Goal: Task Accomplishment & Management: Manage account settings

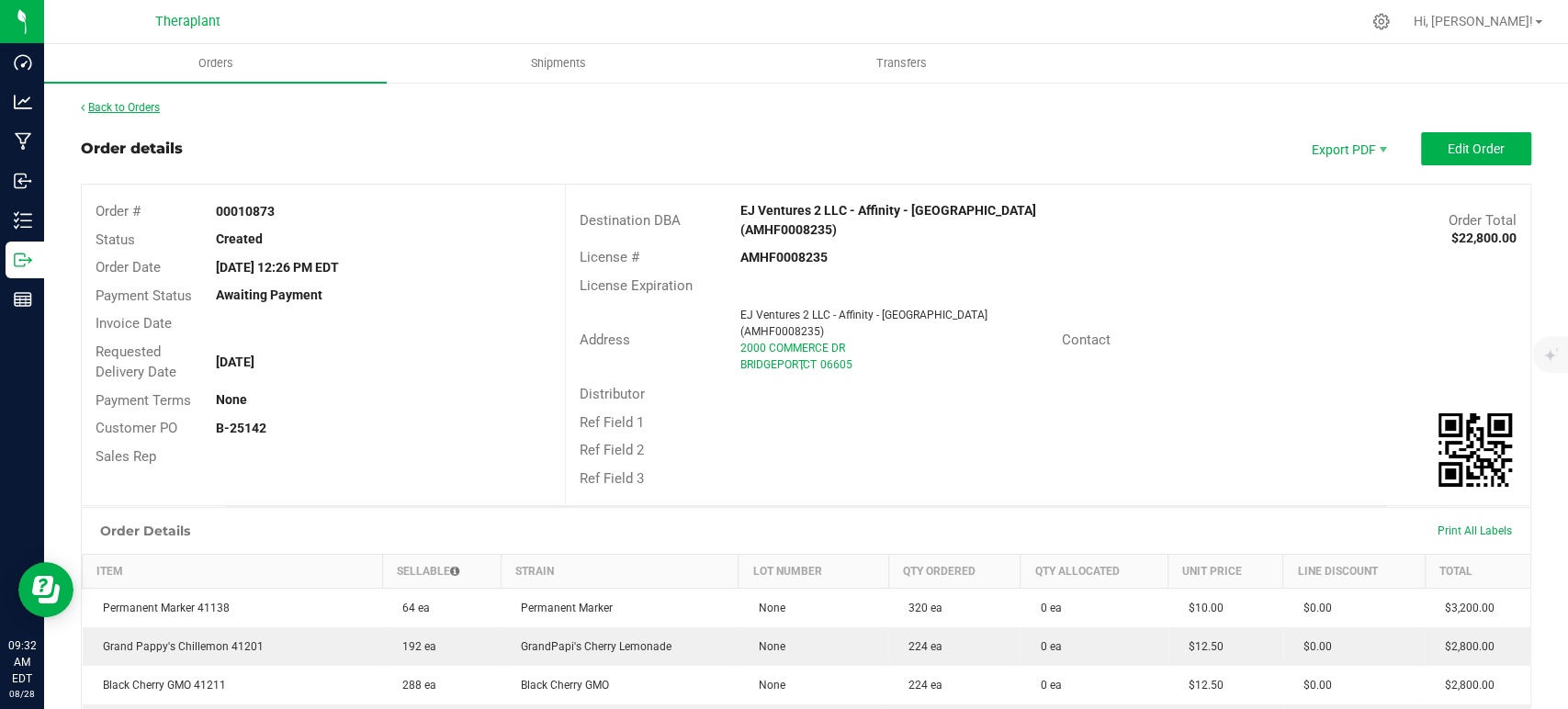
click at [121, 103] on link "Back to Orders" at bounding box center [120, 107] width 79 height 13
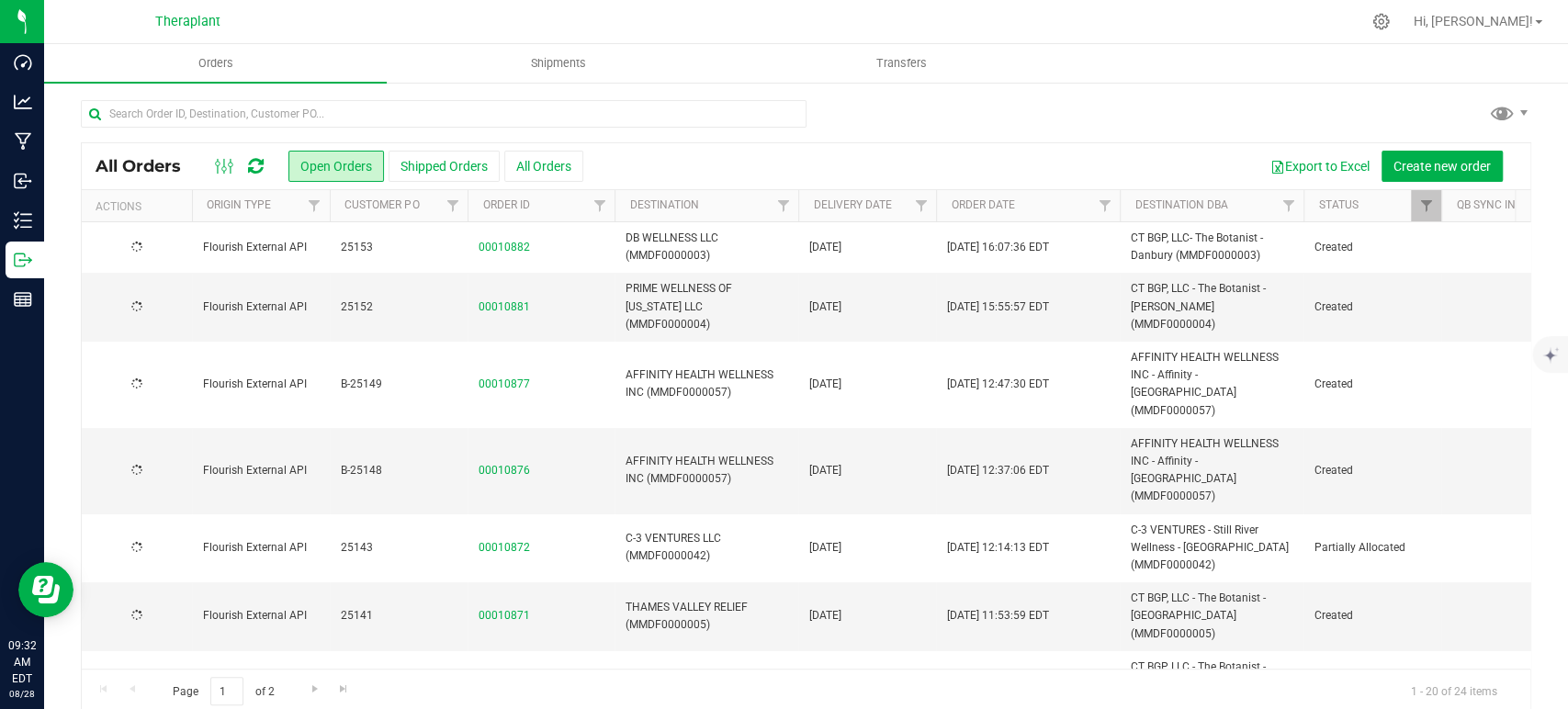
click at [257, 167] on icon at bounding box center [255, 166] width 16 height 18
click at [923, 204] on span "Filter" at bounding box center [920, 206] width 15 height 15
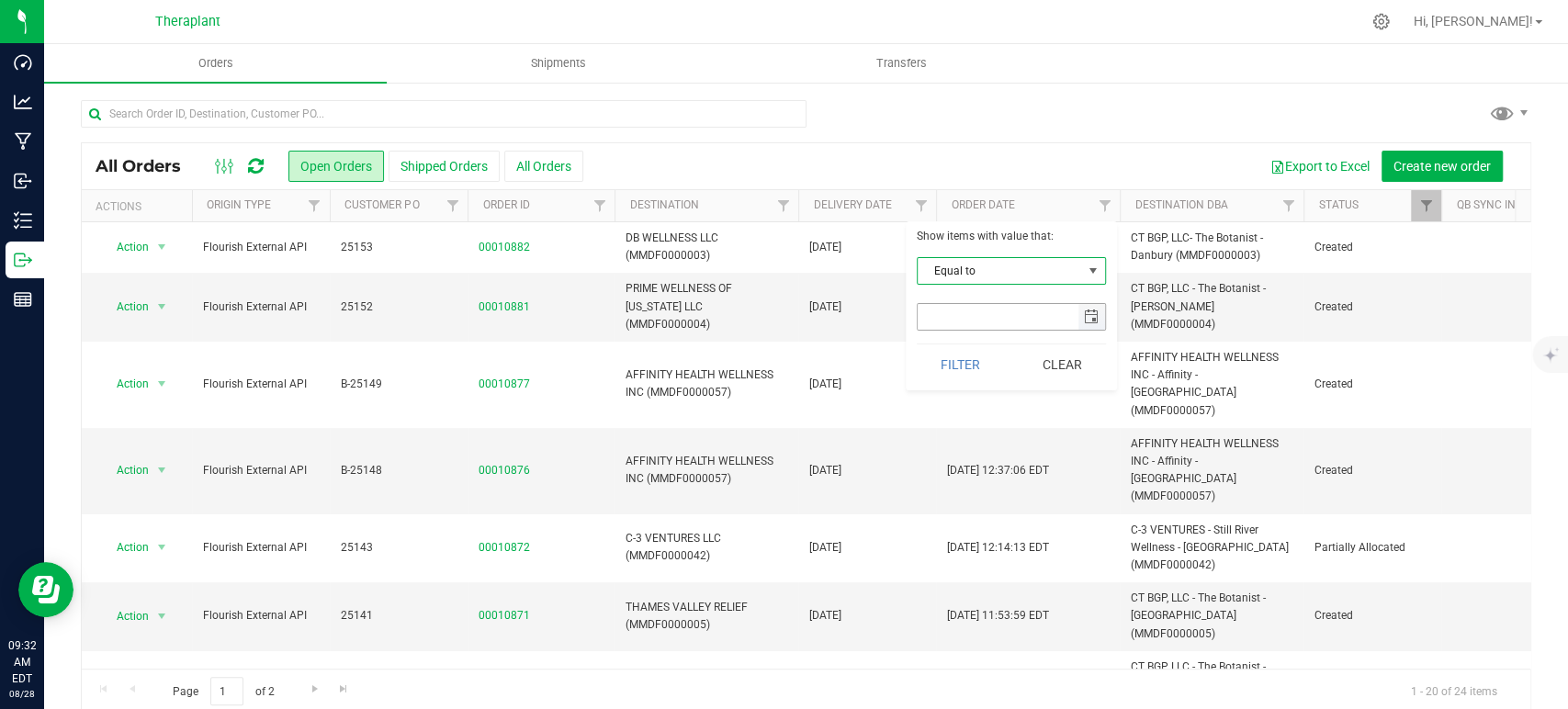
click at [1102, 311] on span "select" at bounding box center [1091, 317] width 27 height 26
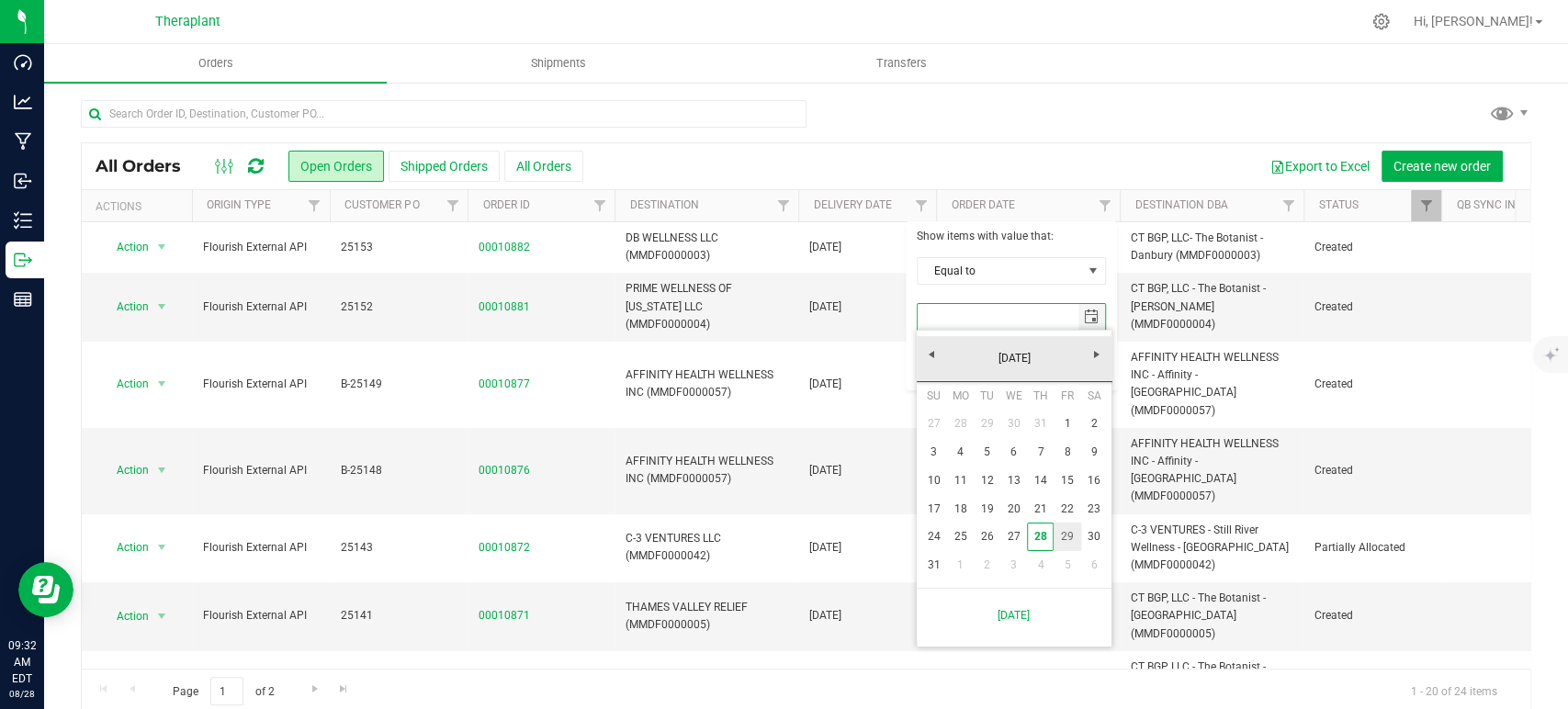
click at [1066, 532] on link "29" at bounding box center [1066, 536] width 27 height 28
type input "[DATE]"
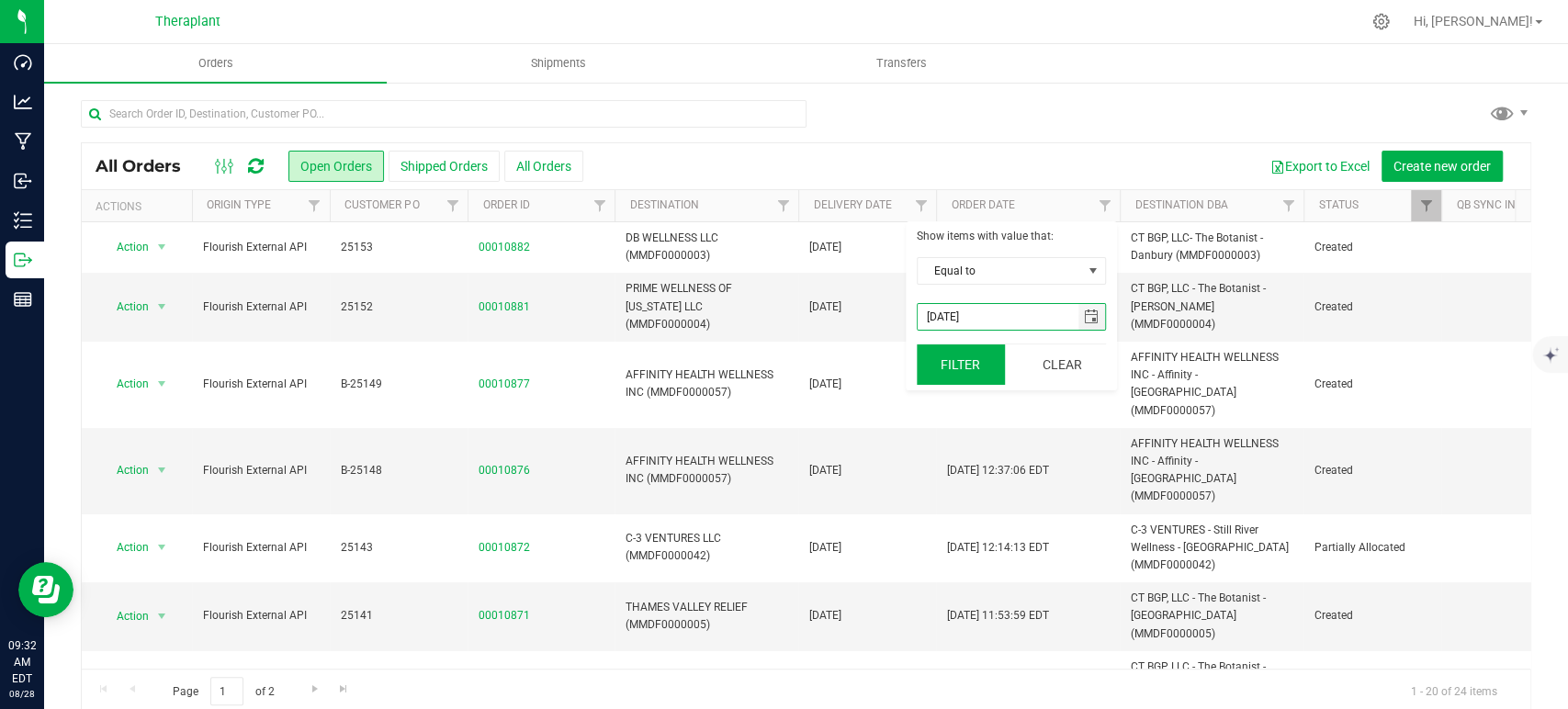
click at [955, 378] on button "Filter" at bounding box center [961, 365] width 88 height 40
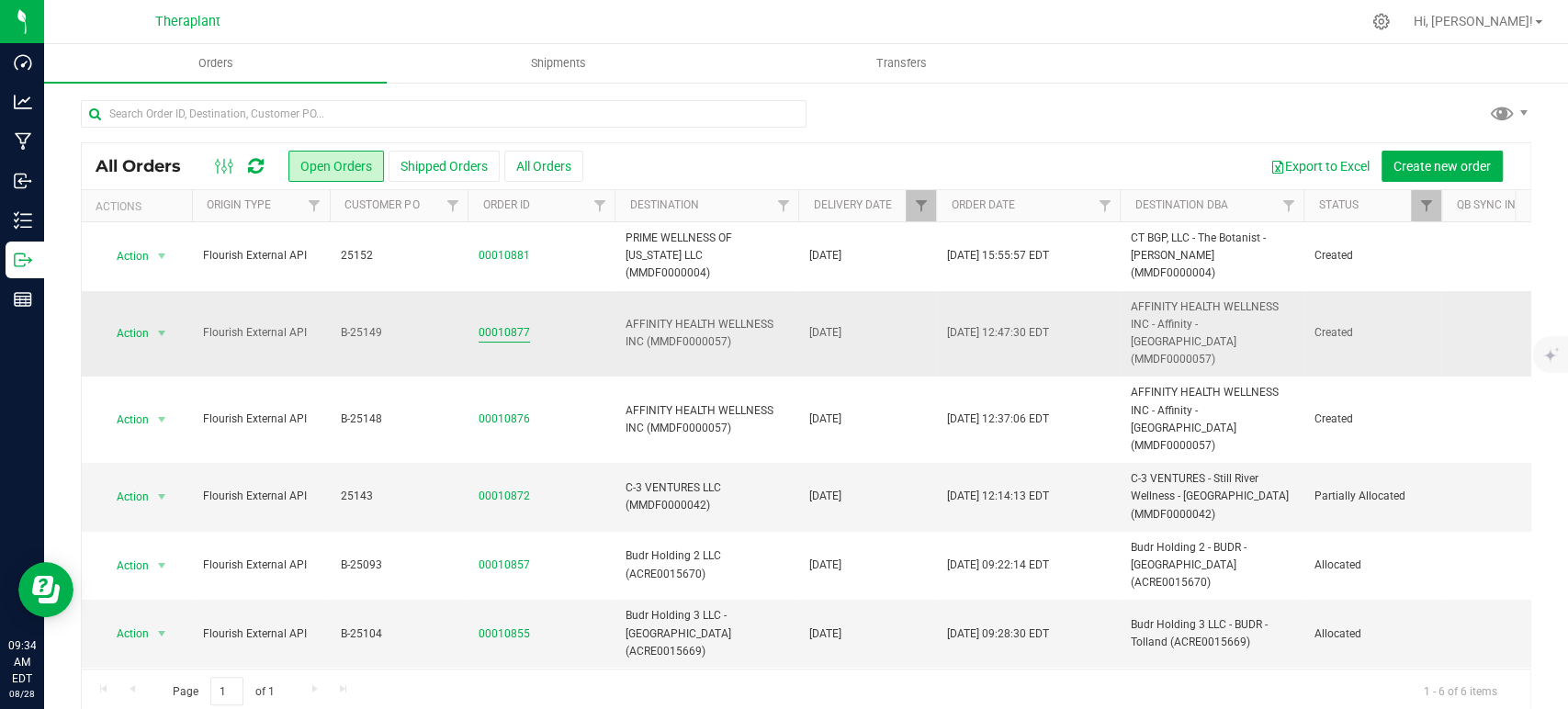
click at [502, 324] on link "00010877" at bounding box center [504, 332] width 51 height 17
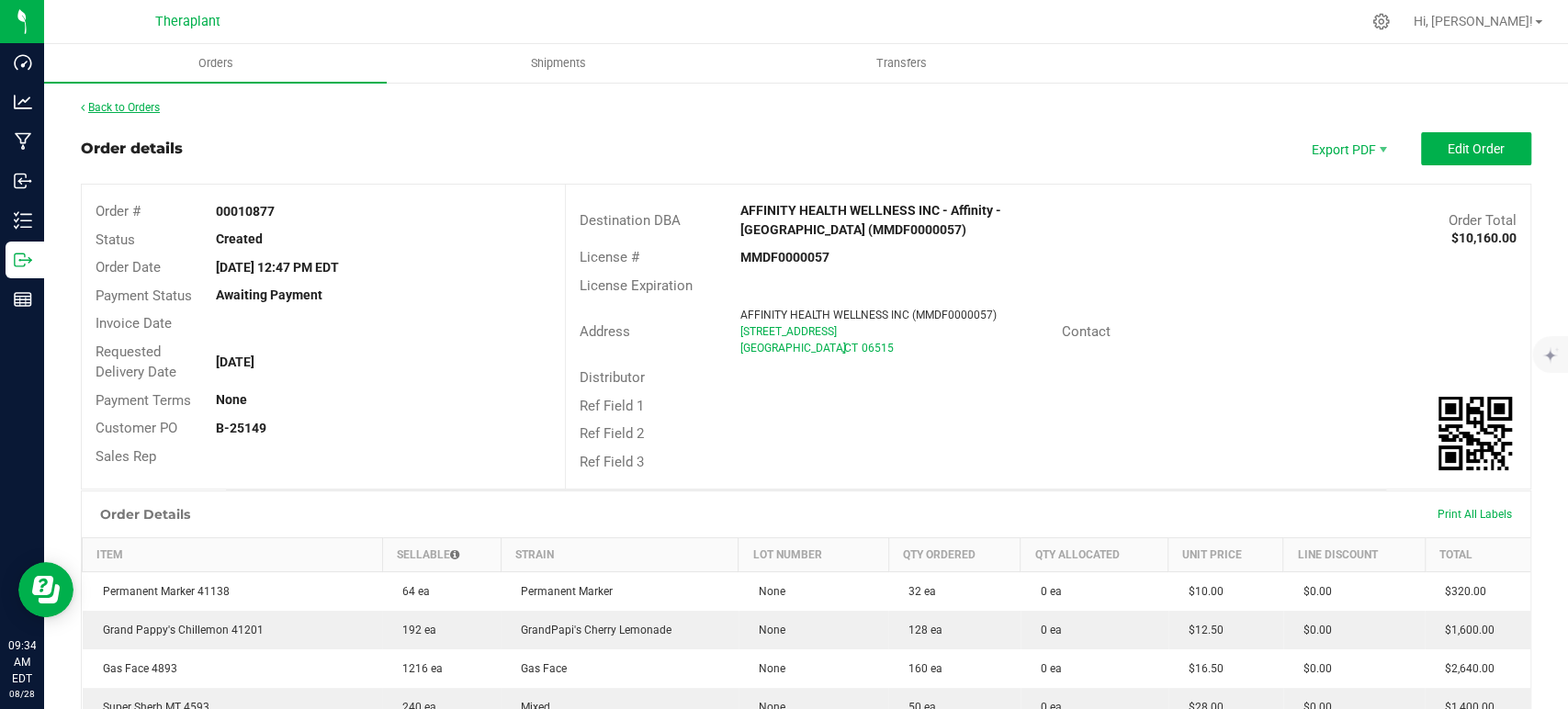
click at [144, 108] on link "Back to Orders" at bounding box center [120, 107] width 79 height 13
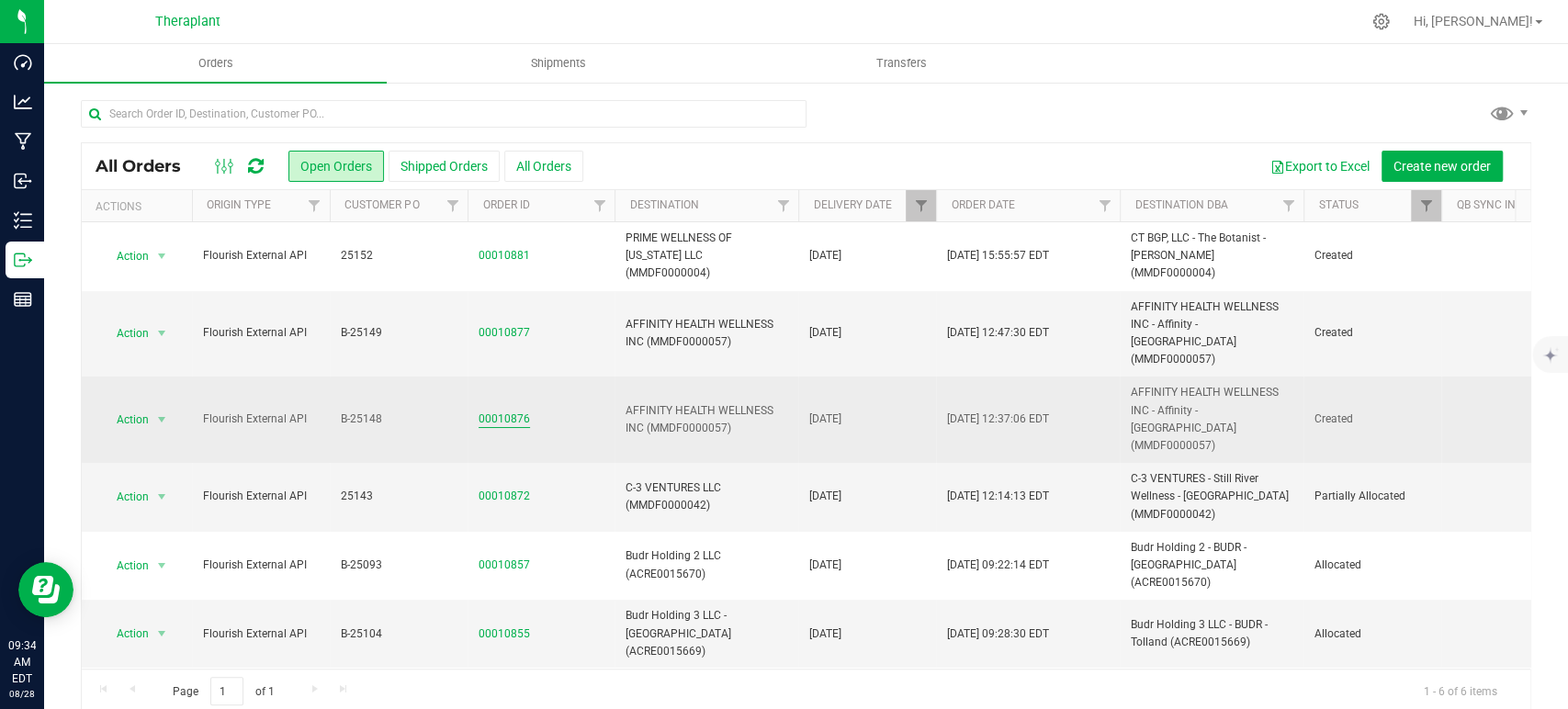
click at [509, 411] on link "00010876" at bounding box center [504, 419] width 51 height 17
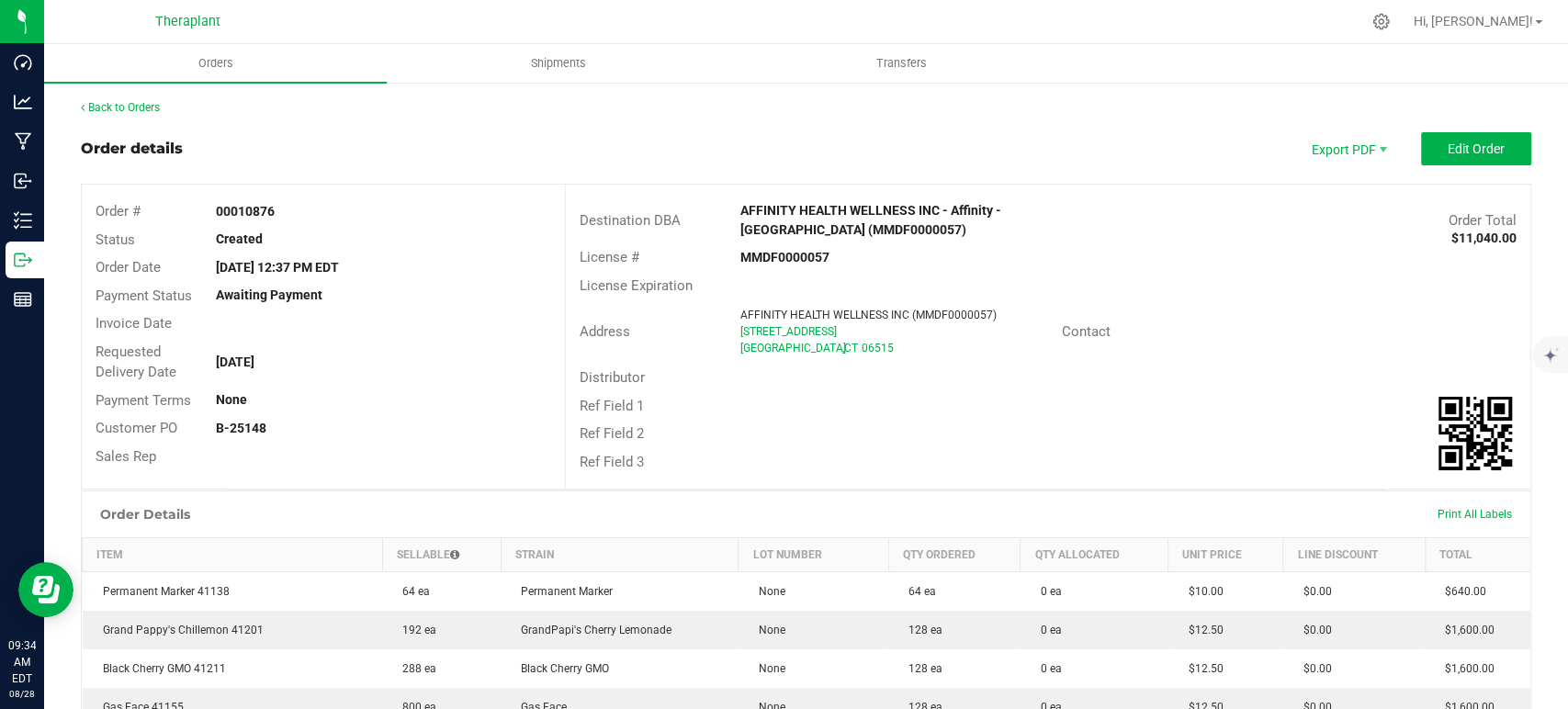
click at [134, 115] on div "Back to Orders" at bounding box center [806, 107] width 1450 height 17
click at [137, 109] on link "Back to Orders" at bounding box center [120, 107] width 79 height 13
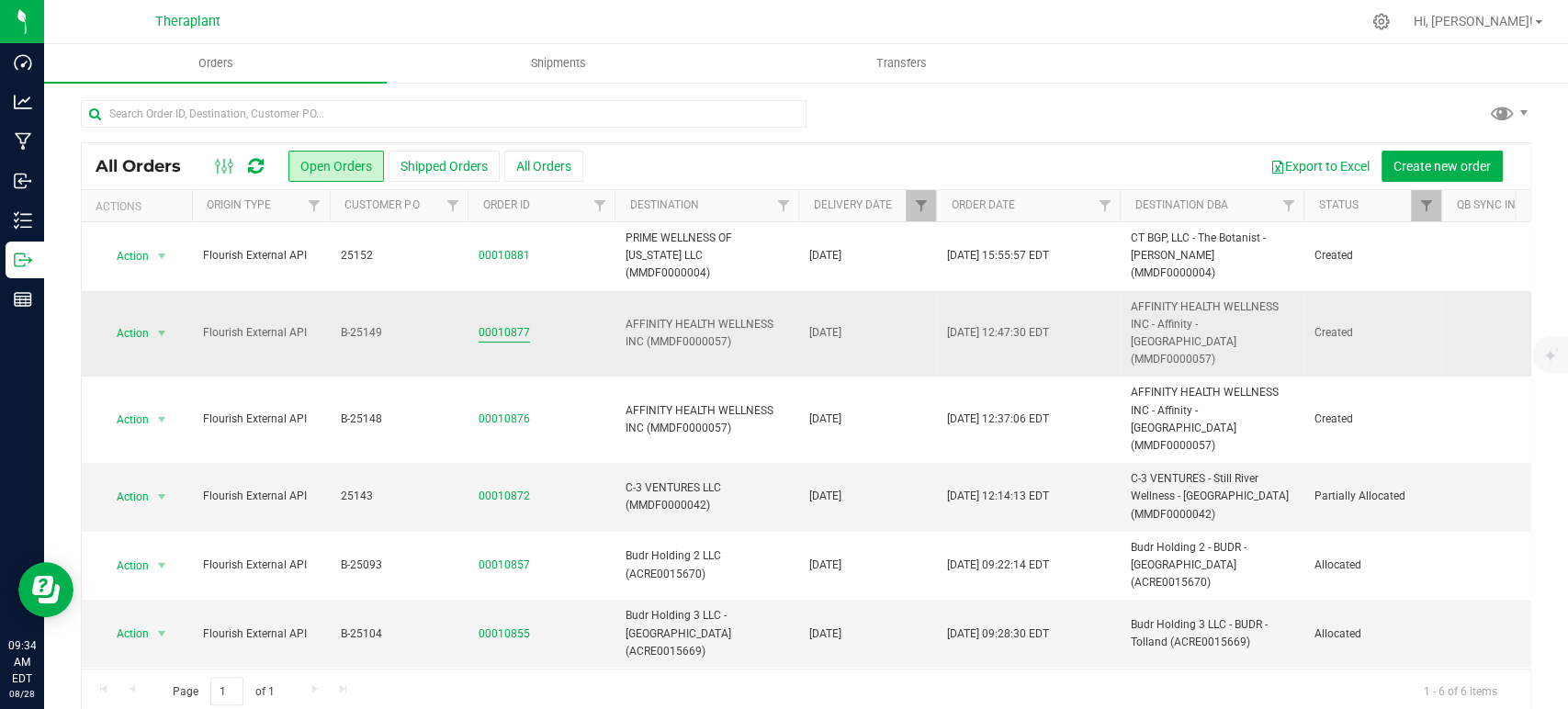
click at [480, 324] on link "00010877" at bounding box center [504, 332] width 51 height 17
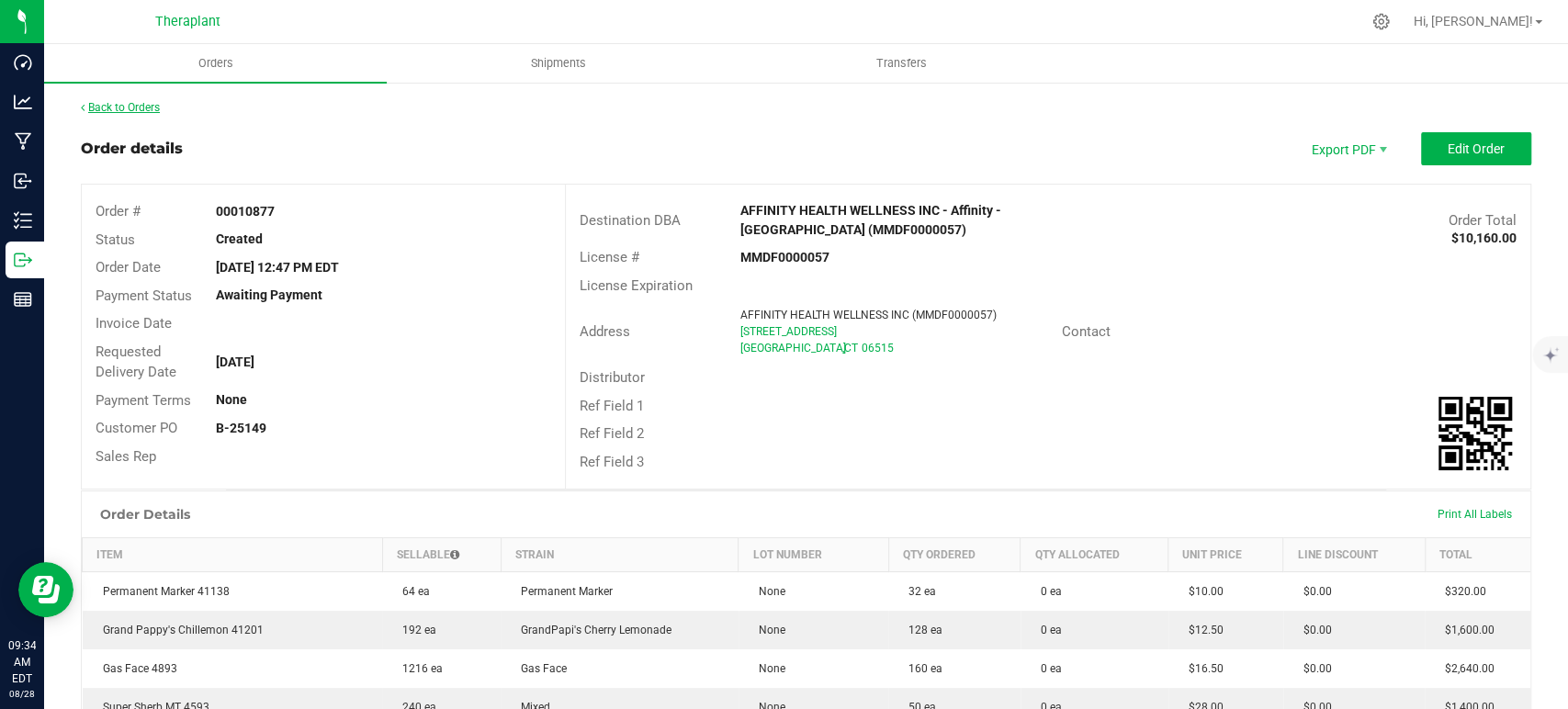
click at [145, 108] on link "Back to Orders" at bounding box center [120, 107] width 79 height 13
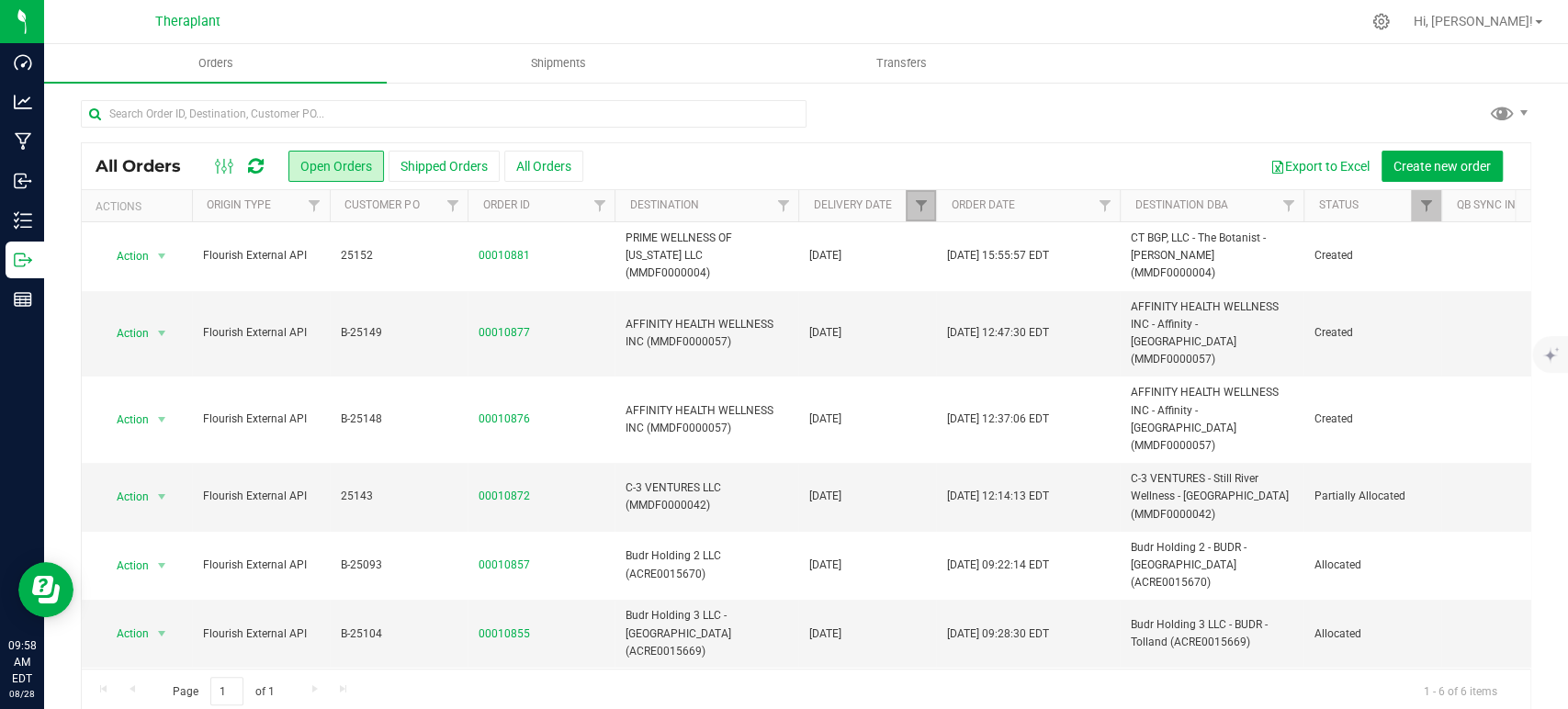
click at [930, 204] on link "Filter" at bounding box center [920, 206] width 30 height 31
click at [436, 167] on button "Shipped Orders" at bounding box center [444, 166] width 111 height 31
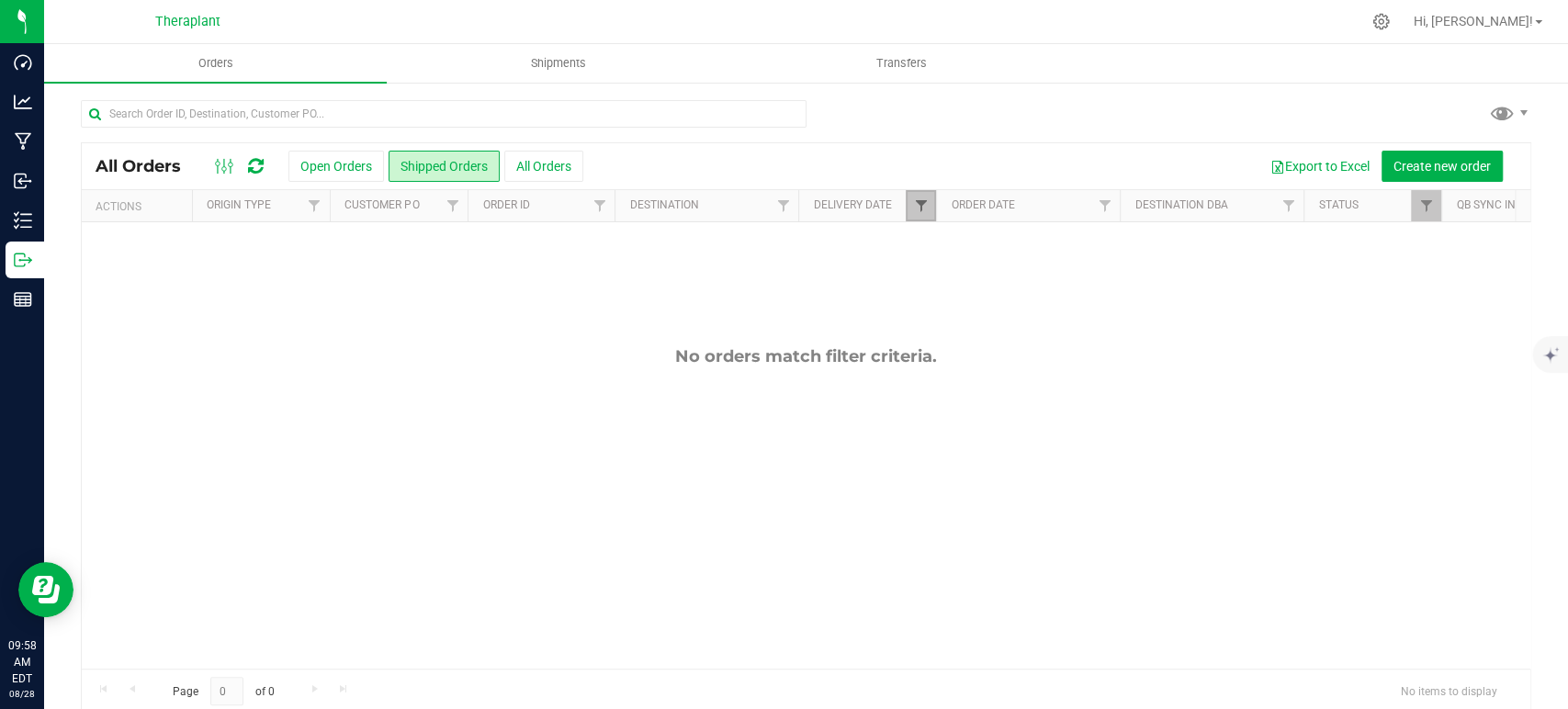
click at [927, 212] on span "Filter" at bounding box center [920, 206] width 15 height 15
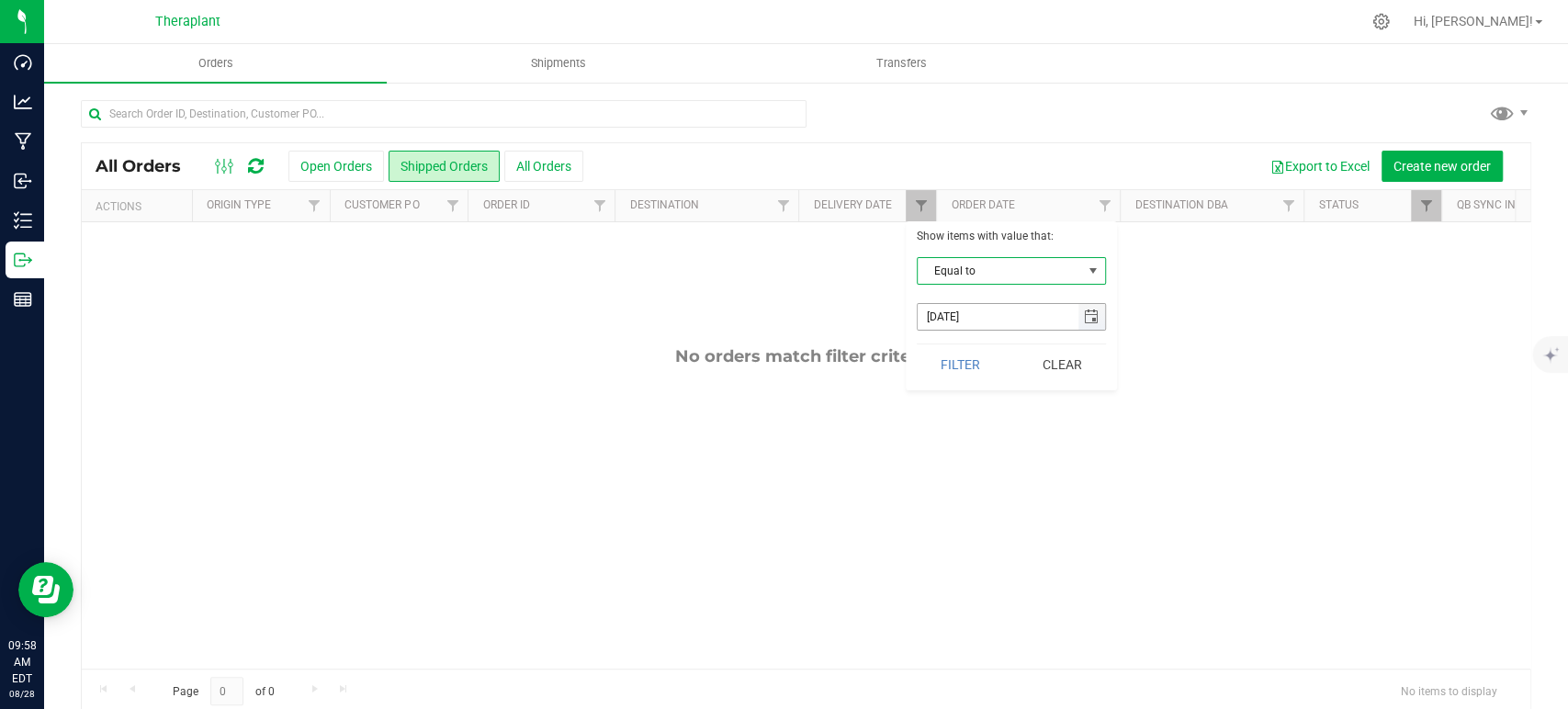
click at [1093, 320] on span "select" at bounding box center [1091, 317] width 15 height 15
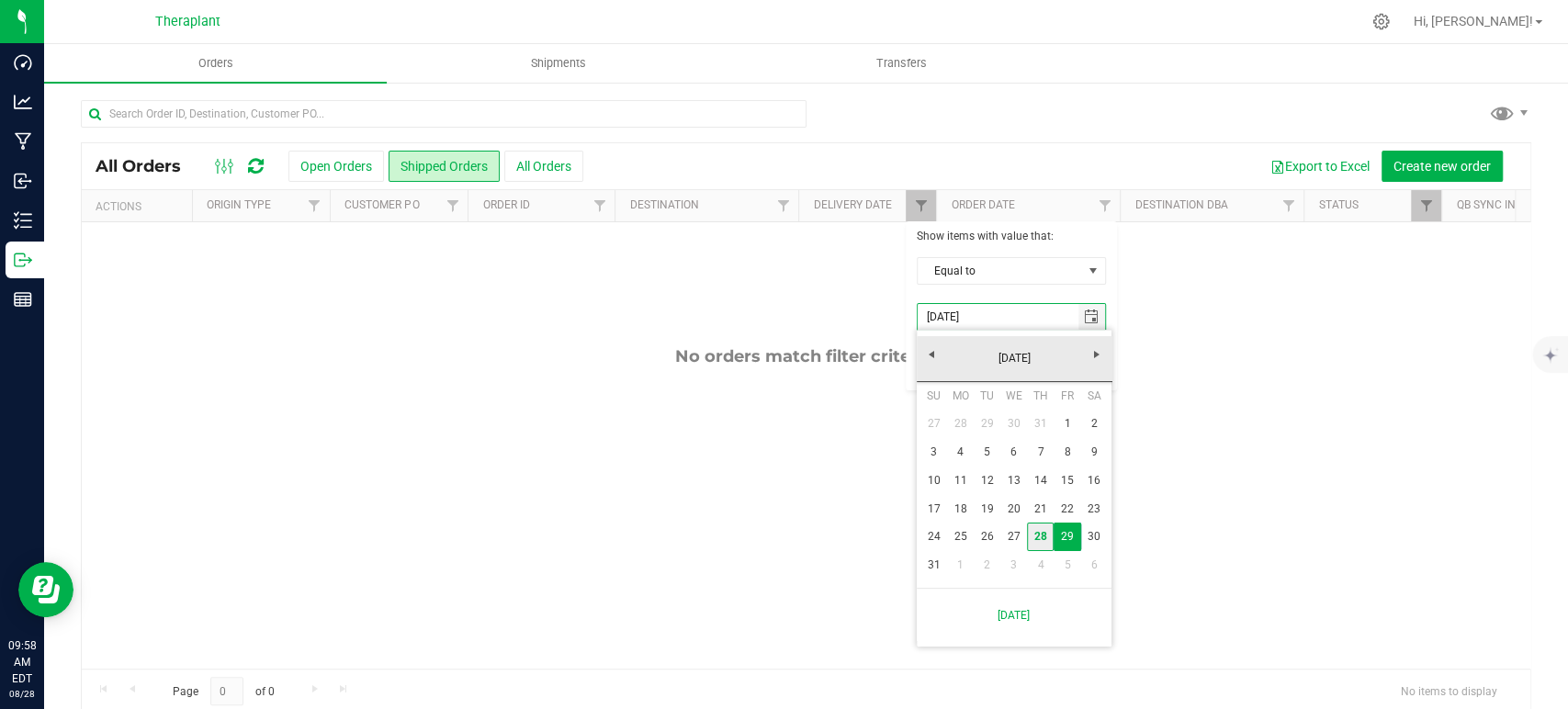
click at [1039, 542] on link "28" at bounding box center [1040, 536] width 27 height 28
type input "8/28/2025"
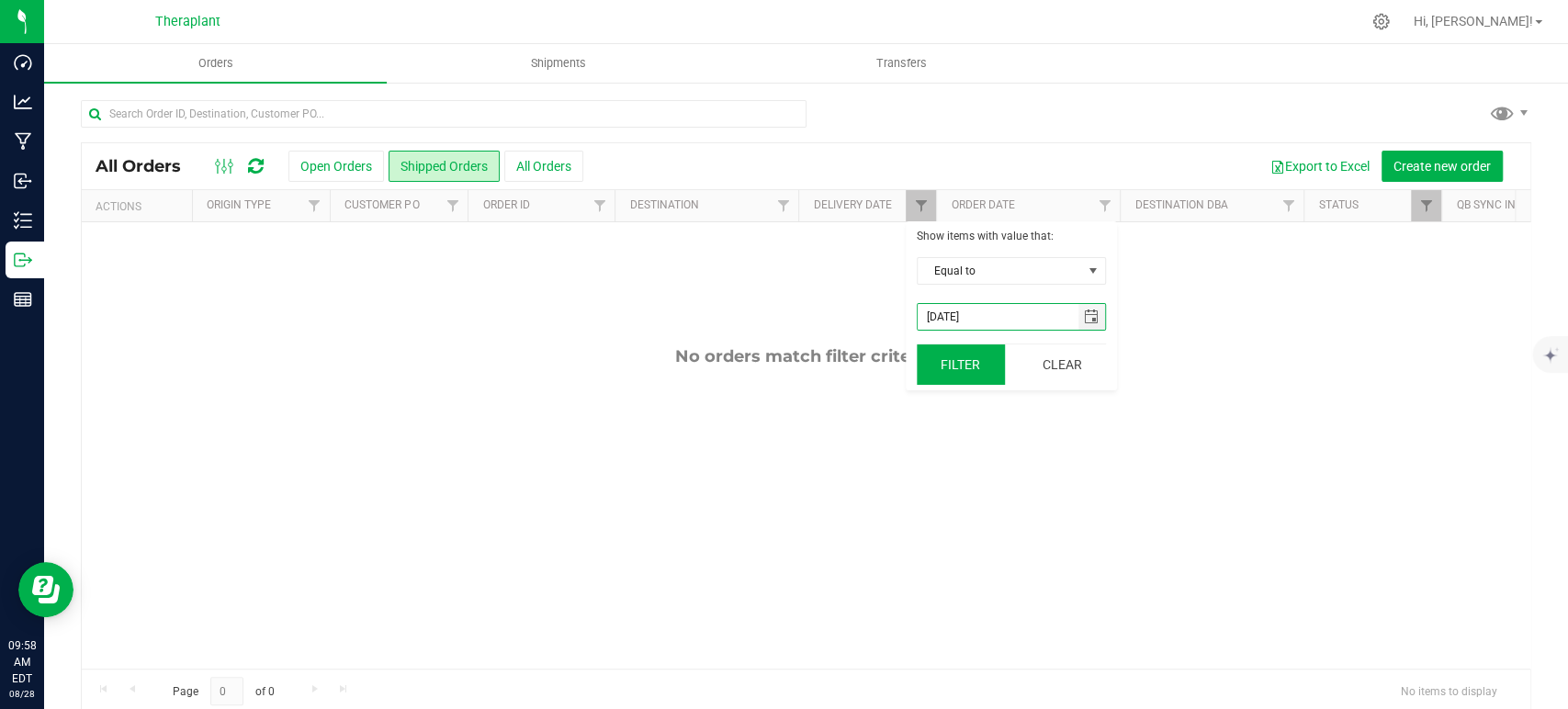
click at [956, 367] on button "Filter" at bounding box center [961, 365] width 88 height 40
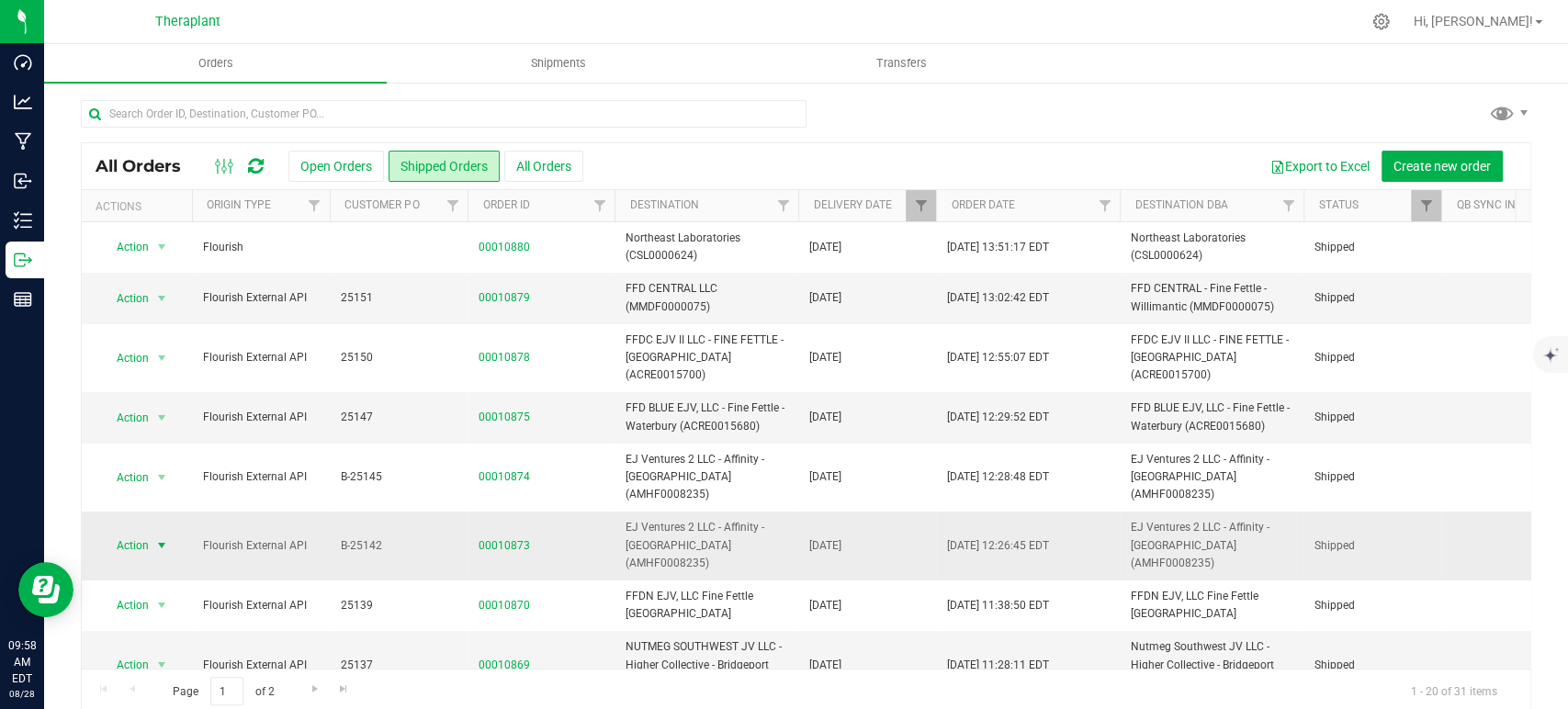
click at [145, 533] on span "Action" at bounding box center [125, 546] width 50 height 26
click at [163, 472] on li "Print invoice" at bounding box center [170, 486] width 138 height 28
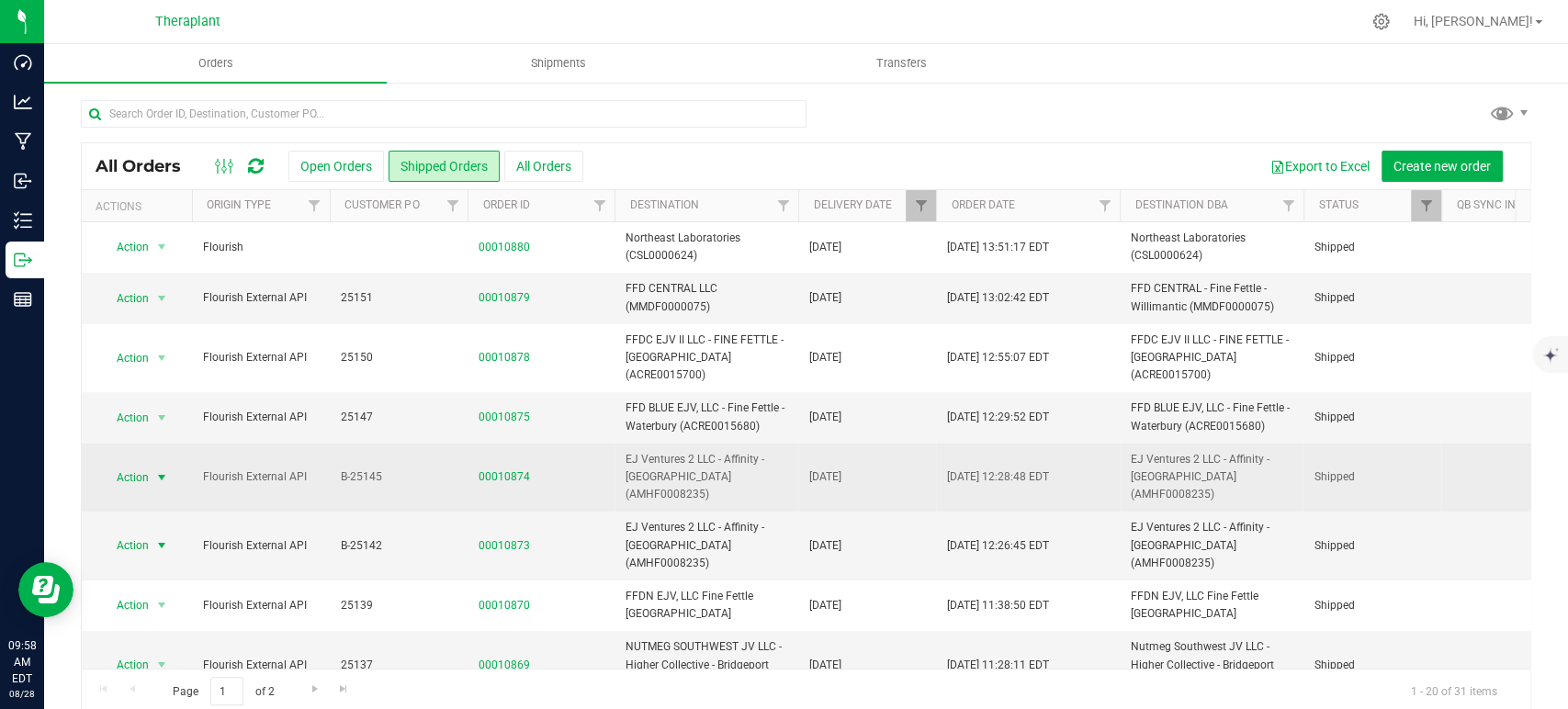
click at [140, 479] on span "Action" at bounding box center [125, 478] width 50 height 26
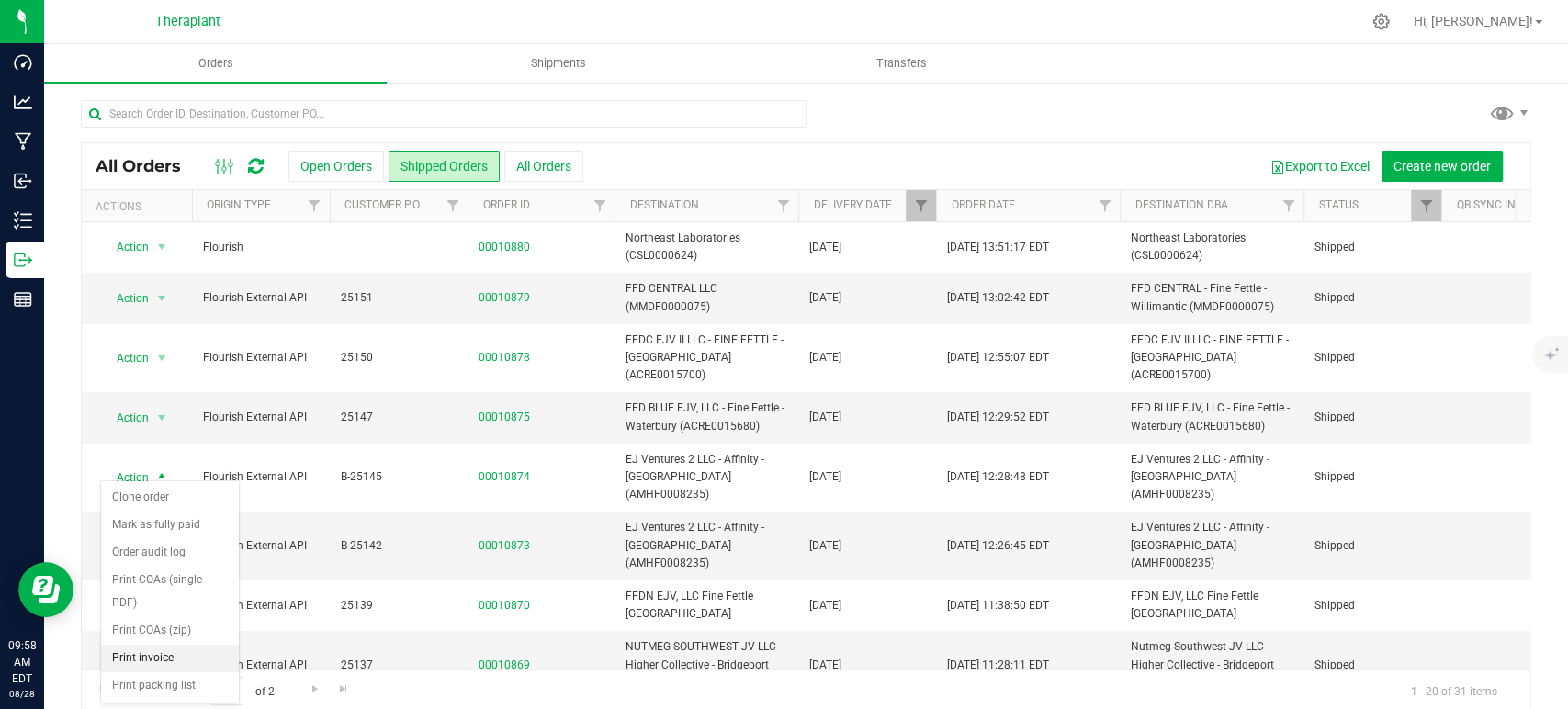
click at [176, 645] on li "Print invoice" at bounding box center [170, 658] width 138 height 28
click at [249, 166] on icon at bounding box center [255, 166] width 16 height 18
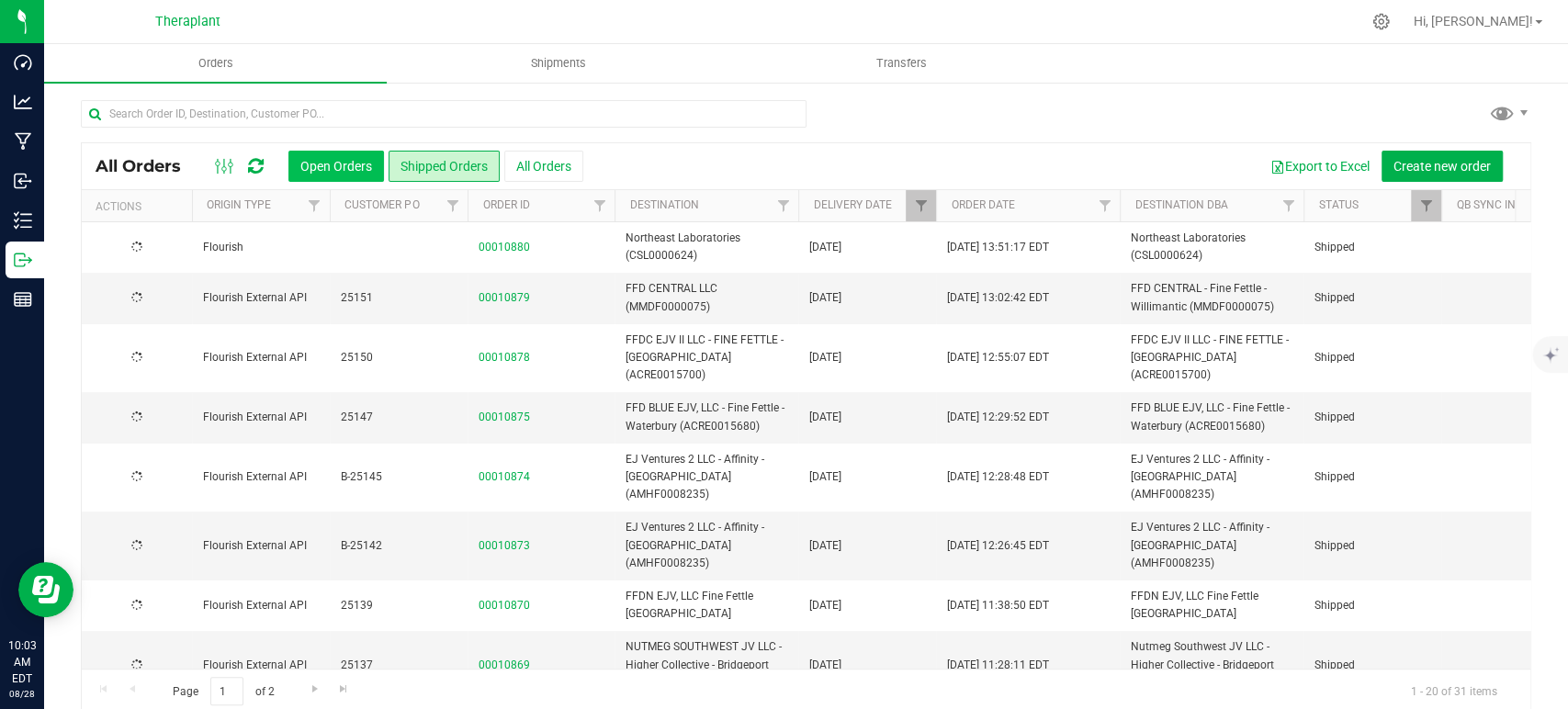
click at [355, 165] on button "Open Orders" at bounding box center [336, 166] width 96 height 31
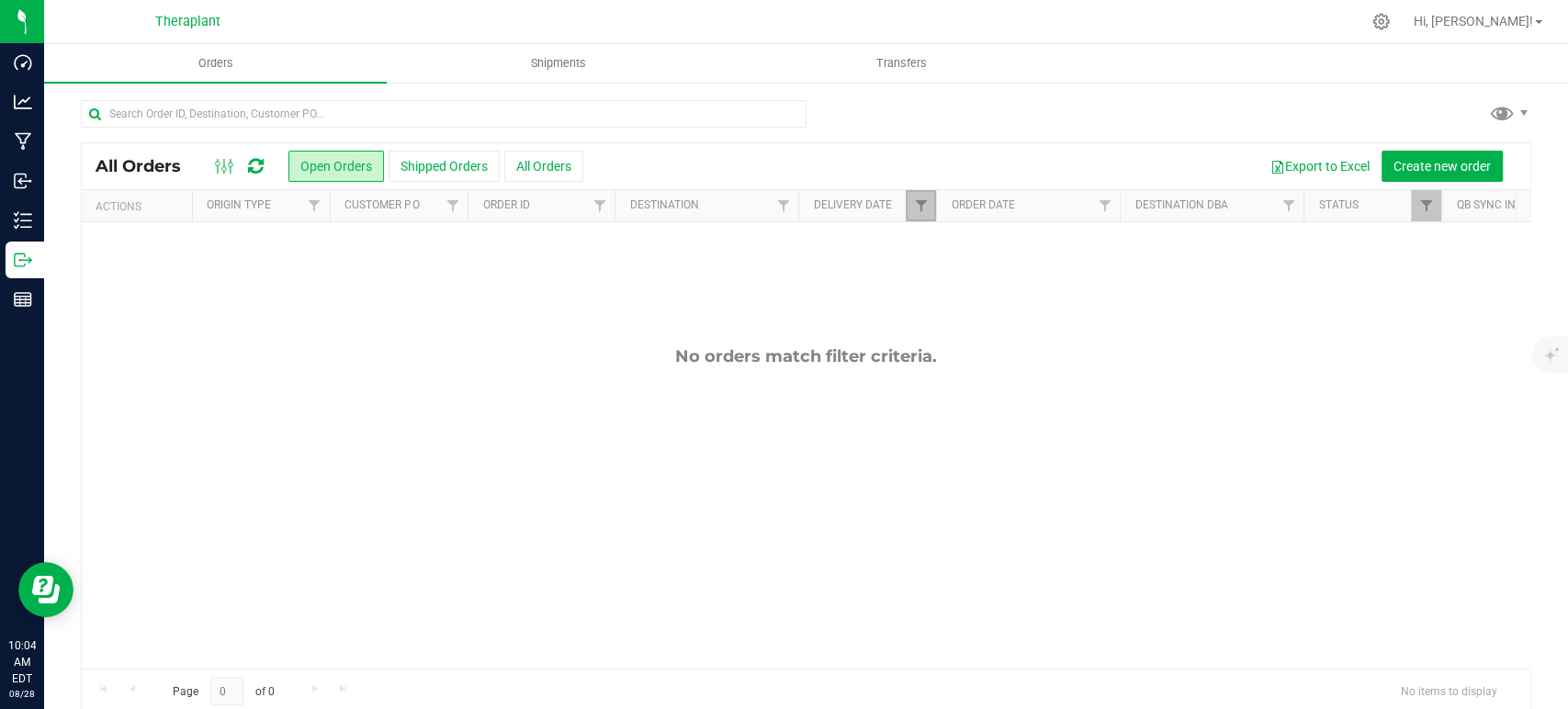
click at [917, 197] on link "Filter" at bounding box center [920, 206] width 30 height 31
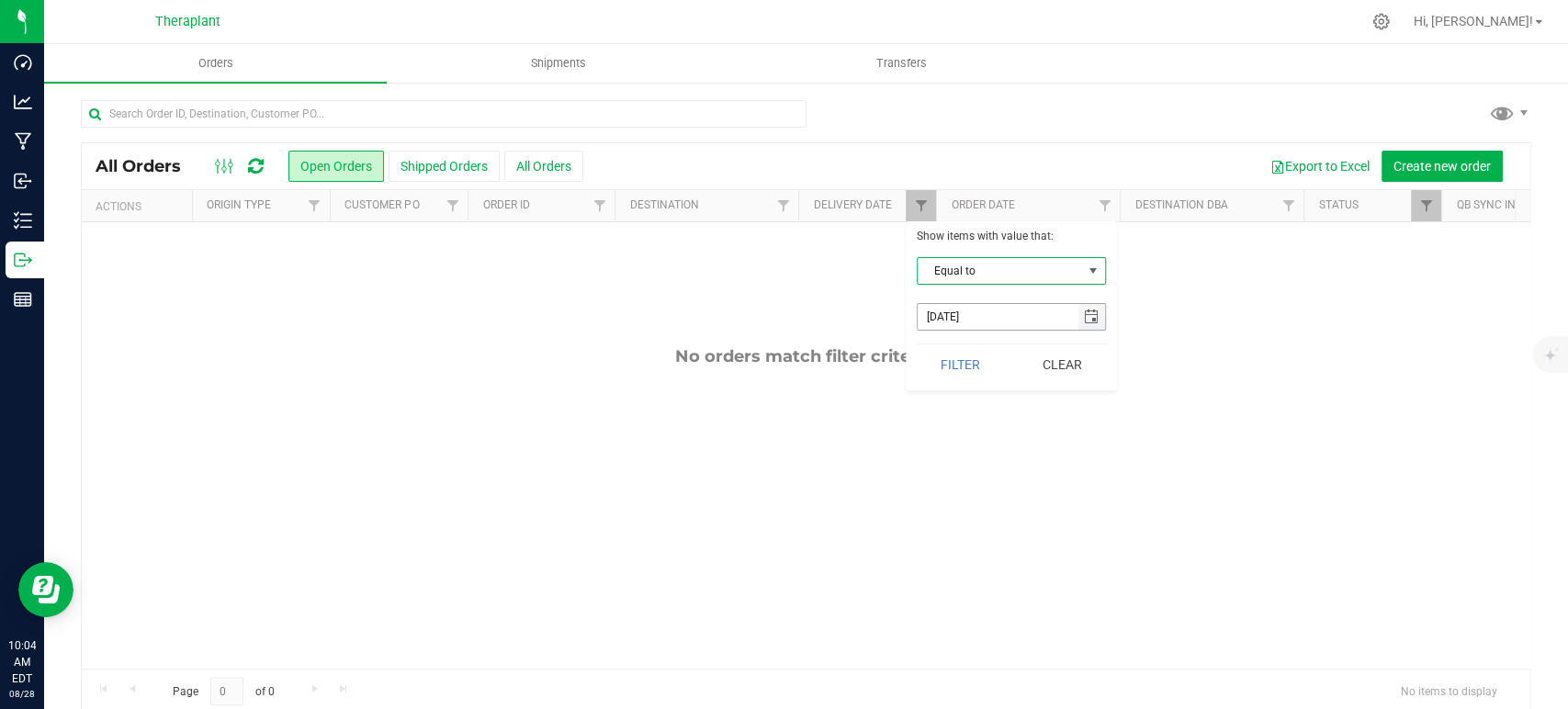
click at [1091, 321] on span "select" at bounding box center [1091, 317] width 15 height 15
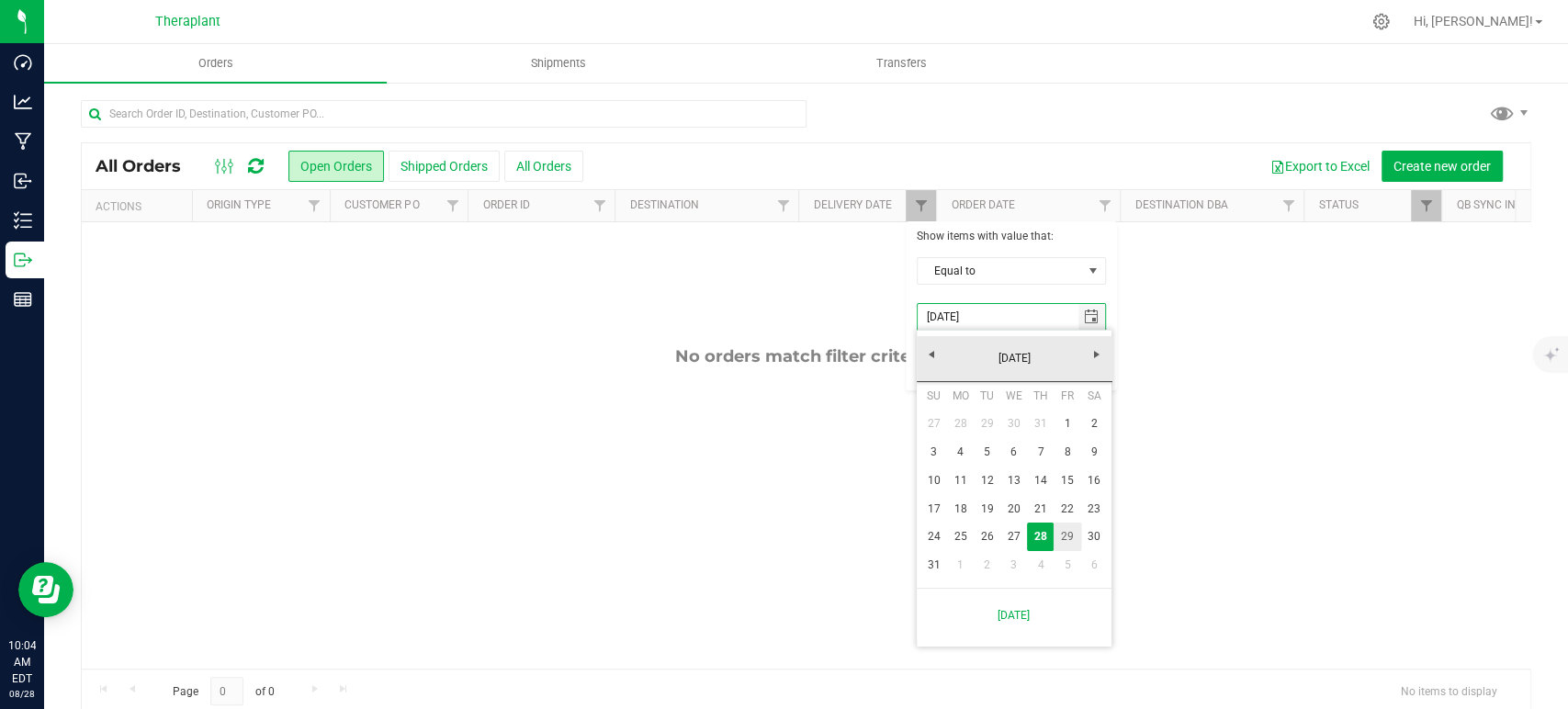
click at [1064, 526] on link "29" at bounding box center [1066, 536] width 27 height 28
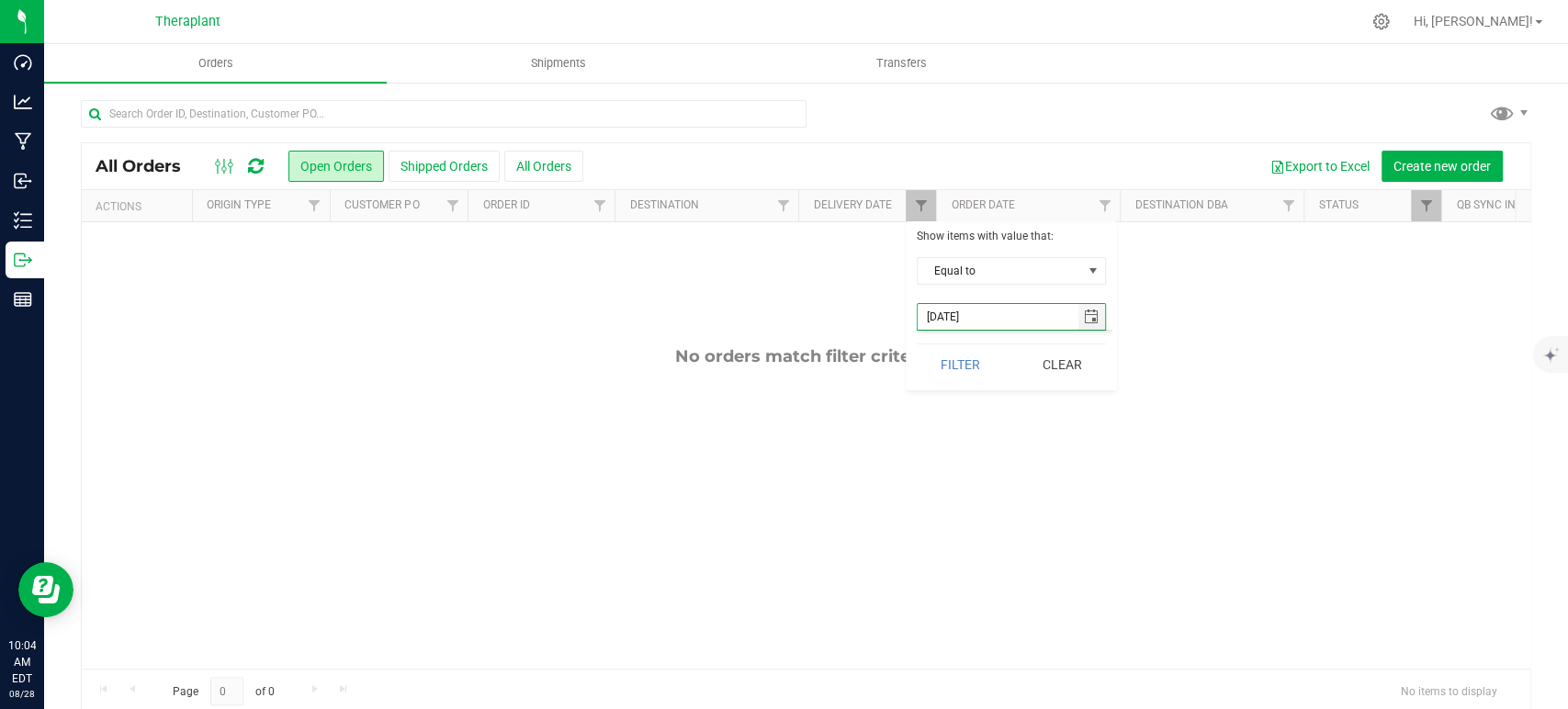
type input "[DATE]"
click at [977, 374] on button "Filter" at bounding box center [961, 365] width 88 height 40
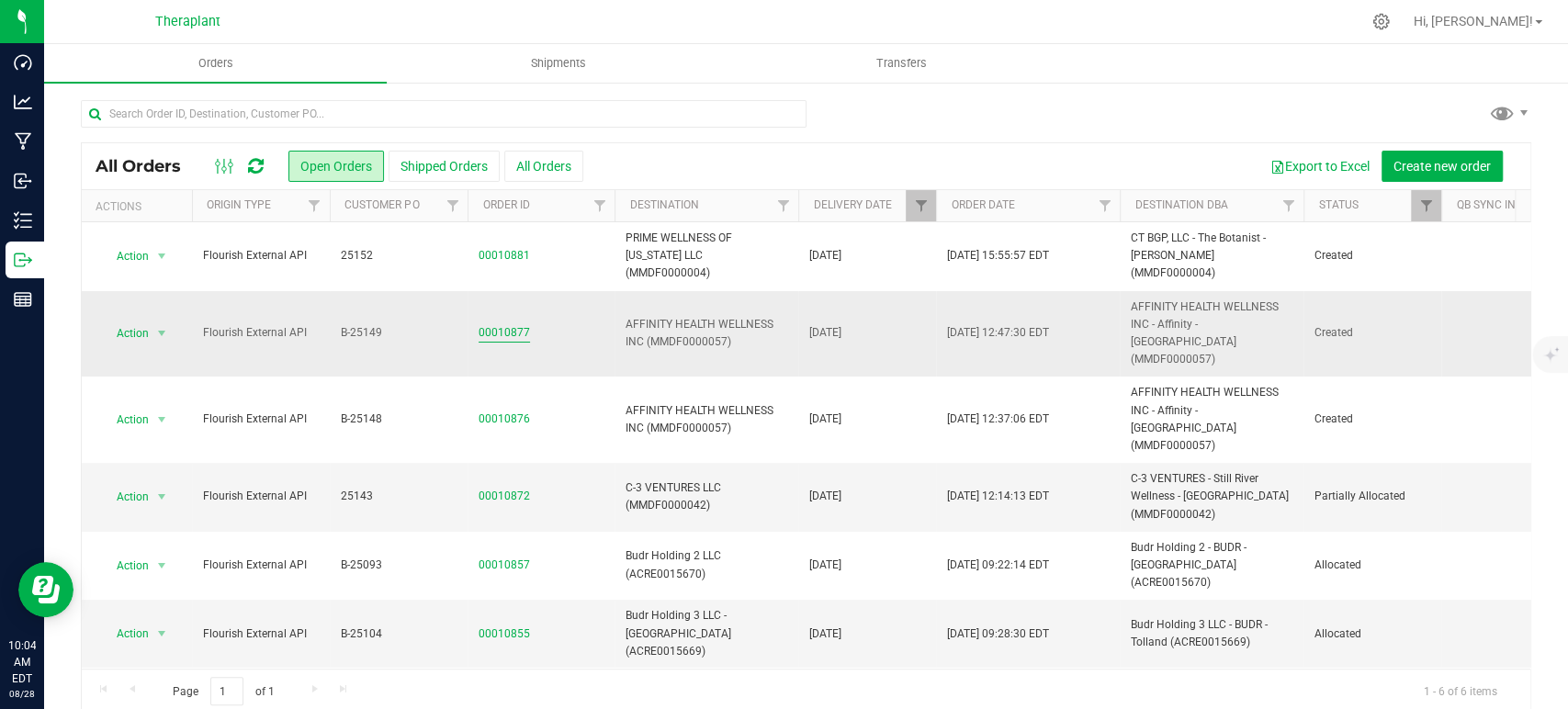
click at [519, 324] on link "00010877" at bounding box center [504, 332] width 51 height 17
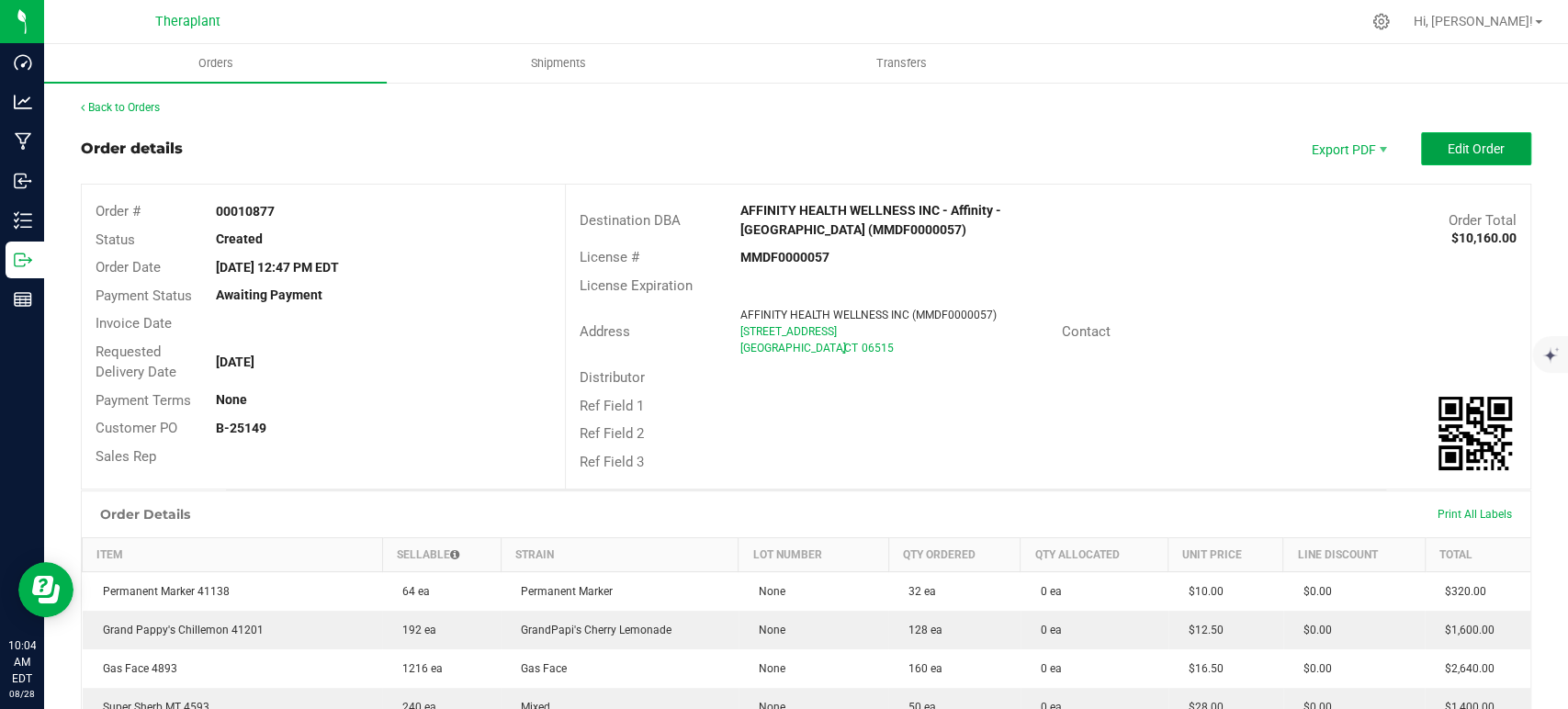
click at [1448, 160] on button "Edit Order" at bounding box center [1476, 149] width 110 height 33
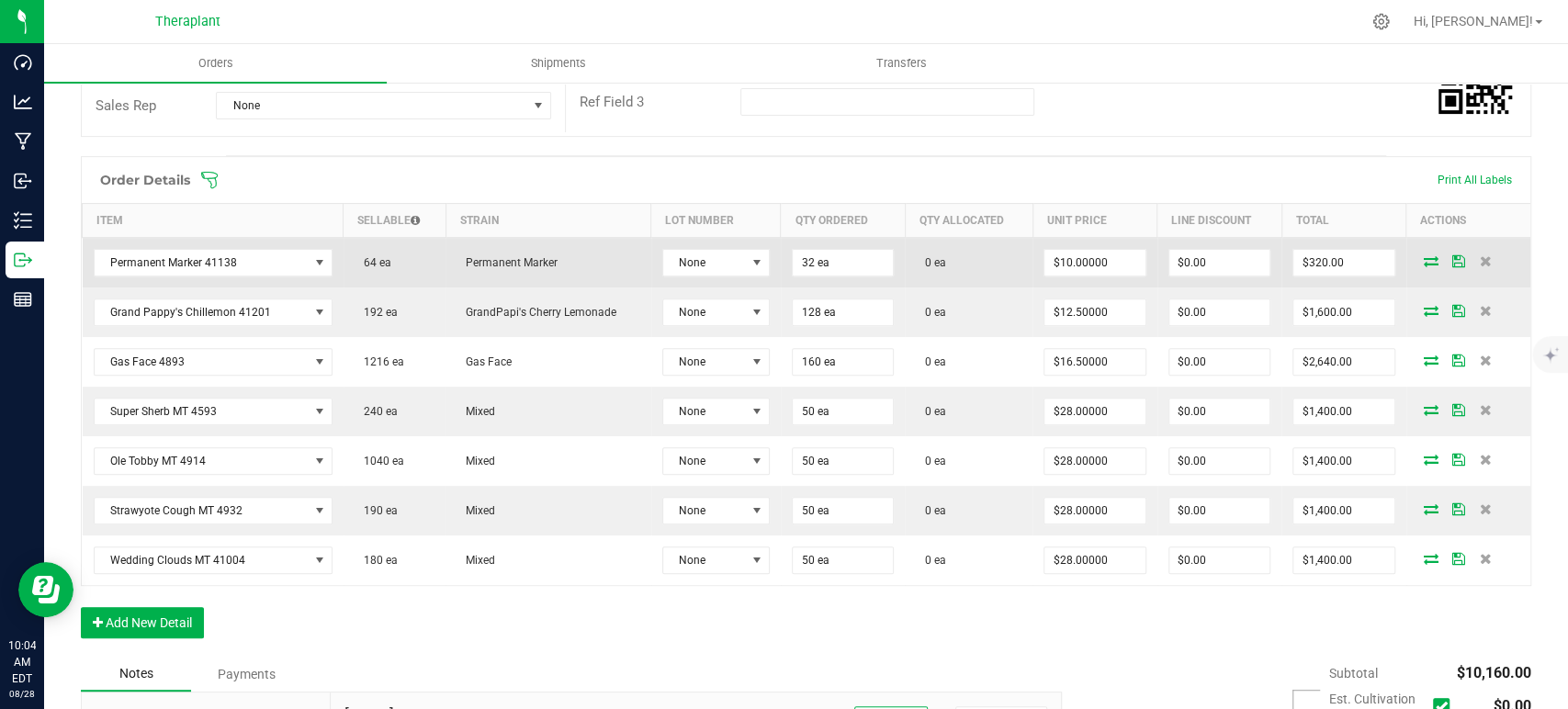
scroll to position [408, 0]
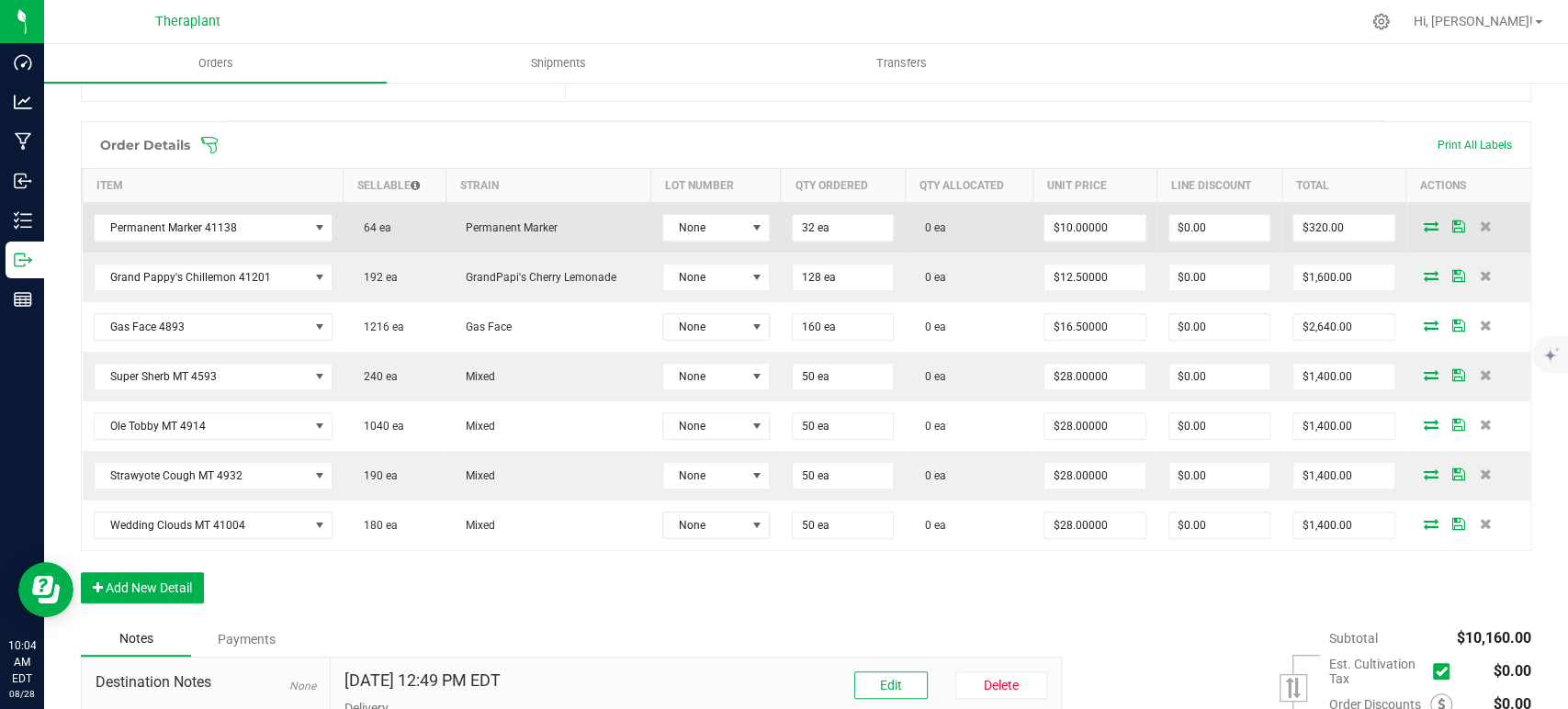
click at [1423, 227] on span at bounding box center [1431, 226] width 28 height 11
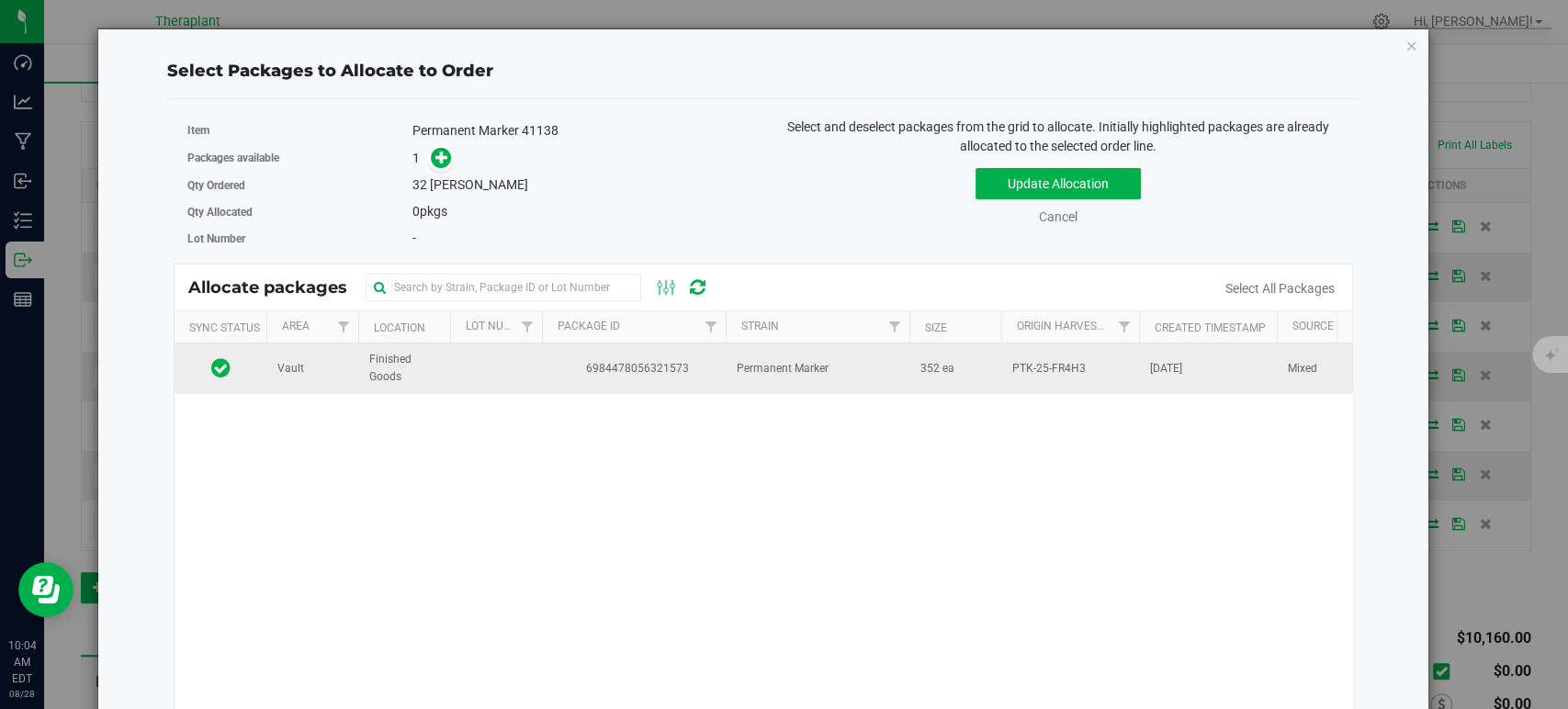
click at [726, 383] on td "Permanent Marker" at bounding box center [818, 368] width 184 height 50
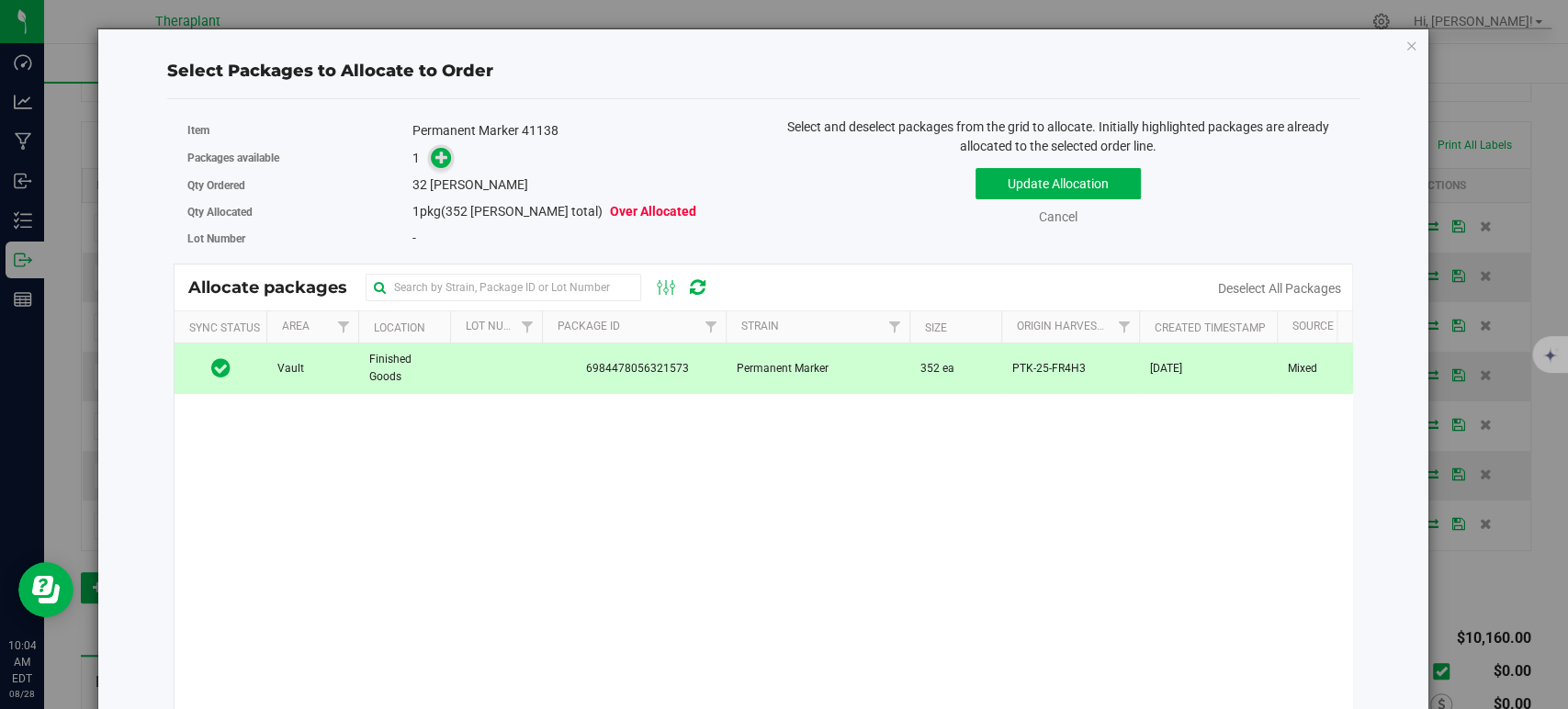
click at [439, 156] on icon at bounding box center [442, 157] width 13 height 13
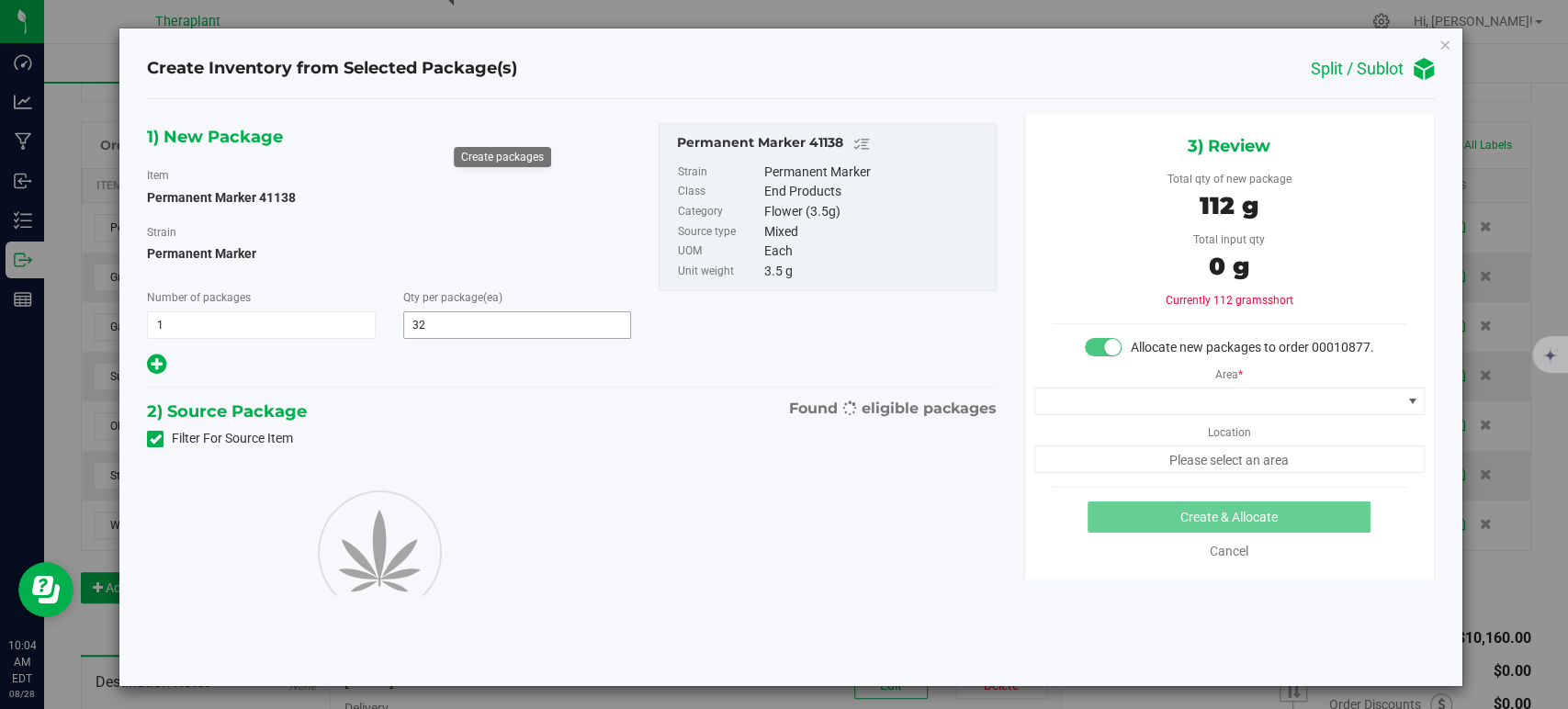
type input "32"
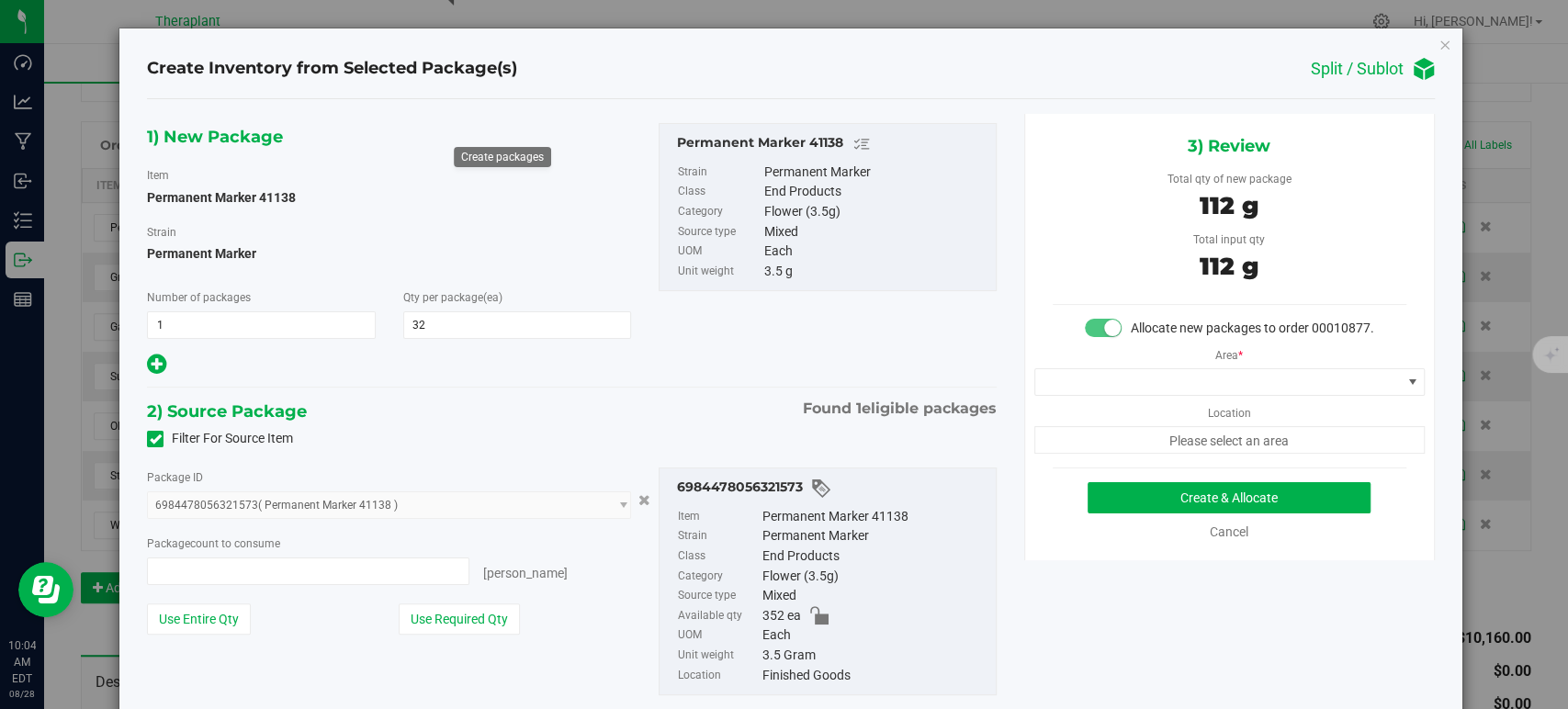
type input "32 ea"
click at [1100, 395] on span at bounding box center [1218, 382] width 366 height 26
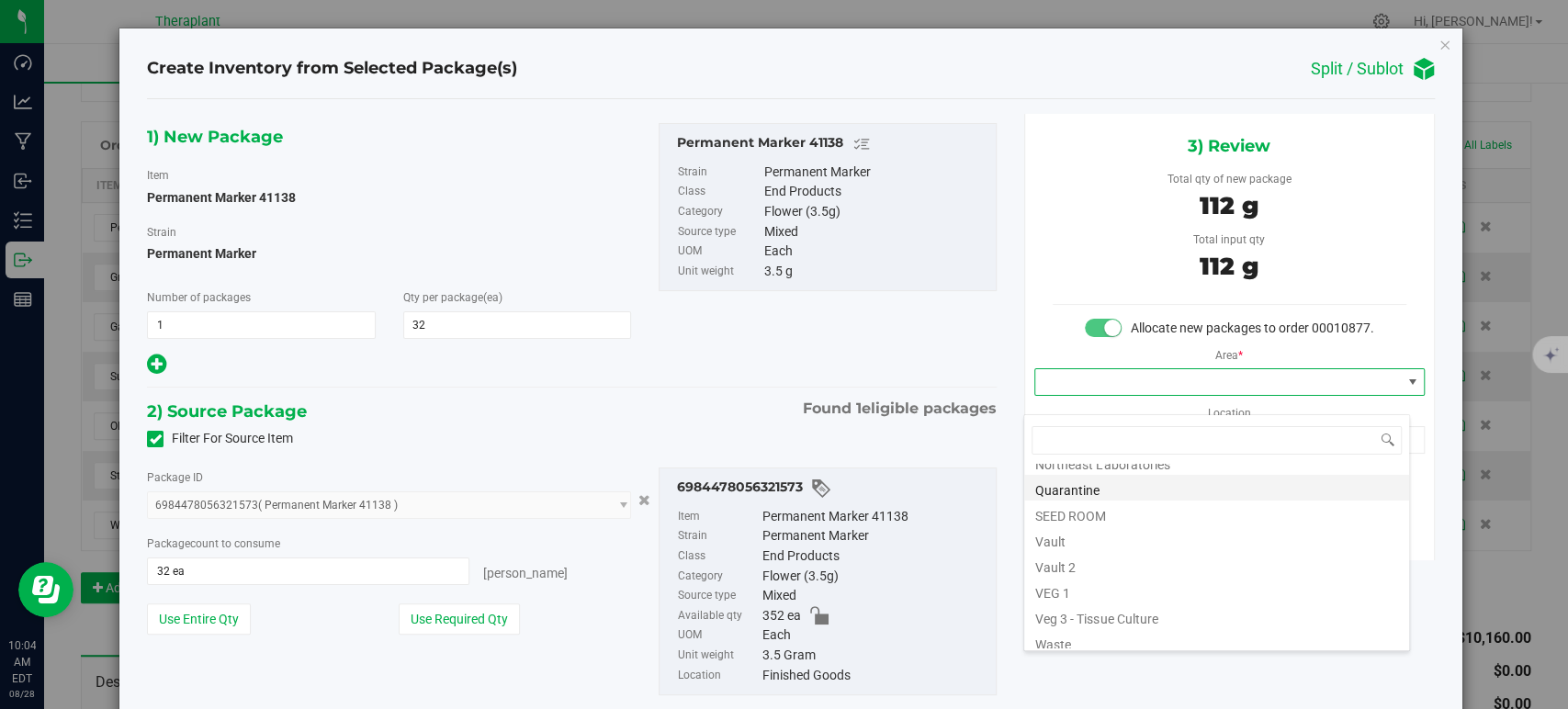
scroll to position [228, 0]
click at [1108, 532] on li "Vault" at bounding box center [1216, 532] width 385 height 26
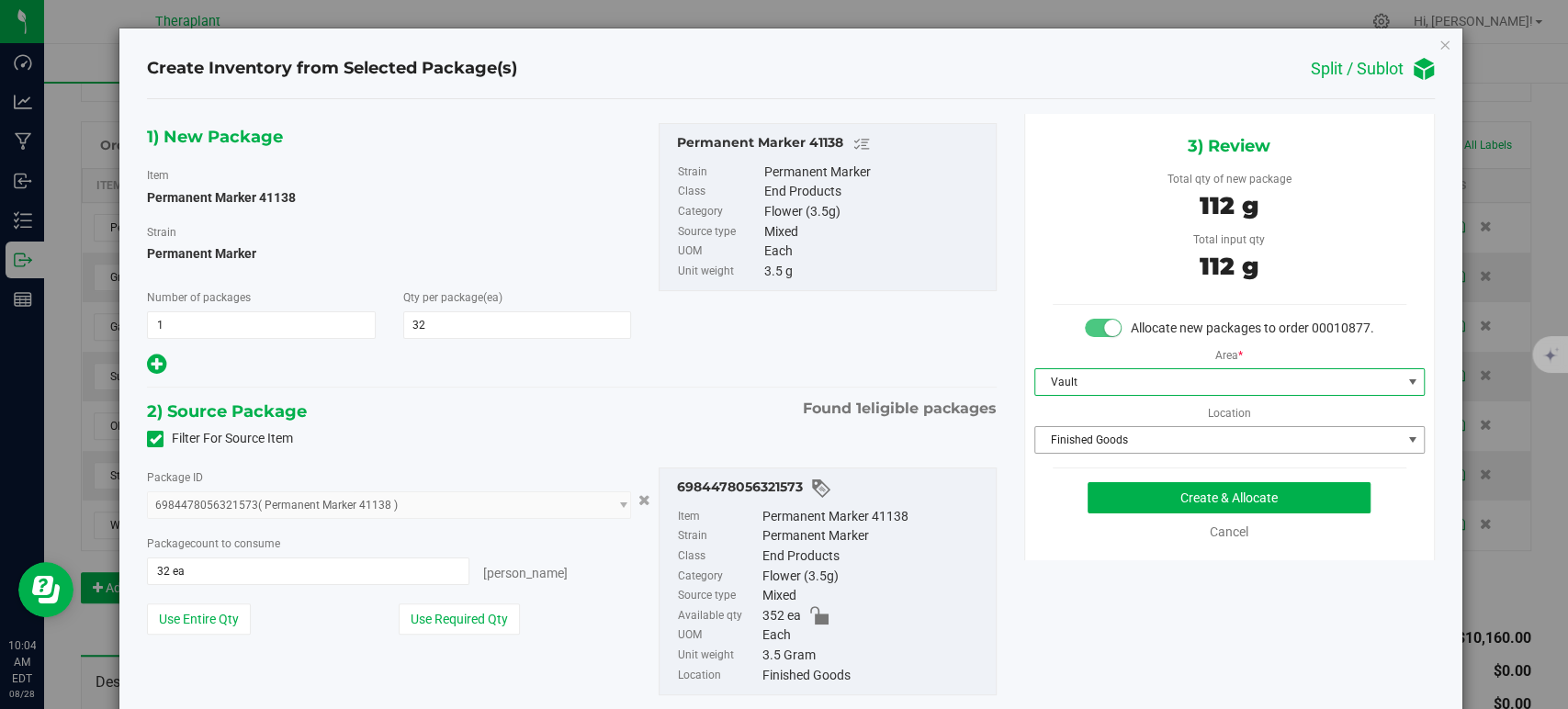
click at [1111, 453] on span "Finished Goods" at bounding box center [1218, 440] width 366 height 26
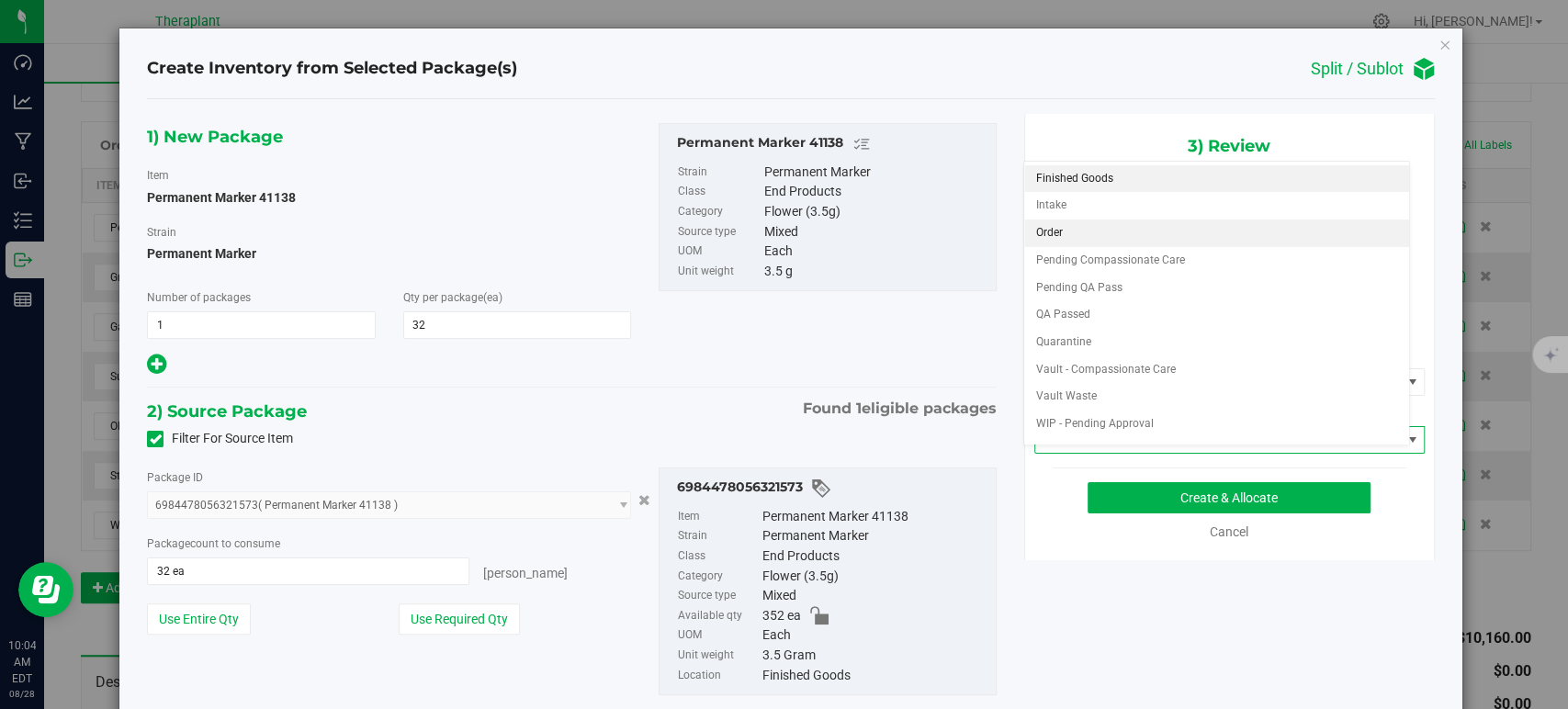
click at [1056, 235] on li "Order" at bounding box center [1216, 233] width 385 height 28
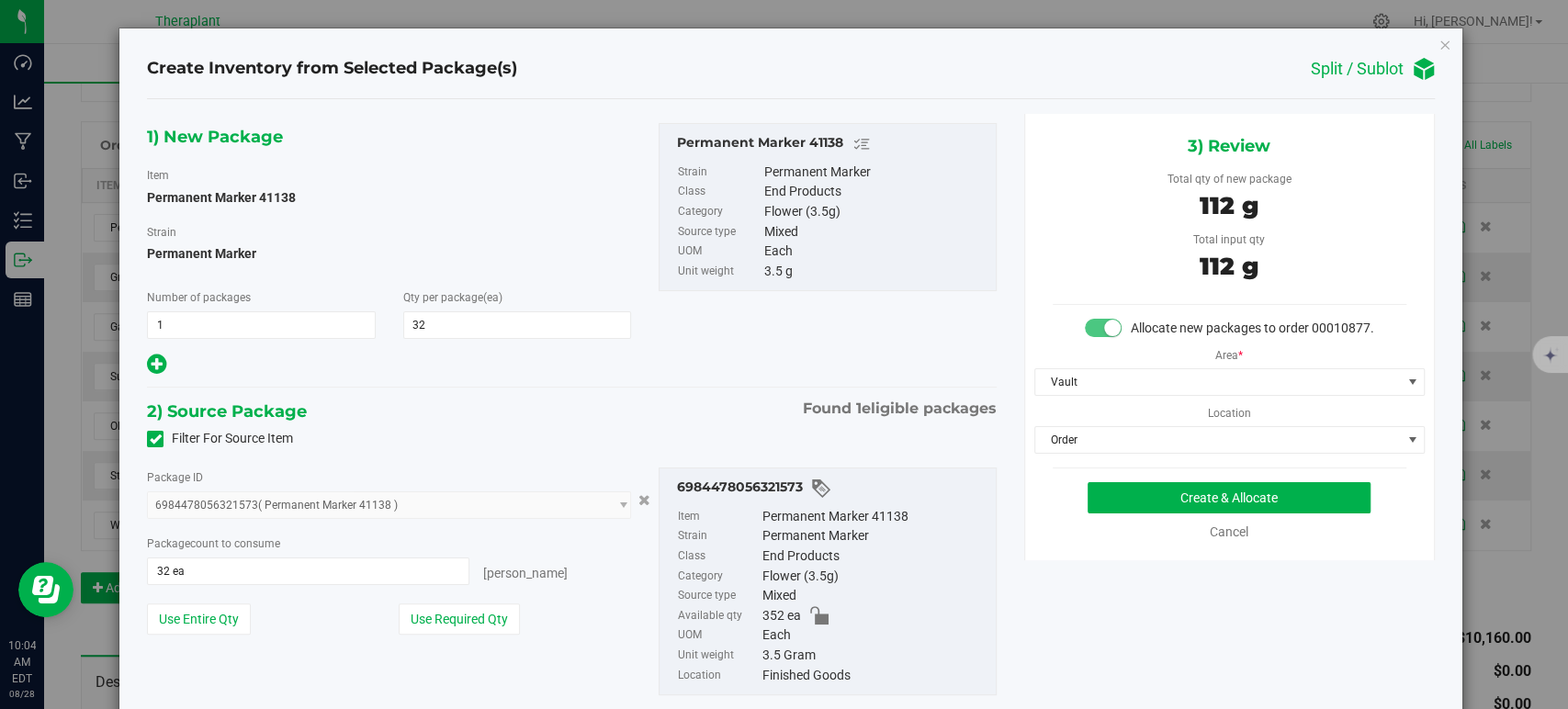
click at [659, 366] on div "1) New Package Item Permanent Marker 41138 Strain Permanent Marker Number of pa…" at bounding box center [571, 250] width 876 height 254
click at [1117, 501] on button "Create & Allocate" at bounding box center [1229, 498] width 283 height 31
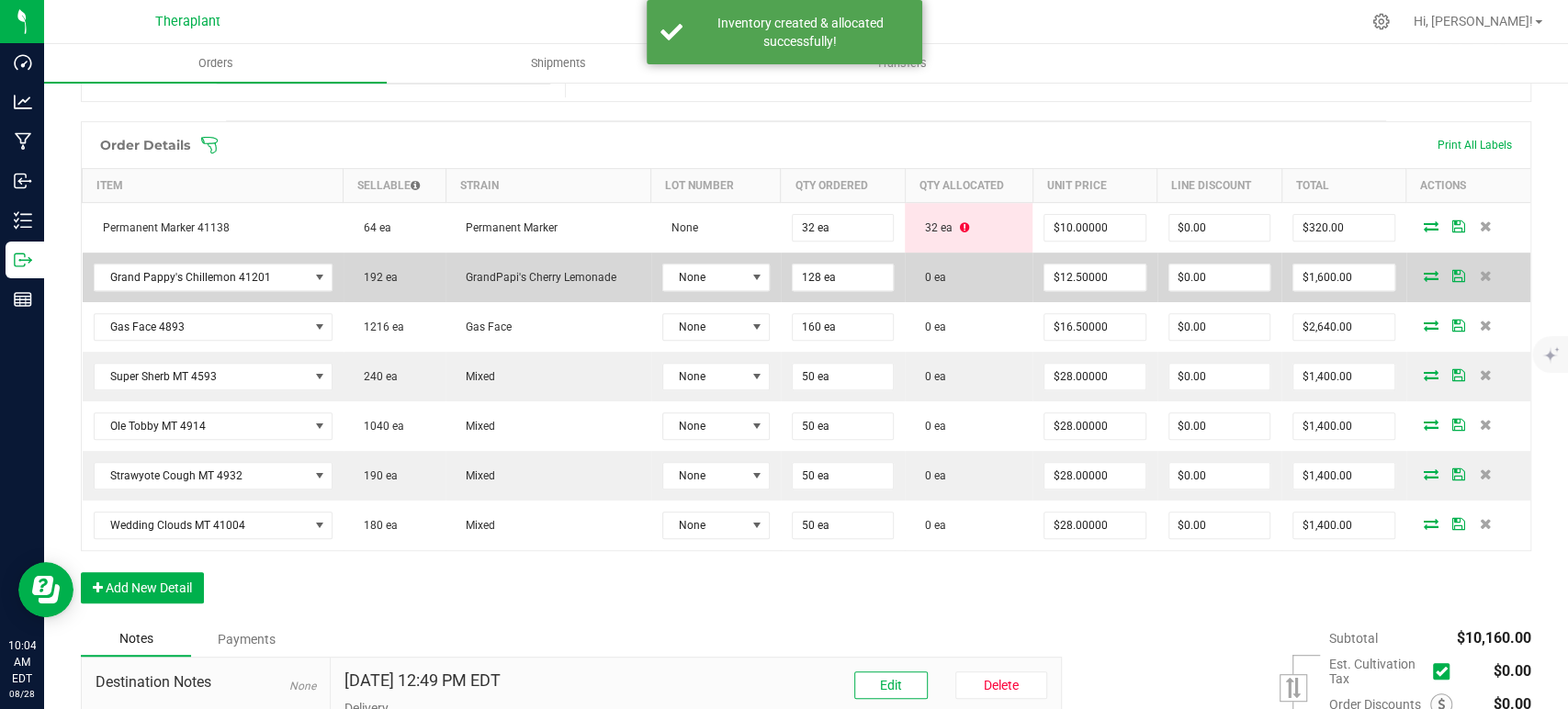
click at [1424, 270] on icon at bounding box center [1431, 276] width 15 height 11
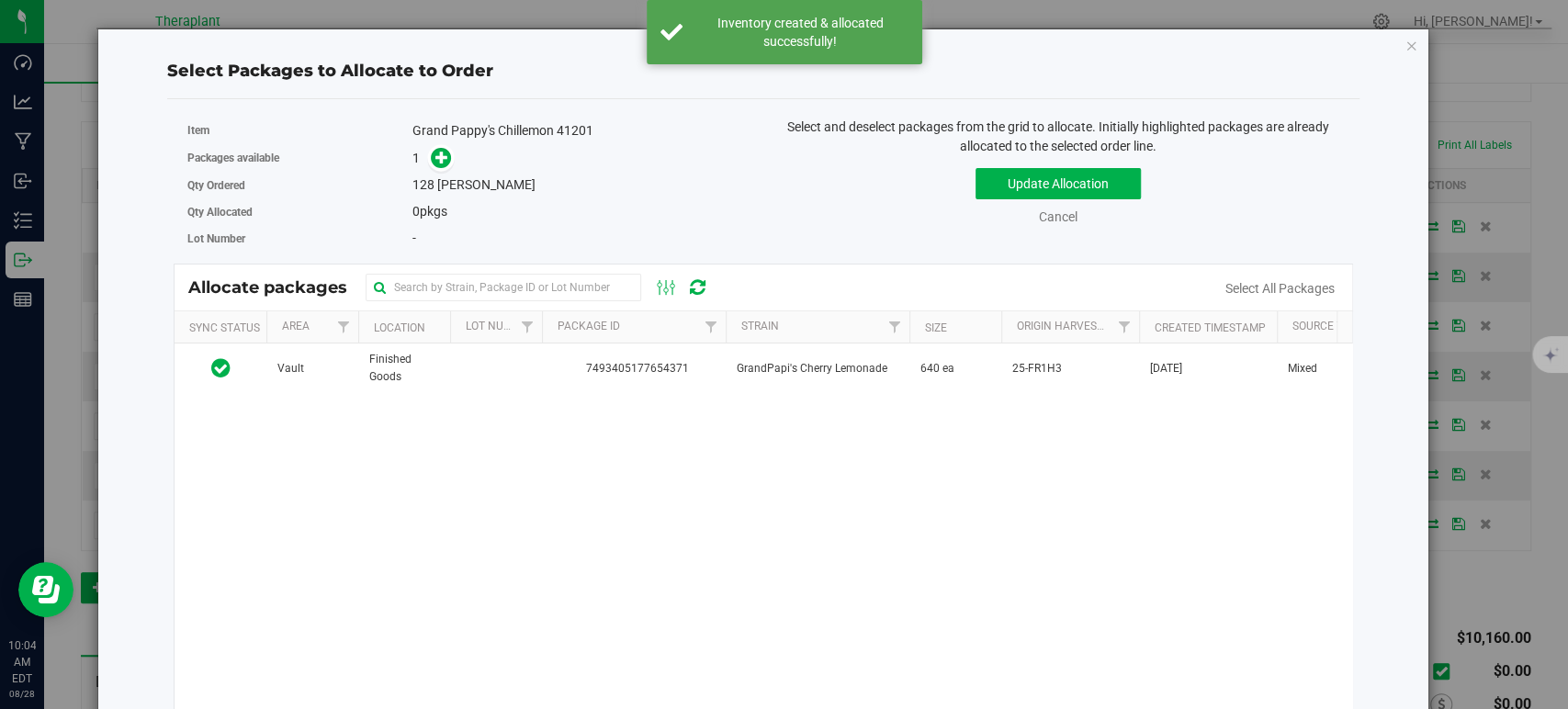
click at [972, 393] on div "Vault Finished Goods 7493405177654371 GrandPapi's Cherry Lemonade 640 ea 25-FR1…" at bounding box center [763, 573] width 1178 height 459
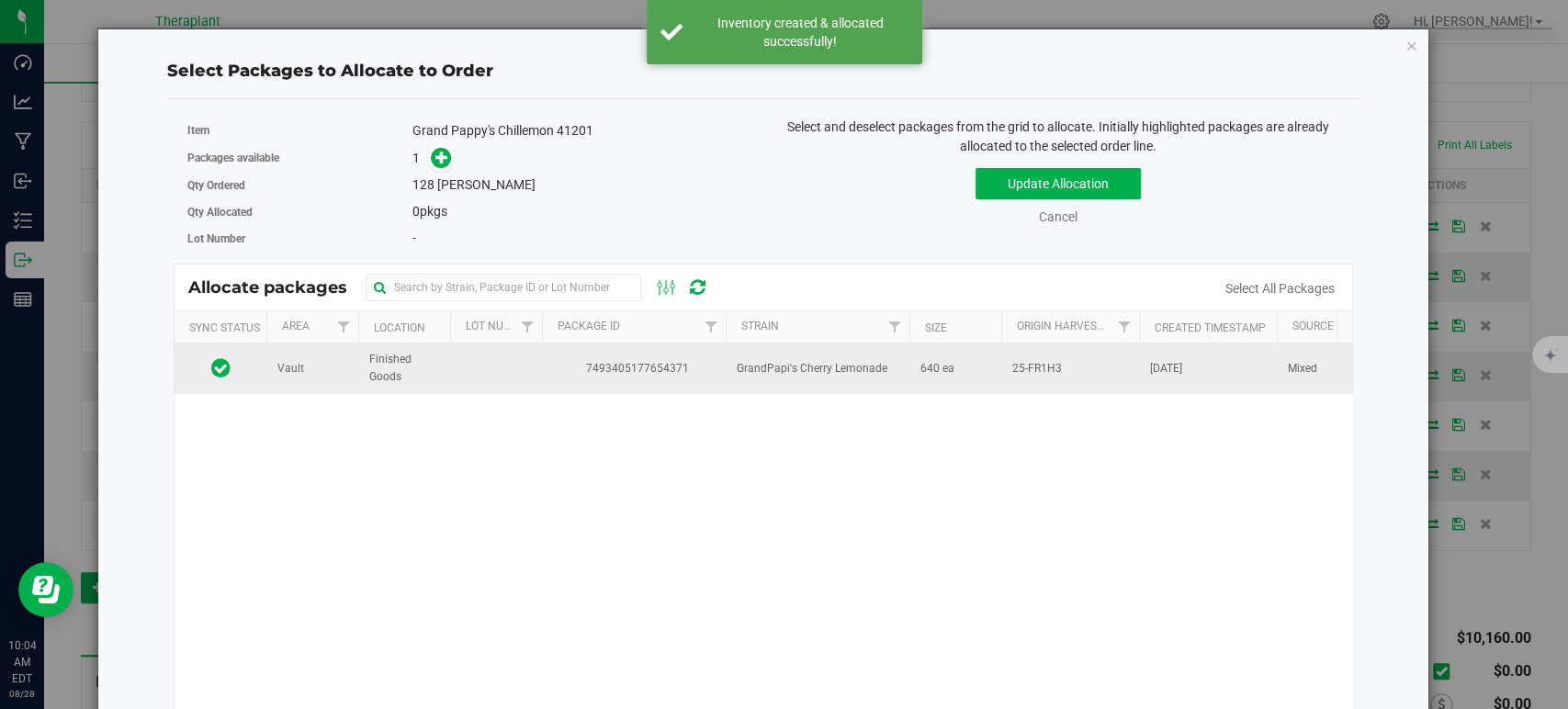
click at [973, 387] on td "640 ea" at bounding box center [955, 368] width 92 height 50
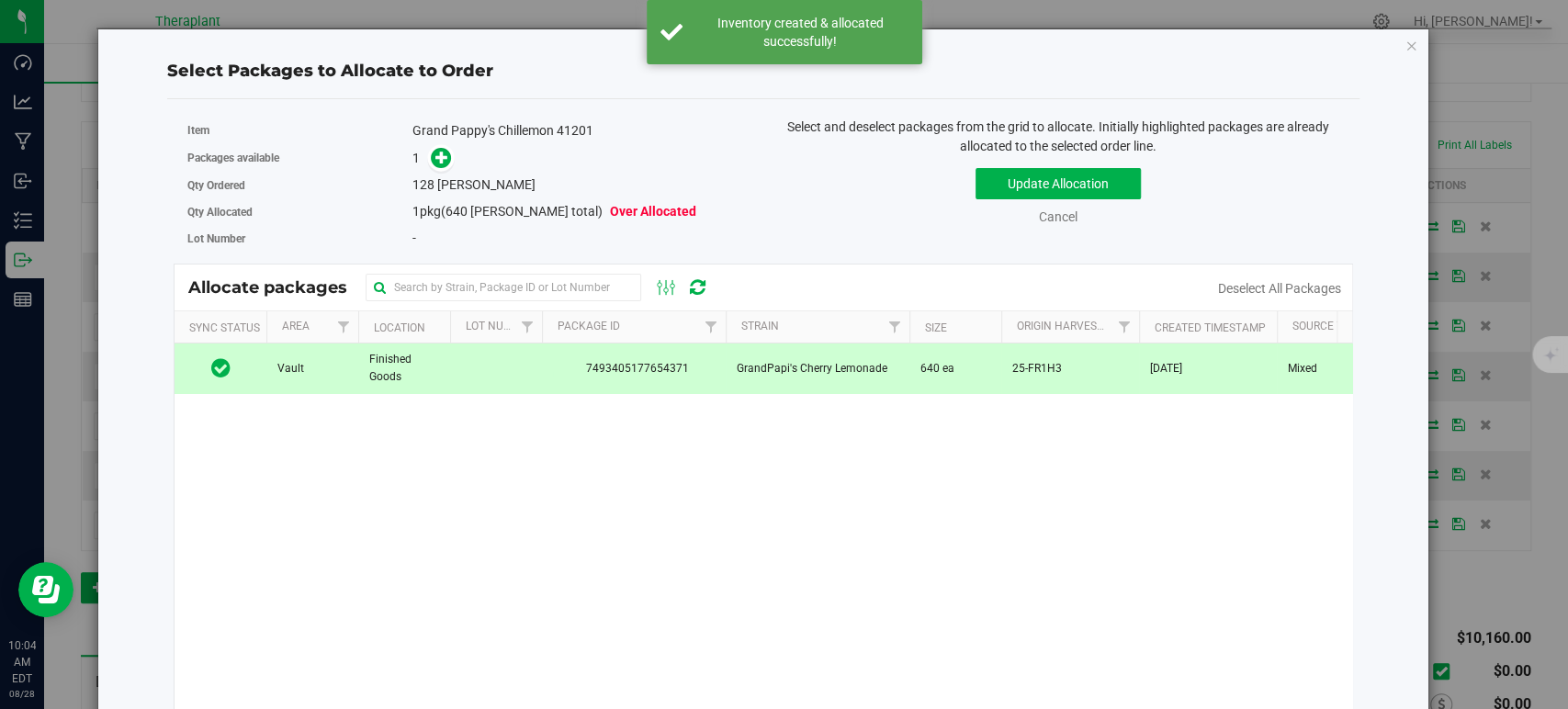
click at [448, 162] on div "1" at bounding box center [581, 158] width 337 height 21
click at [435, 152] on icon at bounding box center [442, 157] width 13 height 13
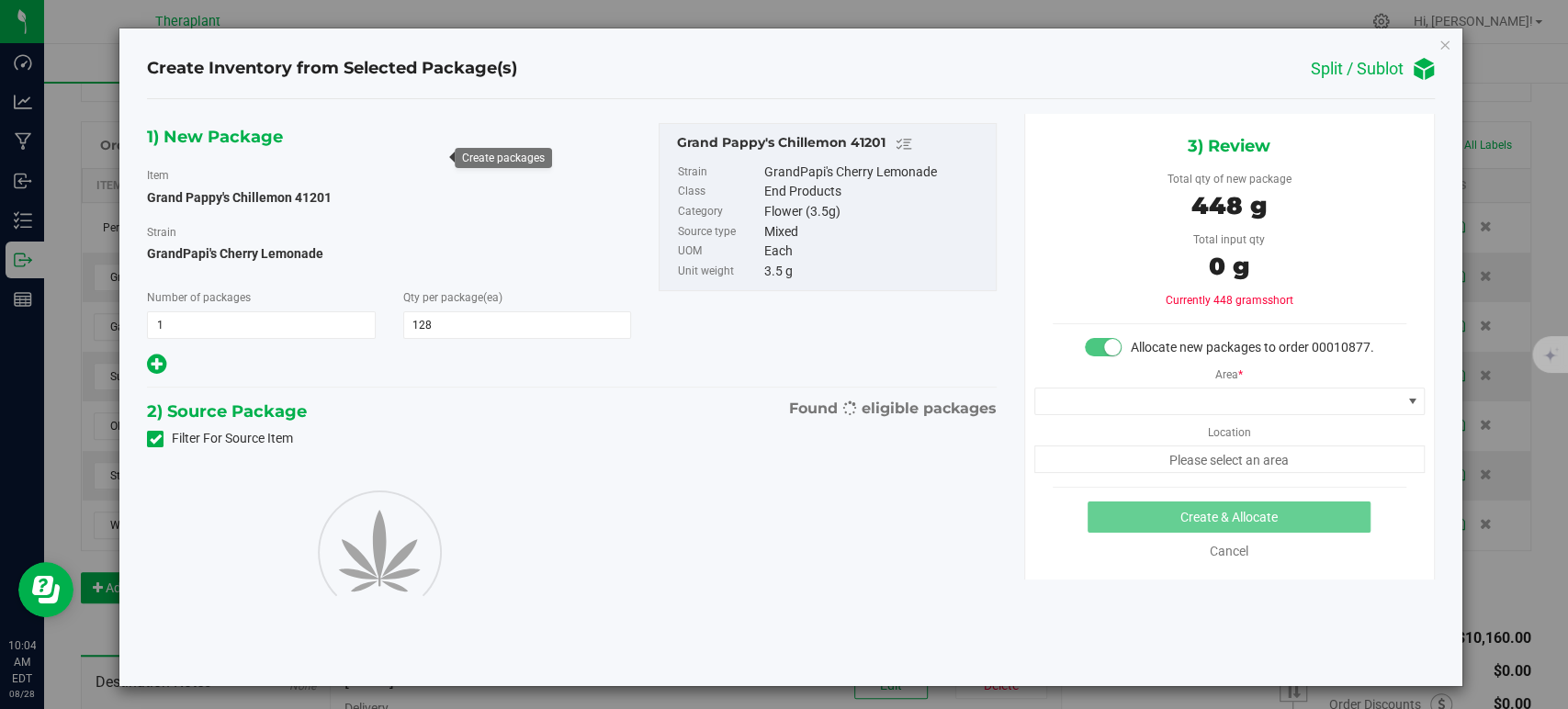
type input "128"
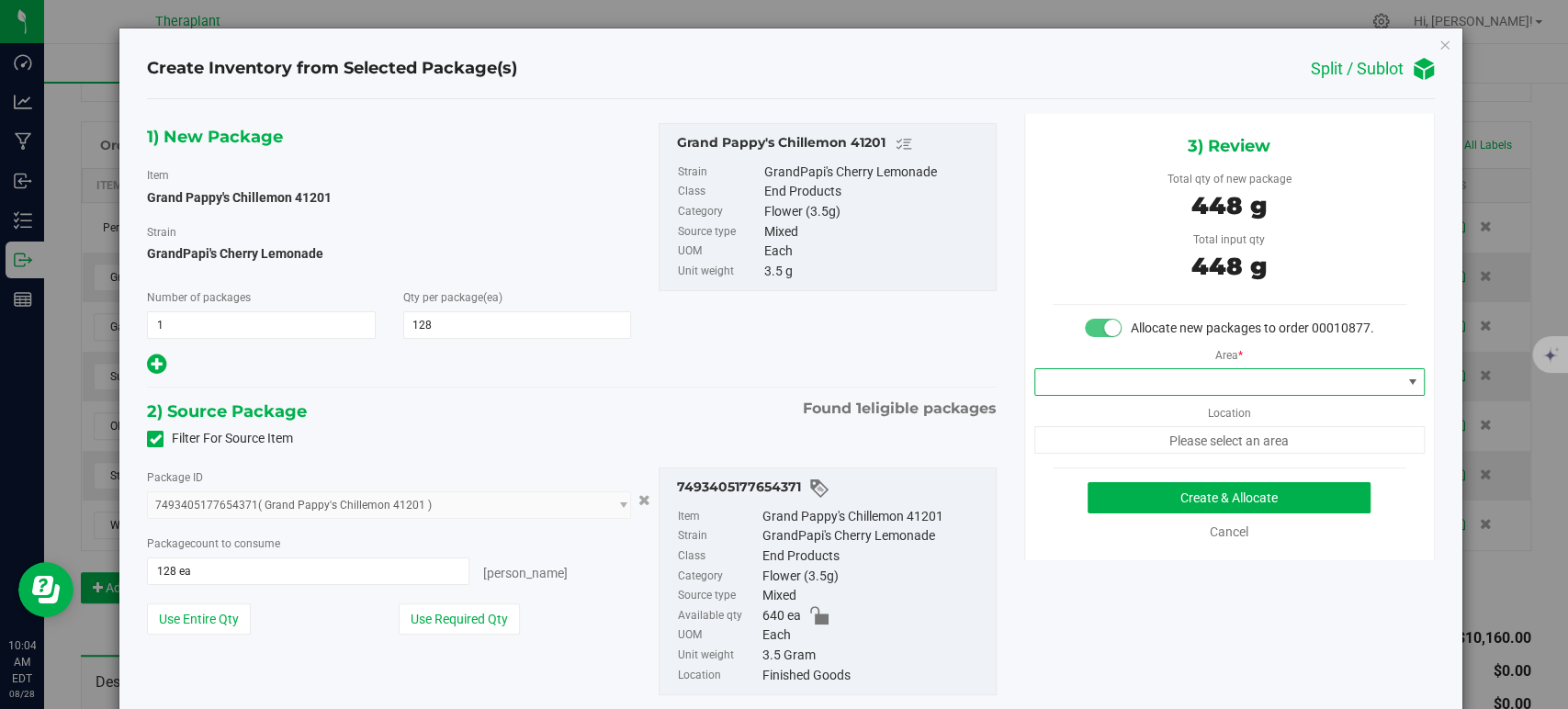
click at [1120, 395] on span at bounding box center [1218, 382] width 366 height 26
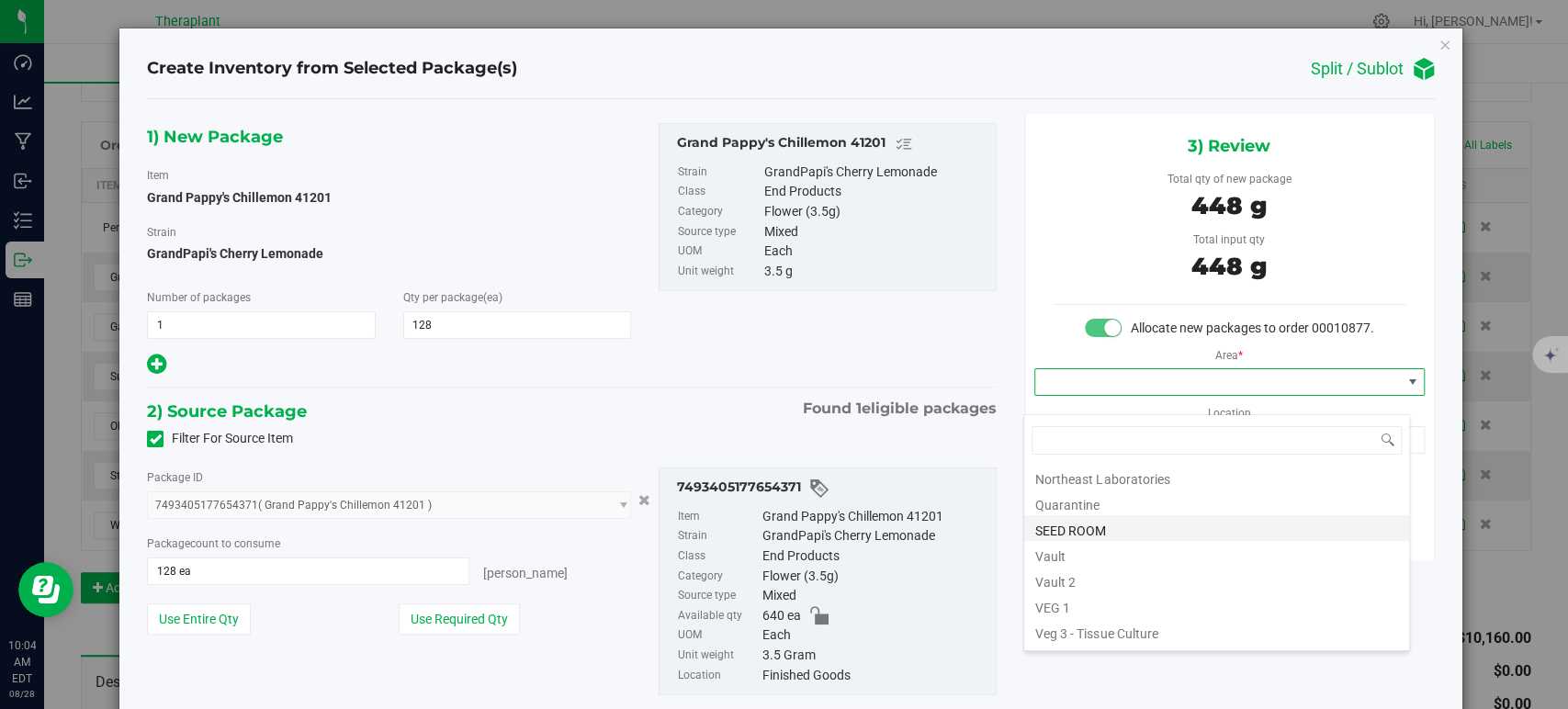
scroll to position [228, 0]
click at [1069, 528] on li "Vault" at bounding box center [1216, 532] width 385 height 26
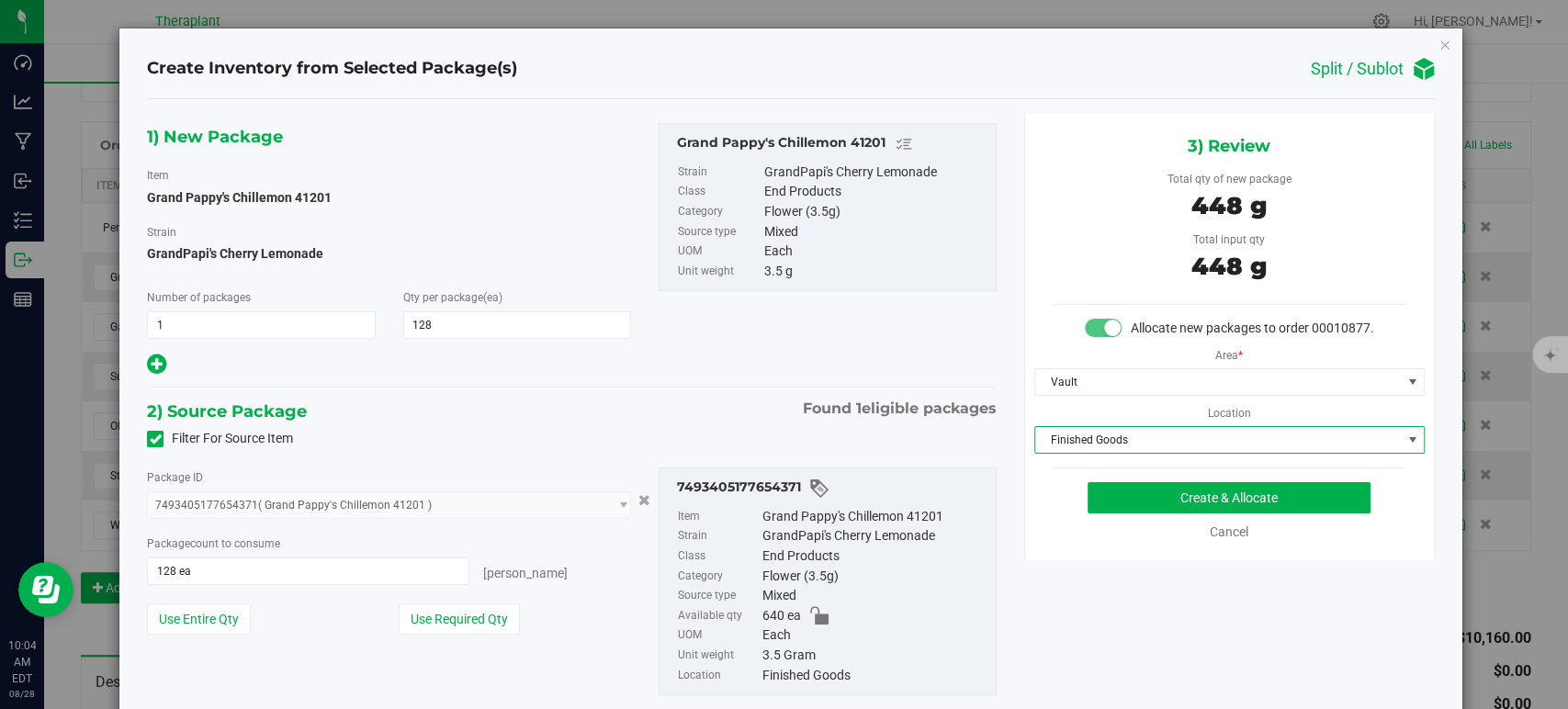
click at [1096, 453] on span "Finished Goods" at bounding box center [1218, 440] width 366 height 26
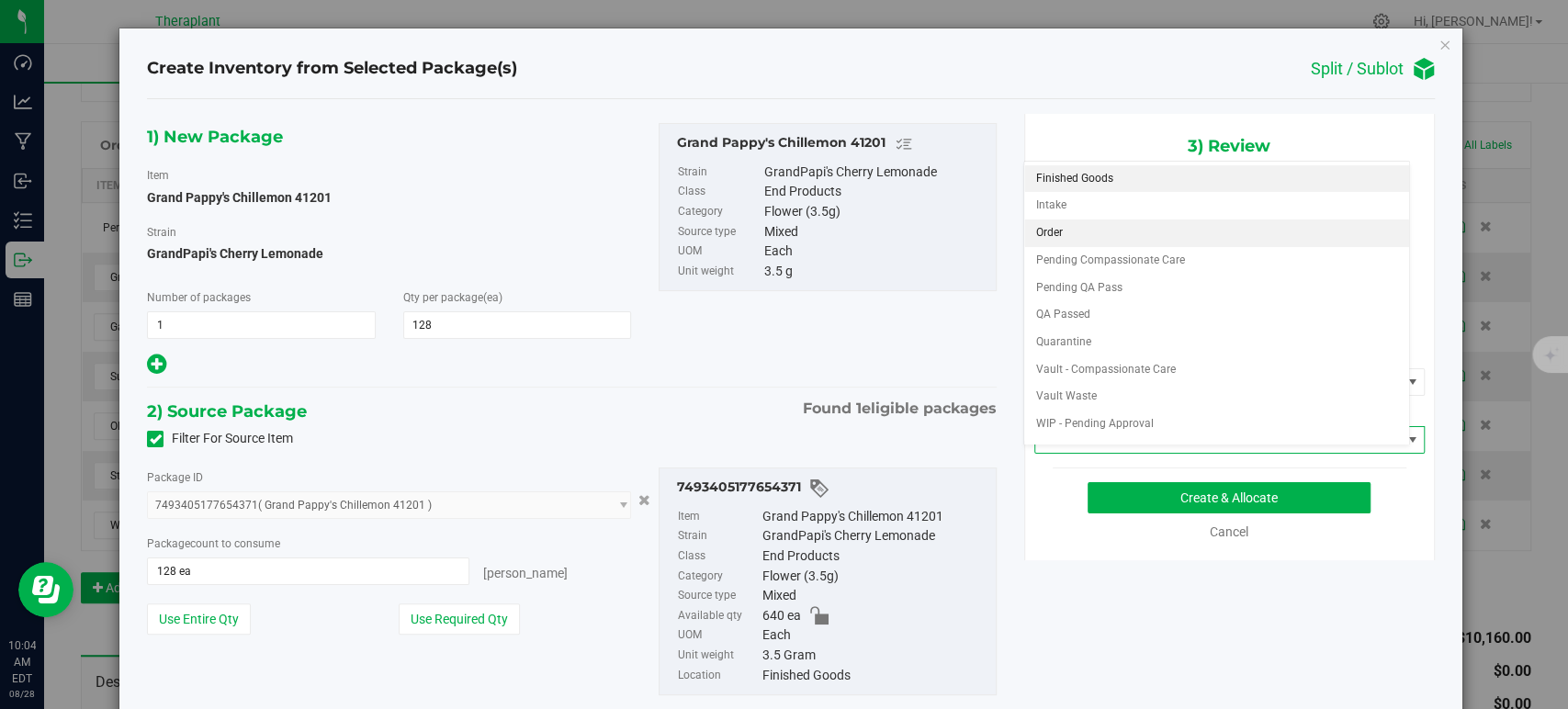
click at [1054, 234] on li "Order" at bounding box center [1216, 233] width 385 height 28
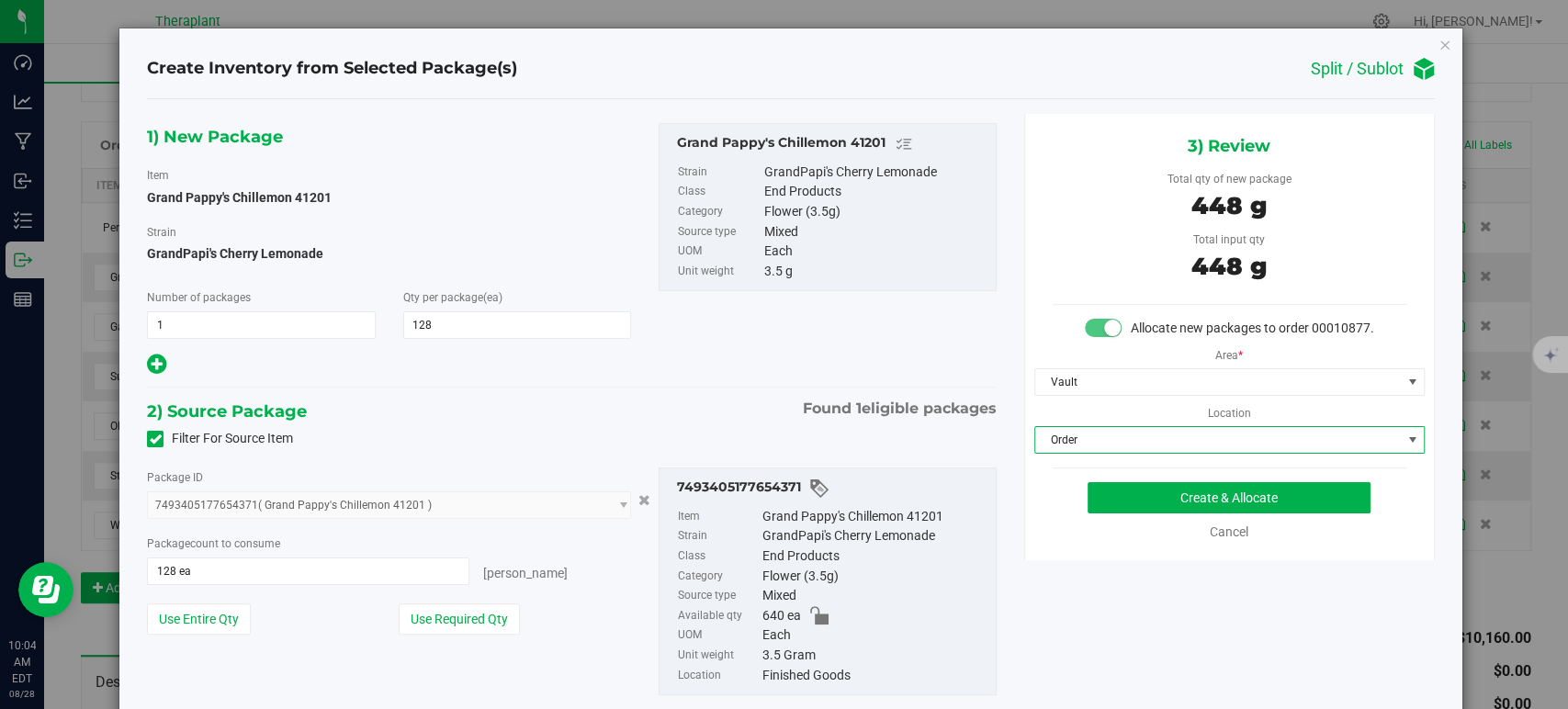
click at [718, 358] on div "1) New Package Item Grand Pappy's Chillemon 41201 Strain GrandPapi's Cherry Lem…" at bounding box center [571, 250] width 876 height 254
click at [1144, 506] on button "Create & Allocate" at bounding box center [1229, 498] width 283 height 31
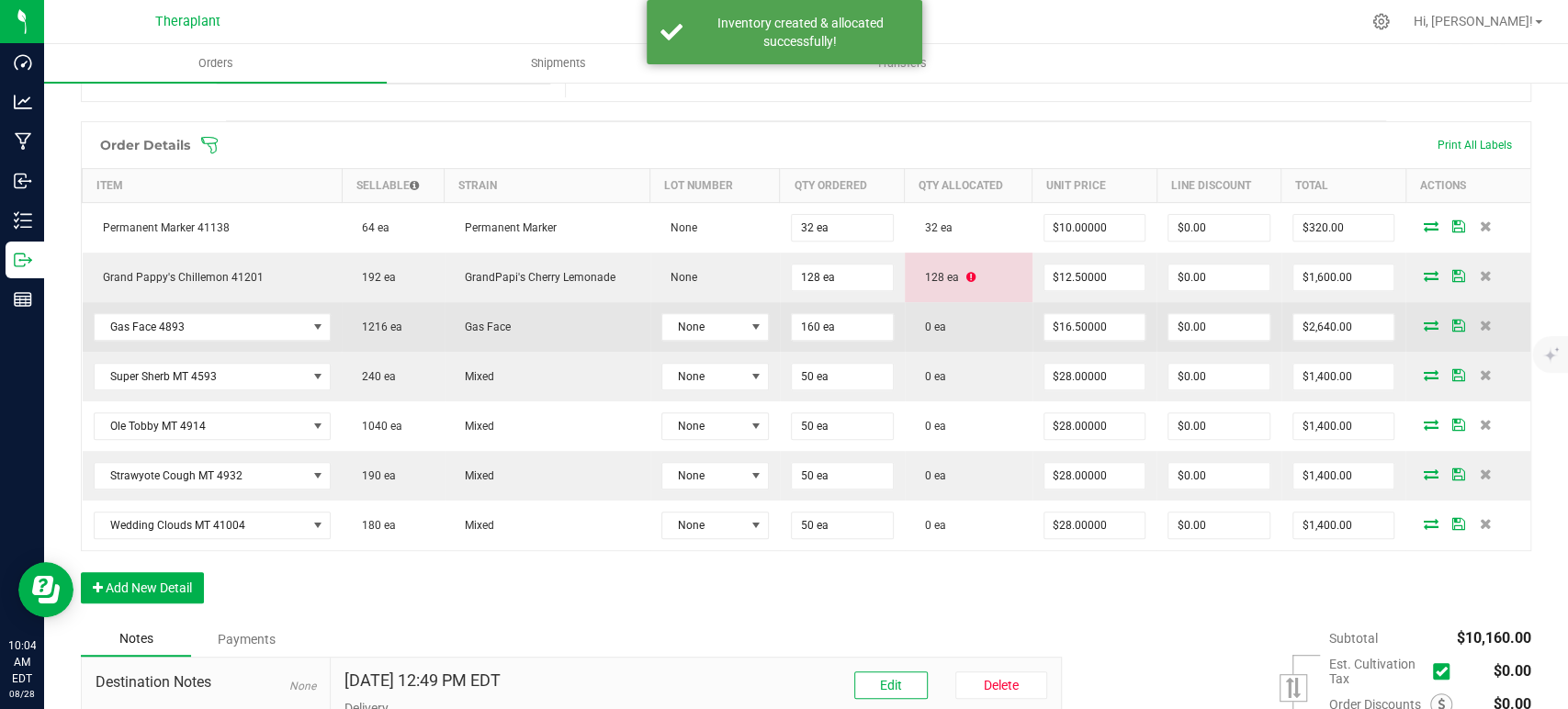
click at [1423, 321] on icon at bounding box center [1430, 325] width 15 height 11
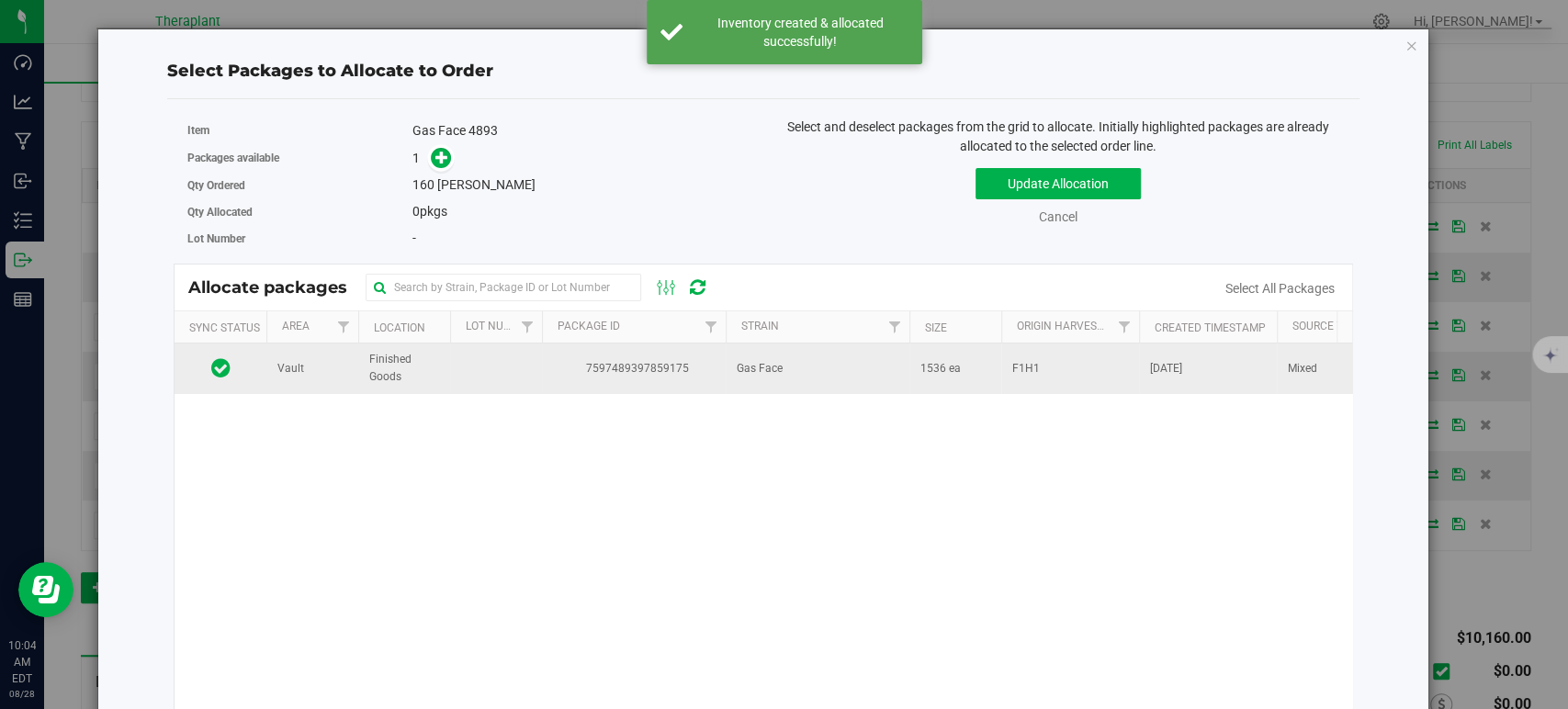
click at [864, 371] on td "Gas Face" at bounding box center [818, 368] width 184 height 50
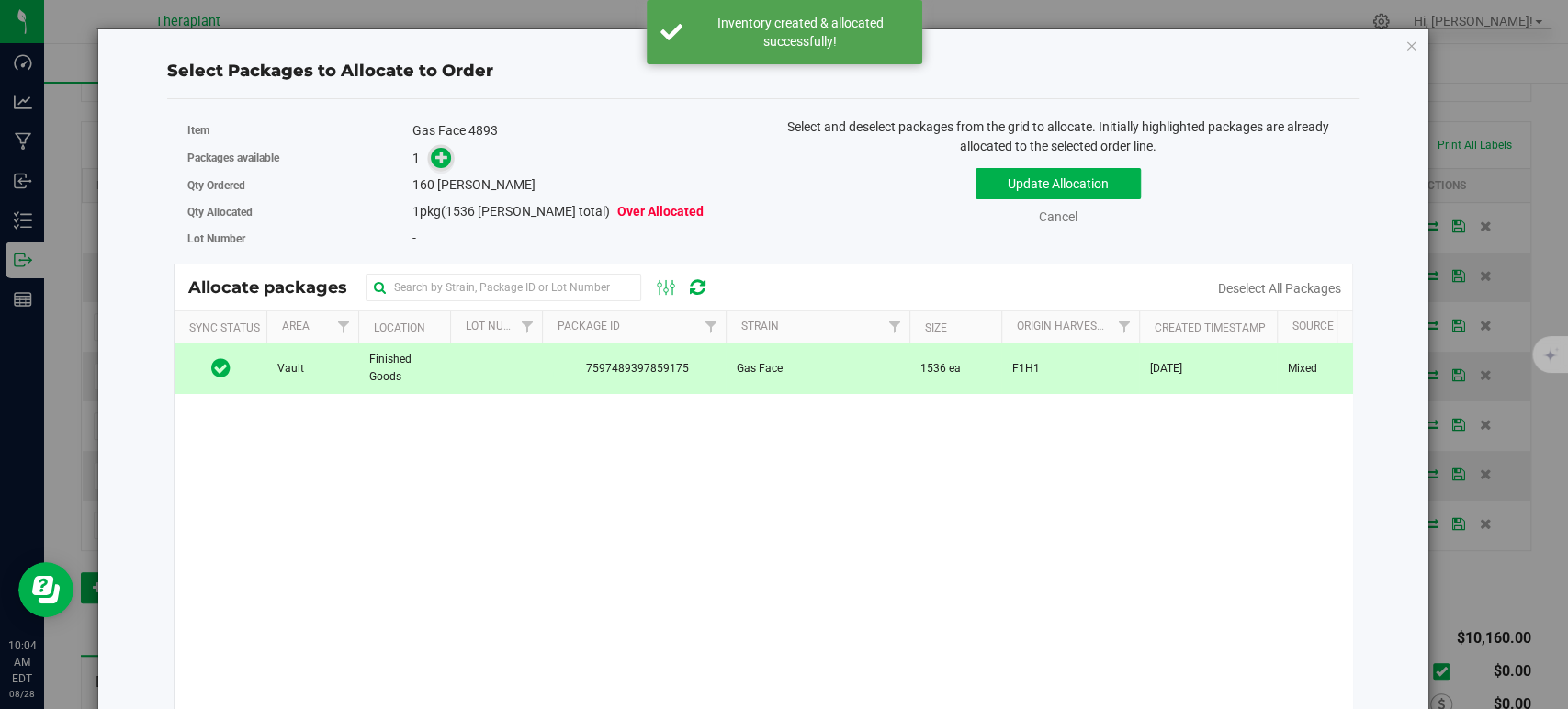
click at [441, 155] on icon at bounding box center [442, 157] width 13 height 13
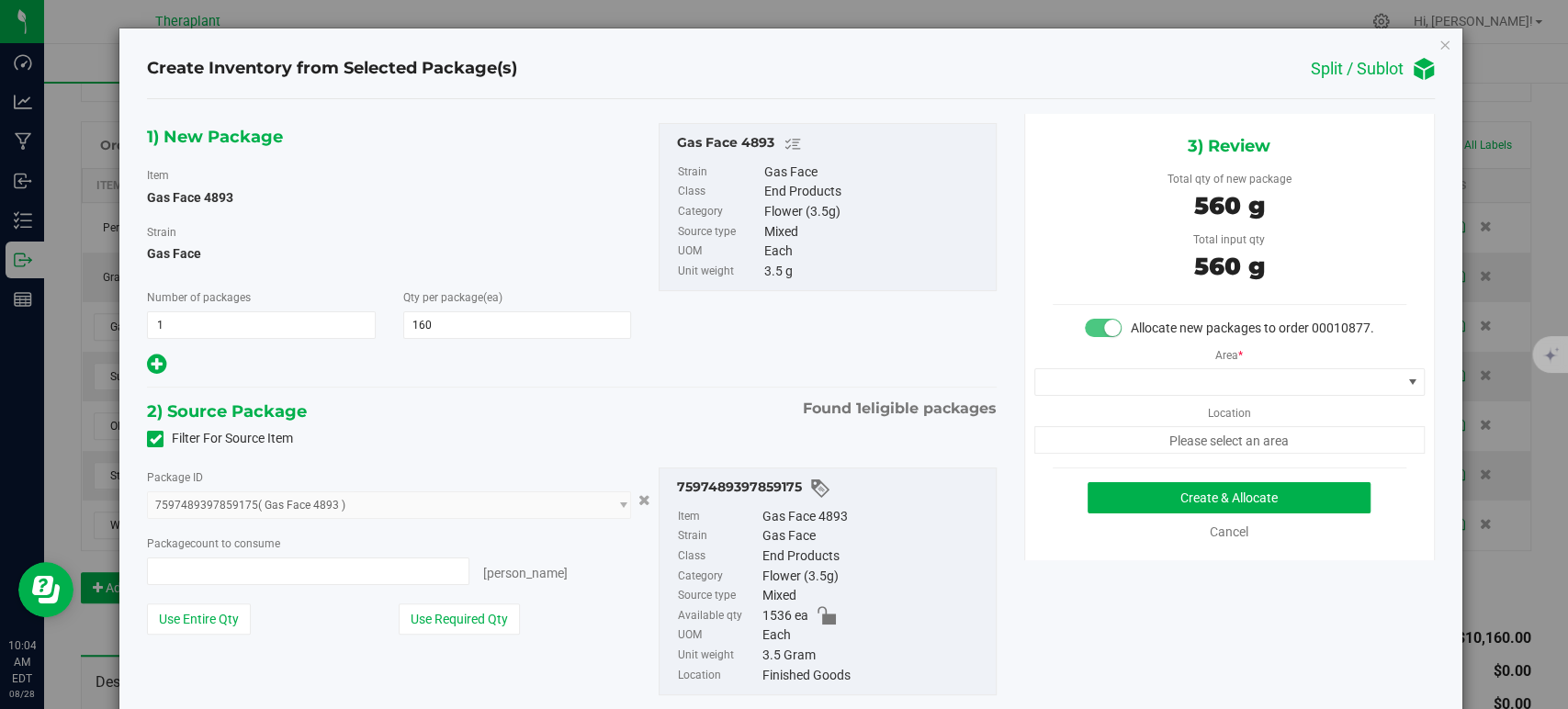
type input "160 ea"
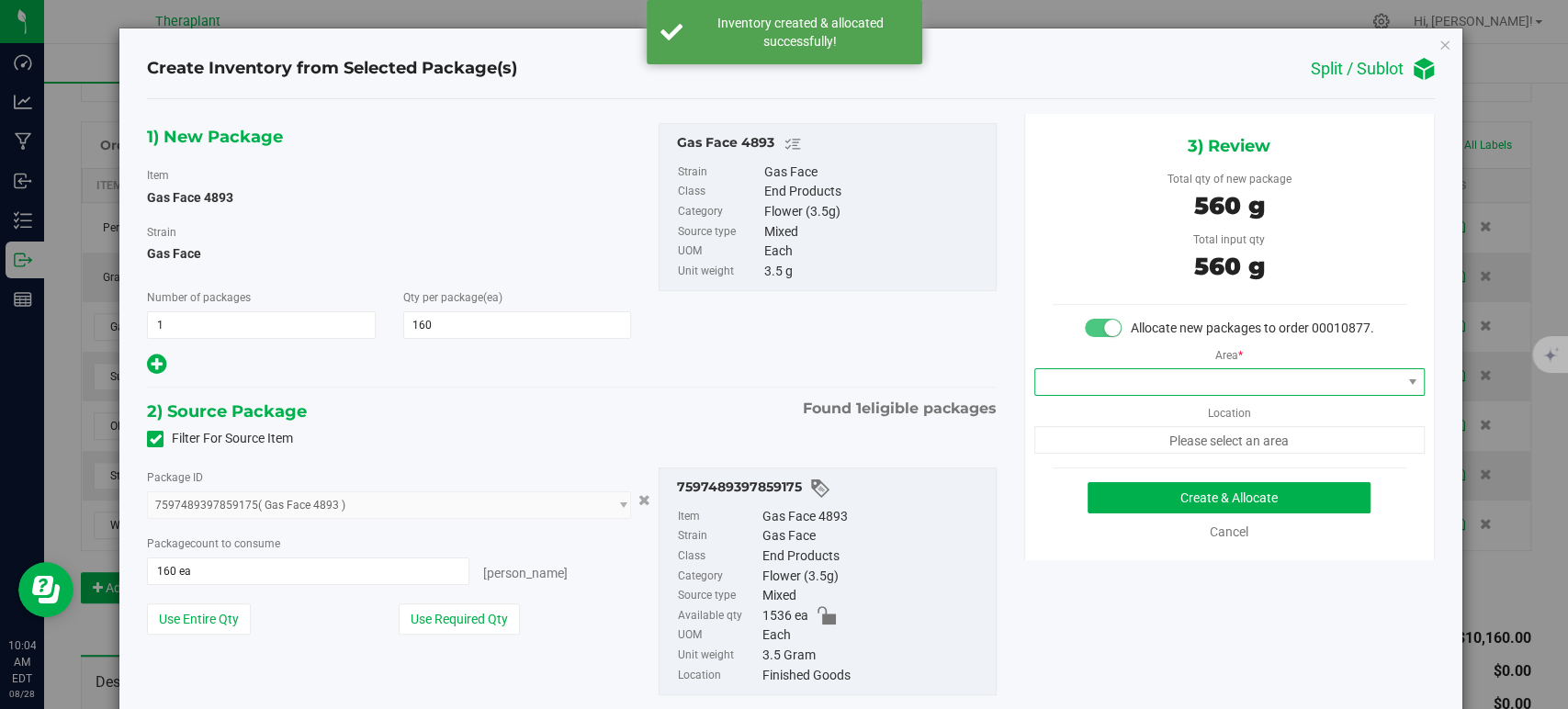
click at [1133, 395] on span at bounding box center [1218, 382] width 366 height 26
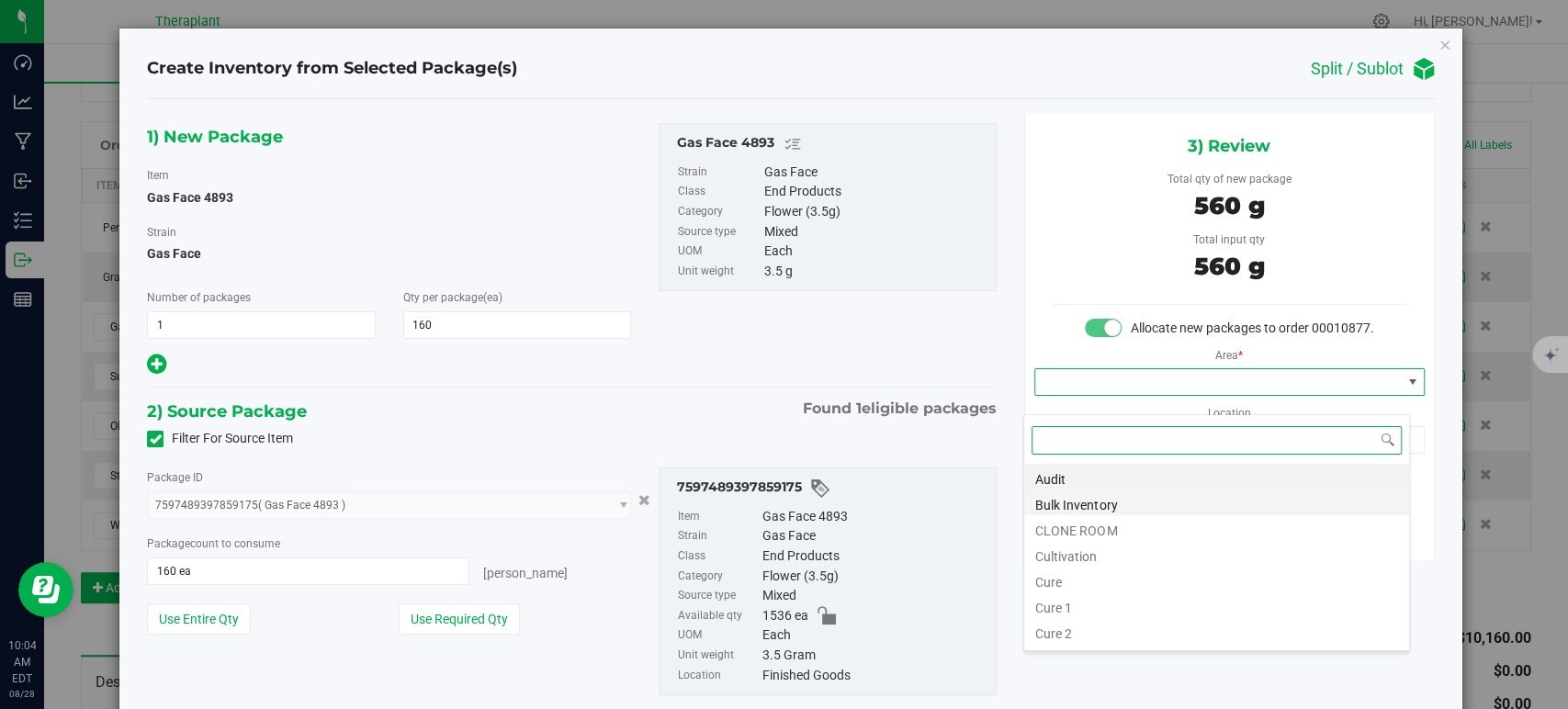
scroll to position [228, 0]
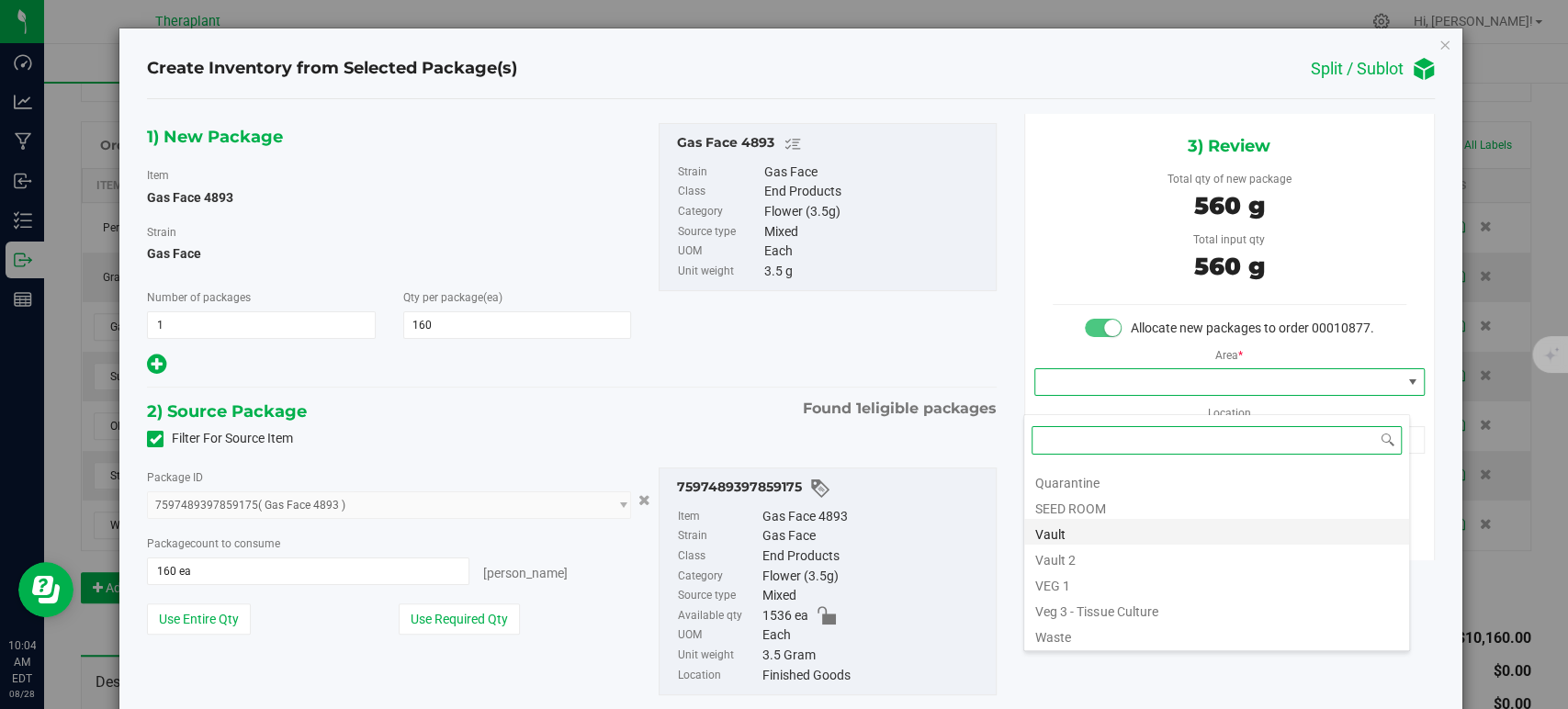
click at [1106, 525] on li "Vault" at bounding box center [1216, 532] width 385 height 26
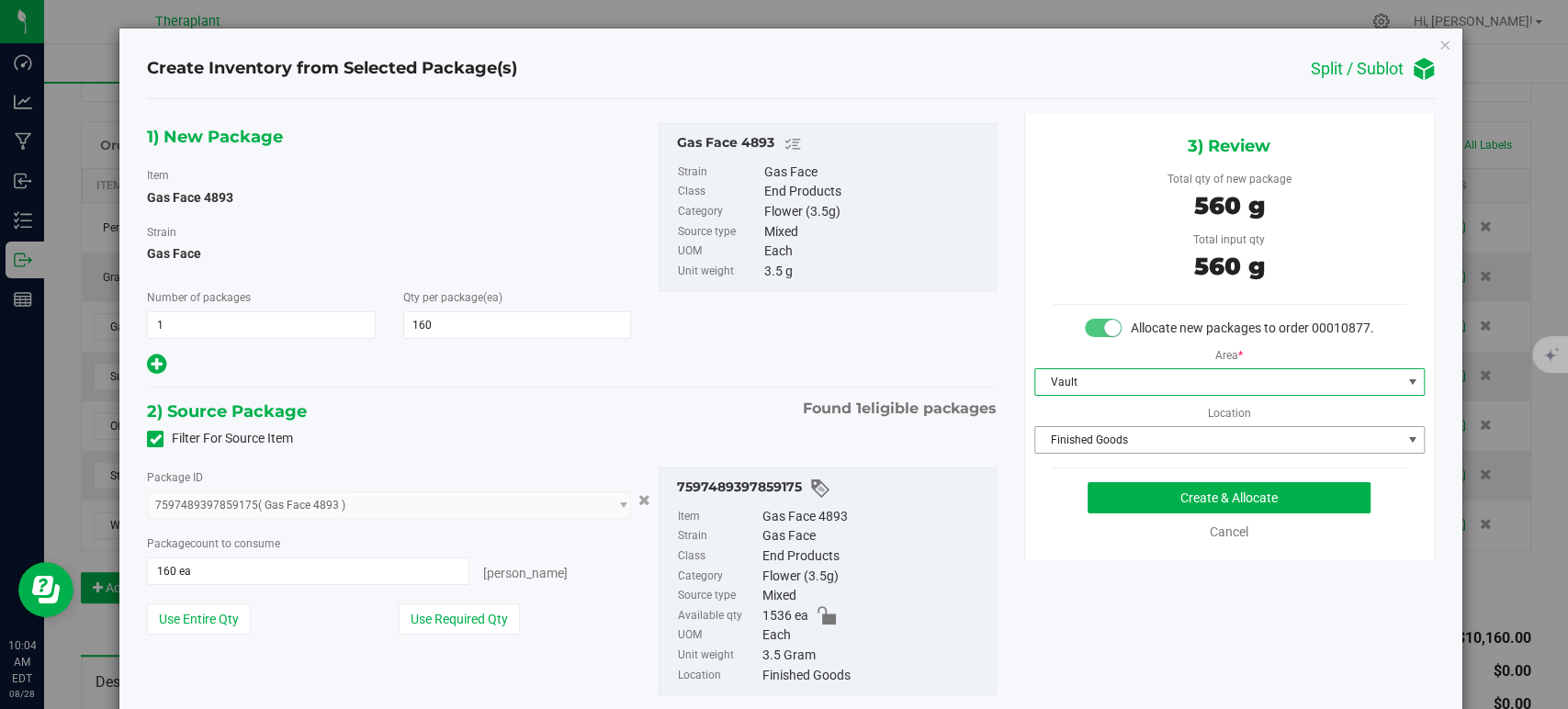
click at [1091, 453] on span "Finished Goods" at bounding box center [1218, 440] width 366 height 26
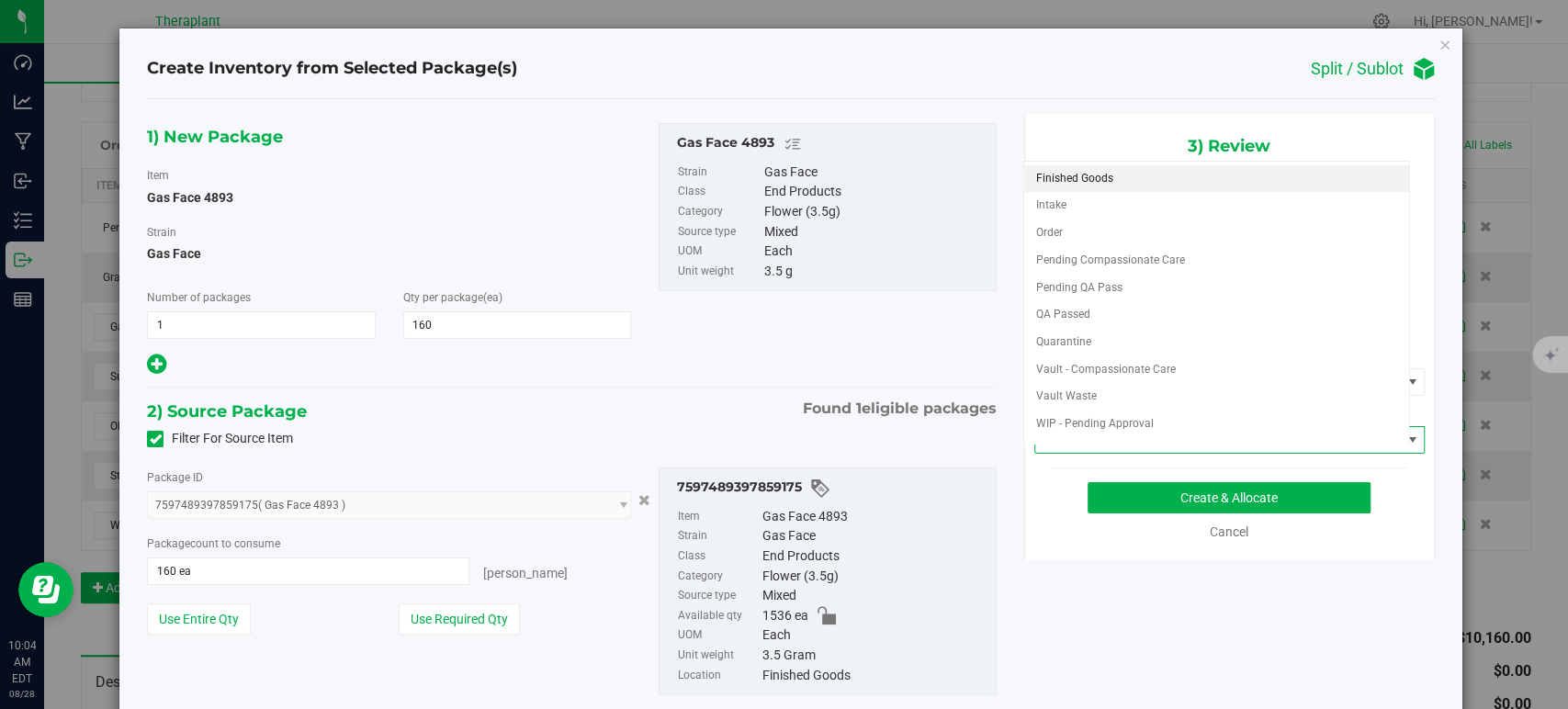
click at [1090, 453] on span "Finished Goods" at bounding box center [1218, 440] width 366 height 26
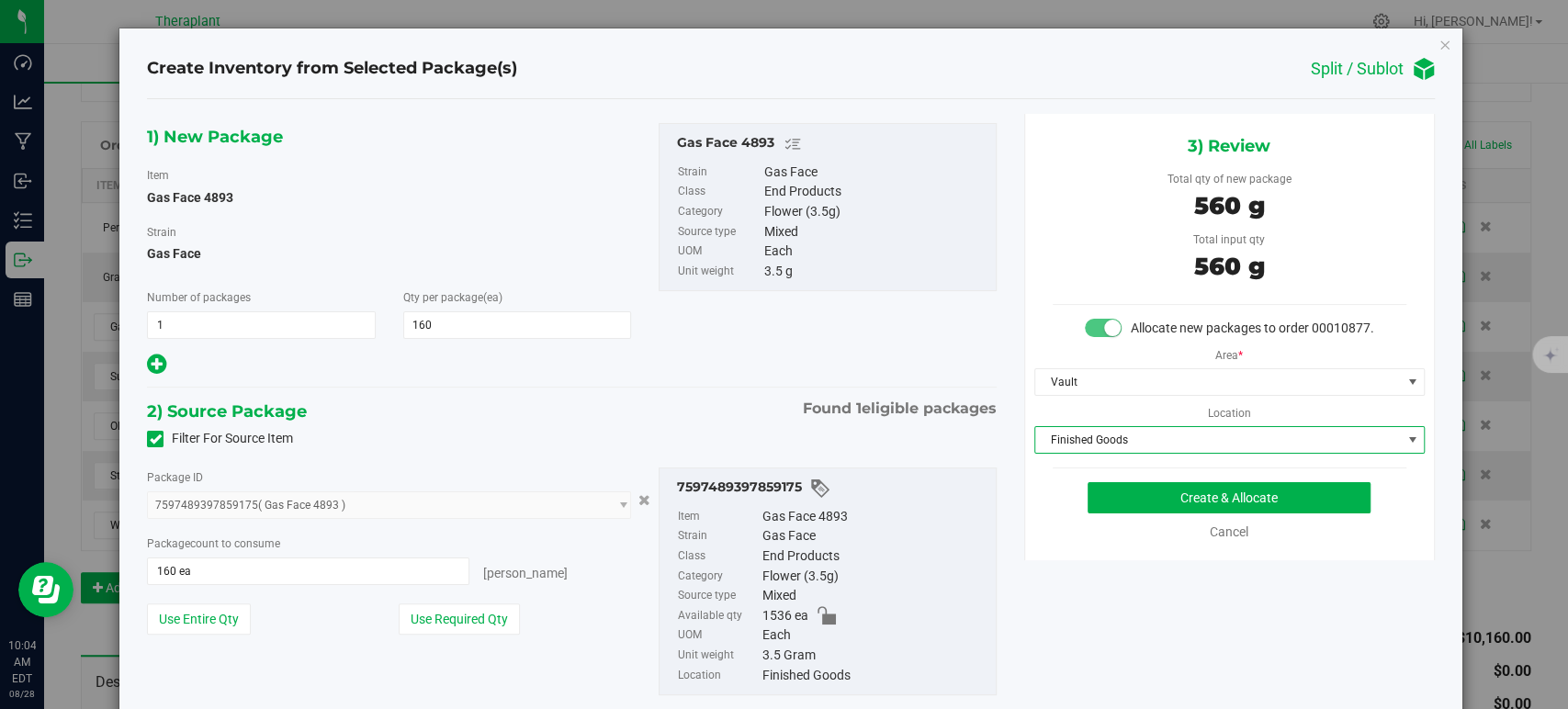
click at [1089, 453] on span "Finished Goods" at bounding box center [1218, 440] width 366 height 26
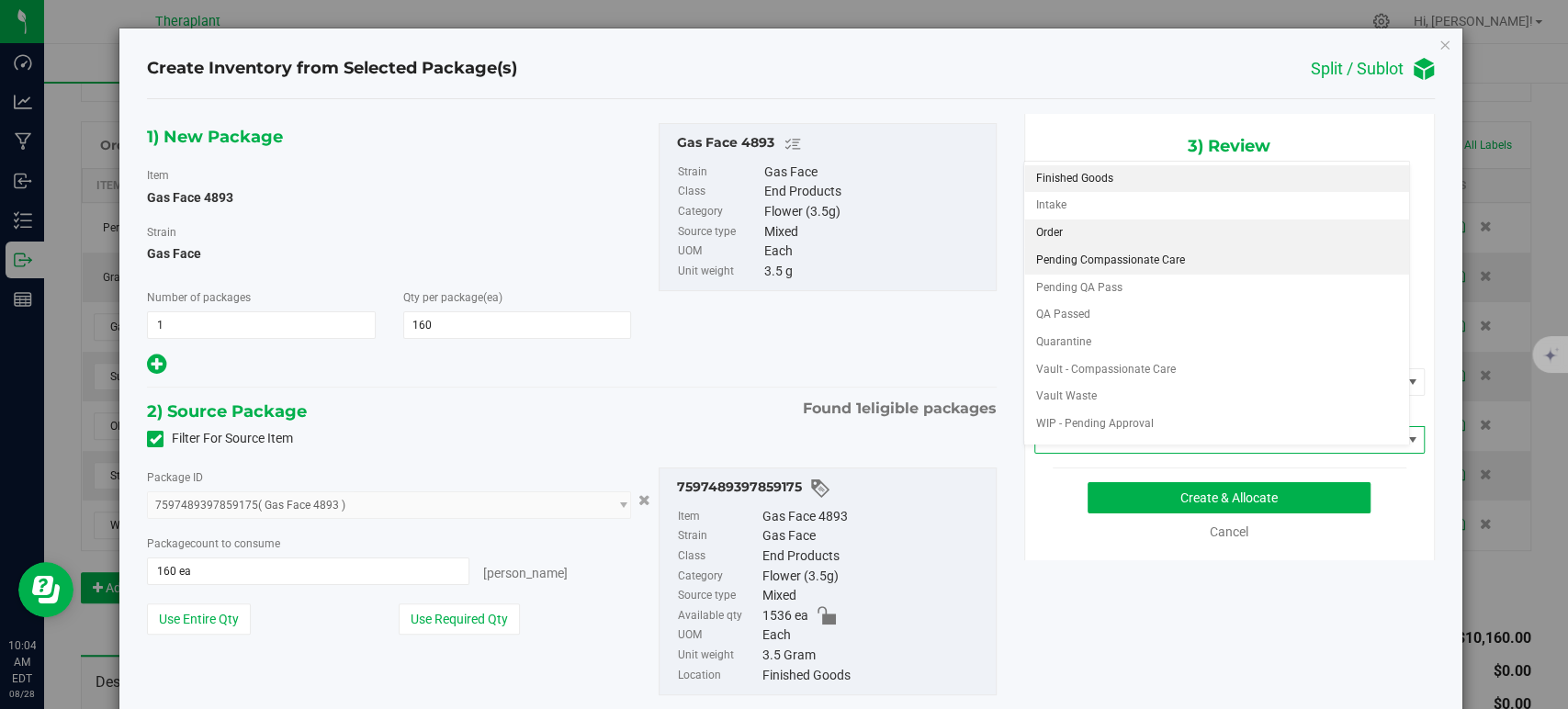
click at [1070, 232] on li "Order" at bounding box center [1216, 233] width 385 height 28
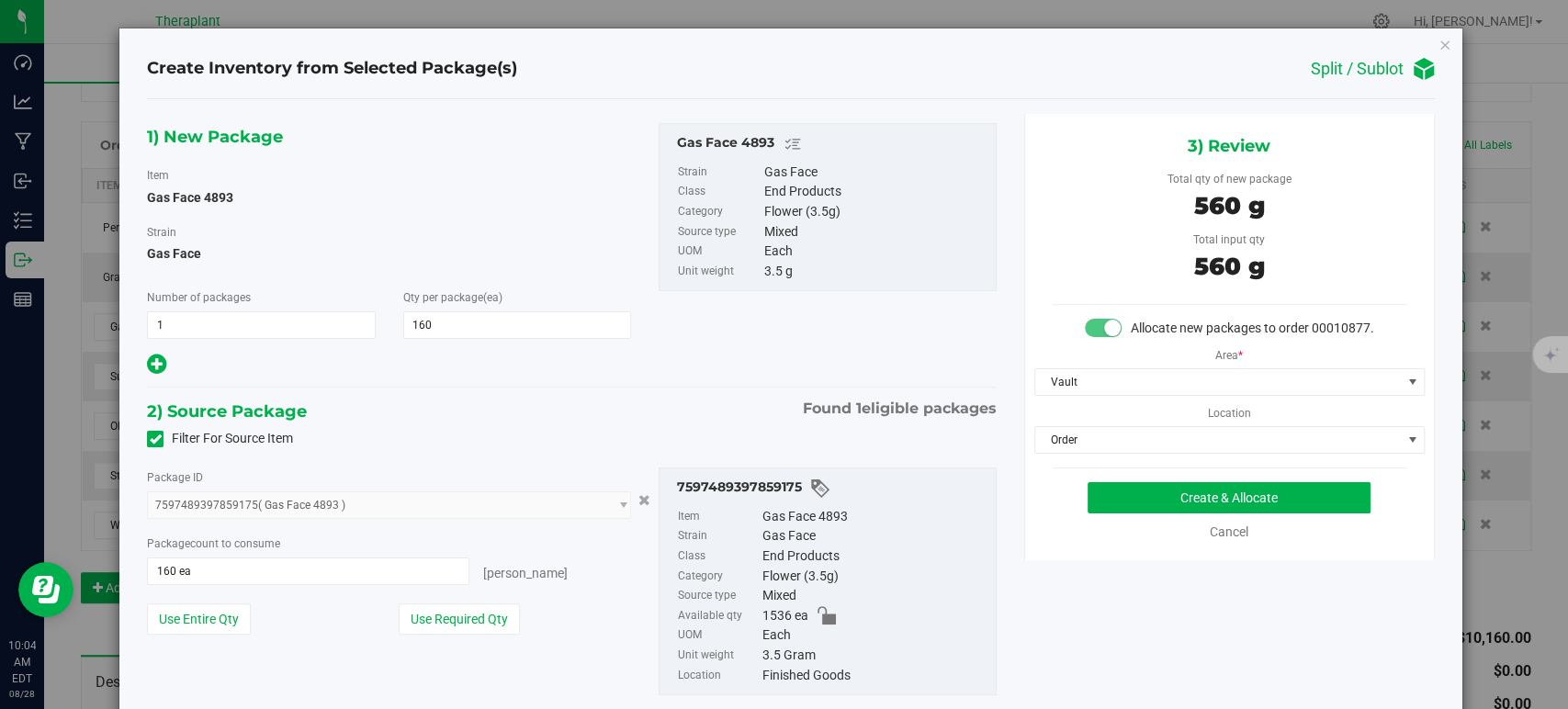
click at [746, 378] on div "1) New Package Item Gas Face 4893 Strain Gas Face Number of packages 1 1 Qty pe…" at bounding box center [571, 423] width 876 height 620
click at [1125, 513] on button "Create & Allocate" at bounding box center [1229, 498] width 283 height 31
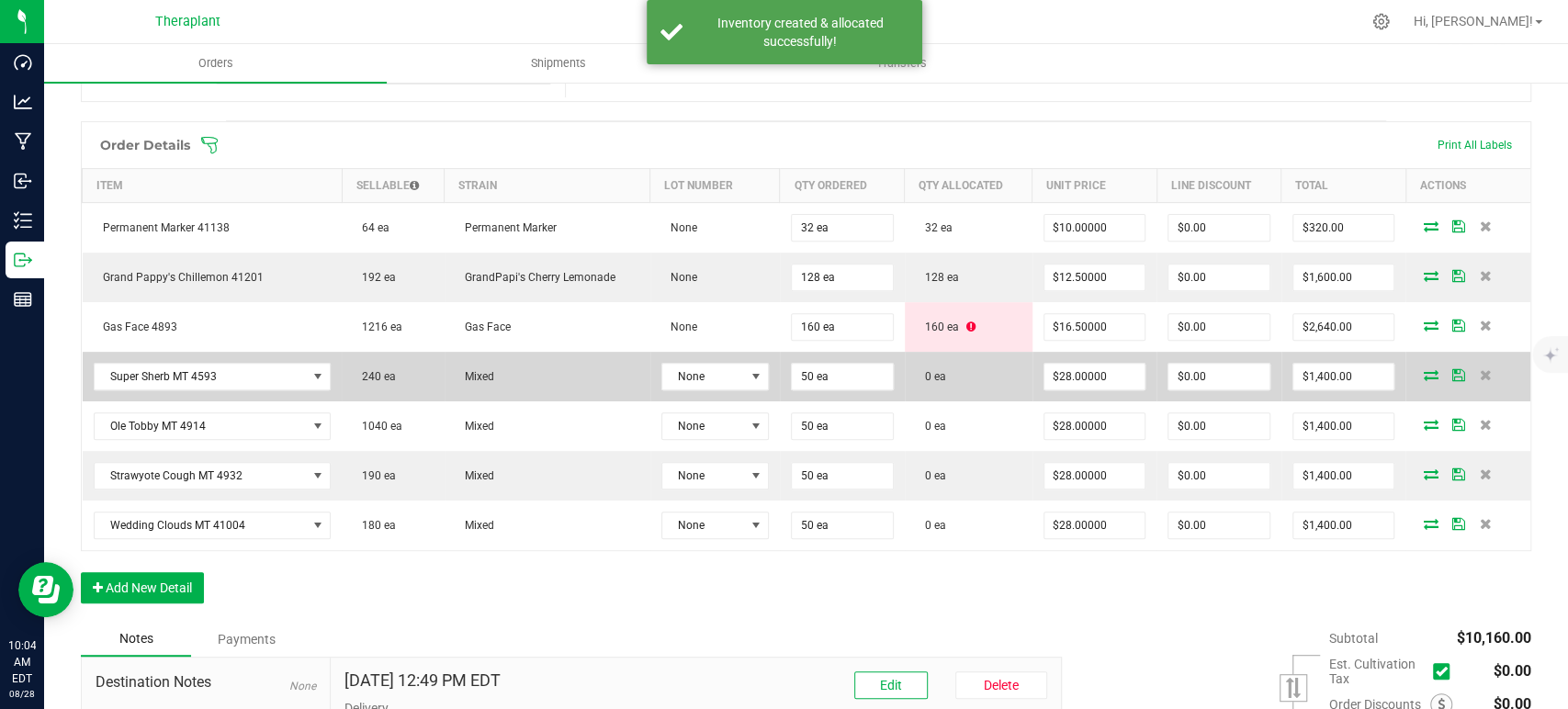
click at [1423, 375] on icon at bounding box center [1430, 375] width 15 height 11
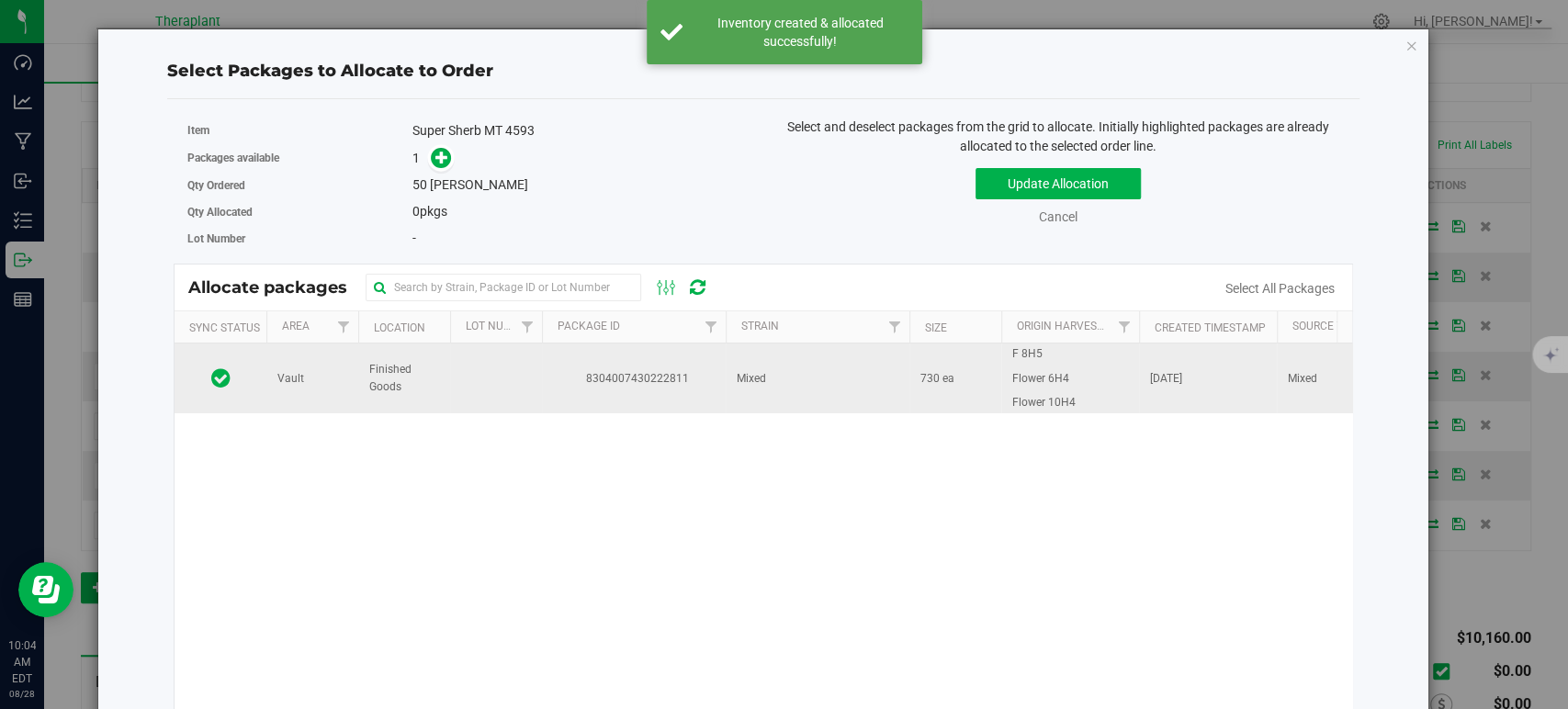
click at [712, 386] on td "8304007430222811" at bounding box center [634, 378] width 184 height 70
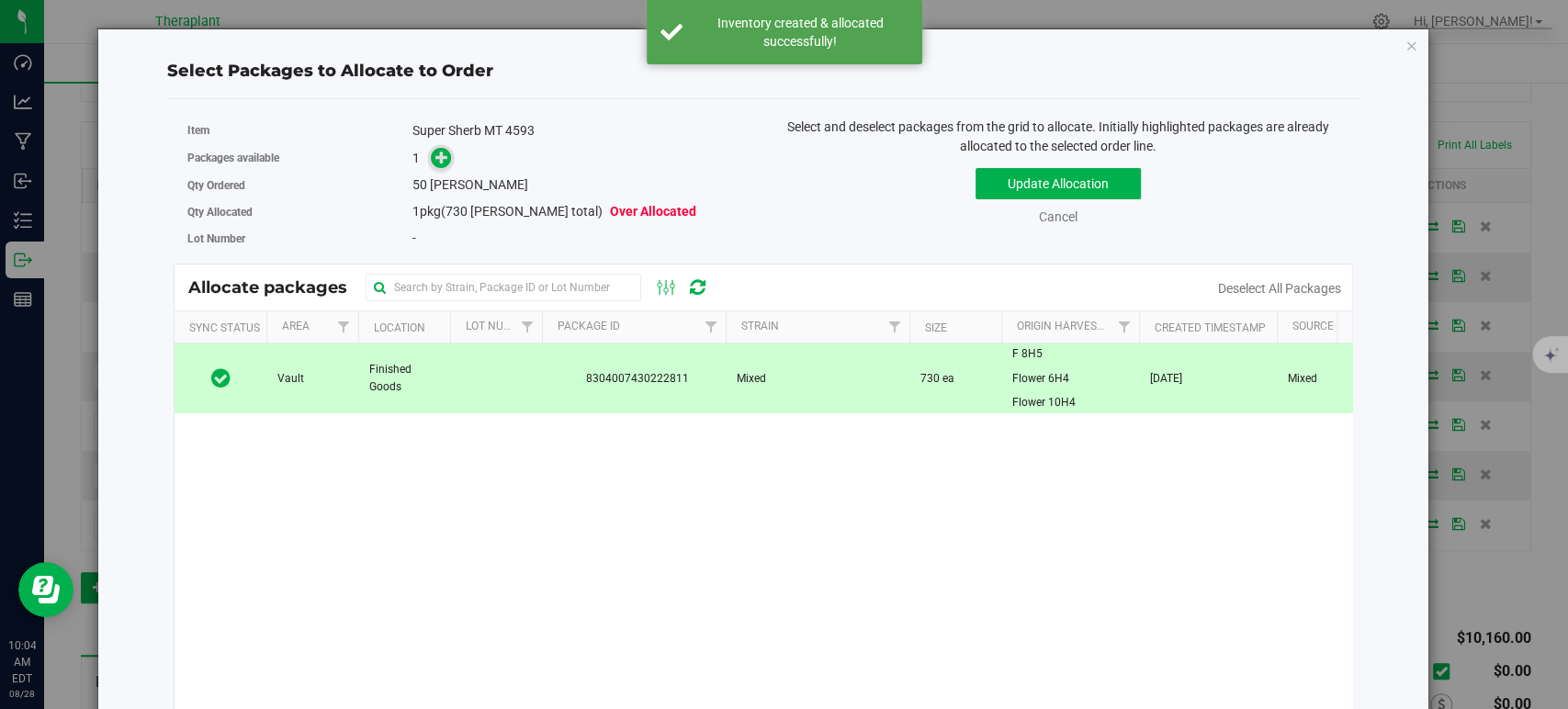
click at [435, 161] on icon at bounding box center [442, 157] width 13 height 13
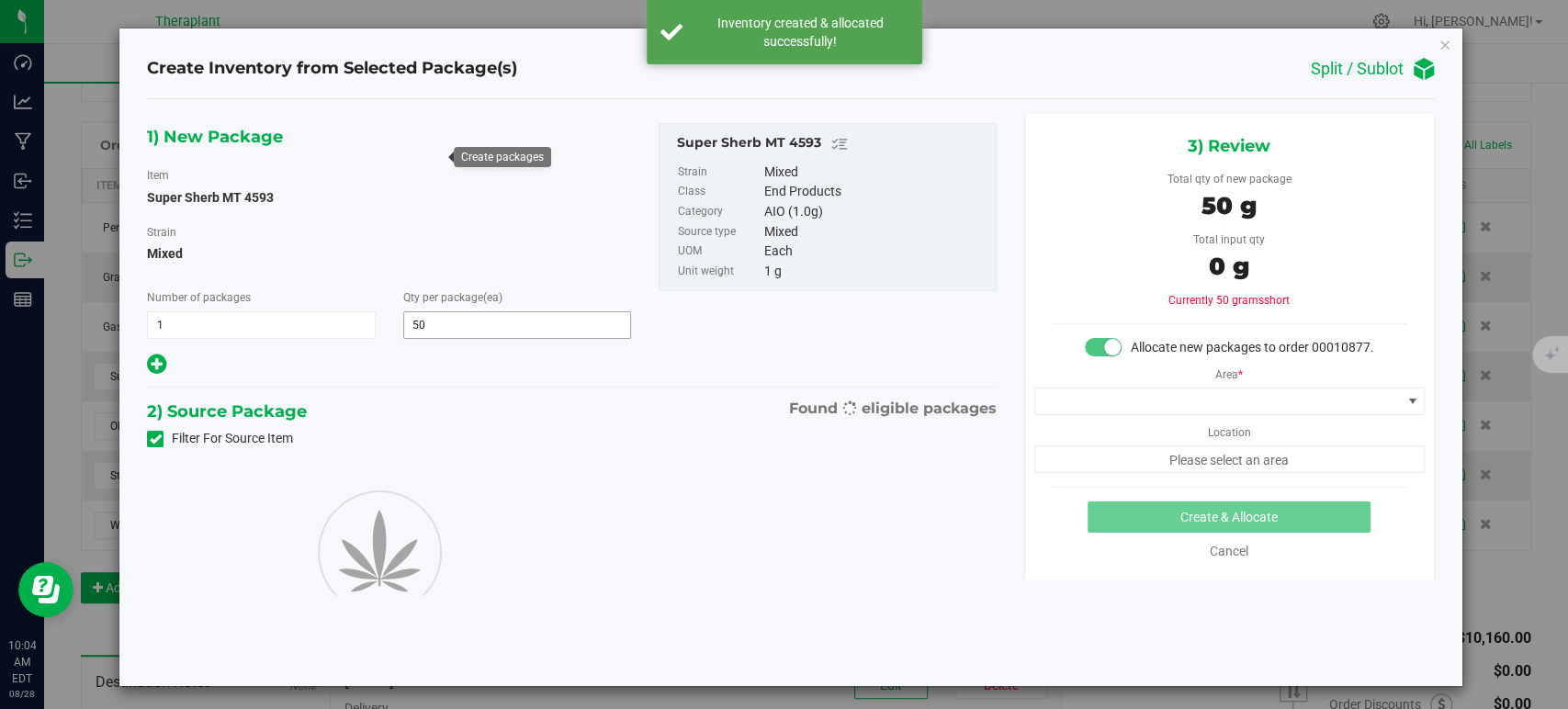
type input "50"
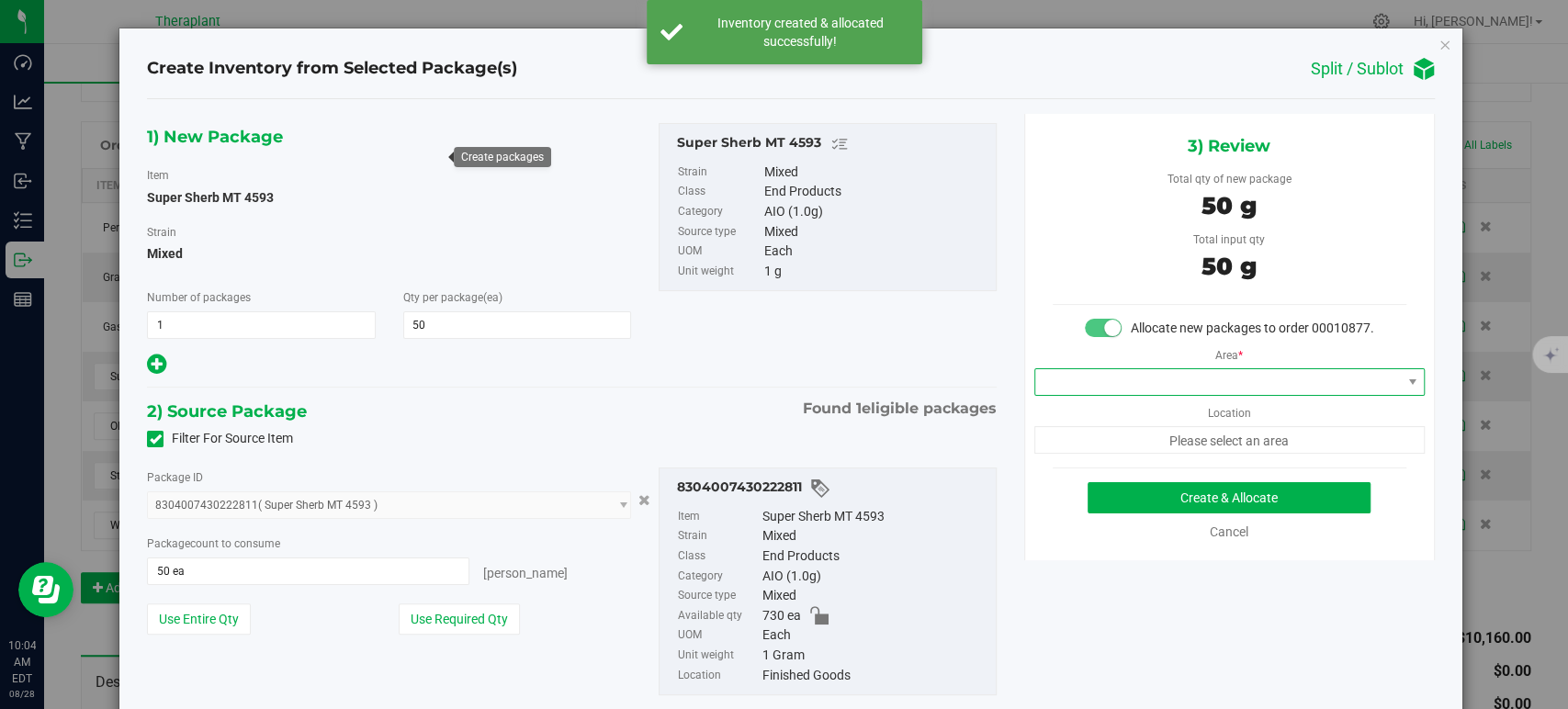
click at [1132, 395] on span at bounding box center [1218, 382] width 366 height 26
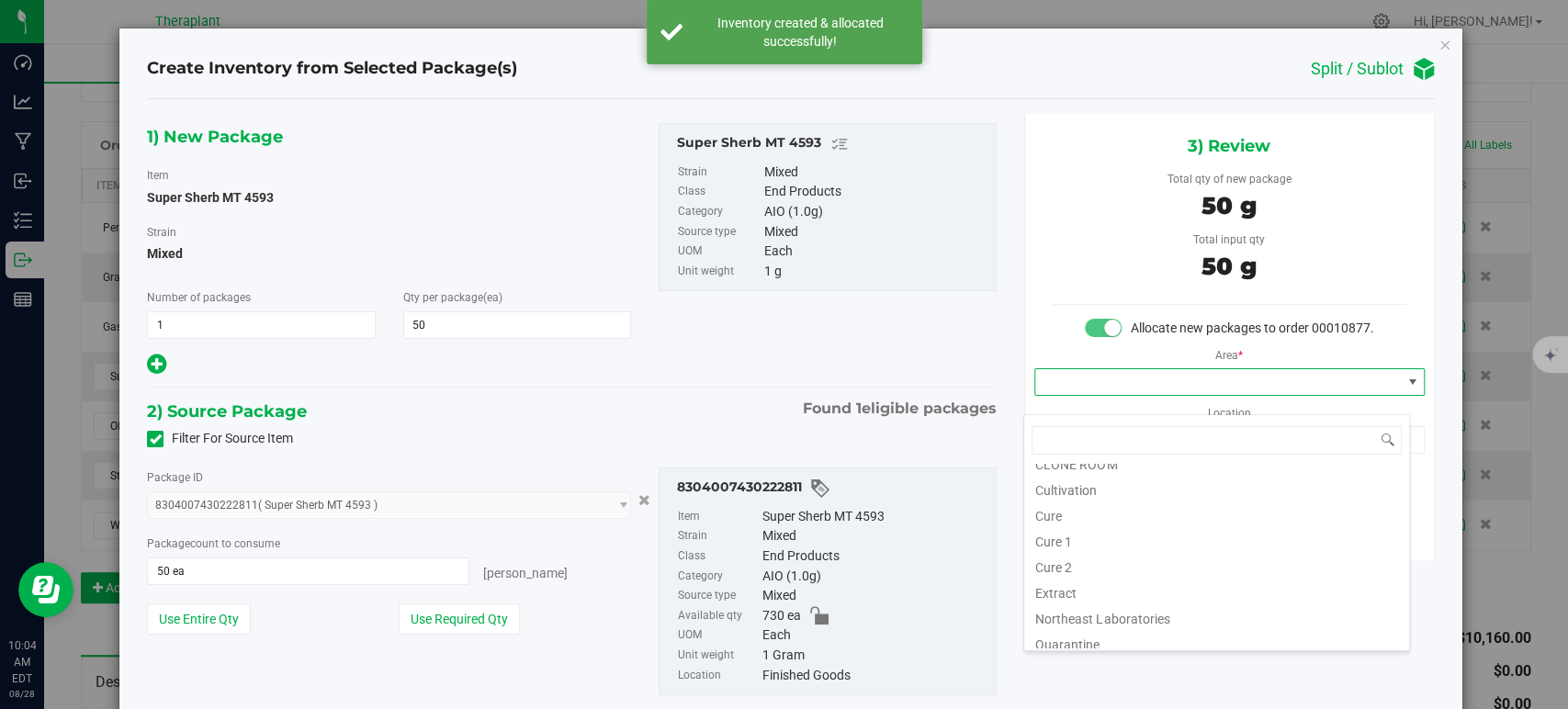
scroll to position [228, 0]
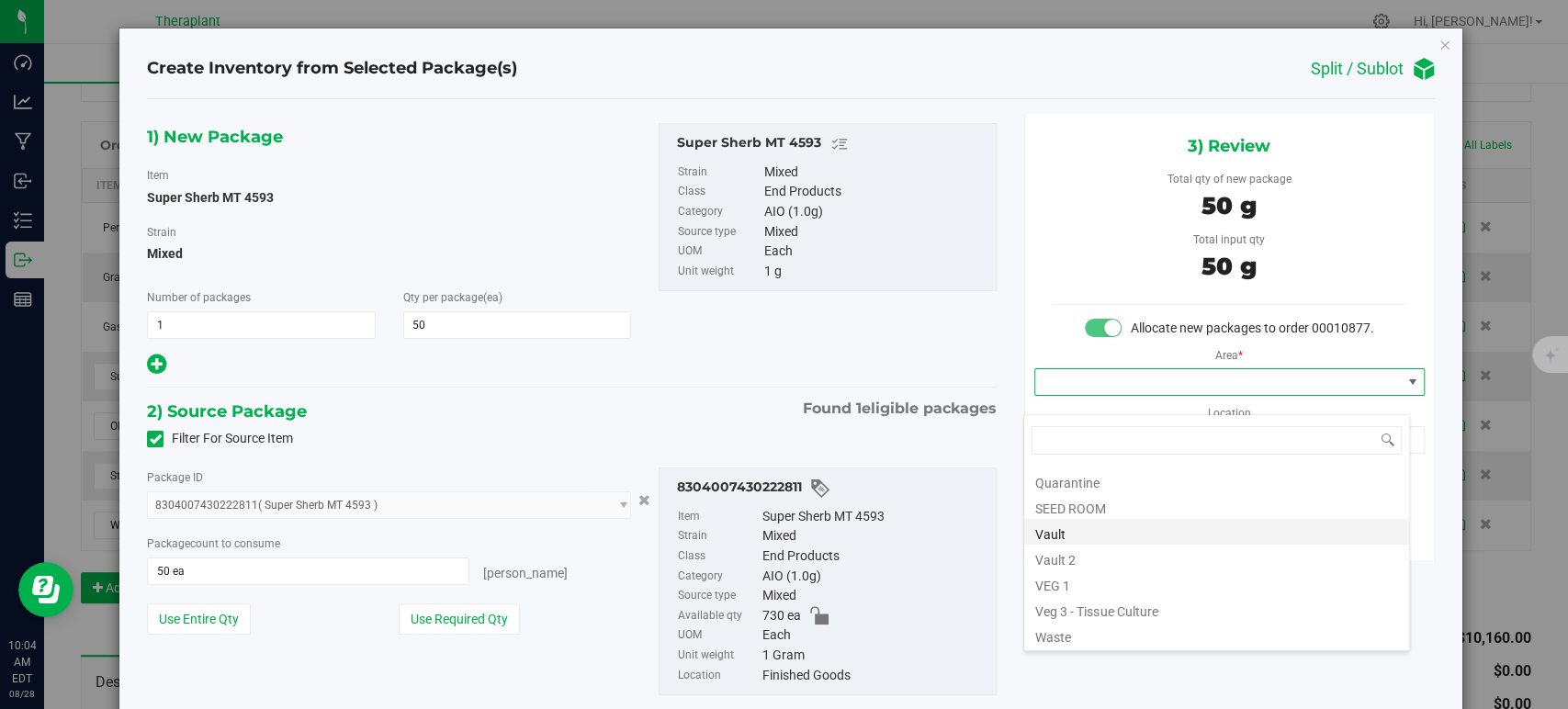
click at [1078, 525] on li "Vault" at bounding box center [1216, 532] width 385 height 26
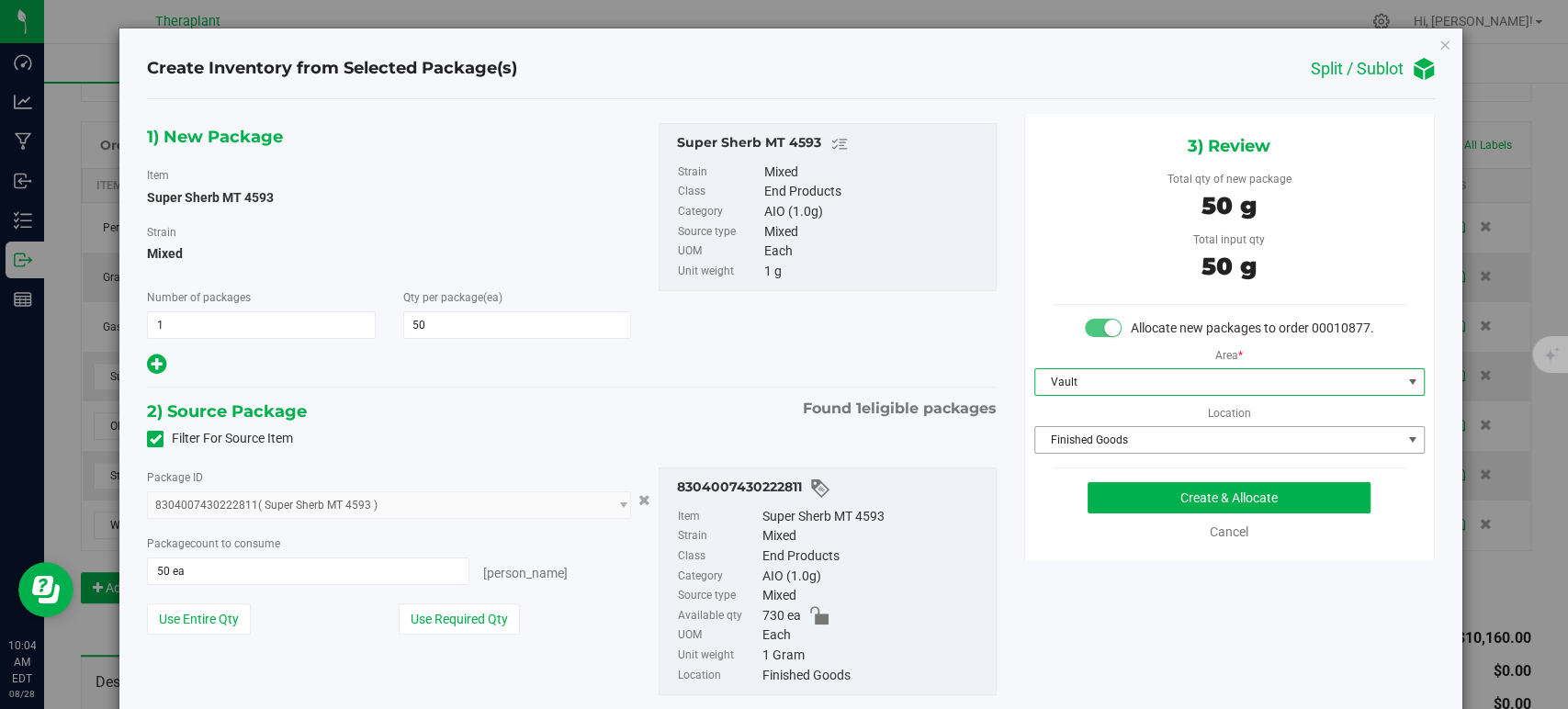
click at [1081, 446] on span "Finished Goods" at bounding box center [1218, 440] width 366 height 26
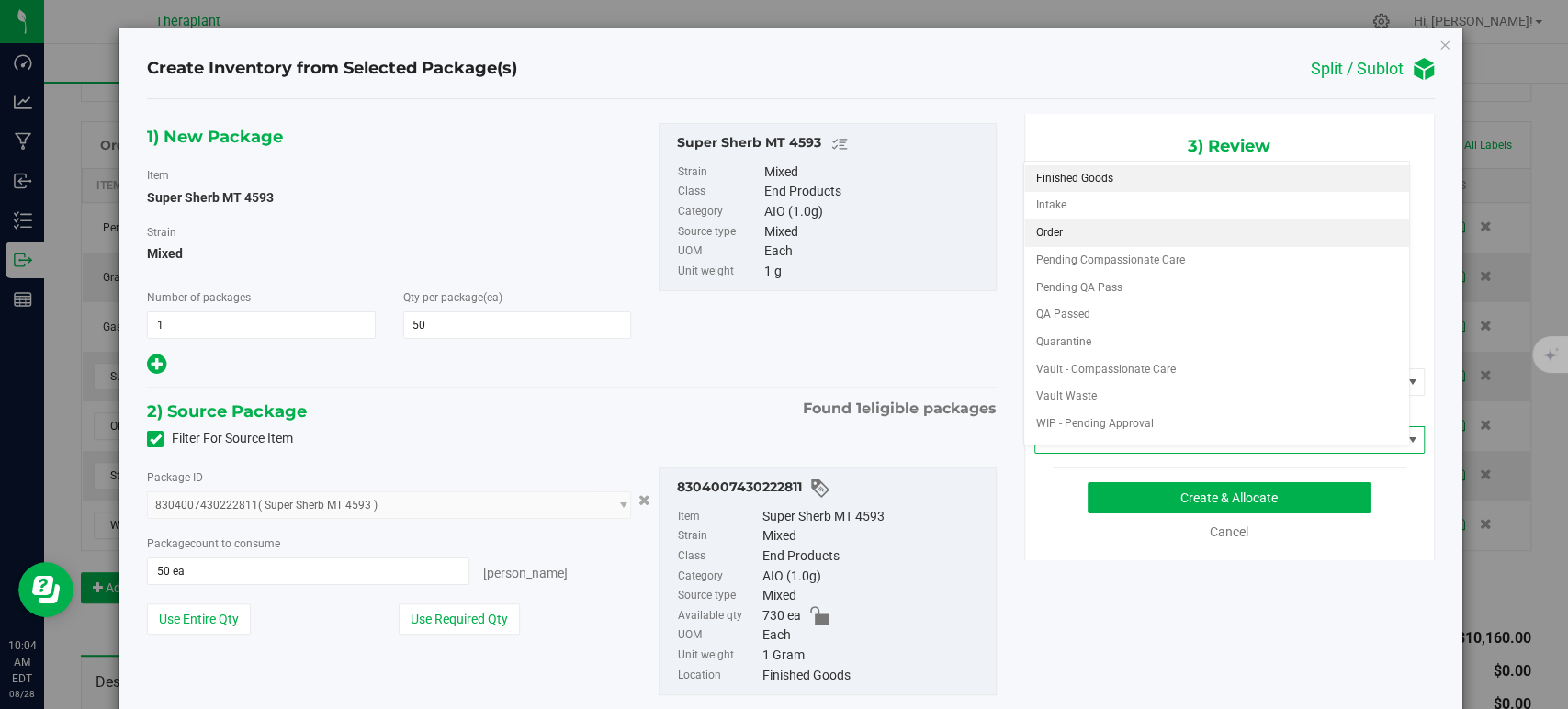
click at [1051, 230] on li "Order" at bounding box center [1216, 233] width 385 height 28
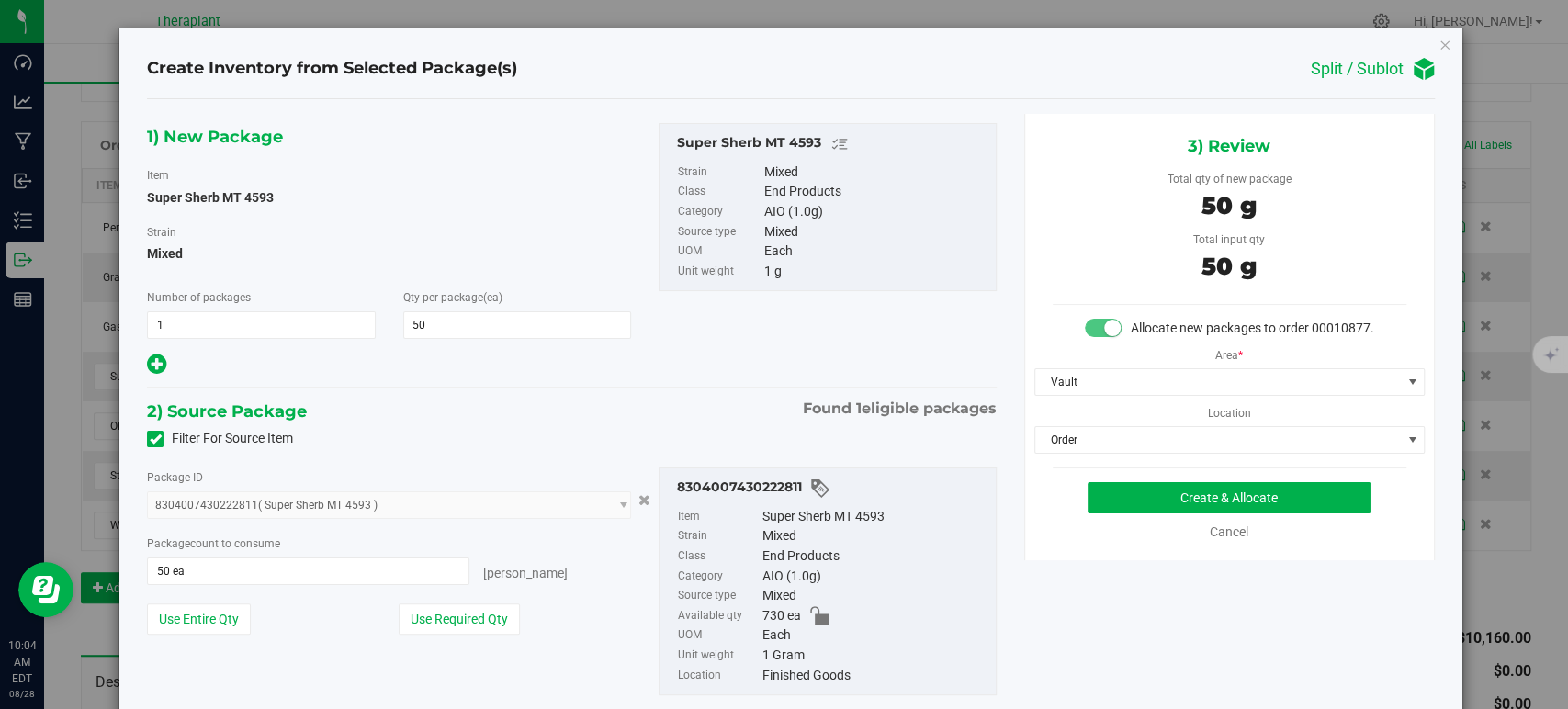
click at [604, 438] on div "Filter For Source Item" at bounding box center [571, 439] width 876 height 28
click at [1188, 512] on button "Create & Allocate" at bounding box center [1229, 498] width 283 height 31
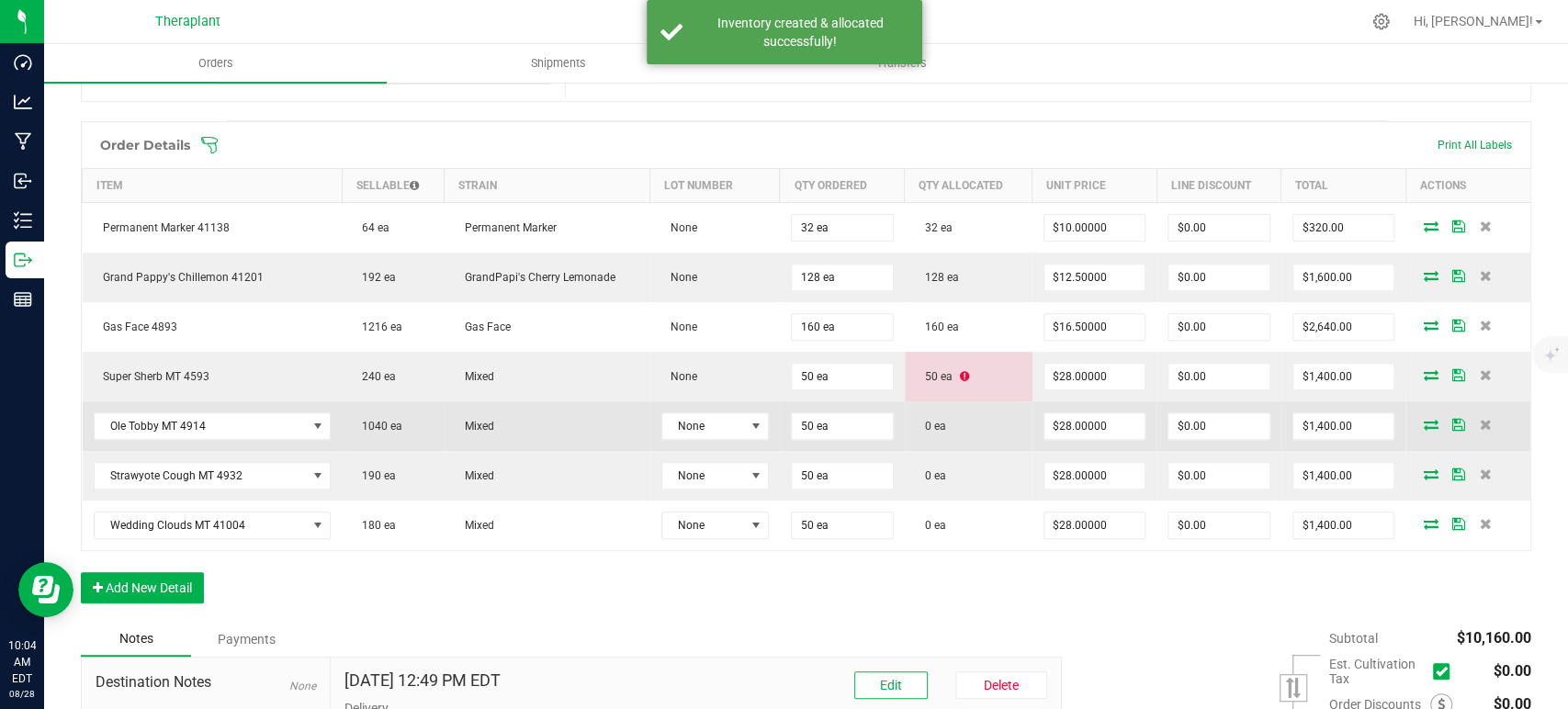
click at [1423, 419] on icon at bounding box center [1430, 424] width 15 height 11
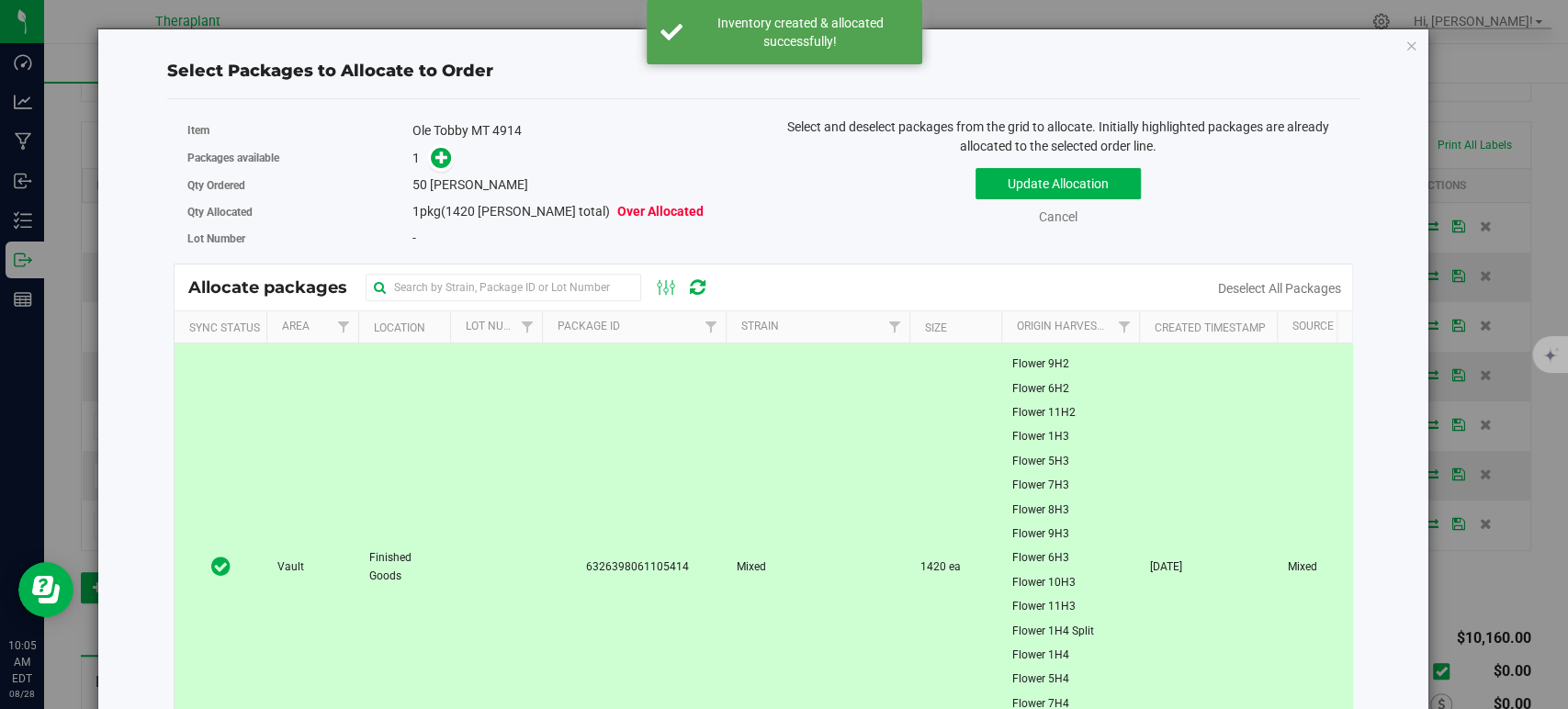
scroll to position [306, 0]
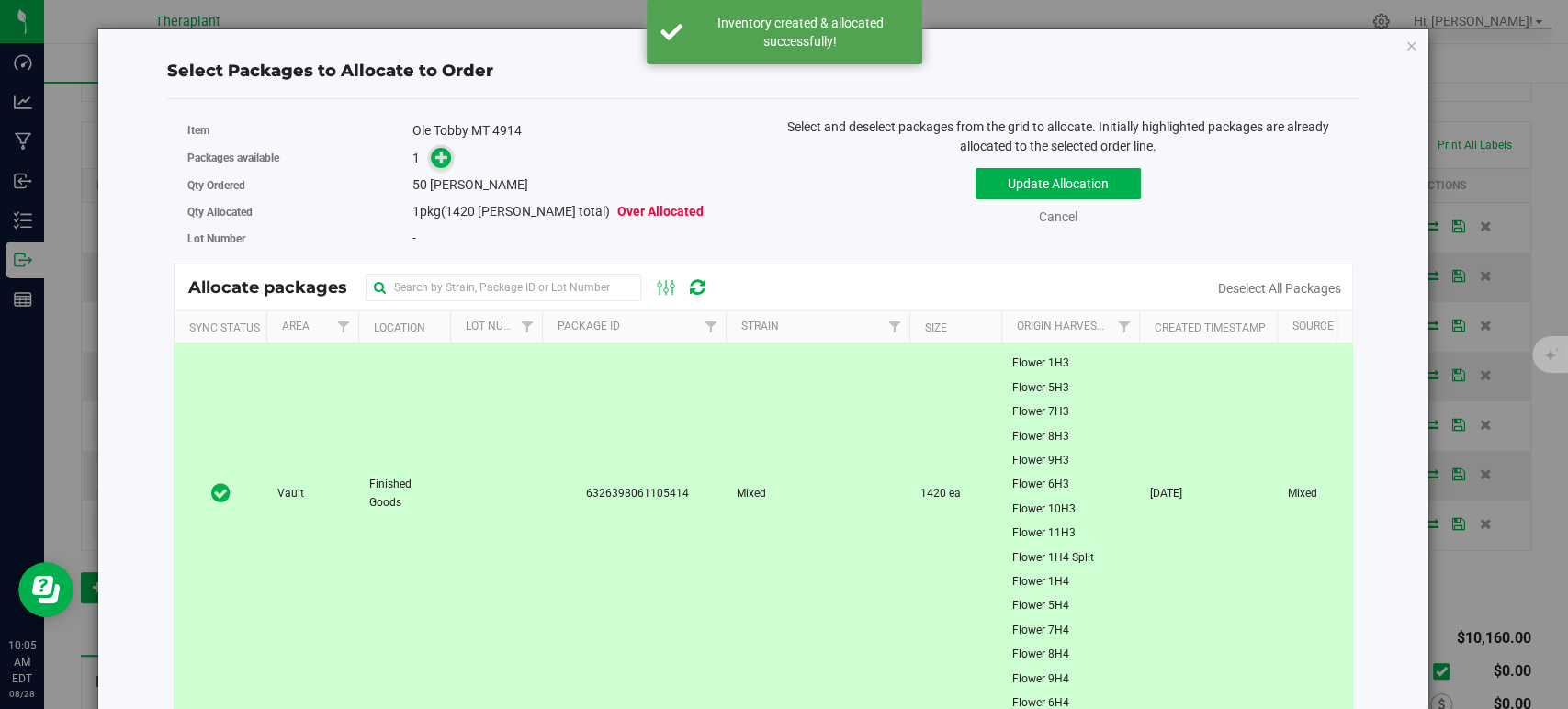
click at [432, 164] on span at bounding box center [441, 158] width 21 height 21
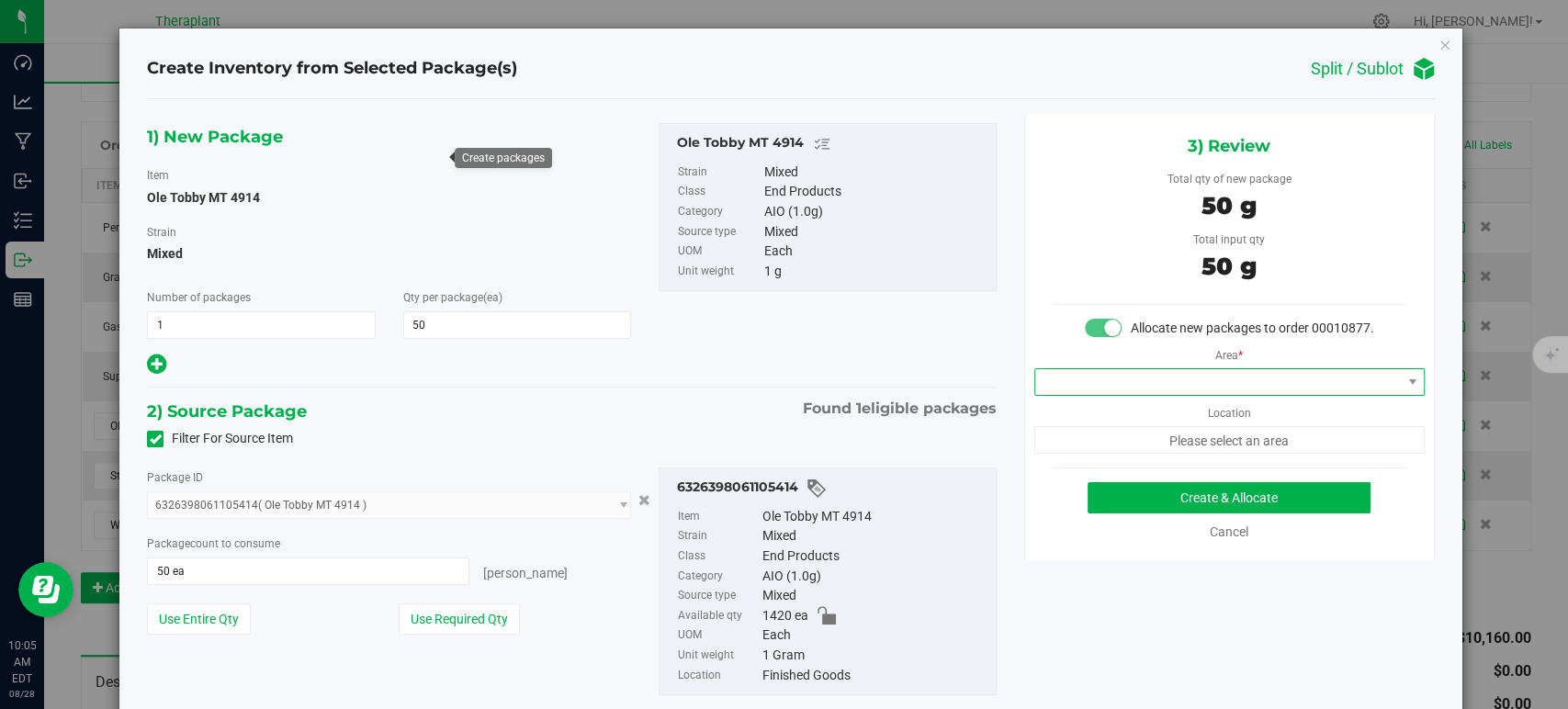
click at [1144, 395] on span at bounding box center [1218, 382] width 366 height 26
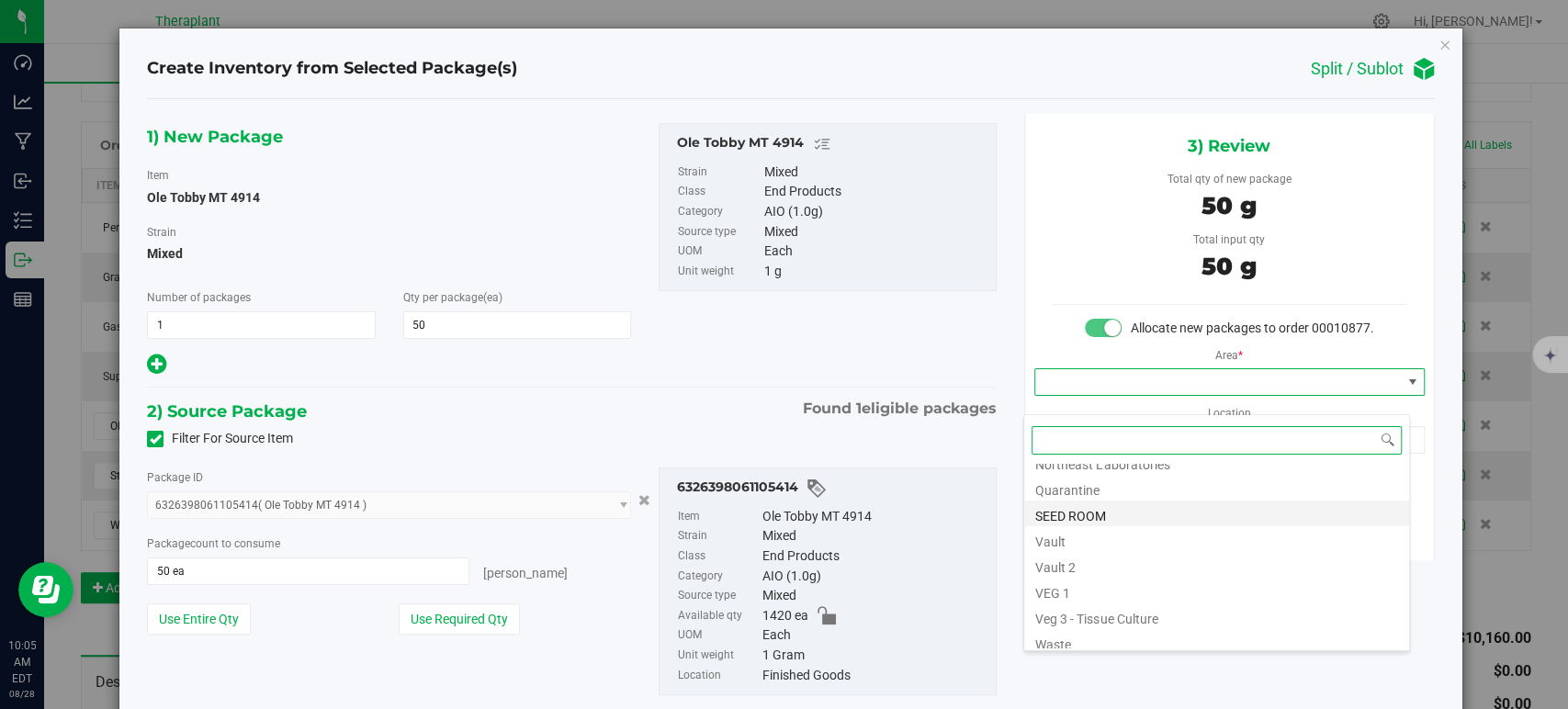
scroll to position [228, 0]
click at [1088, 529] on li "Vault" at bounding box center [1216, 532] width 385 height 26
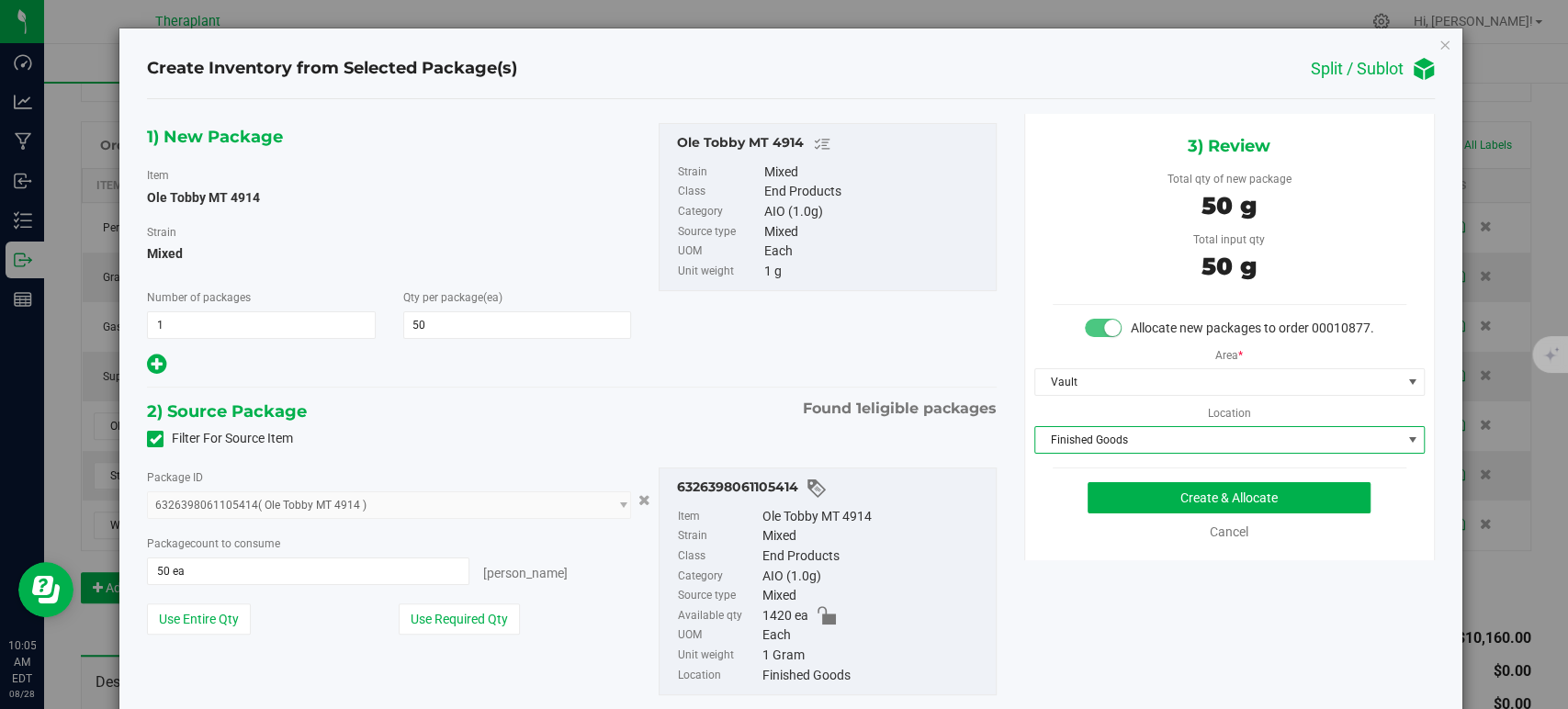
click at [1100, 453] on span "Finished Goods" at bounding box center [1218, 440] width 366 height 26
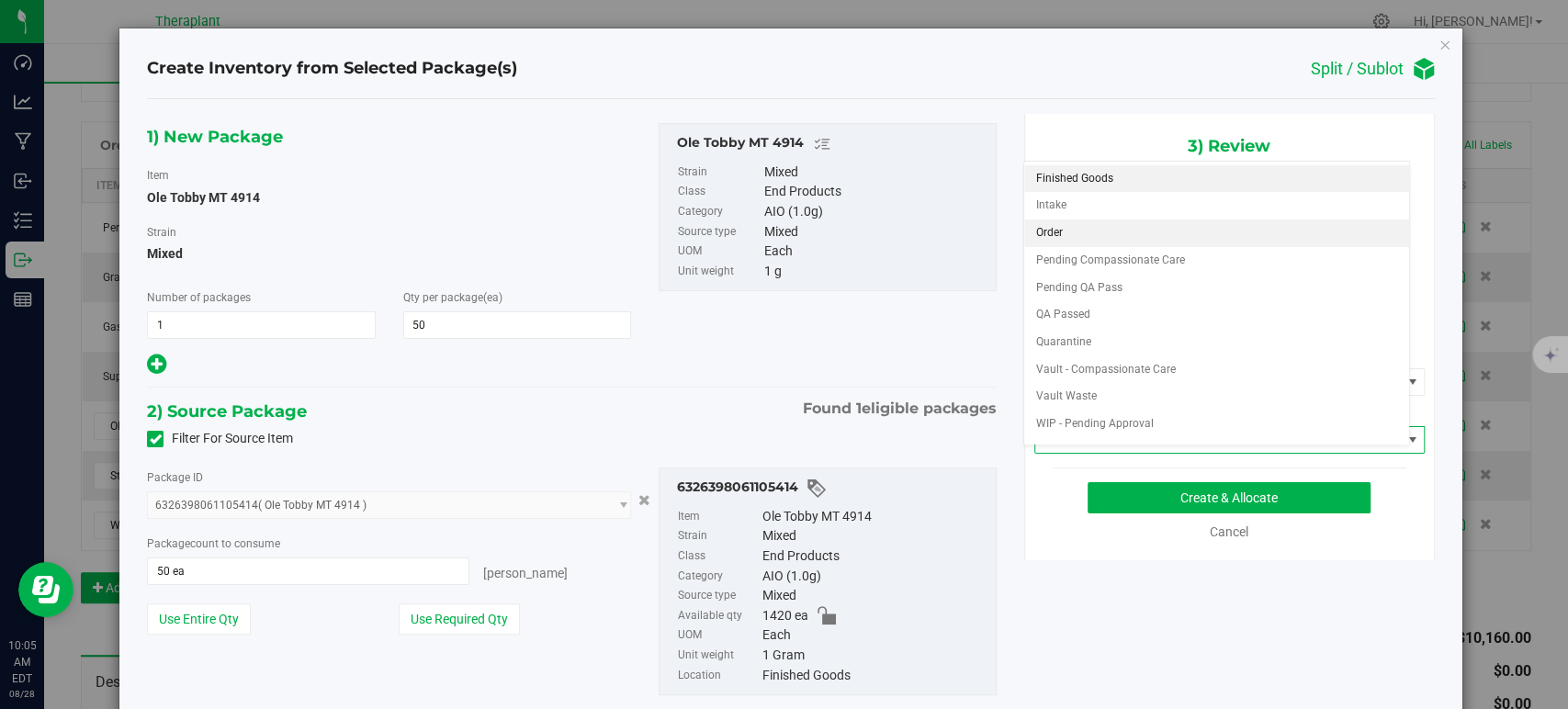
click at [1066, 235] on li "Order" at bounding box center [1216, 233] width 385 height 28
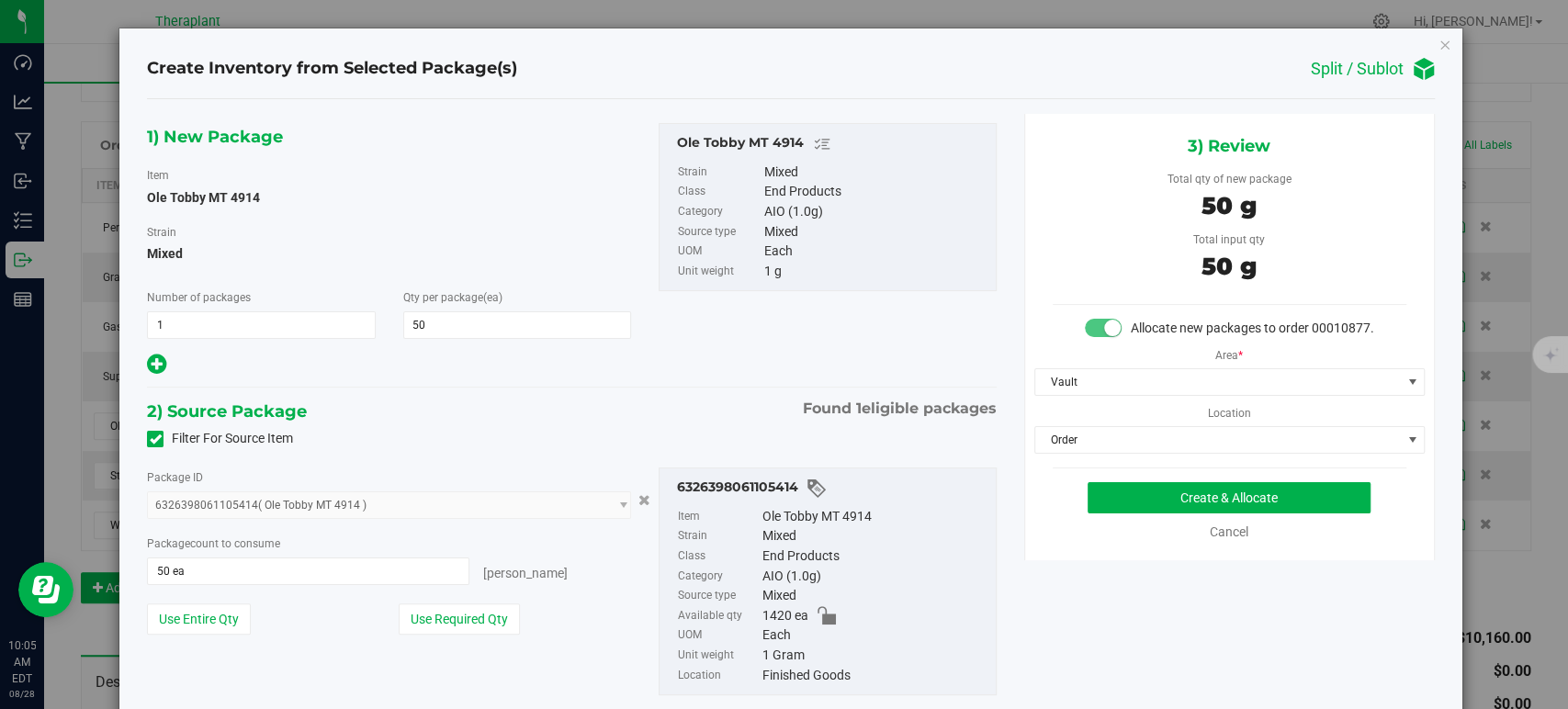
click at [639, 378] on div "1) New Package Item Ole Tobby MT 4914 Strain Mixed Number of packages 1 1 Qty p…" at bounding box center [571, 423] width 876 height 620
click at [1088, 511] on button "Create & Allocate" at bounding box center [1229, 498] width 283 height 31
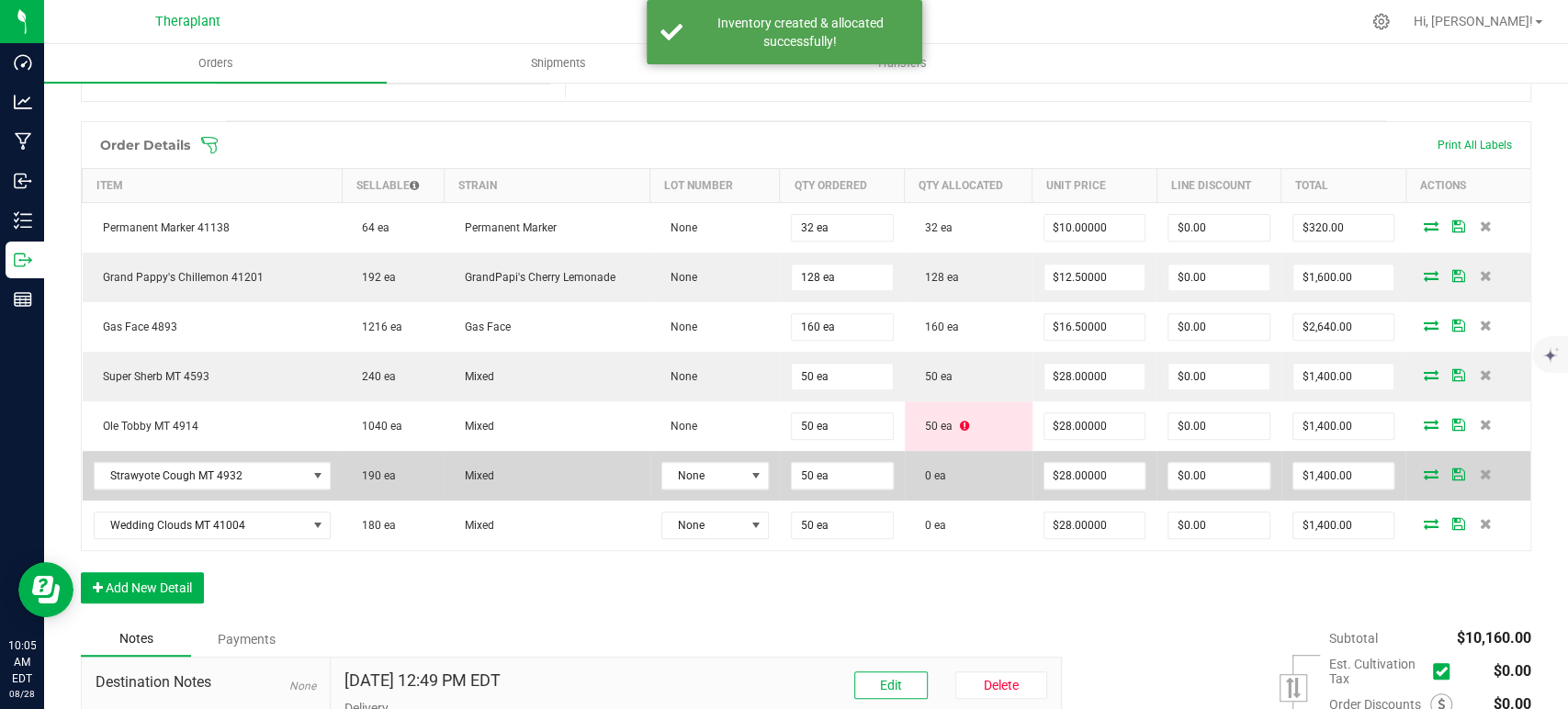
click at [1423, 468] on icon at bounding box center [1430, 474] width 15 height 11
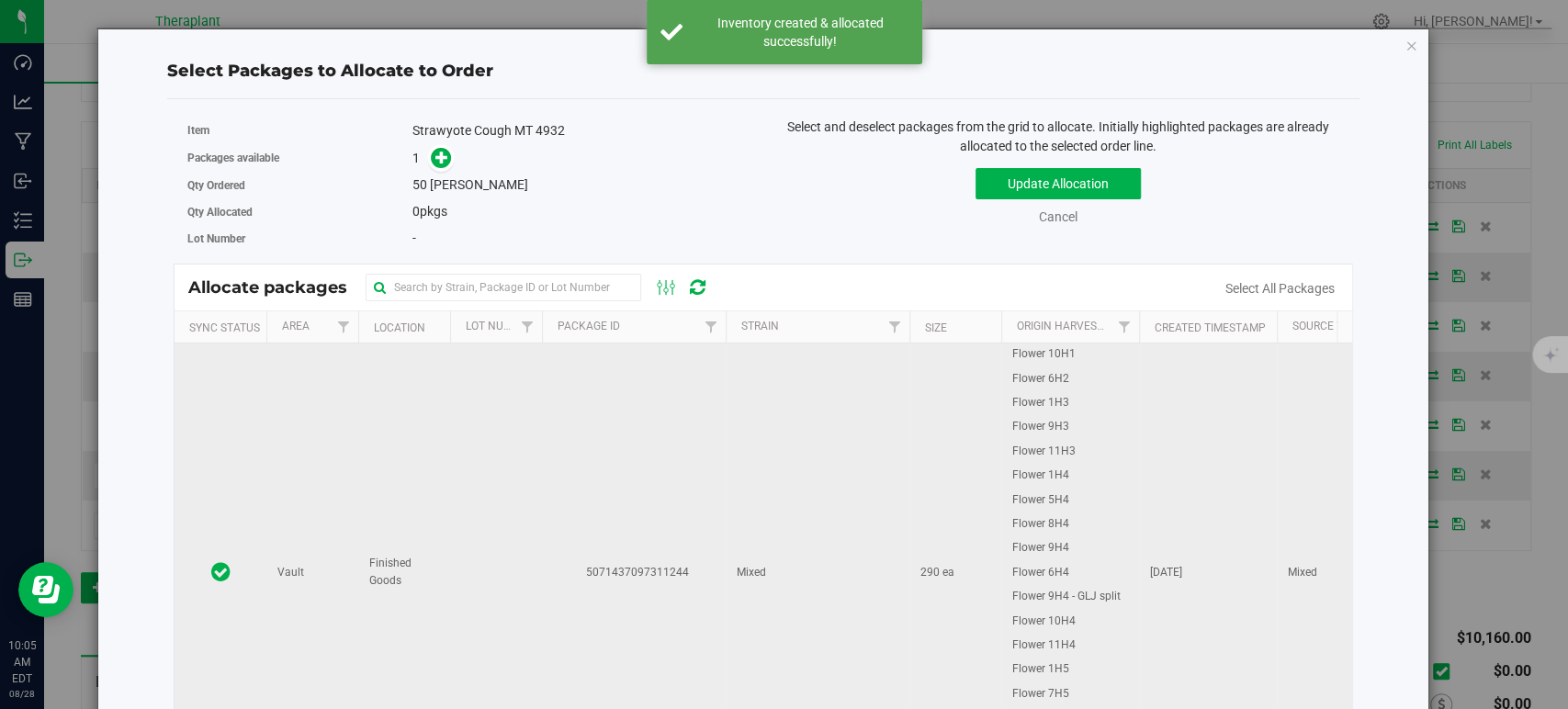
click at [751, 443] on td "Mixed" at bounding box center [818, 572] width 184 height 458
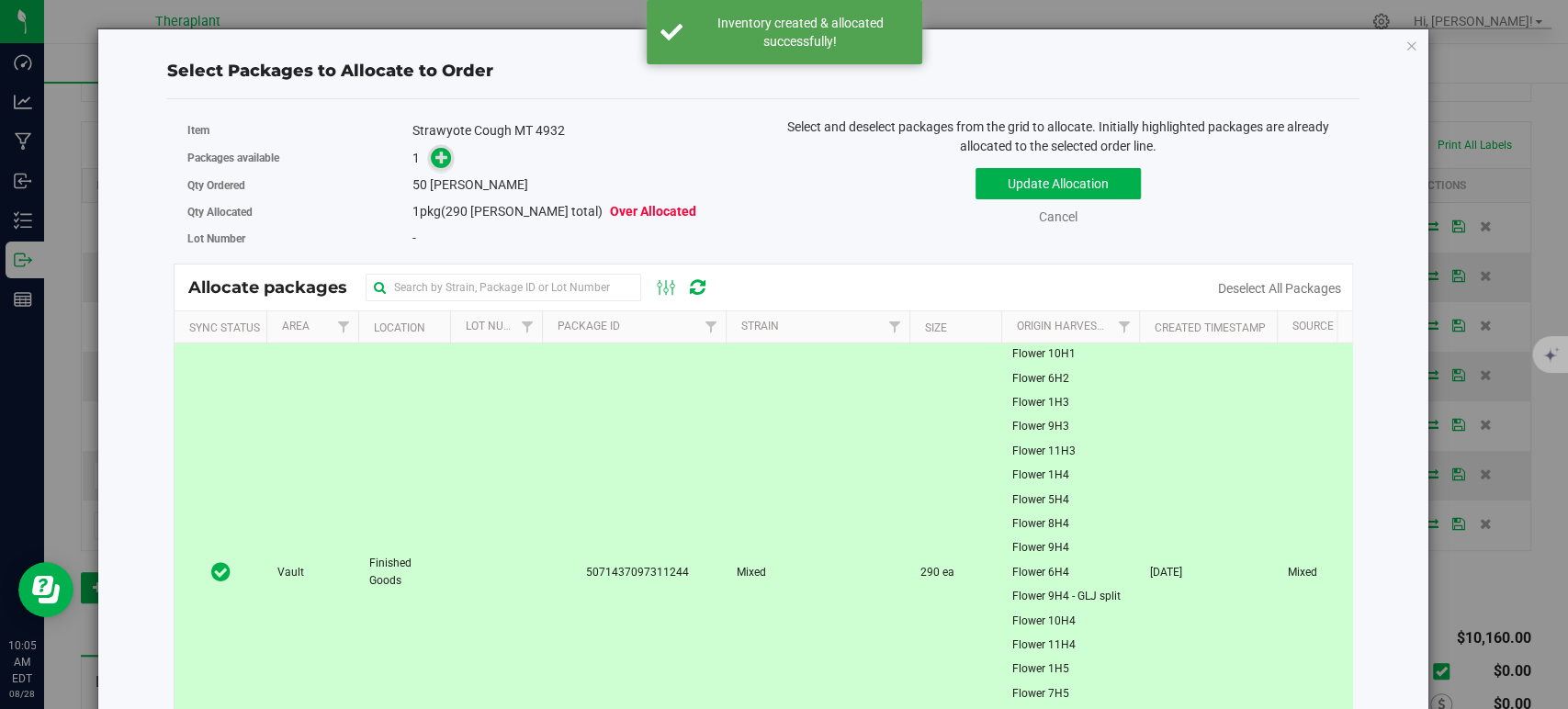
click at [446, 154] on icon at bounding box center [442, 157] width 13 height 13
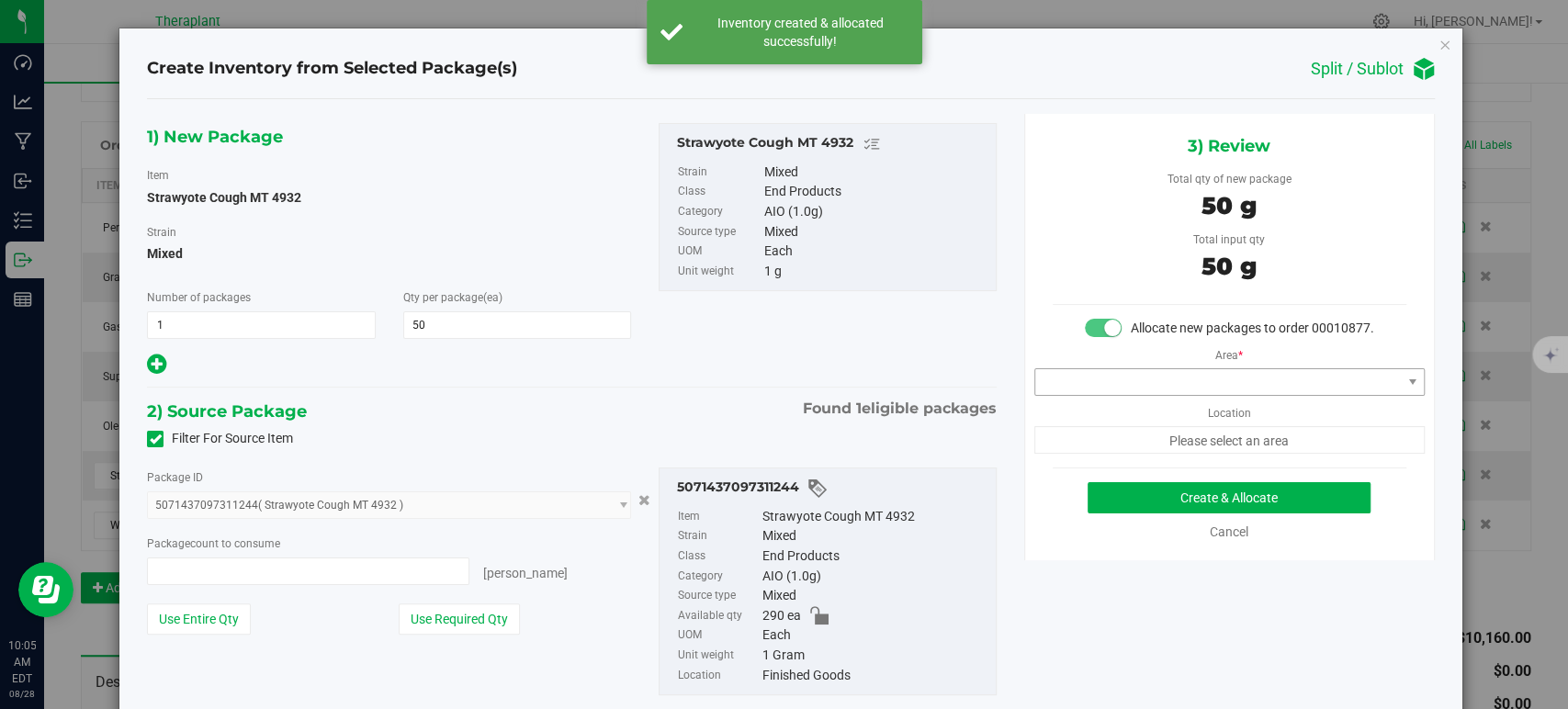
type input "50 ea"
click at [1114, 395] on span at bounding box center [1218, 382] width 366 height 26
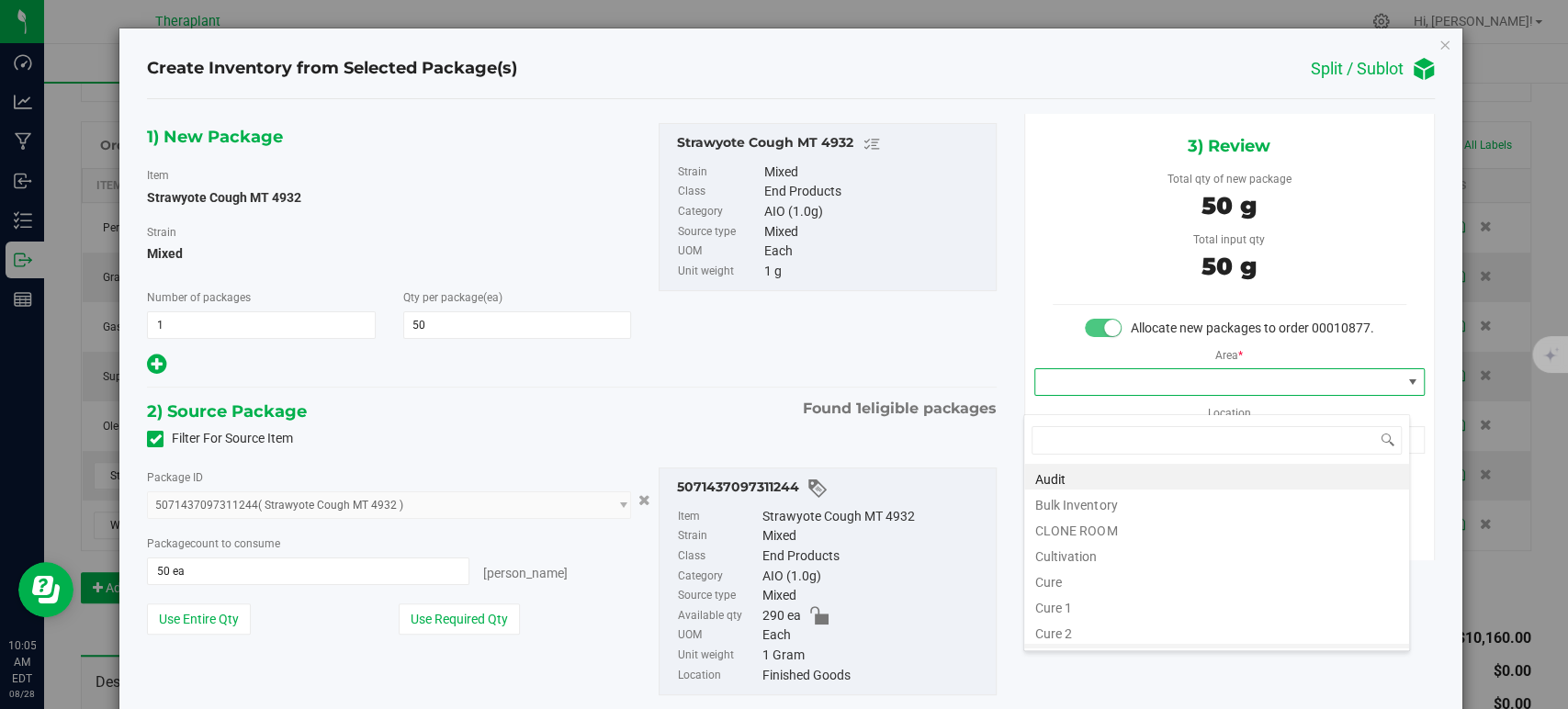
scroll to position [228, 0]
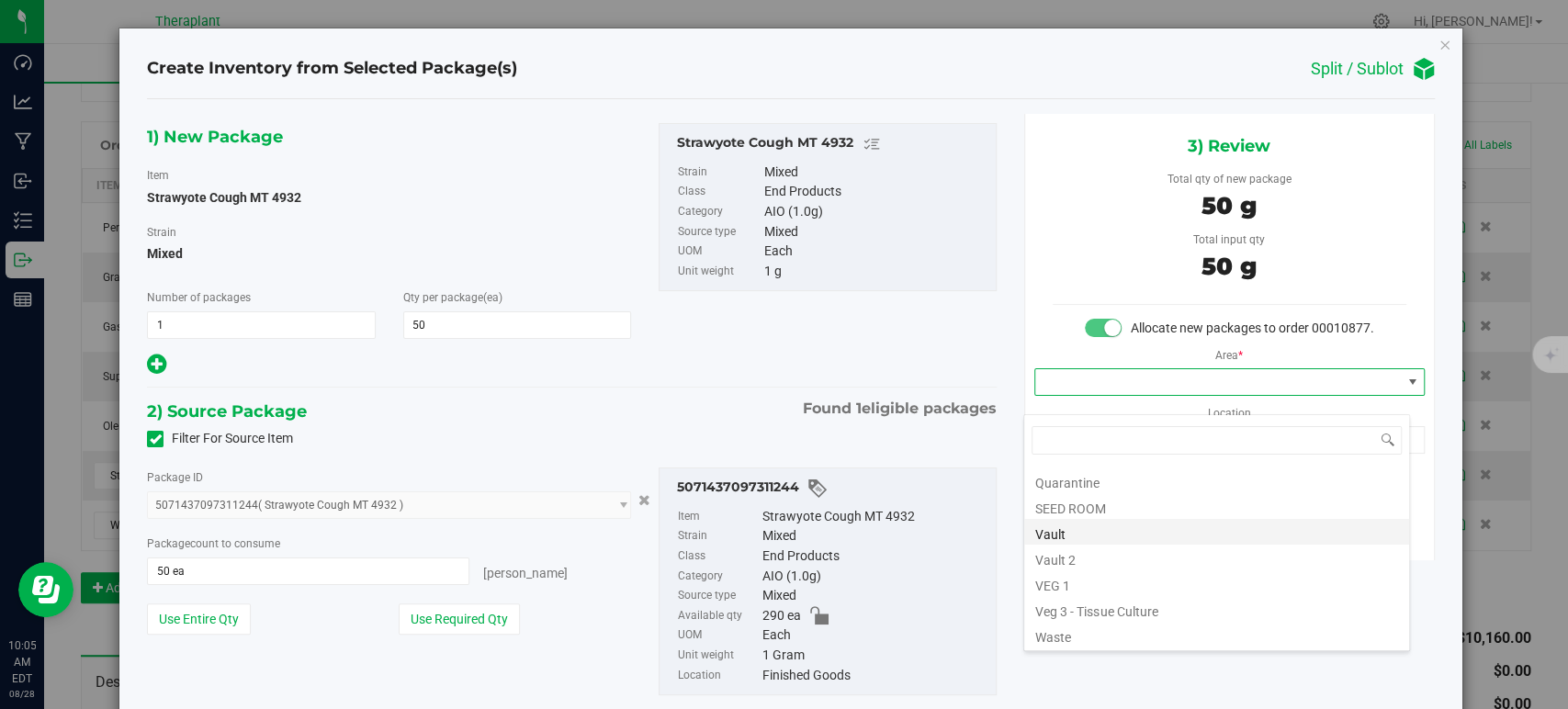
click at [1113, 532] on li "Vault" at bounding box center [1216, 532] width 385 height 26
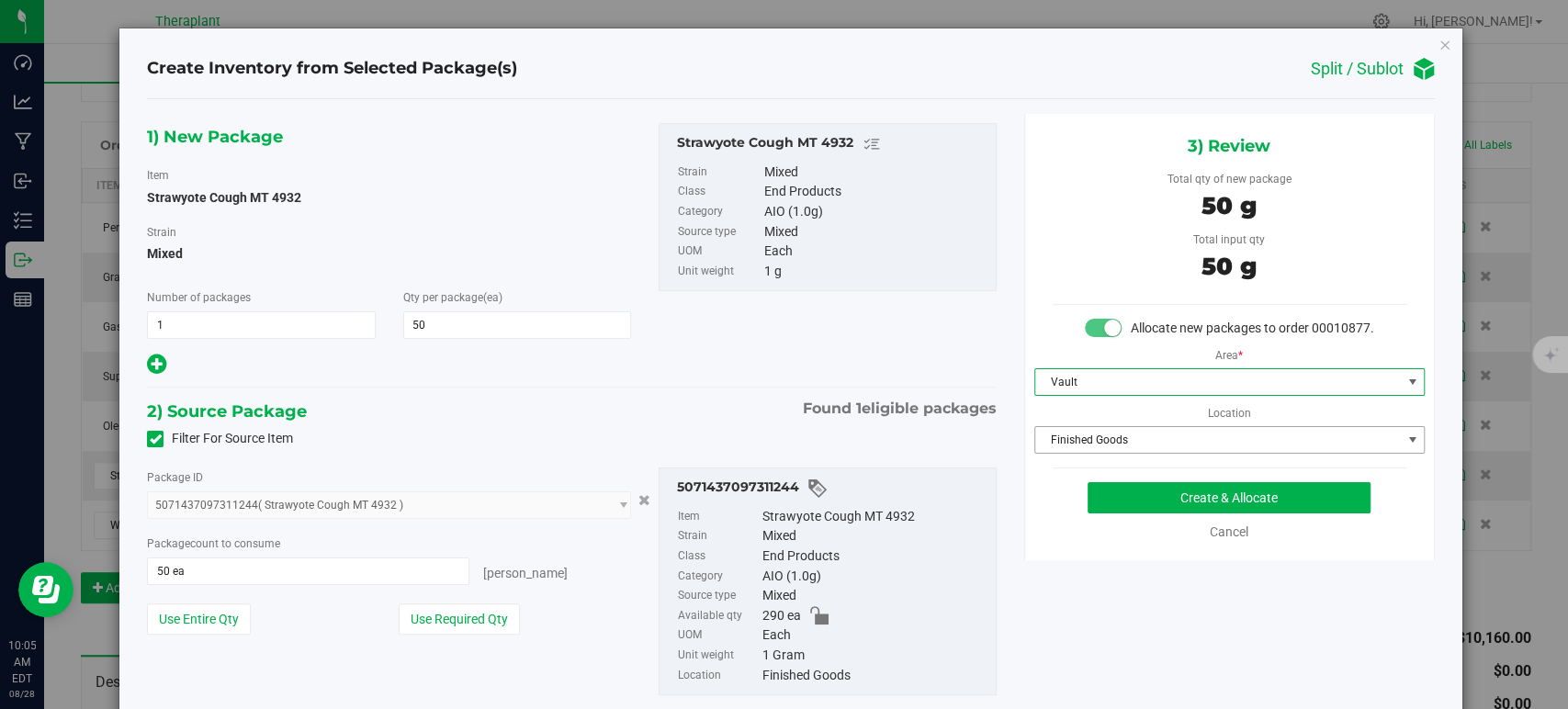
click at [1088, 453] on span "Finished Goods" at bounding box center [1218, 440] width 366 height 26
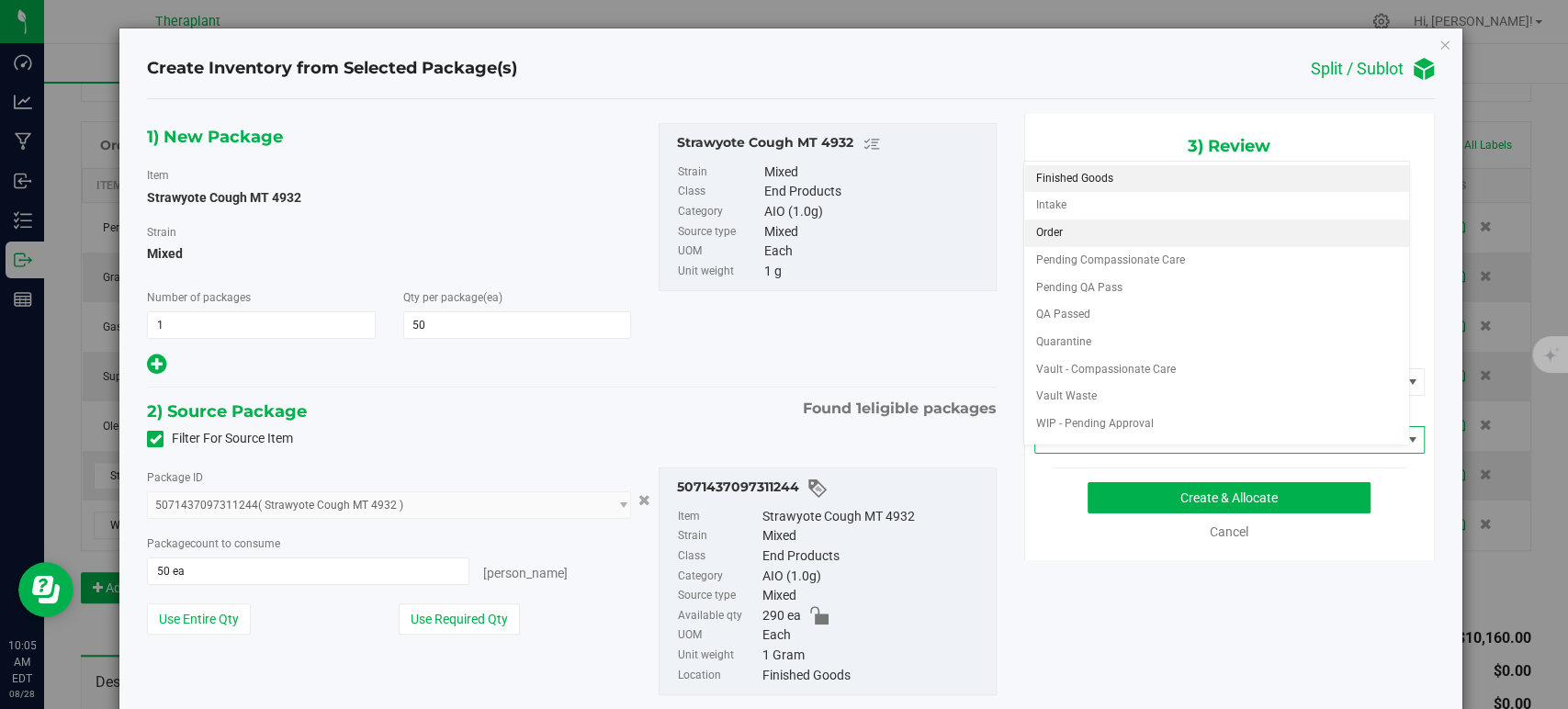
click at [1063, 237] on li "Order" at bounding box center [1216, 233] width 385 height 28
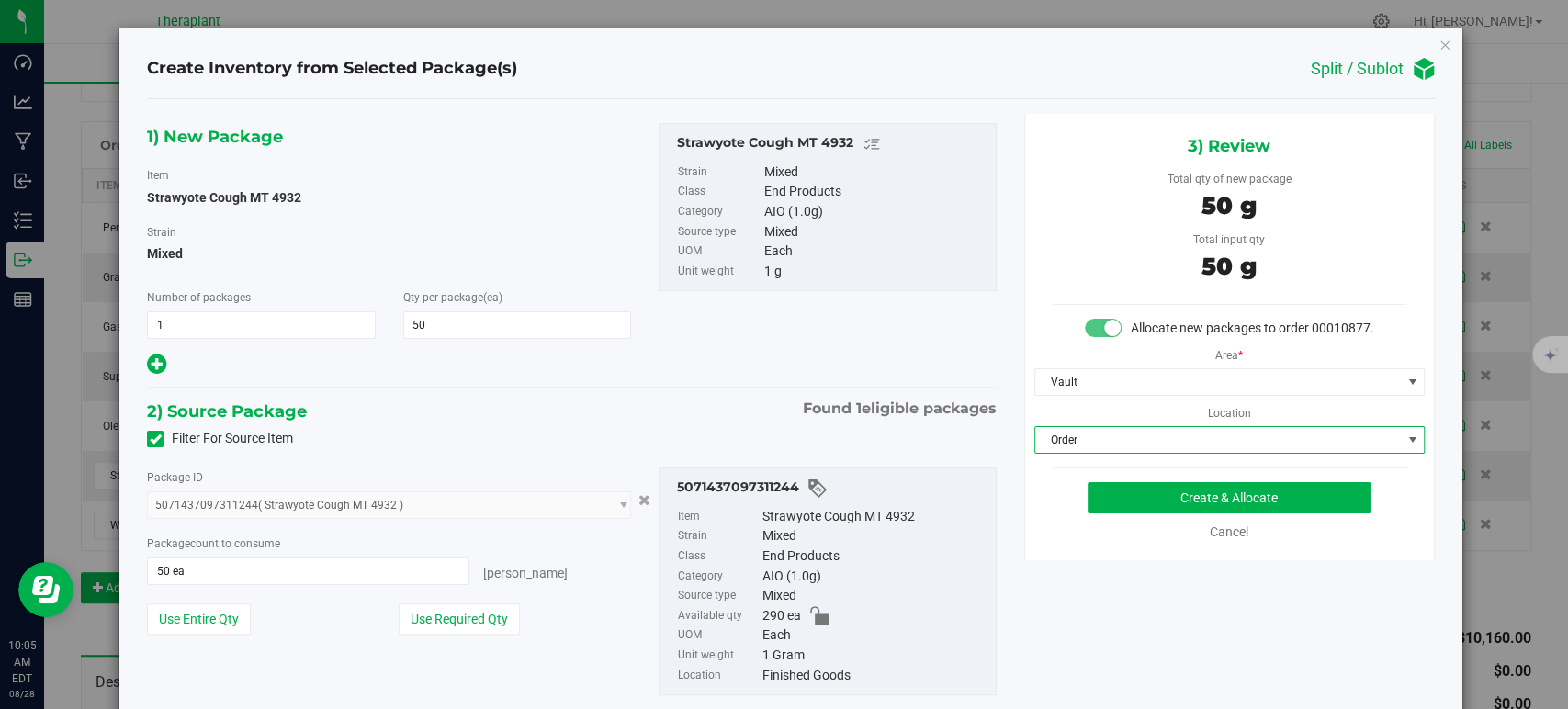
click at [698, 362] on div "1) New Package Item Strawyote Cough MT 4932 Strain Mixed Number of packages 1 1…" at bounding box center [571, 250] width 876 height 254
click at [1116, 506] on button "Create & Allocate" at bounding box center [1229, 498] width 283 height 31
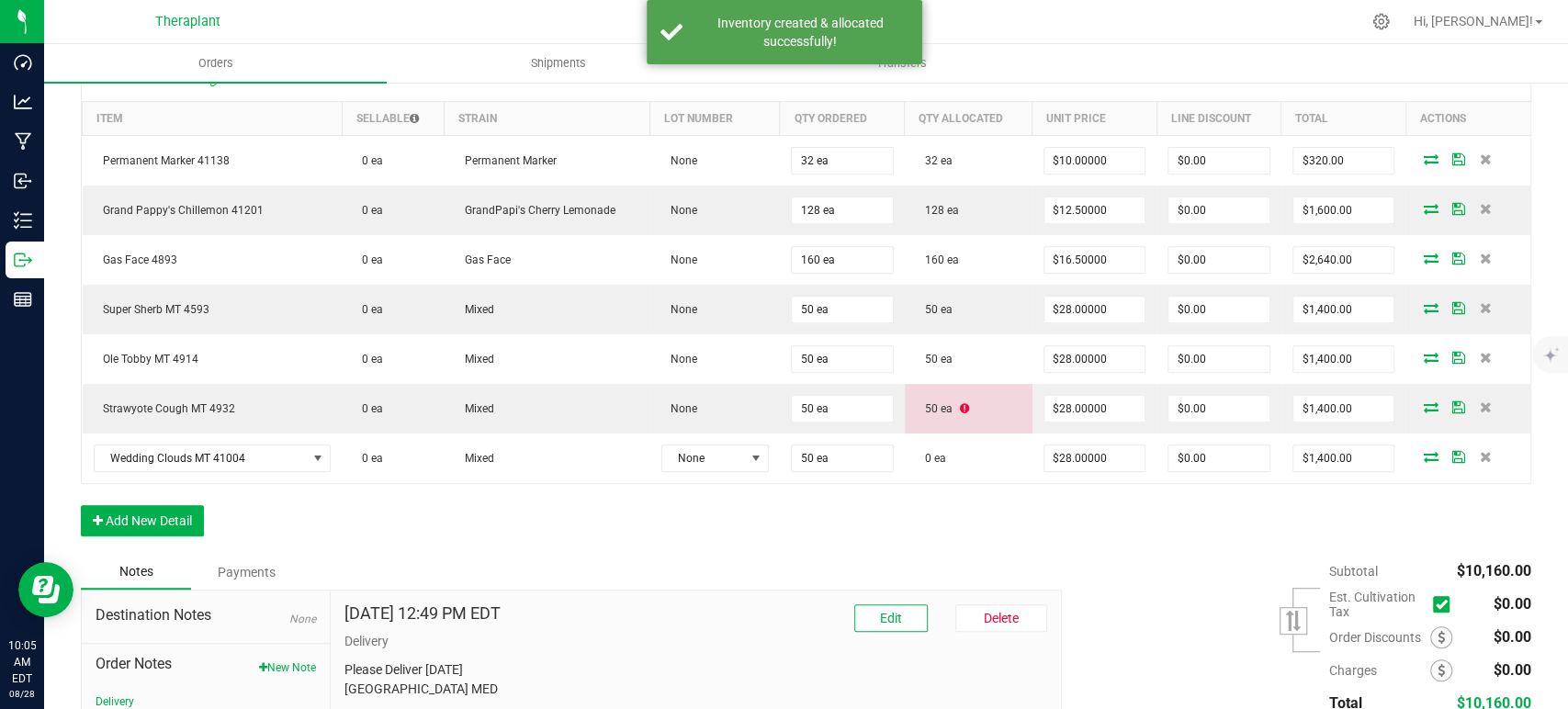
scroll to position [510, 0]
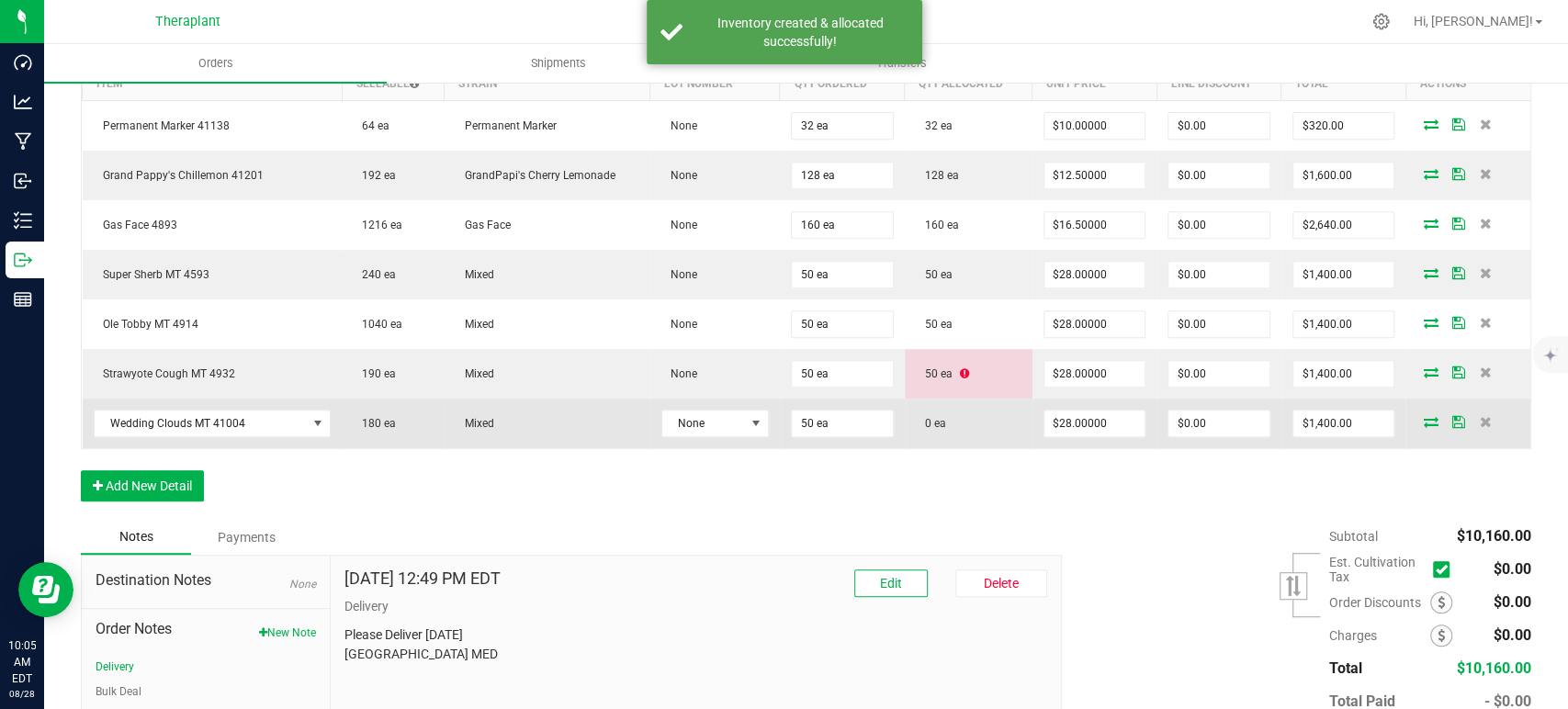
click at [1416, 416] on span at bounding box center [1430, 422] width 28 height 11
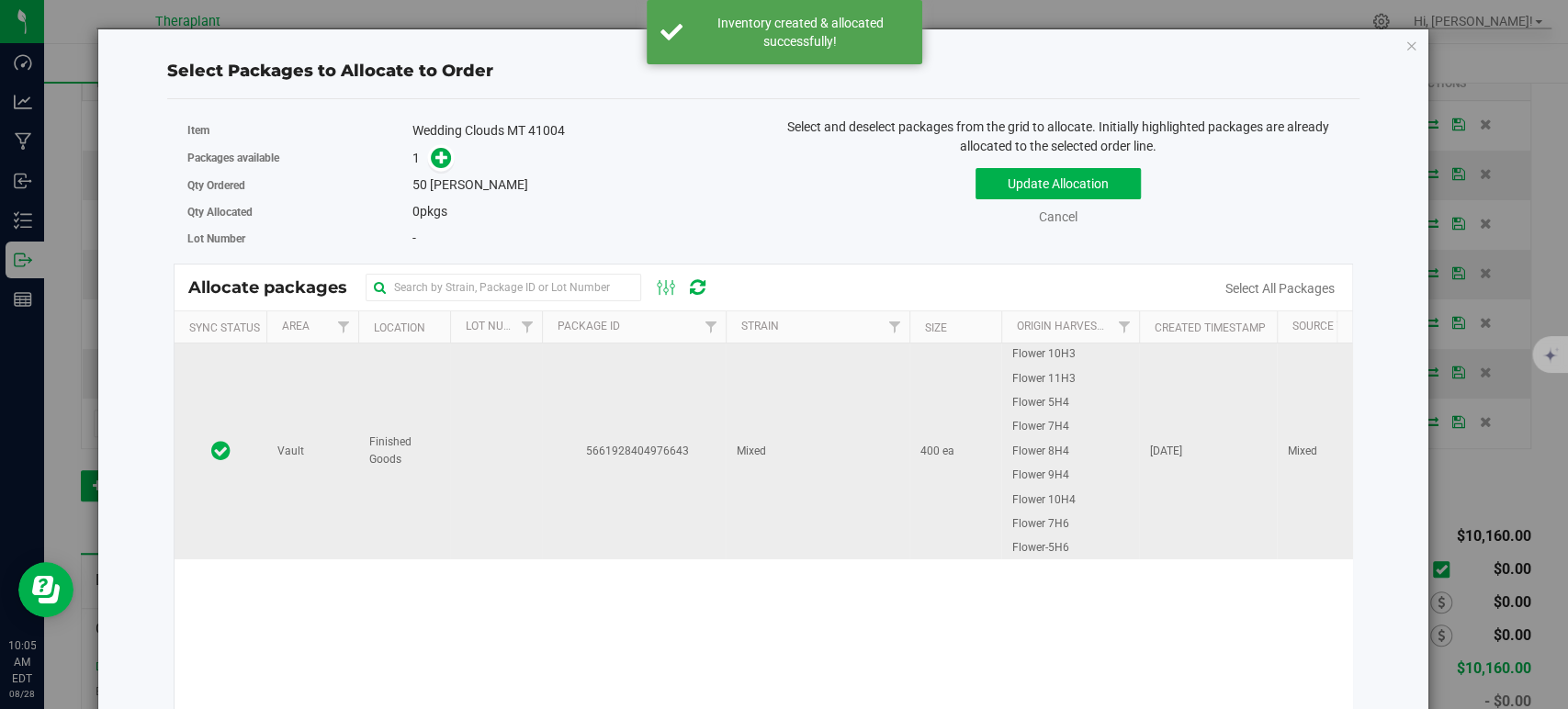
click at [776, 410] on td "Mixed" at bounding box center [818, 451] width 184 height 215
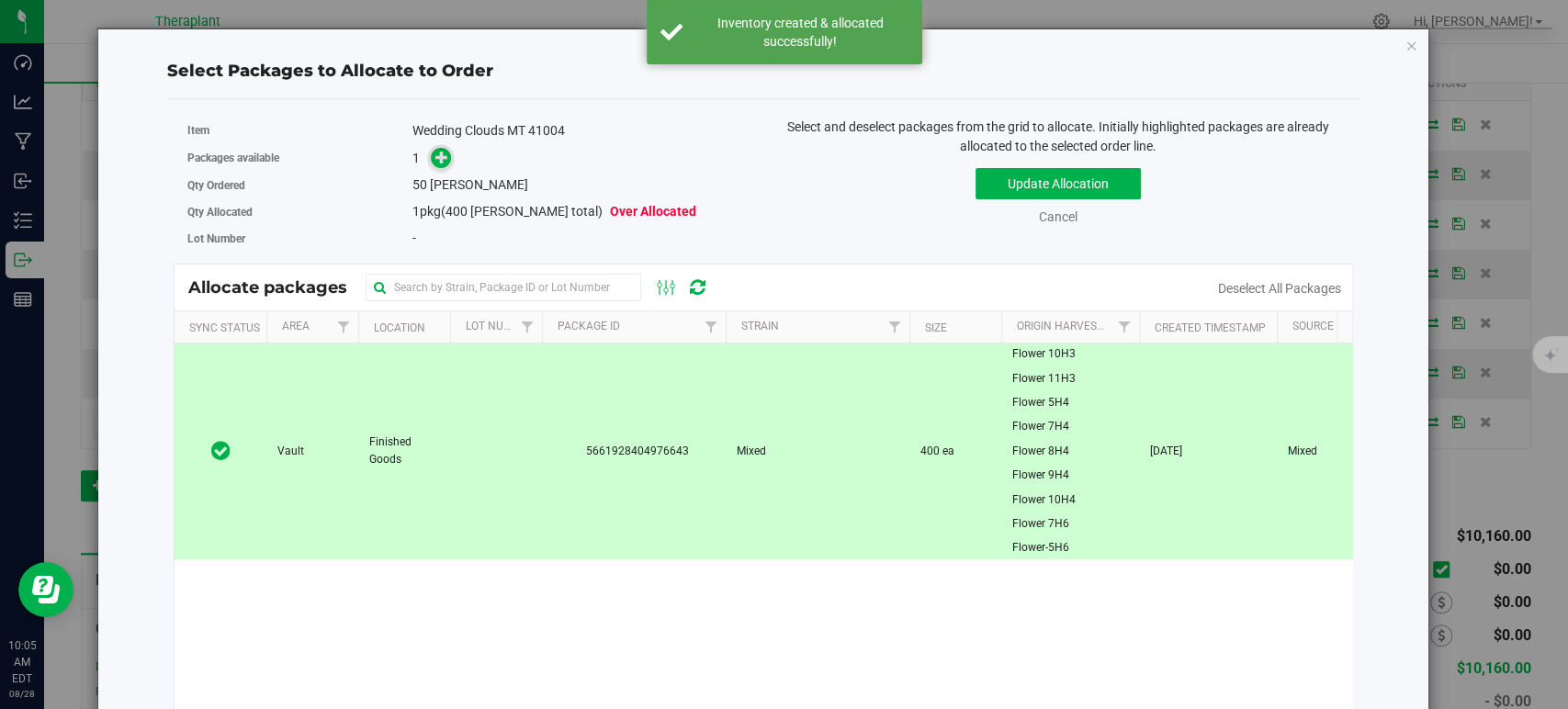
click at [442, 157] on icon at bounding box center [442, 157] width 13 height 13
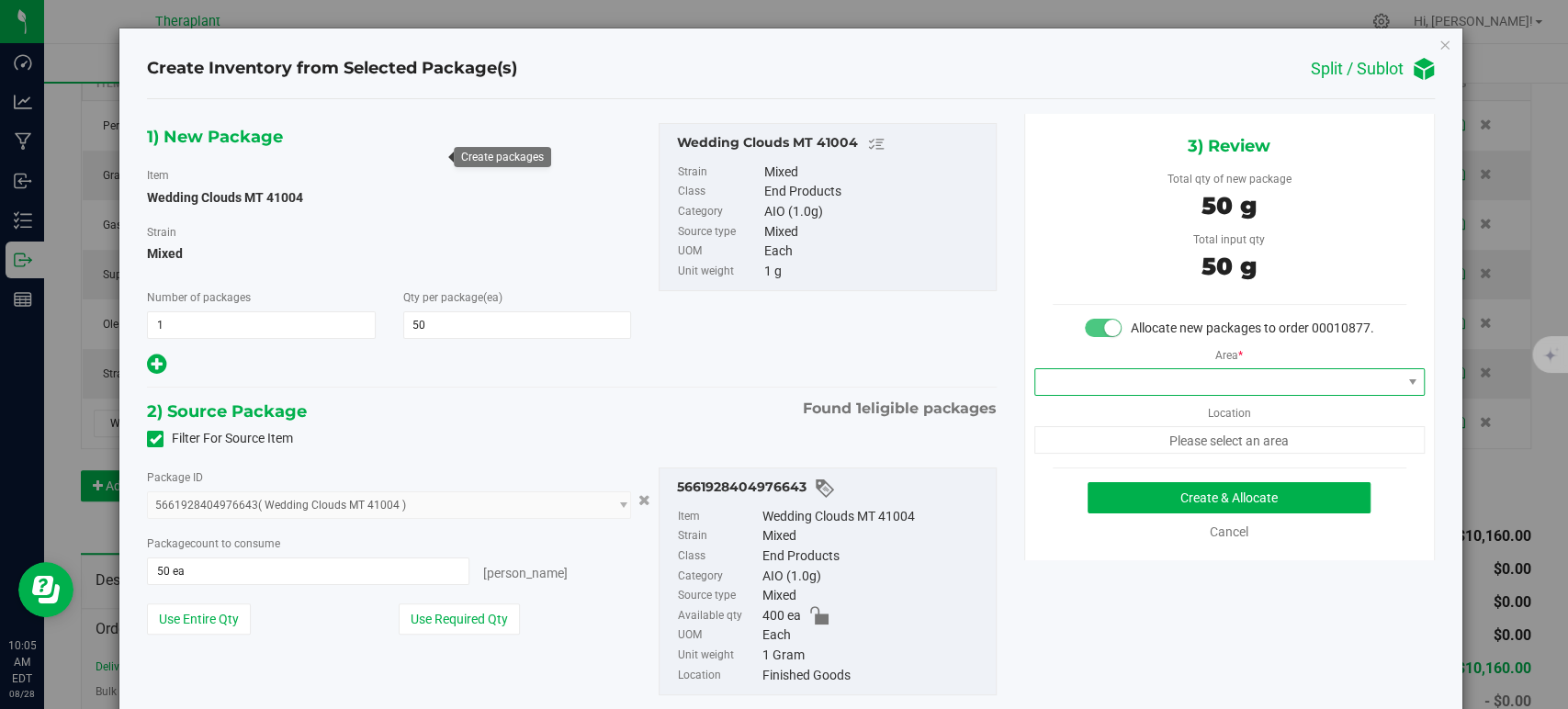
click at [1082, 389] on span at bounding box center [1218, 382] width 366 height 26
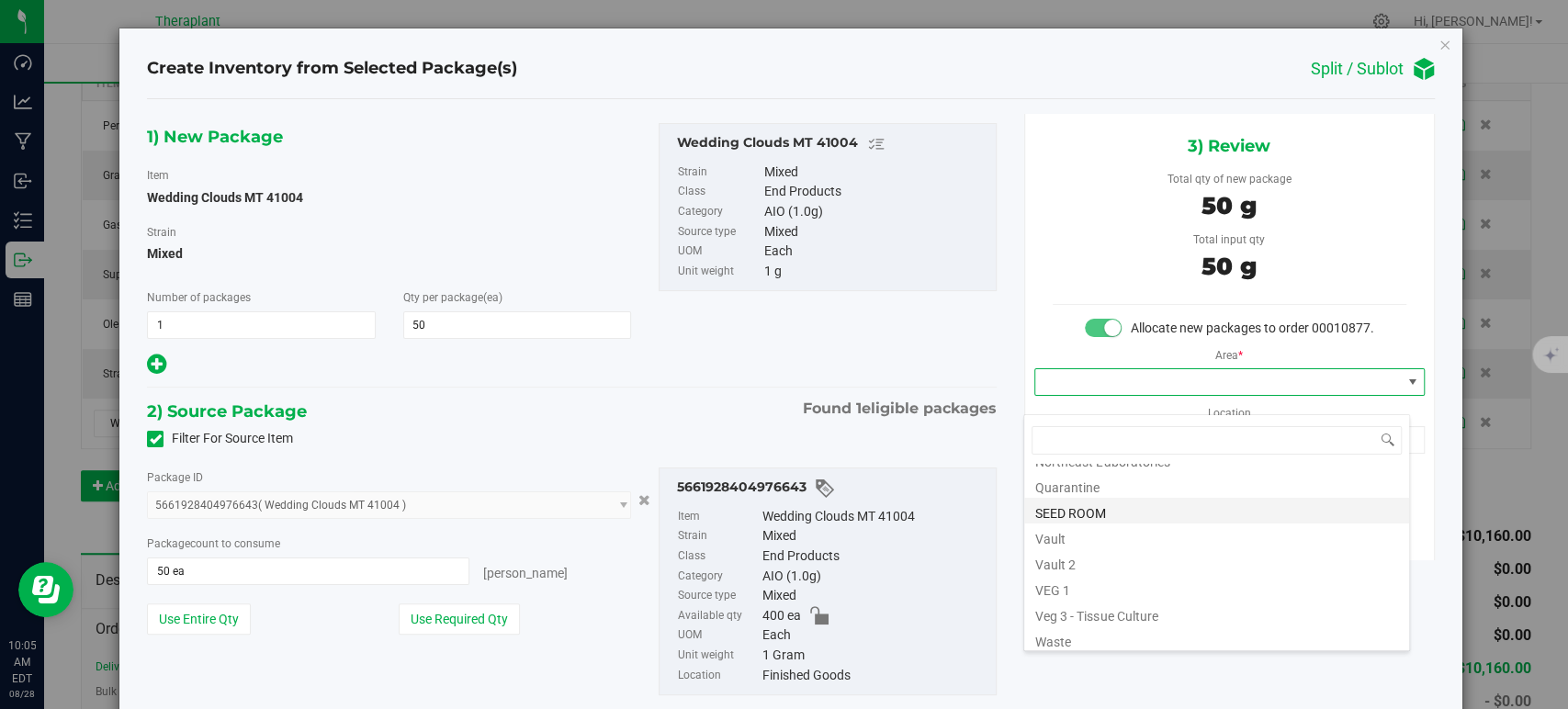
scroll to position [228, 0]
click at [1098, 530] on li "Vault" at bounding box center [1216, 532] width 385 height 26
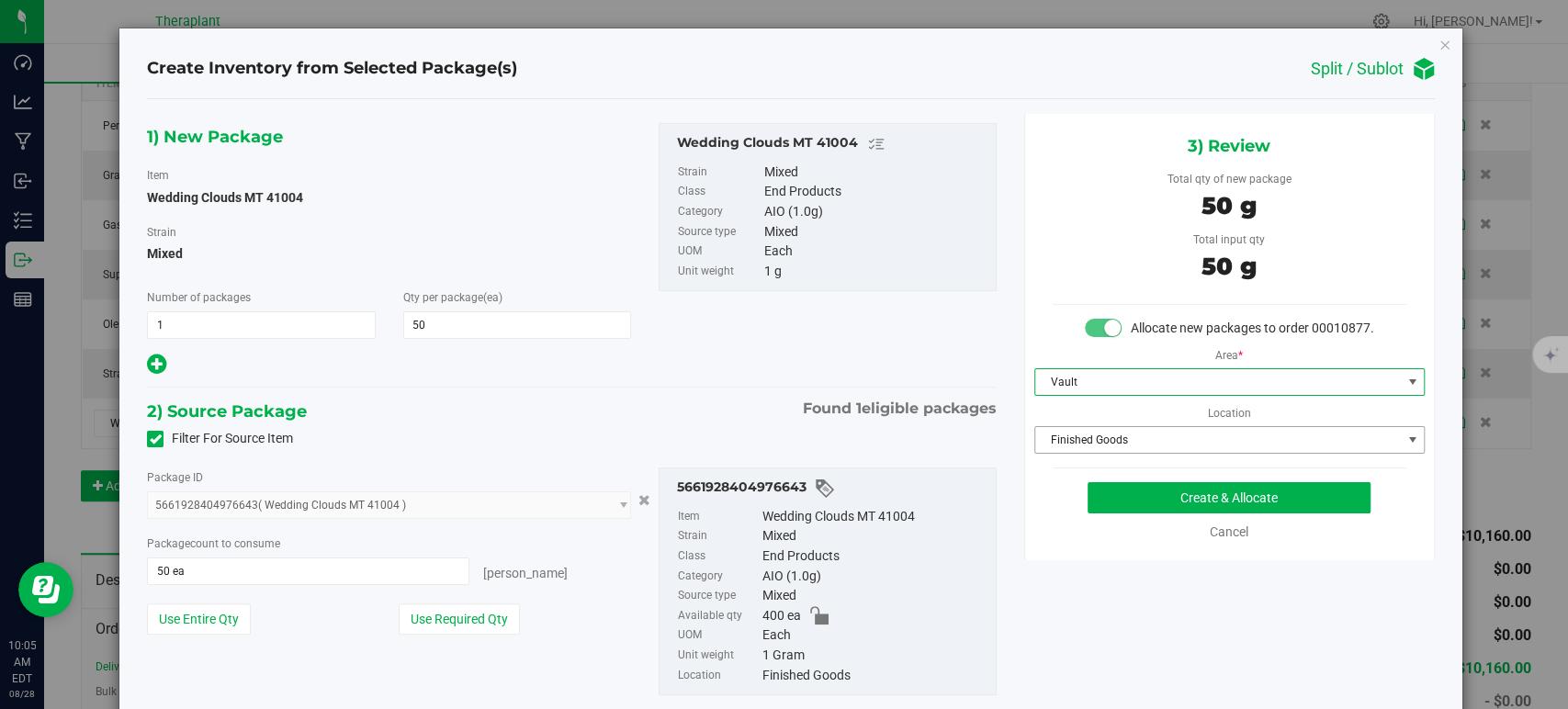
click at [1083, 452] on span "Finished Goods" at bounding box center [1218, 440] width 366 height 26
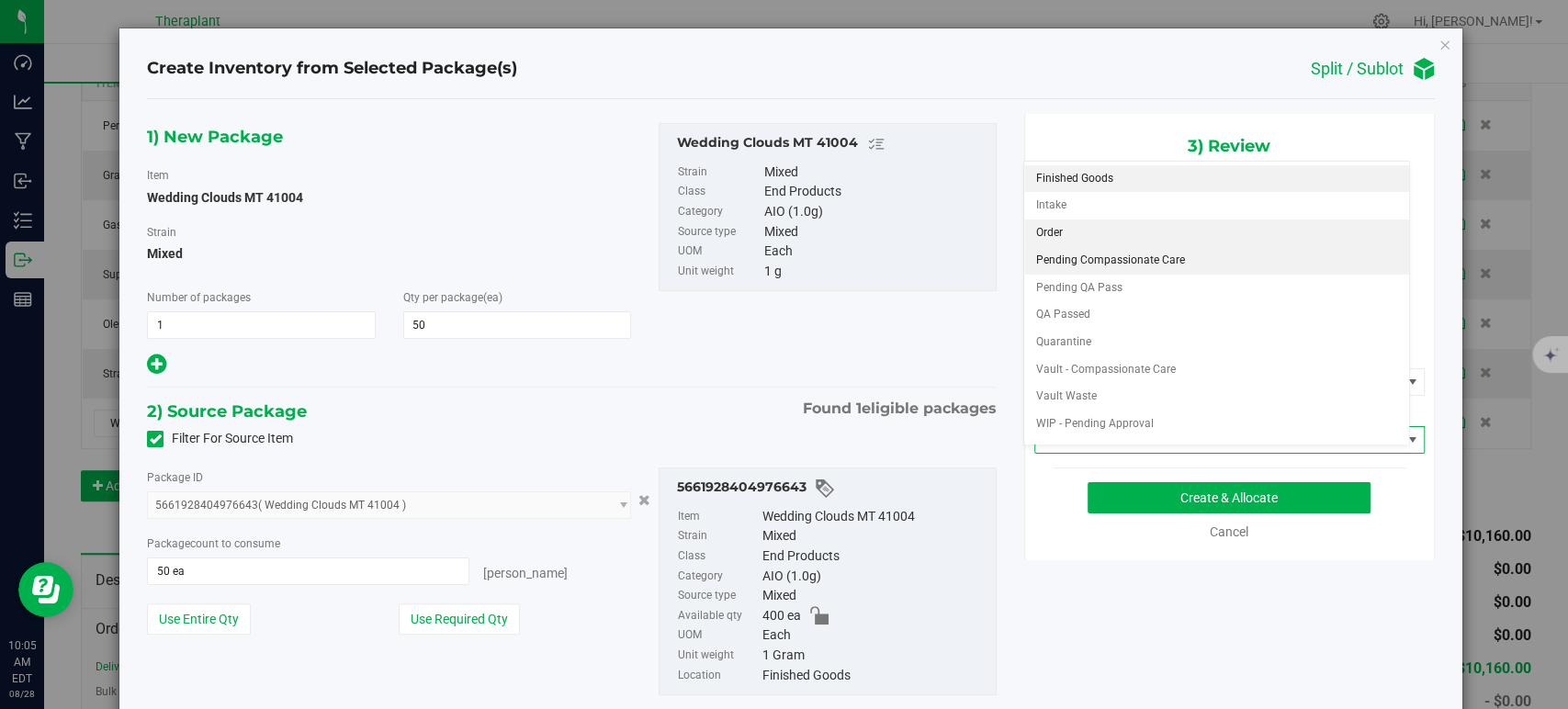
click at [1058, 231] on li "Order" at bounding box center [1216, 233] width 385 height 28
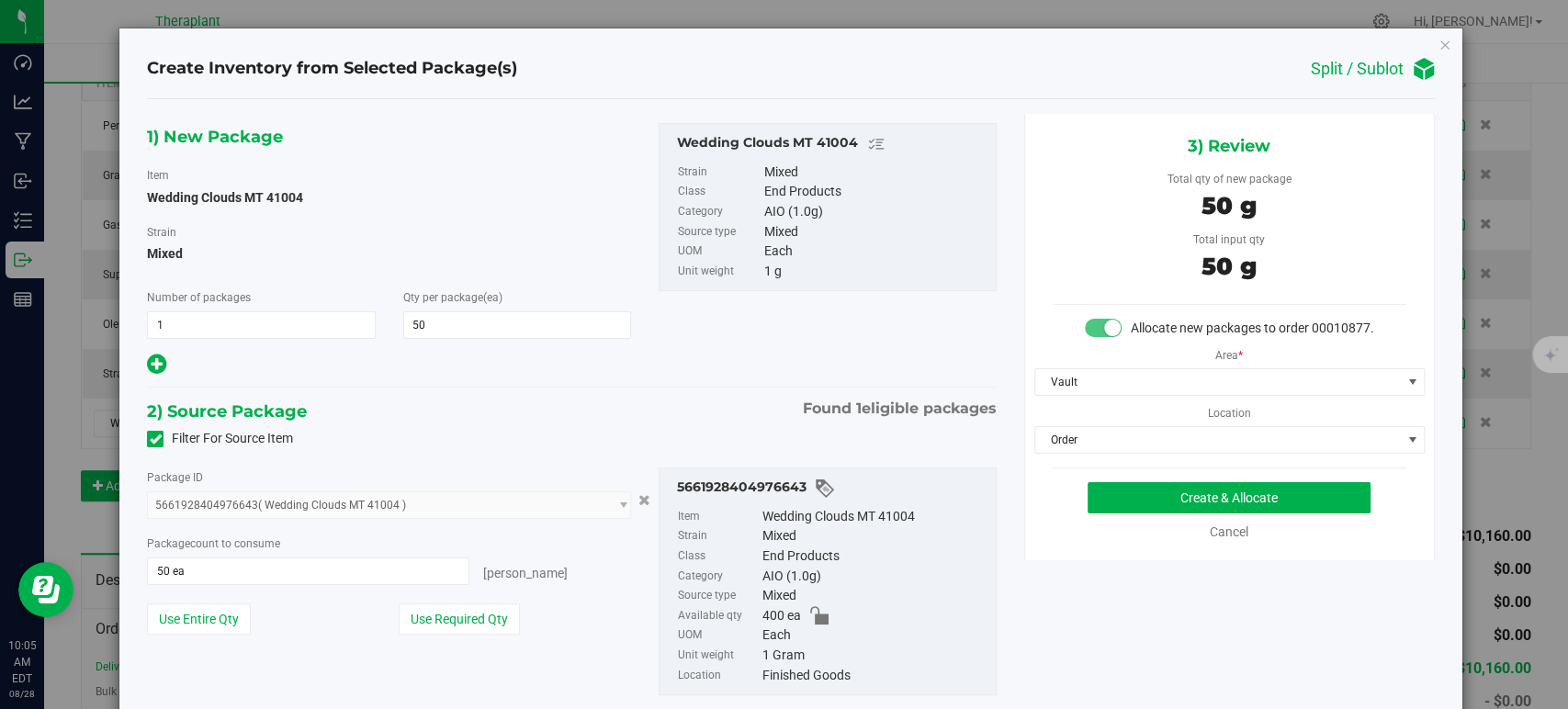
click at [733, 398] on div "2) Source Package Found 1 eligible packages" at bounding box center [571, 411] width 849 height 28
click at [1130, 513] on button "Create & Allocate" at bounding box center [1229, 498] width 283 height 31
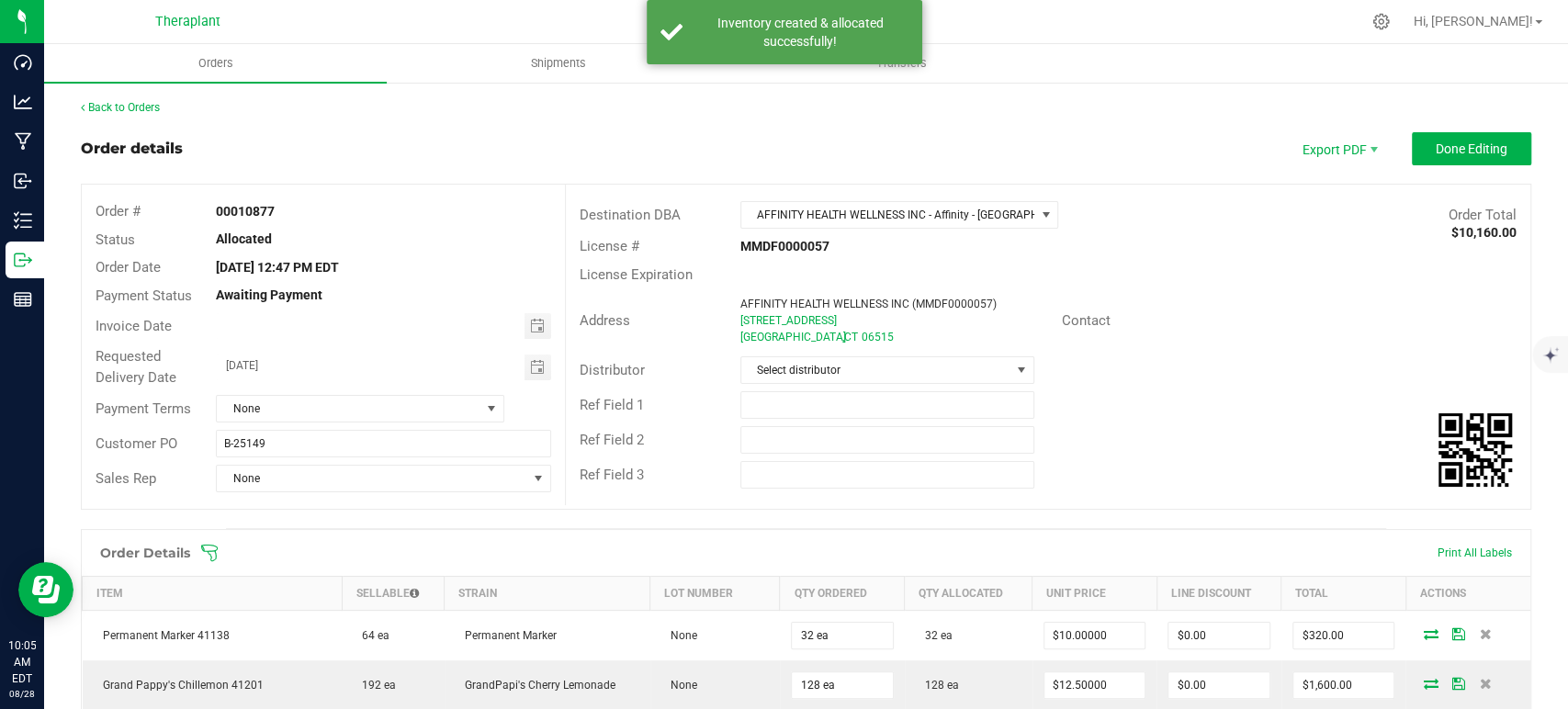
click at [1386, 146] on div "Export PDF Done Editing" at bounding box center [1407, 149] width 248 height 33
click at [1436, 144] on span "Done Editing" at bounding box center [1472, 149] width 72 height 15
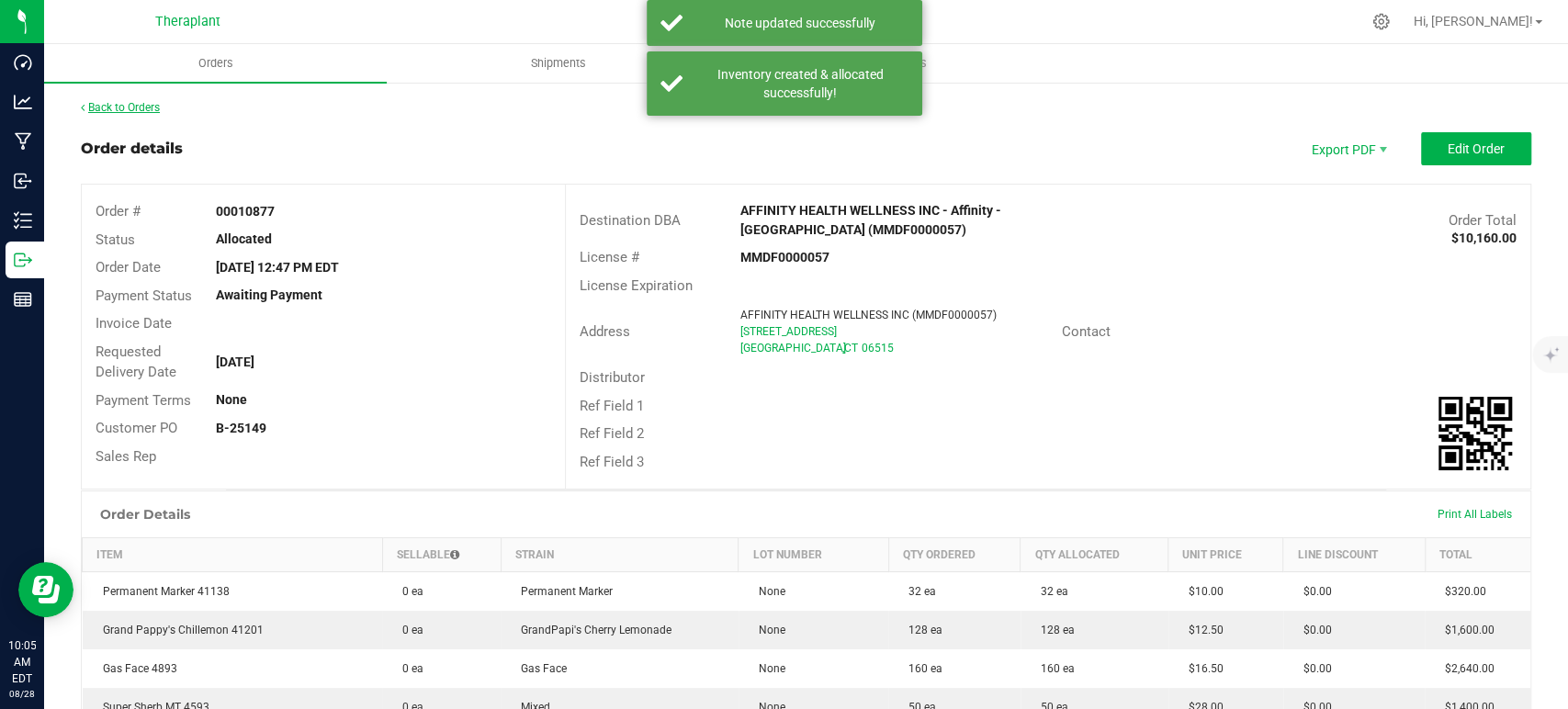
click at [154, 107] on link "Back to Orders" at bounding box center [120, 107] width 79 height 13
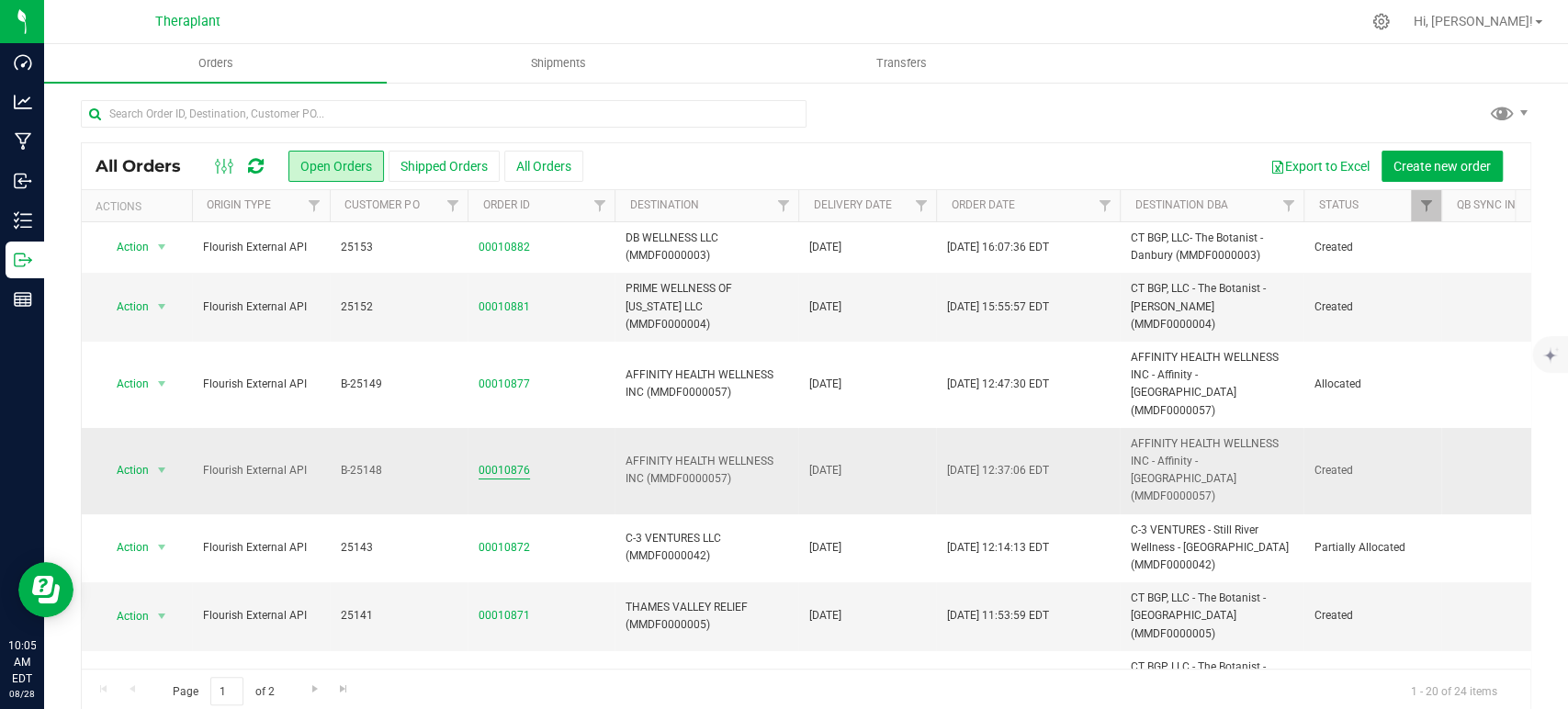
click at [491, 462] on link "00010876" at bounding box center [504, 470] width 51 height 17
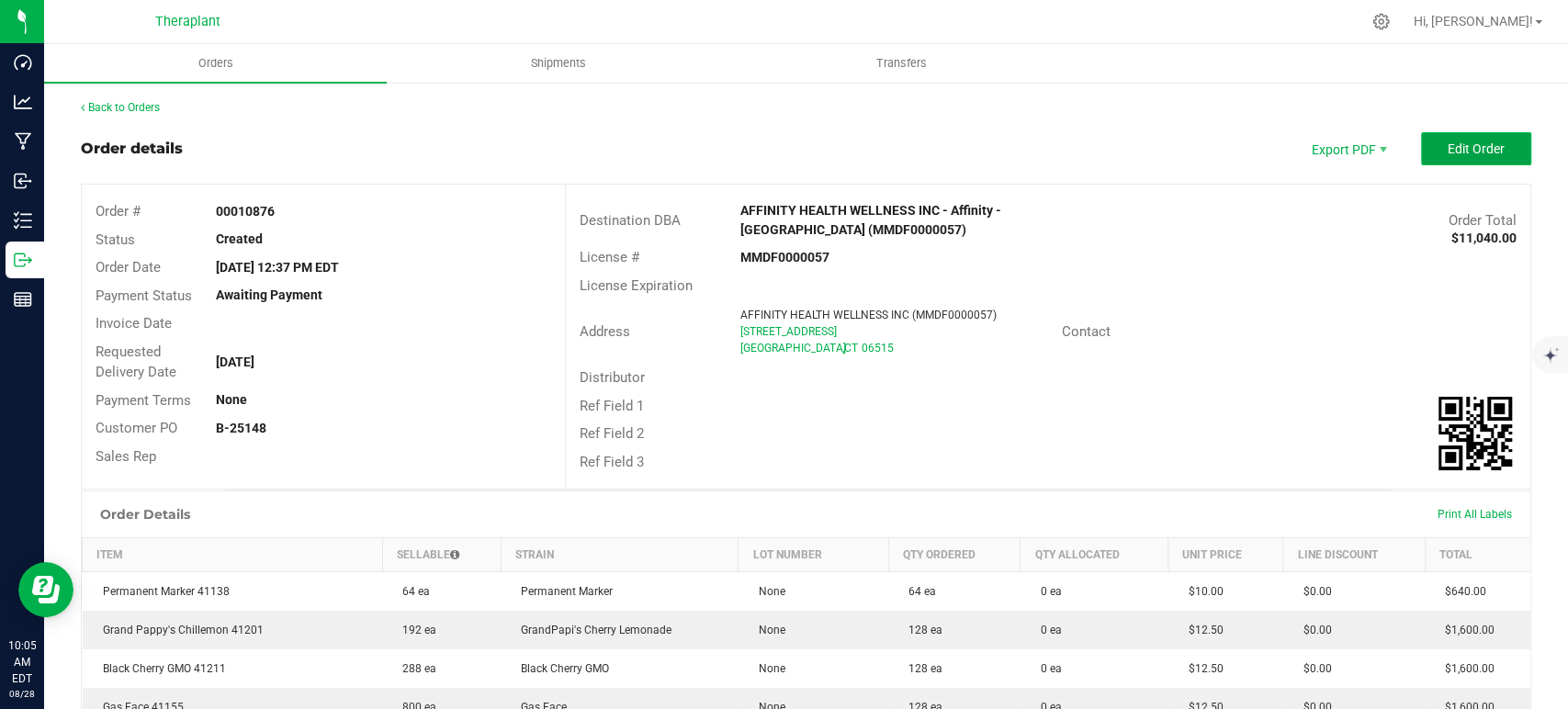
click at [1490, 141] on button "Edit Order" at bounding box center [1476, 149] width 110 height 33
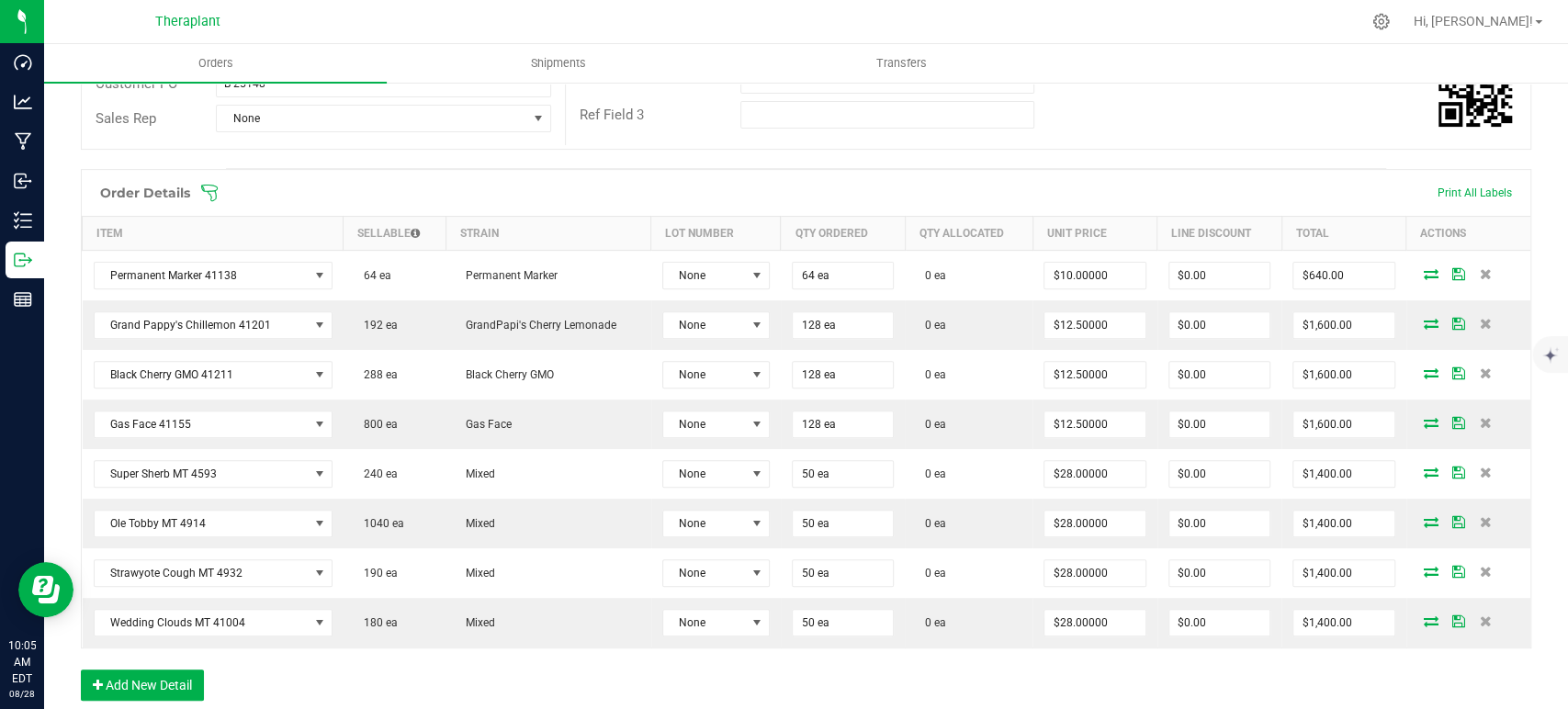
scroll to position [408, 0]
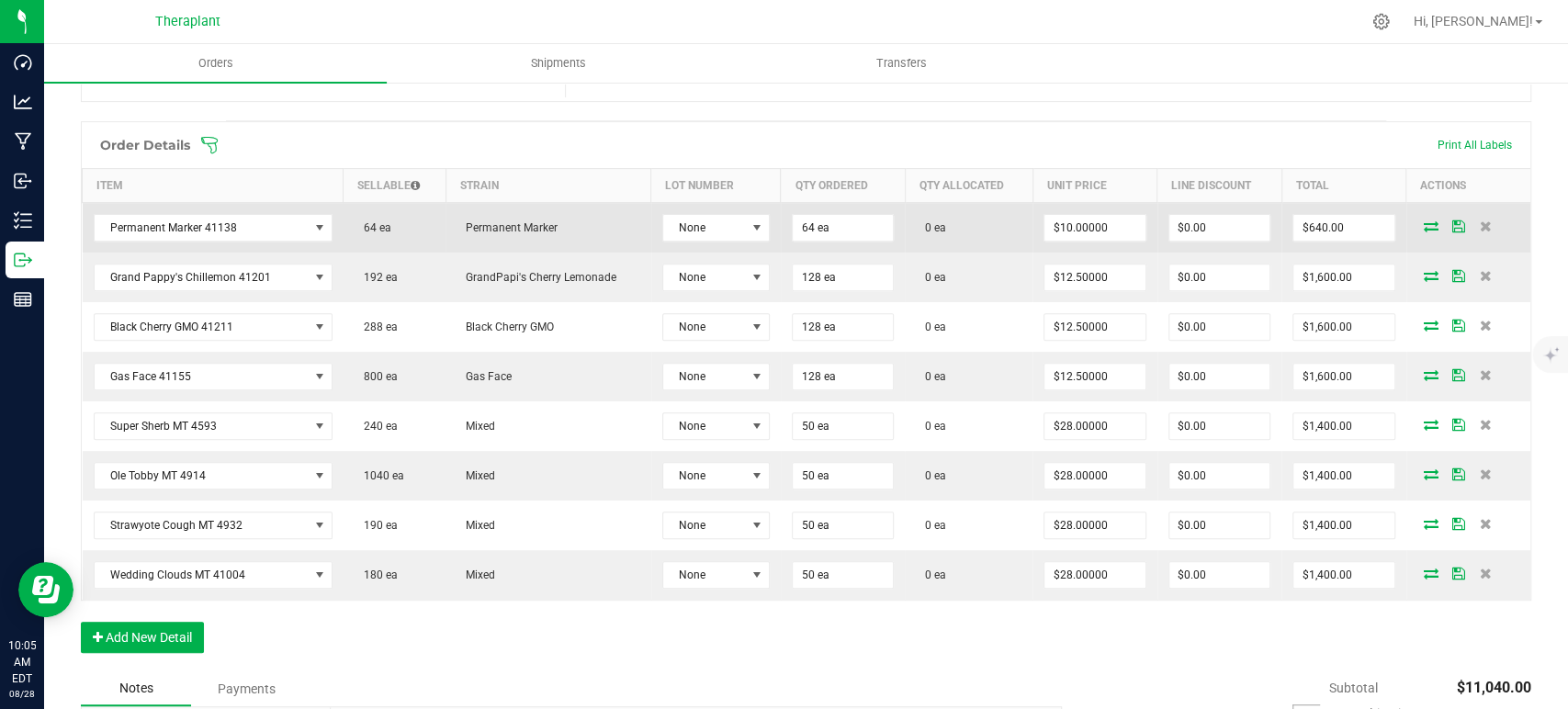
click at [1424, 226] on icon at bounding box center [1431, 226] width 15 height 11
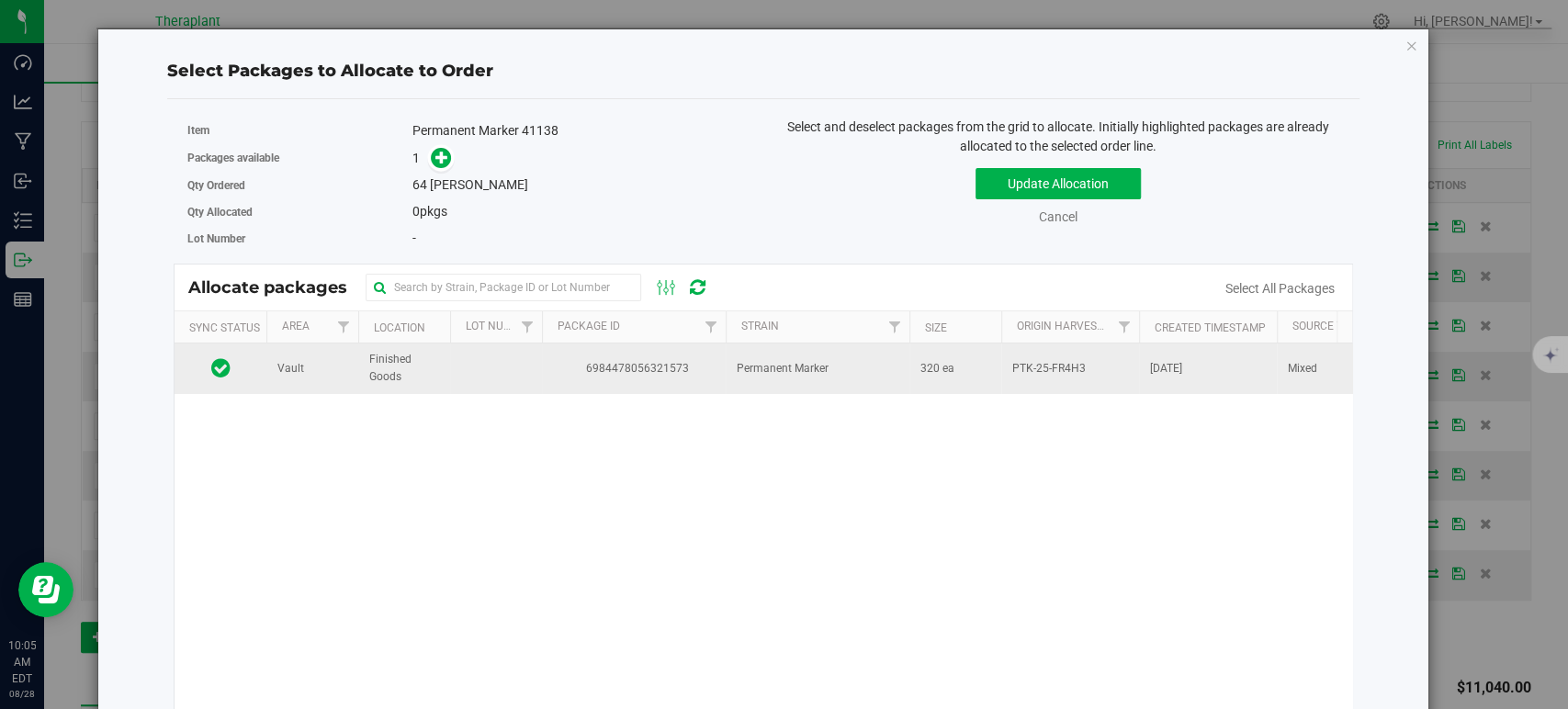
click at [653, 381] on td "6984478056321573" at bounding box center [634, 368] width 184 height 50
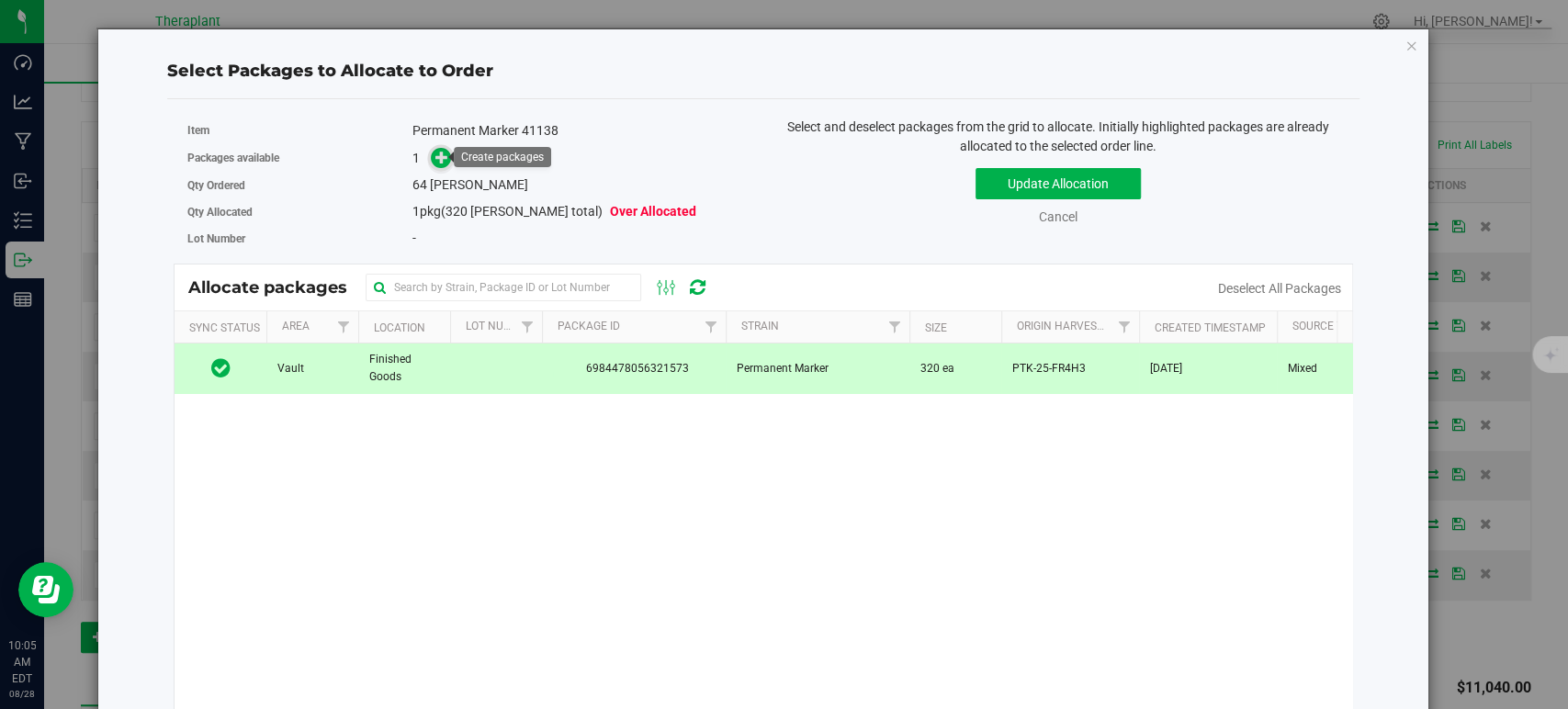
click at [438, 154] on icon at bounding box center [442, 157] width 13 height 13
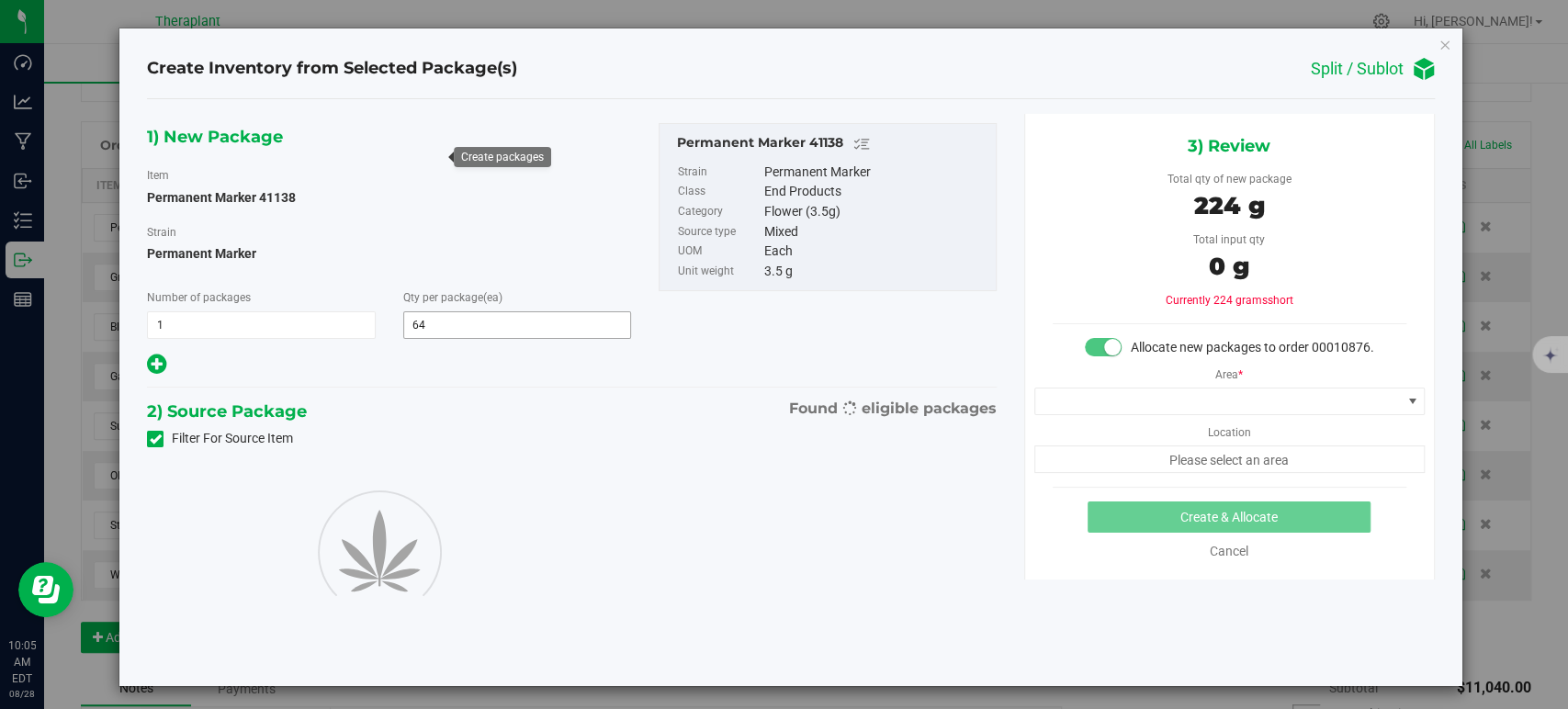
type input "64"
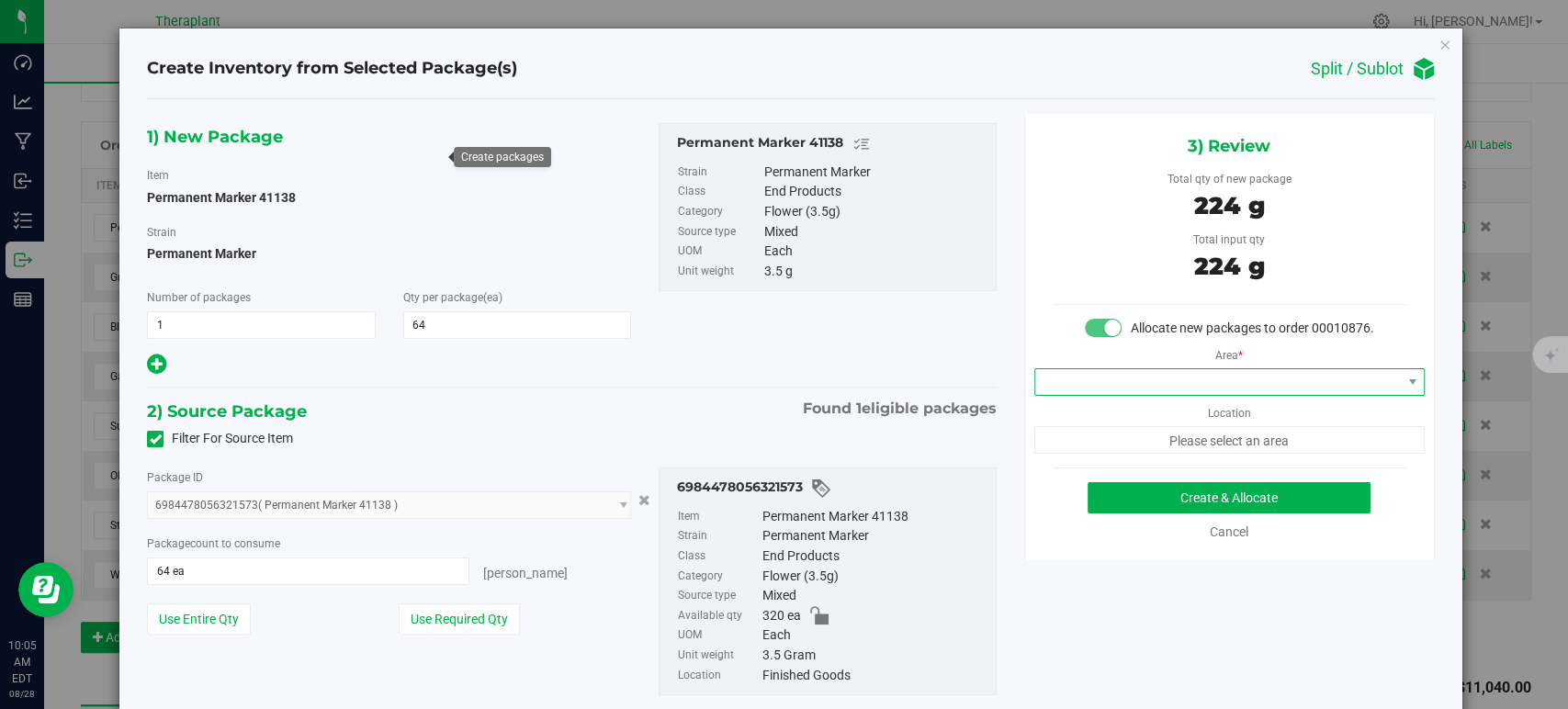
click at [1111, 395] on span at bounding box center [1218, 382] width 366 height 26
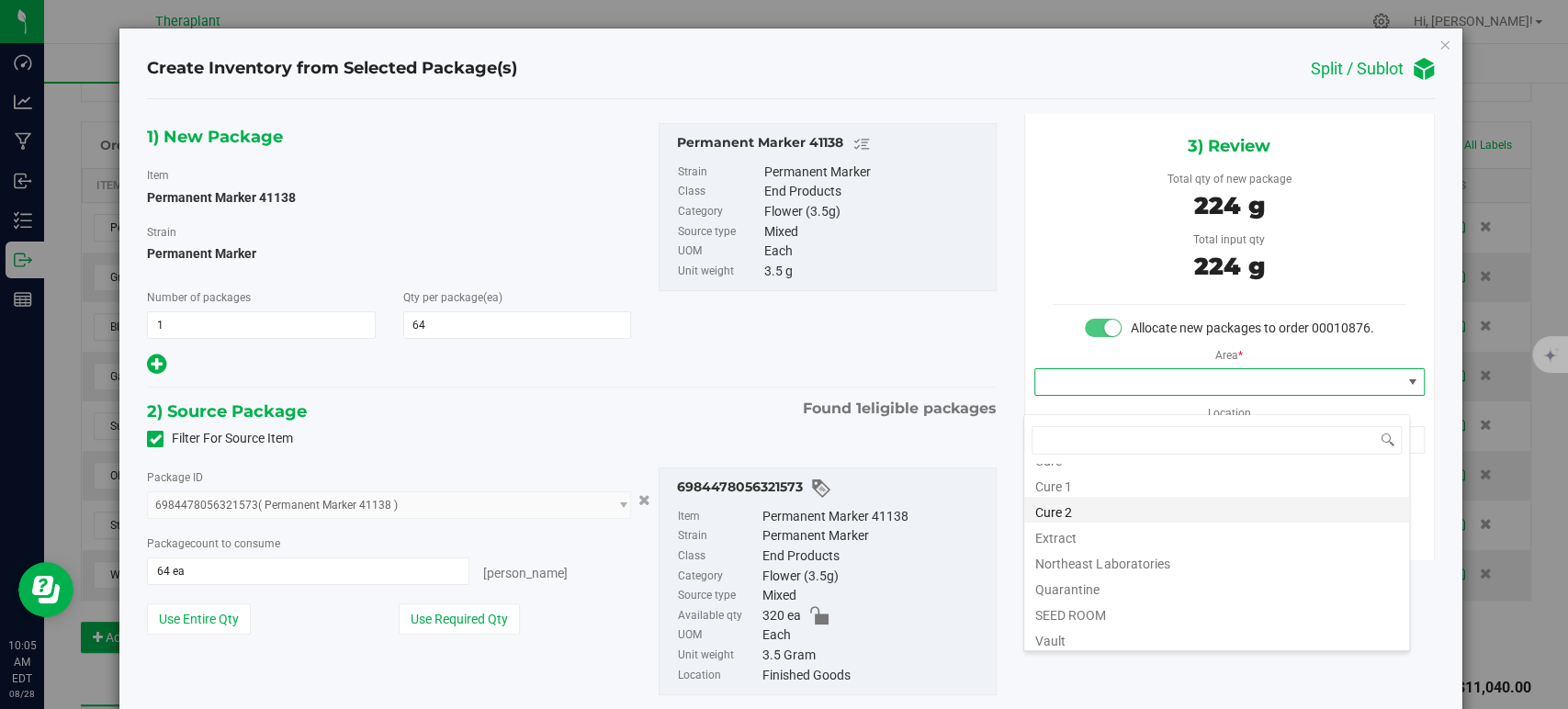
scroll to position [228, 0]
click at [1102, 539] on li "Vault" at bounding box center [1216, 532] width 385 height 26
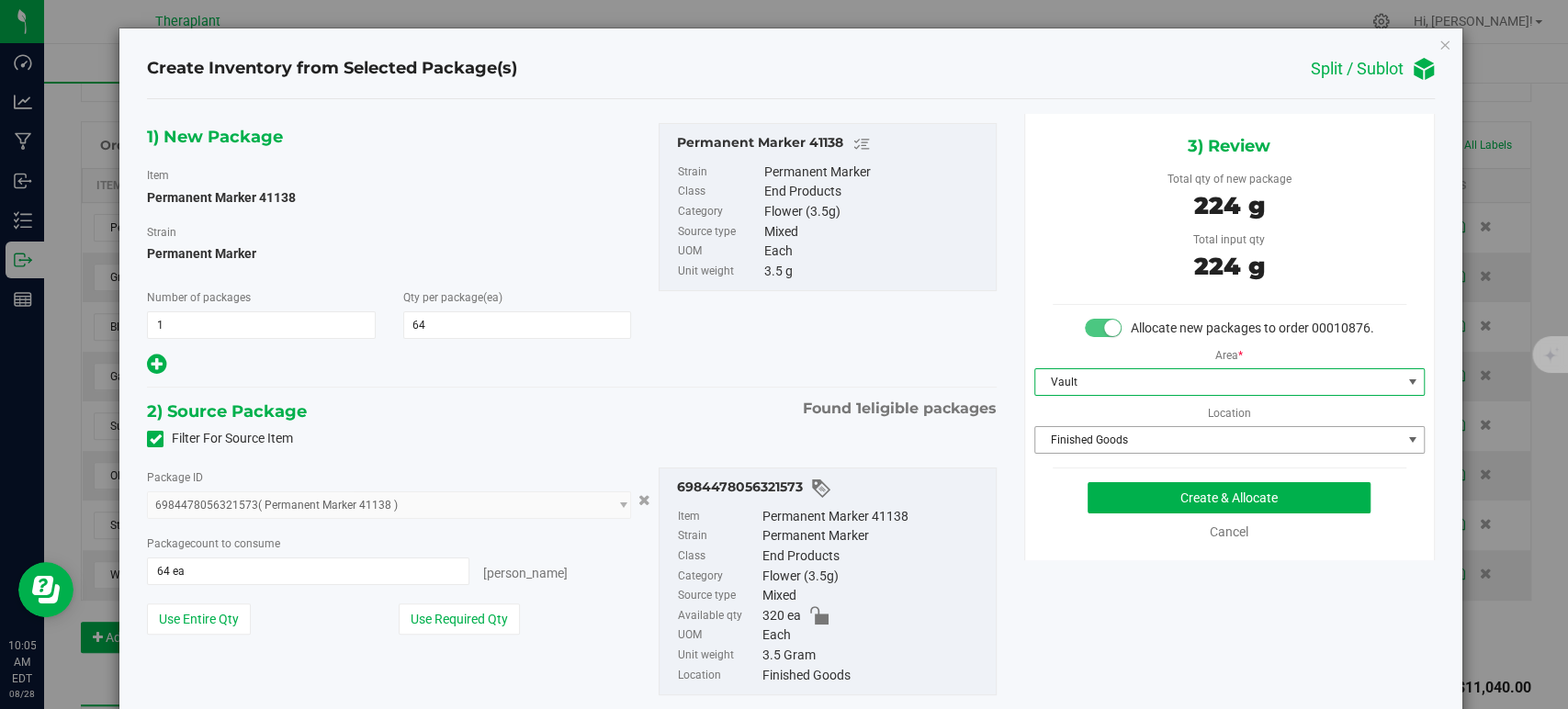
click at [1085, 453] on span "Finished Goods" at bounding box center [1218, 440] width 366 height 26
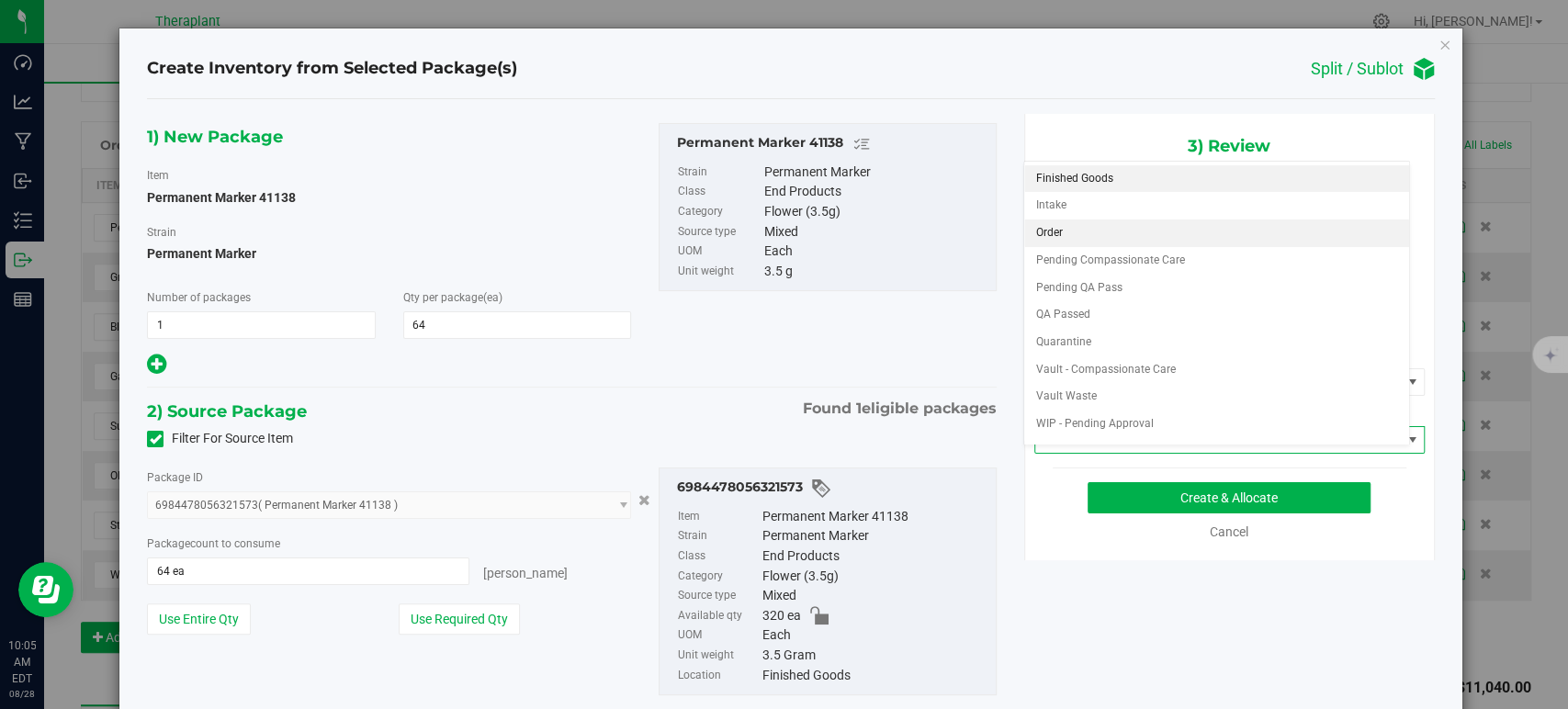
click at [1063, 222] on li "Order" at bounding box center [1216, 233] width 385 height 28
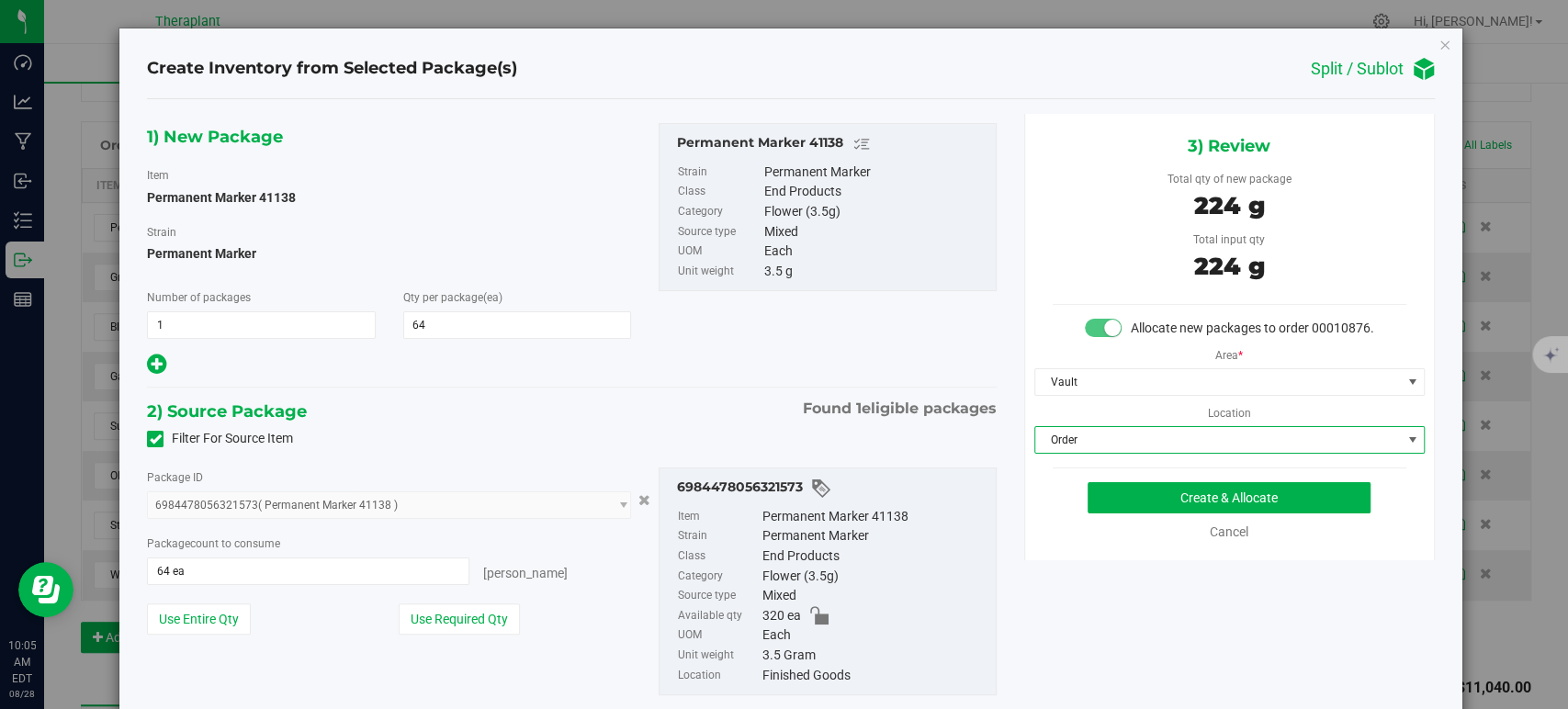
click at [751, 366] on div "1) New Package Item Permanent Marker 41138 Strain Permanent Marker Number of pa…" at bounding box center [571, 250] width 876 height 254
click at [1215, 513] on button "Create & Allocate" at bounding box center [1229, 498] width 283 height 31
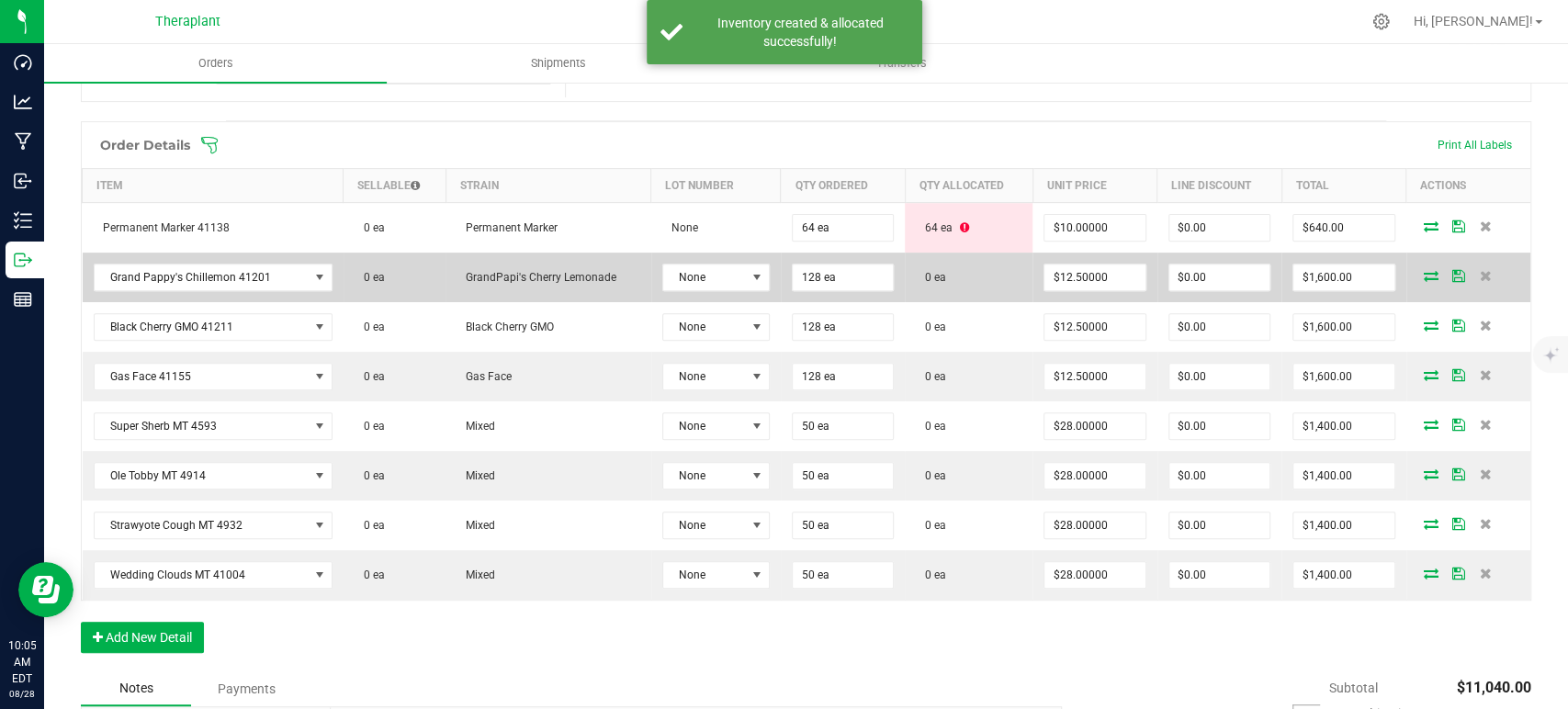
click at [1424, 273] on icon at bounding box center [1431, 276] width 15 height 11
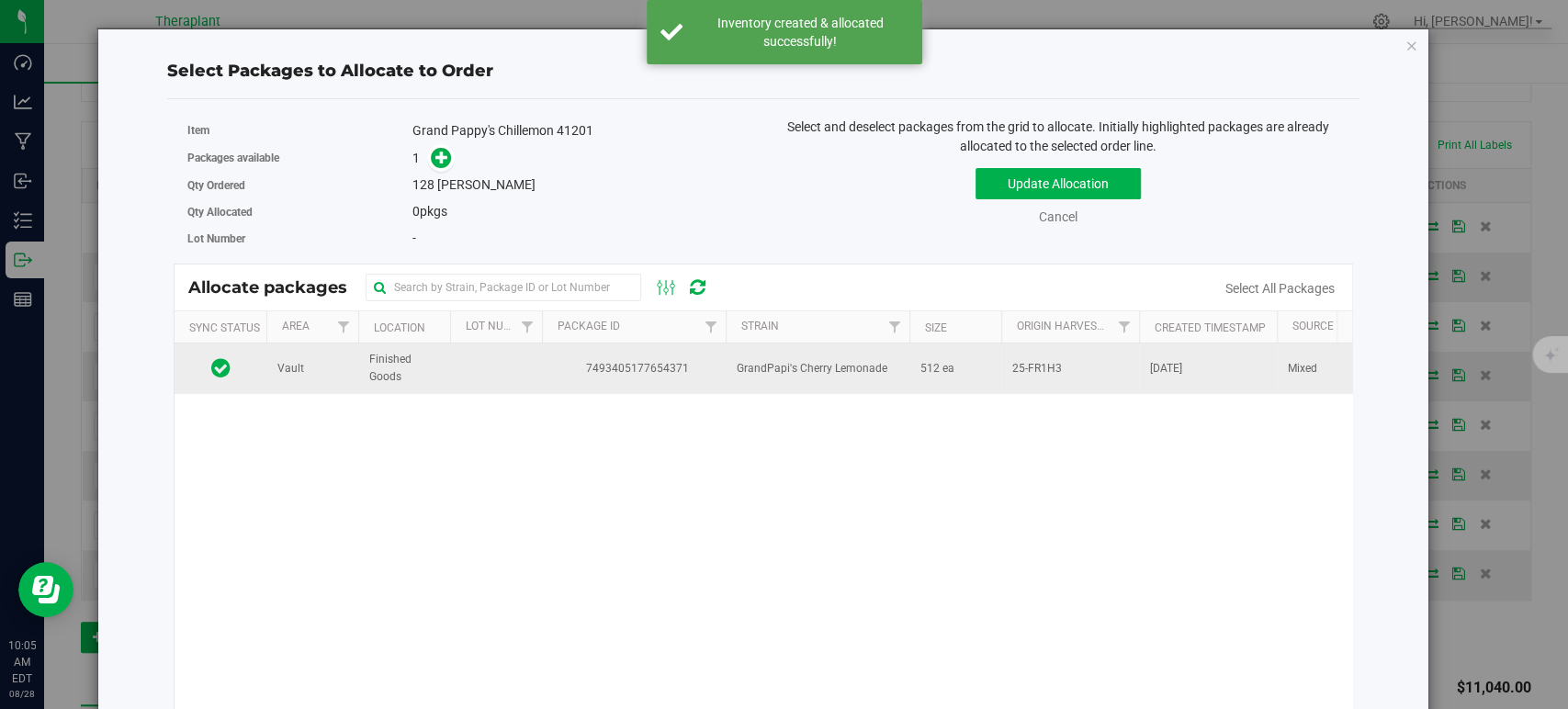
click at [874, 388] on td "GrandPapi's Cherry Lemonade" at bounding box center [818, 368] width 184 height 50
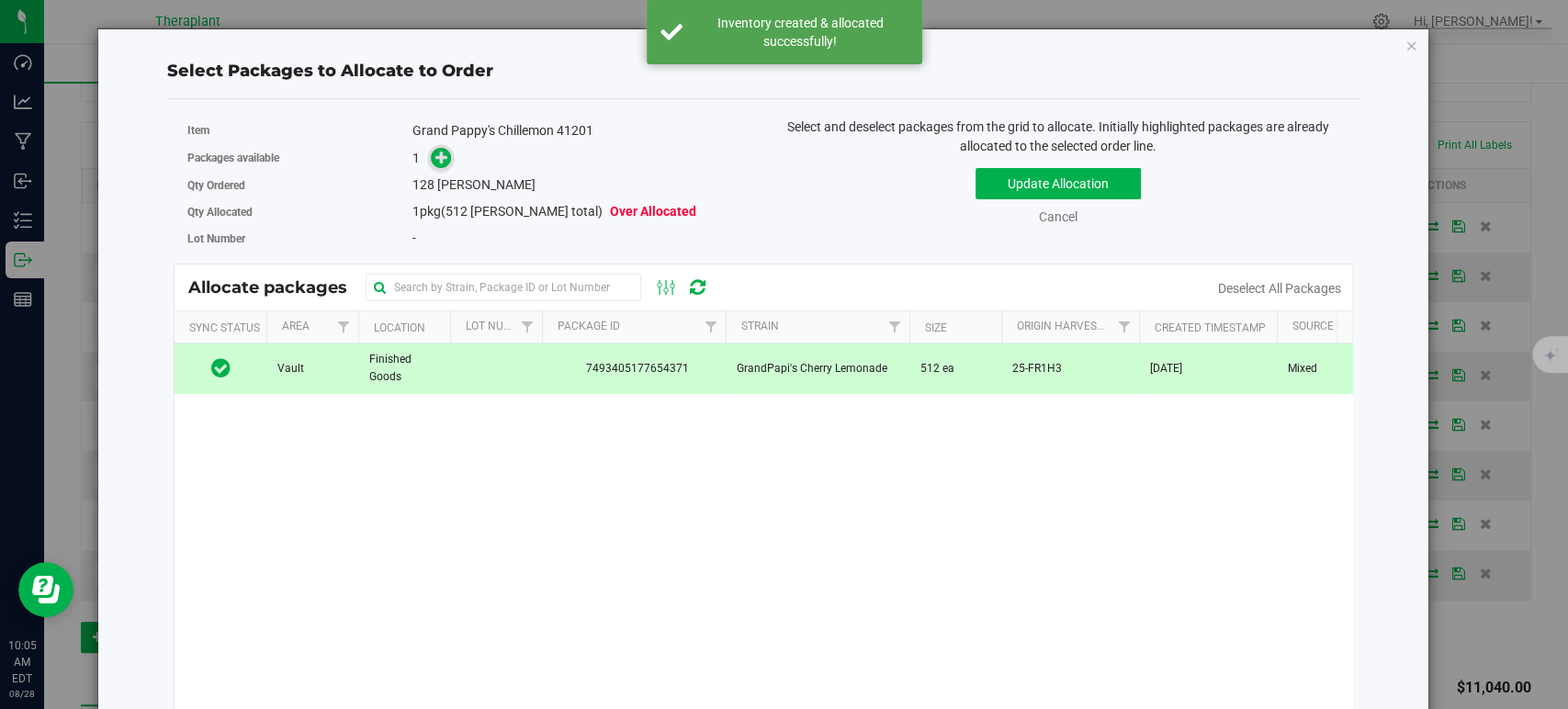
click at [441, 161] on icon at bounding box center [442, 157] width 13 height 13
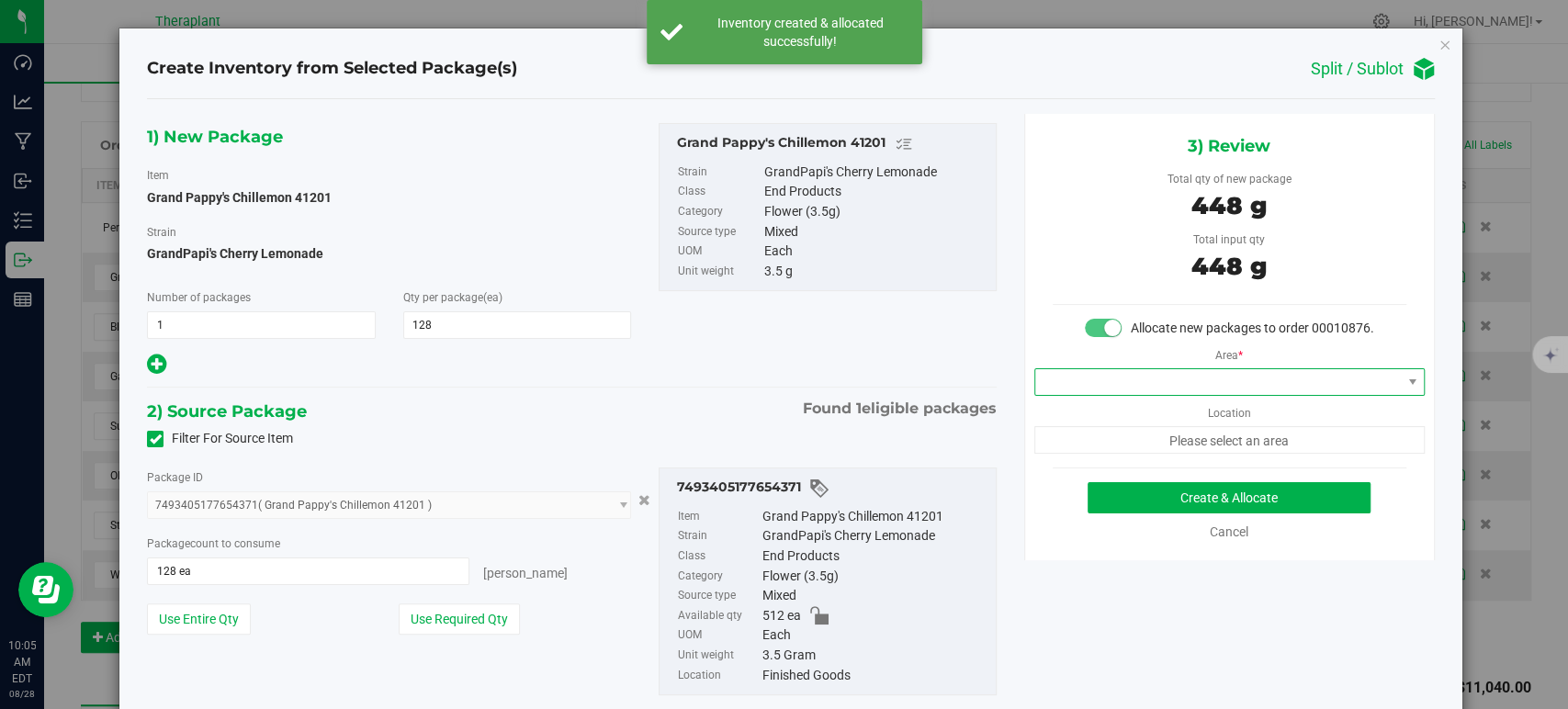
click at [1087, 395] on span at bounding box center [1218, 382] width 366 height 26
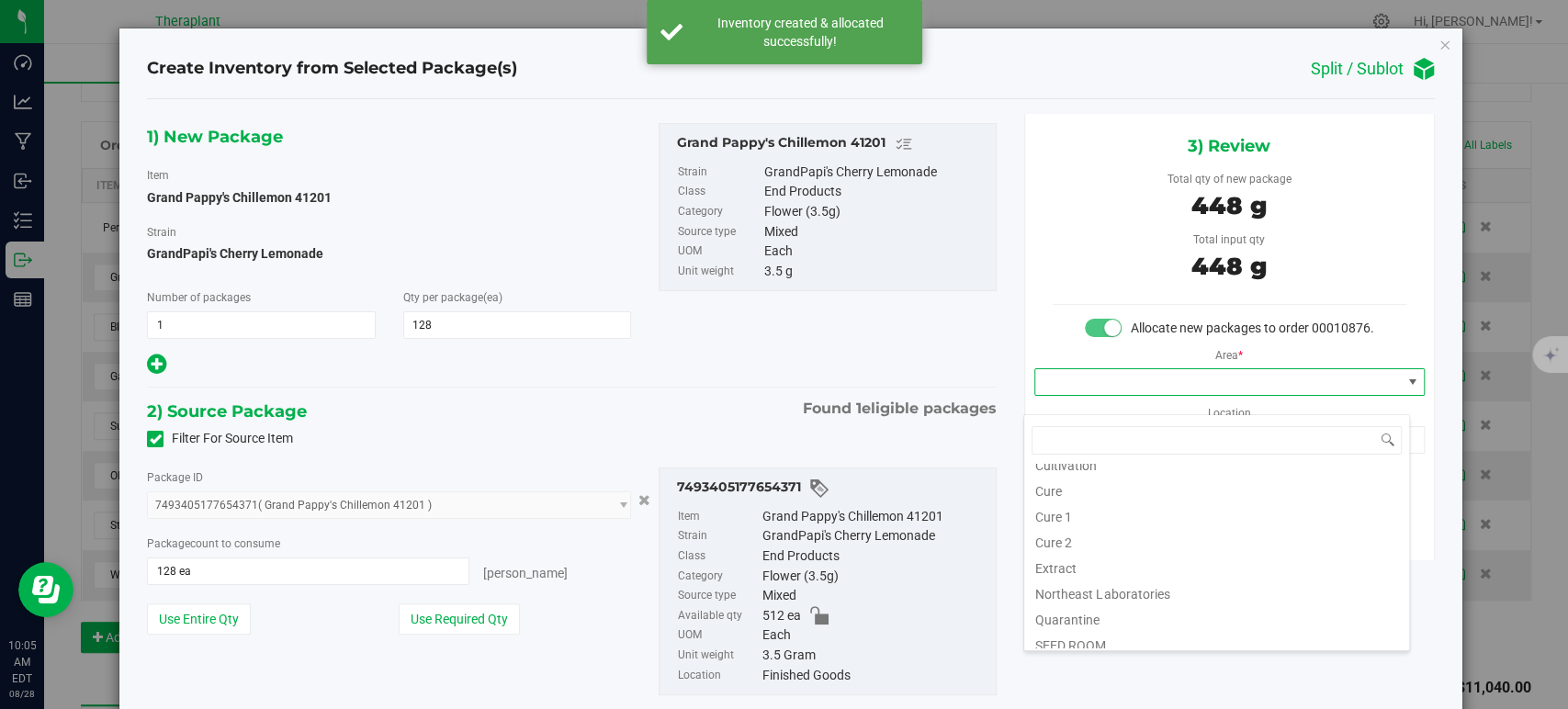
scroll to position [228, 0]
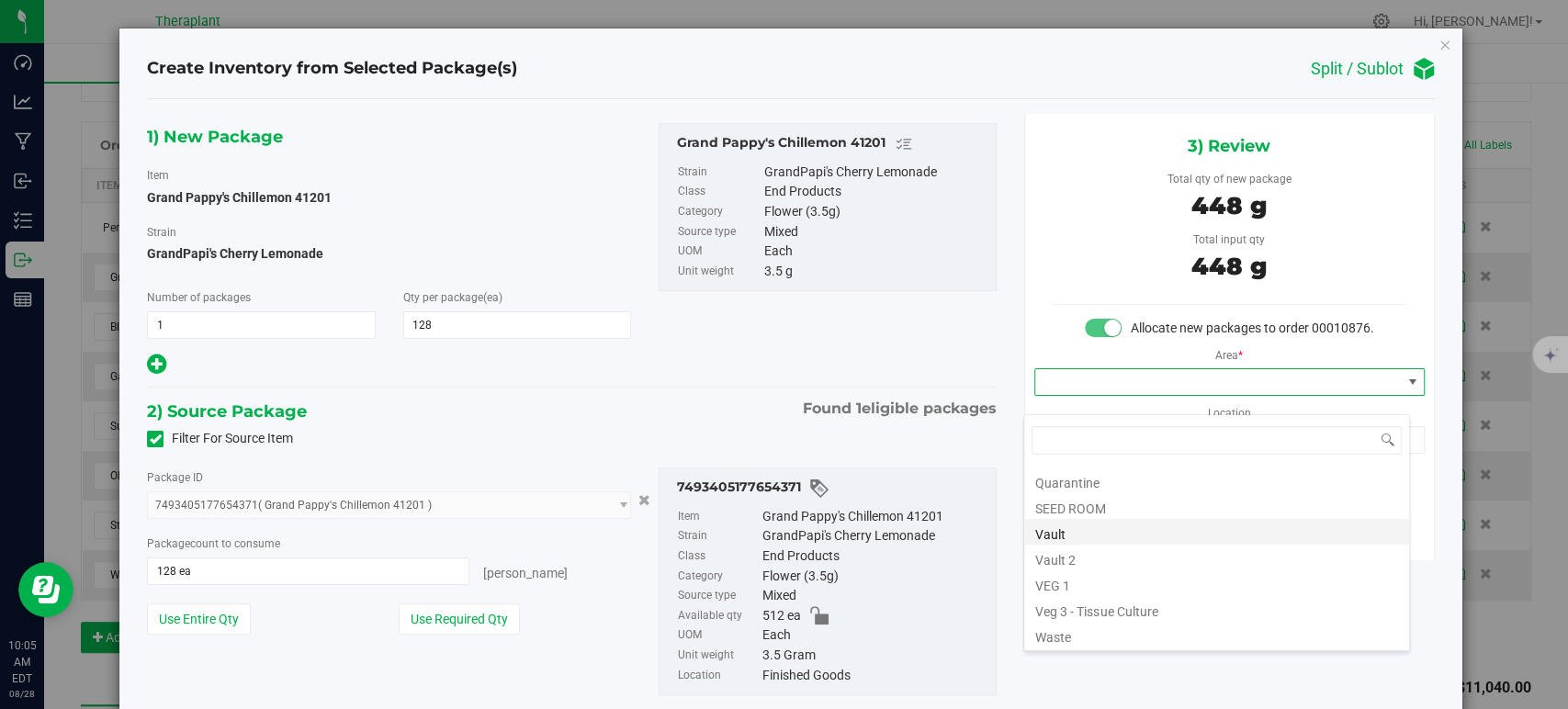
click at [1130, 527] on li "Vault" at bounding box center [1216, 532] width 385 height 26
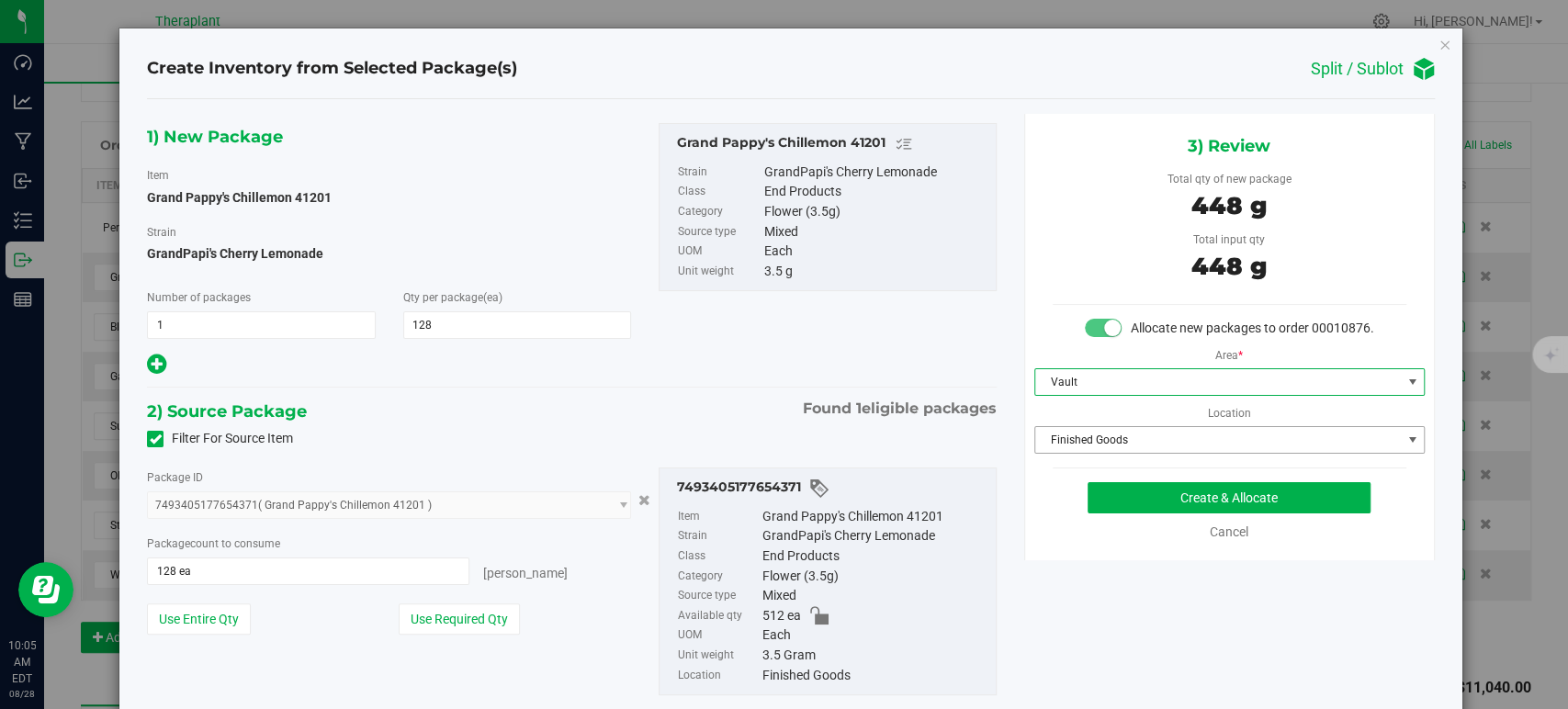
click at [1082, 453] on span "Finished Goods" at bounding box center [1218, 440] width 366 height 26
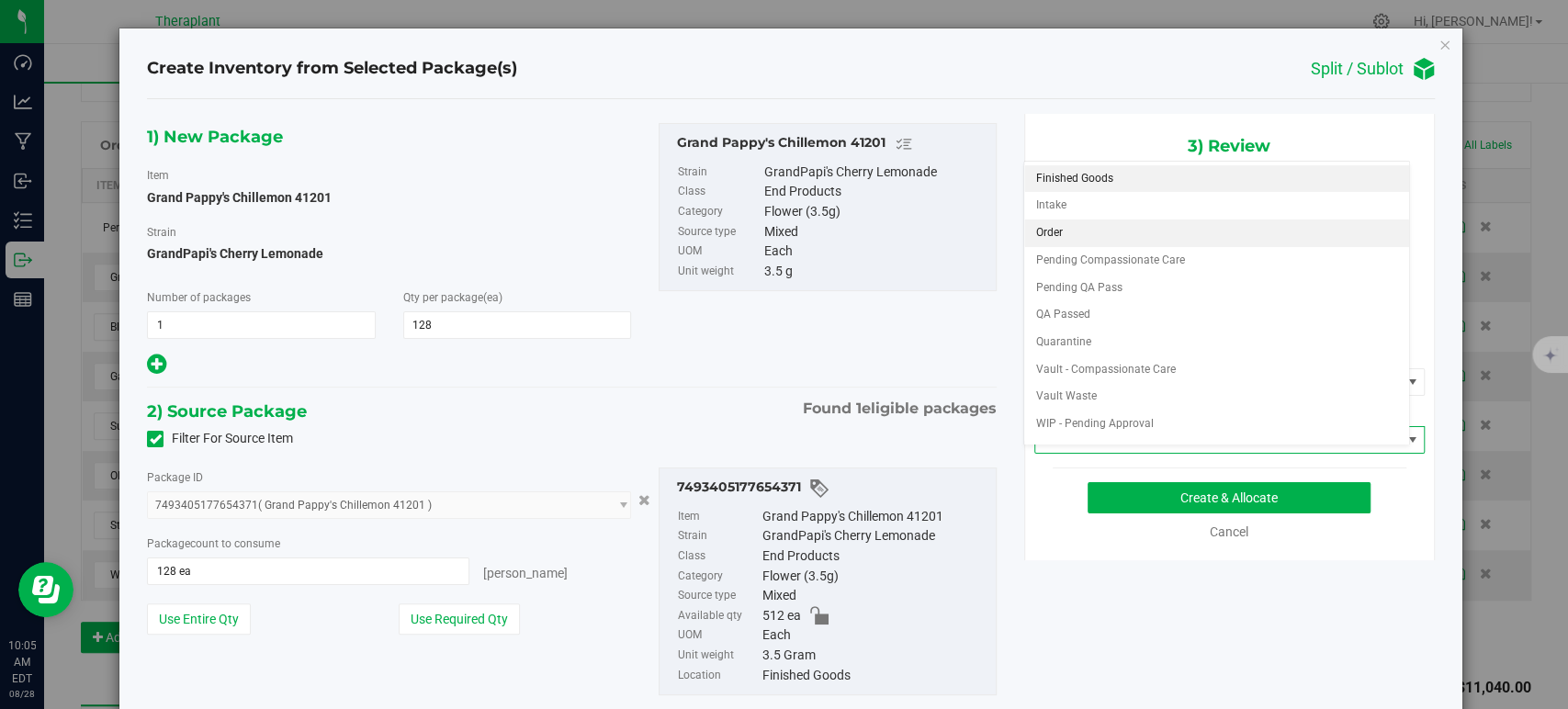
click at [1036, 227] on li "Order" at bounding box center [1216, 233] width 385 height 28
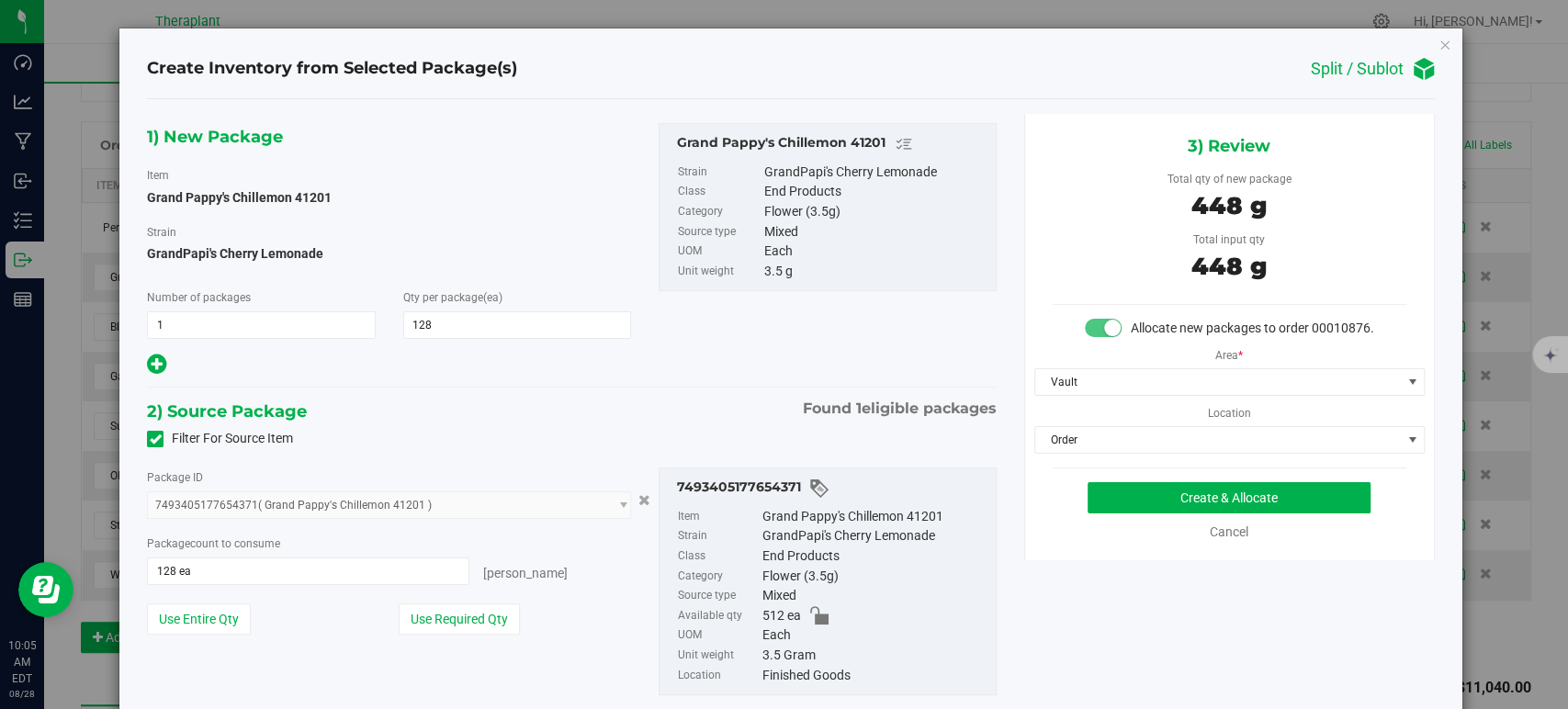
click at [756, 352] on div "1) New Package Item Grand Pappy's Chillemon 41201 Strain GrandPapi's Cherry Lem…" at bounding box center [571, 250] width 876 height 254
click at [1173, 505] on button "Create & Allocate" at bounding box center [1229, 498] width 283 height 31
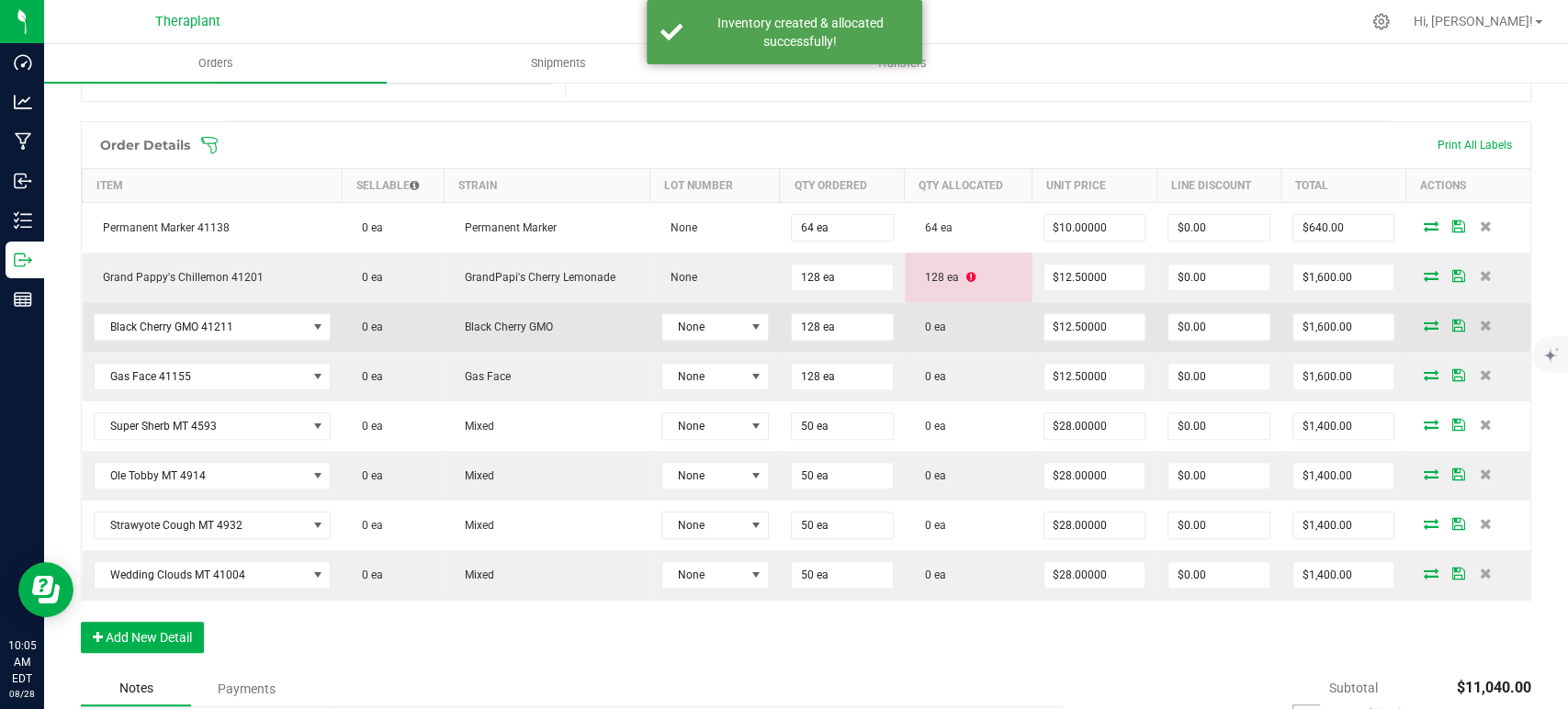
click at [1423, 328] on icon at bounding box center [1430, 325] width 15 height 11
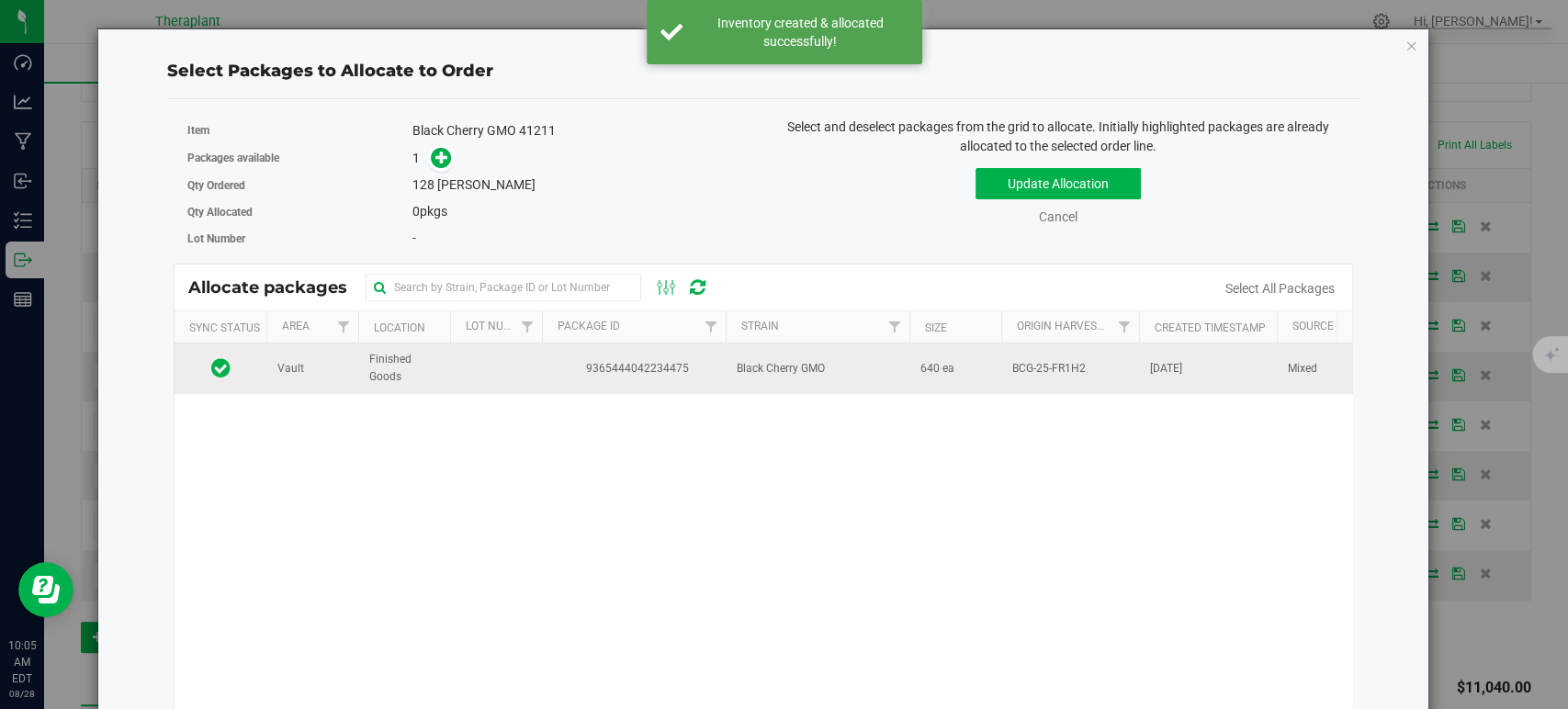
click at [854, 379] on td "Black Cherry GMO" at bounding box center [818, 368] width 184 height 50
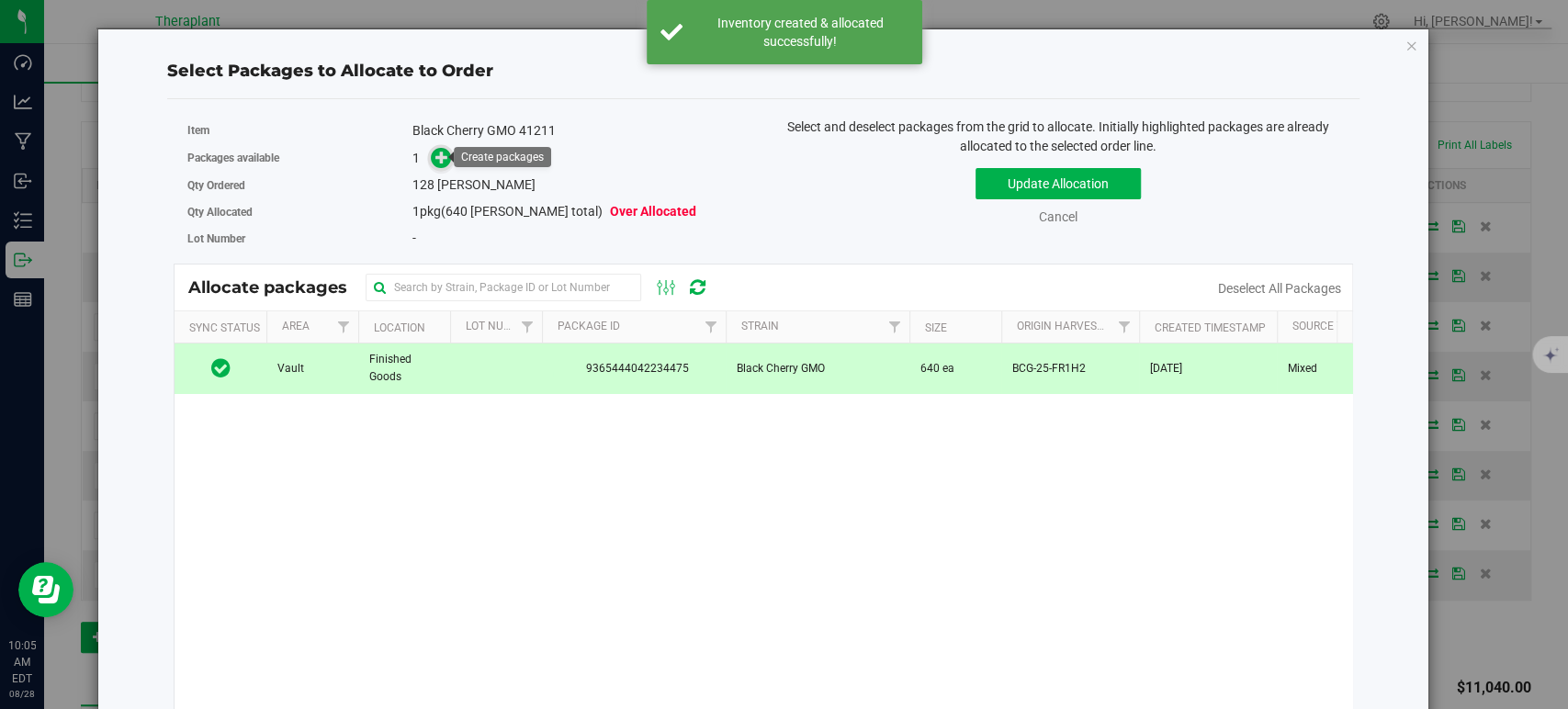
click at [445, 152] on icon at bounding box center [442, 157] width 13 height 13
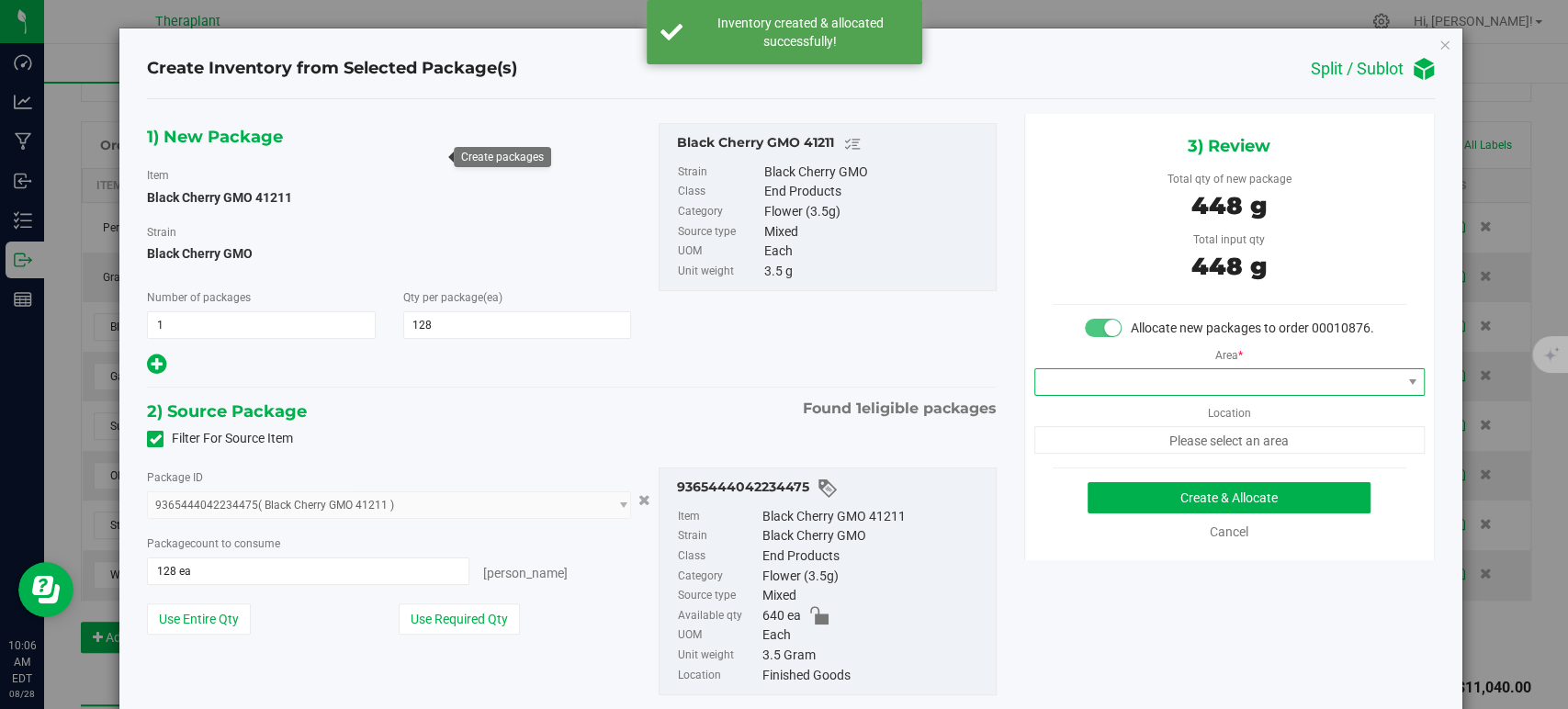
click at [1103, 395] on span at bounding box center [1218, 382] width 366 height 26
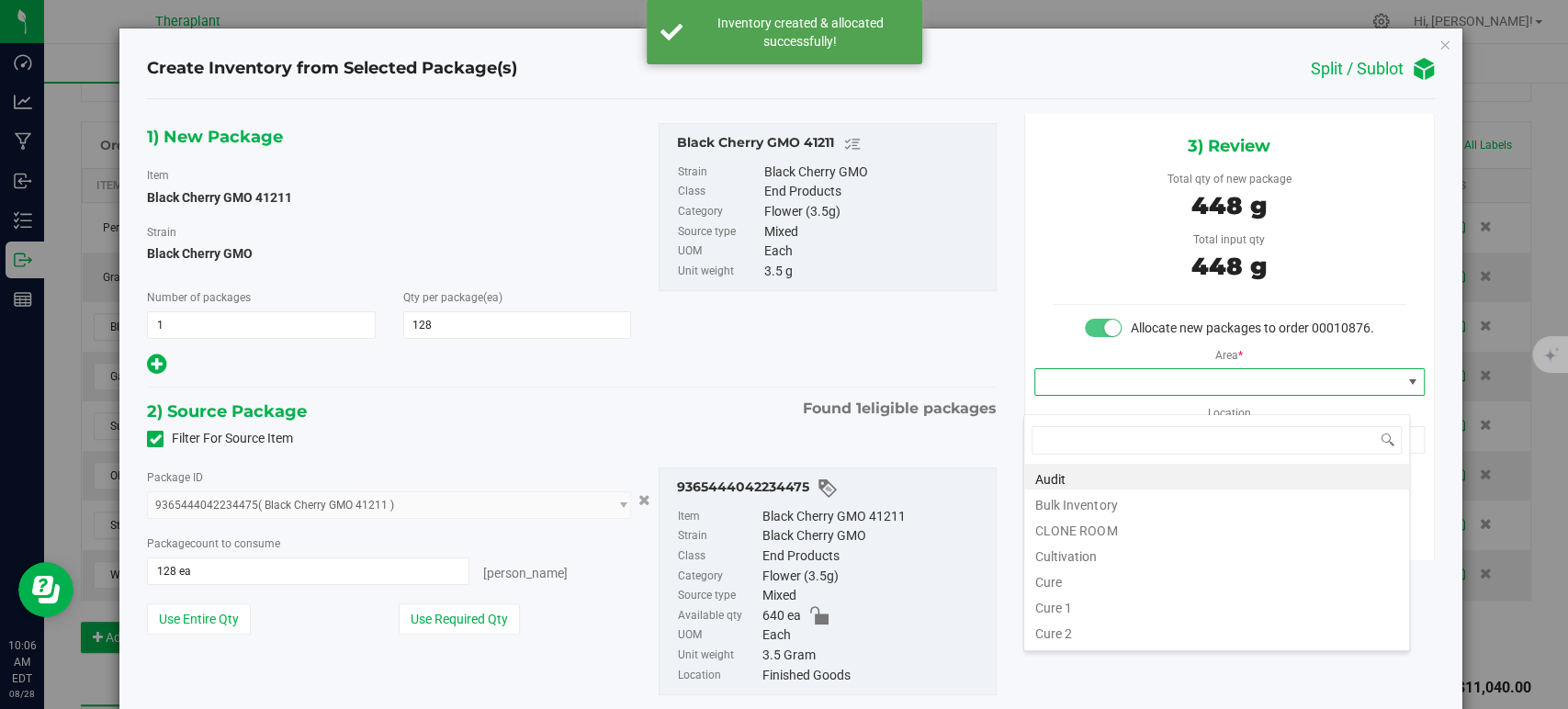
scroll to position [228, 0]
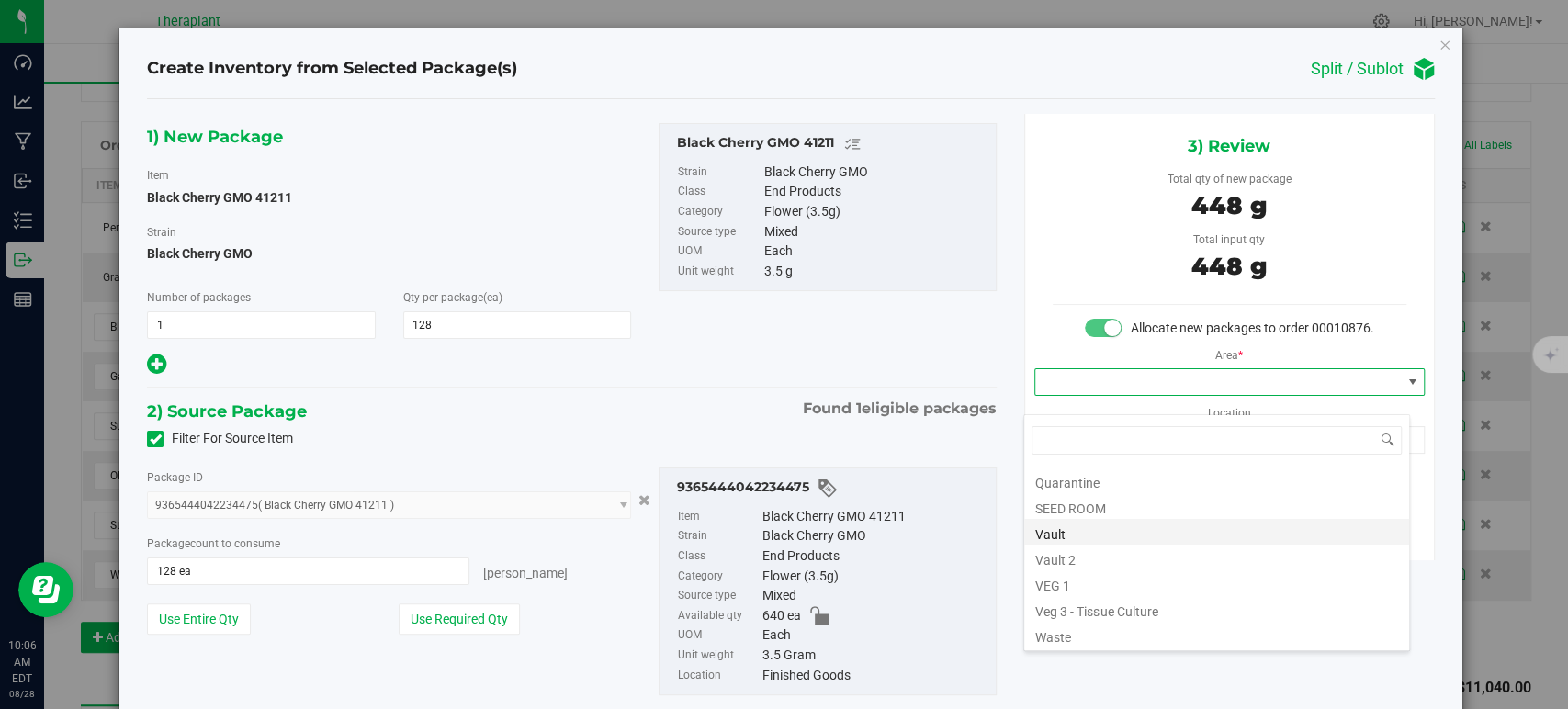
click at [1073, 535] on li "Vault" at bounding box center [1216, 532] width 385 height 26
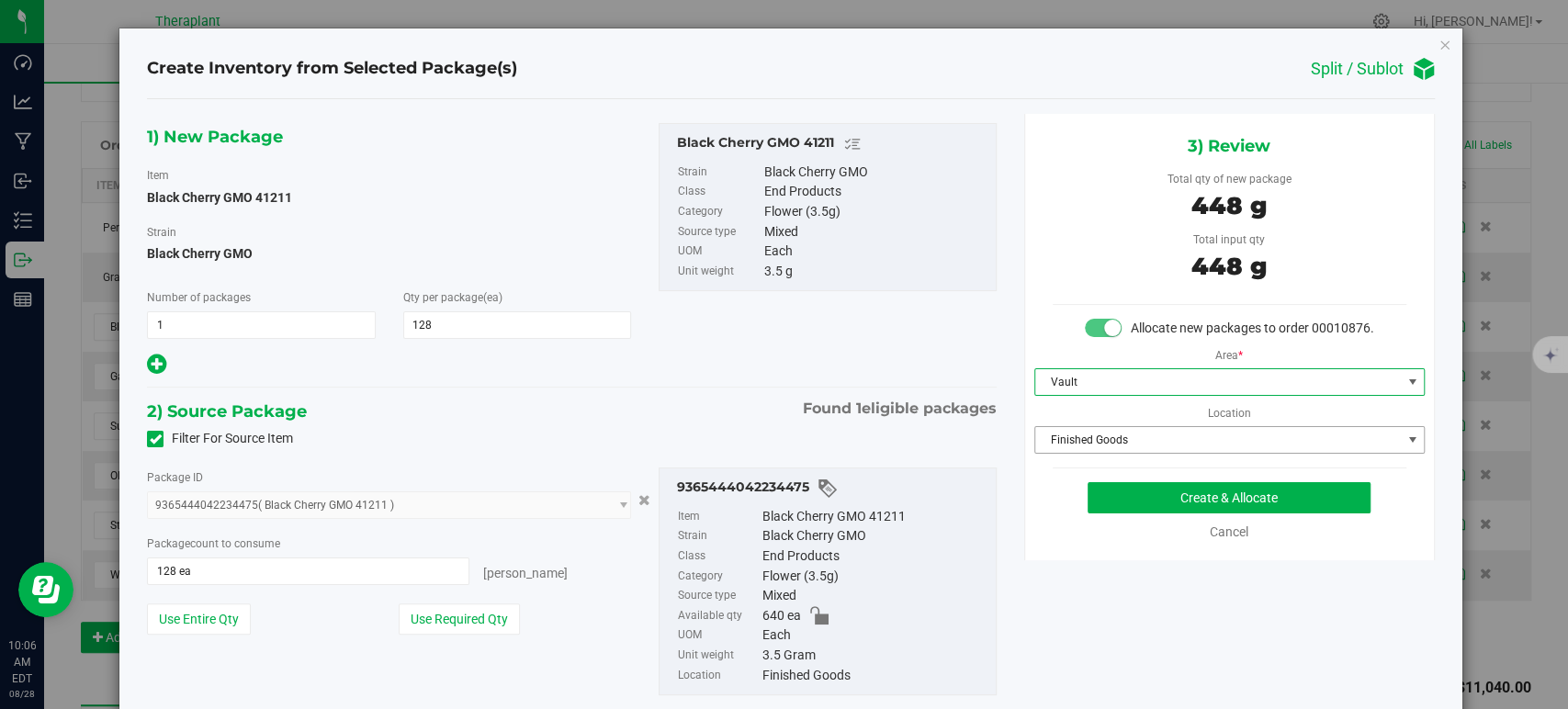
click at [1069, 453] on span "Finished Goods" at bounding box center [1218, 440] width 366 height 26
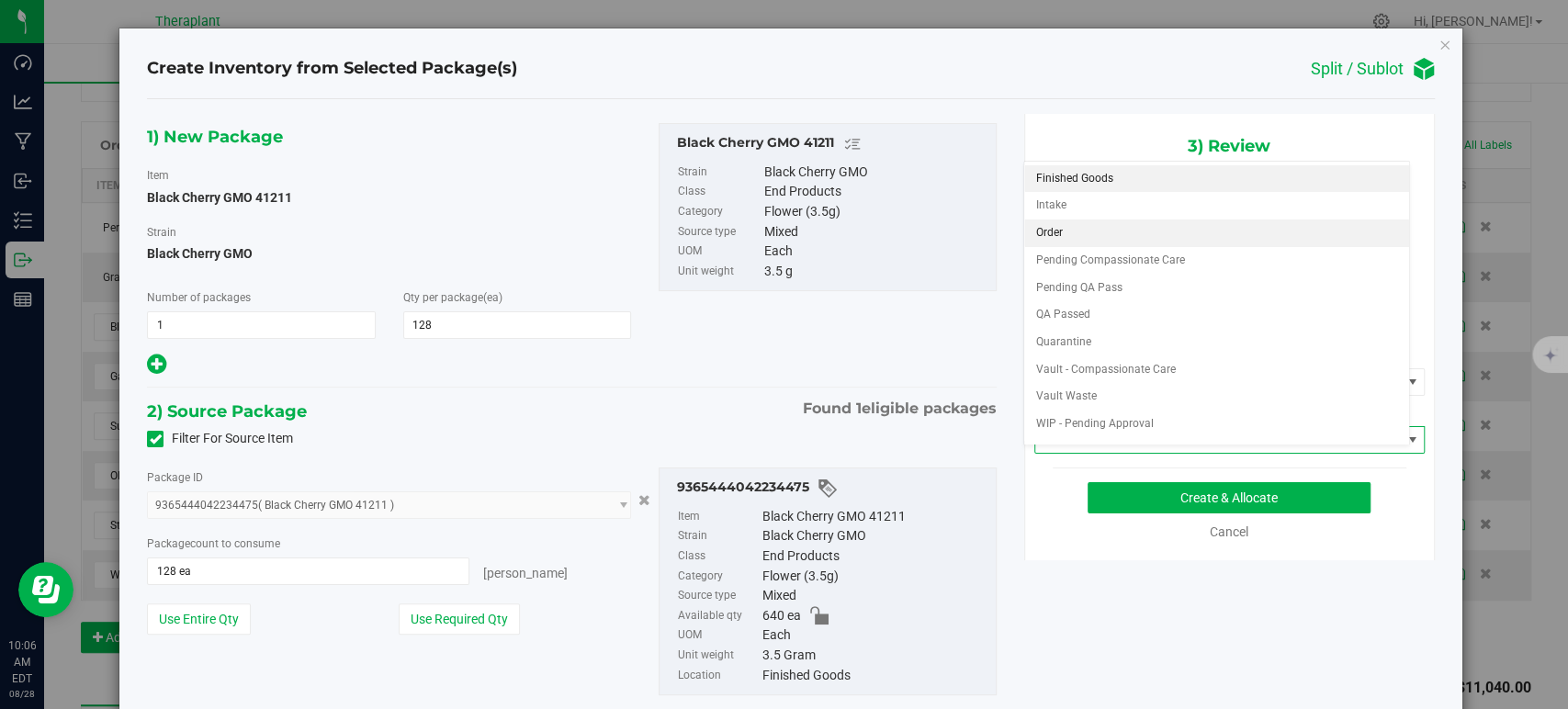
click at [1093, 237] on li "Order" at bounding box center [1216, 233] width 385 height 28
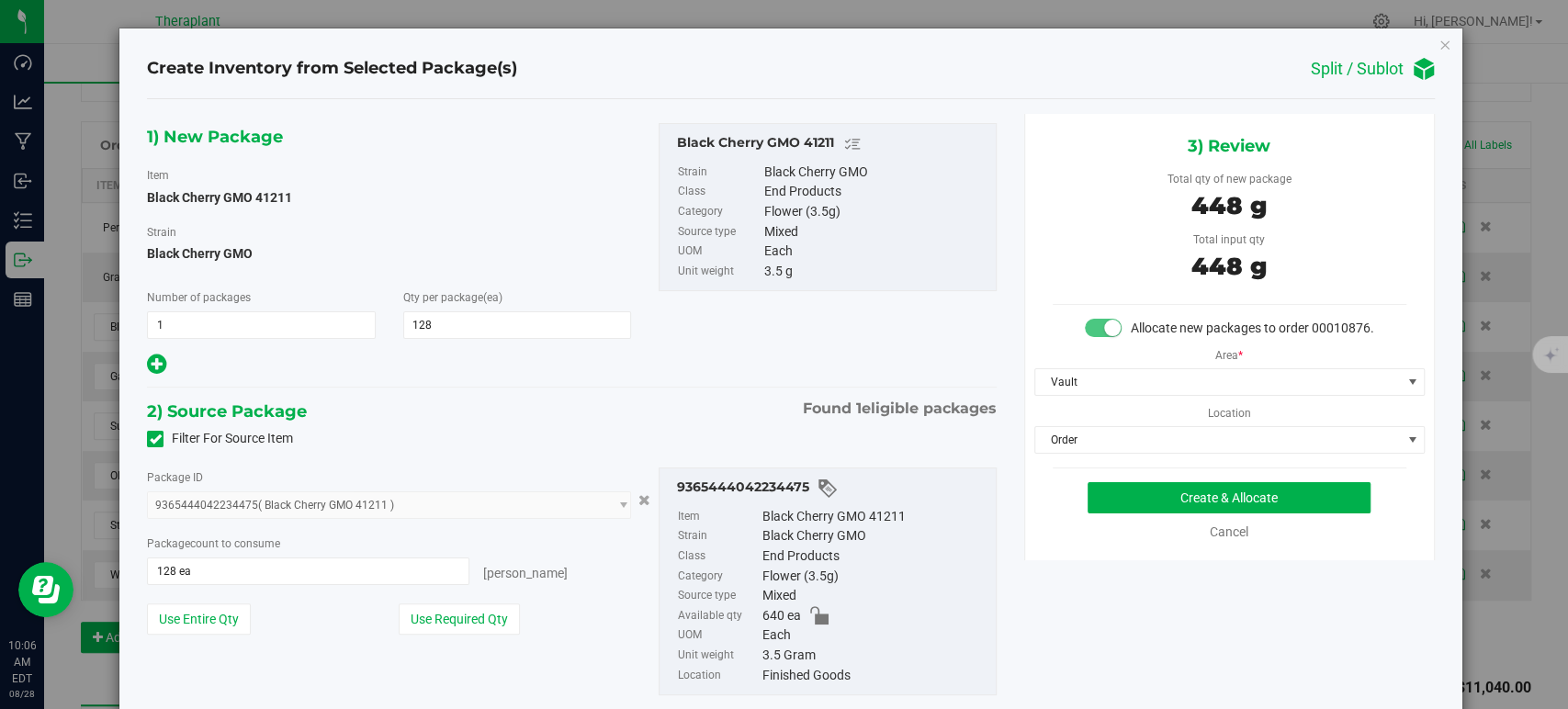
click at [680, 384] on div "1) New Package Item Black Cherry GMO 41211 Strain Black Cherry GMO Number of pa…" at bounding box center [571, 423] width 876 height 620
click at [1180, 513] on button "Create & Allocate" at bounding box center [1229, 498] width 283 height 31
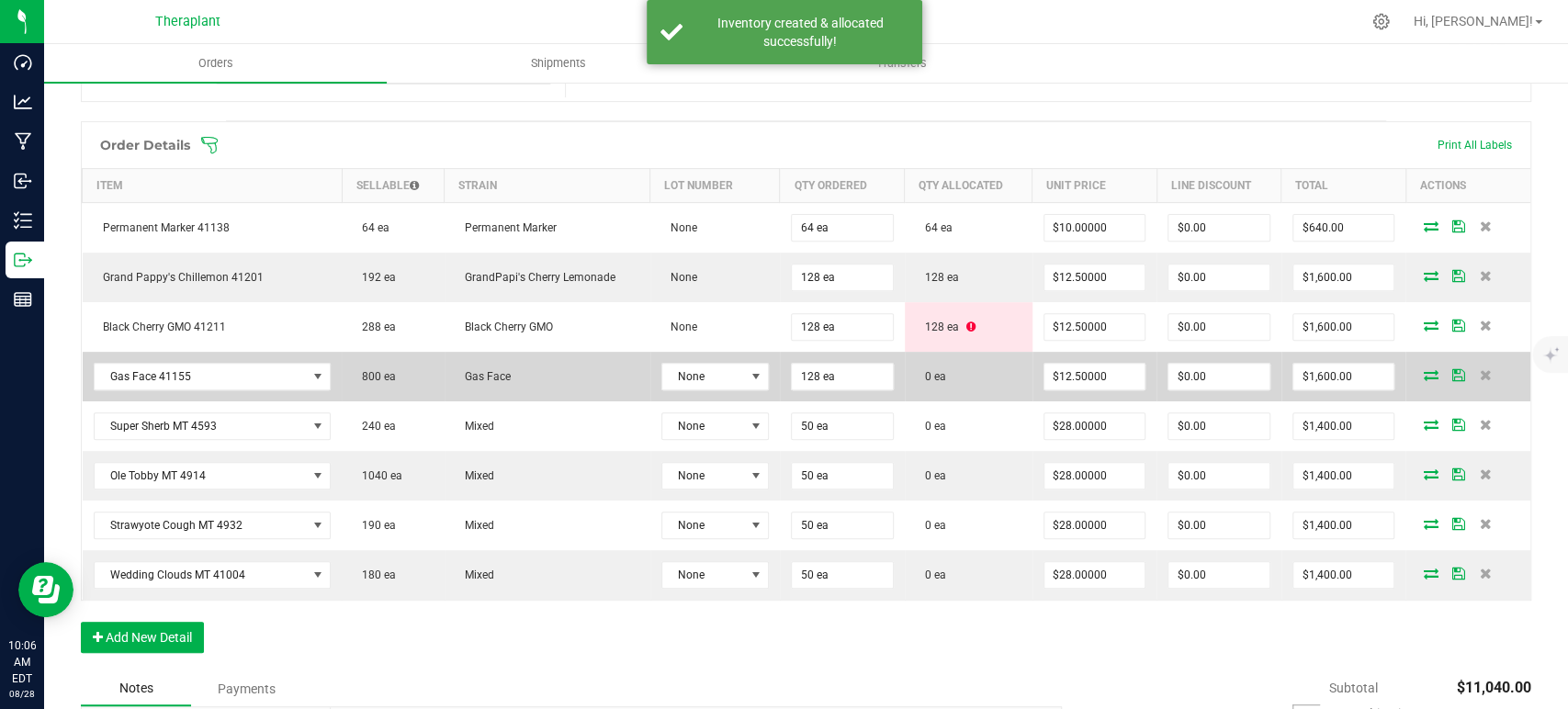
click at [1416, 372] on span at bounding box center [1430, 375] width 28 height 11
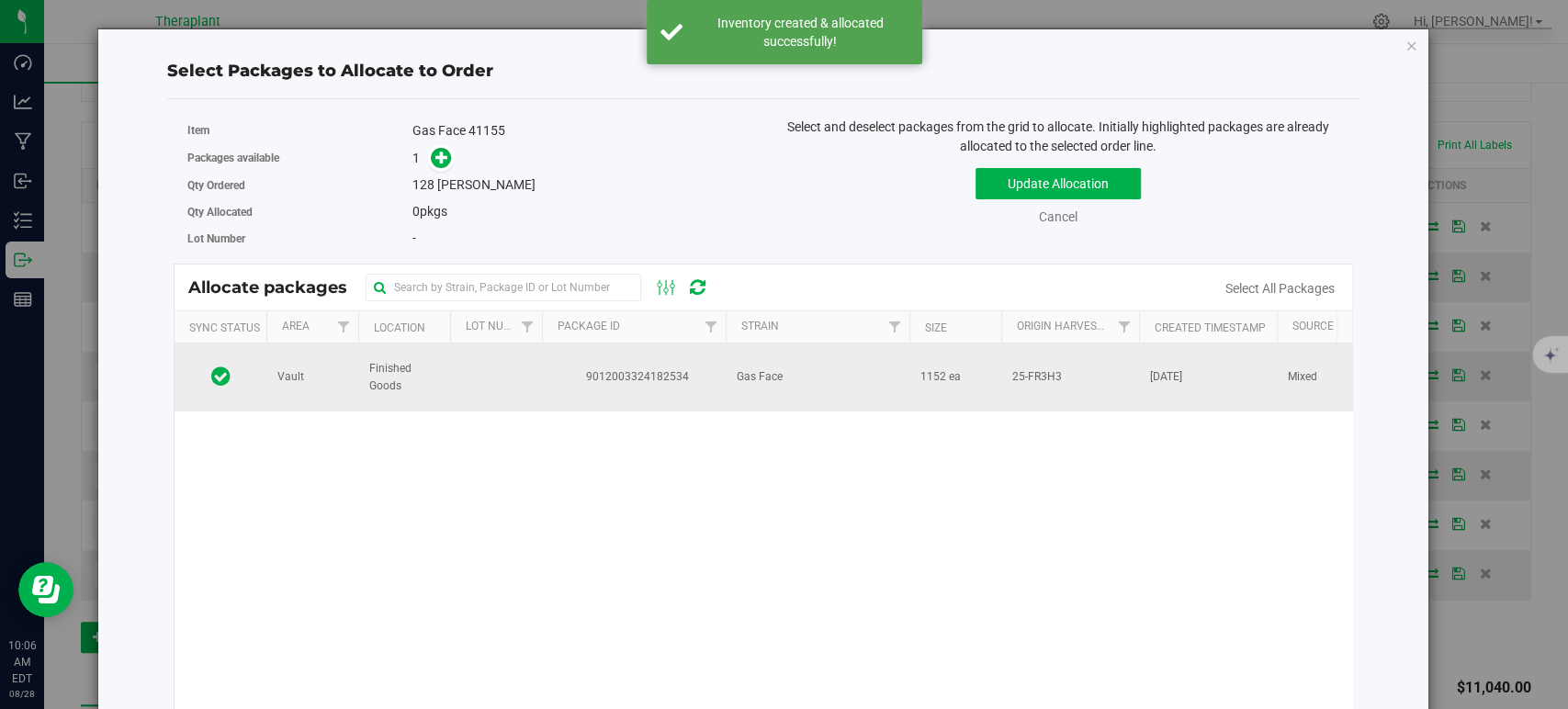
click at [637, 373] on span "9012003324182534" at bounding box center [634, 377] width 162 height 17
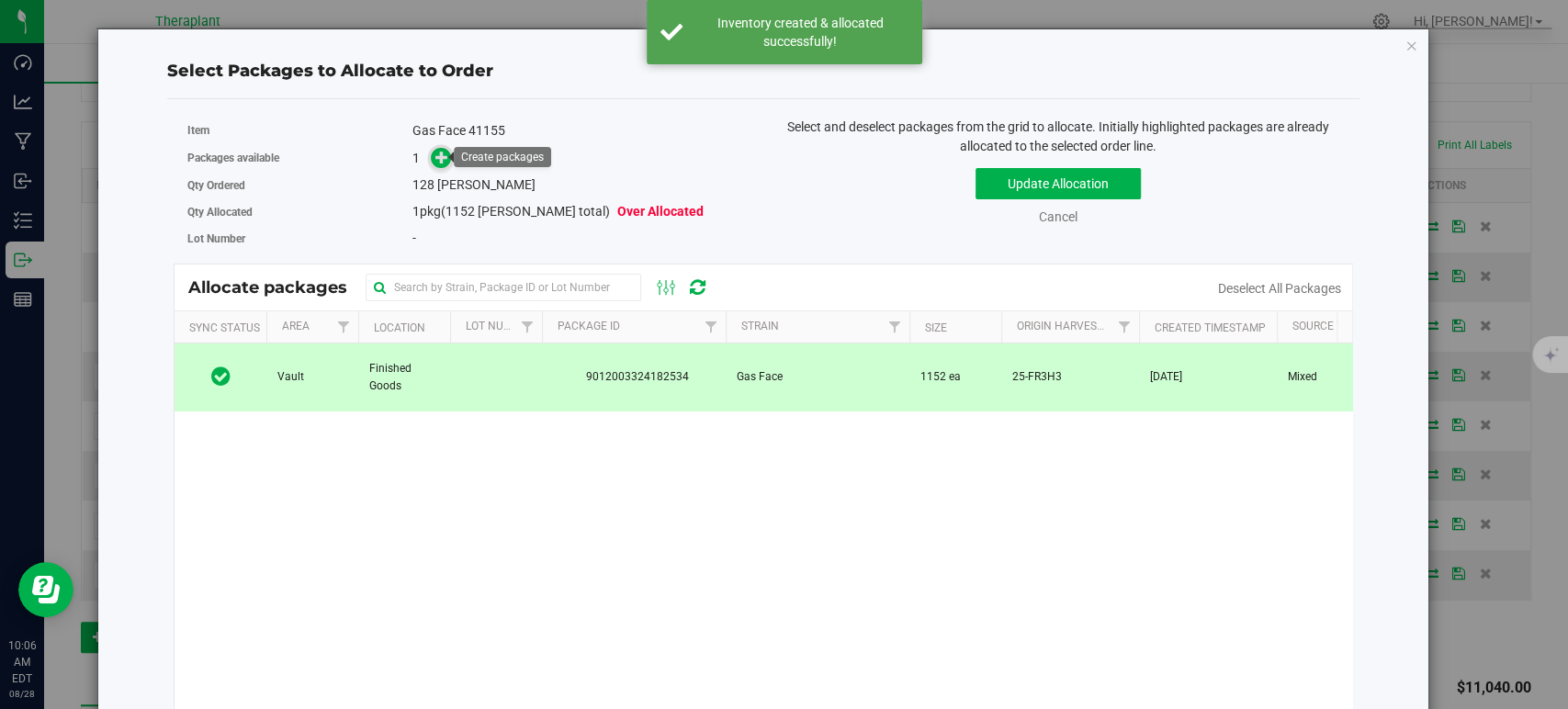
click at [440, 152] on icon at bounding box center [442, 157] width 13 height 13
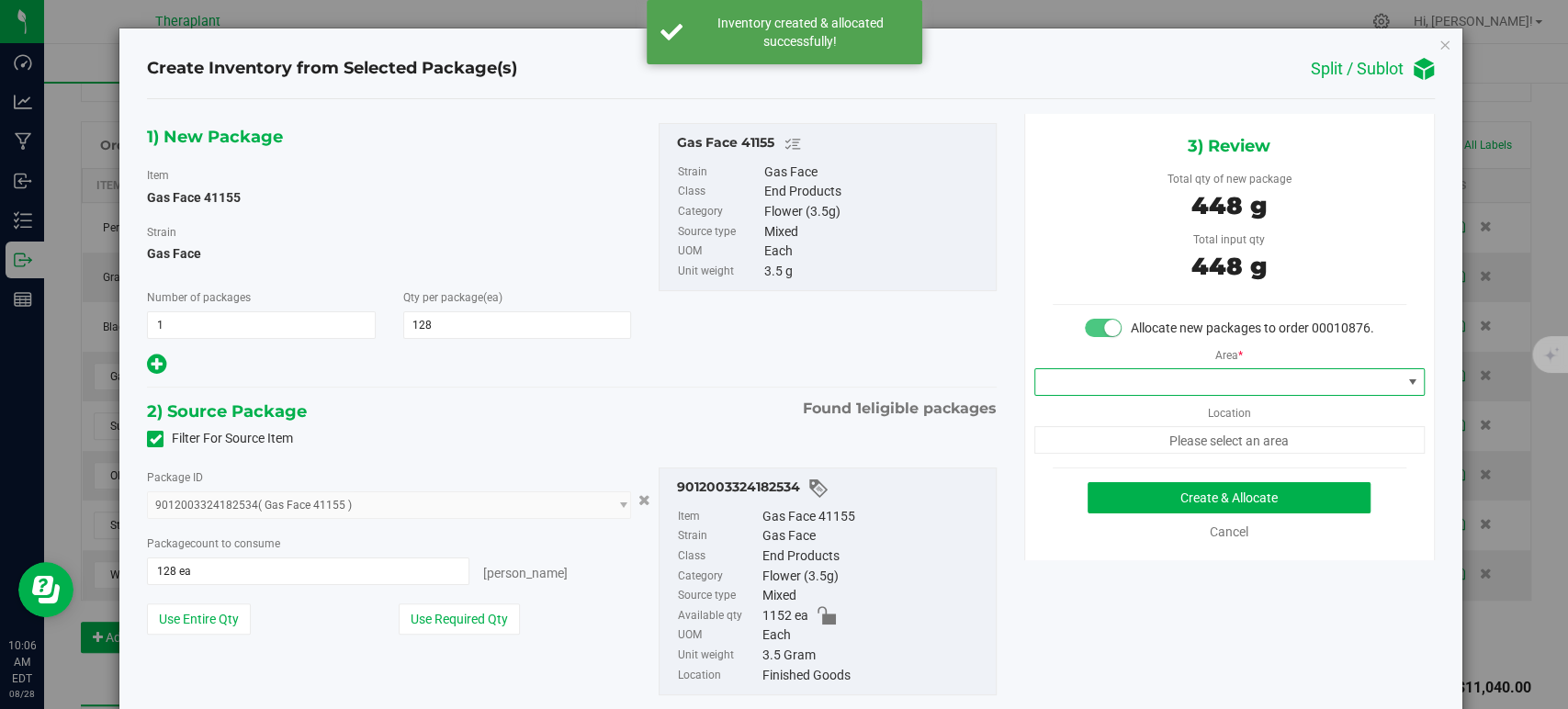
click at [1105, 395] on span at bounding box center [1218, 382] width 366 height 26
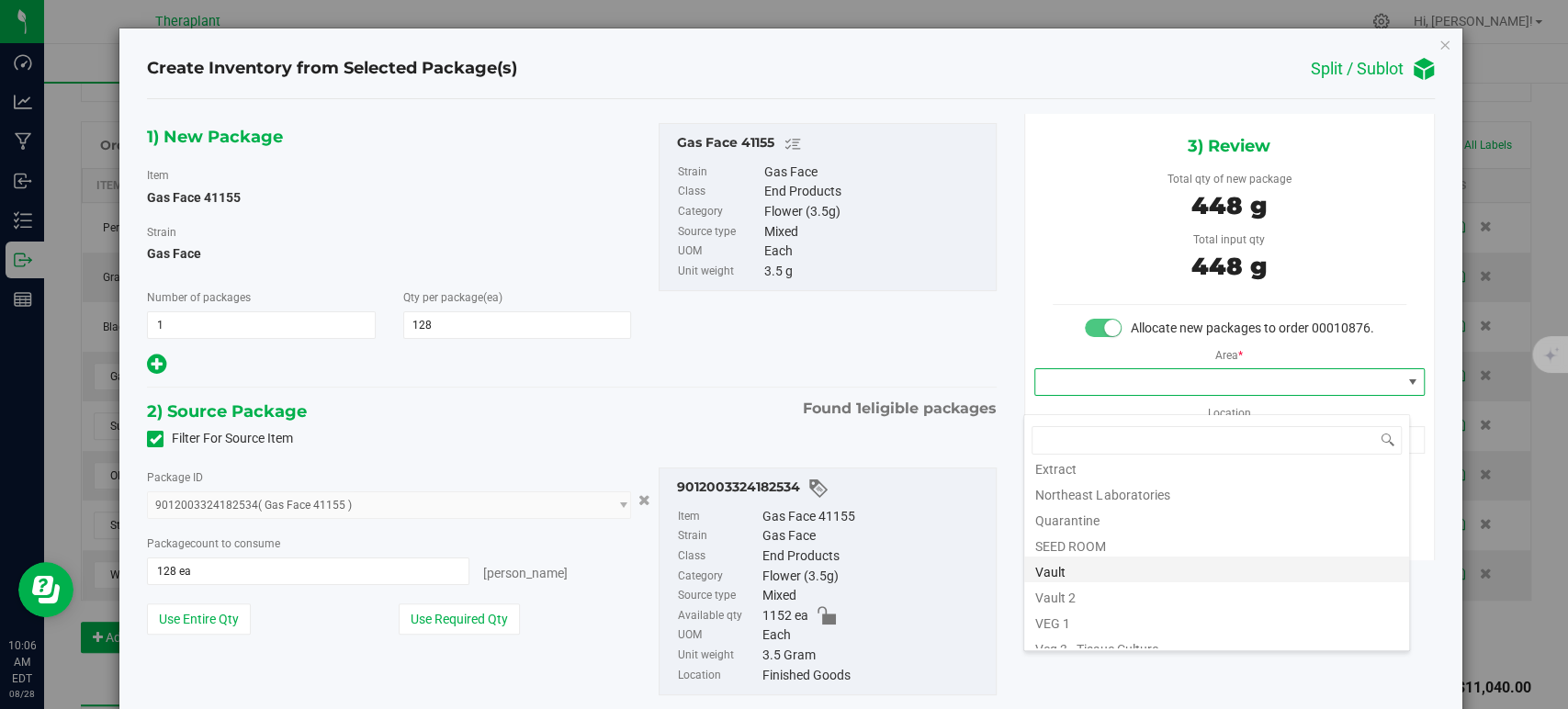
scroll to position [228, 0]
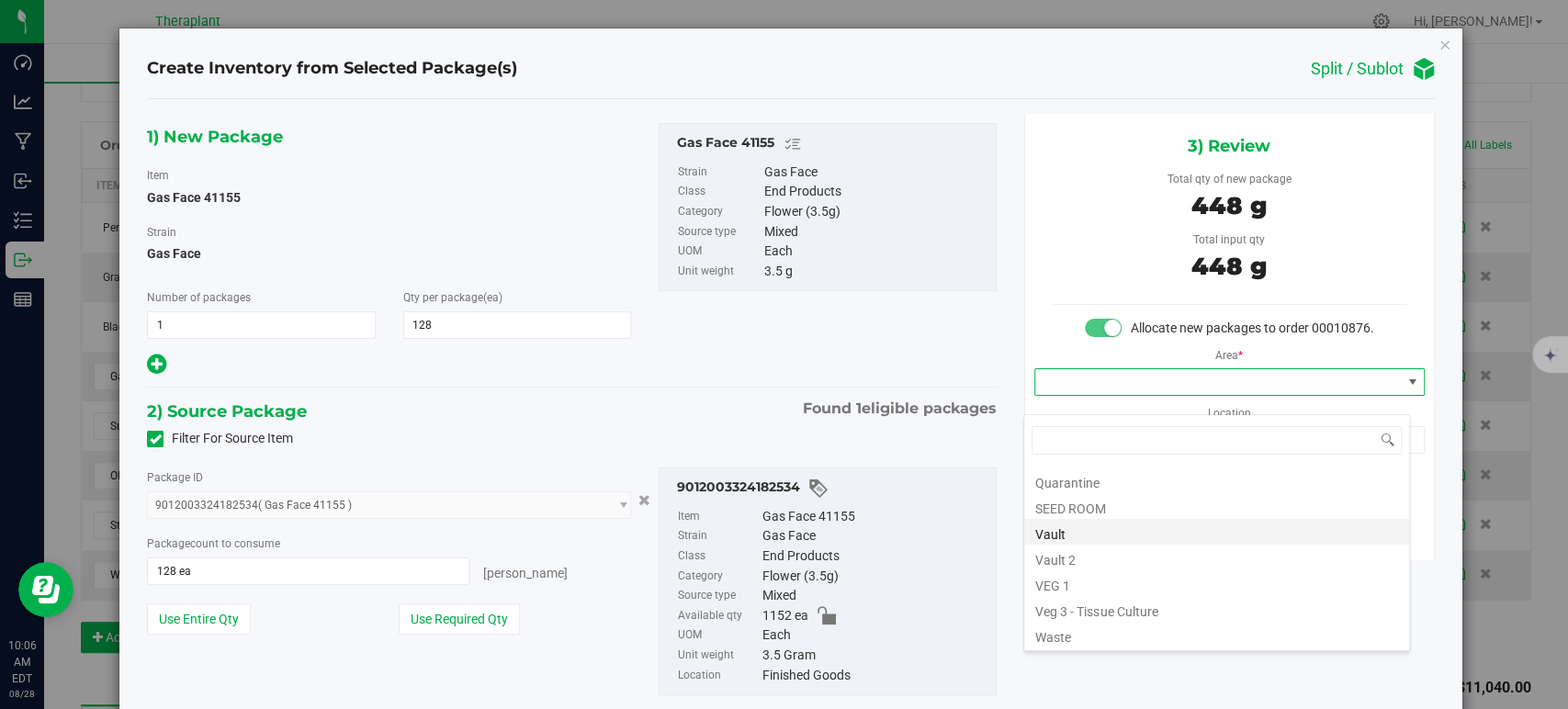
click at [1114, 536] on li "Vault" at bounding box center [1216, 532] width 385 height 26
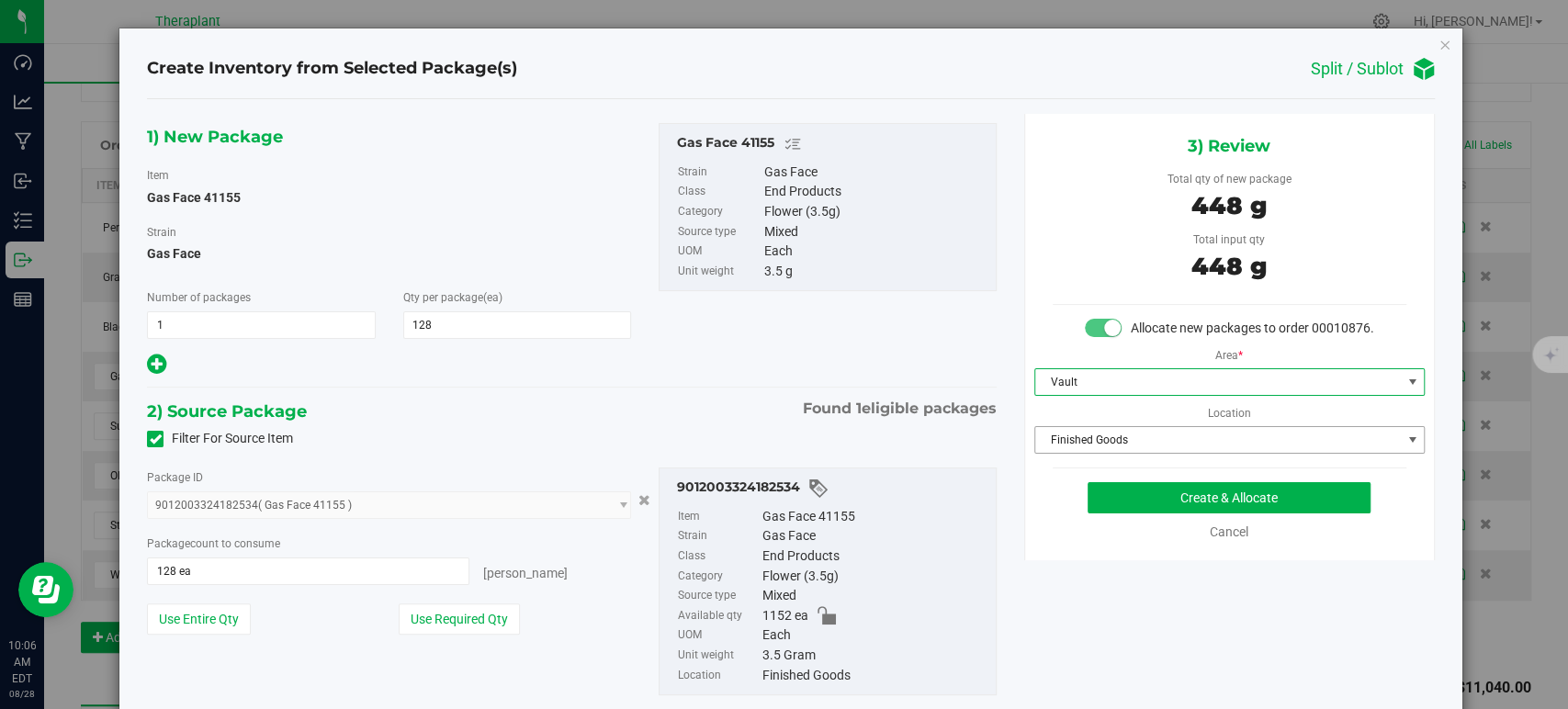
click at [1096, 453] on span "Finished Goods" at bounding box center [1218, 440] width 366 height 26
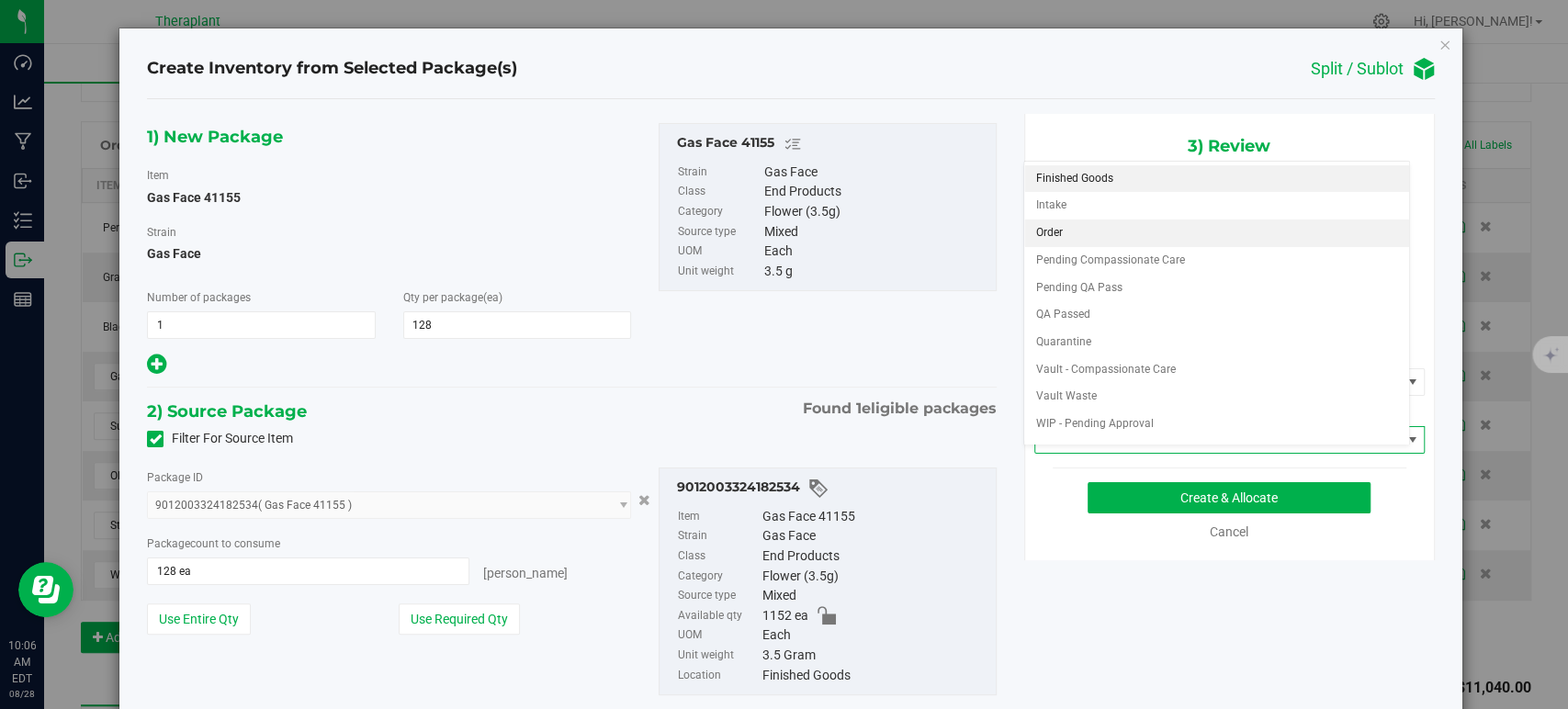
click at [1066, 241] on li "Order" at bounding box center [1216, 233] width 385 height 28
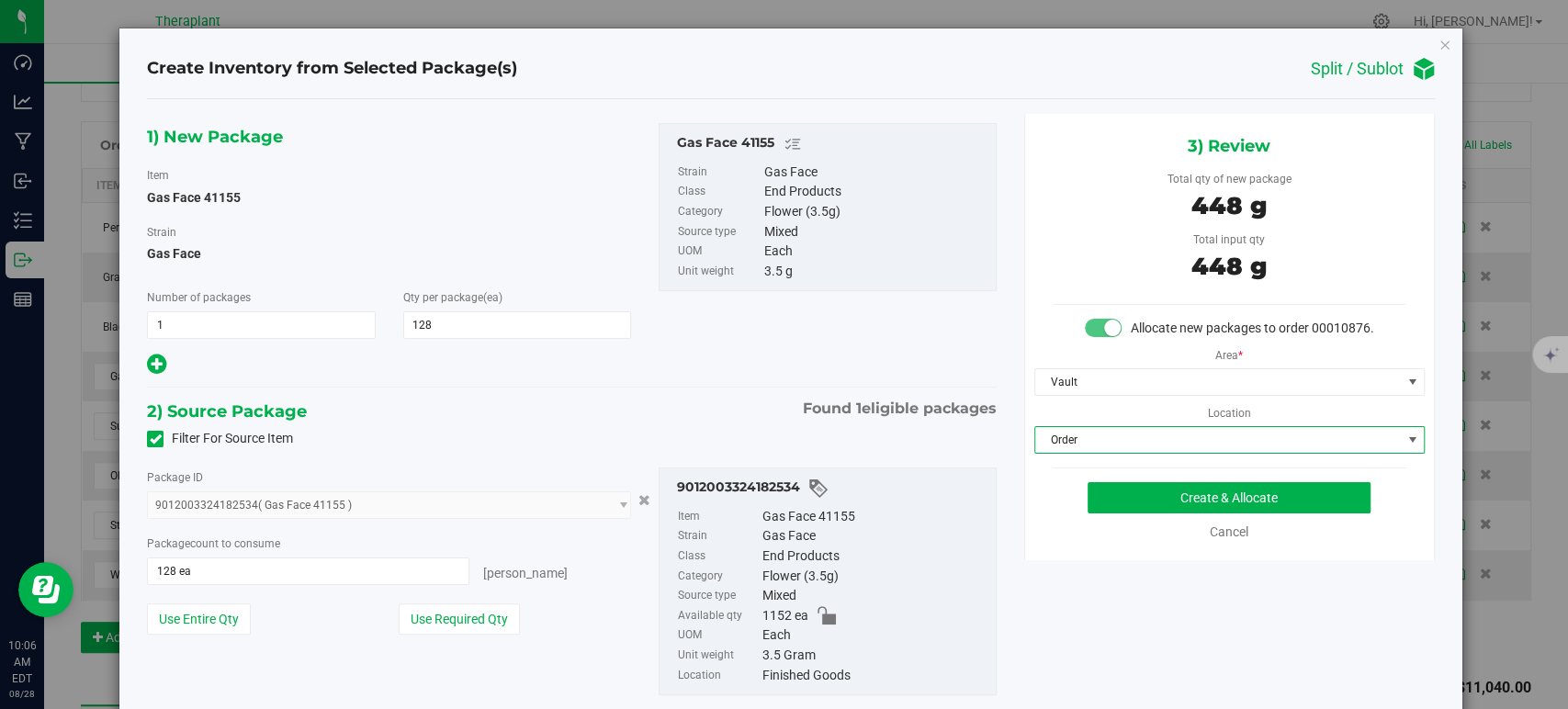
click at [735, 391] on div "1) New Package Item Gas Face 41155 Strain Gas Face Number of packages 1 1 Qty p…" at bounding box center [571, 423] width 876 height 620
click at [1107, 501] on button "Create & Allocate" at bounding box center [1229, 498] width 283 height 31
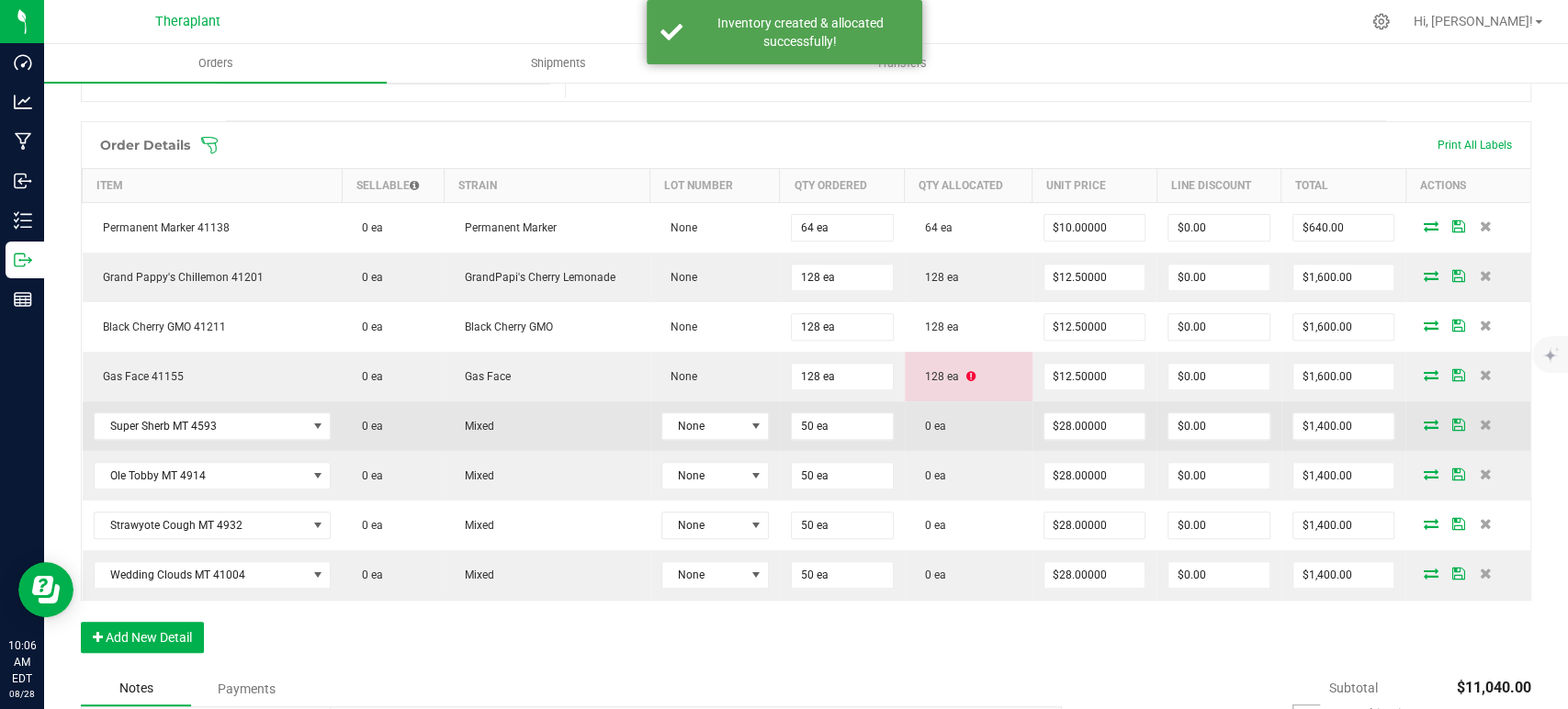
click at [1423, 419] on icon at bounding box center [1430, 424] width 15 height 11
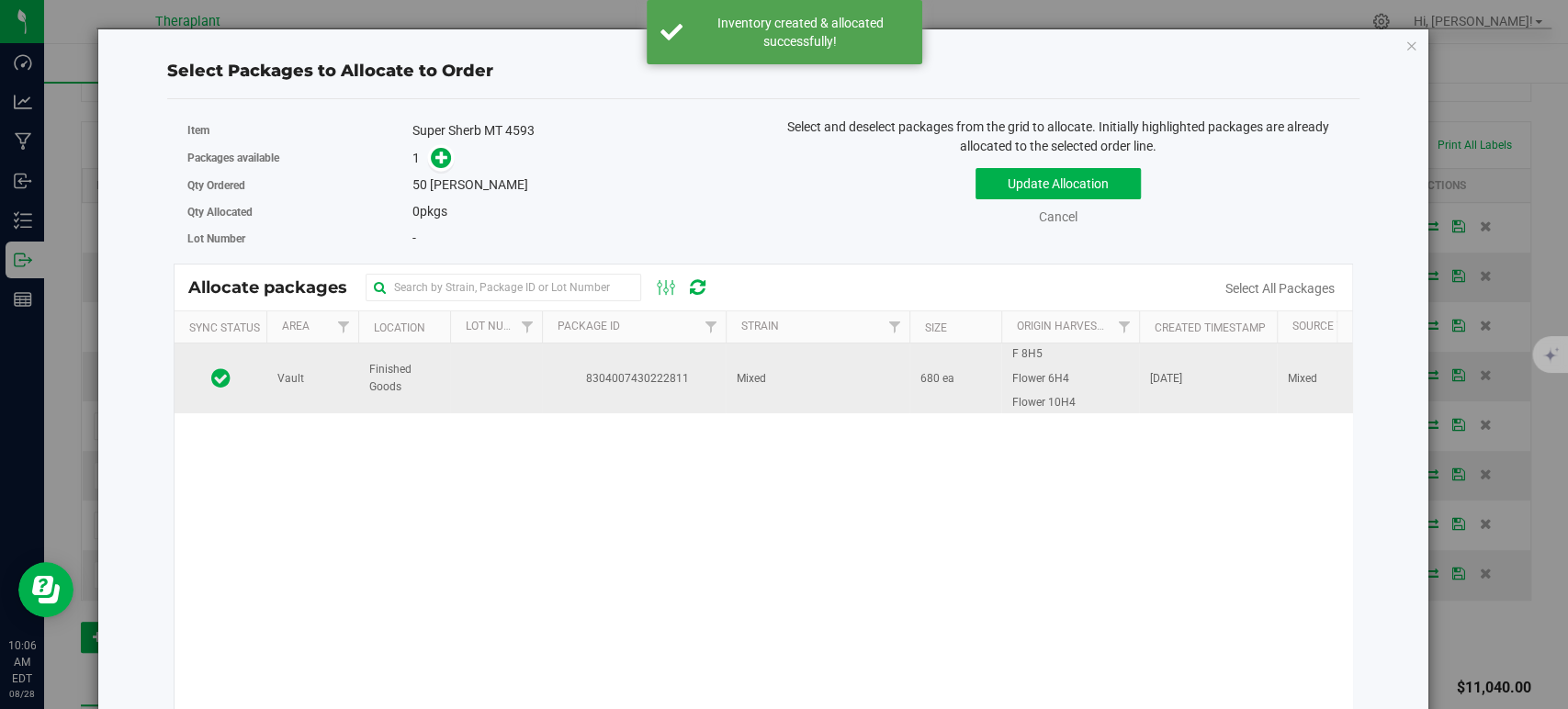
click at [894, 374] on td "Mixed" at bounding box center [818, 378] width 184 height 70
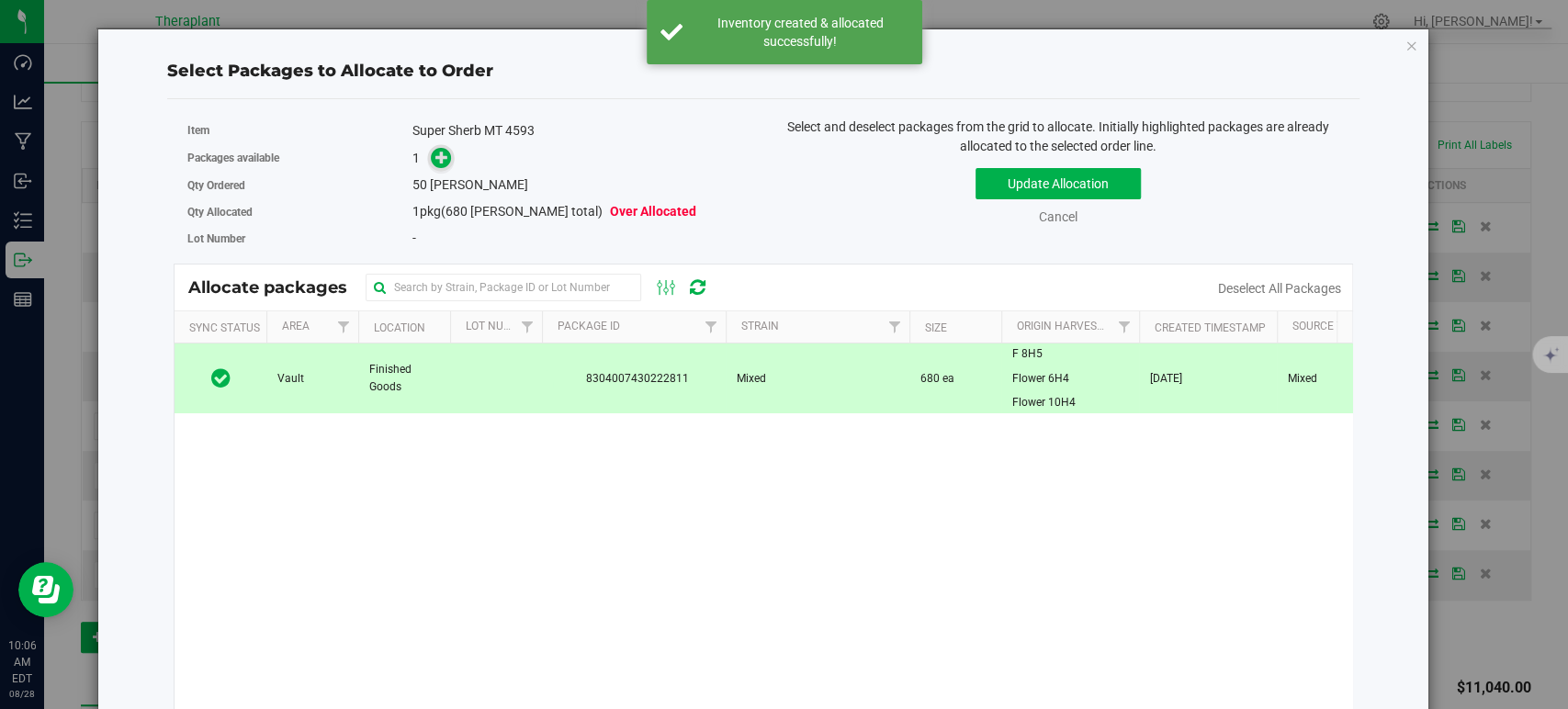
click at [431, 159] on span at bounding box center [441, 158] width 21 height 21
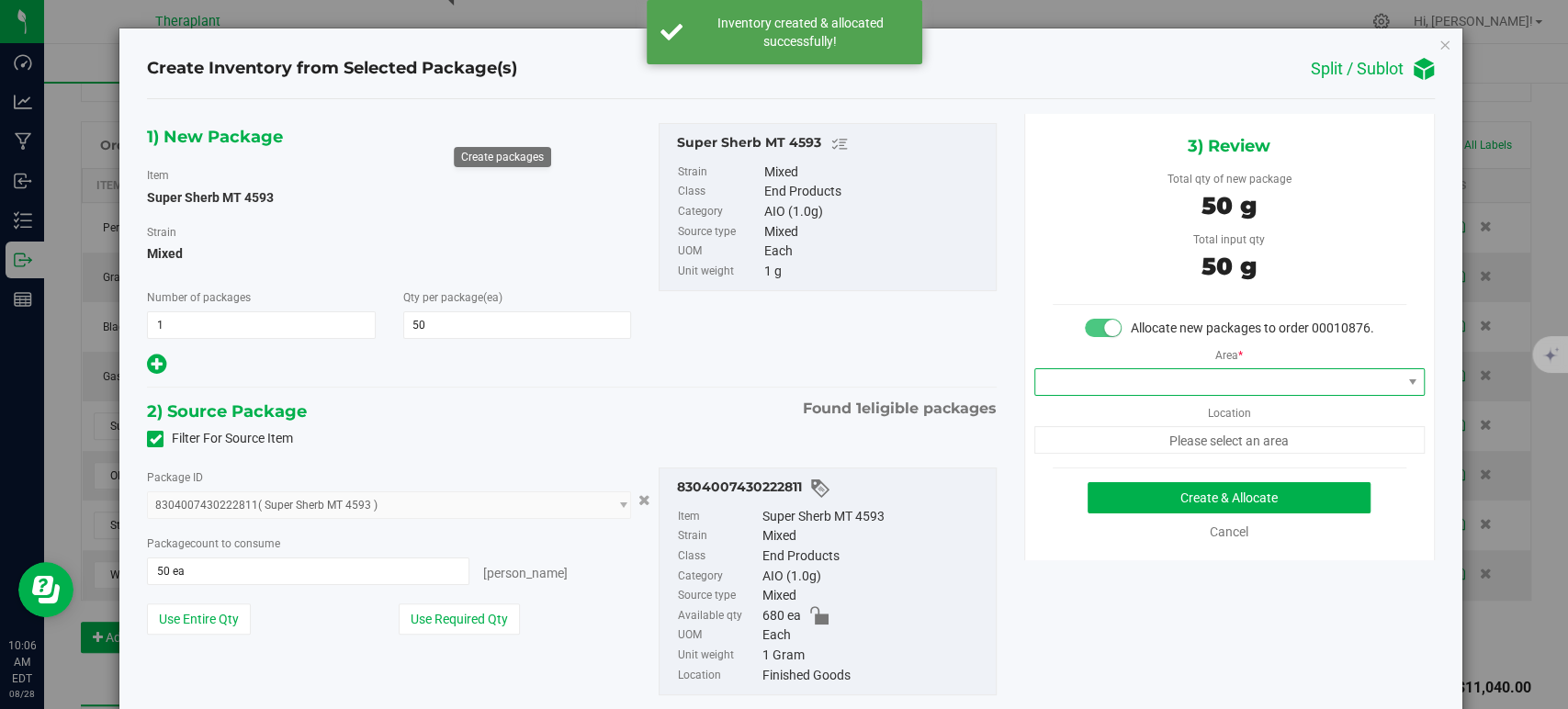
click at [1102, 396] on span at bounding box center [1229, 382] width 390 height 28
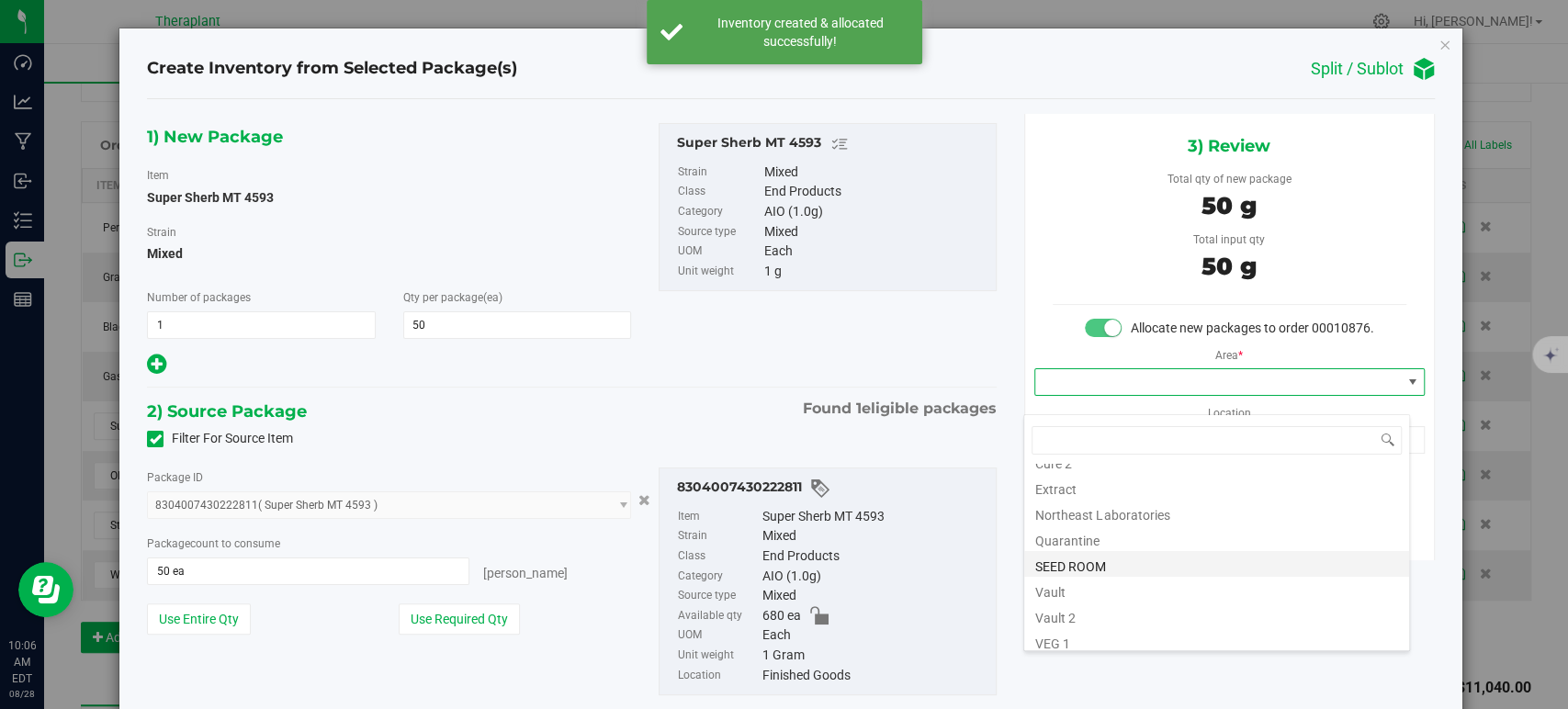
scroll to position [228, 0]
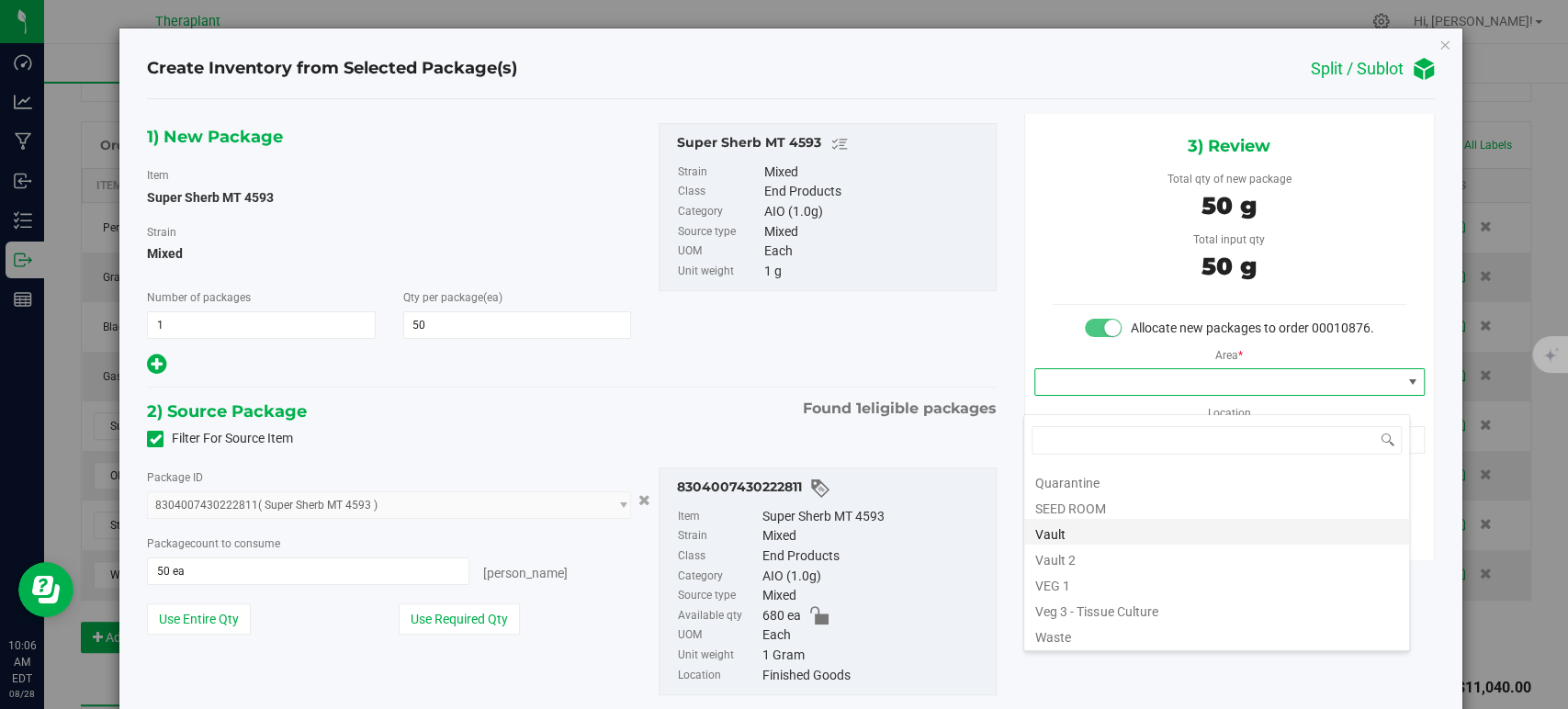
click at [1082, 531] on li "Vault" at bounding box center [1216, 532] width 385 height 26
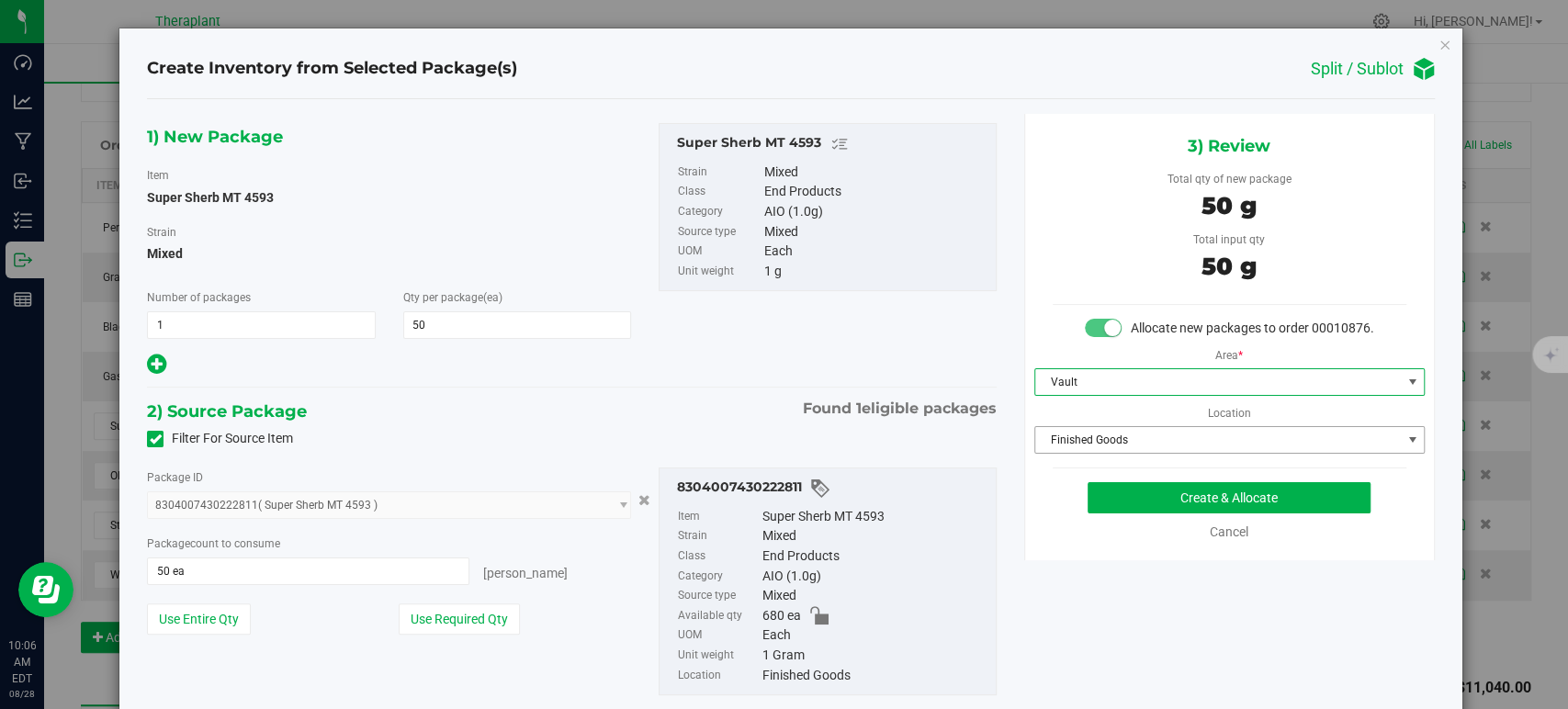
click at [1087, 447] on span "Finished Goods" at bounding box center [1218, 440] width 366 height 26
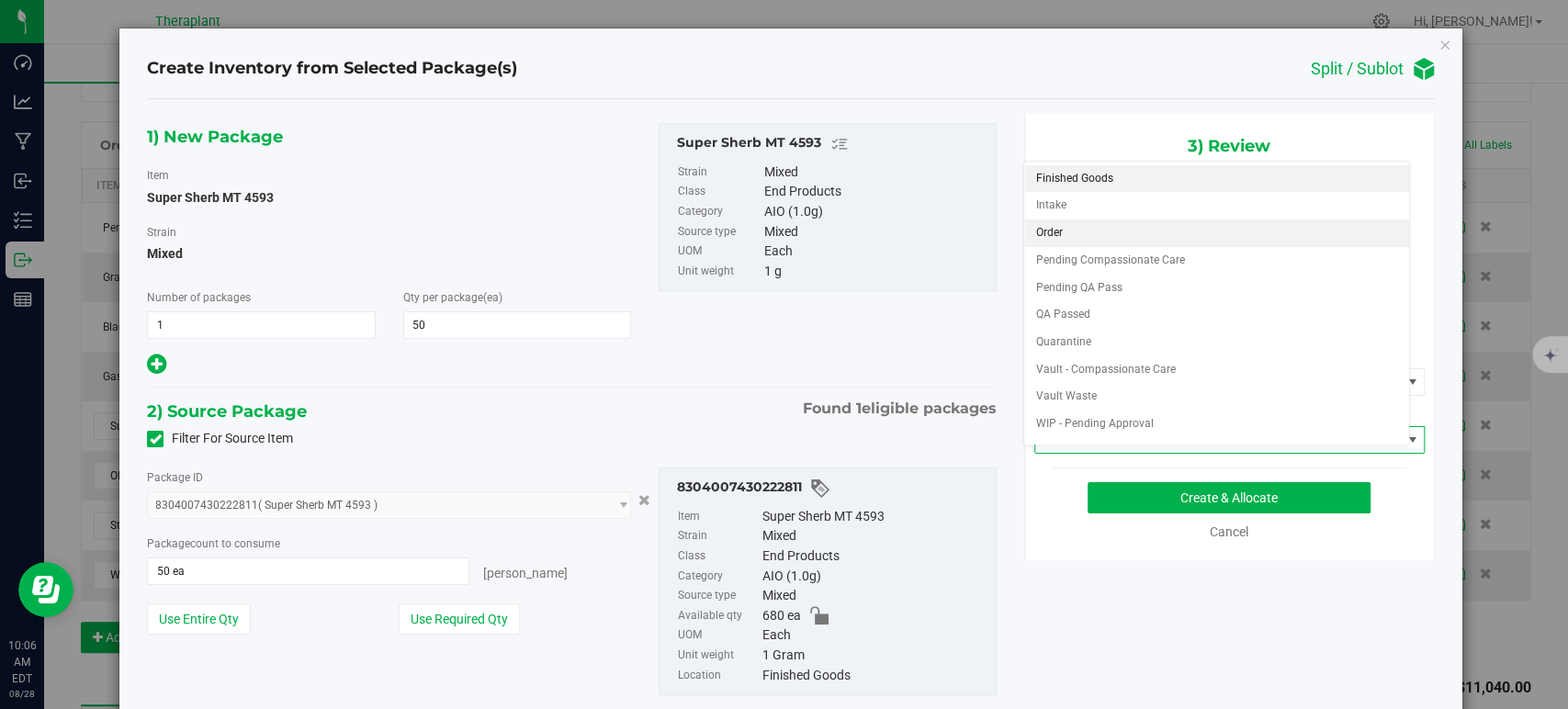
click at [1034, 229] on li "Order" at bounding box center [1216, 233] width 385 height 28
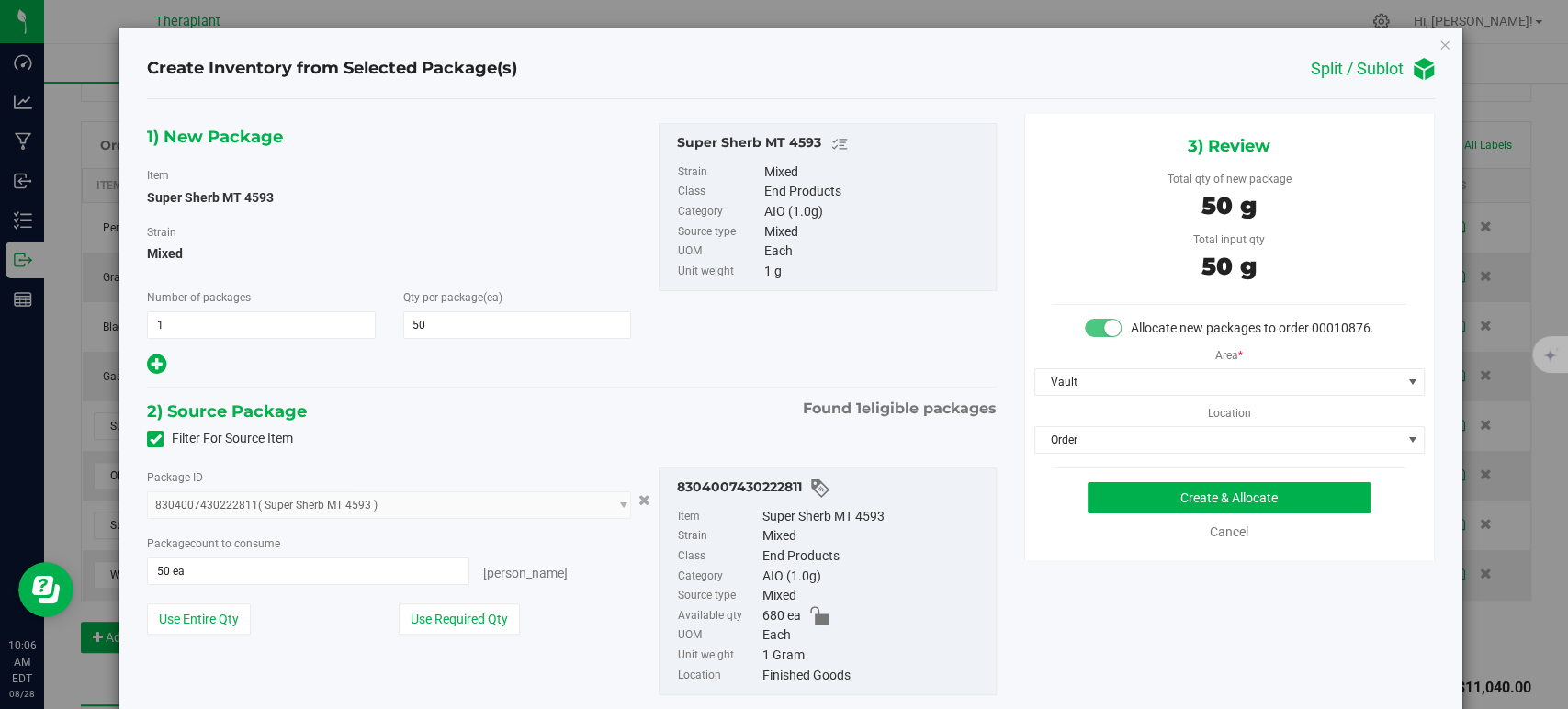
click at [581, 432] on div "Filter For Source Item" at bounding box center [571, 439] width 876 height 28
click at [1159, 504] on button "Create & Allocate" at bounding box center [1229, 498] width 283 height 31
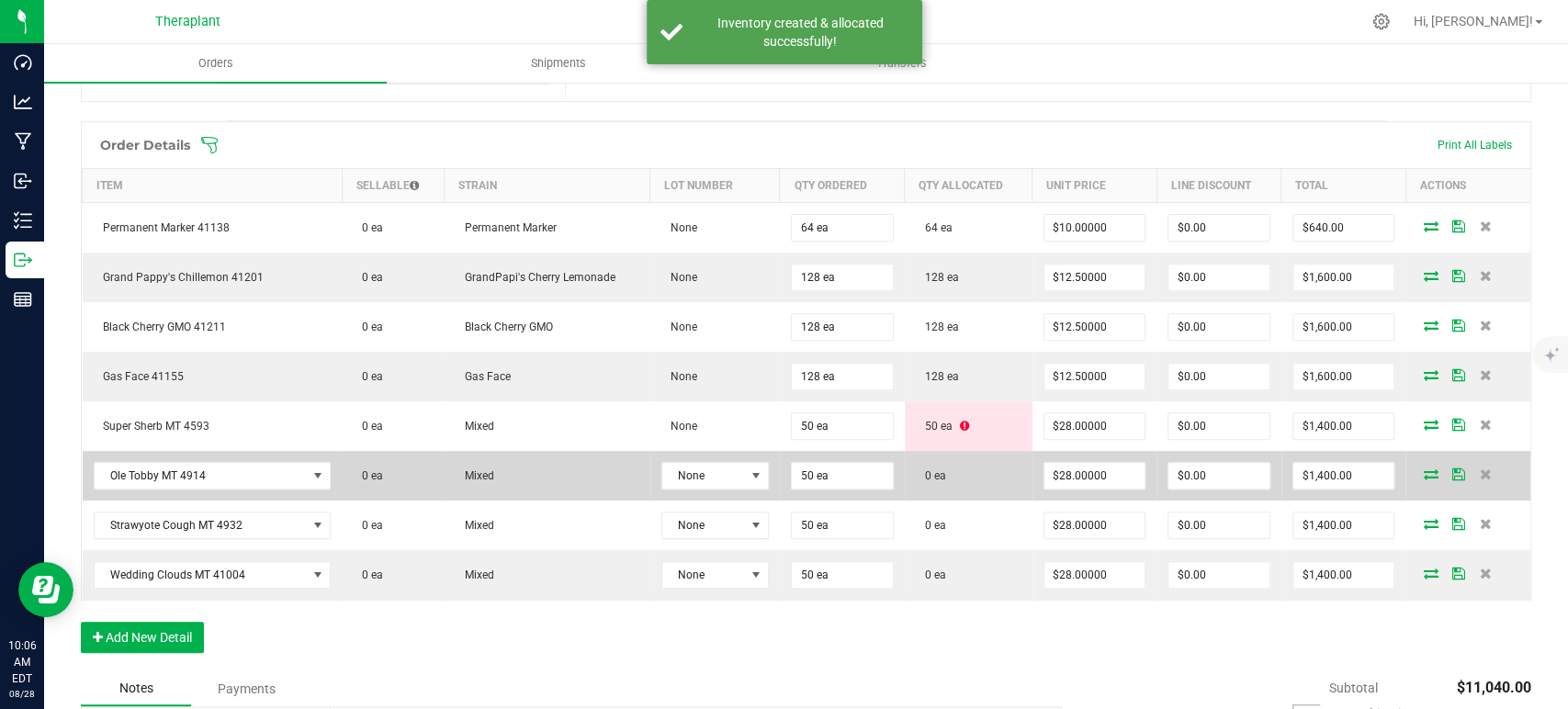
click at [1423, 471] on icon at bounding box center [1430, 474] width 15 height 11
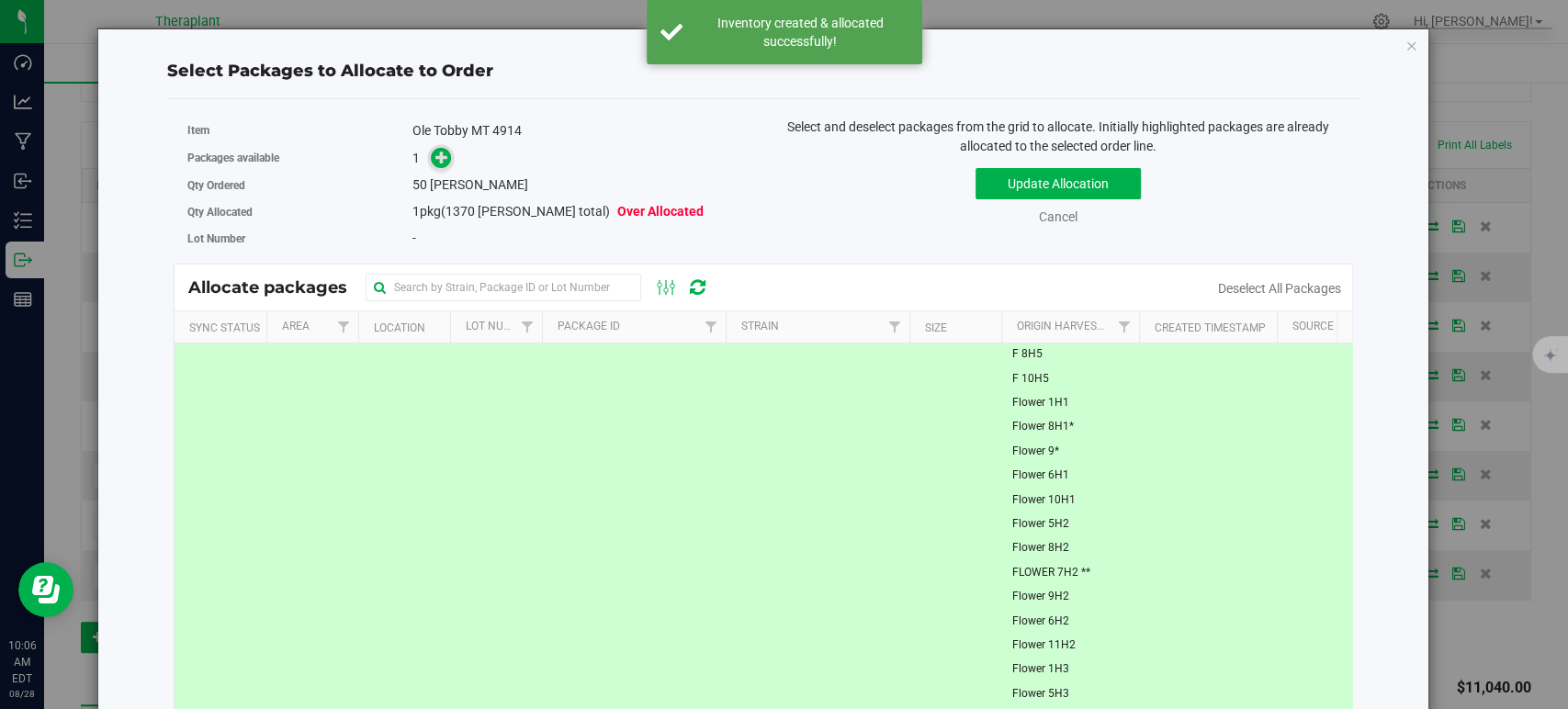
click at [435, 156] on icon at bounding box center [442, 157] width 13 height 13
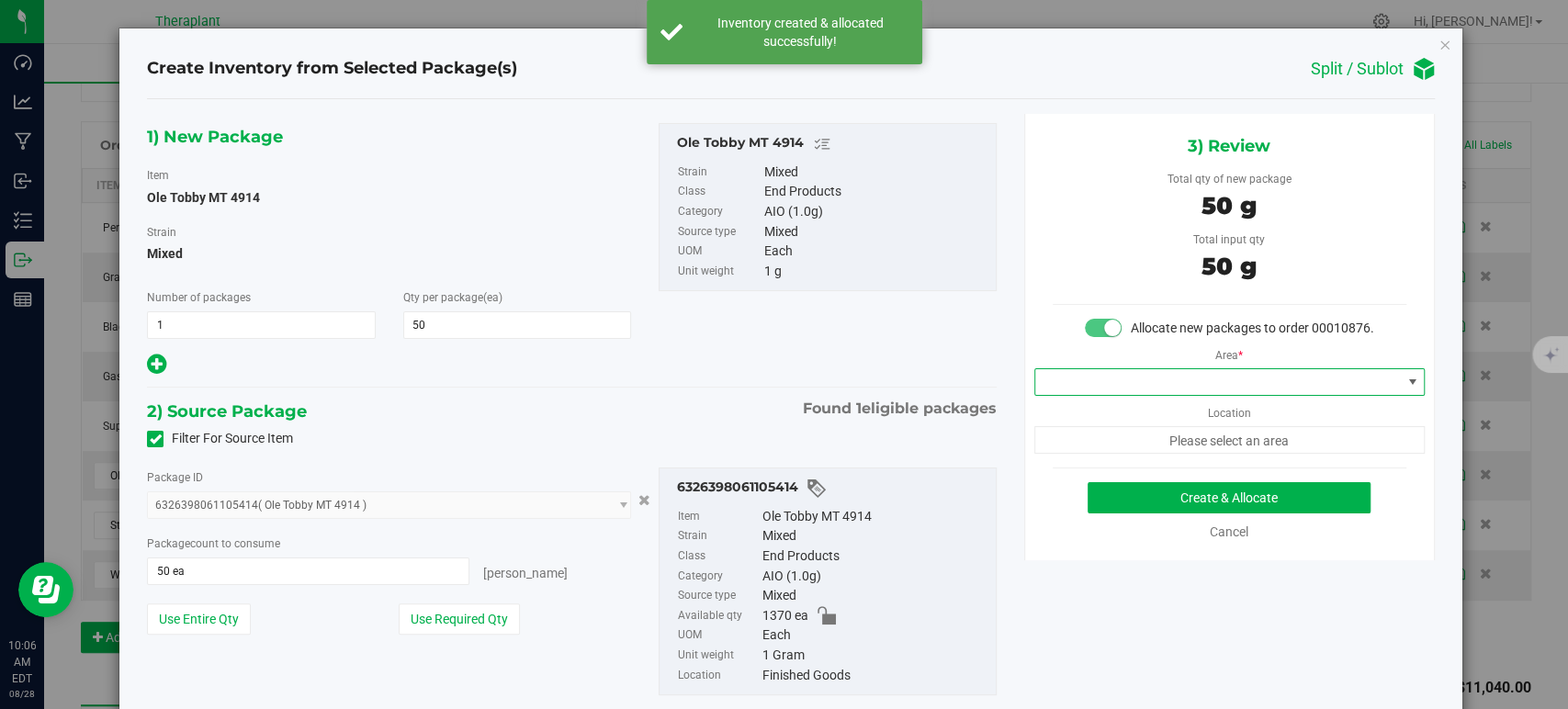
click at [1090, 395] on span at bounding box center [1218, 382] width 366 height 26
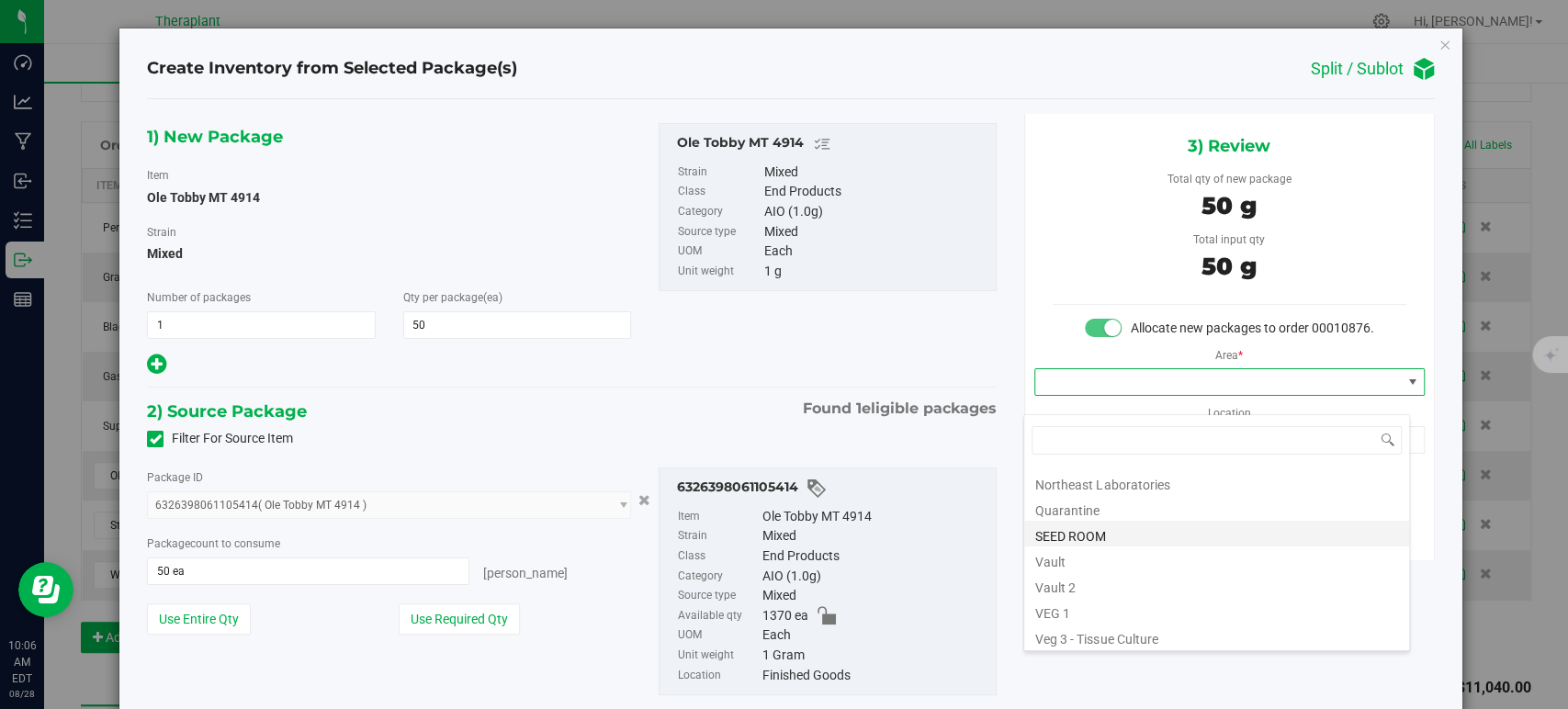
scroll to position [228, 0]
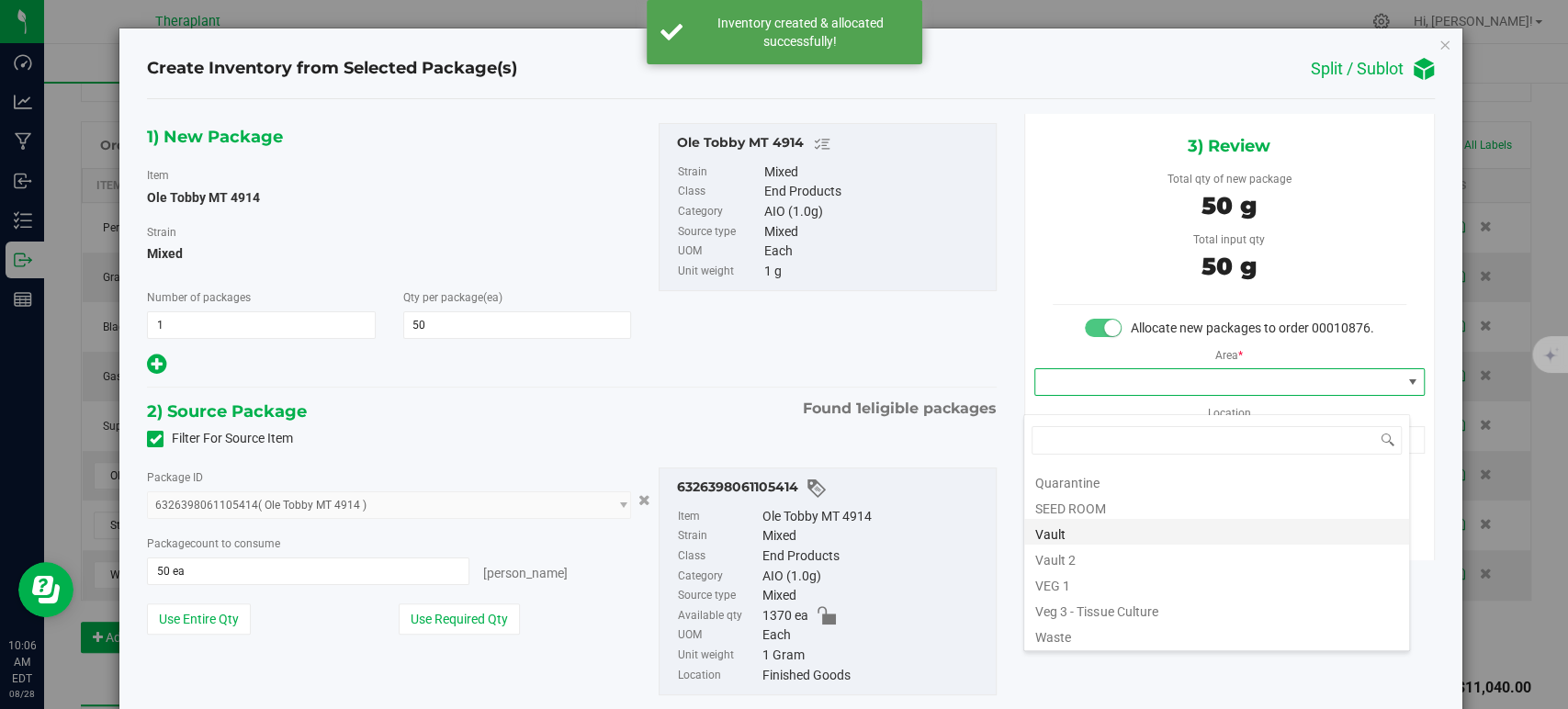
click at [1137, 532] on li "Vault" at bounding box center [1216, 532] width 385 height 26
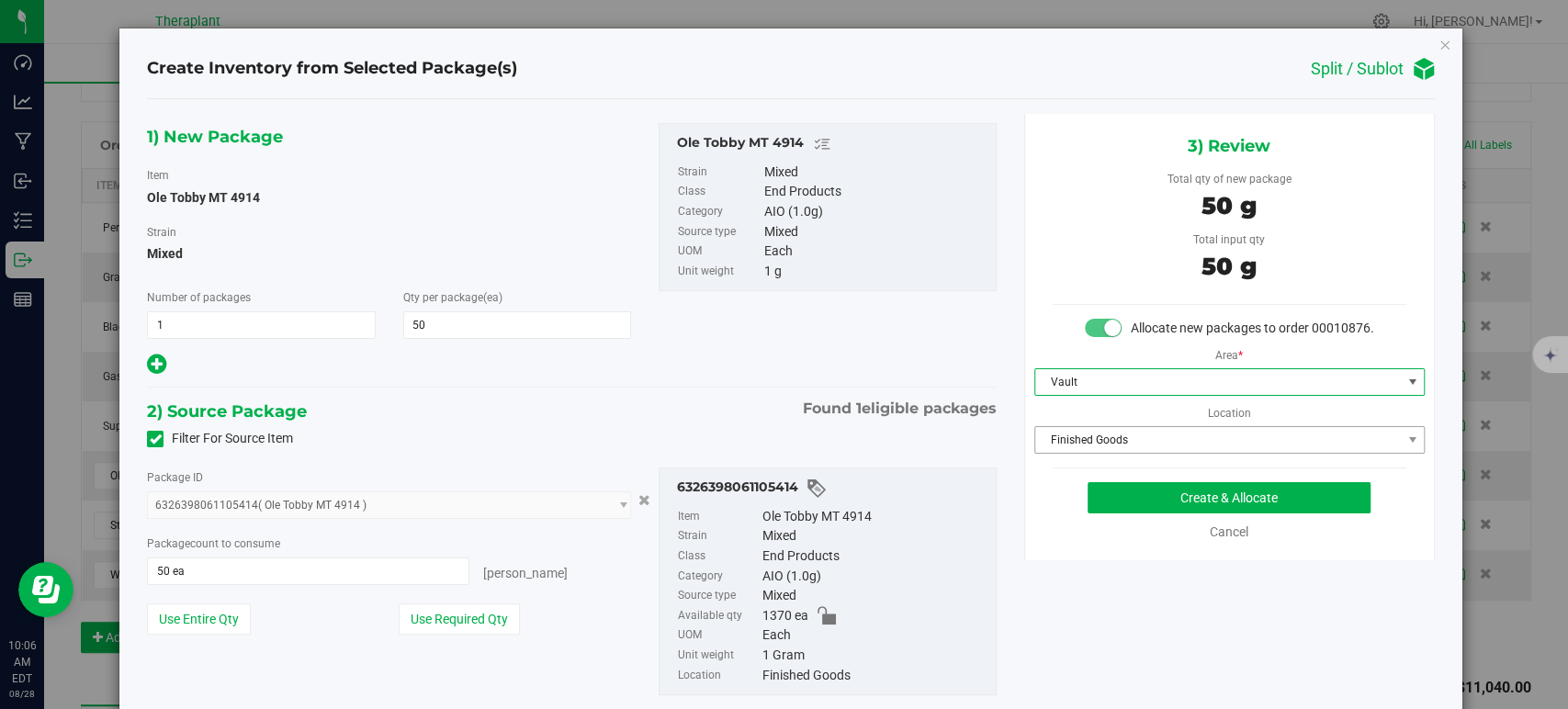
drag, startPoint x: 1082, startPoint y: 430, endPoint x: 1089, endPoint y: 455, distance: 26.0
click at [1083, 432] on div "Area * Vault Location Finished Goods Finished Goods Intake Order Pending Compas…" at bounding box center [1229, 396] width 409 height 116
click at [1089, 453] on span "Finished Goods" at bounding box center [1218, 440] width 366 height 26
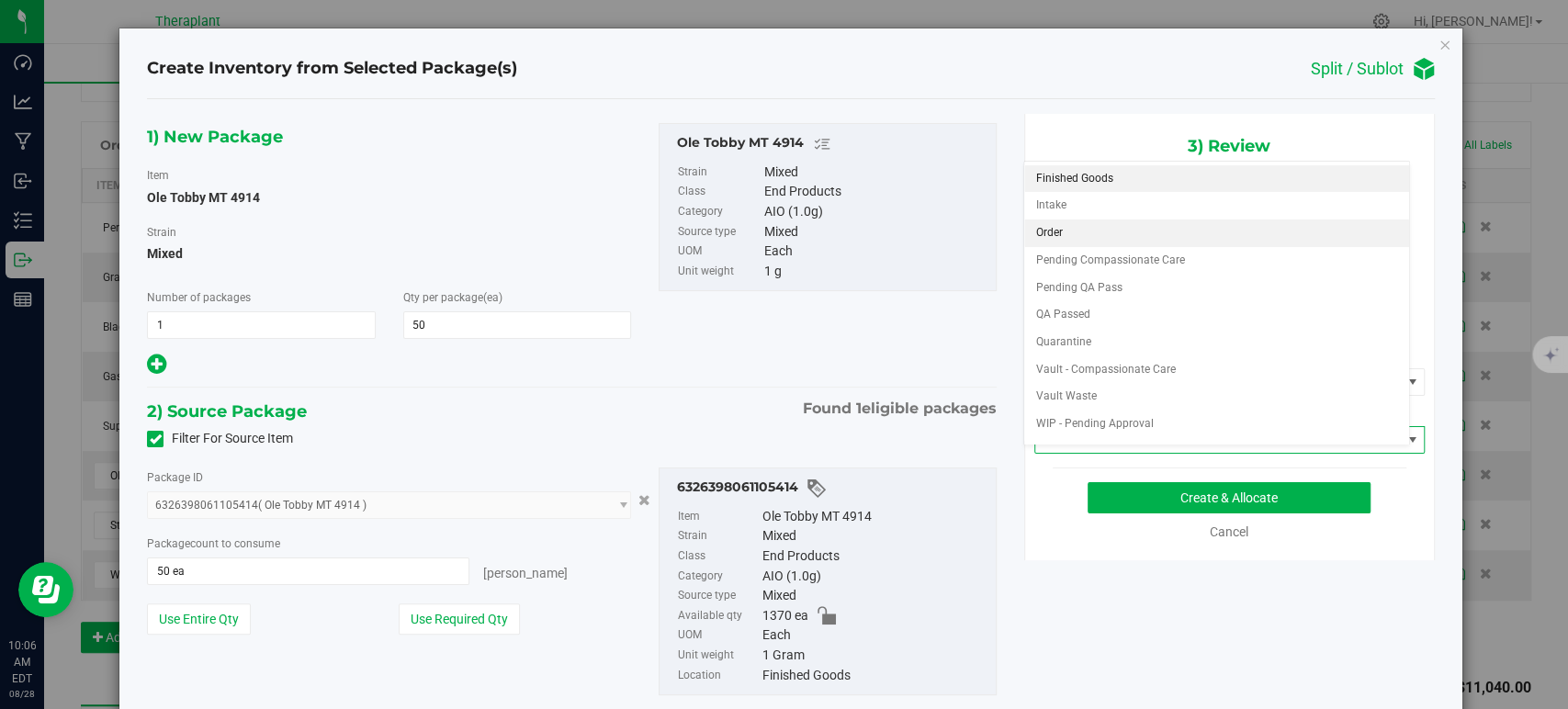
click at [1065, 233] on li "Order" at bounding box center [1216, 233] width 385 height 28
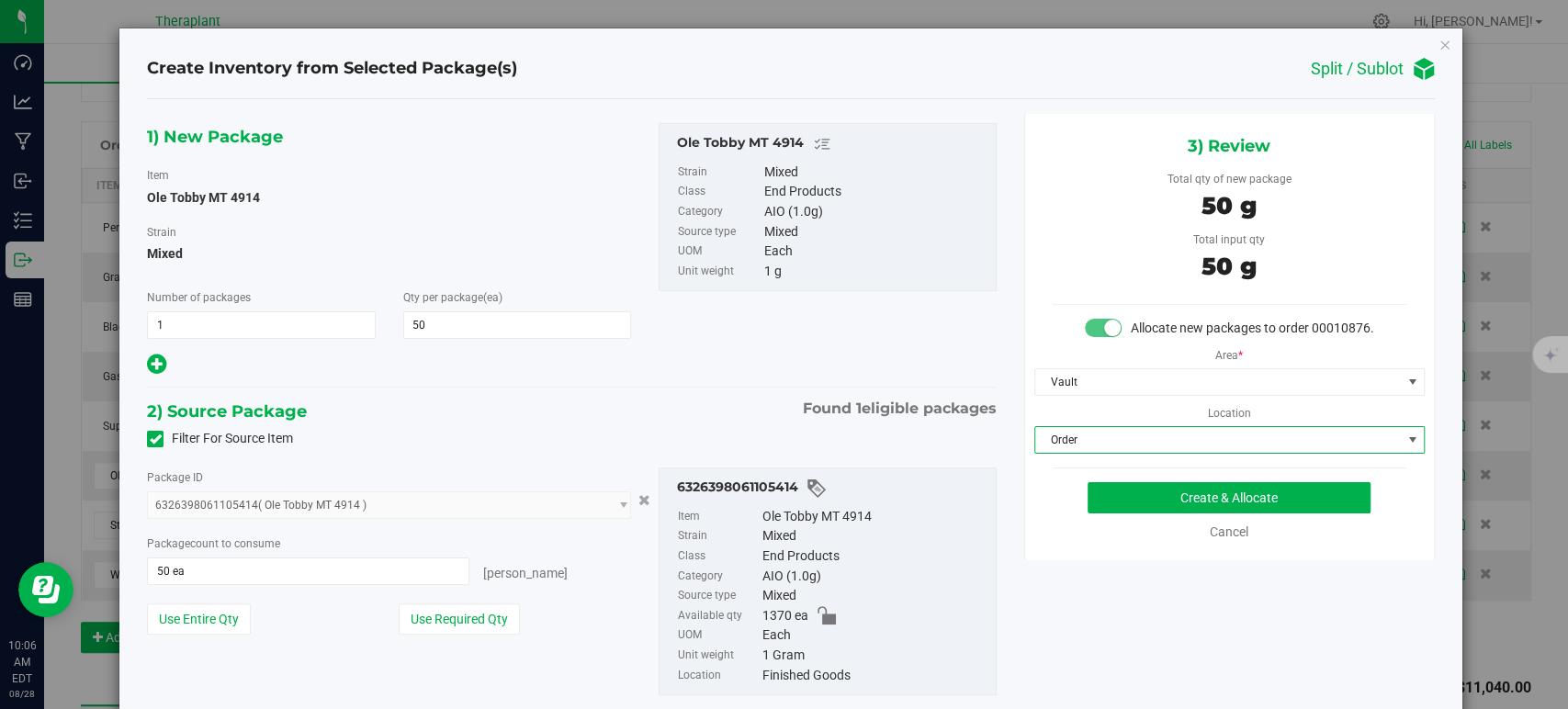
click at [647, 389] on div "1) New Package Item Ole Tobby MT 4914 Strain Mixed Number of packages 1 1 Qty p…" at bounding box center [571, 423] width 876 height 620
click at [1213, 513] on button "Create & Allocate" at bounding box center [1229, 498] width 283 height 31
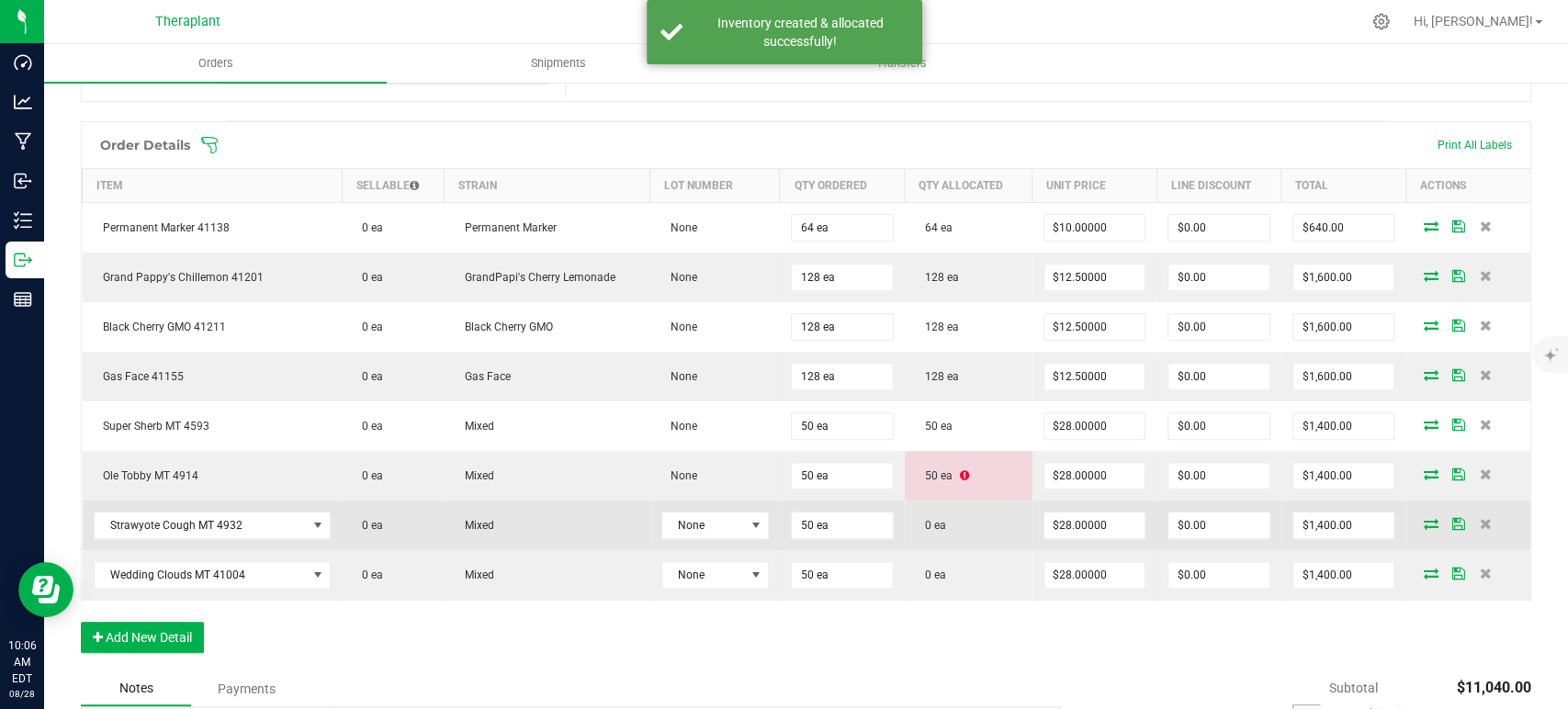
click at [1423, 518] on icon at bounding box center [1430, 523] width 15 height 11
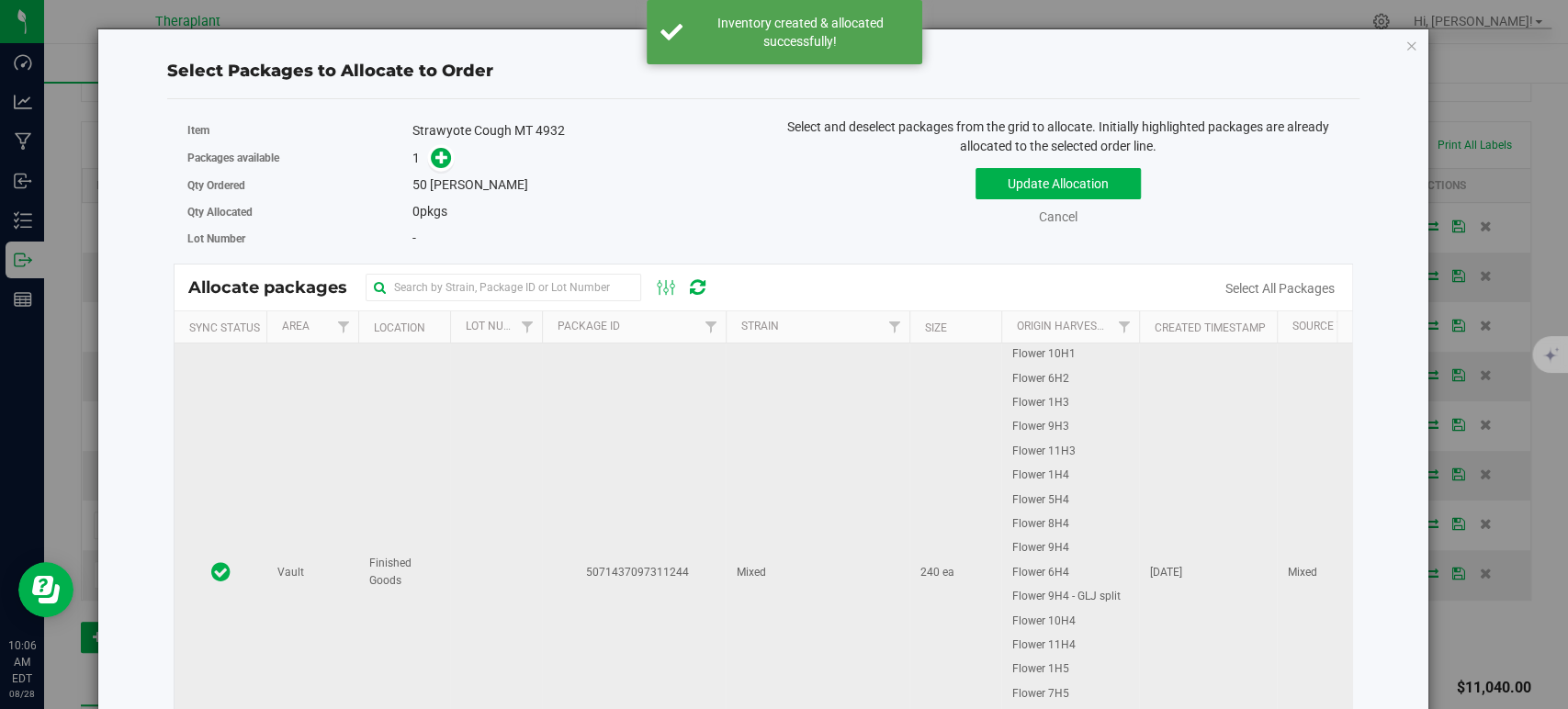
click at [756, 448] on td "Mixed" at bounding box center [818, 572] width 184 height 458
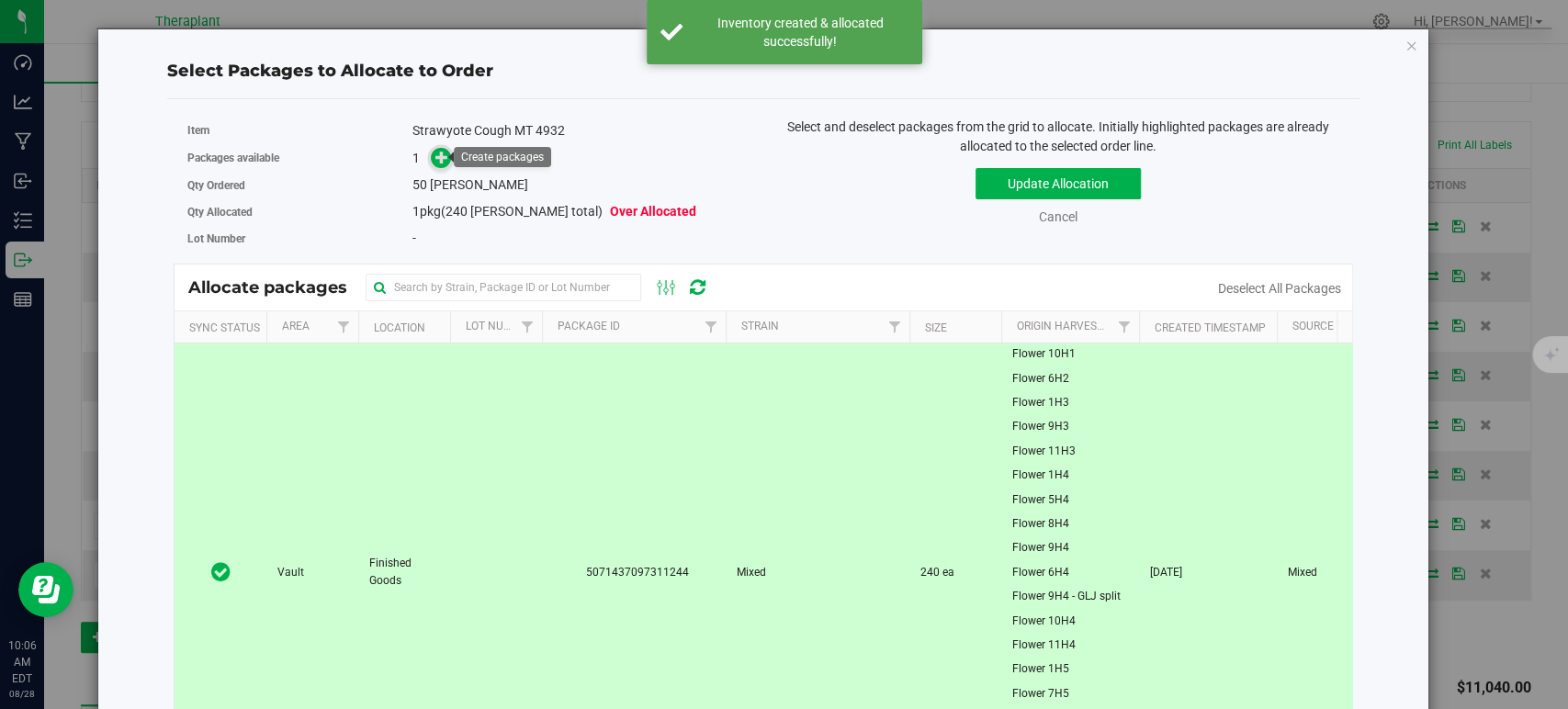
click at [435, 153] on icon at bounding box center [442, 157] width 13 height 13
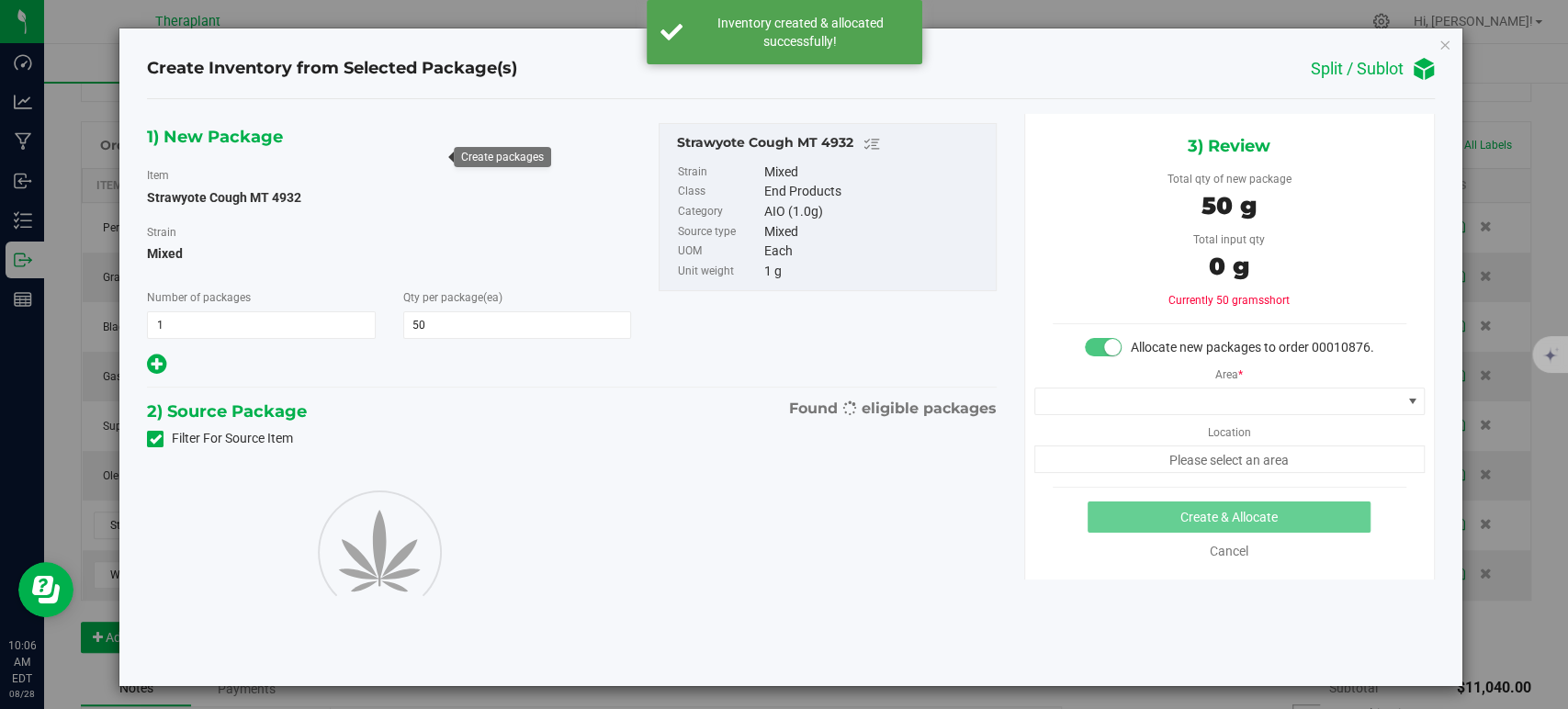
type input "50"
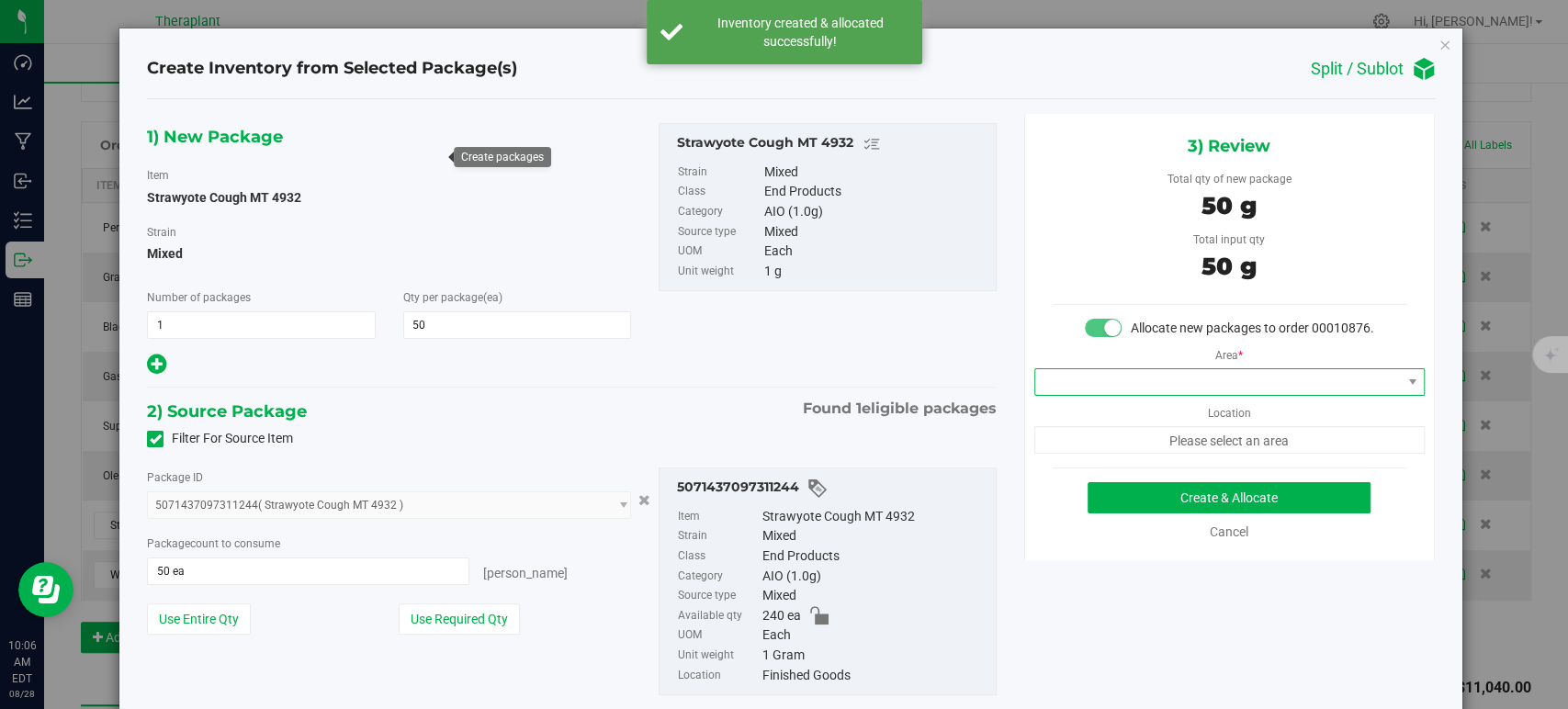
click at [1089, 395] on span at bounding box center [1218, 382] width 366 height 26
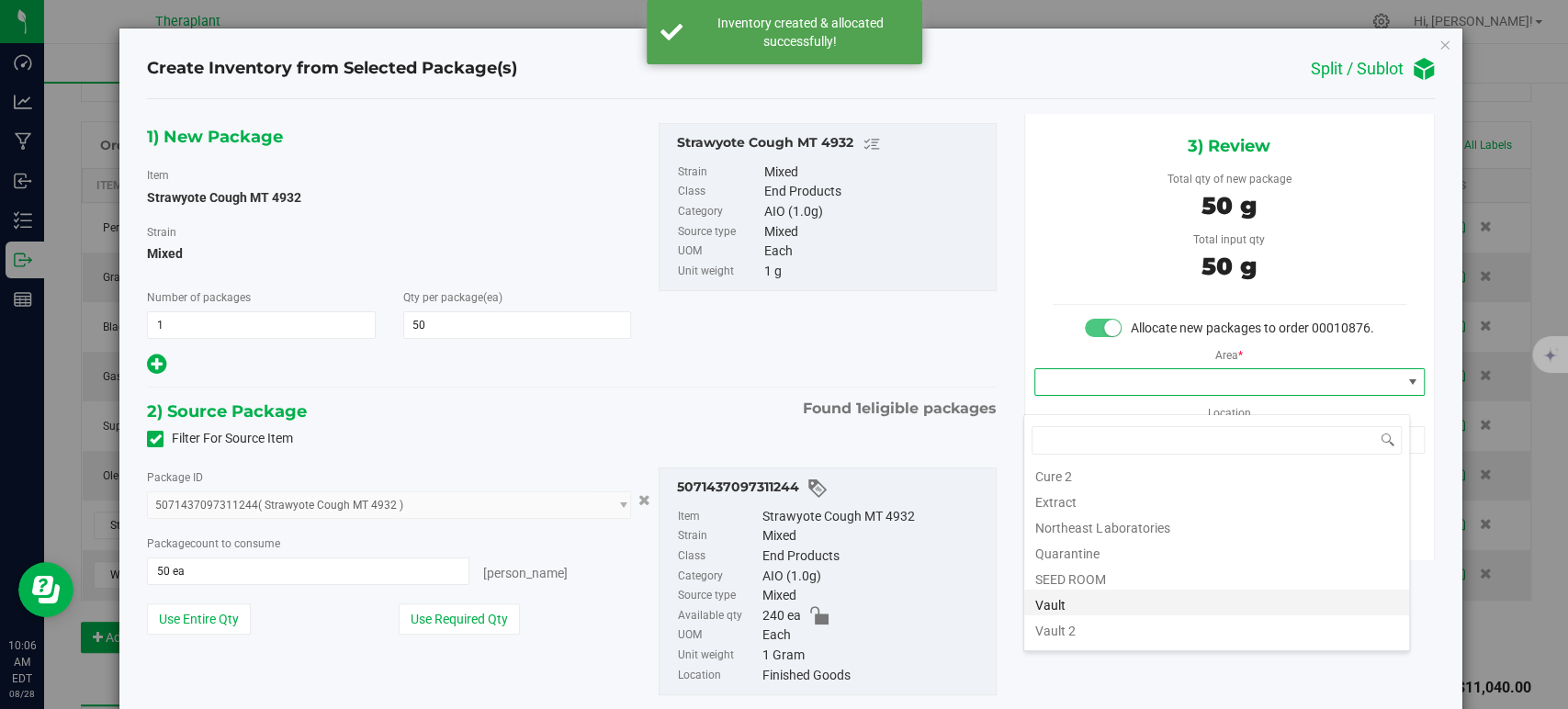
scroll to position [228, 0]
click at [1095, 537] on li "Vault" at bounding box center [1216, 532] width 385 height 26
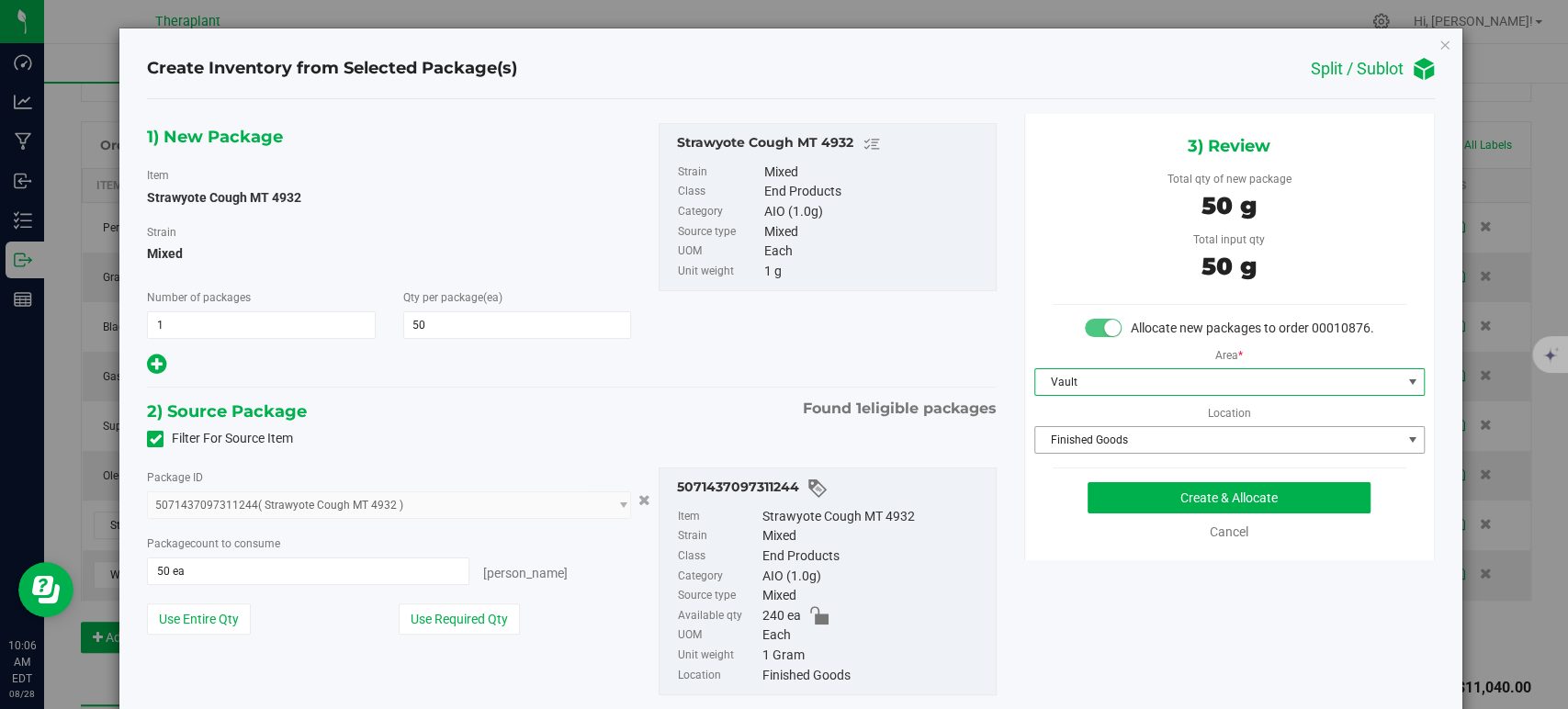
click at [1078, 453] on span "Finished Goods" at bounding box center [1218, 440] width 366 height 26
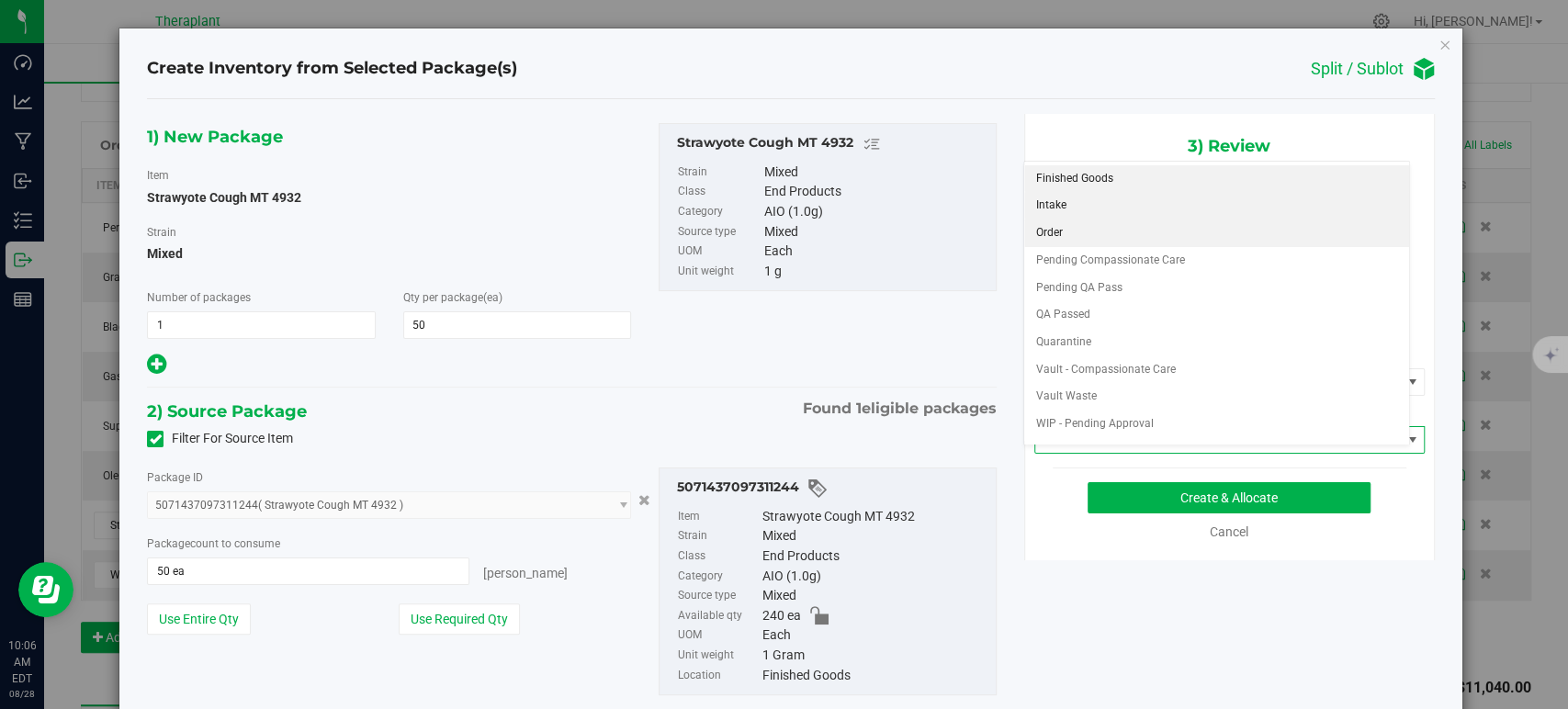
click at [1088, 219] on li "Order" at bounding box center [1216, 233] width 385 height 28
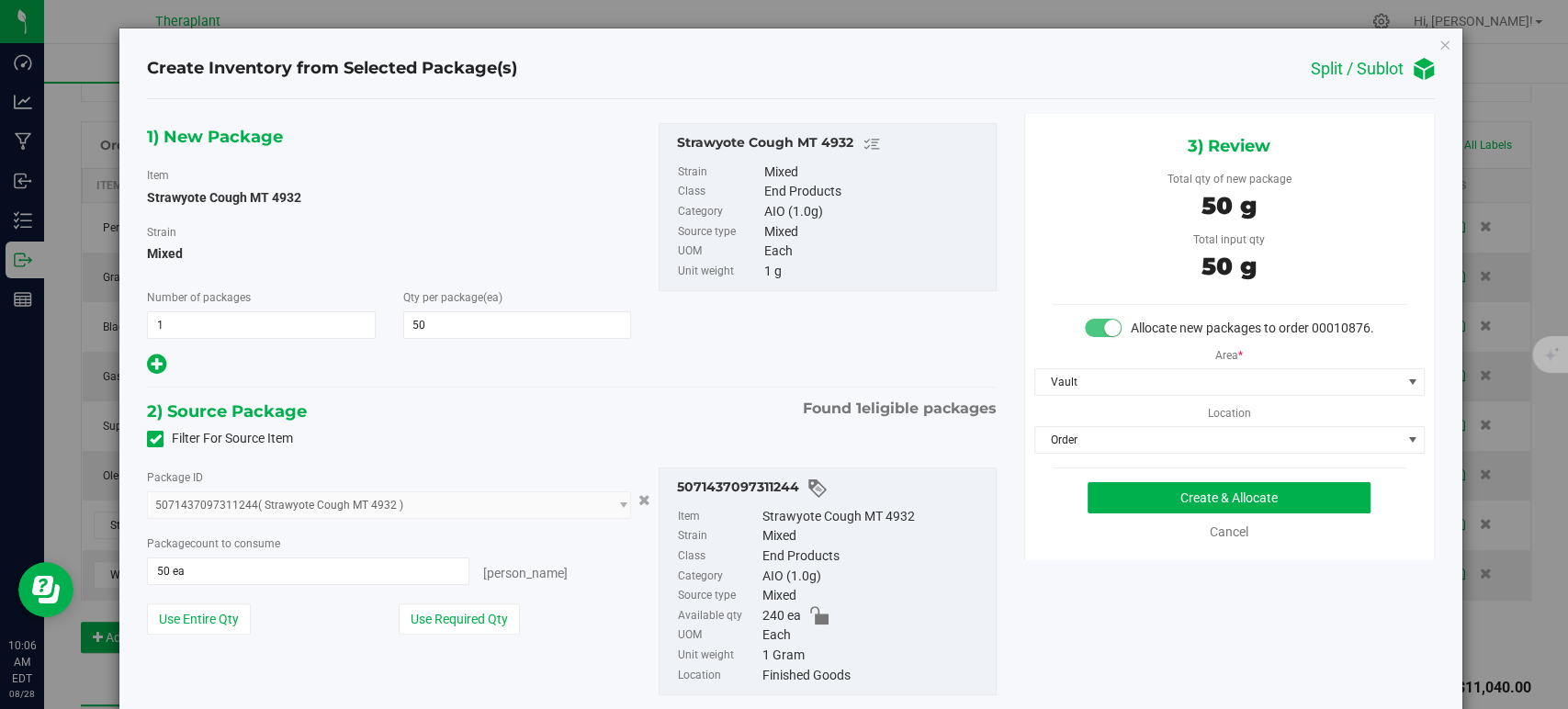
click at [794, 377] on div "1) New Package Item Strawyote Cough MT 4932 Strain Mixed Number of packages 1 1…" at bounding box center [571, 423] width 876 height 620
click at [1134, 513] on button "Create & Allocate" at bounding box center [1229, 498] width 283 height 31
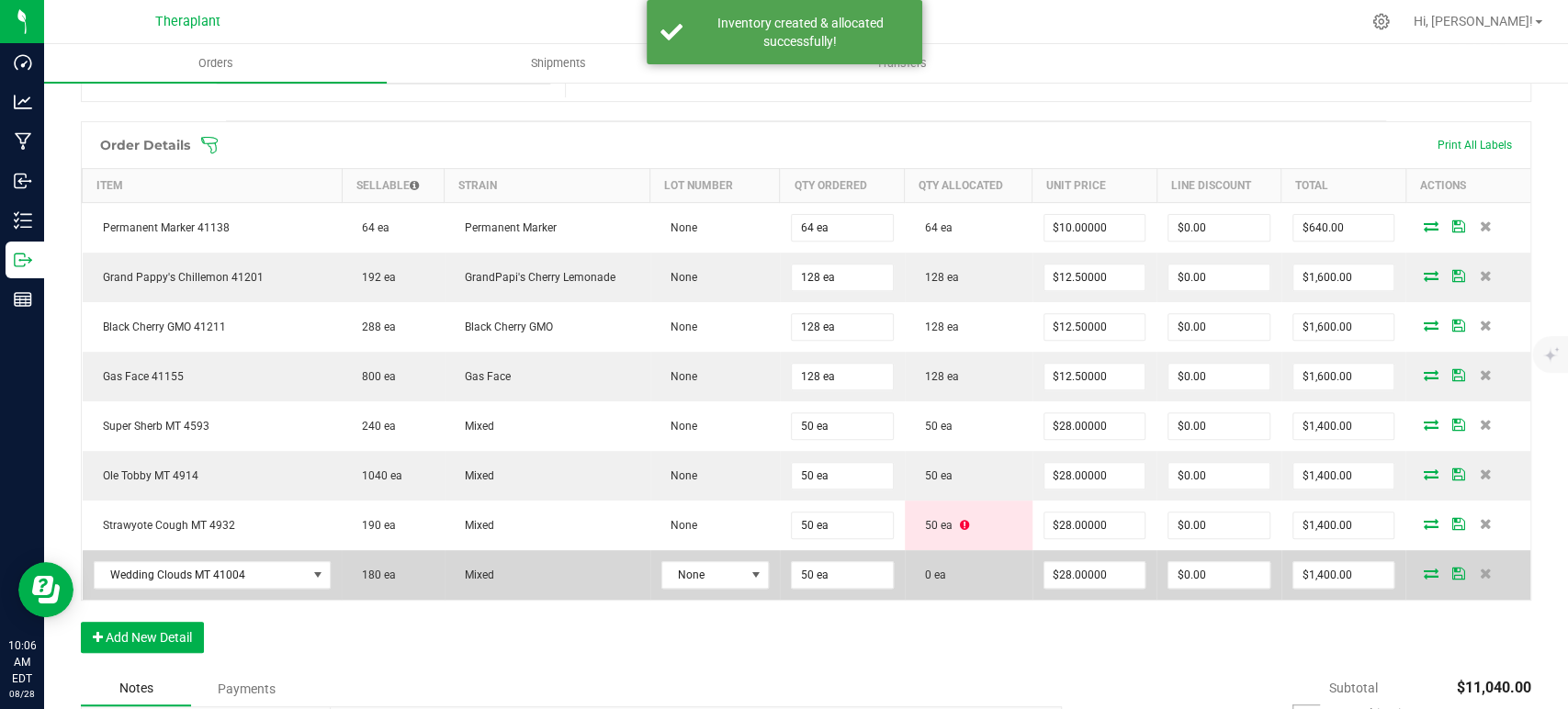
click at [1423, 569] on icon at bounding box center [1430, 573] width 15 height 11
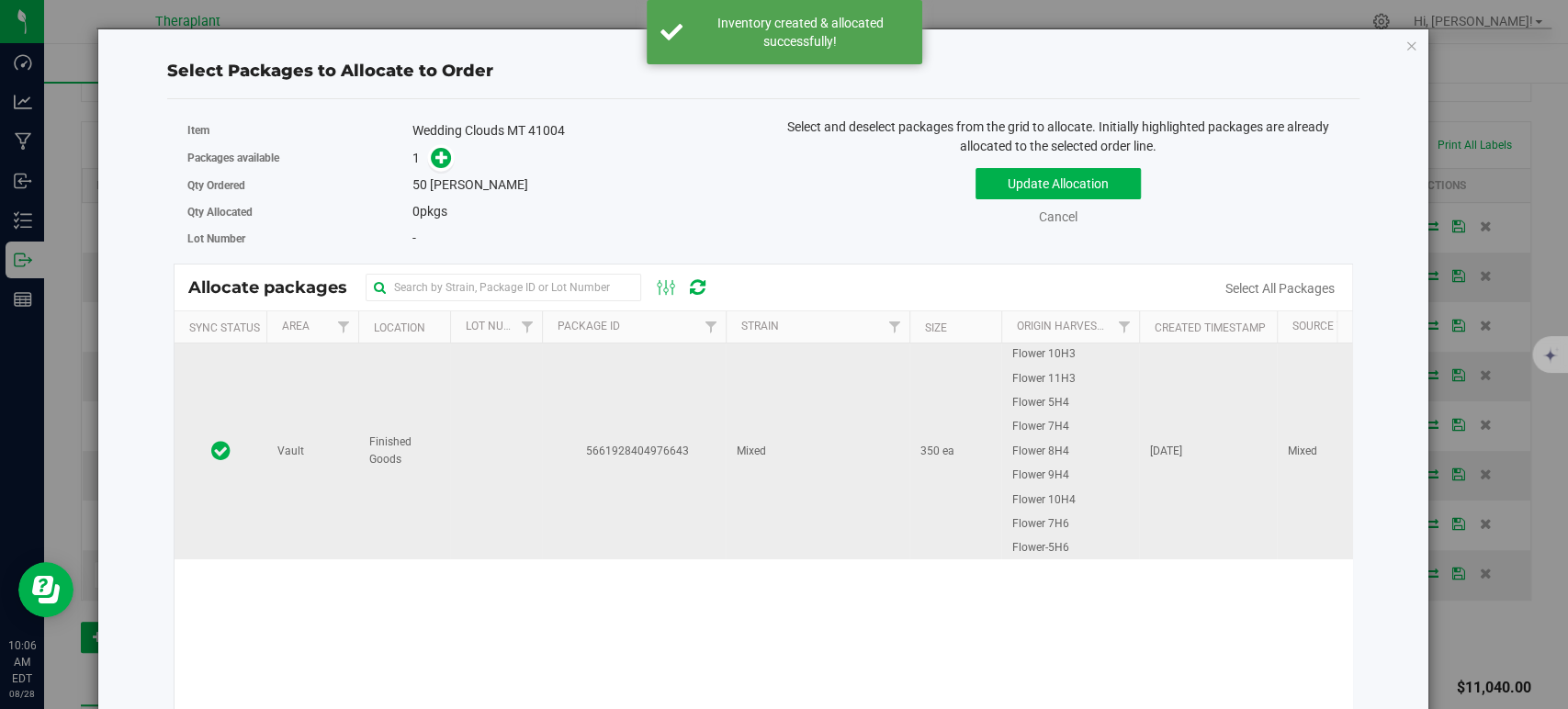
click at [852, 461] on td "Mixed" at bounding box center [818, 451] width 184 height 215
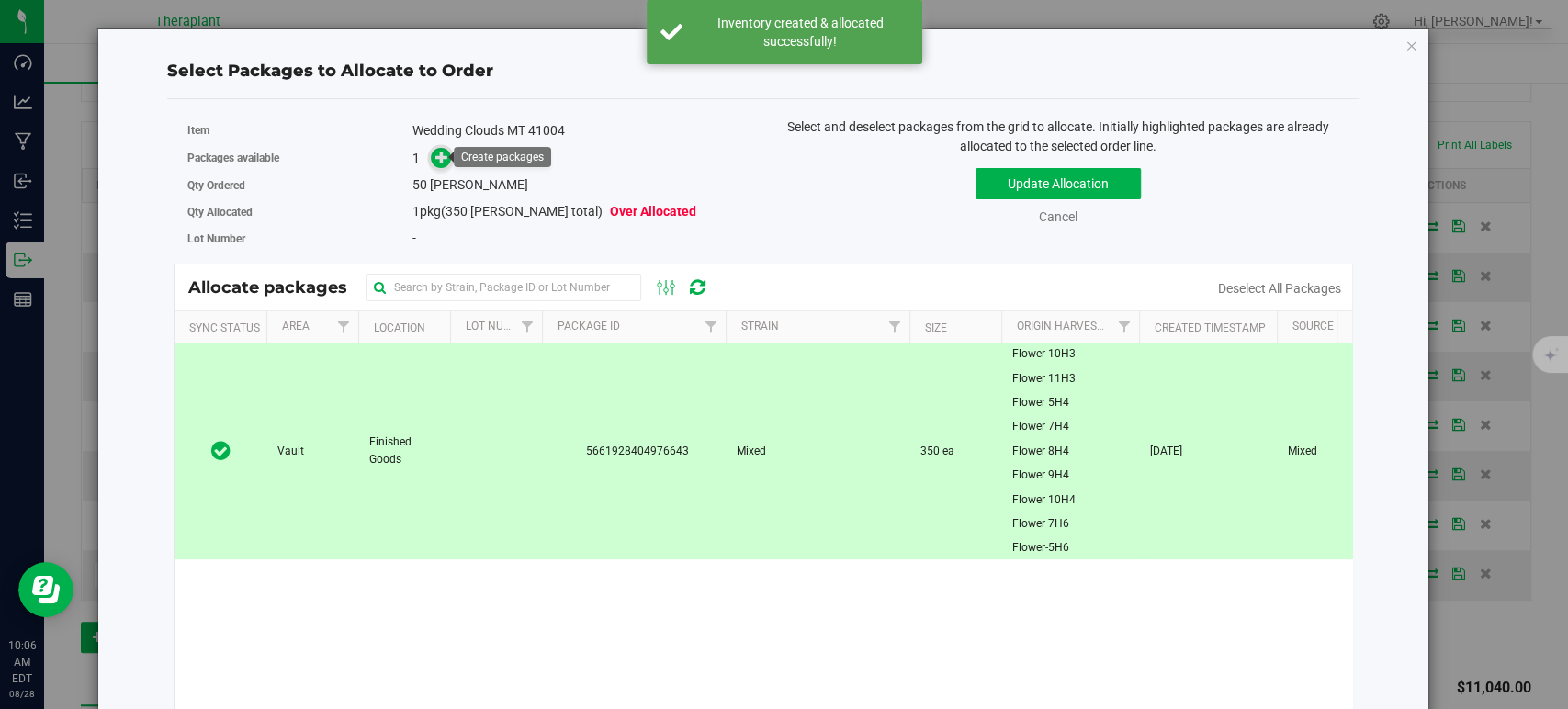
click at [431, 152] on span at bounding box center [441, 158] width 21 height 21
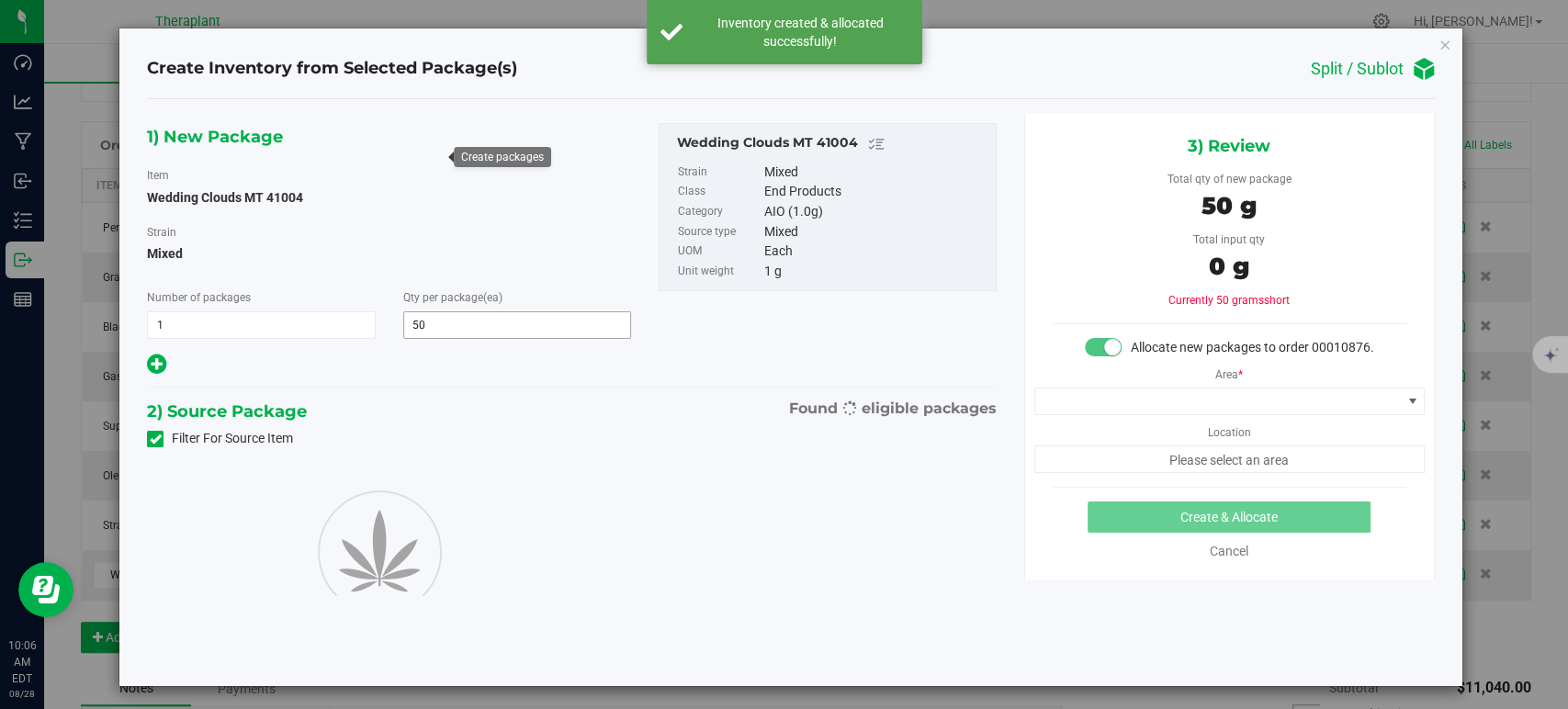
type input "50"
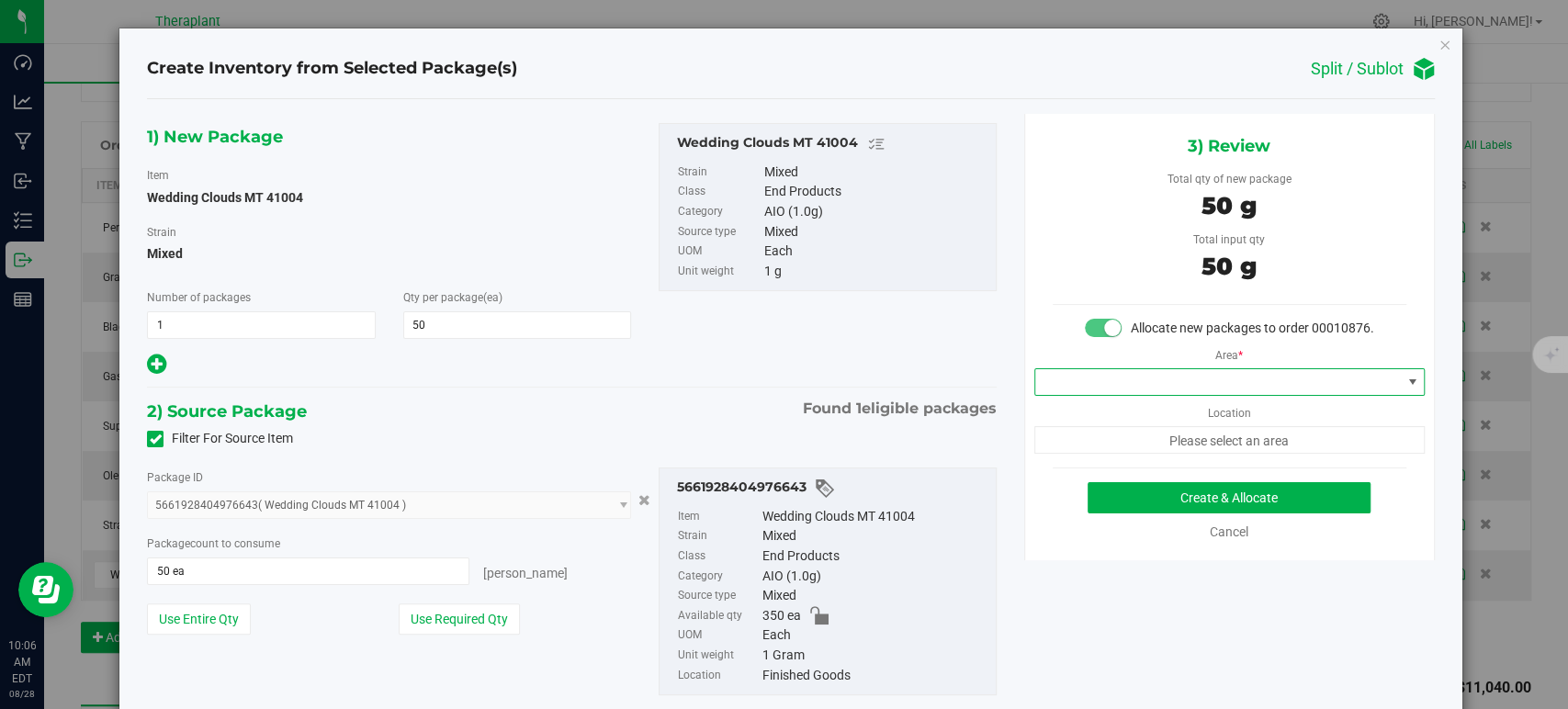
click at [1150, 395] on span at bounding box center [1218, 382] width 366 height 26
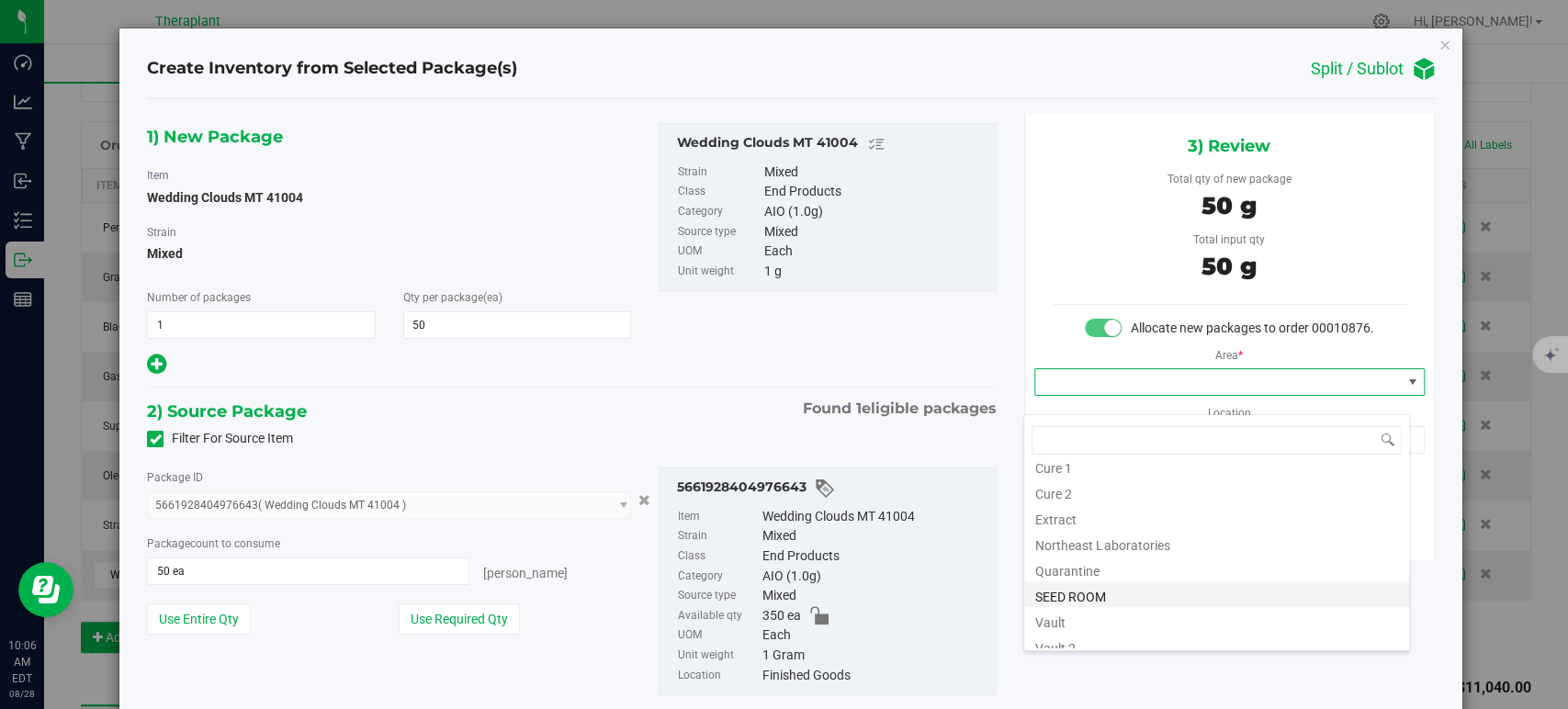
scroll to position [228, 0]
click at [1077, 520] on li "Vault" at bounding box center [1216, 532] width 385 height 26
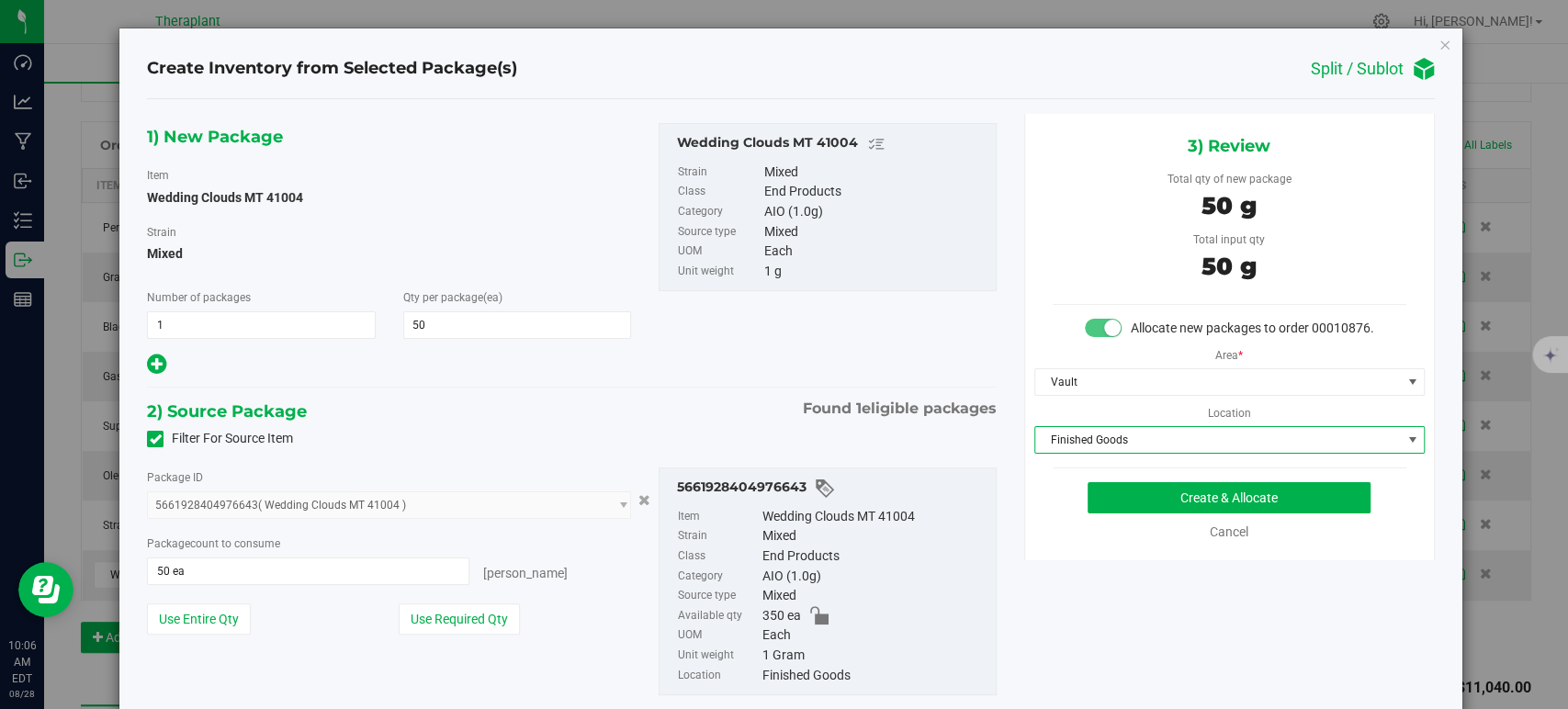
click at [1064, 453] on span "Finished Goods" at bounding box center [1218, 440] width 366 height 26
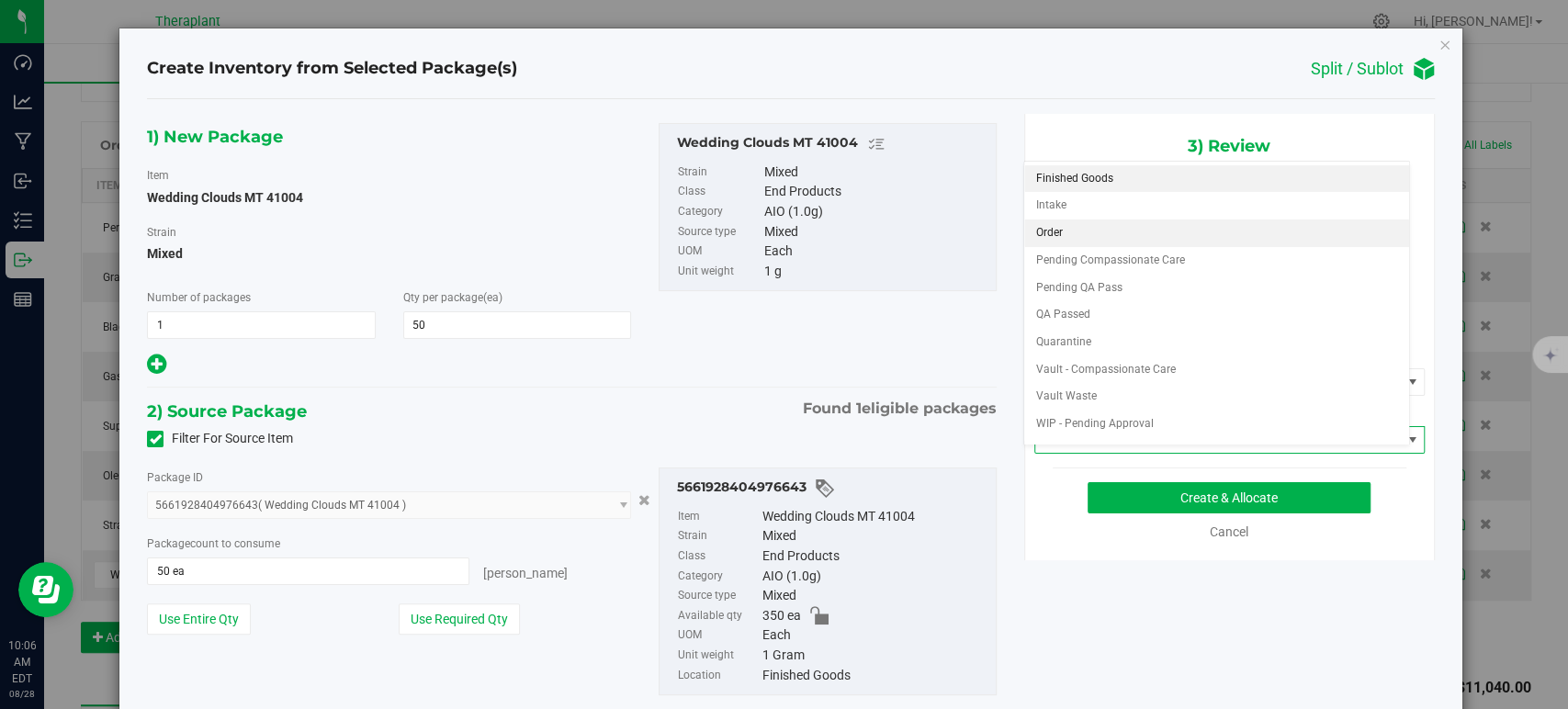
click at [1061, 231] on li "Order" at bounding box center [1216, 233] width 385 height 28
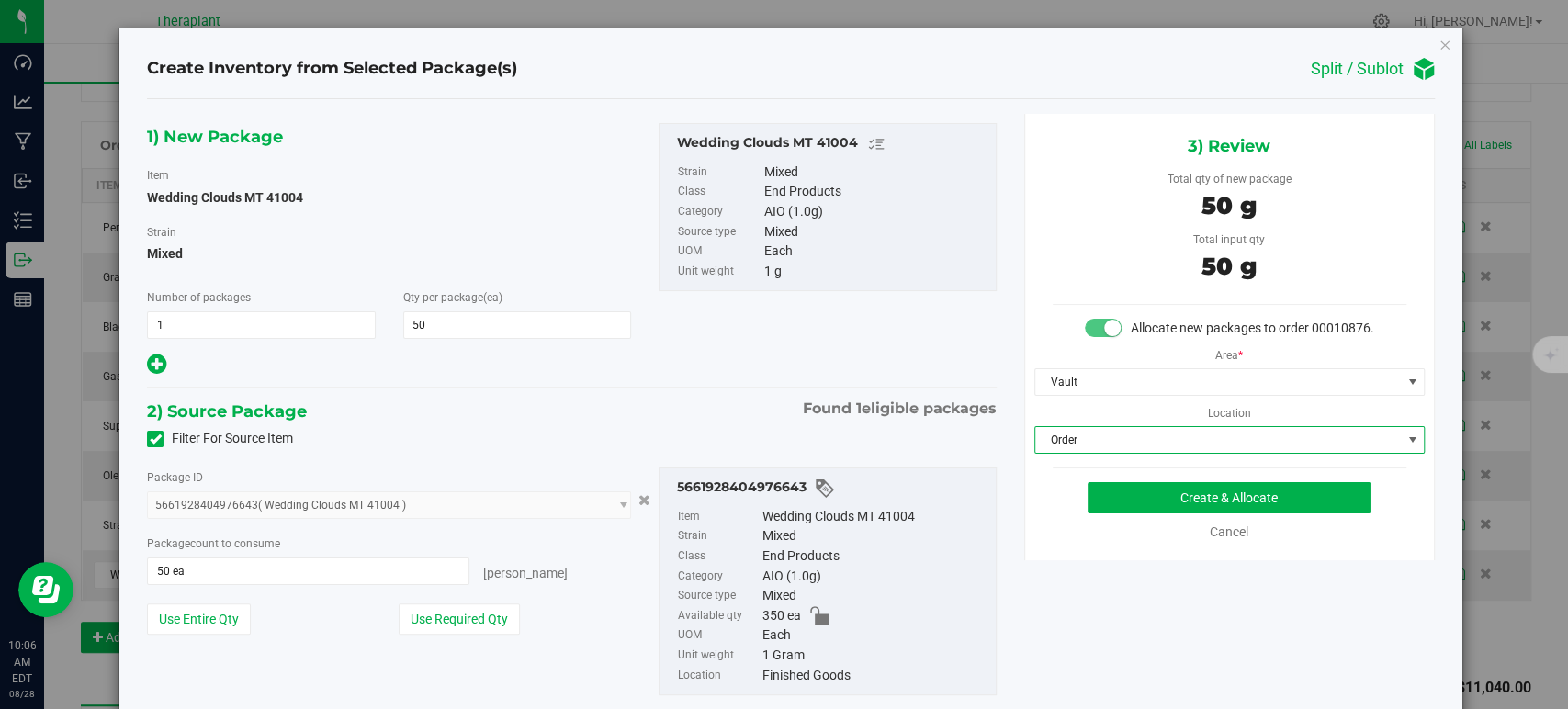
click at [757, 339] on div "1) New Package Item Wedding Clouds MT 41004 Strain Mixed Number of packages 1 1…" at bounding box center [571, 250] width 876 height 254
click at [1222, 513] on button "Create & Allocate" at bounding box center [1229, 498] width 283 height 31
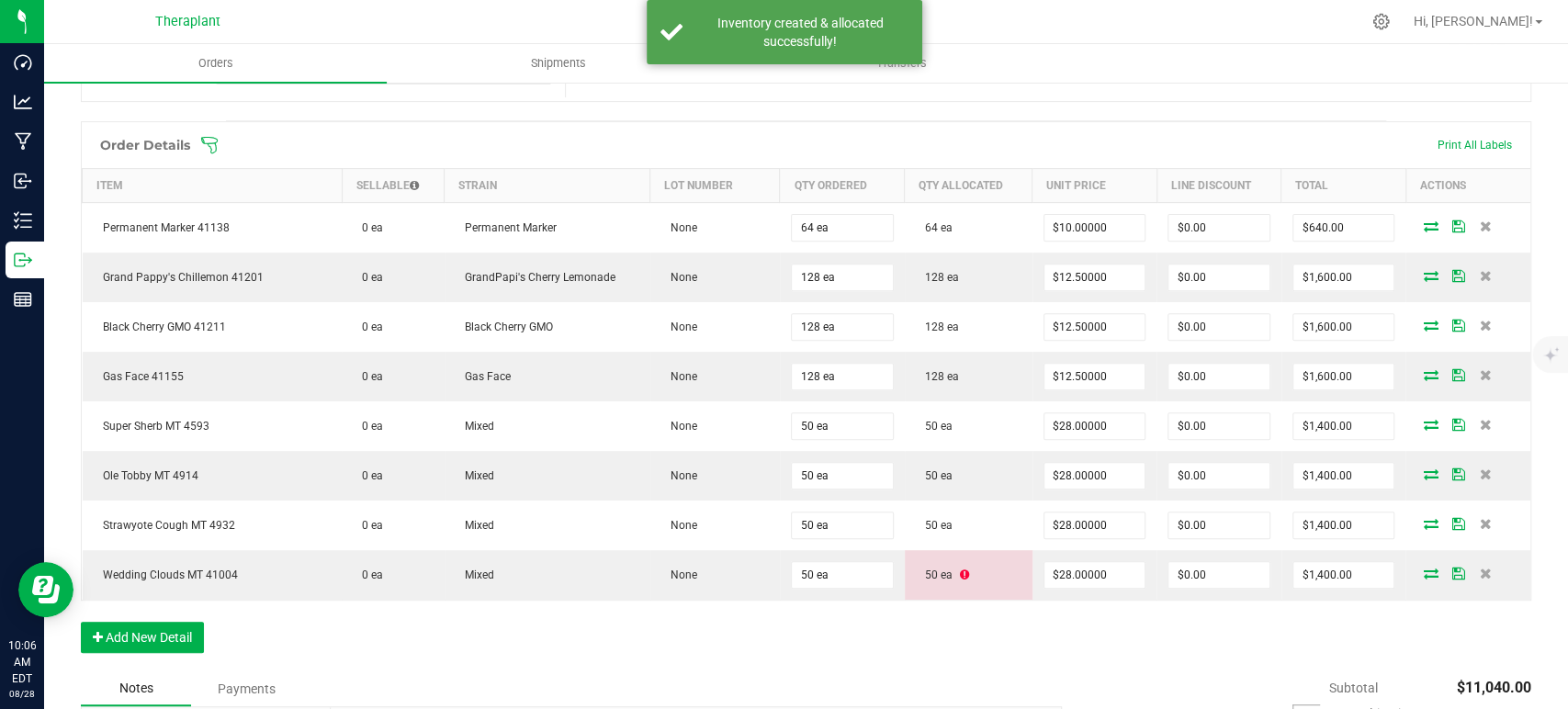
click at [951, 638] on div "Order Details Print All Labels Item Sellable Strain Lot Number Qty Ordered Qty …" at bounding box center [806, 396] width 1450 height 550
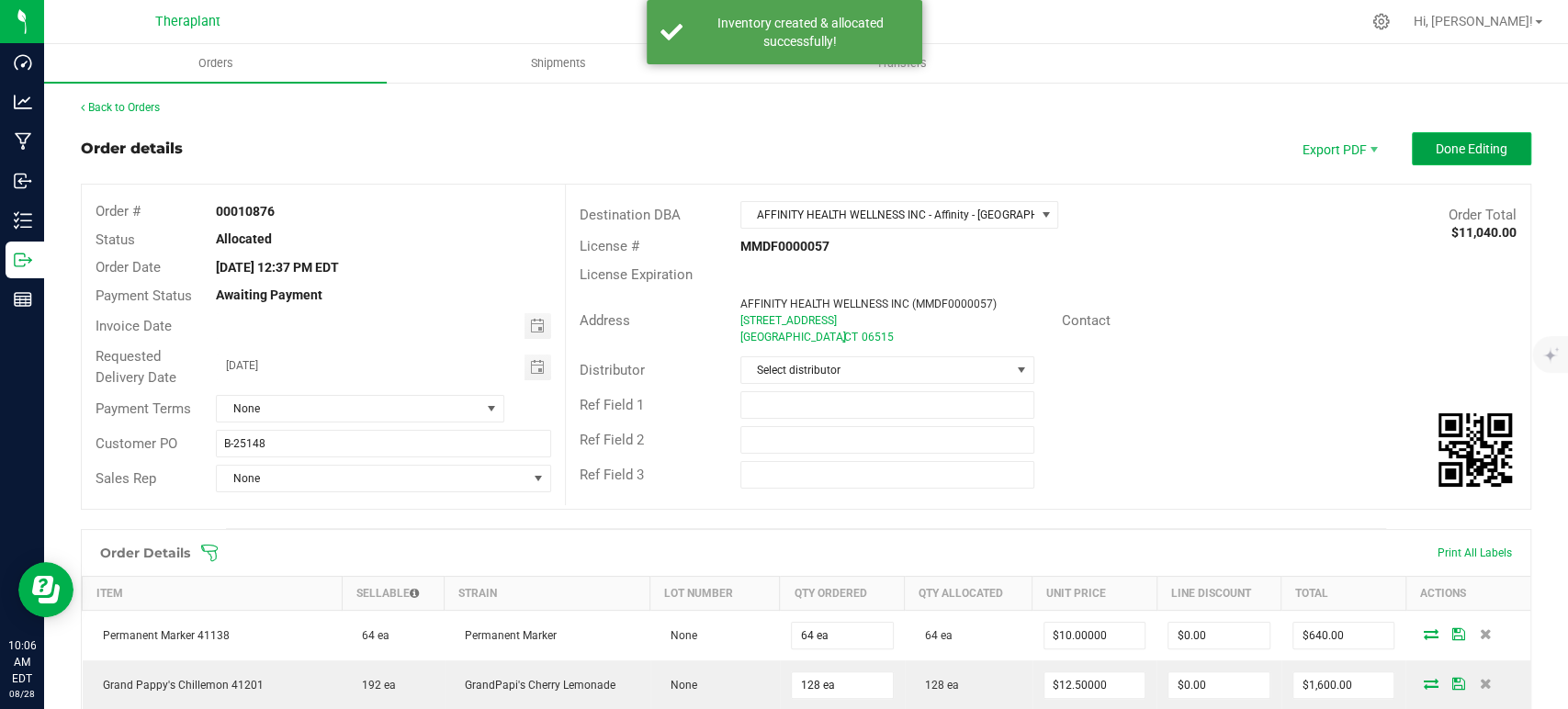
click at [1485, 145] on span "Done Editing" at bounding box center [1472, 149] width 72 height 15
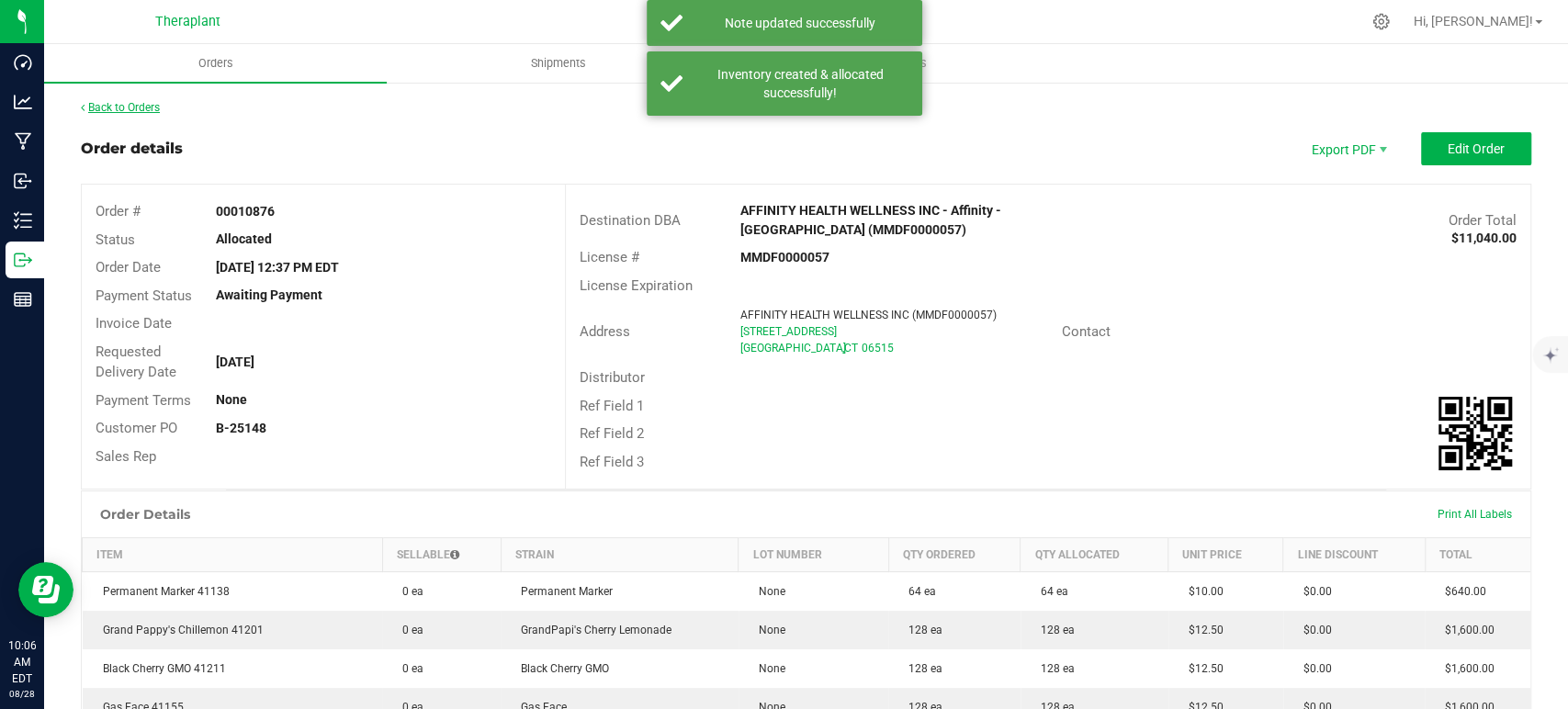
click at [155, 107] on link "Back to Orders" at bounding box center [120, 107] width 79 height 13
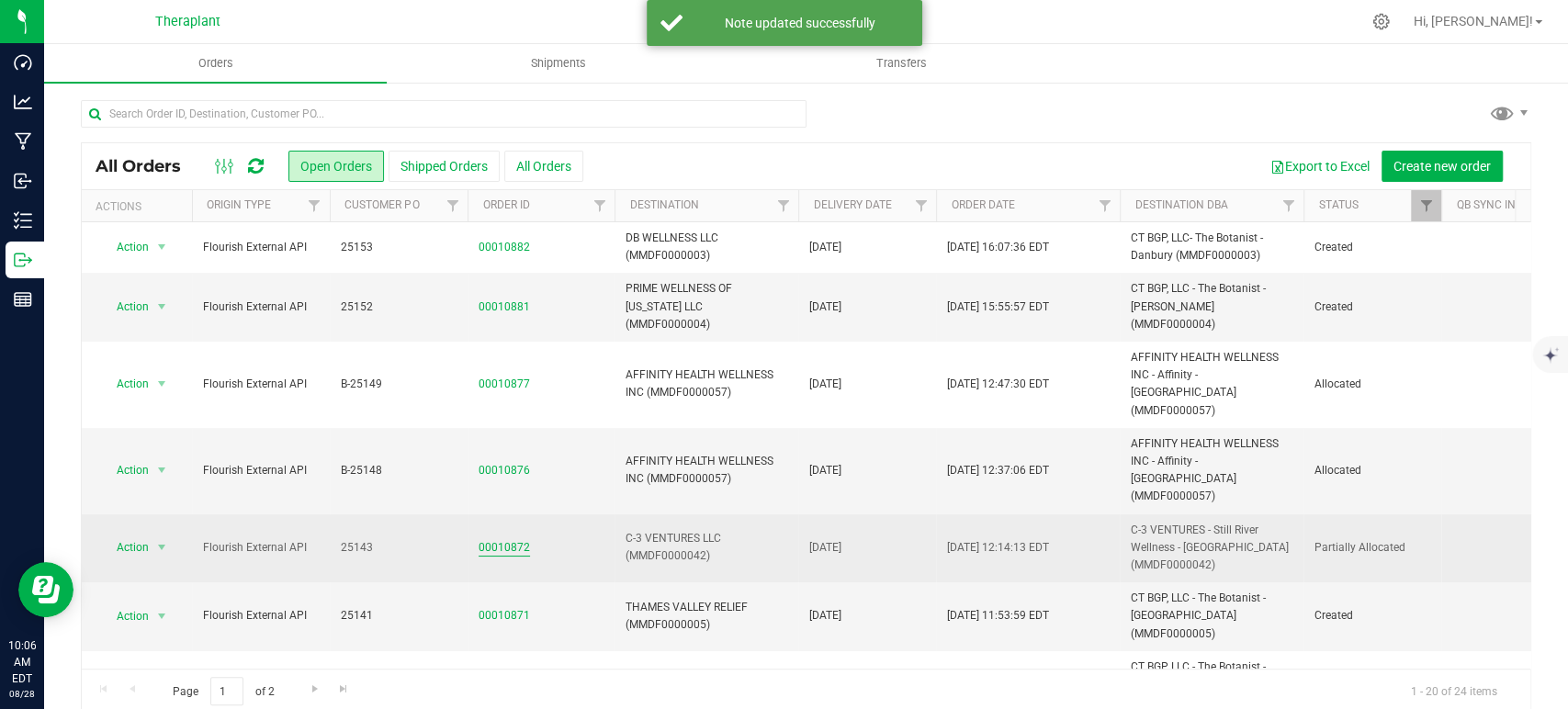
click at [522, 539] on link "00010872" at bounding box center [504, 547] width 51 height 17
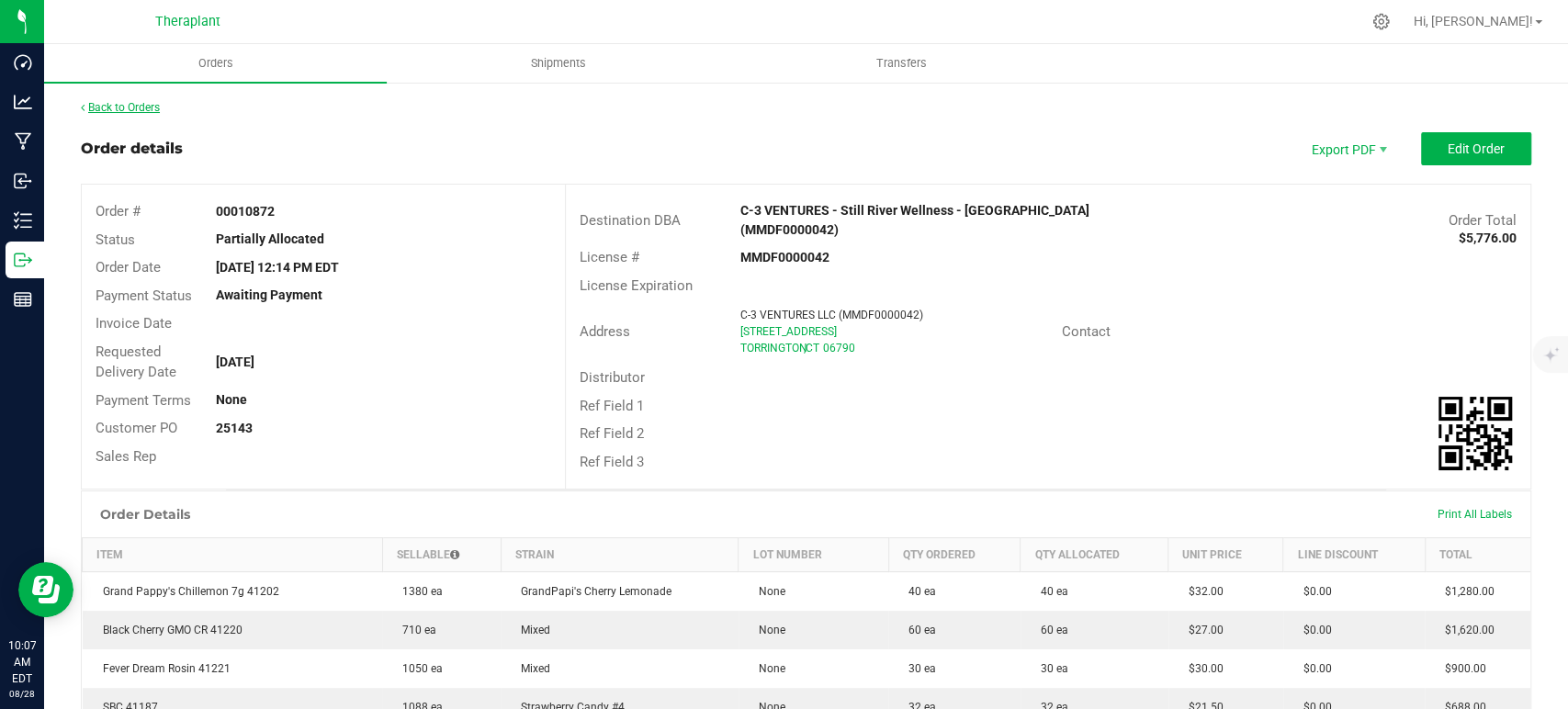
click at [98, 109] on link "Back to Orders" at bounding box center [120, 107] width 79 height 13
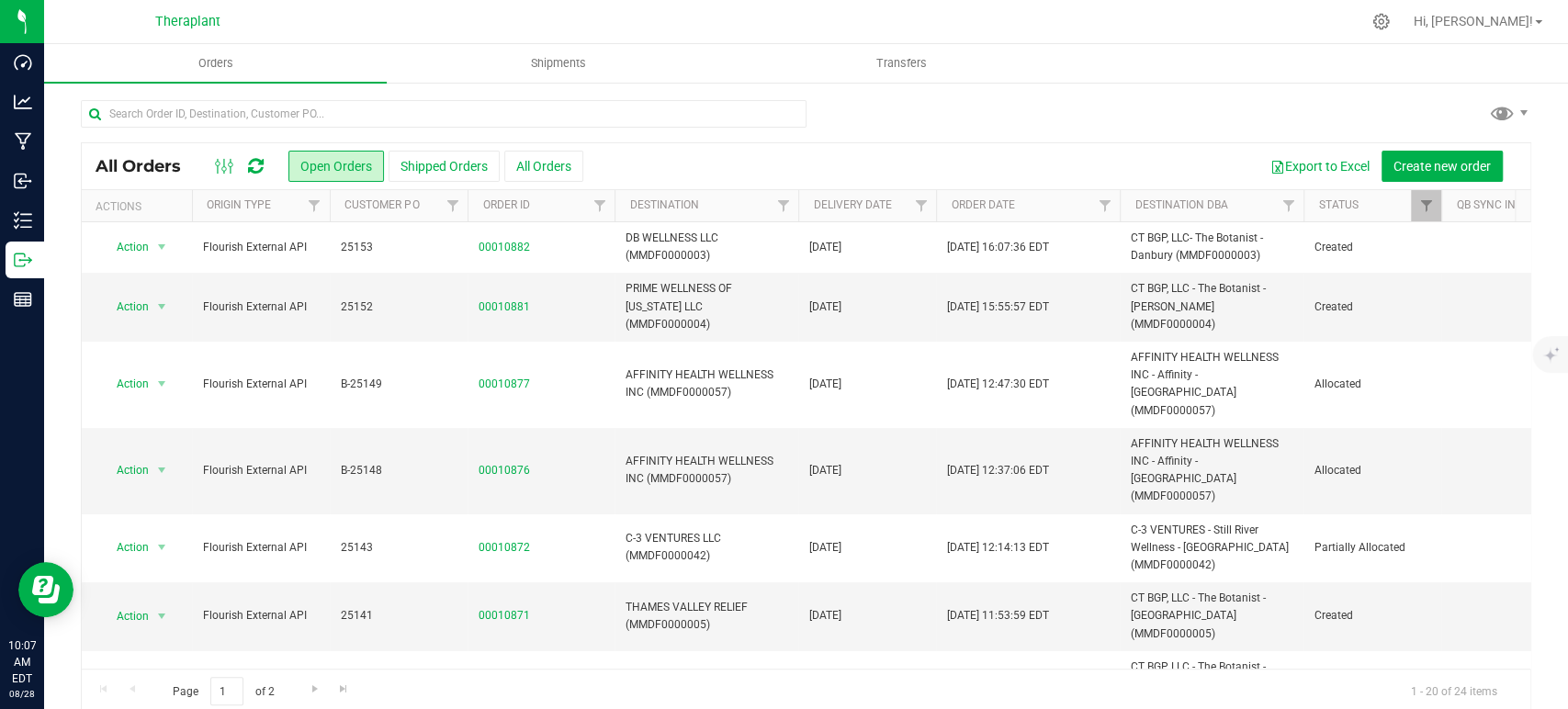
click at [257, 161] on icon at bounding box center [255, 166] width 16 height 18
click at [932, 204] on div at bounding box center [936, 206] width 8 height 32
click at [924, 208] on span "Filter" at bounding box center [920, 206] width 15 height 15
click at [1095, 312] on span "select" at bounding box center [1091, 317] width 15 height 15
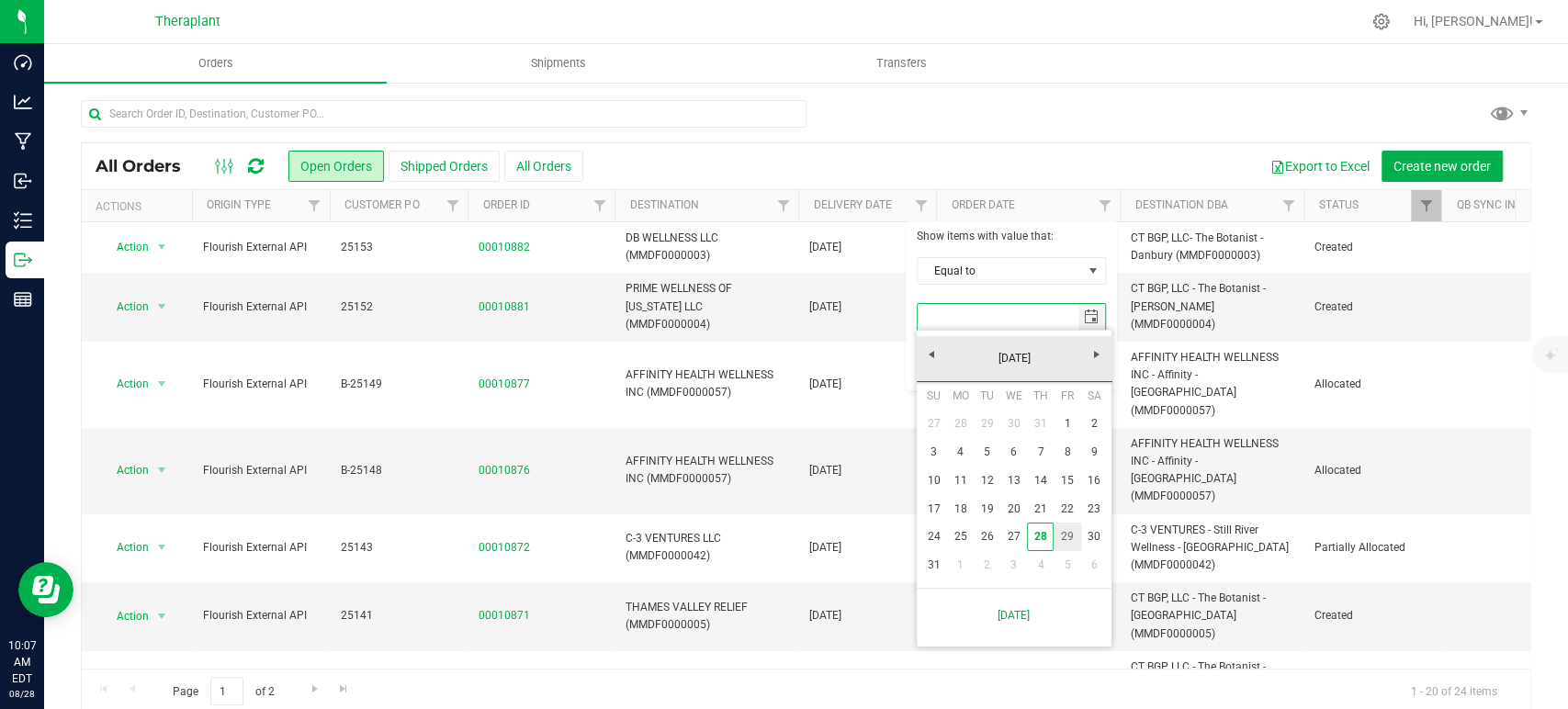
click at [1058, 534] on link "29" at bounding box center [1066, 536] width 27 height 28
type input "[DATE]"
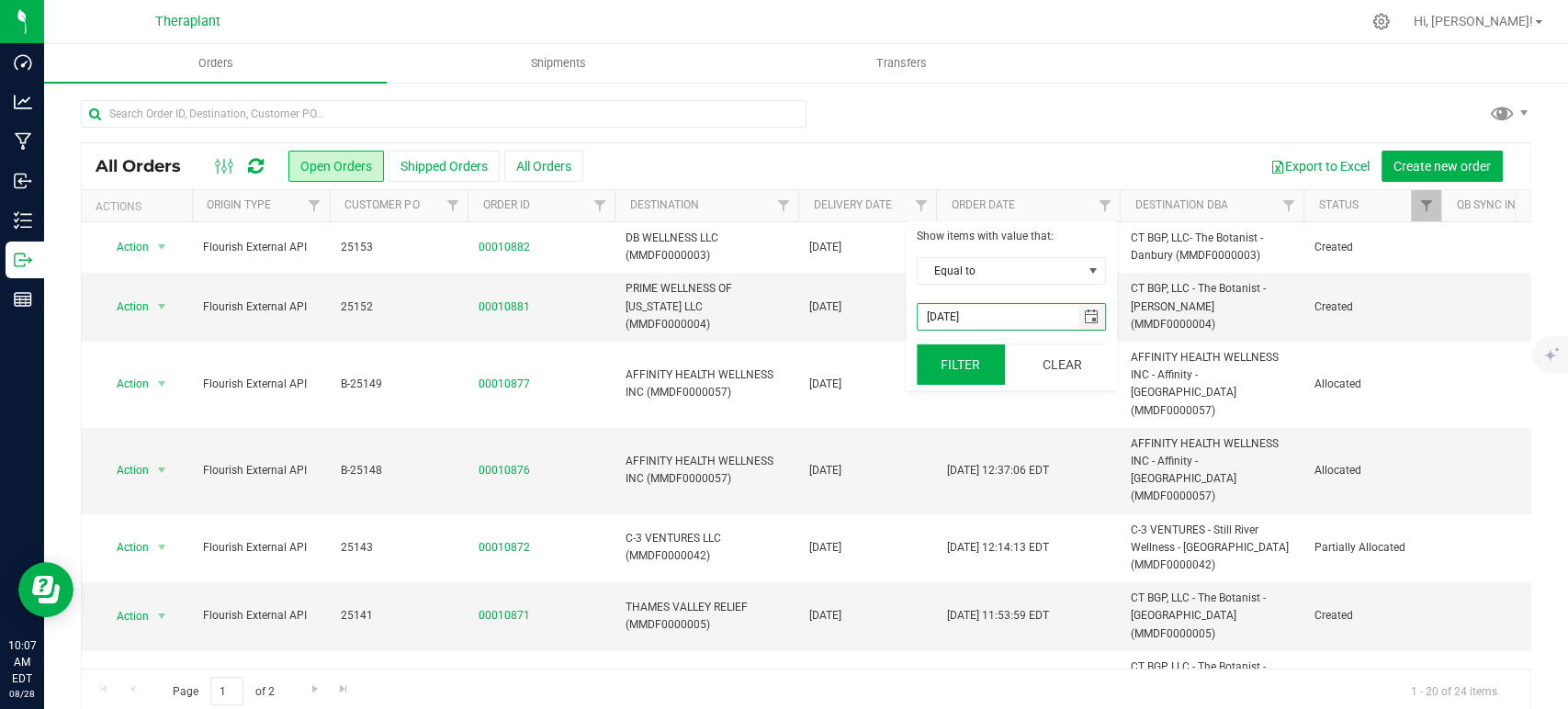
click at [963, 379] on button "Filter" at bounding box center [961, 365] width 88 height 40
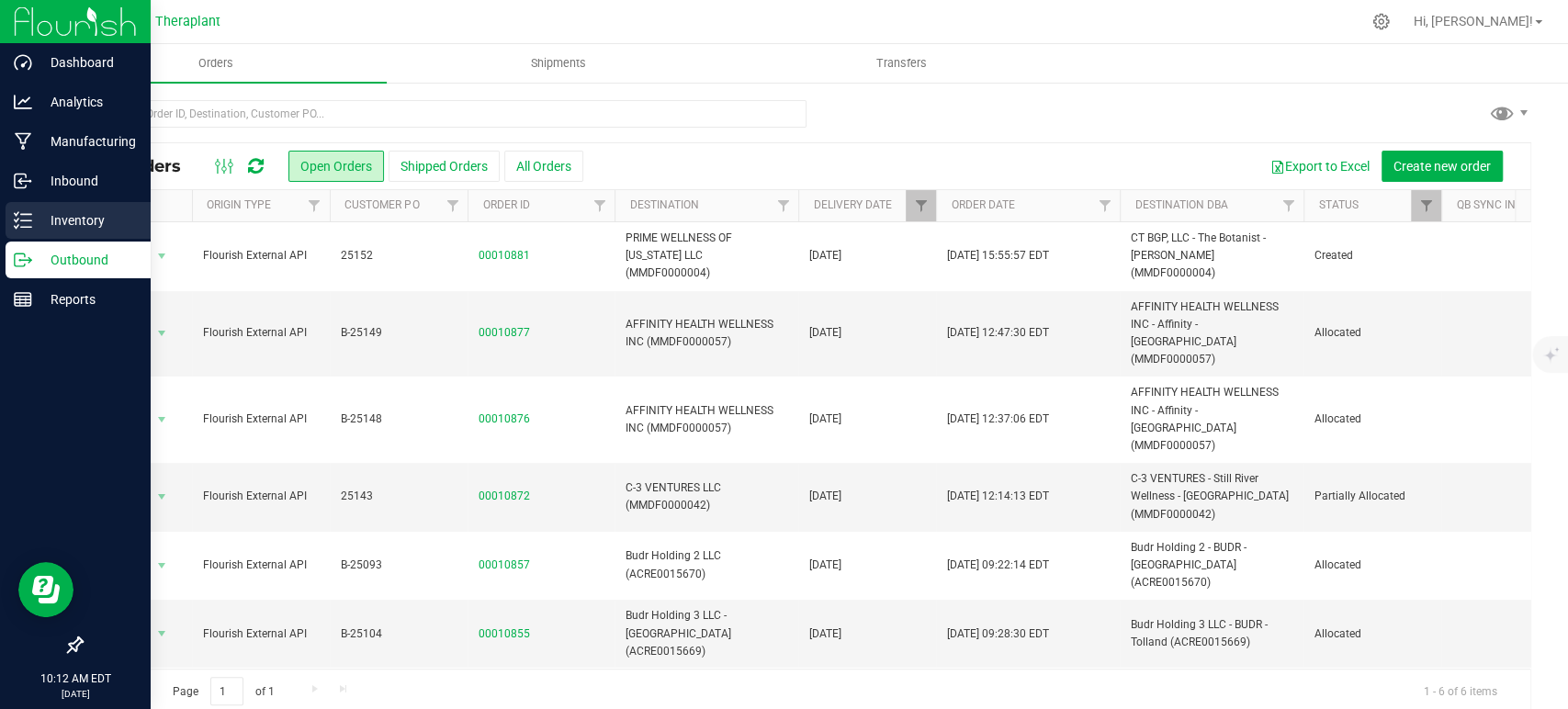
click at [38, 211] on p "Inventory" at bounding box center [87, 220] width 110 height 22
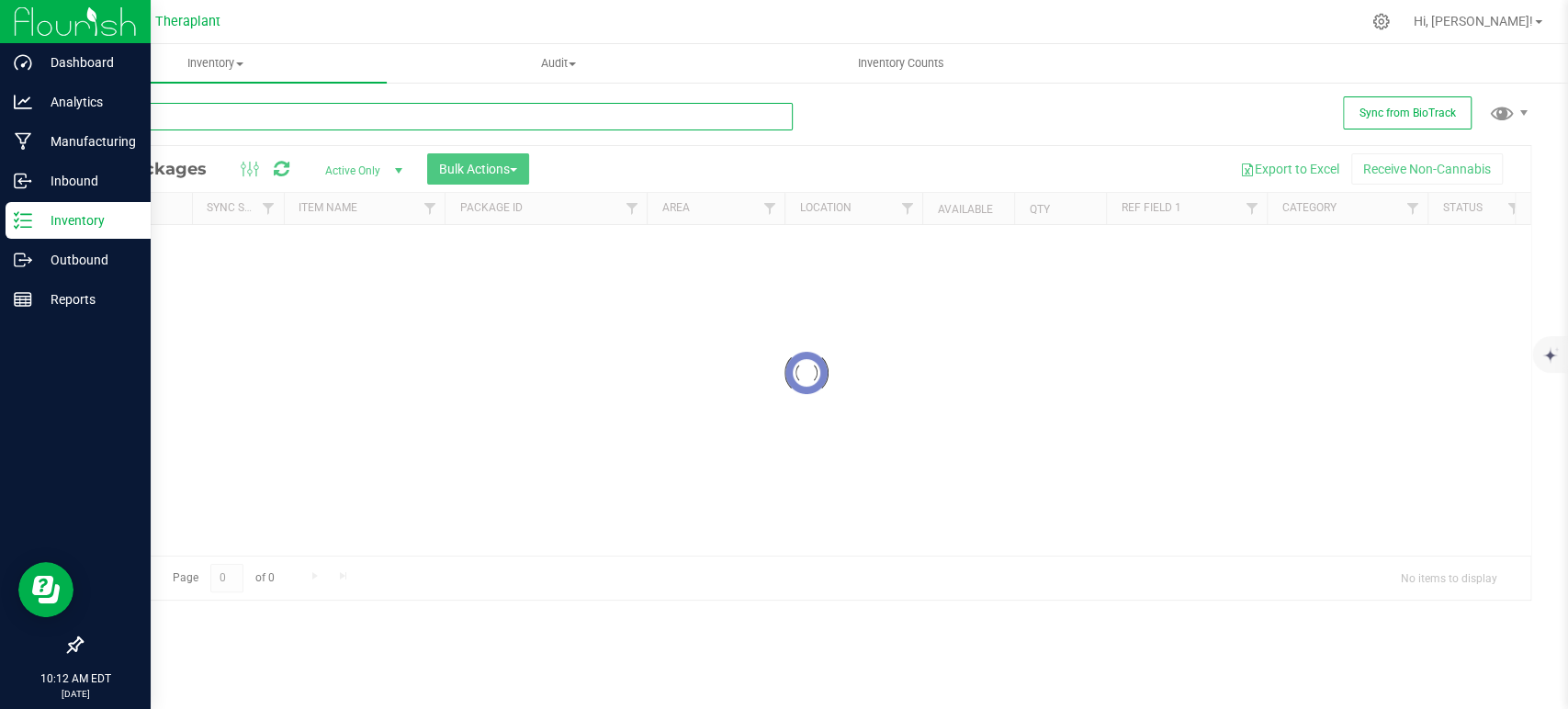
click at [556, 113] on input "text" at bounding box center [436, 117] width 712 height 28
type input "41221"
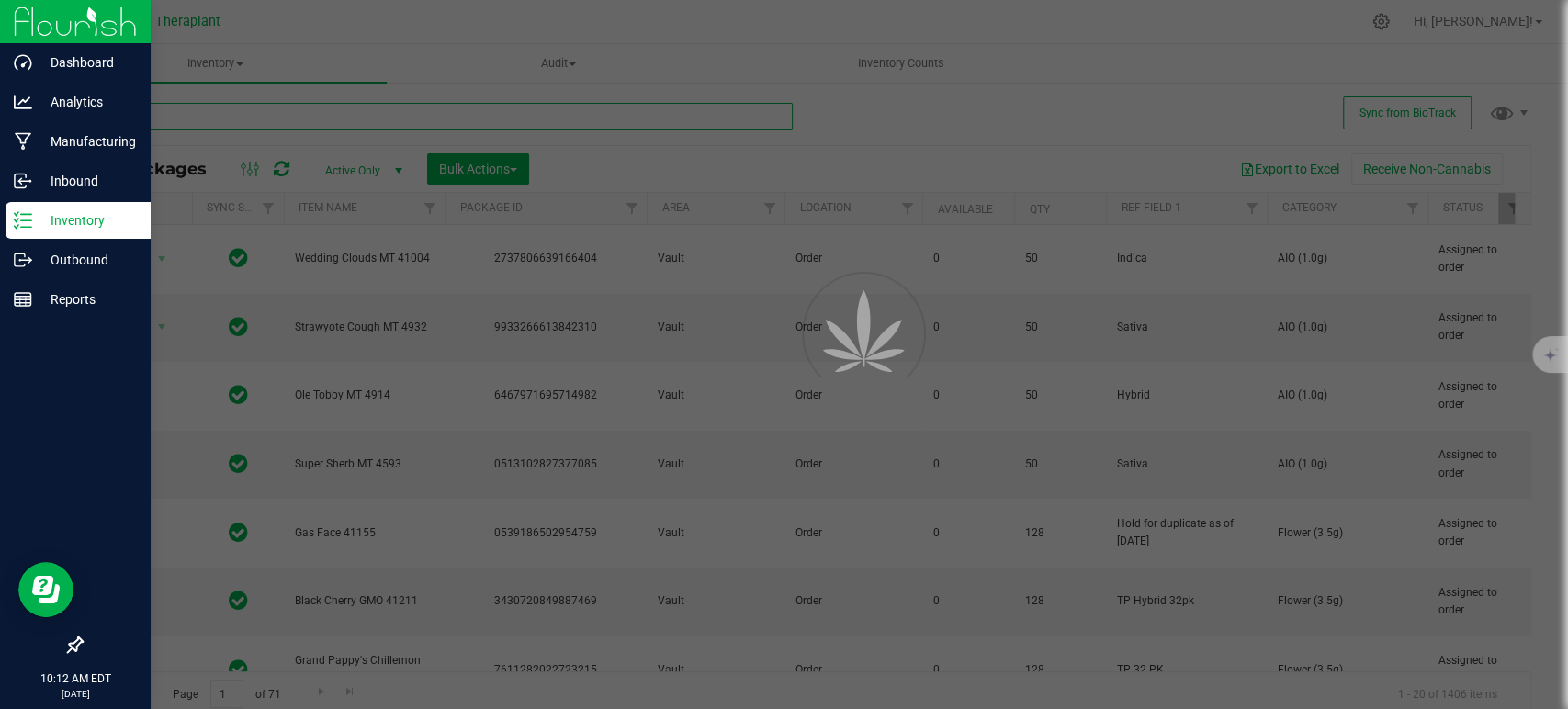
type input "2026-05-28"
type input "[DATE]"
type input "2026-05-12"
type input "2025-11-27"
type input "2026-08-06"
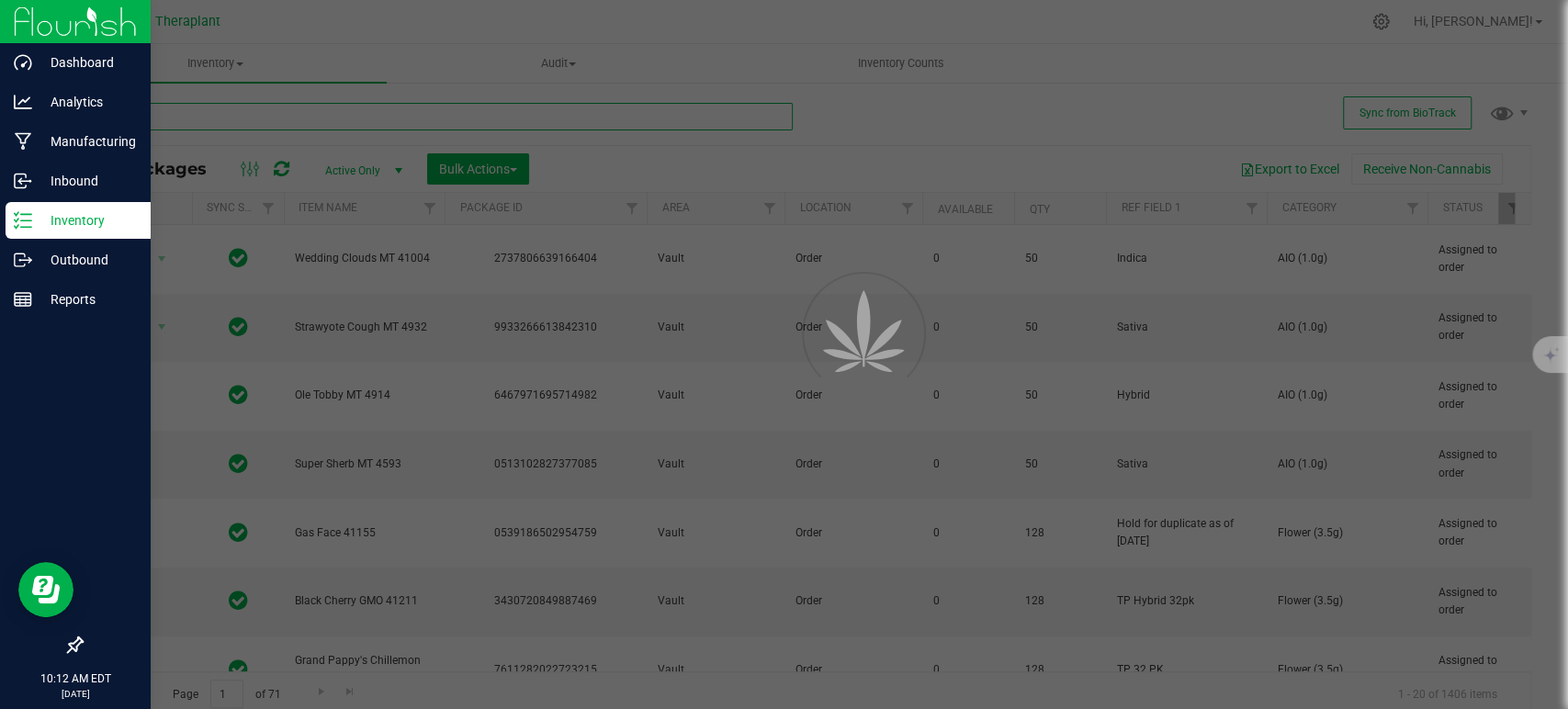
type input "2026-08-13"
type input "2026-08-11"
type input "2026-07-17"
type input "2026-05-28"
type input "[DATE]"
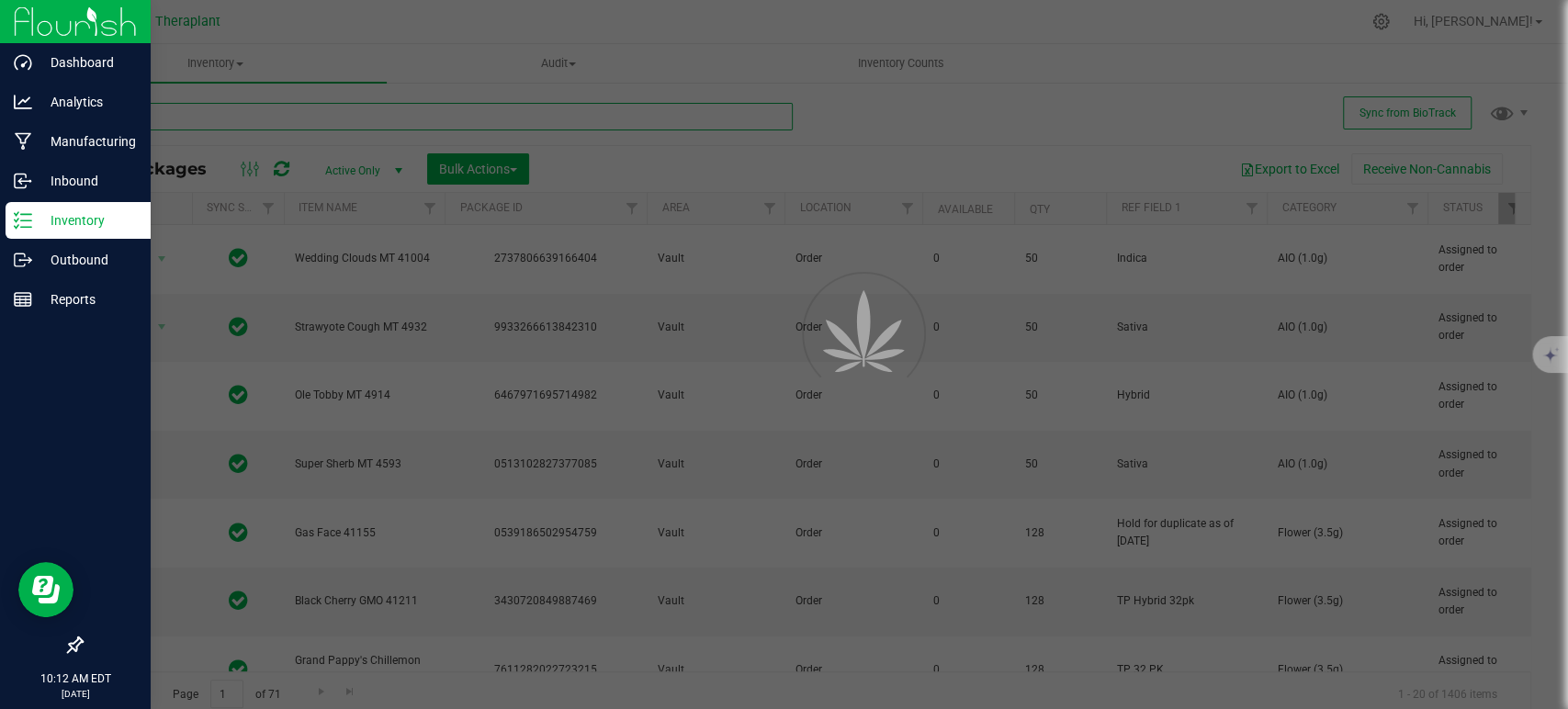
type input "2026-05-12"
type input "2025-11-27"
type input "2026-04-23"
type input "2026-08-11"
type input "2026-07-17"
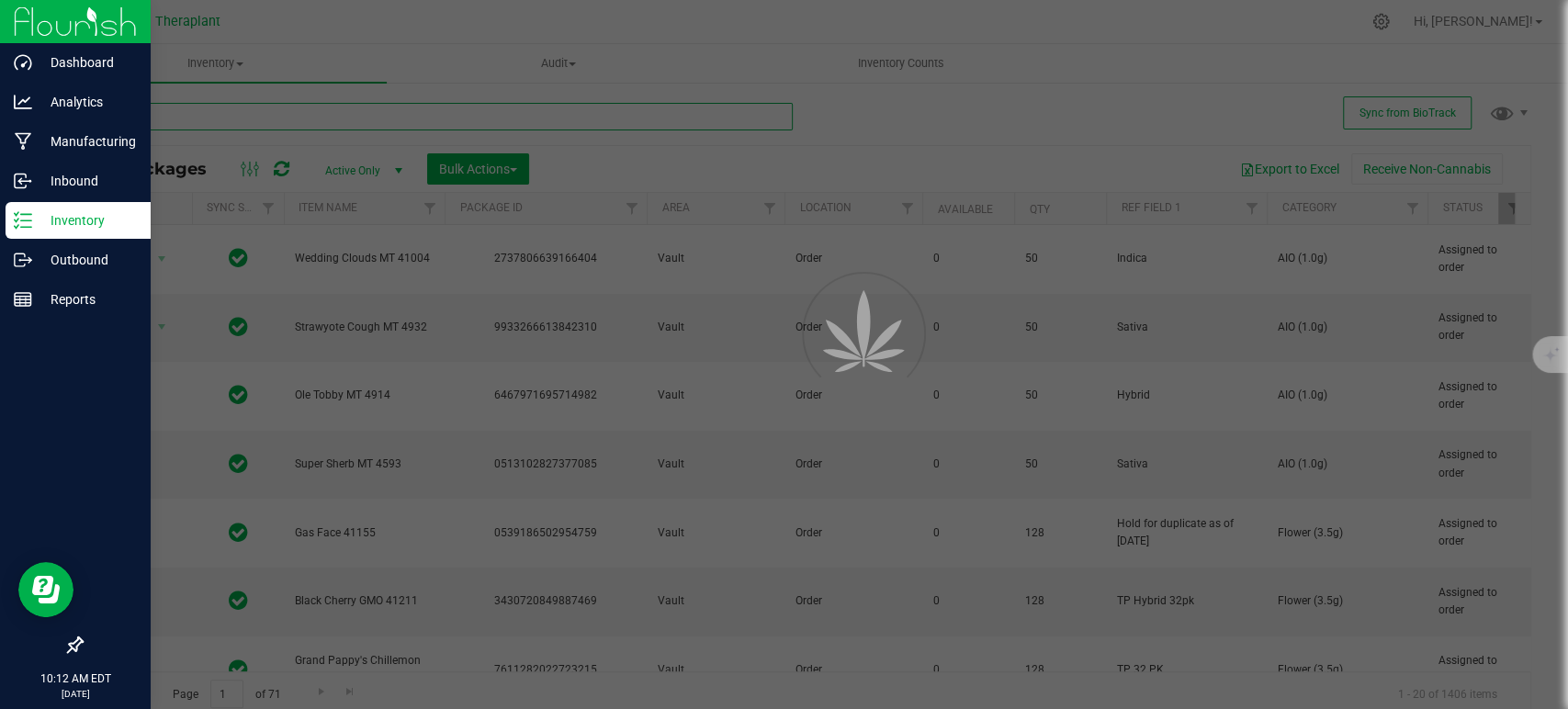
type input "2026-08-25"
type input "2026-04-29"
type input "2025-11-27"
type input "[DATE]"
type input "2025-12-12"
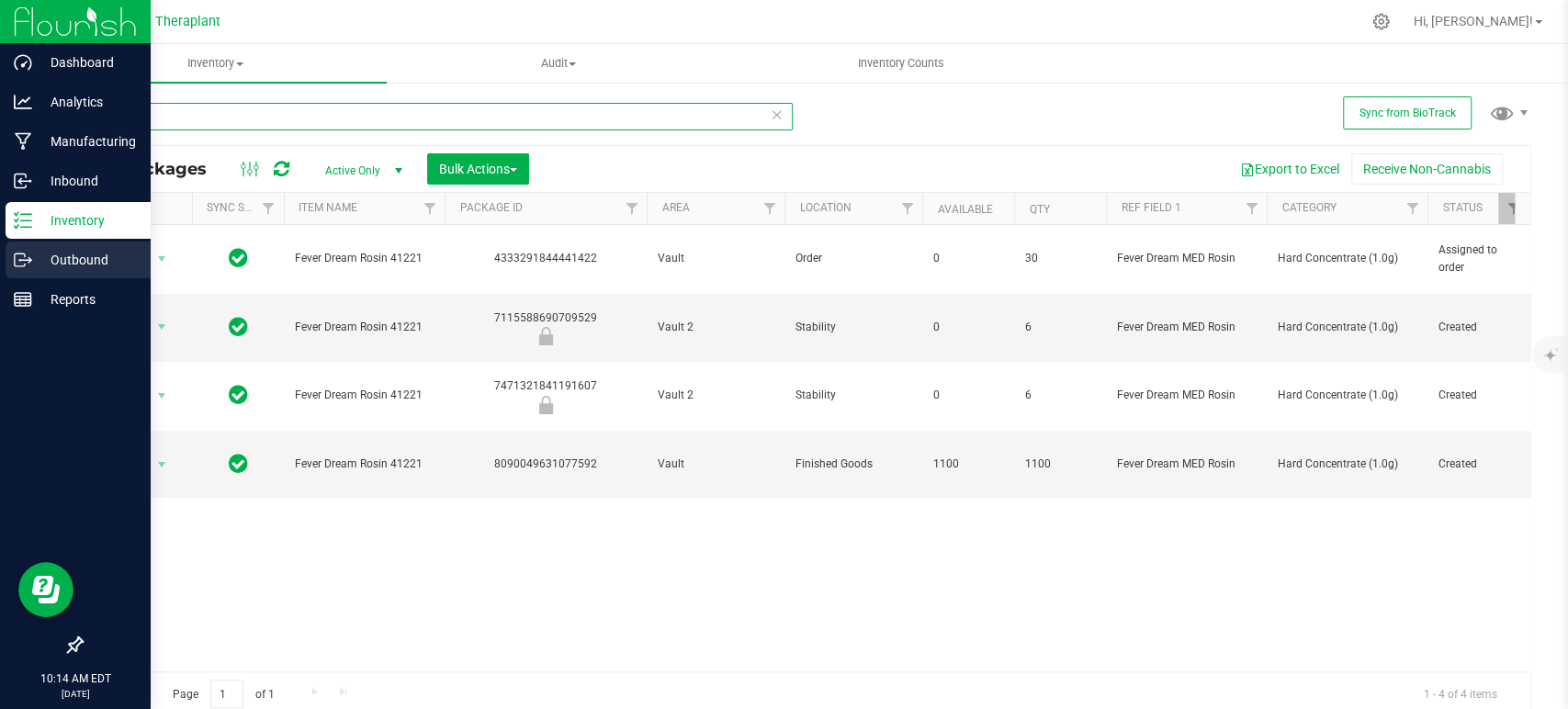
type input "41221"
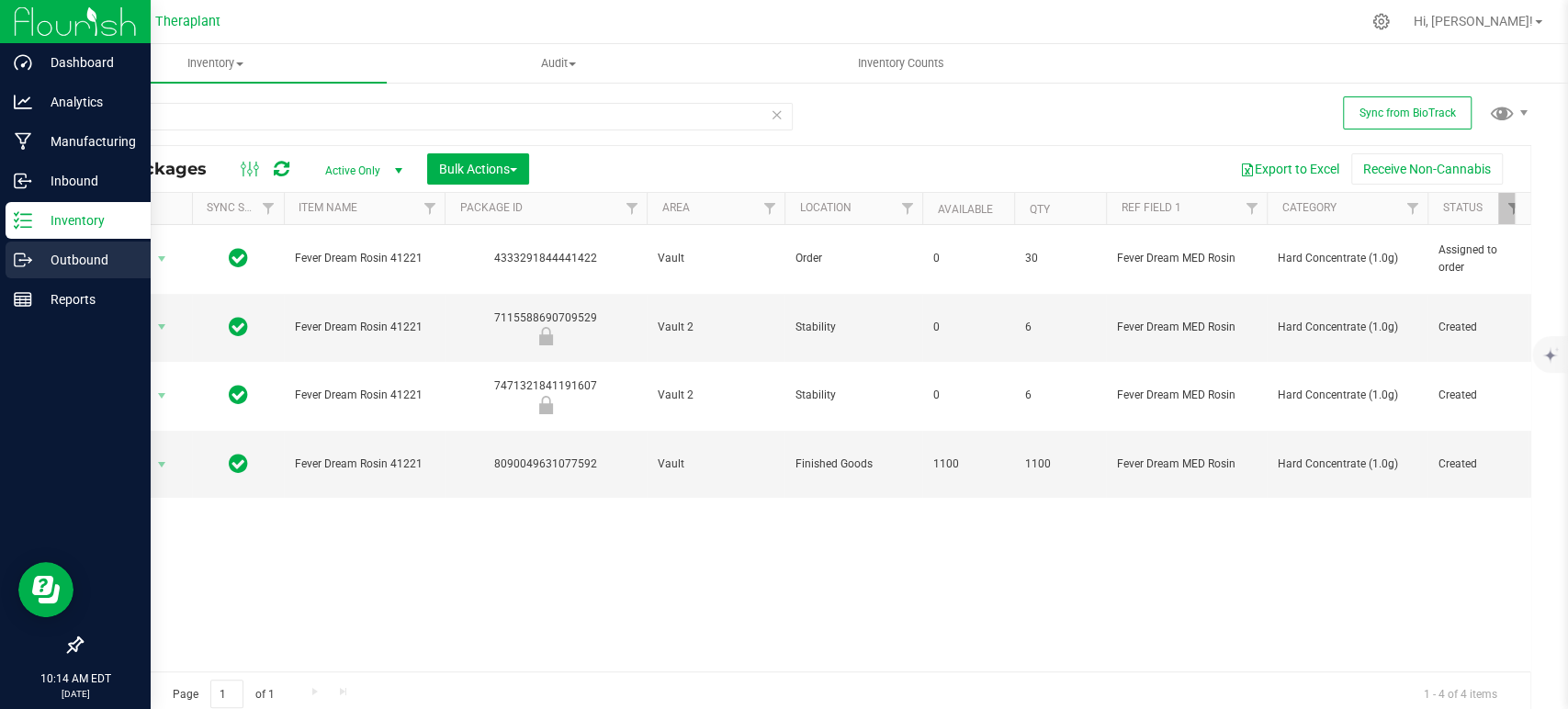
click at [85, 262] on p "Outbound" at bounding box center [87, 260] width 110 height 22
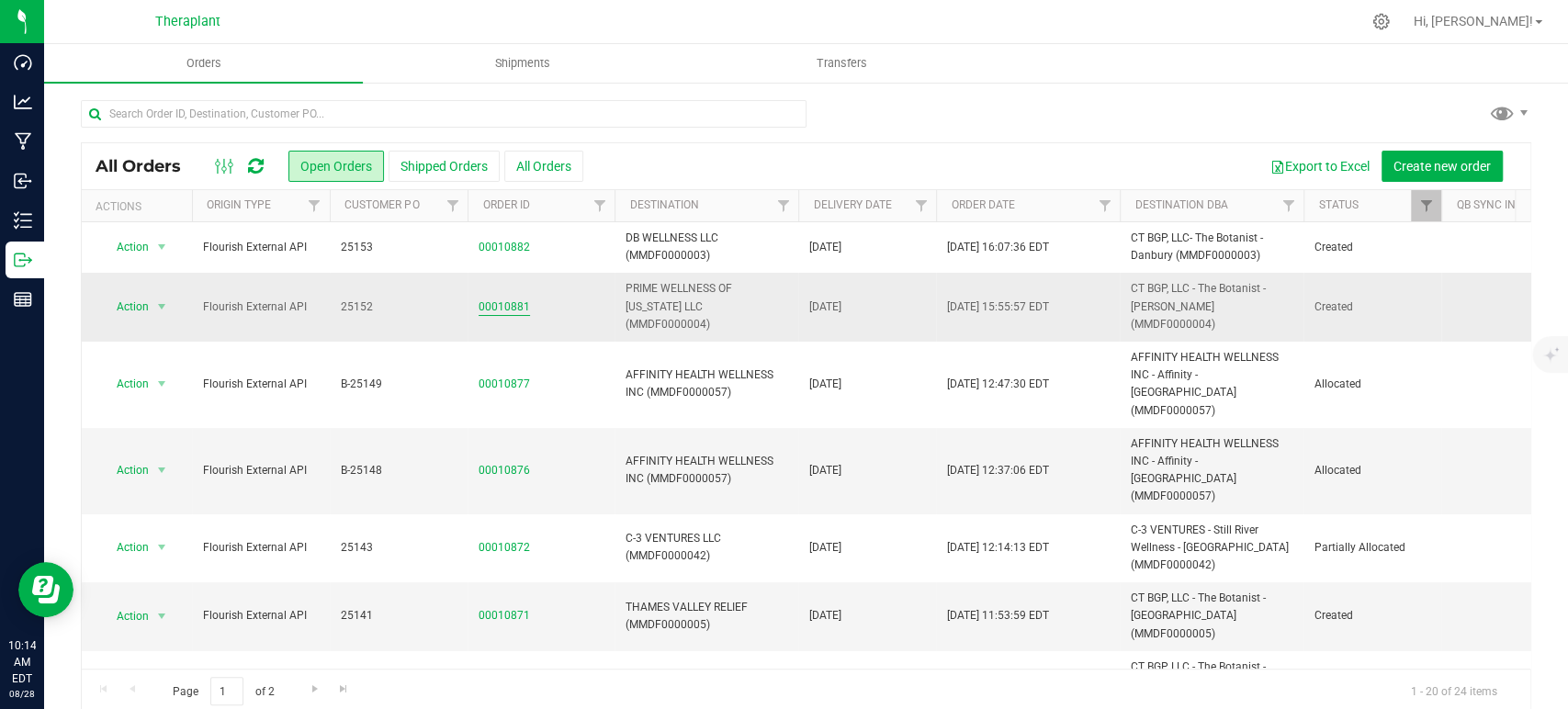
click at [505, 303] on link "00010881" at bounding box center [504, 307] width 51 height 17
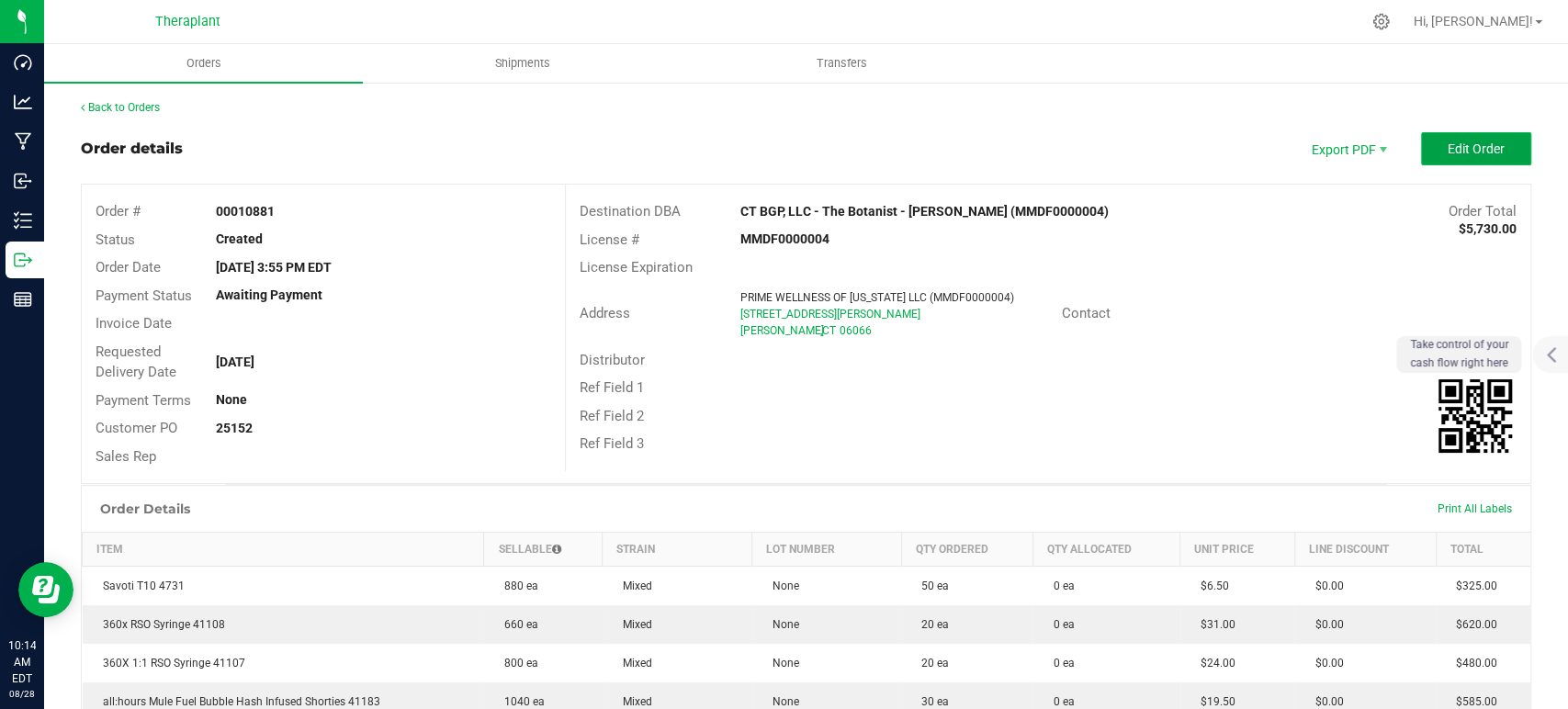
click at [1448, 141] on span "Edit Order" at bounding box center [1476, 149] width 57 height 15
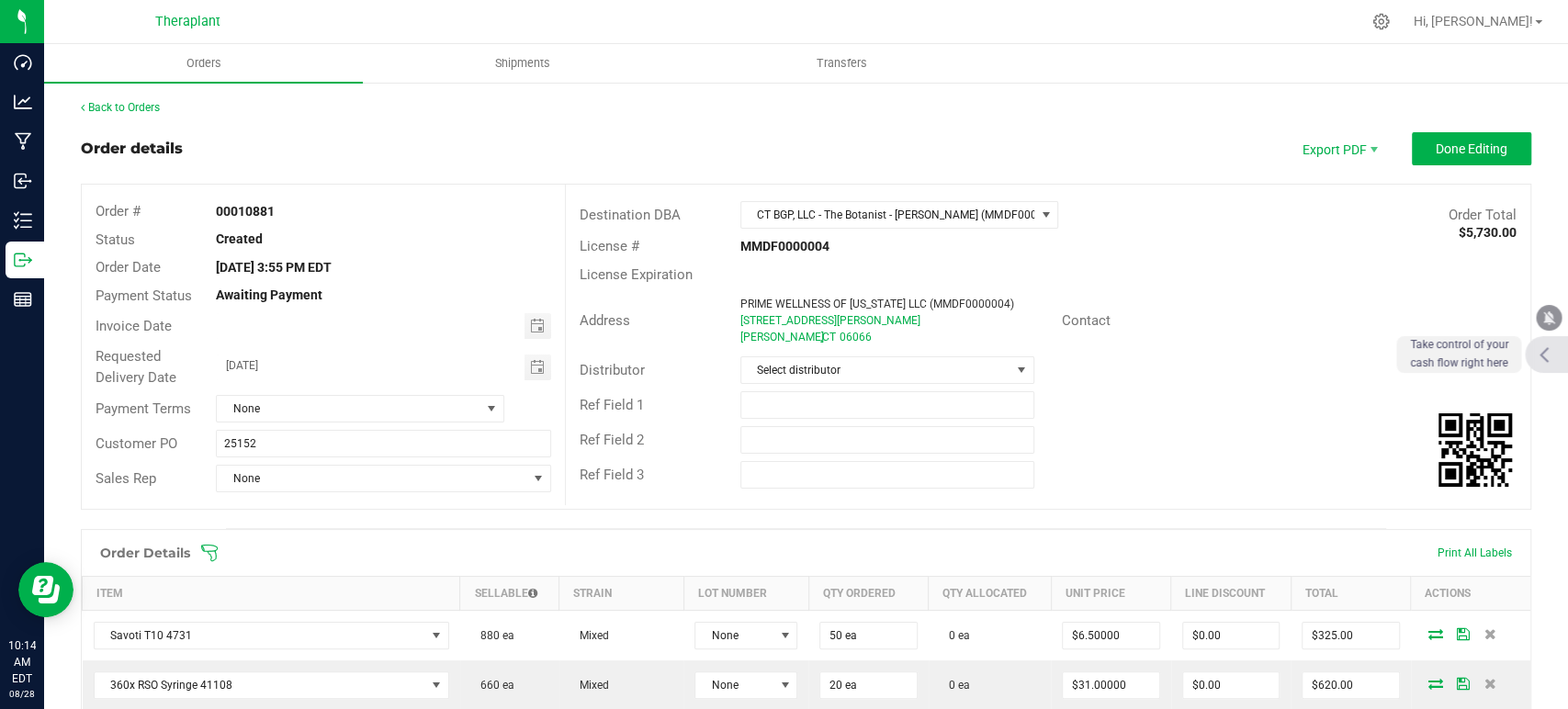
click at [1549, 346] on icon at bounding box center [1543, 354] width 10 height 17
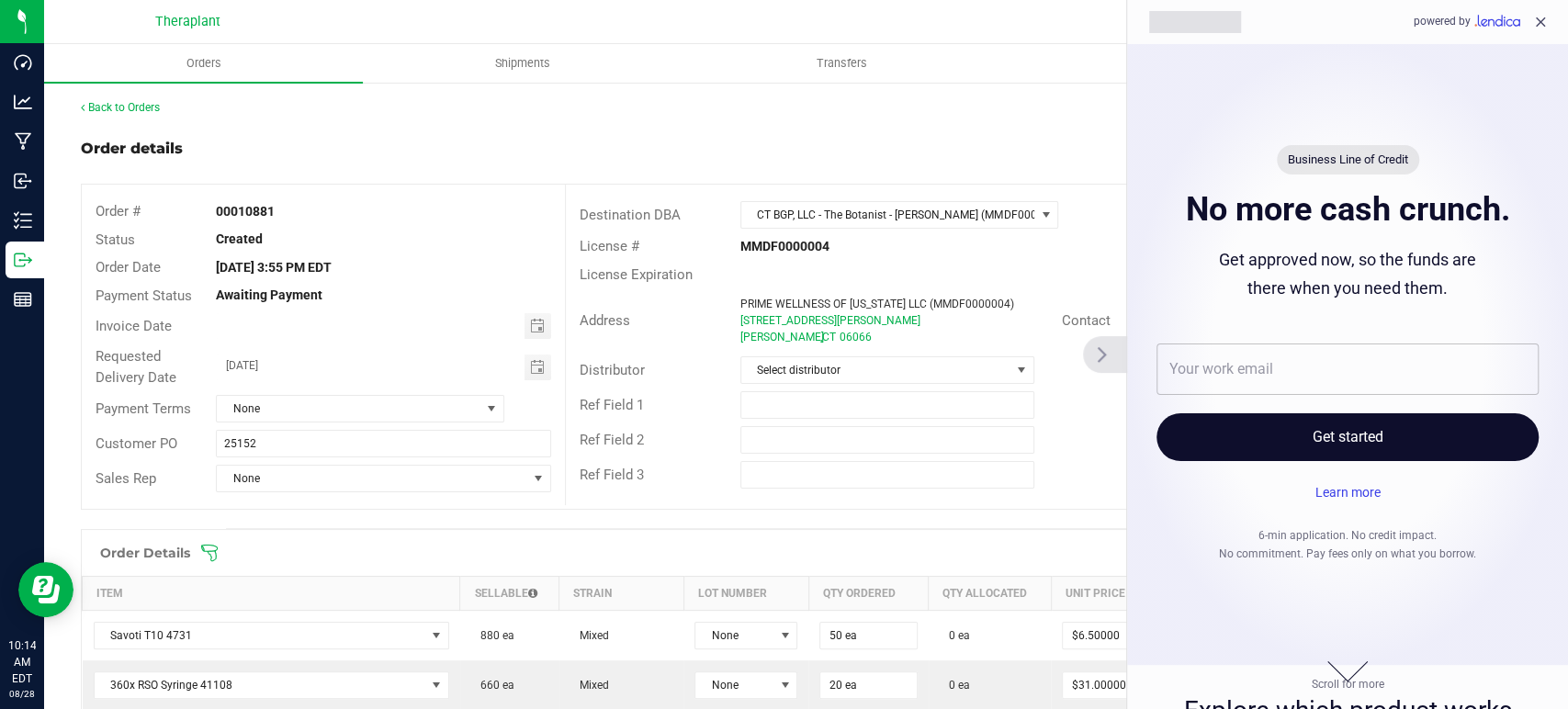
click at [1107, 354] on icon at bounding box center [1101, 354] width 10 height 17
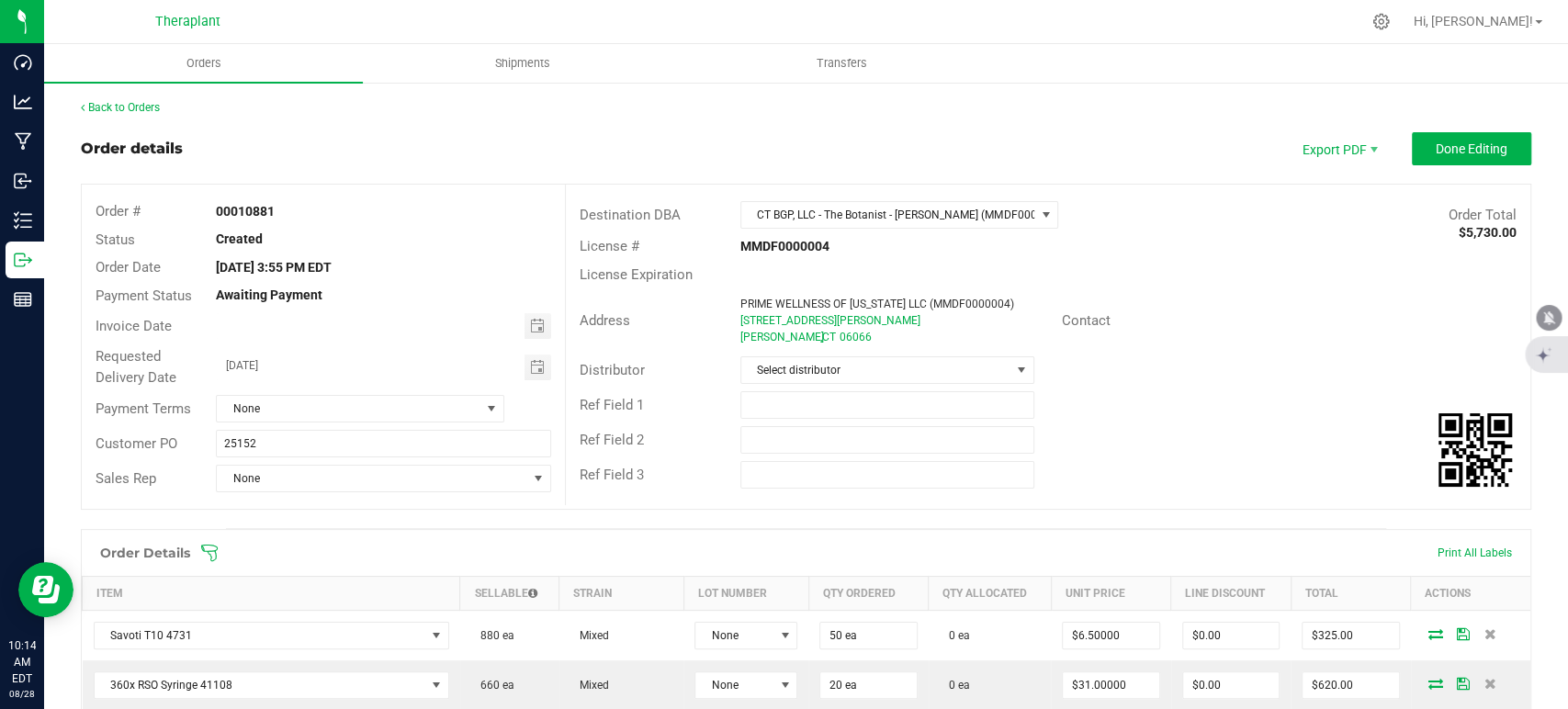
click at [1187, 248] on div "License # MMDF0000004" at bounding box center [1048, 246] width 964 height 28
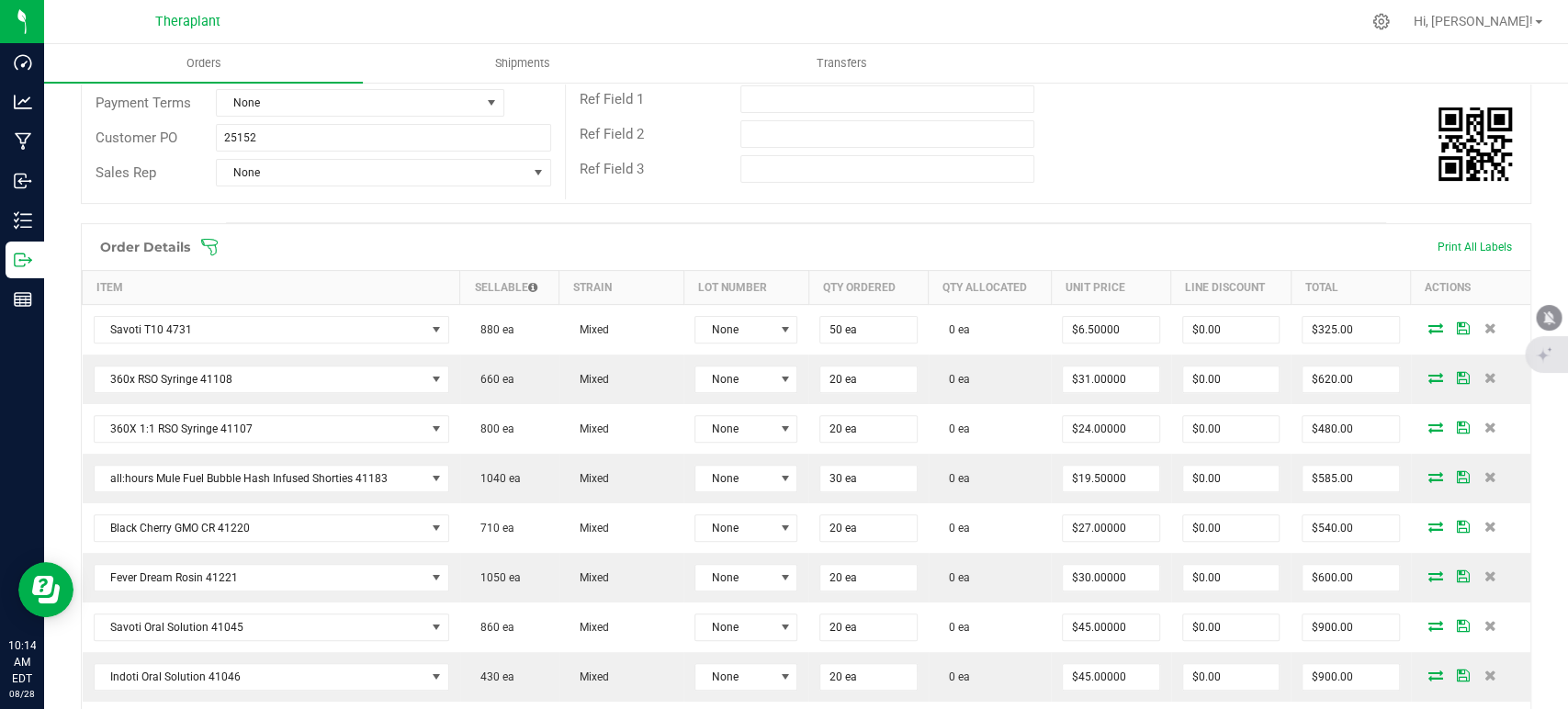
scroll to position [408, 0]
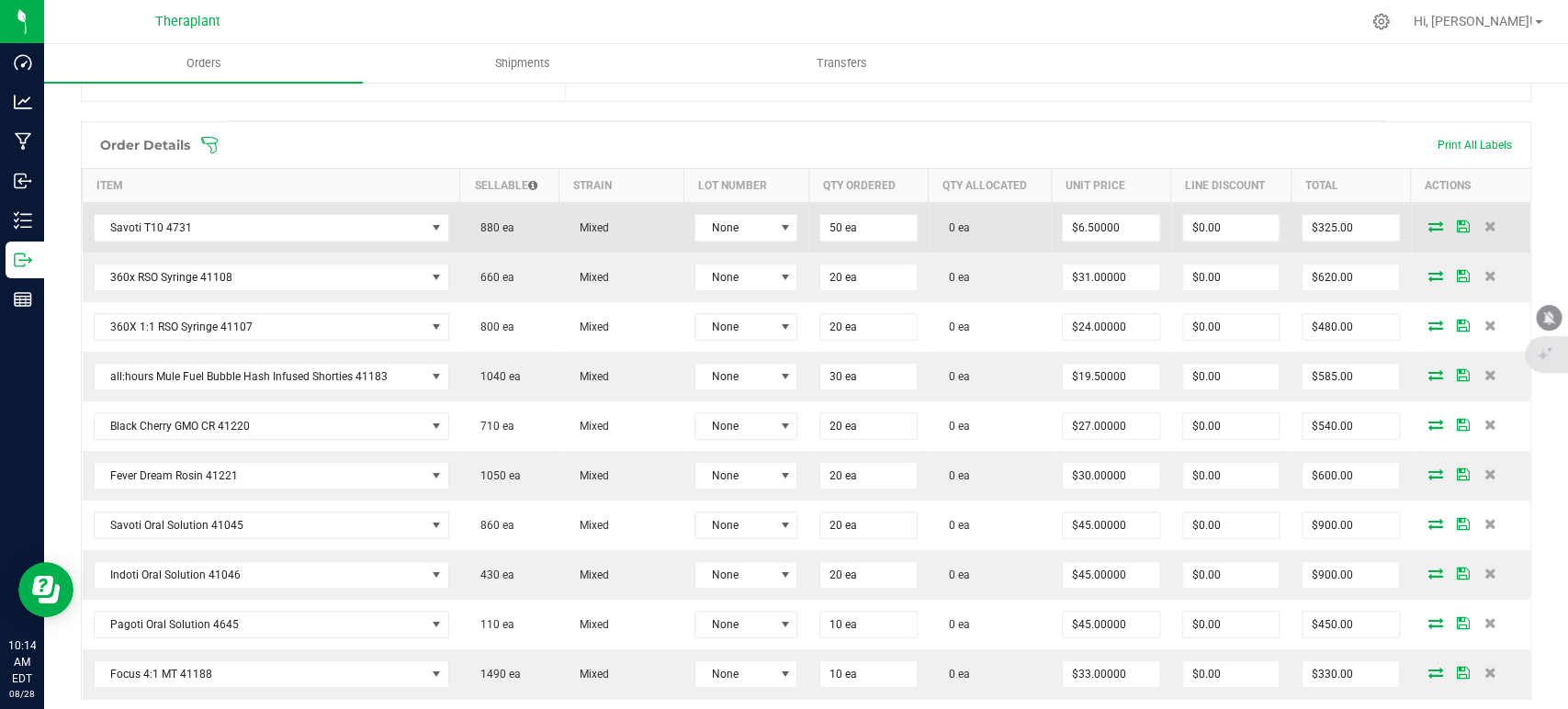
click at [1428, 225] on icon at bounding box center [1436, 226] width 15 height 11
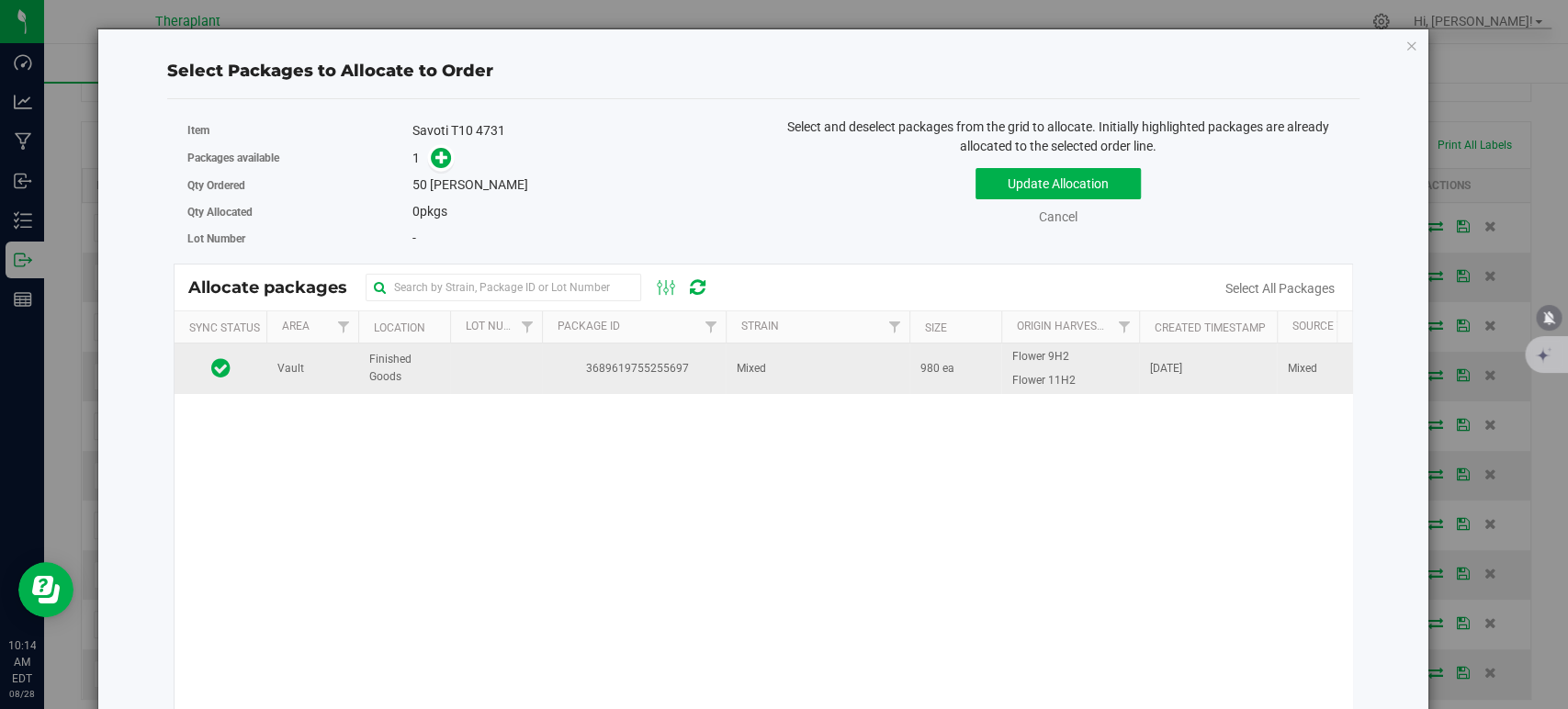
click at [771, 378] on td "Mixed" at bounding box center [818, 368] width 184 height 50
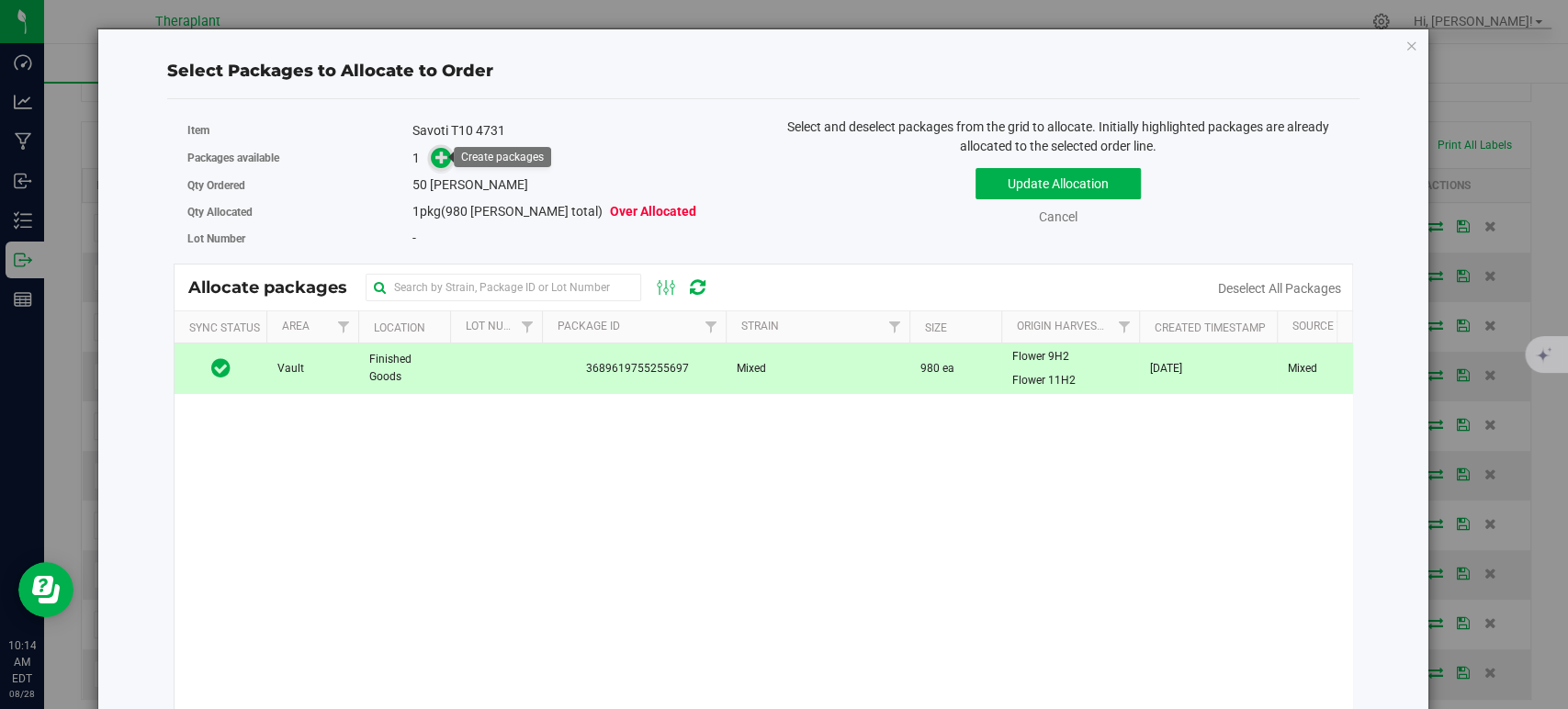
click at [431, 154] on span at bounding box center [441, 158] width 21 height 21
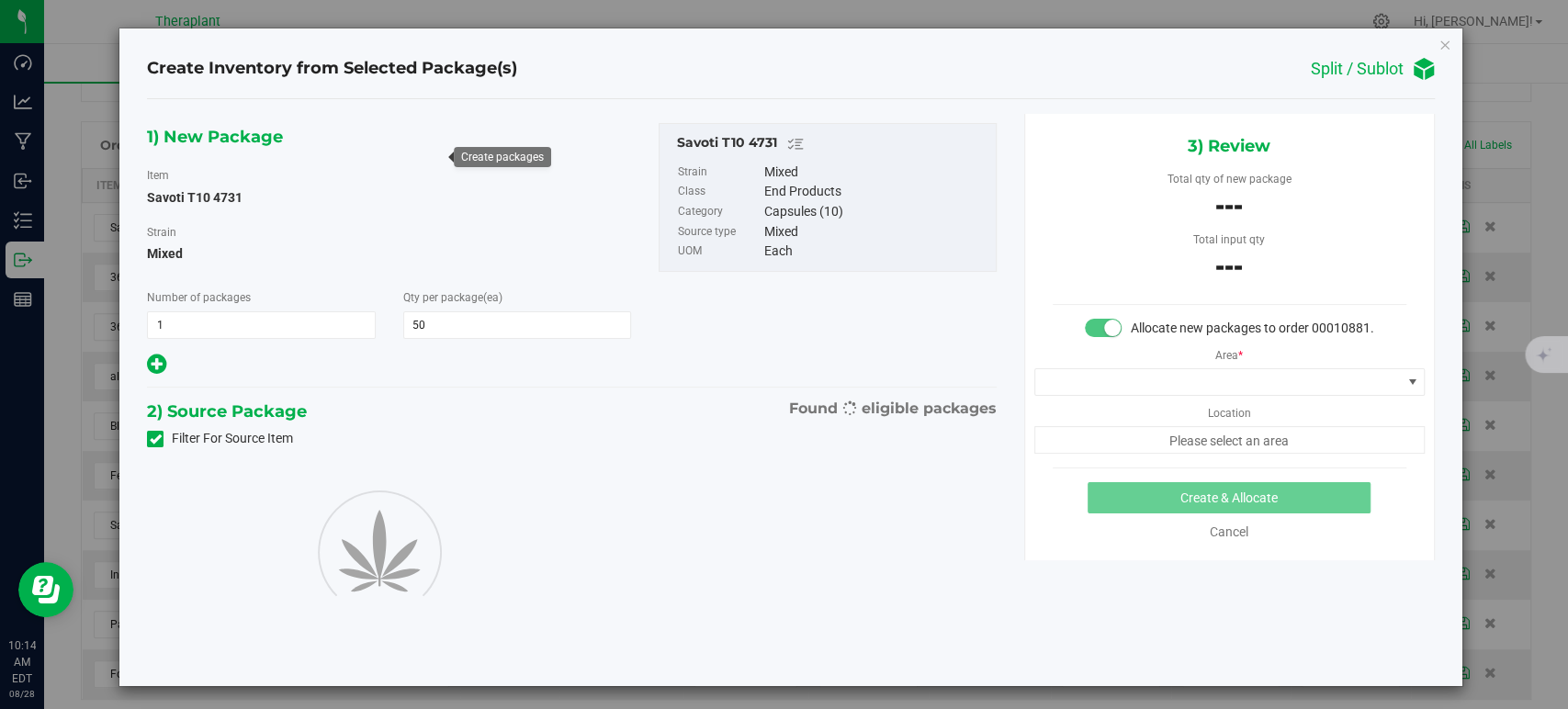
type input "50"
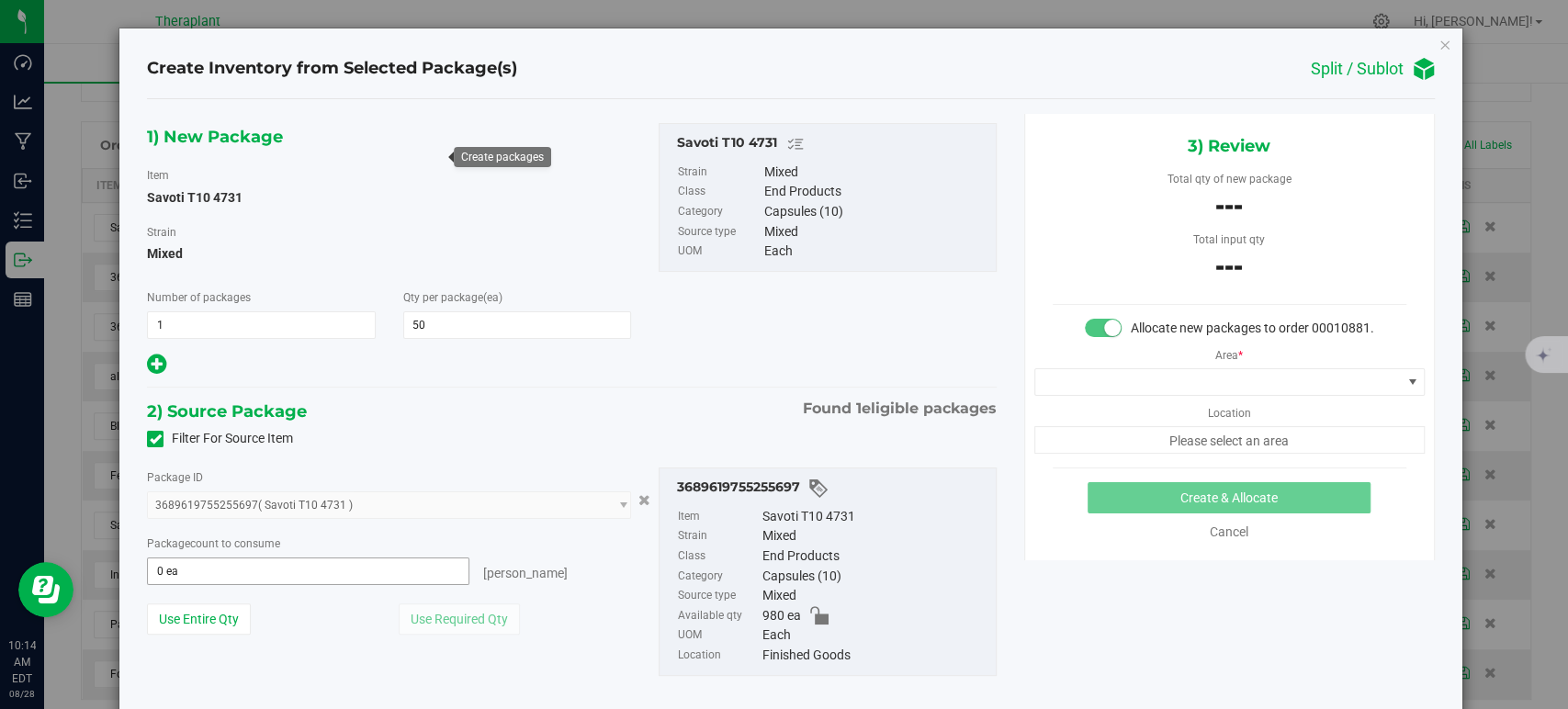
click at [308, 578] on span "0 ea 0" at bounding box center [308, 571] width 322 height 28
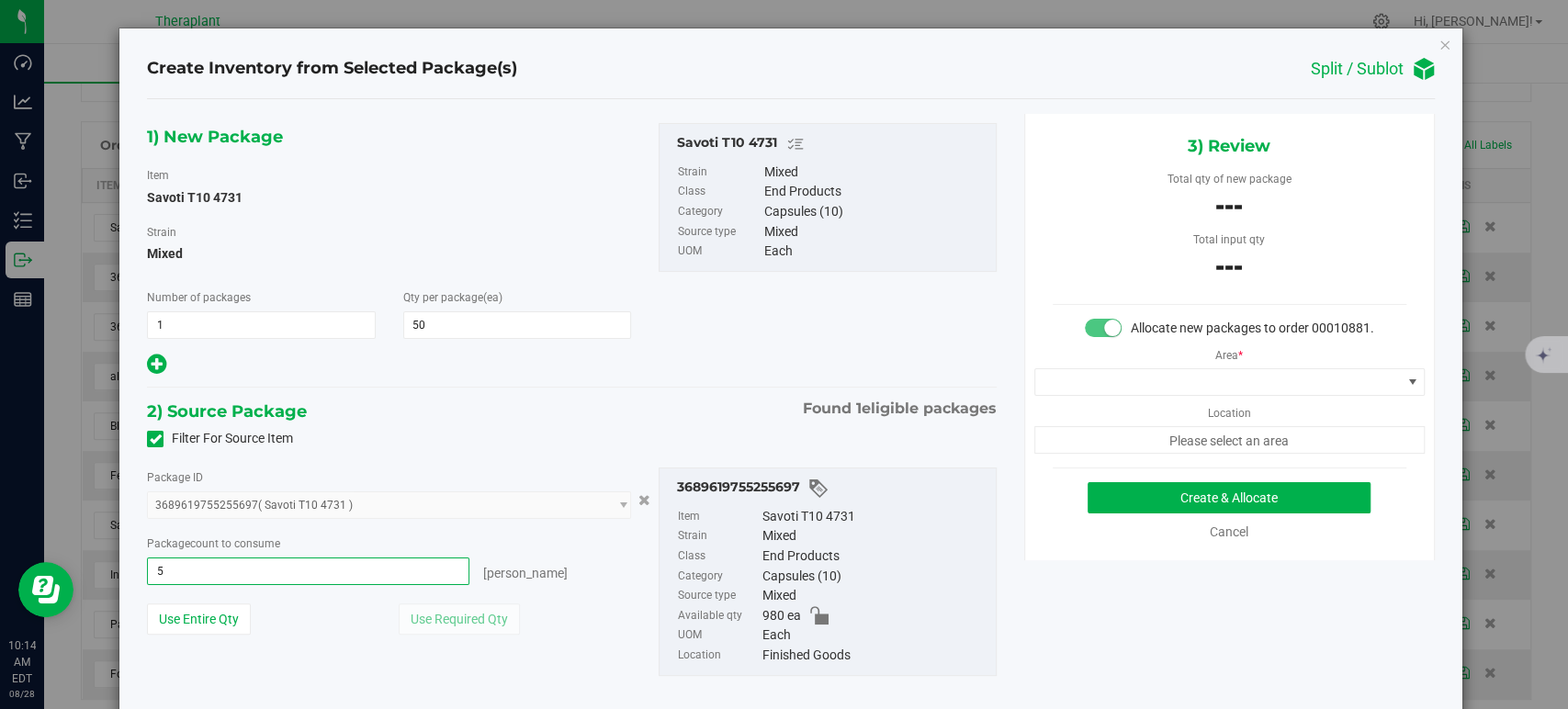
type input "50"
type input "50 ea"
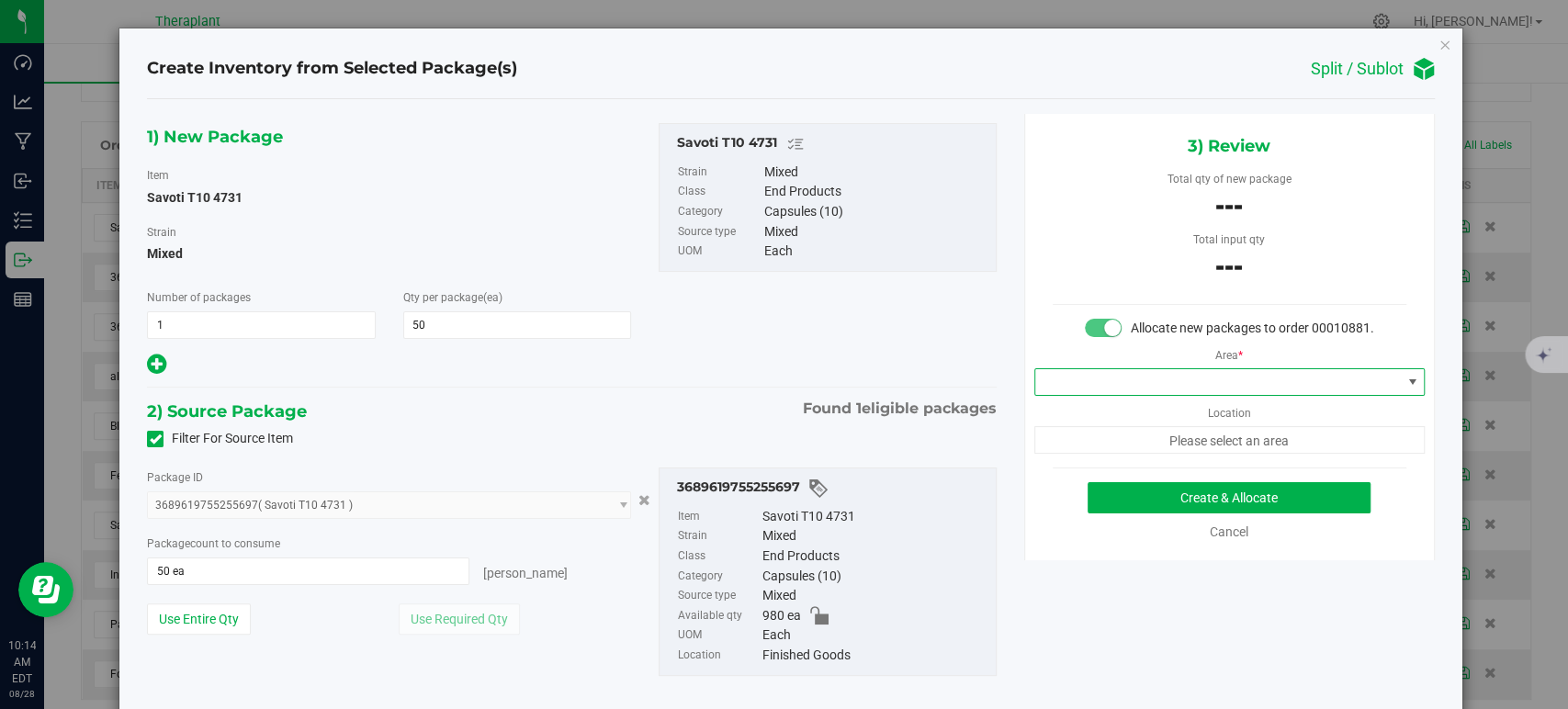
click at [1086, 388] on span at bounding box center [1218, 382] width 366 height 26
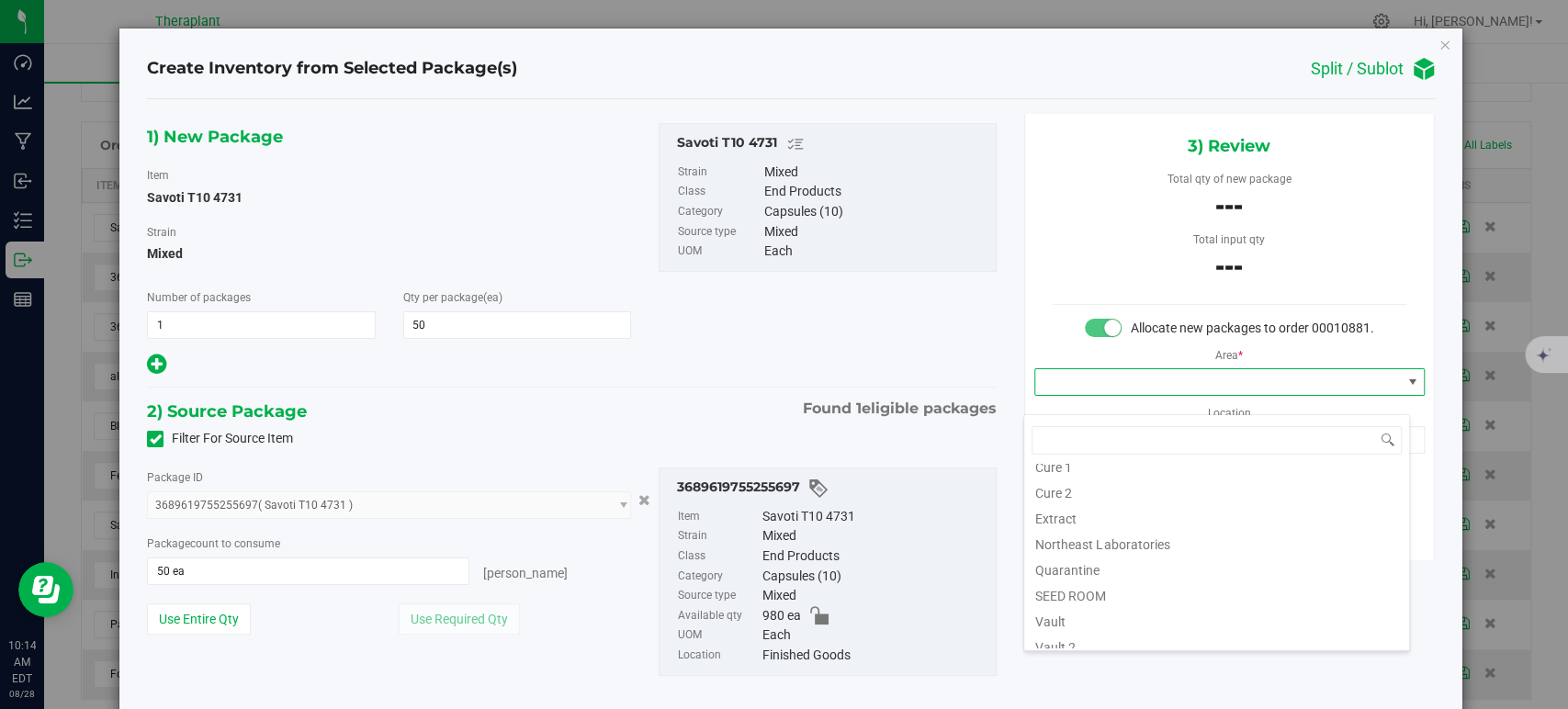
scroll to position [228, 0]
click at [1083, 534] on li "Vault" at bounding box center [1216, 532] width 385 height 26
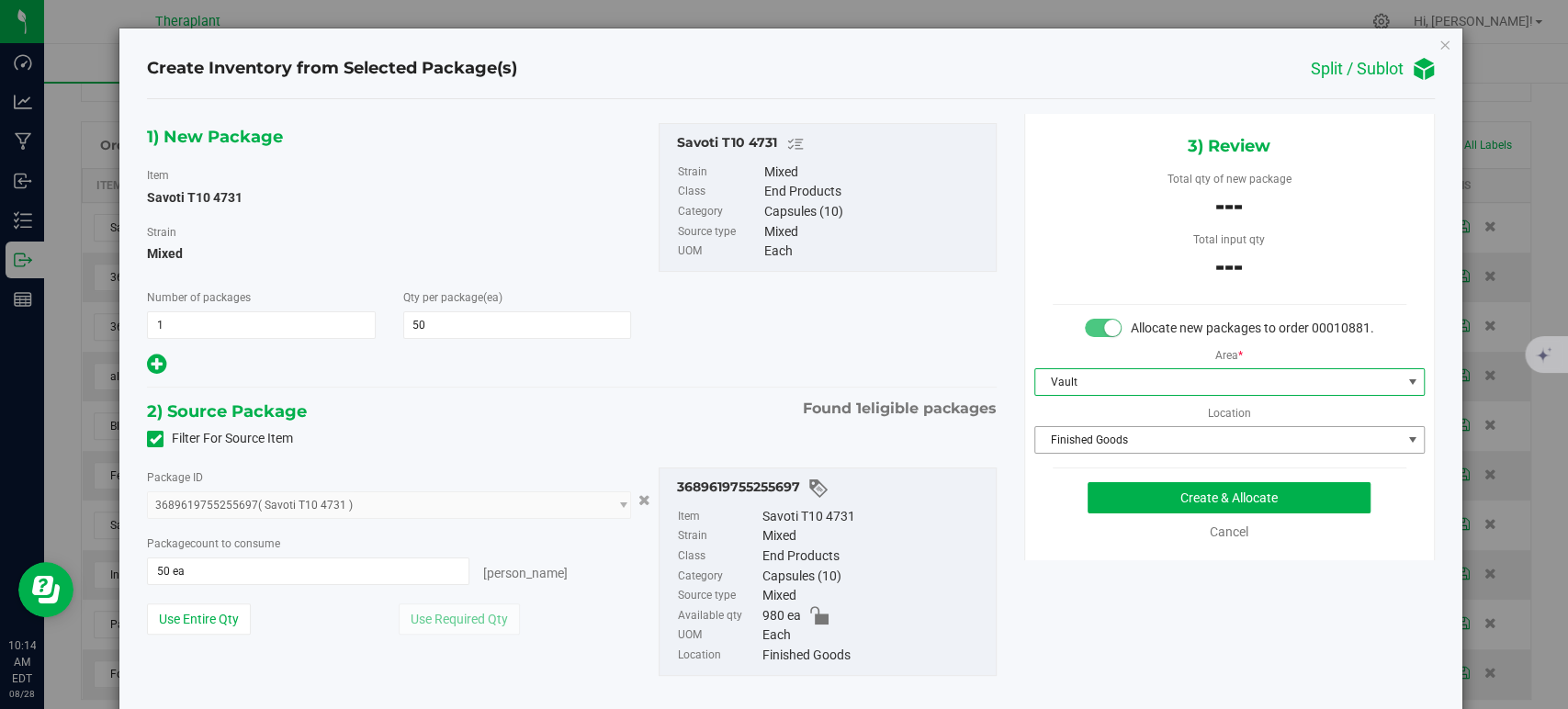
click at [1069, 453] on span "Finished Goods" at bounding box center [1218, 440] width 366 height 26
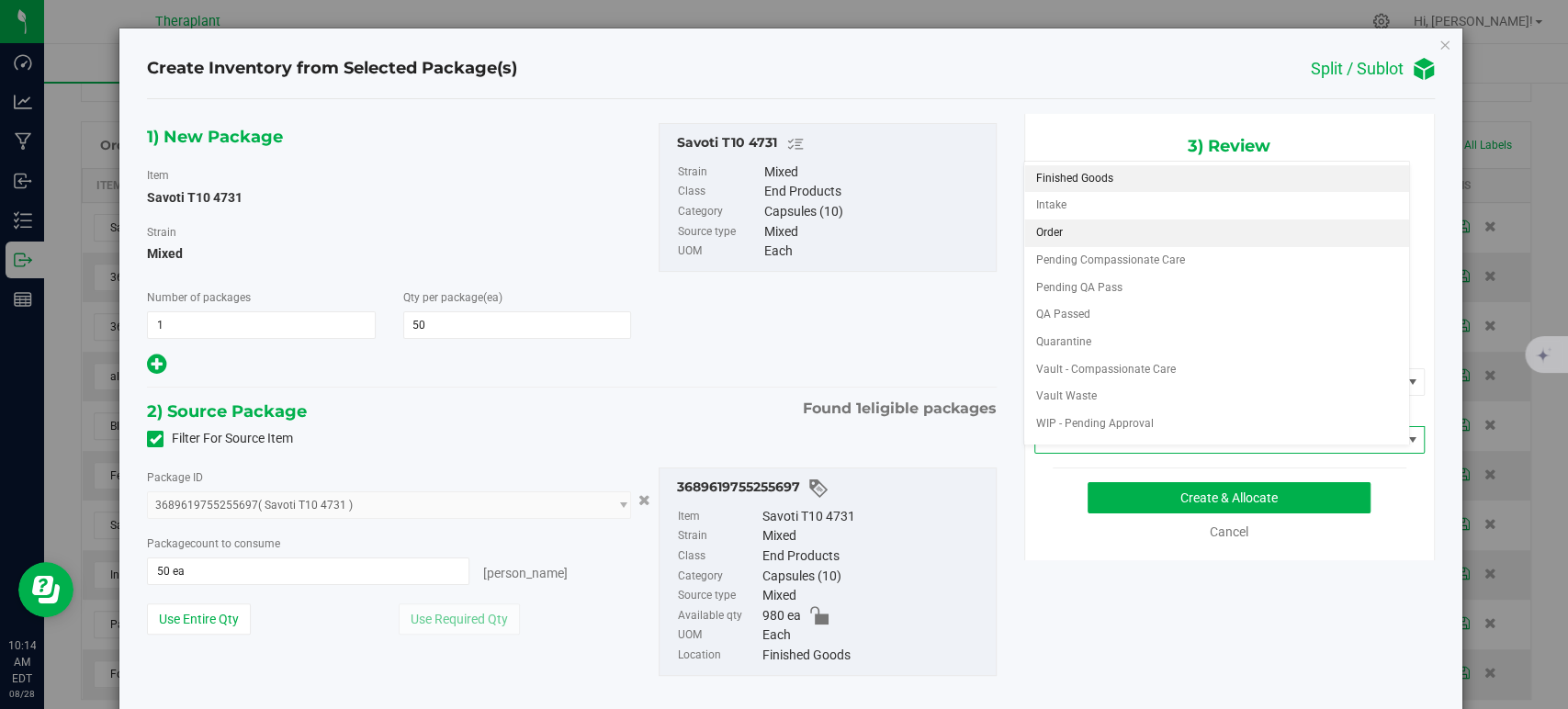
click at [1080, 223] on li "Order" at bounding box center [1216, 233] width 385 height 28
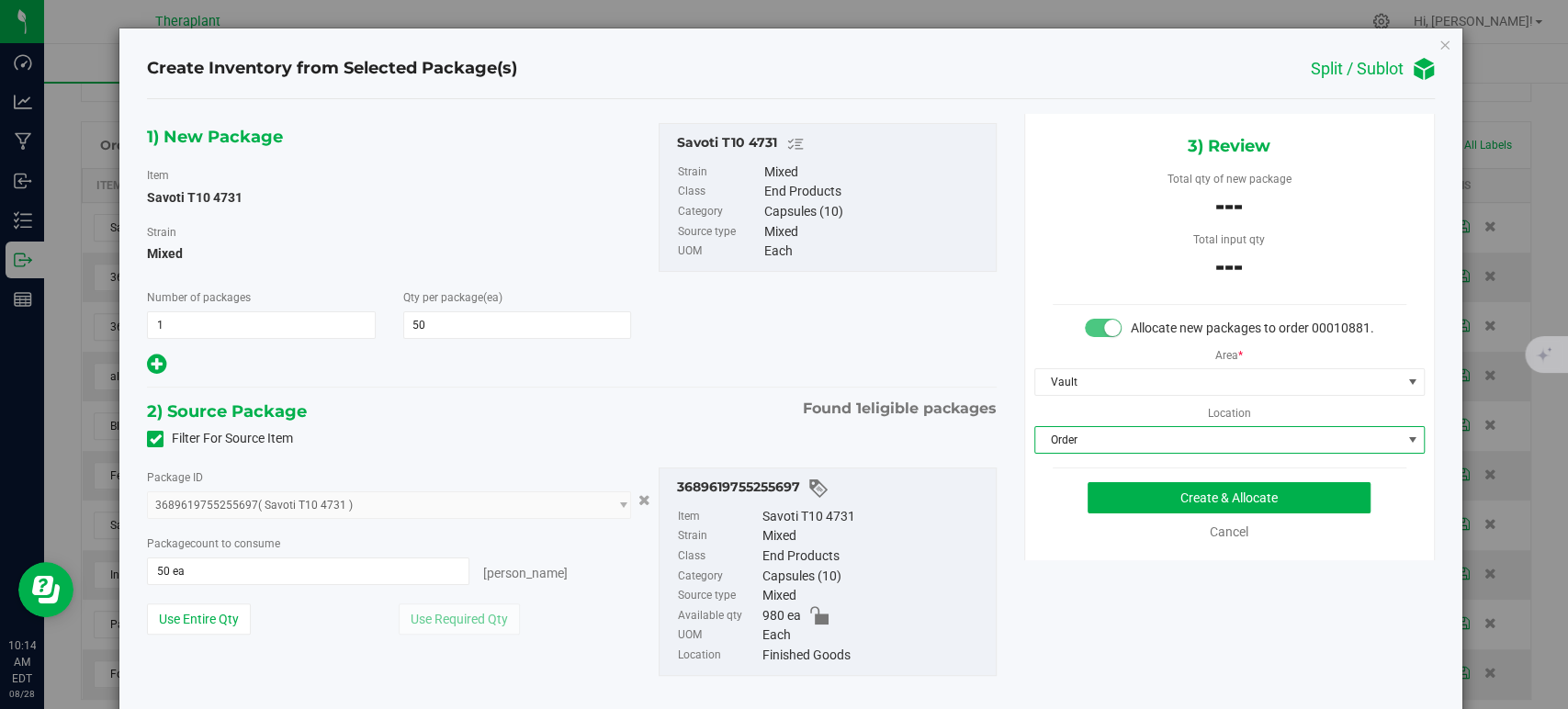
click at [1074, 219] on div "---" at bounding box center [1229, 208] width 354 height 41
click at [1156, 513] on button "Create & Allocate" at bounding box center [1229, 498] width 283 height 31
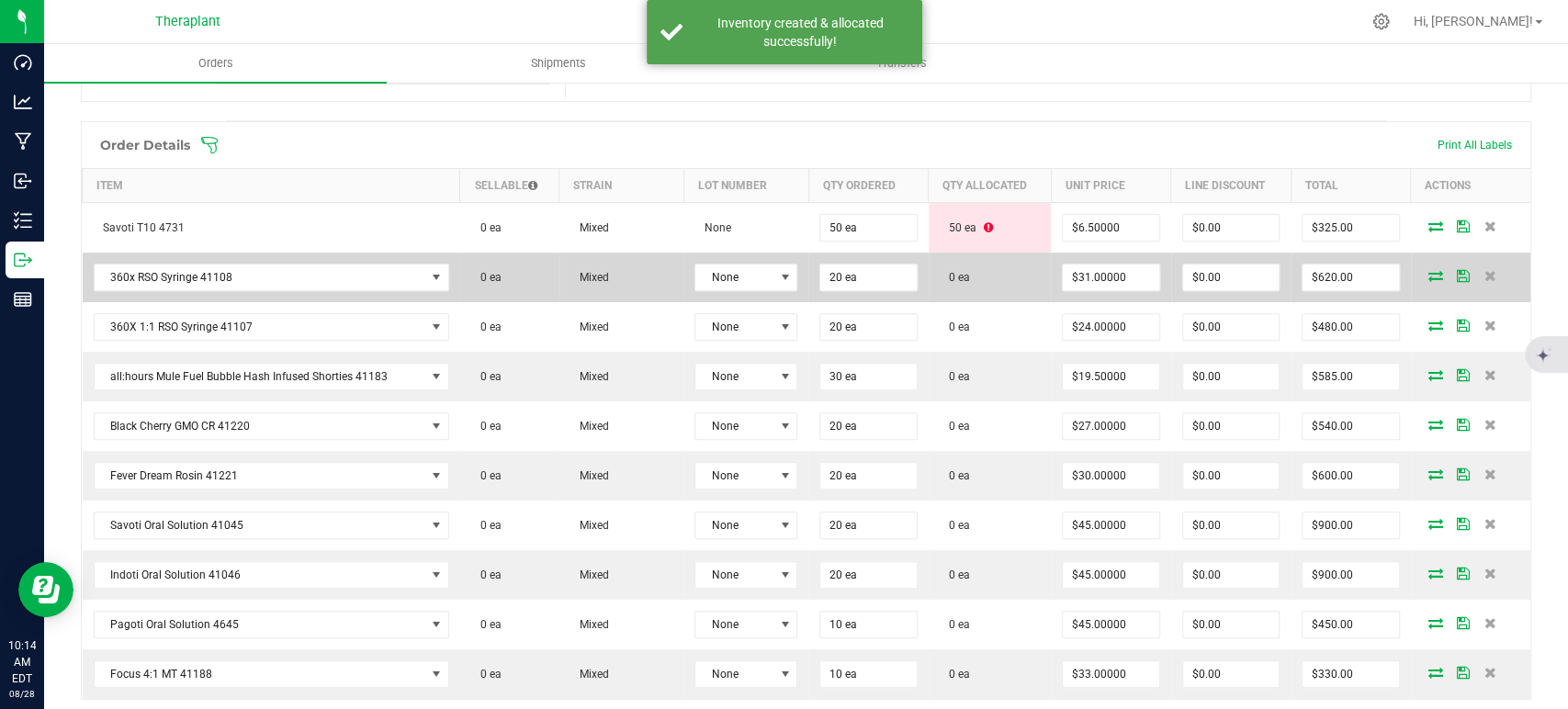
click at [1428, 271] on icon at bounding box center [1436, 276] width 15 height 11
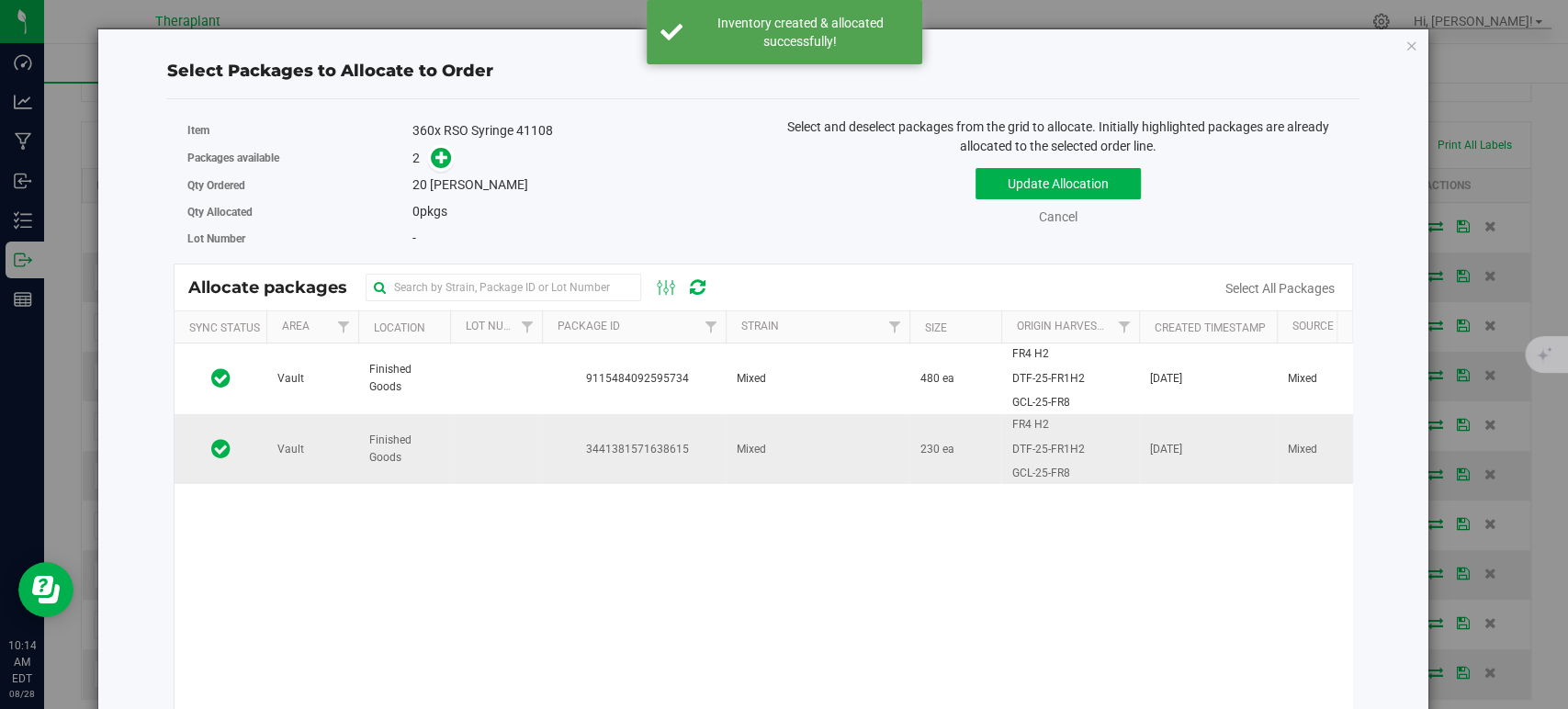
click at [699, 448] on span "3441381571638615" at bounding box center [634, 449] width 162 height 17
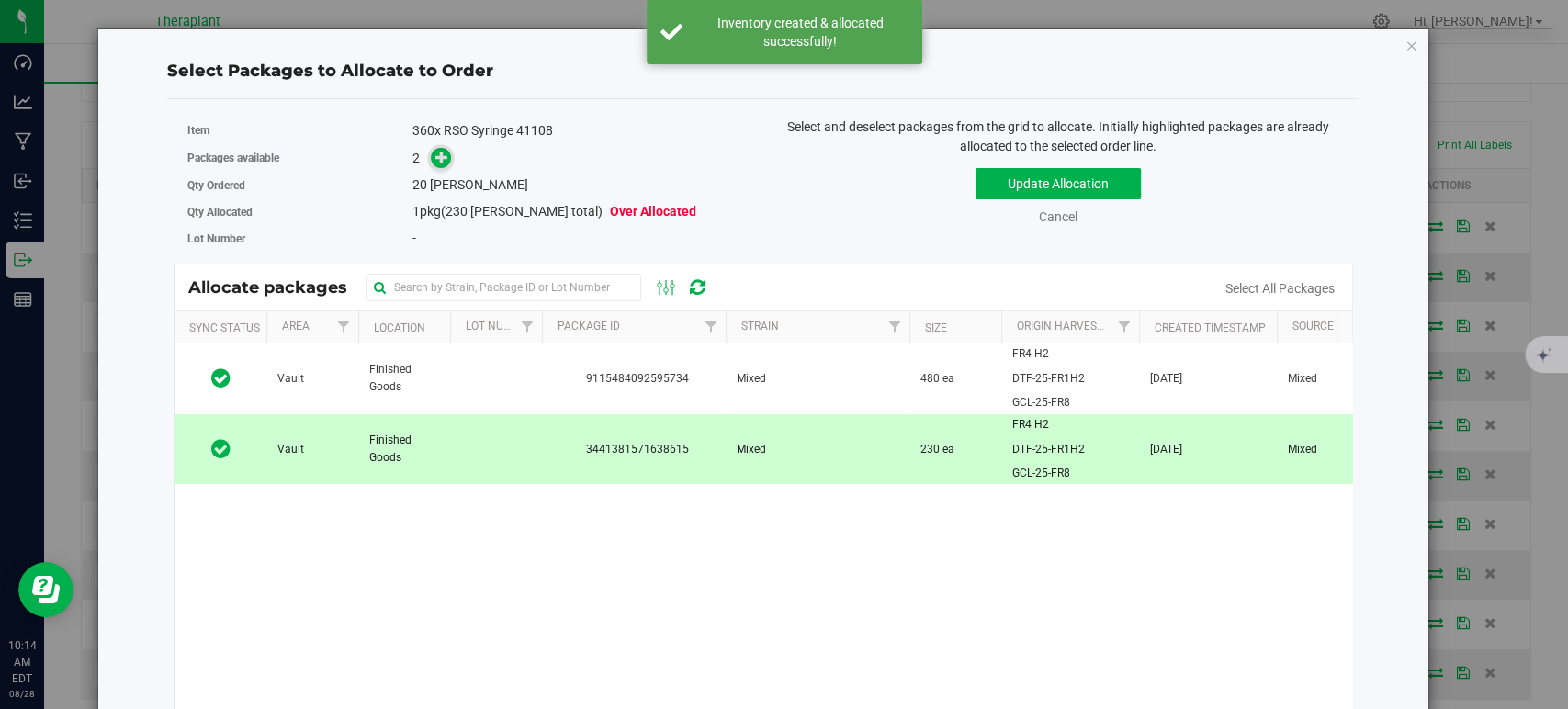
click at [435, 155] on icon at bounding box center [442, 157] width 13 height 13
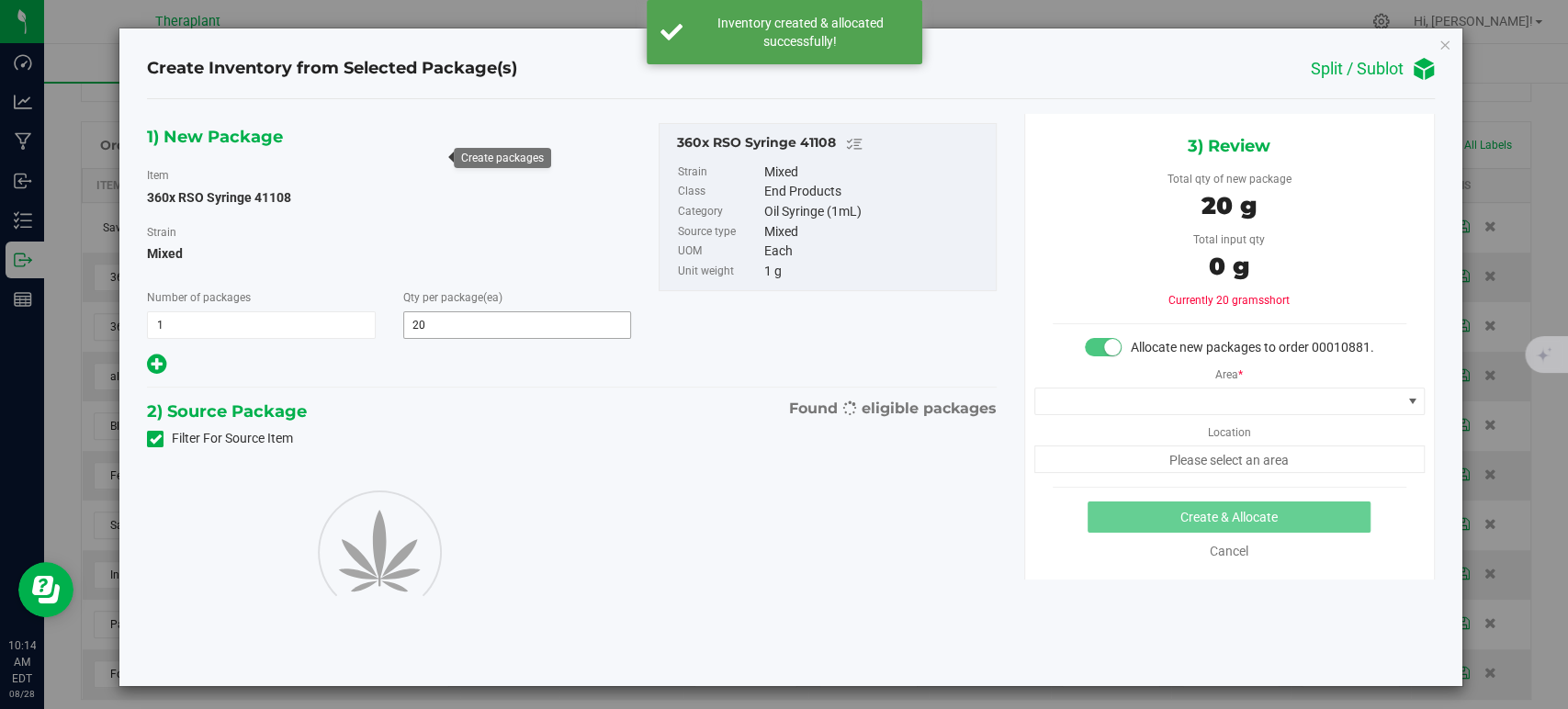
type input "20"
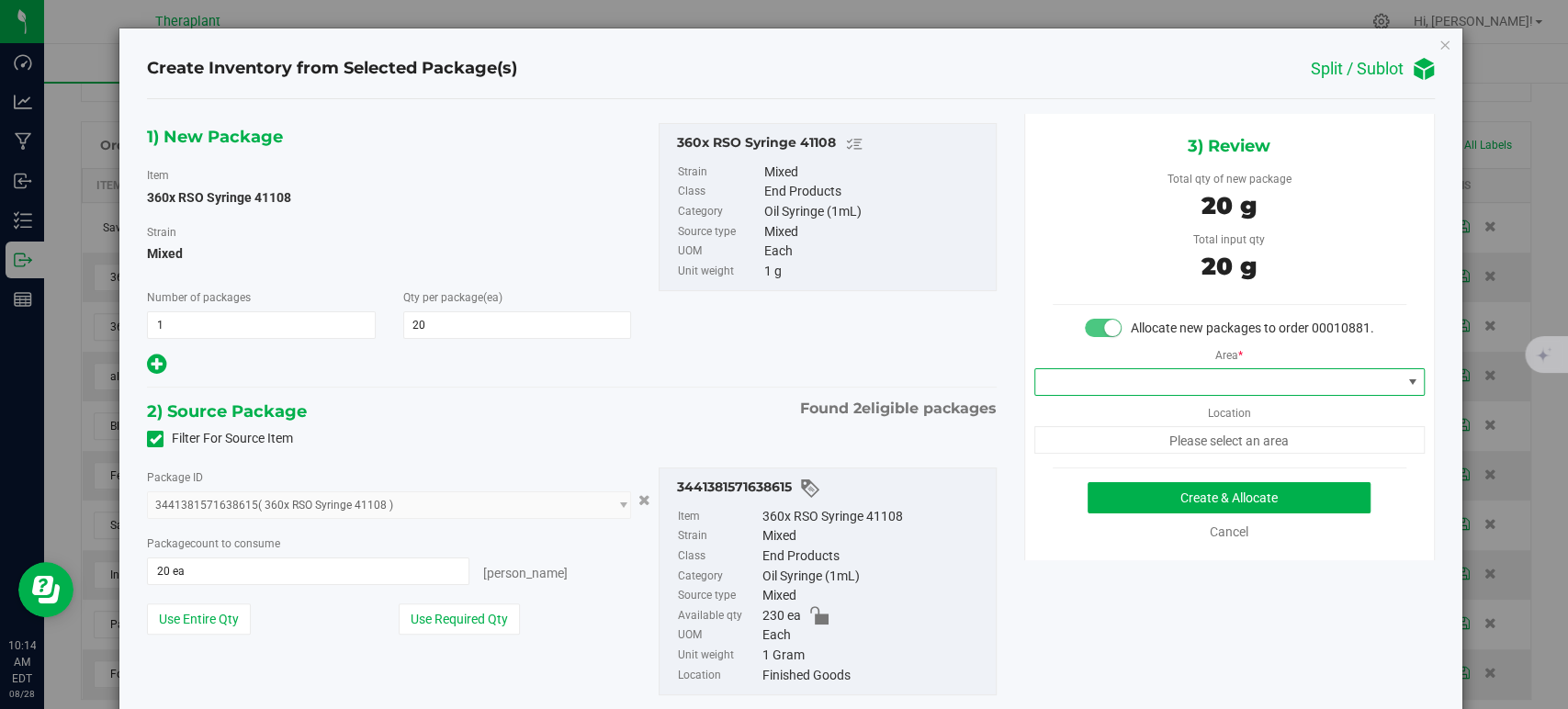
click at [1106, 395] on span at bounding box center [1218, 382] width 366 height 26
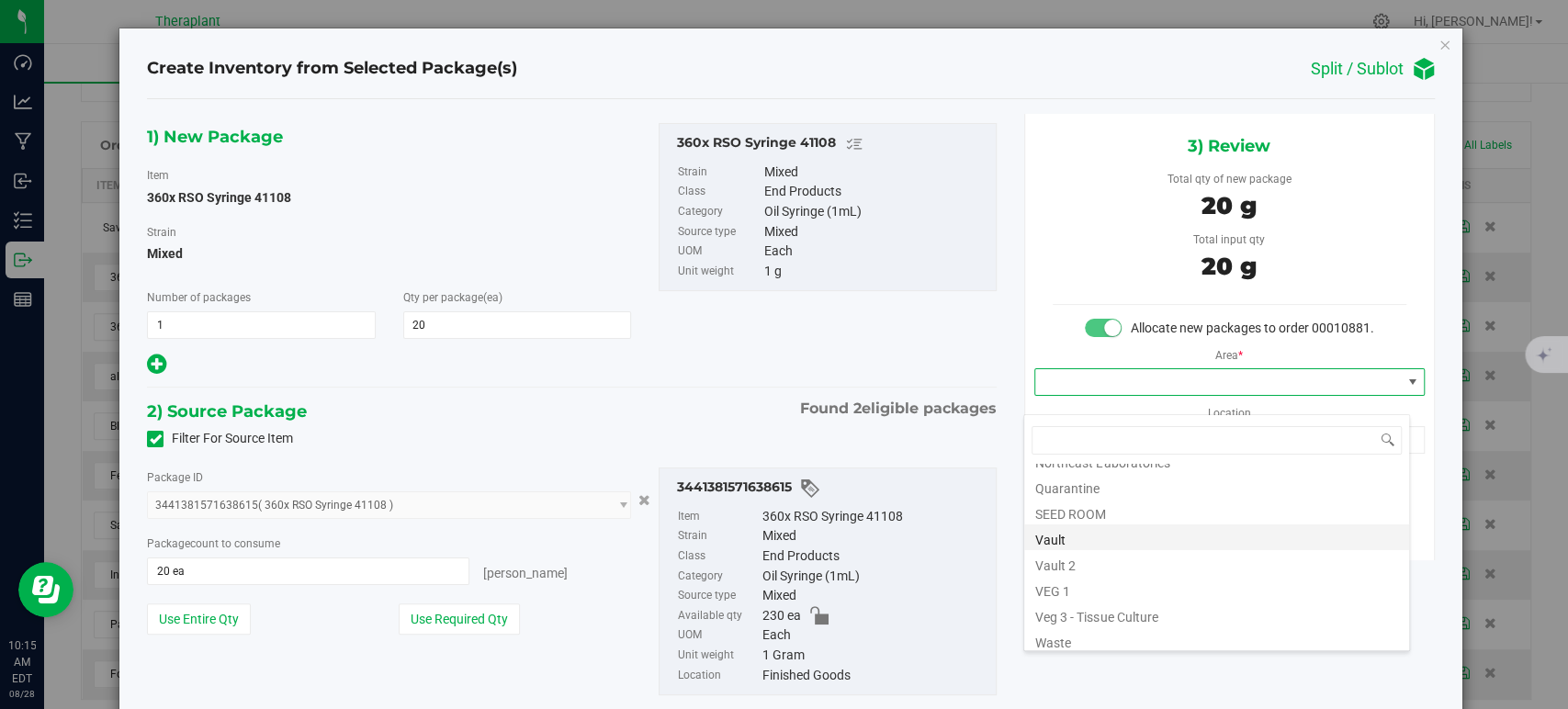
scroll to position [228, 0]
click at [1081, 535] on li "Vault" at bounding box center [1216, 532] width 385 height 26
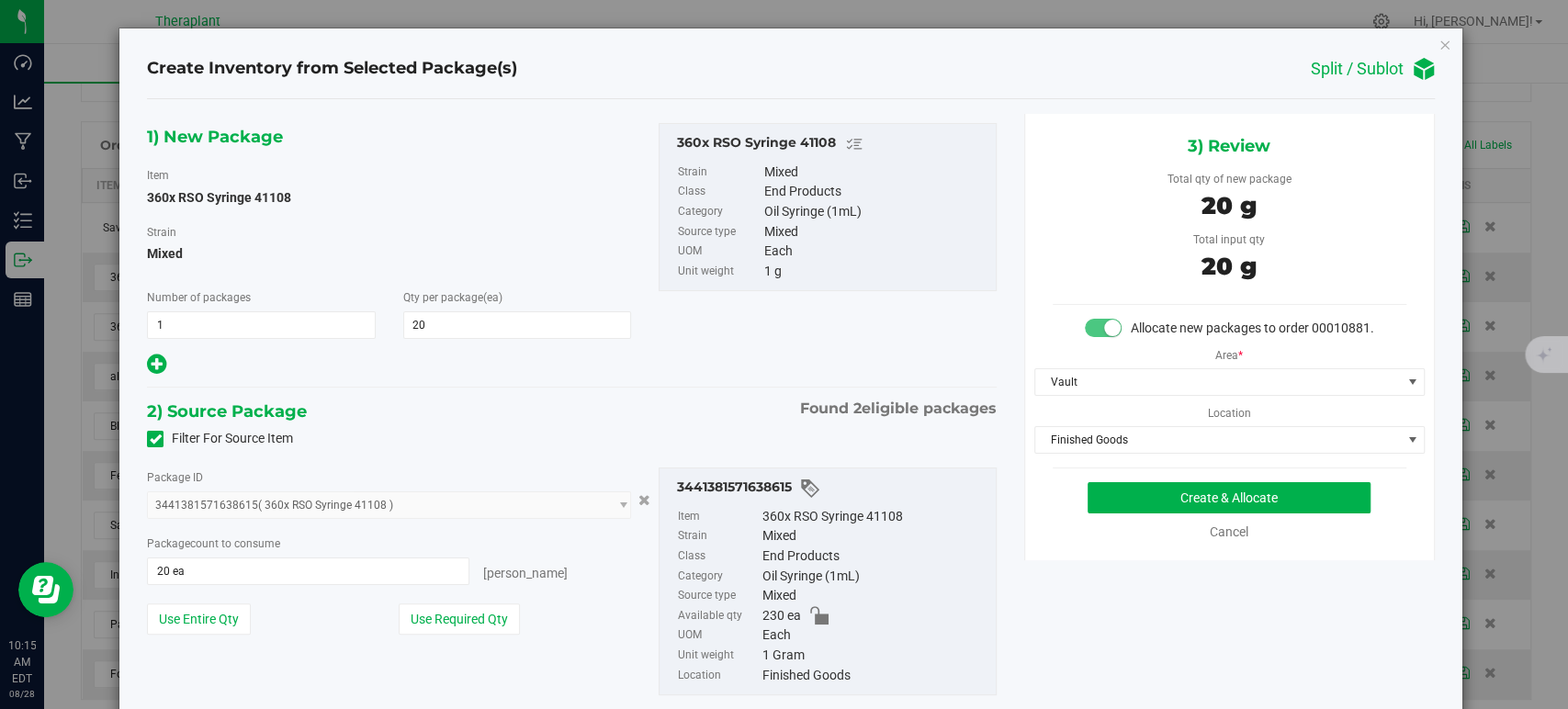
click at [1080, 476] on div "3) Review Total qty of new package 20 g Total input qty 20 g Allocate new packa…" at bounding box center [1229, 337] width 411 height 446
click at [1085, 453] on span "Finished Goods" at bounding box center [1218, 440] width 366 height 26
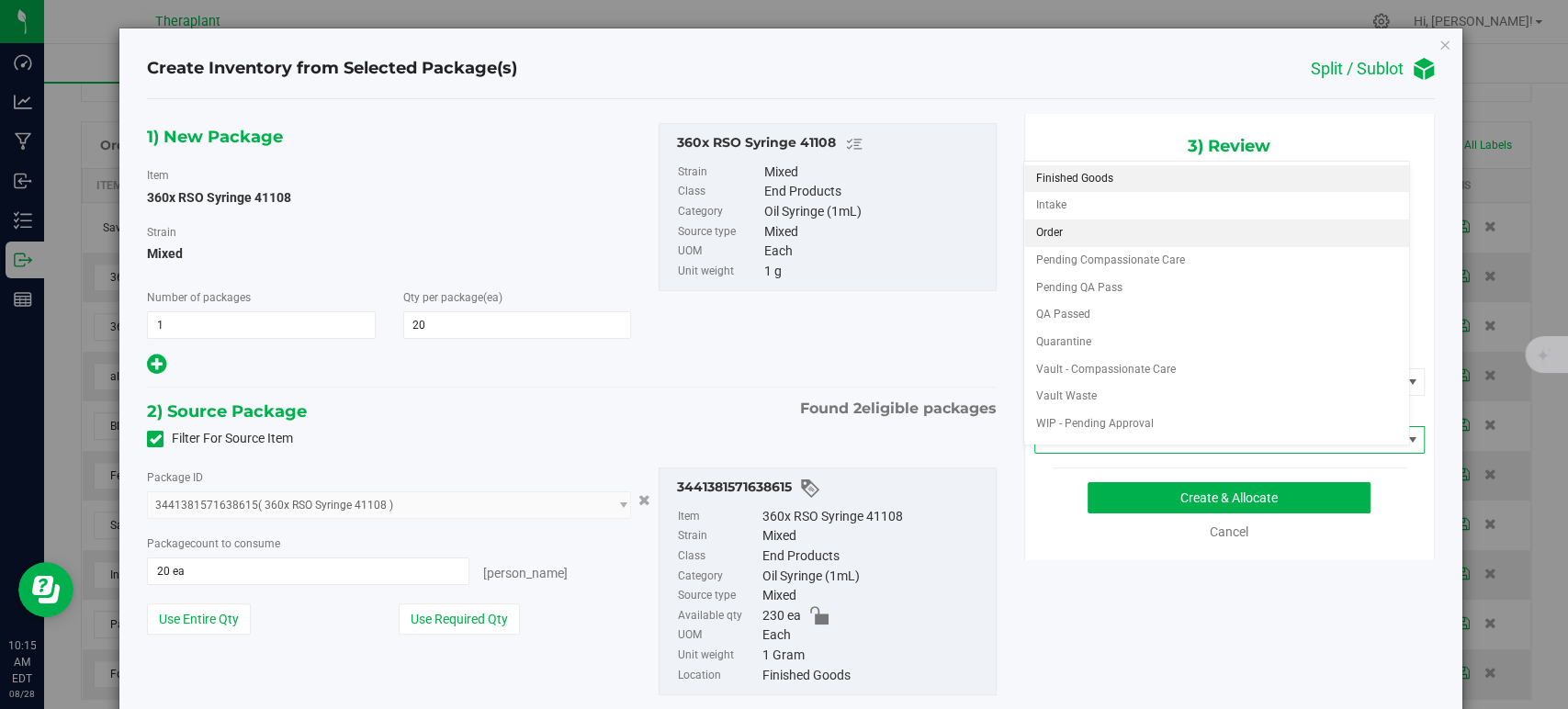
click at [1058, 231] on li "Order" at bounding box center [1216, 233] width 385 height 28
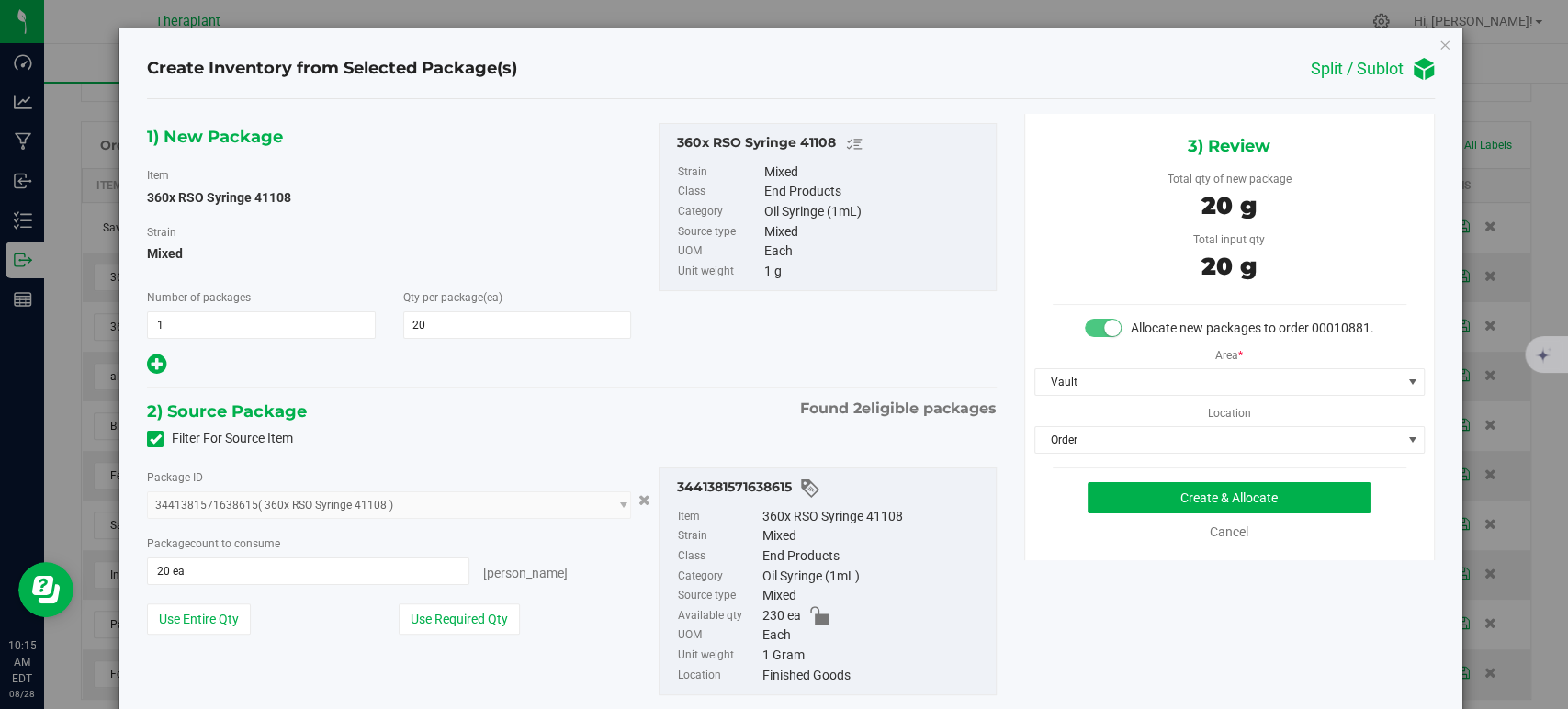
click at [728, 398] on div "2) Source Package Found 2 eligible packages" at bounding box center [571, 411] width 849 height 28
click at [1106, 505] on button "Create & Allocate" at bounding box center [1229, 498] width 283 height 31
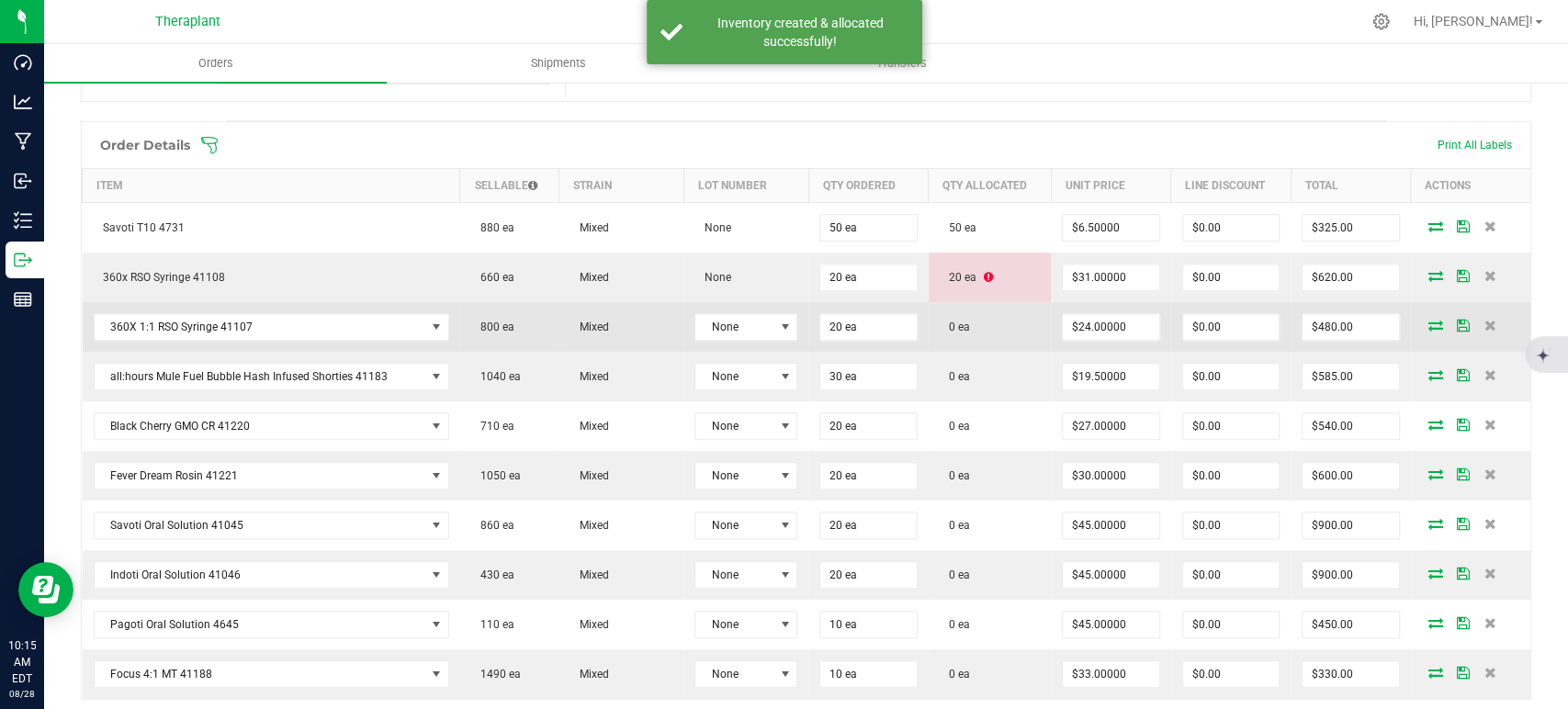
click at [1428, 328] on icon at bounding box center [1436, 325] width 15 height 11
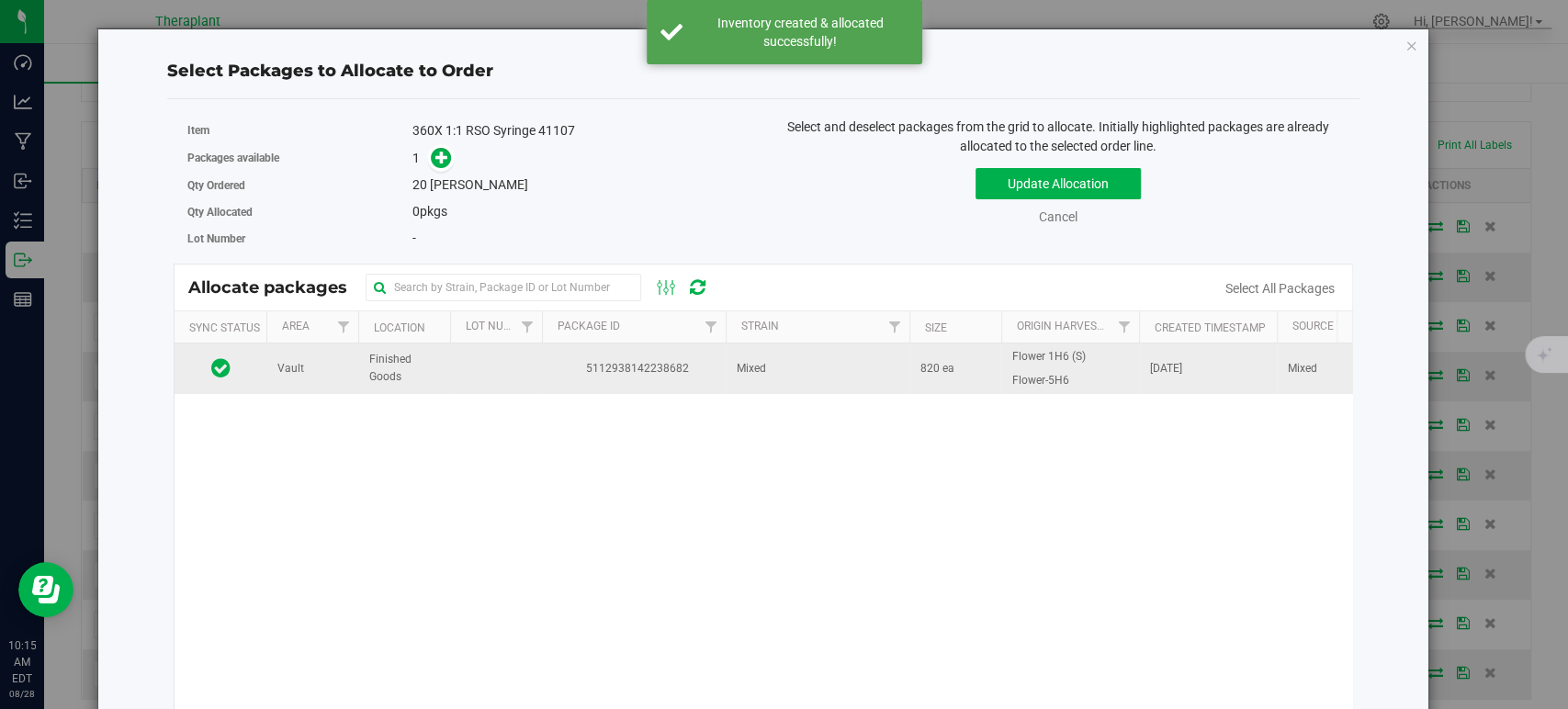
click at [939, 369] on span "820 ea" at bounding box center [937, 368] width 34 height 17
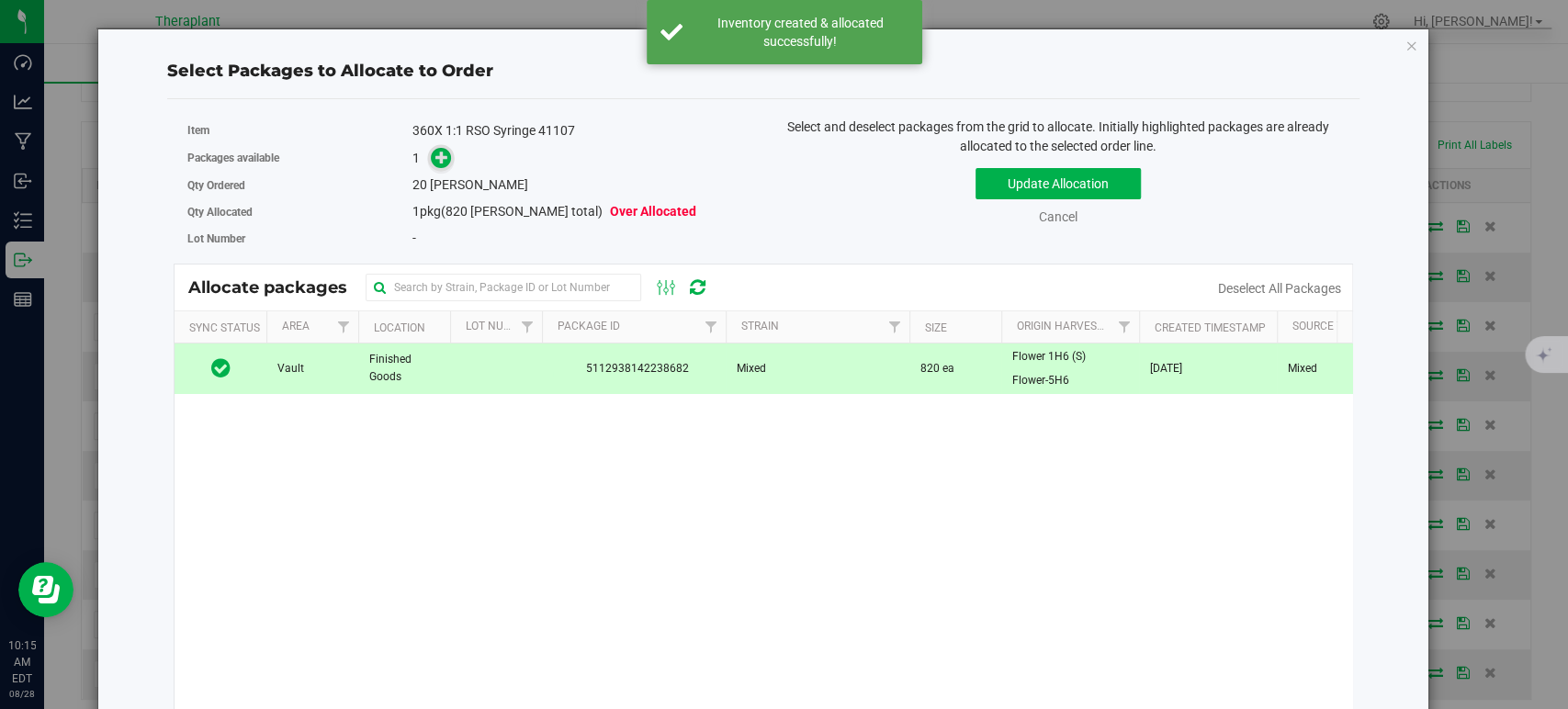
click at [443, 152] on icon at bounding box center [442, 157] width 13 height 13
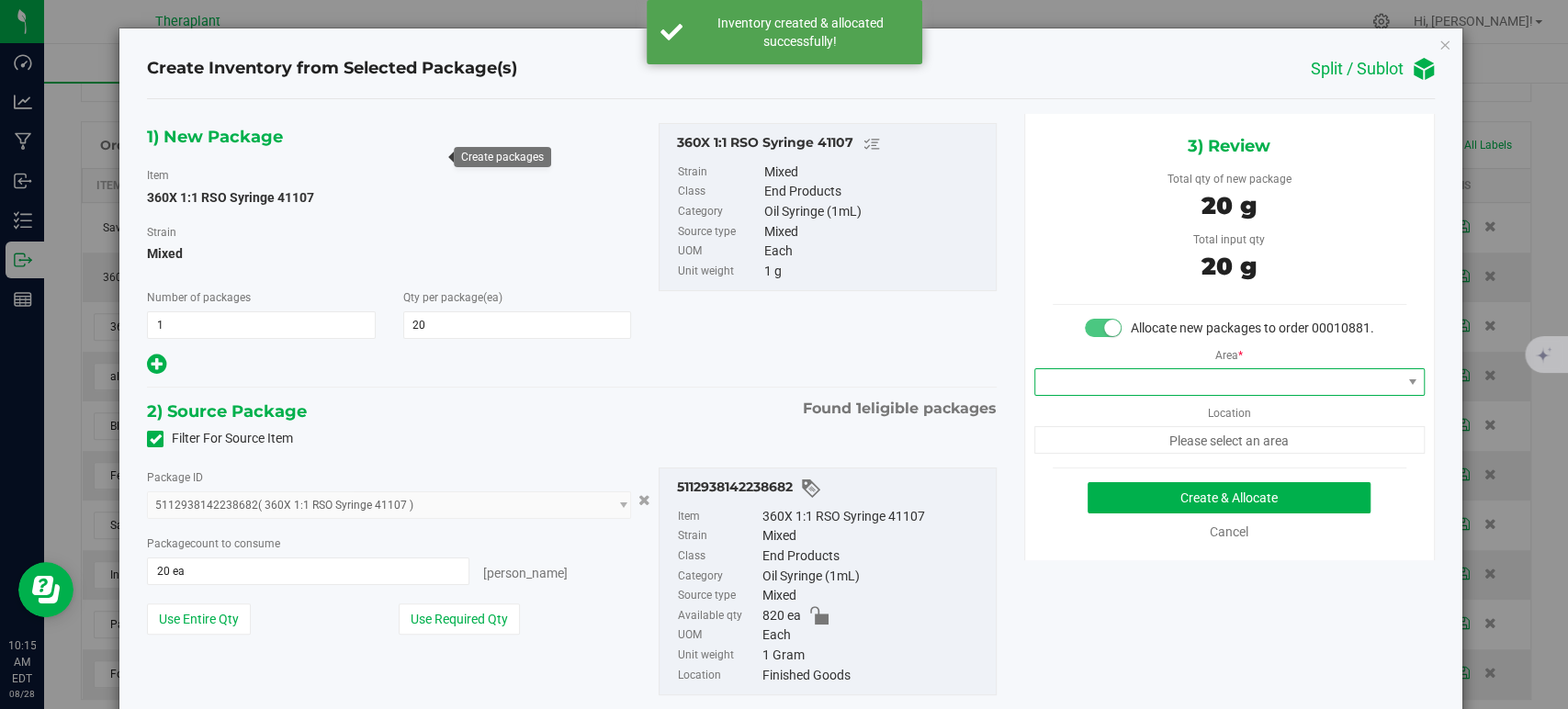
click at [1105, 395] on span at bounding box center [1218, 382] width 366 height 26
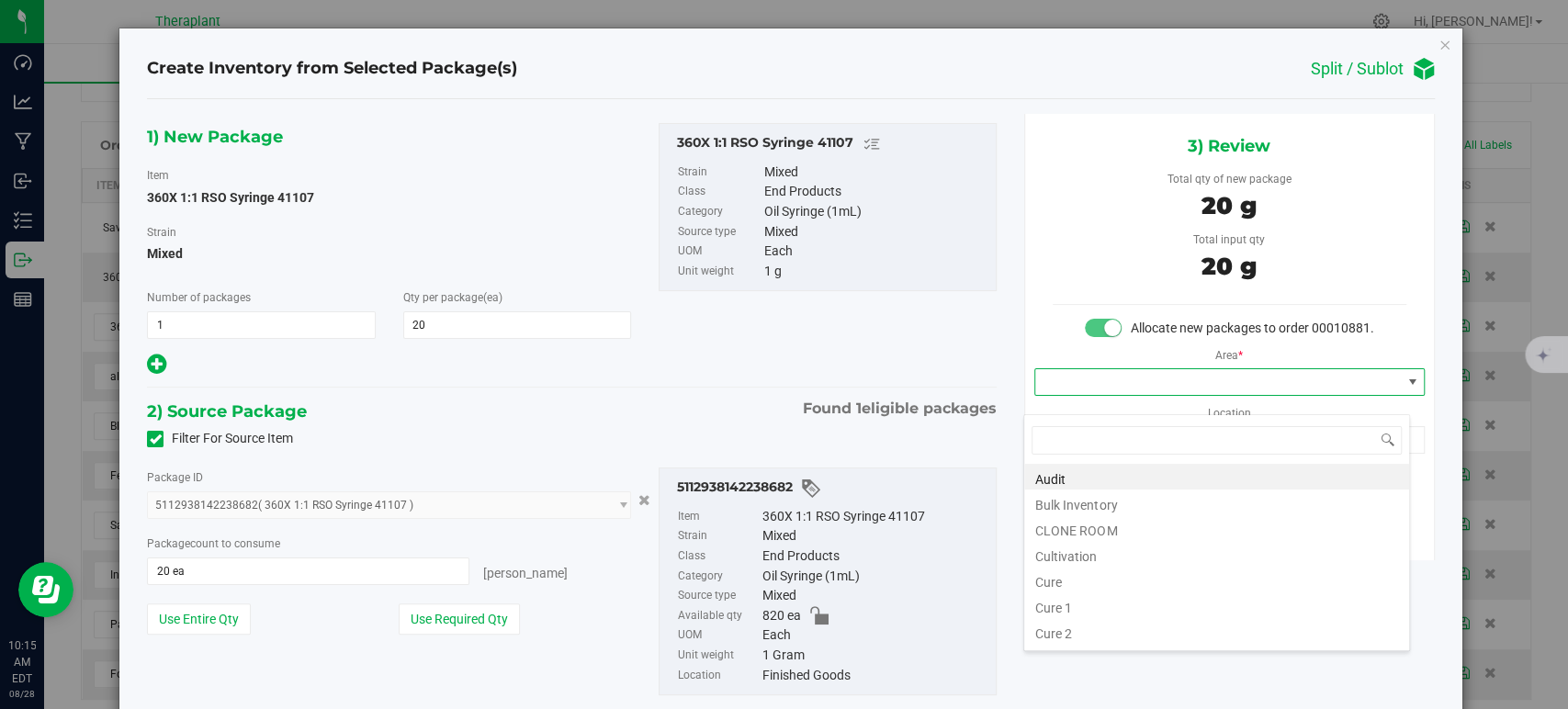
scroll to position [228, 0]
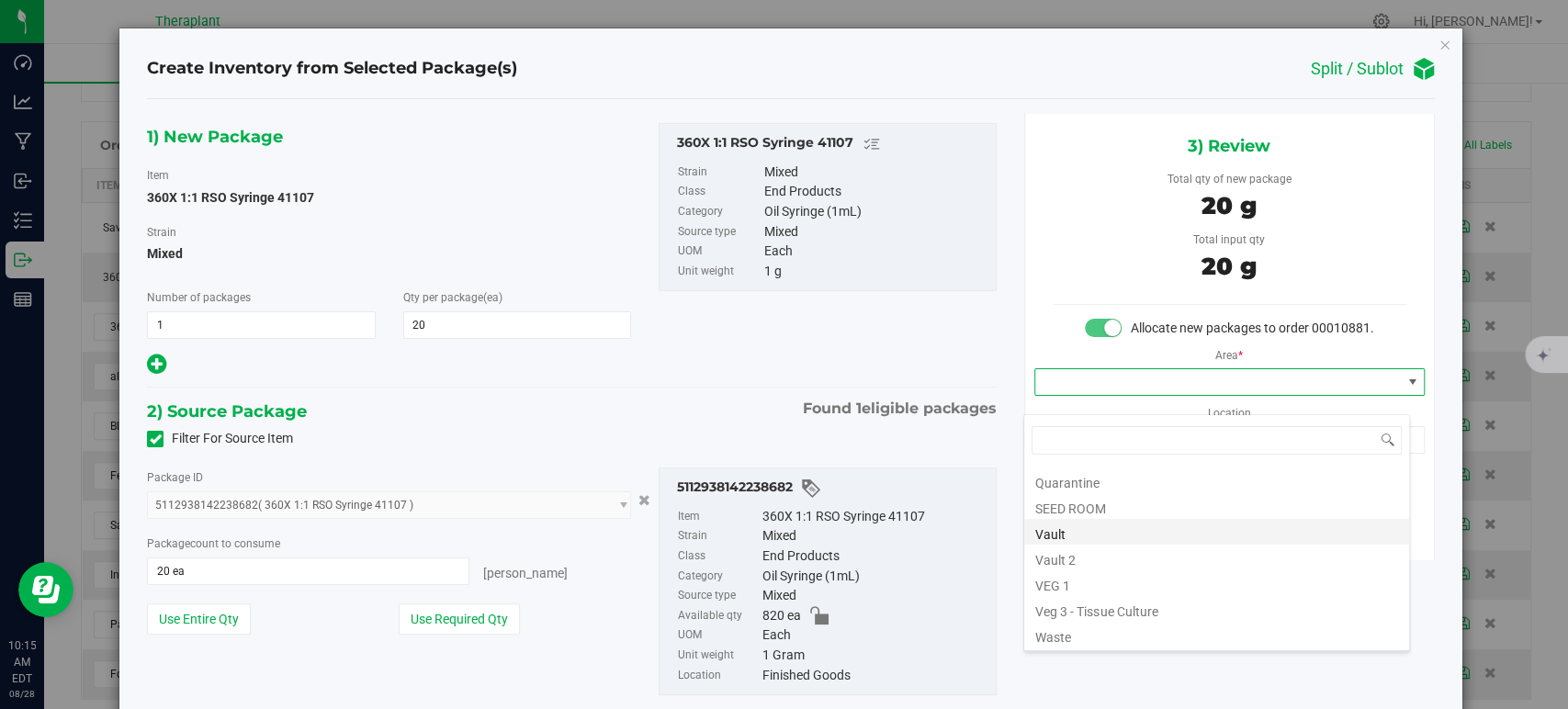
click at [1110, 538] on li "Vault" at bounding box center [1216, 532] width 385 height 26
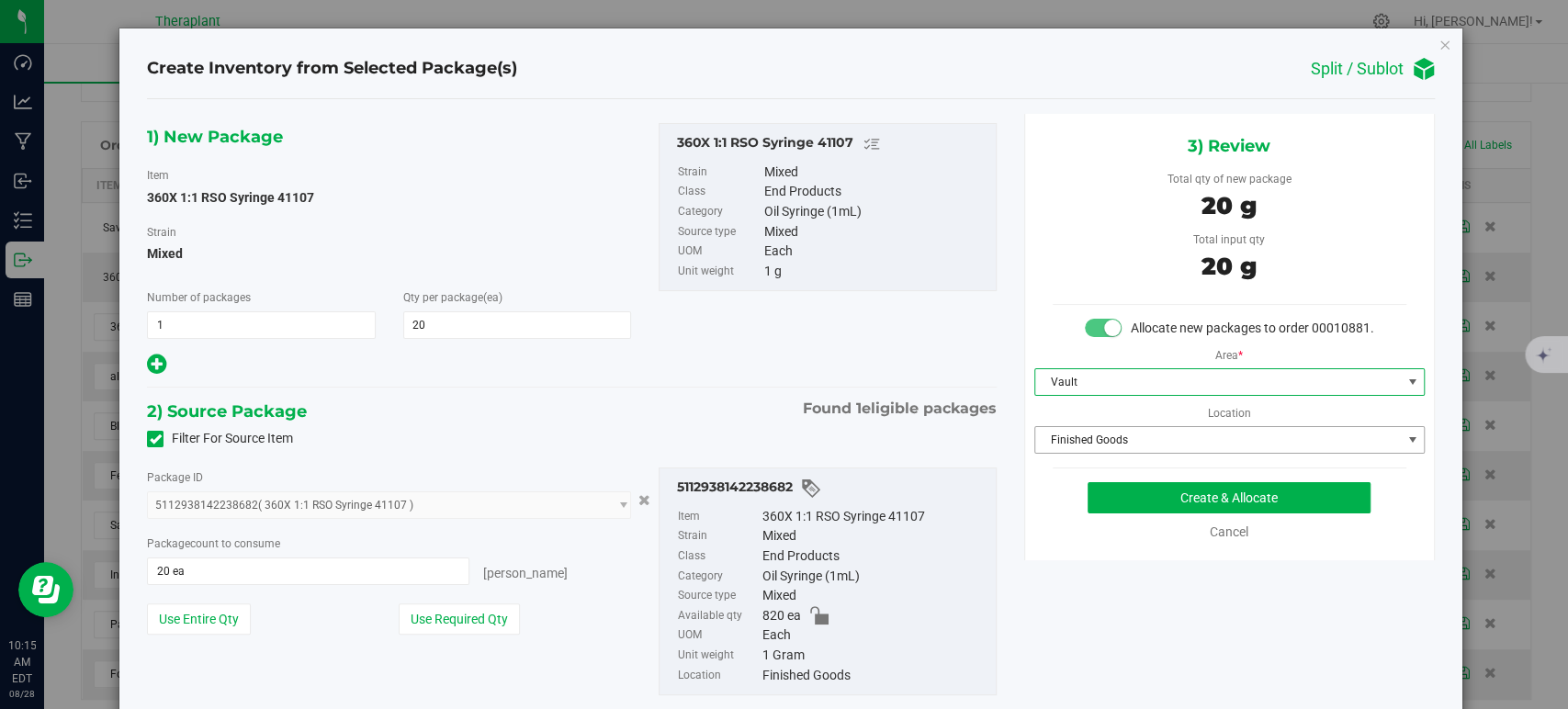
click at [1098, 453] on span "Finished Goods" at bounding box center [1218, 440] width 366 height 26
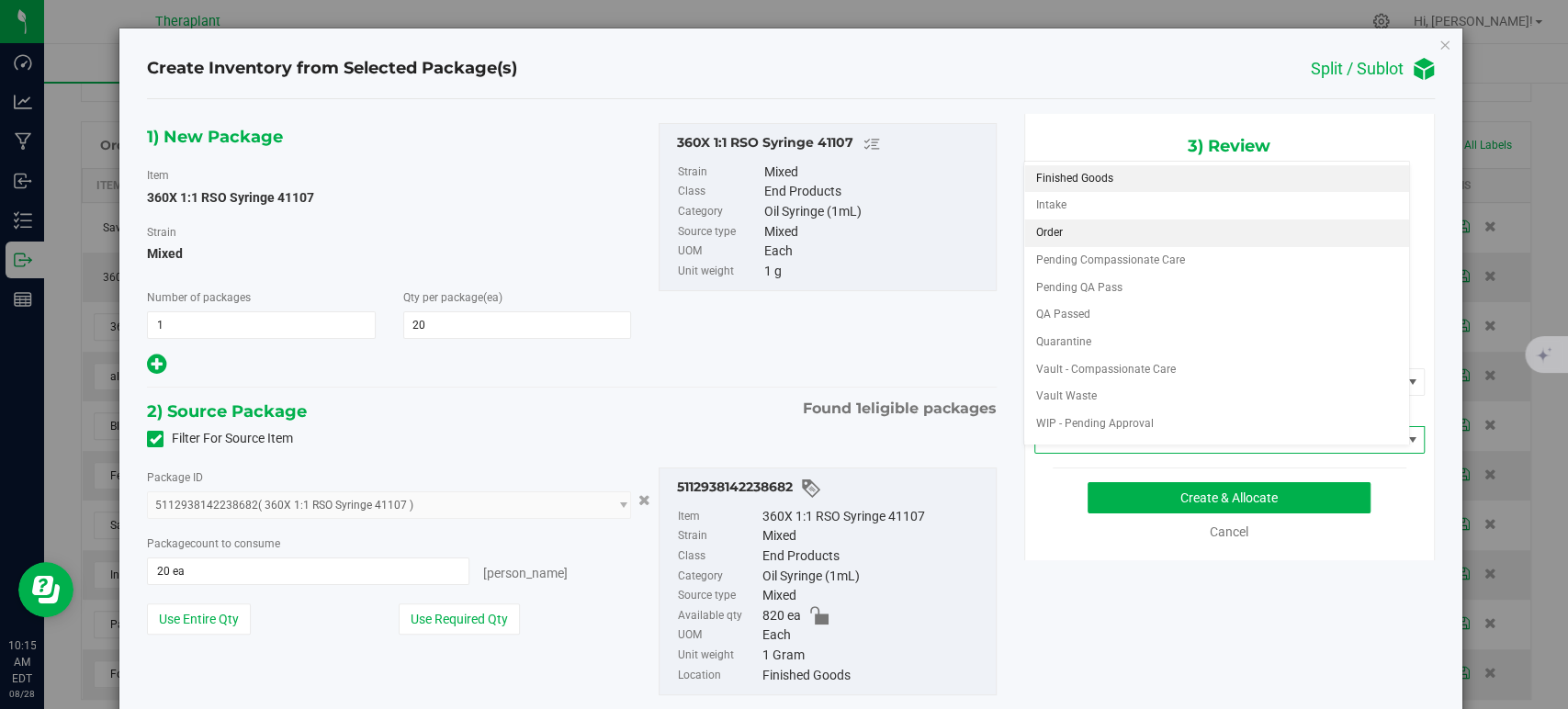
click at [1075, 235] on li "Order" at bounding box center [1216, 233] width 385 height 28
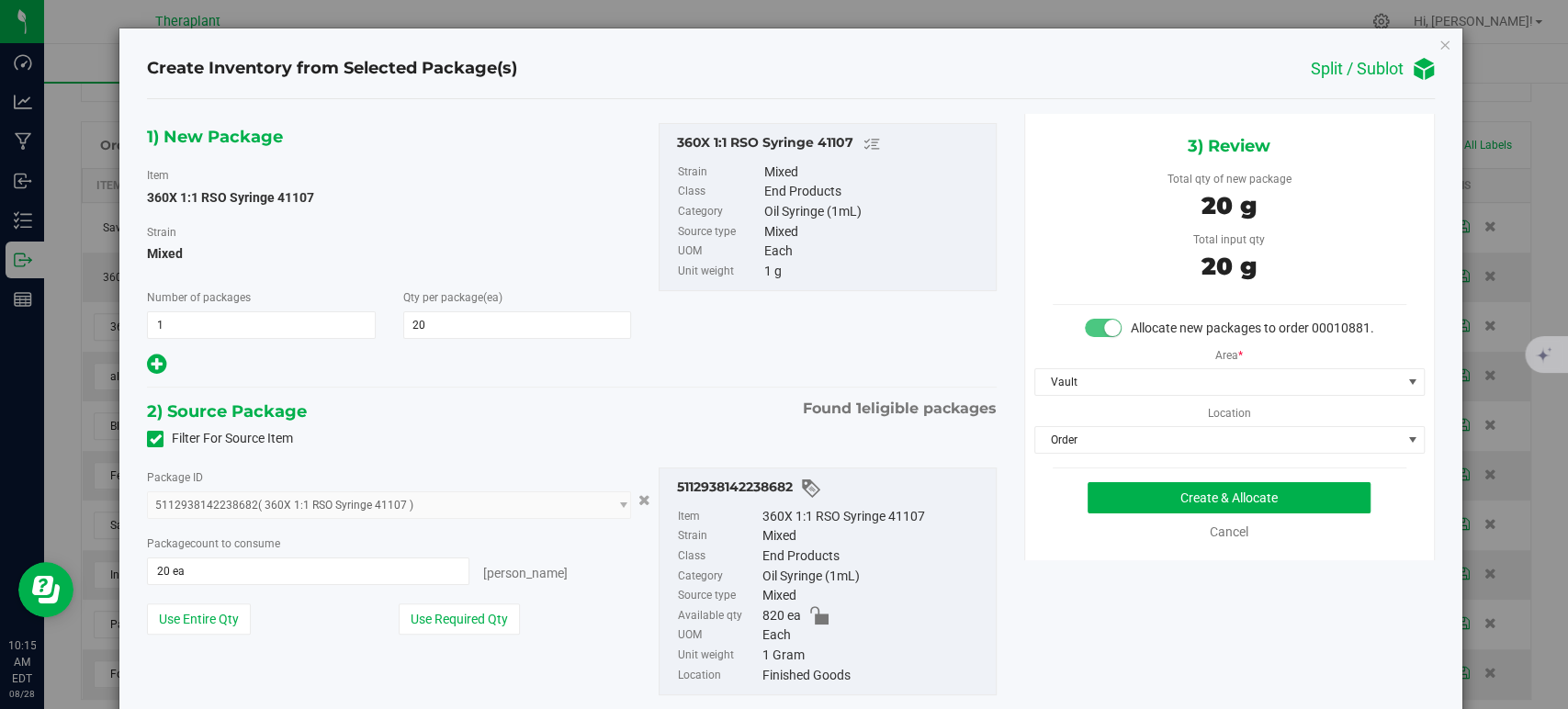
click at [721, 358] on div "1) New Package Item 360X 1:1 RSO Syringe 41107 Strain Mixed Number of packages …" at bounding box center [571, 250] width 876 height 254
click at [1147, 513] on button "Create & Allocate" at bounding box center [1229, 498] width 283 height 31
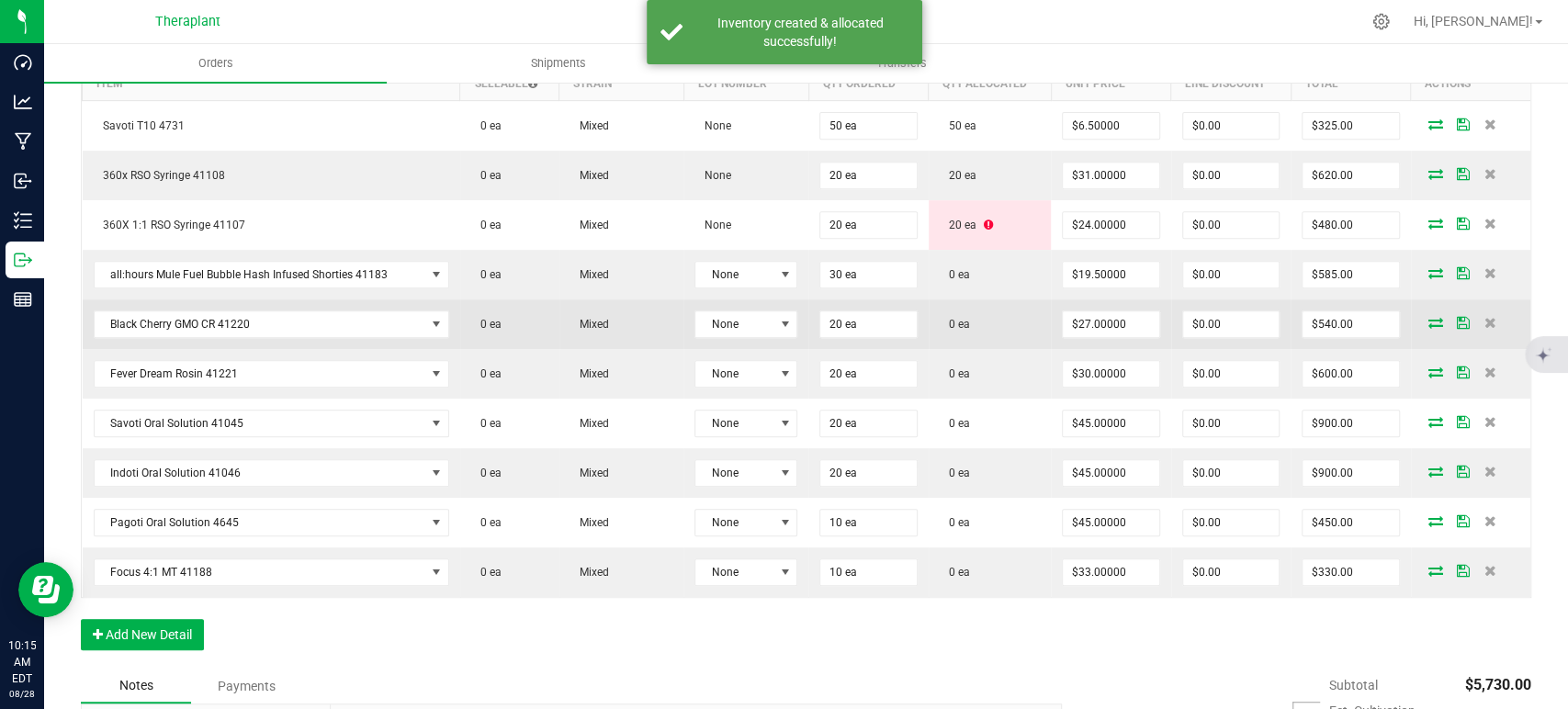
scroll to position [612, 0]
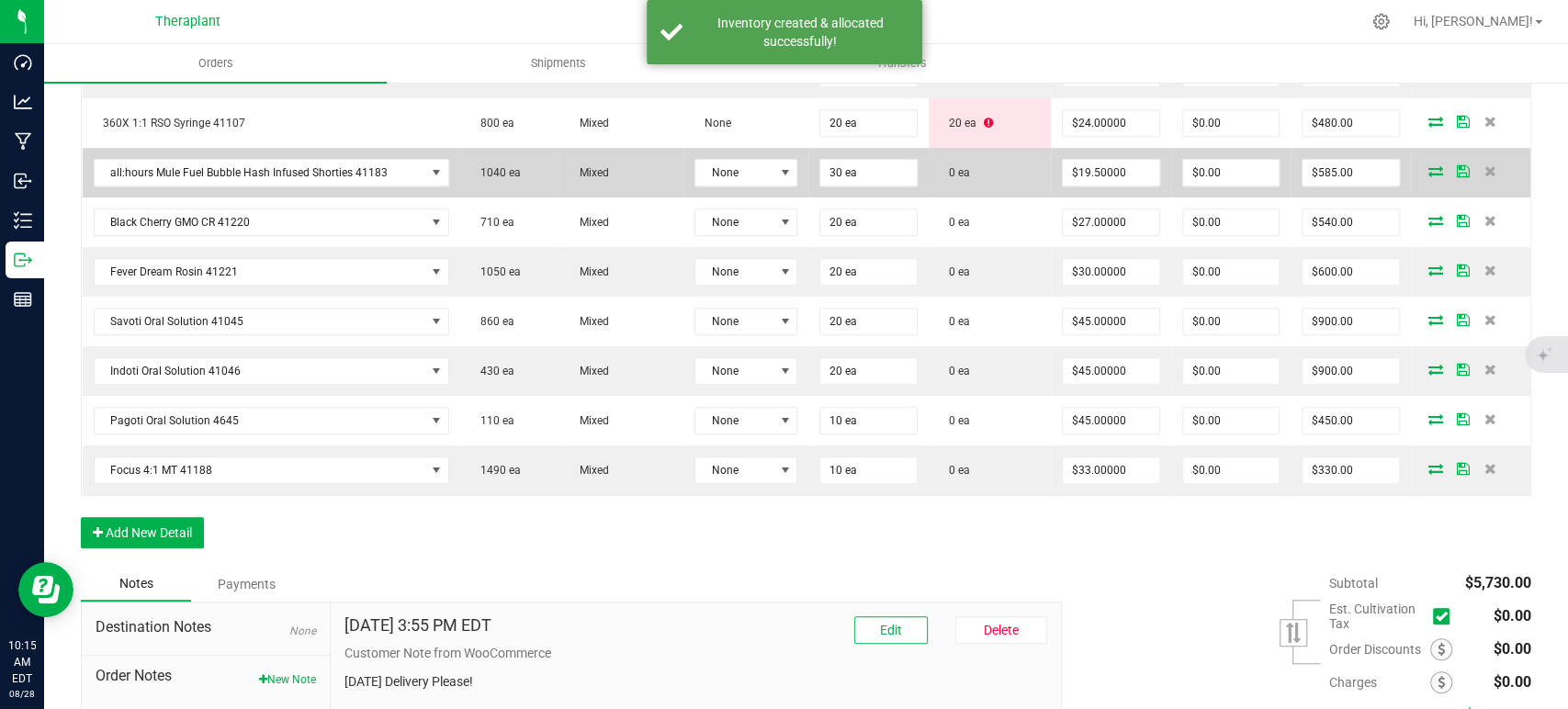
click at [1428, 167] on icon at bounding box center [1436, 171] width 15 height 11
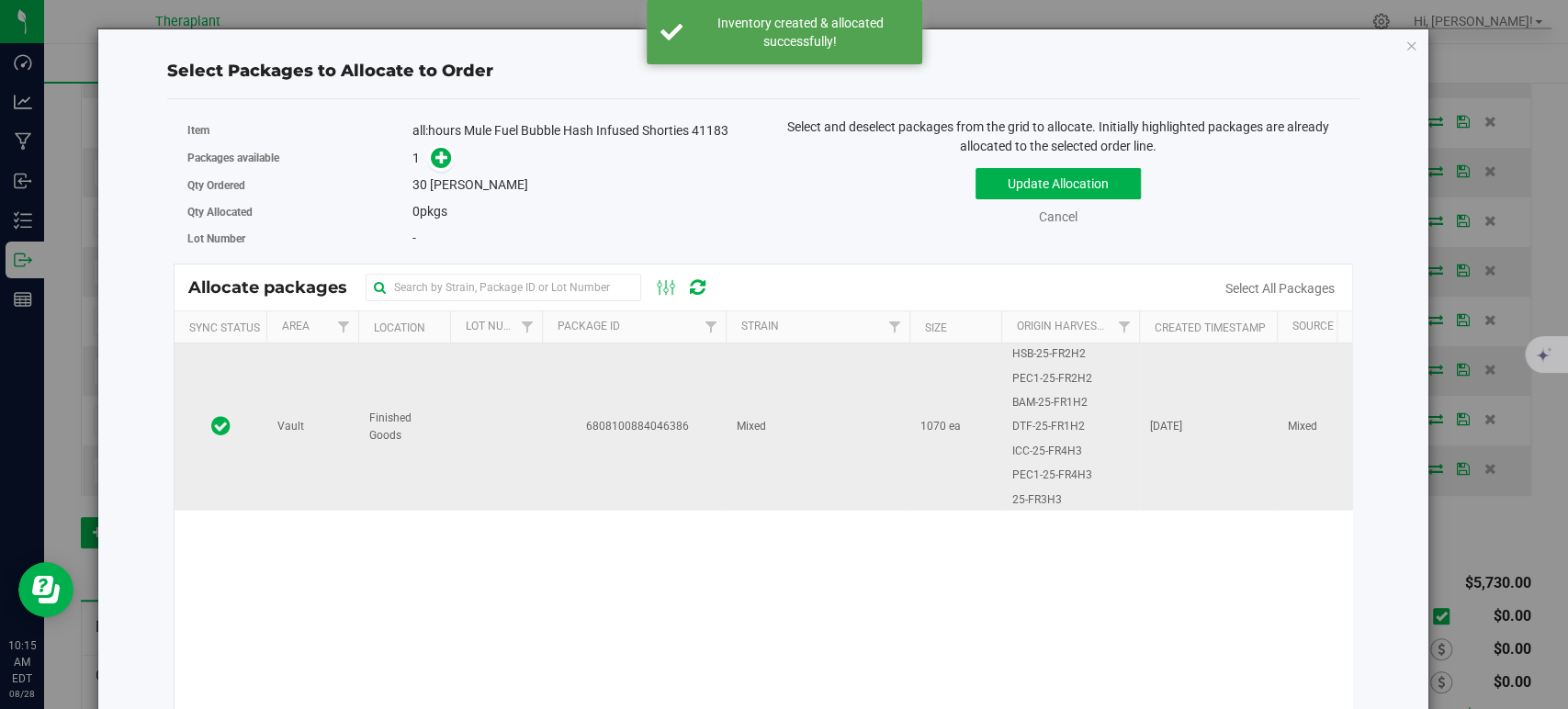
click at [675, 402] on td "6808100884046386" at bounding box center [634, 427] width 184 height 167
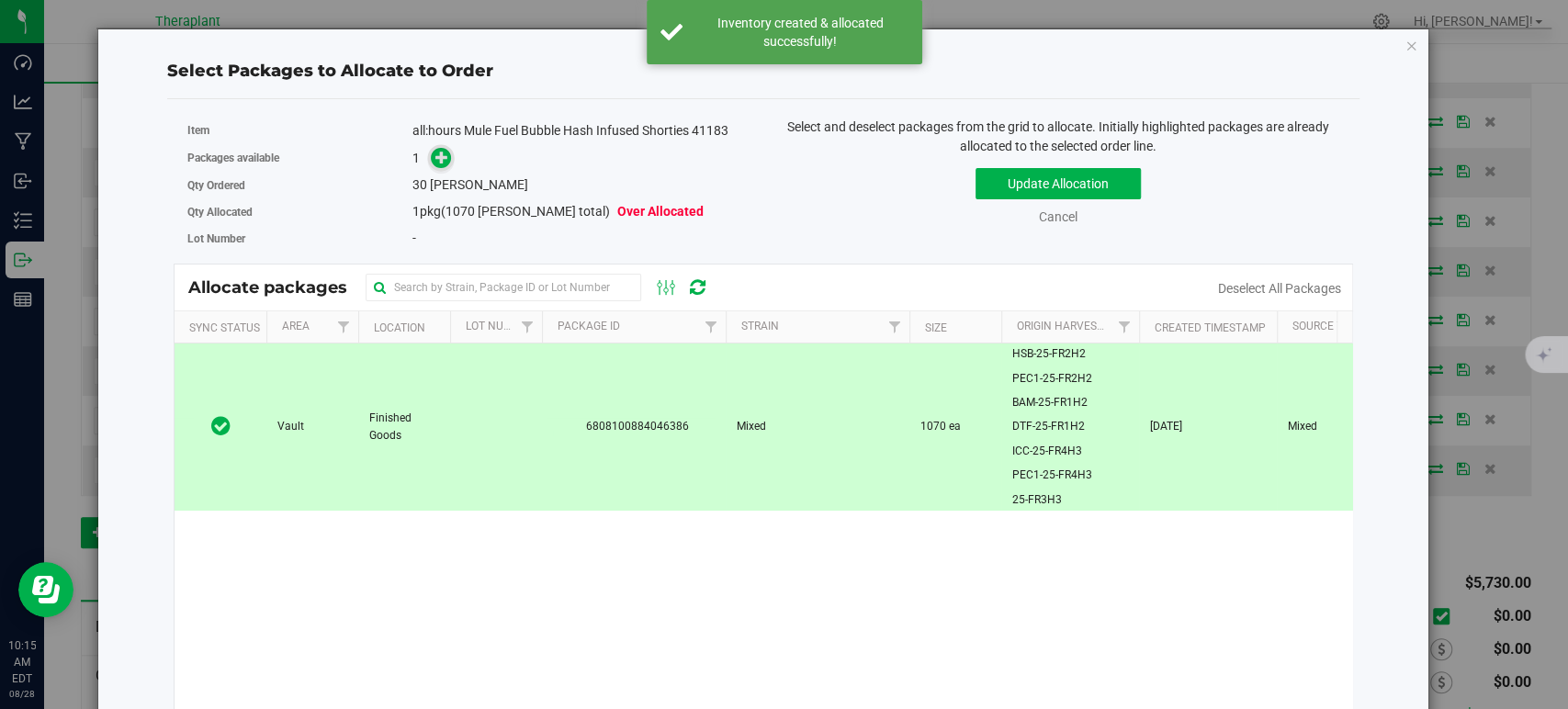
click at [445, 162] on icon at bounding box center [442, 157] width 13 height 13
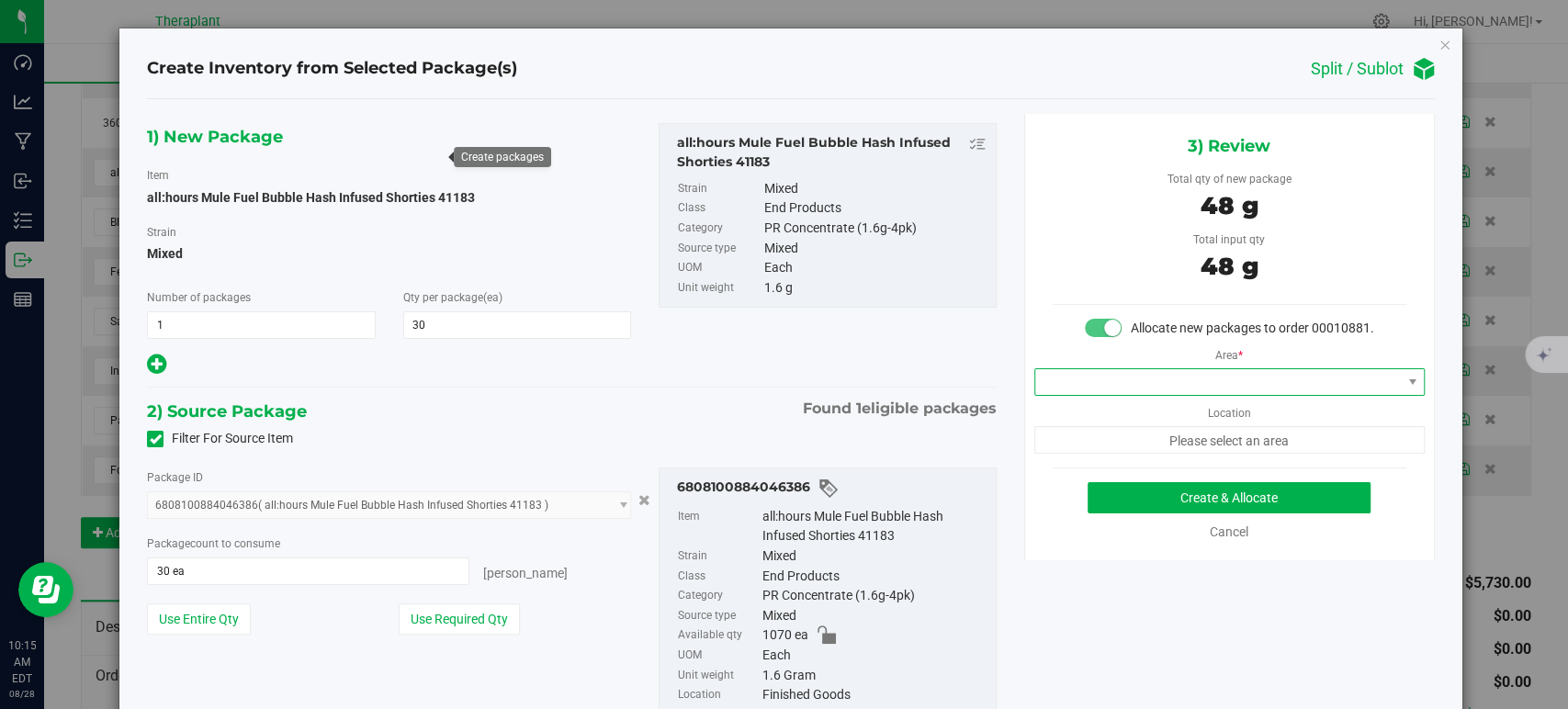
click at [1121, 395] on span at bounding box center [1218, 382] width 366 height 26
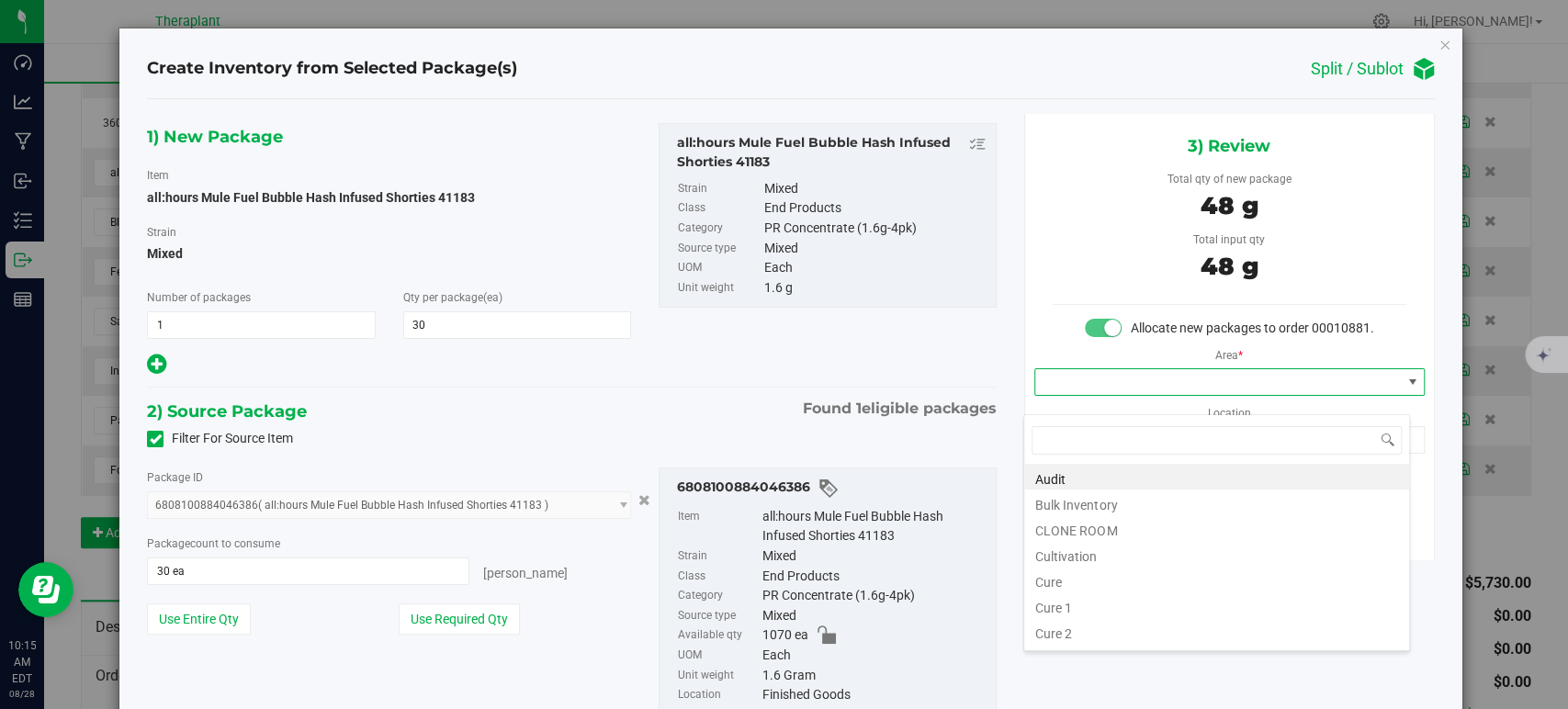
scroll to position [228, 0]
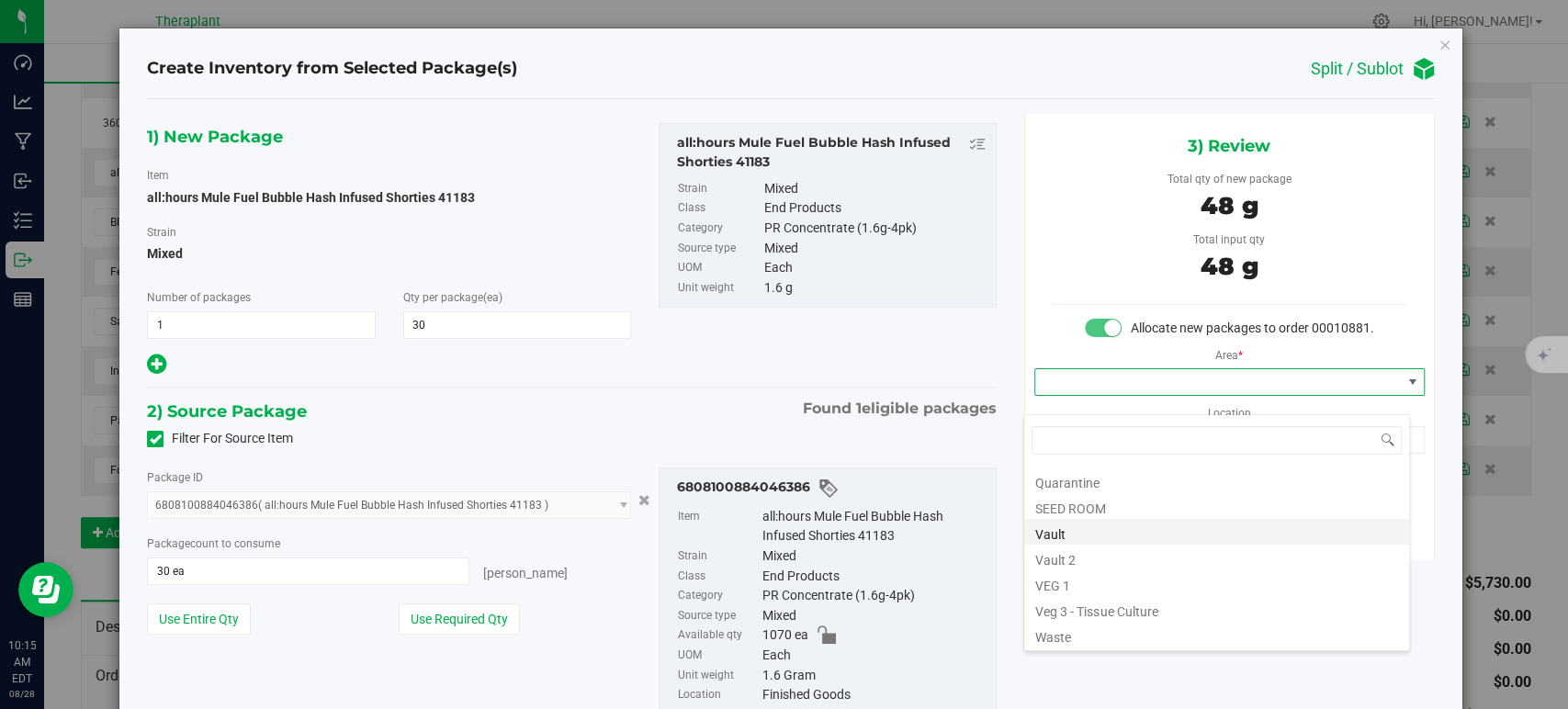
click at [1102, 539] on li "Vault" at bounding box center [1216, 532] width 385 height 26
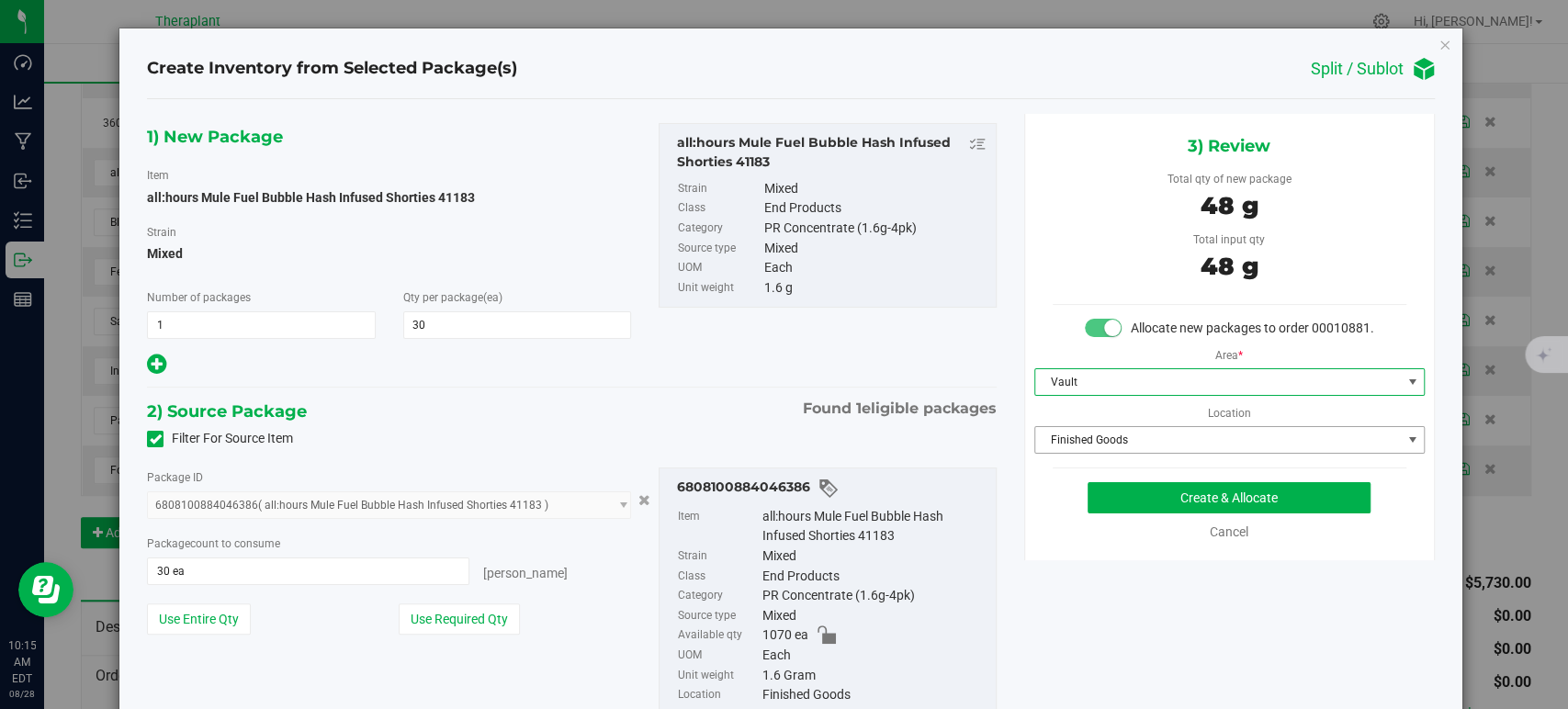
click at [1059, 445] on span "Finished Goods" at bounding box center [1229, 440] width 390 height 28
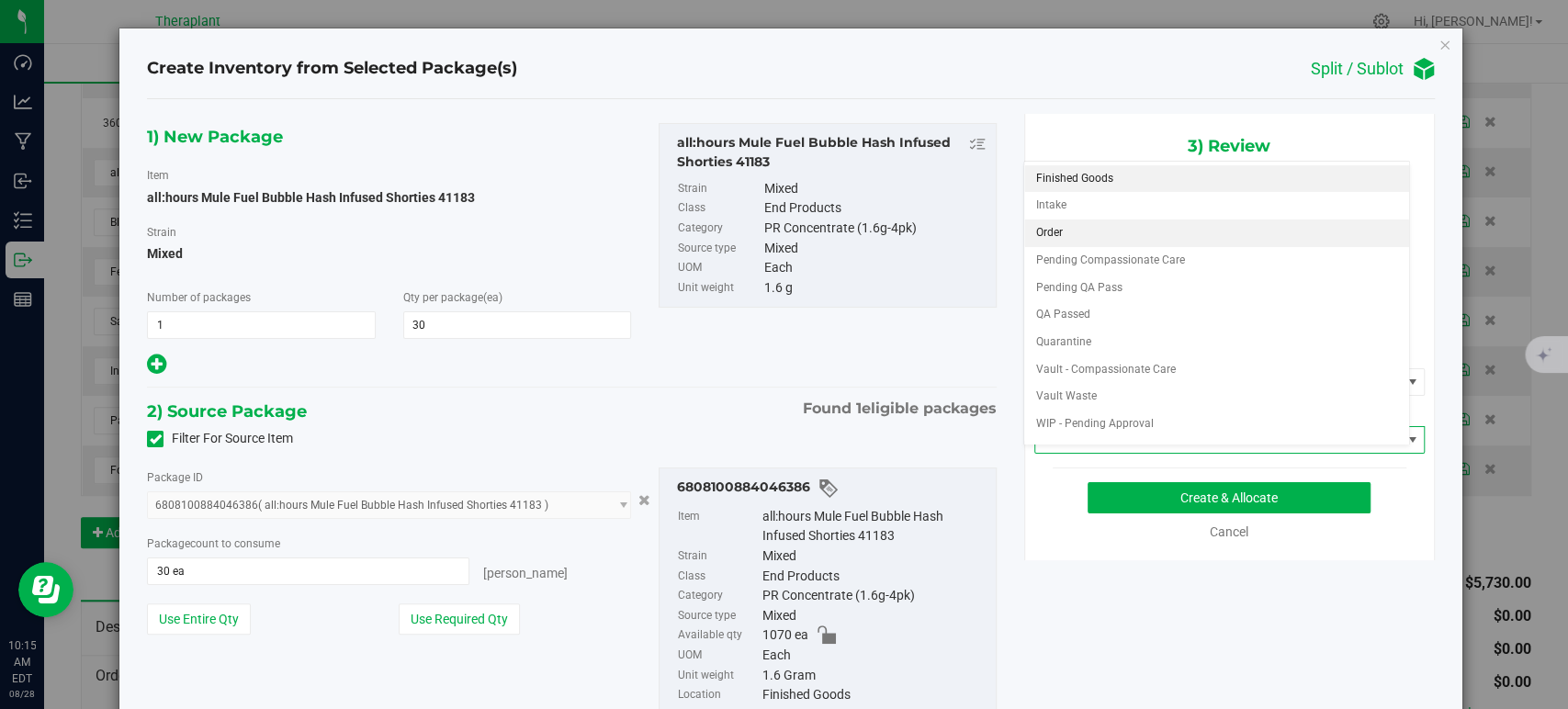
click at [1081, 238] on li "Order" at bounding box center [1216, 233] width 385 height 28
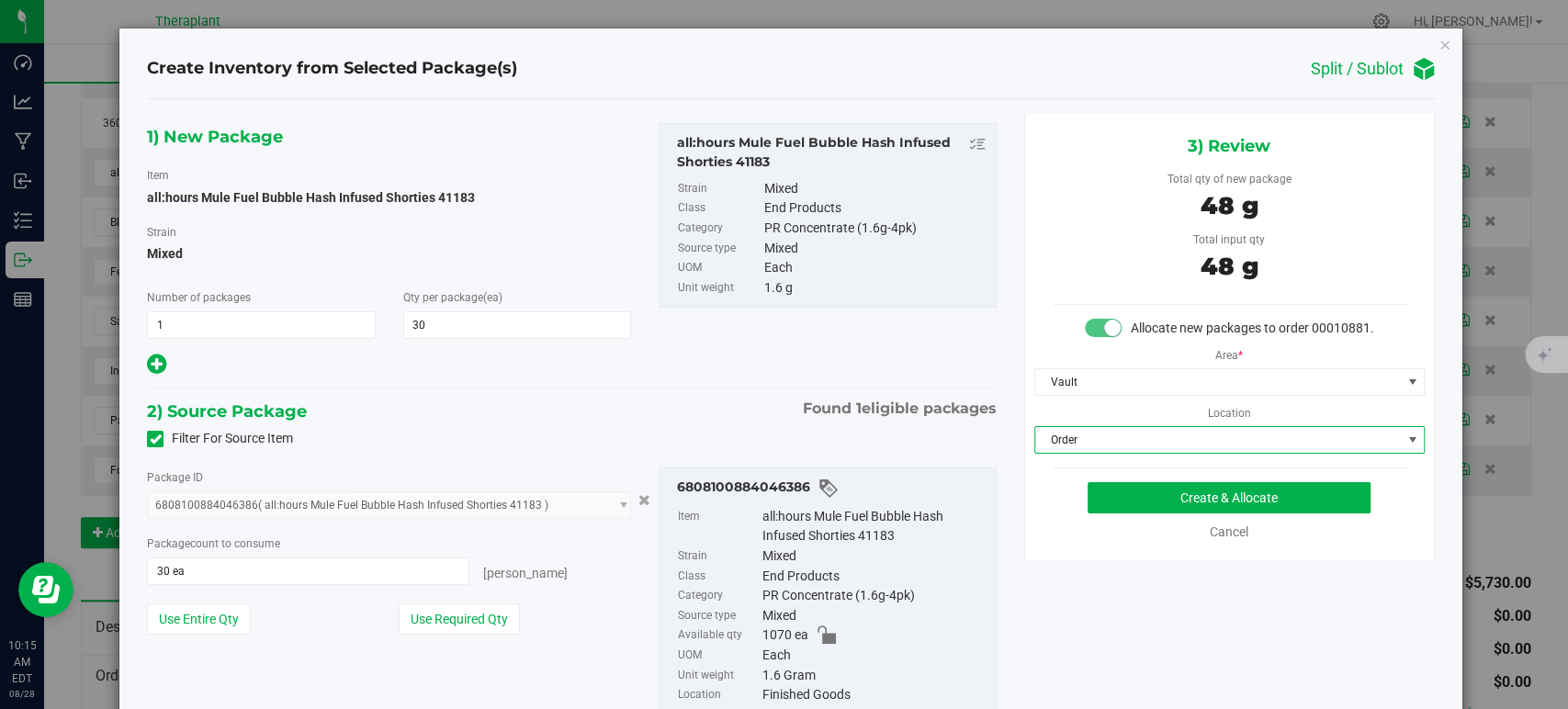
click at [705, 409] on div "2) Source Package Found 1 eligible packages" at bounding box center [571, 411] width 849 height 28
click at [1124, 513] on button "Create & Allocate" at bounding box center [1229, 498] width 283 height 31
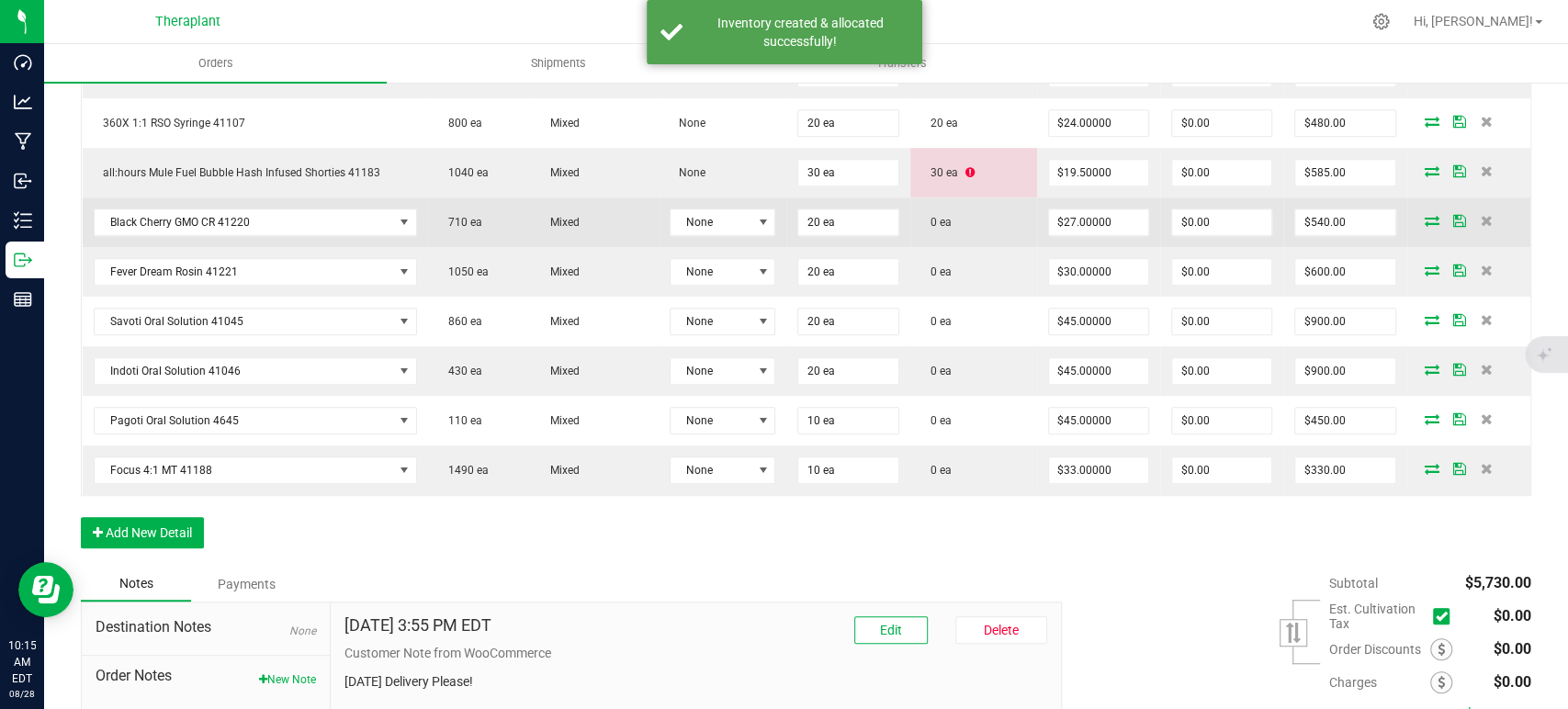
click at [1425, 215] on icon at bounding box center [1432, 220] width 15 height 11
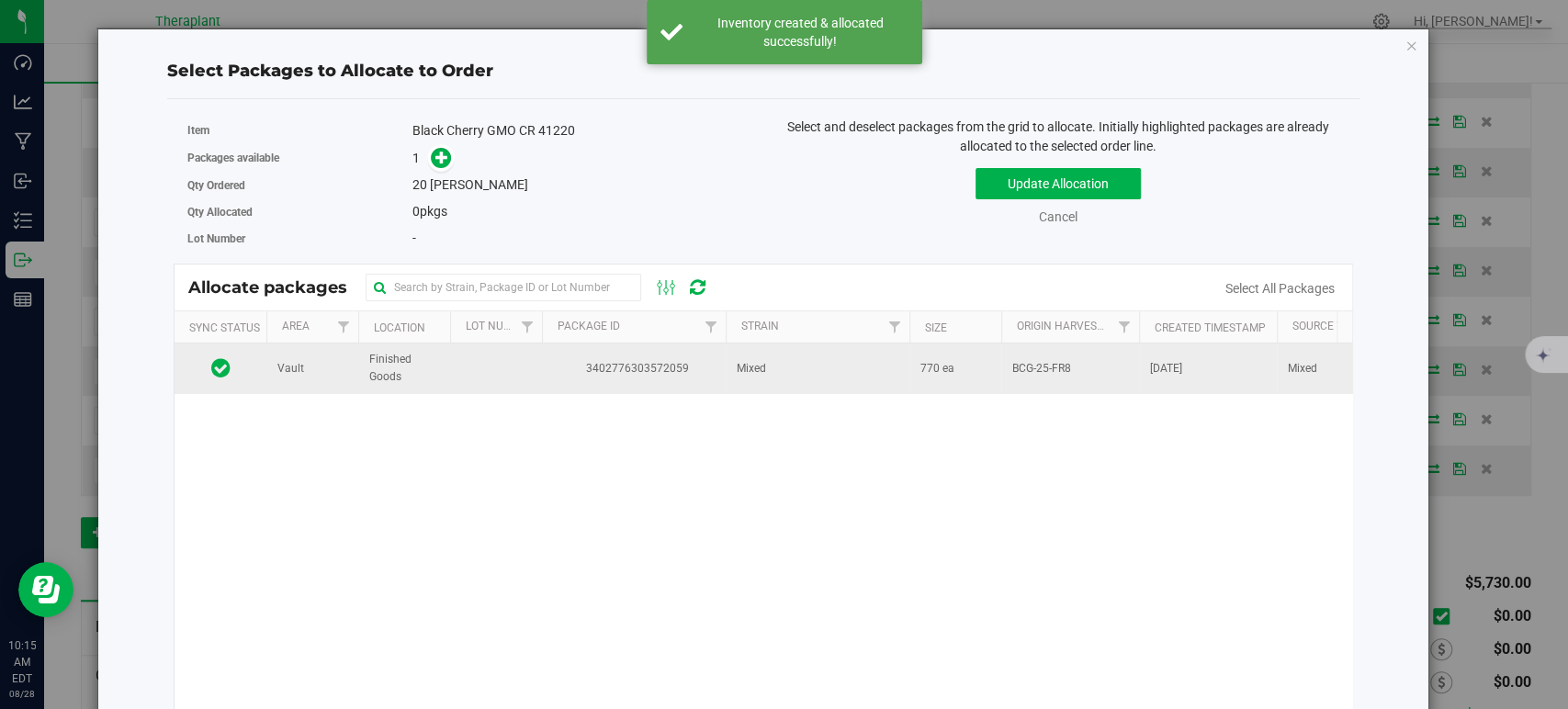
click at [867, 379] on td "Mixed" at bounding box center [818, 368] width 184 height 50
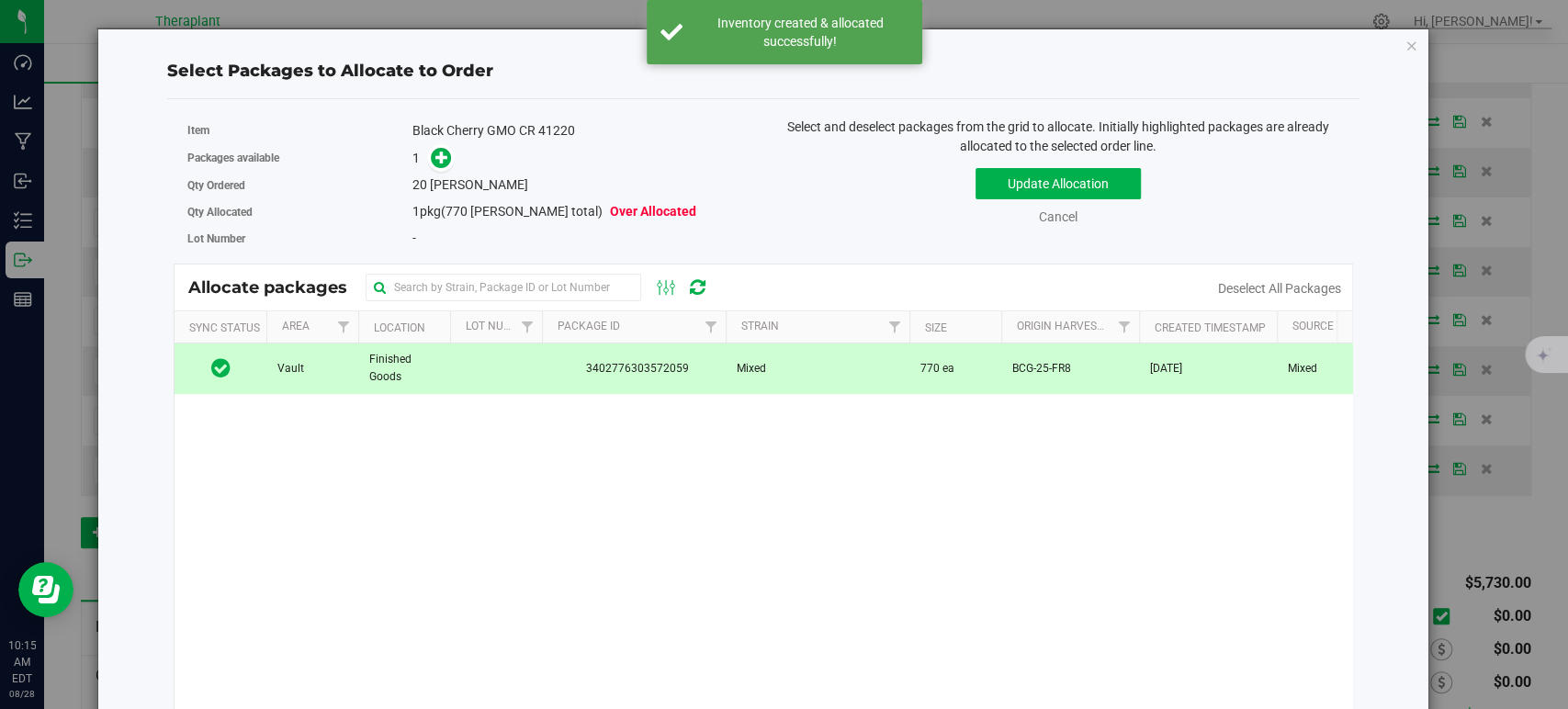
click at [448, 152] on div "1" at bounding box center [581, 158] width 337 height 21
click at [446, 152] on icon at bounding box center [442, 157] width 13 height 13
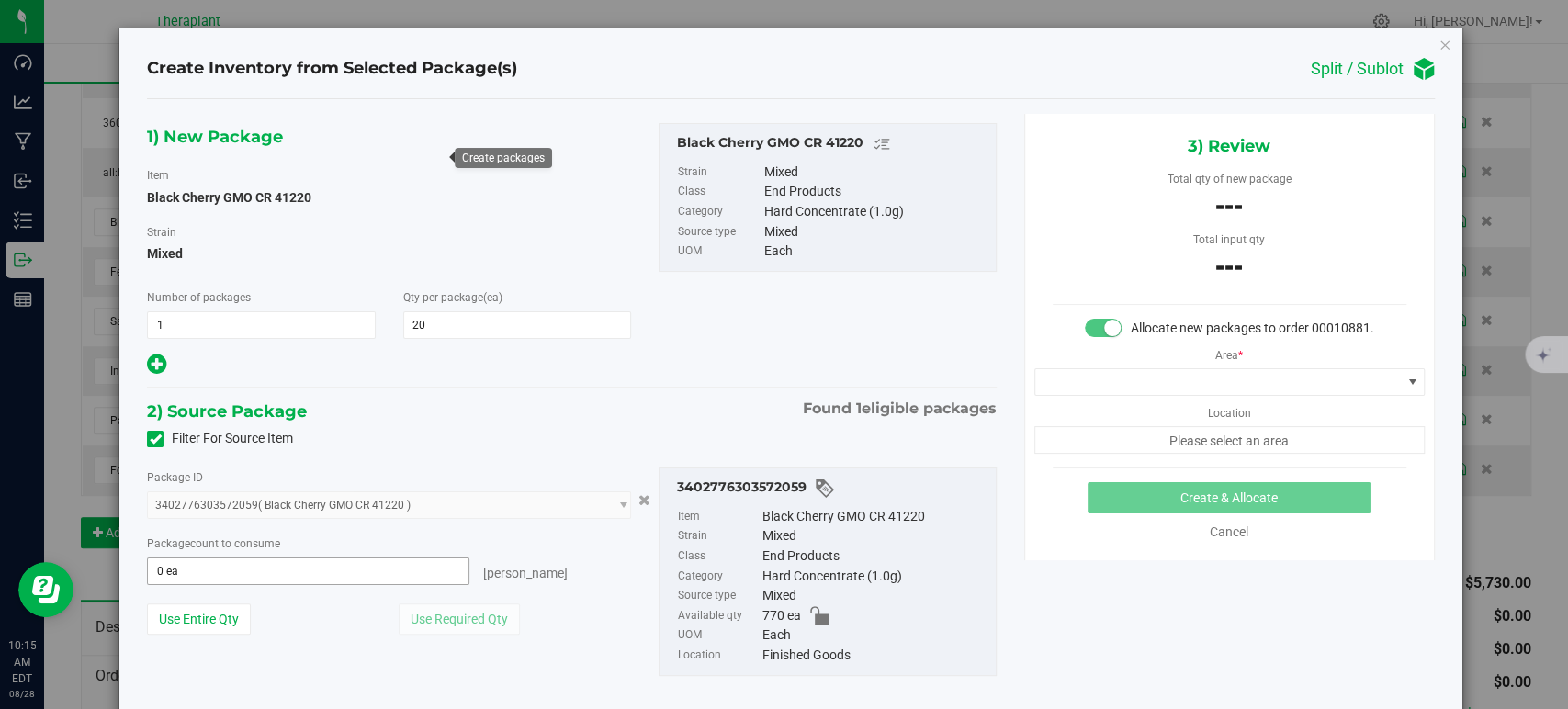
click at [370, 562] on span "0 ea 0" at bounding box center [308, 571] width 322 height 28
type input "20"
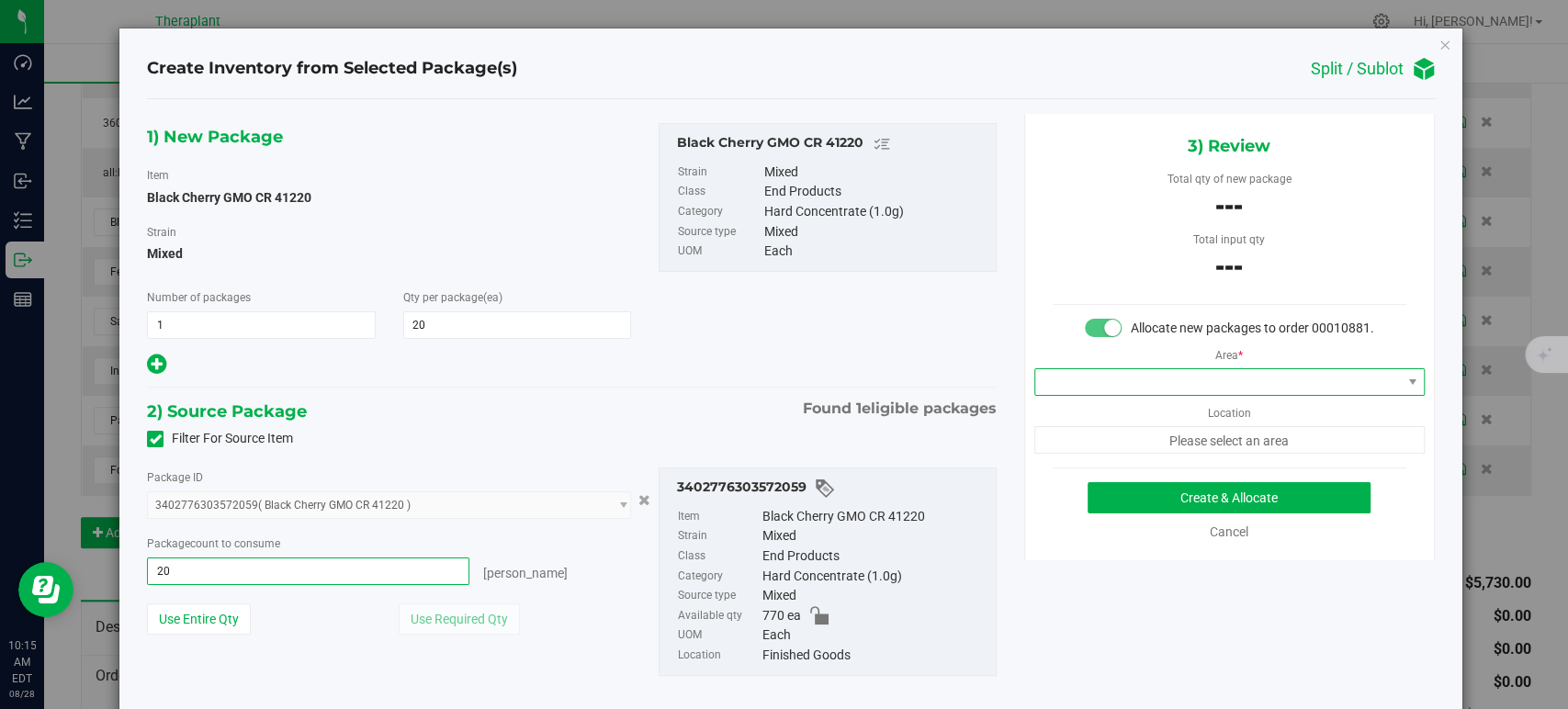
type input "20 ea"
click at [1138, 392] on span at bounding box center [1218, 382] width 366 height 26
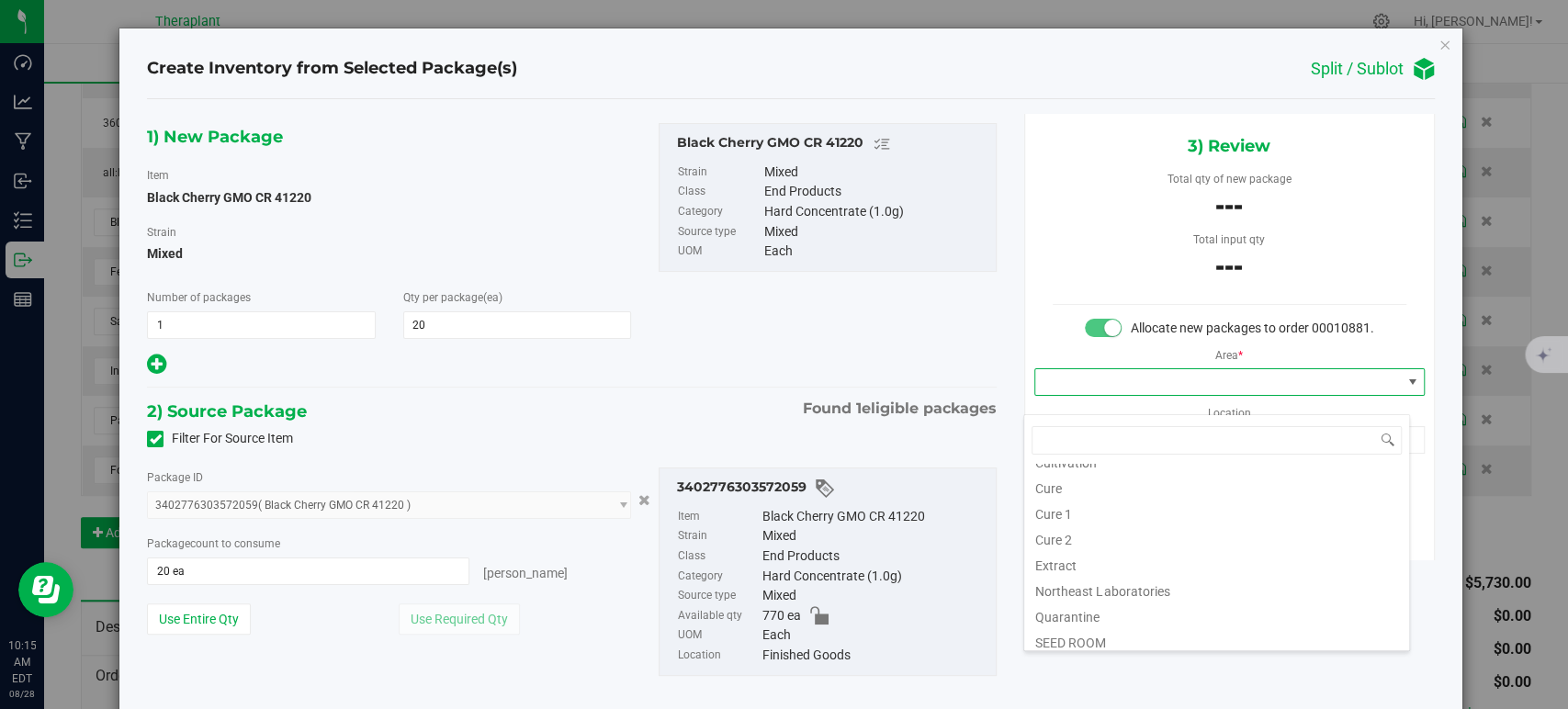
scroll to position [228, 0]
click at [1070, 527] on li "Vault" at bounding box center [1216, 532] width 385 height 26
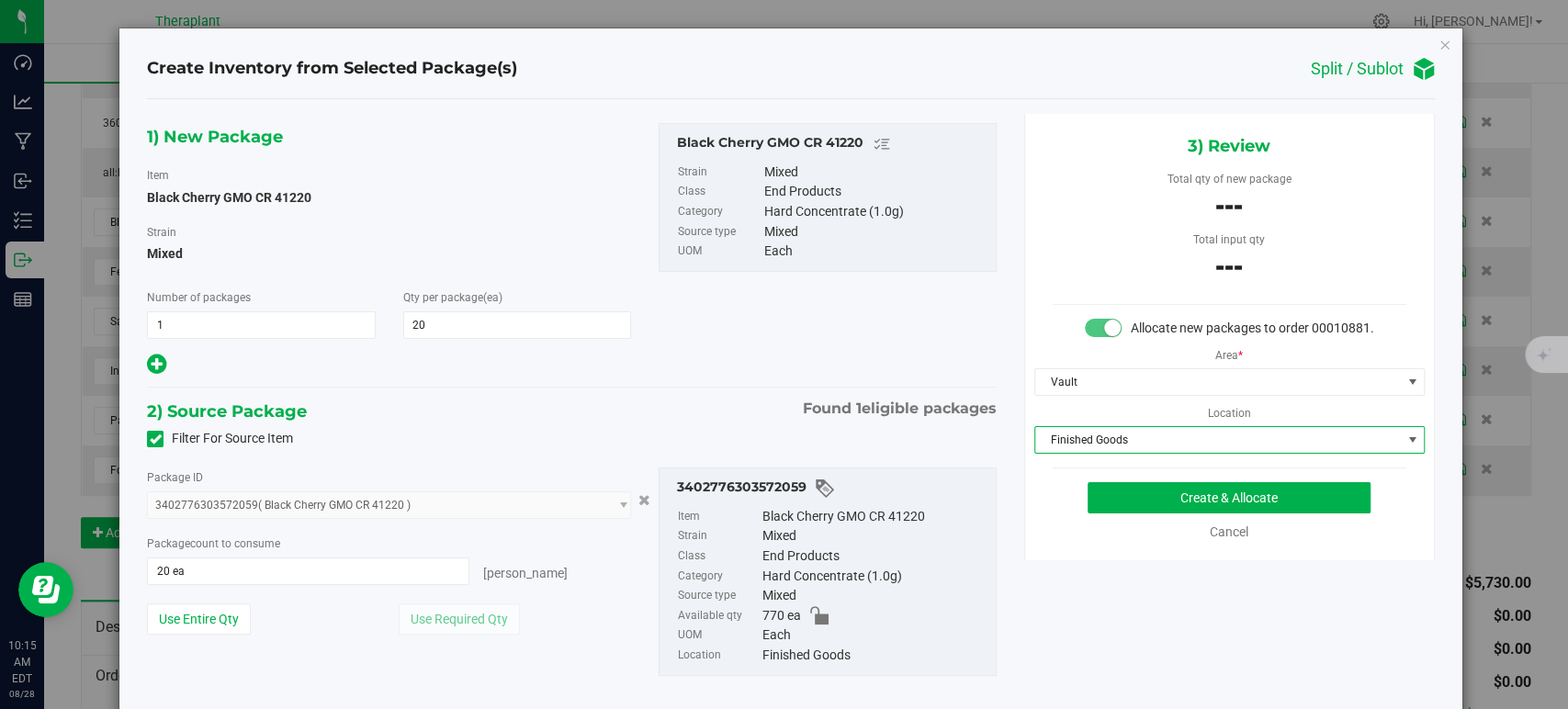
click at [1073, 453] on span "Finished Goods" at bounding box center [1218, 440] width 366 height 26
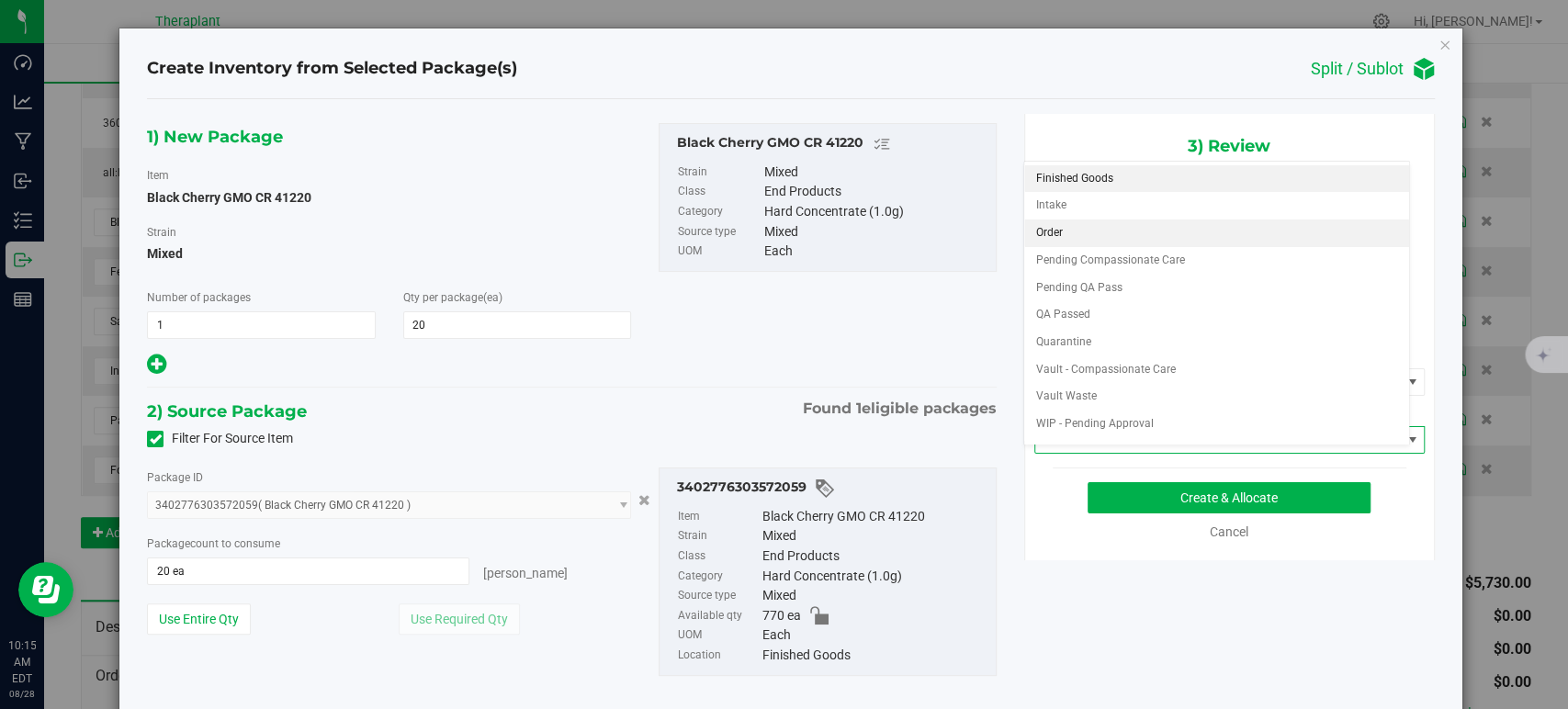
click at [1066, 238] on li "Order" at bounding box center [1216, 233] width 385 height 28
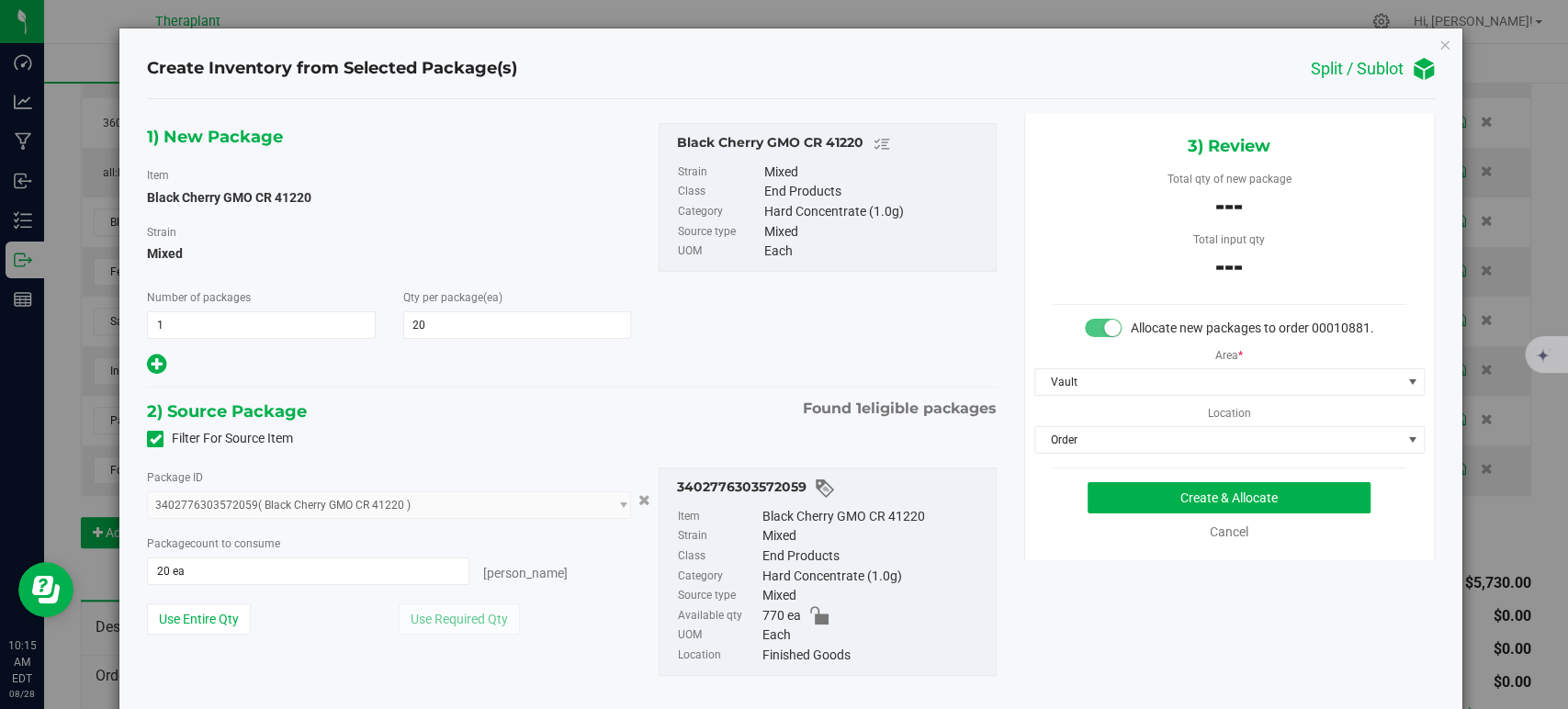
click at [782, 323] on div "1) New Package Item Black Cherry GMO CR 41220 Strain Mixed Number of packages 1…" at bounding box center [571, 250] width 876 height 254
click at [1127, 505] on button "Create & Allocate" at bounding box center [1229, 498] width 283 height 31
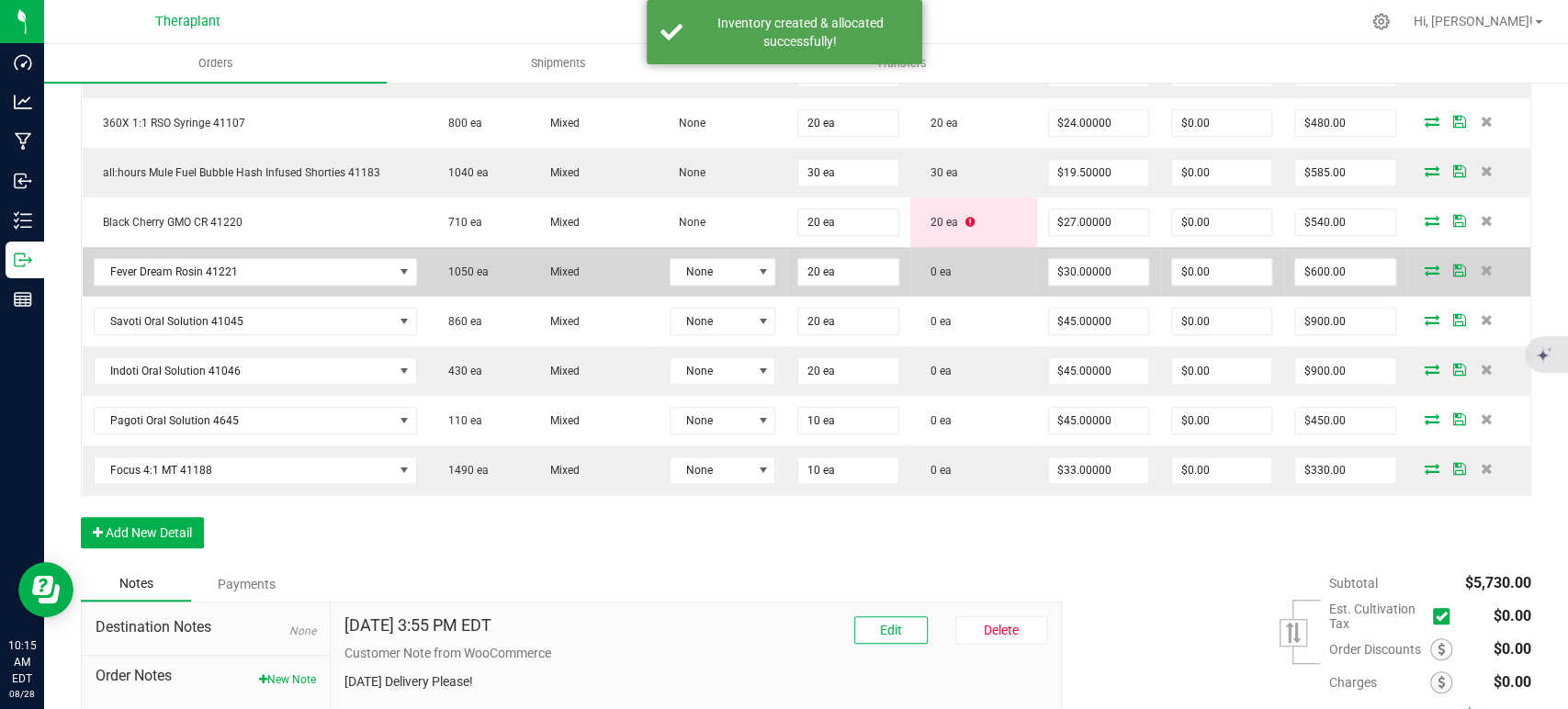
click at [1425, 264] on icon at bounding box center [1432, 270] width 15 height 11
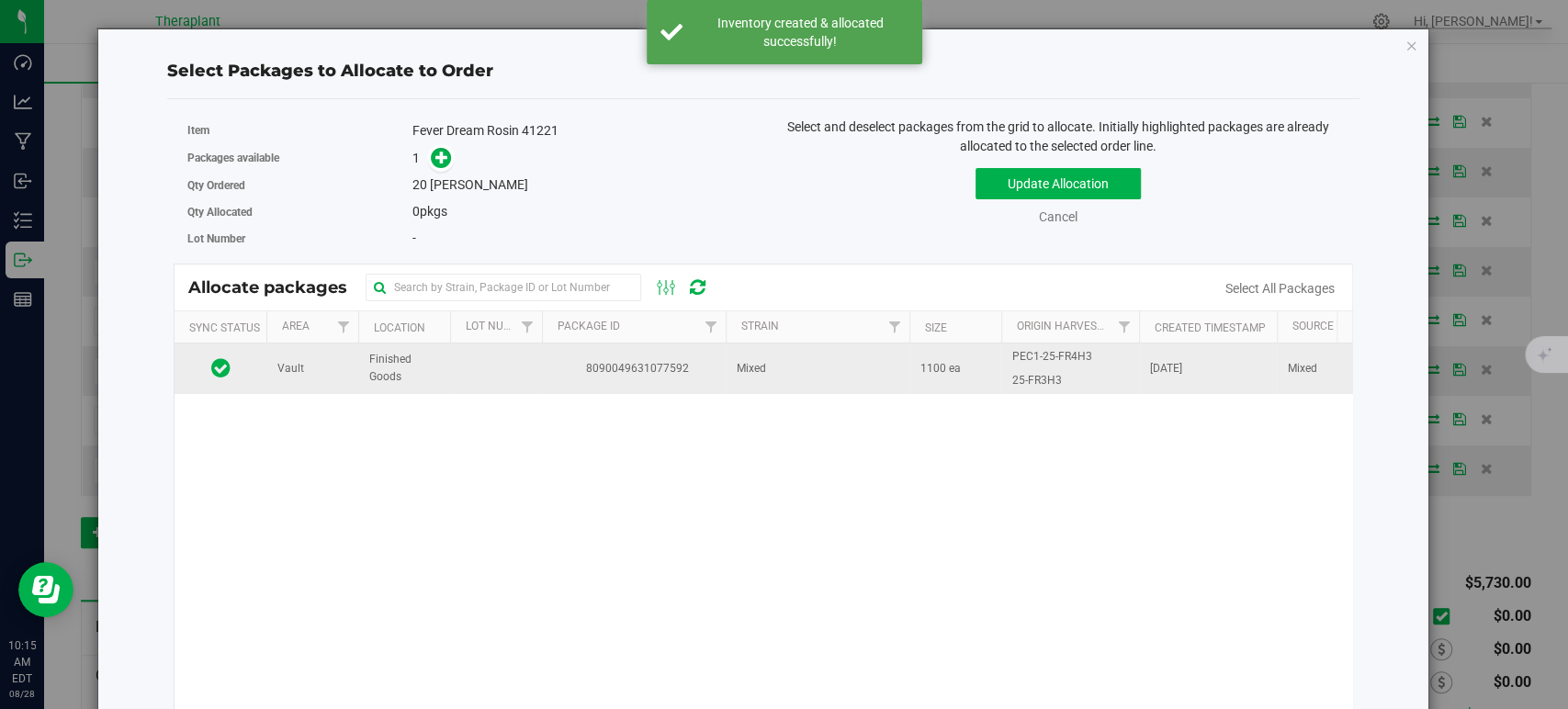
click at [892, 380] on td "Mixed" at bounding box center [818, 368] width 184 height 50
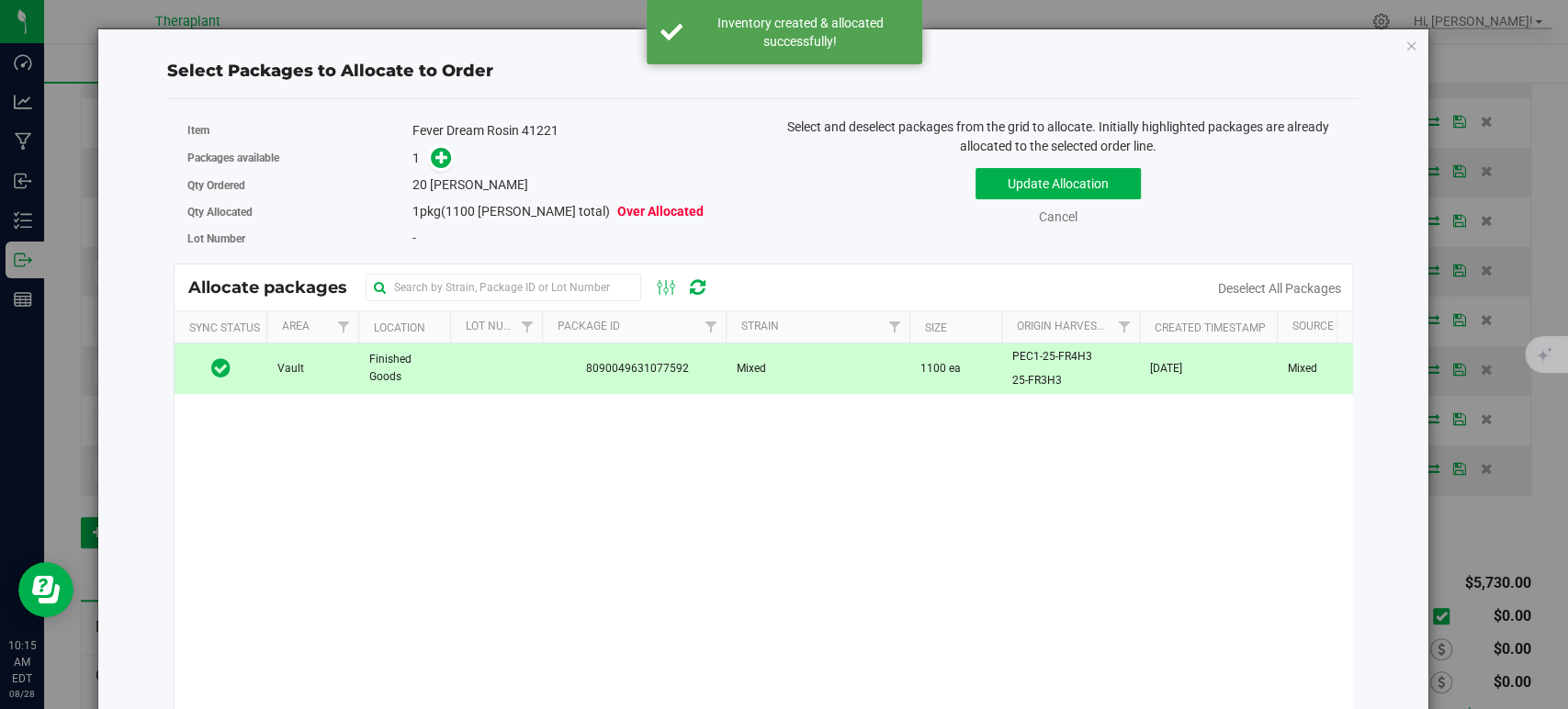
click at [455, 158] on div "1" at bounding box center [581, 158] width 337 height 21
click at [450, 157] on div "1" at bounding box center [581, 158] width 337 height 21
click at [438, 155] on icon at bounding box center [442, 157] width 13 height 13
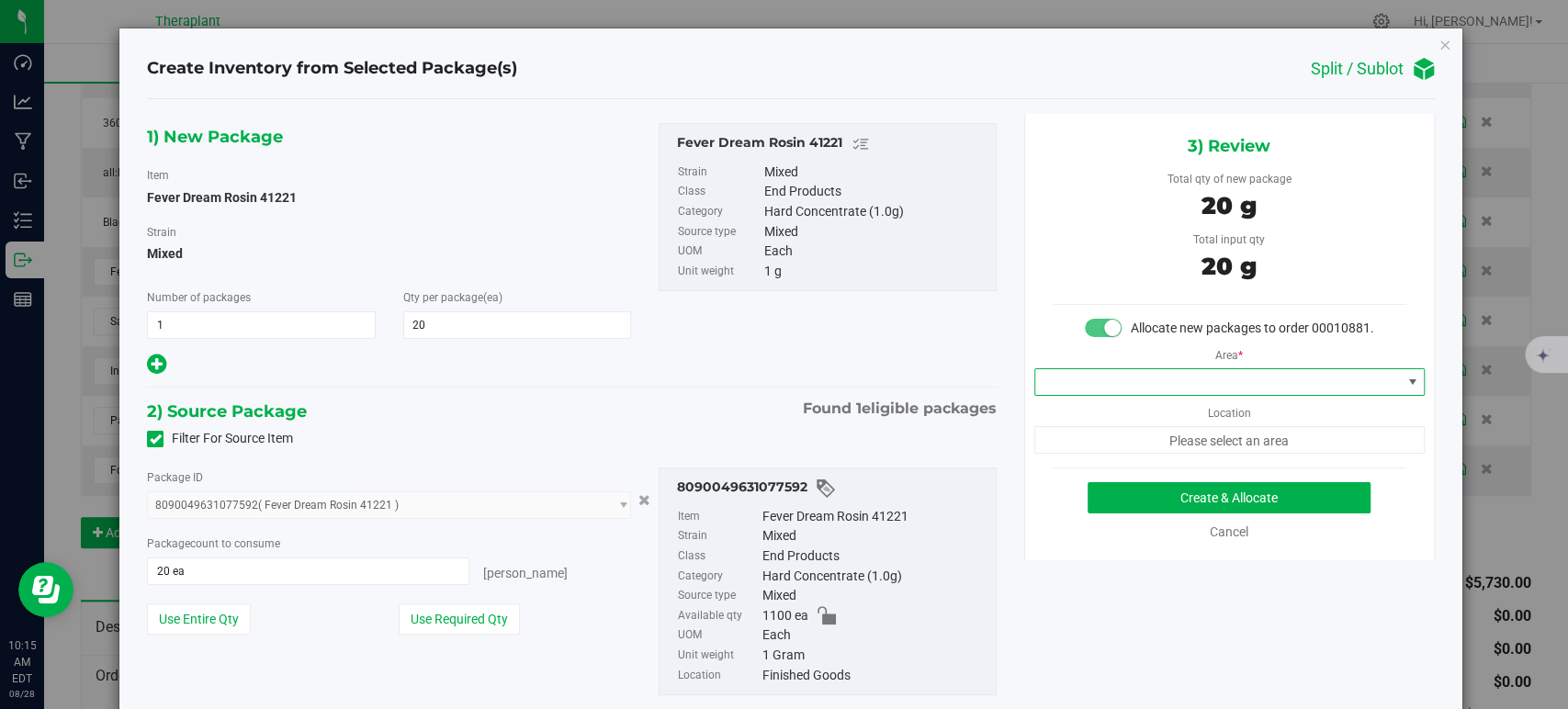
click at [1117, 395] on span at bounding box center [1218, 382] width 366 height 26
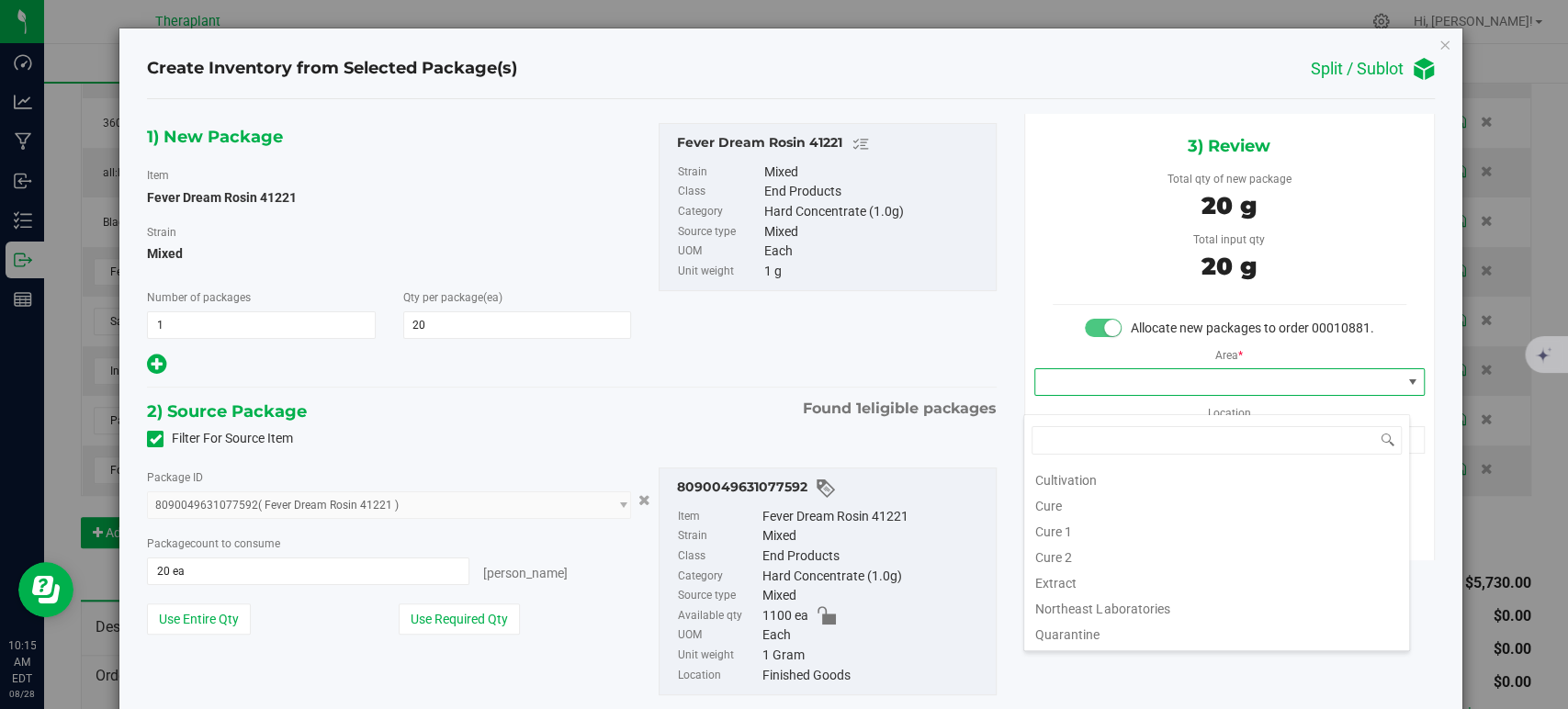
scroll to position [228, 0]
click at [1059, 540] on li "Vault" at bounding box center [1216, 532] width 385 height 26
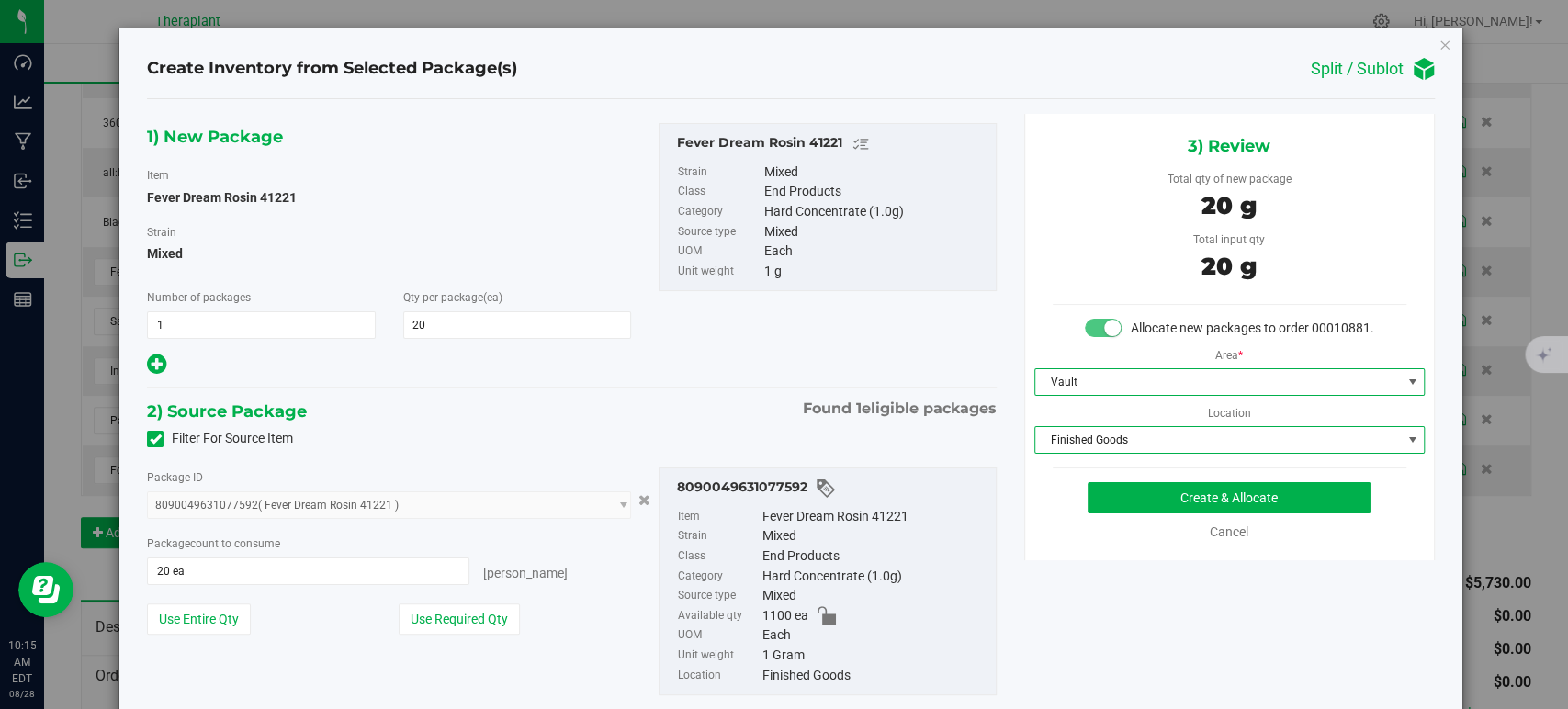
click at [1083, 453] on span "Finished Goods" at bounding box center [1218, 440] width 366 height 26
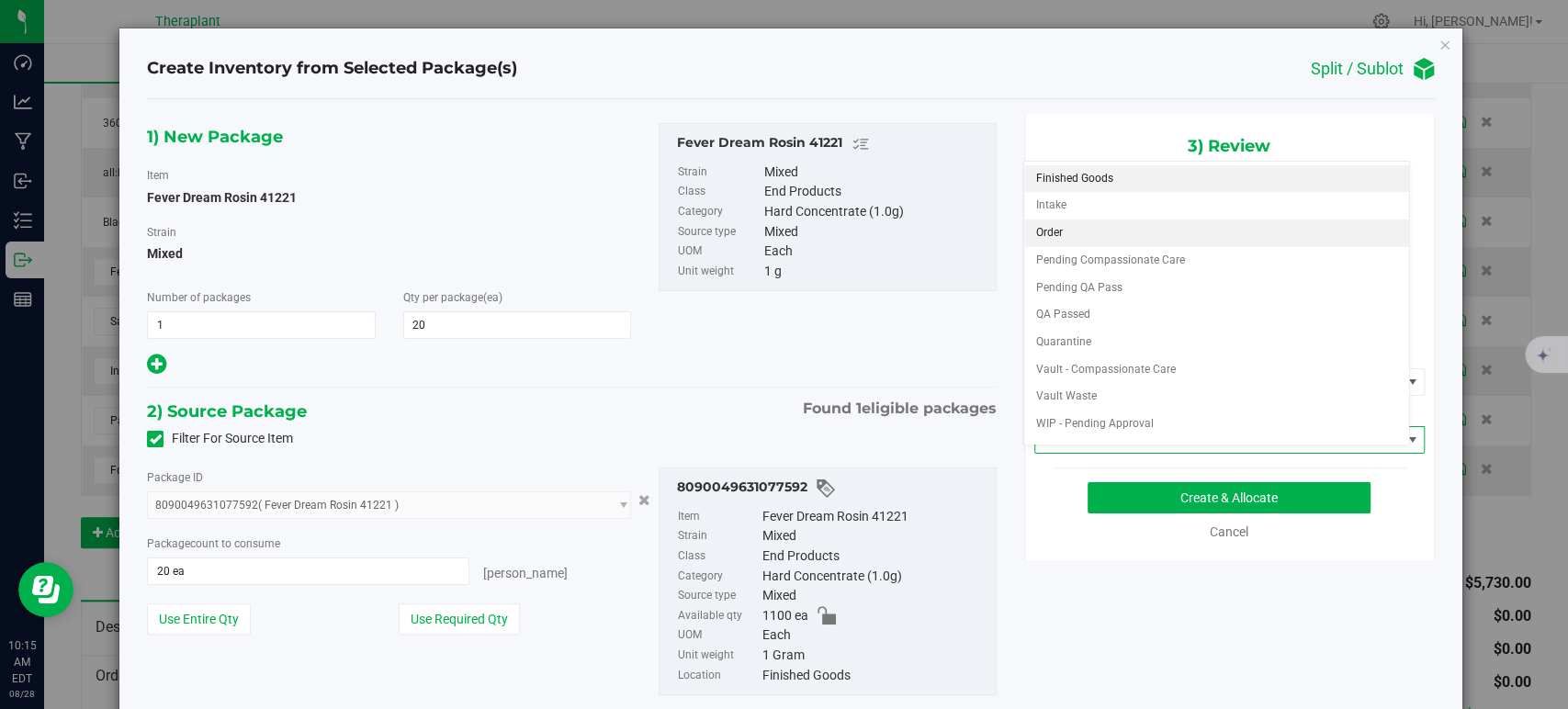
click at [1069, 237] on li "Order" at bounding box center [1216, 233] width 385 height 28
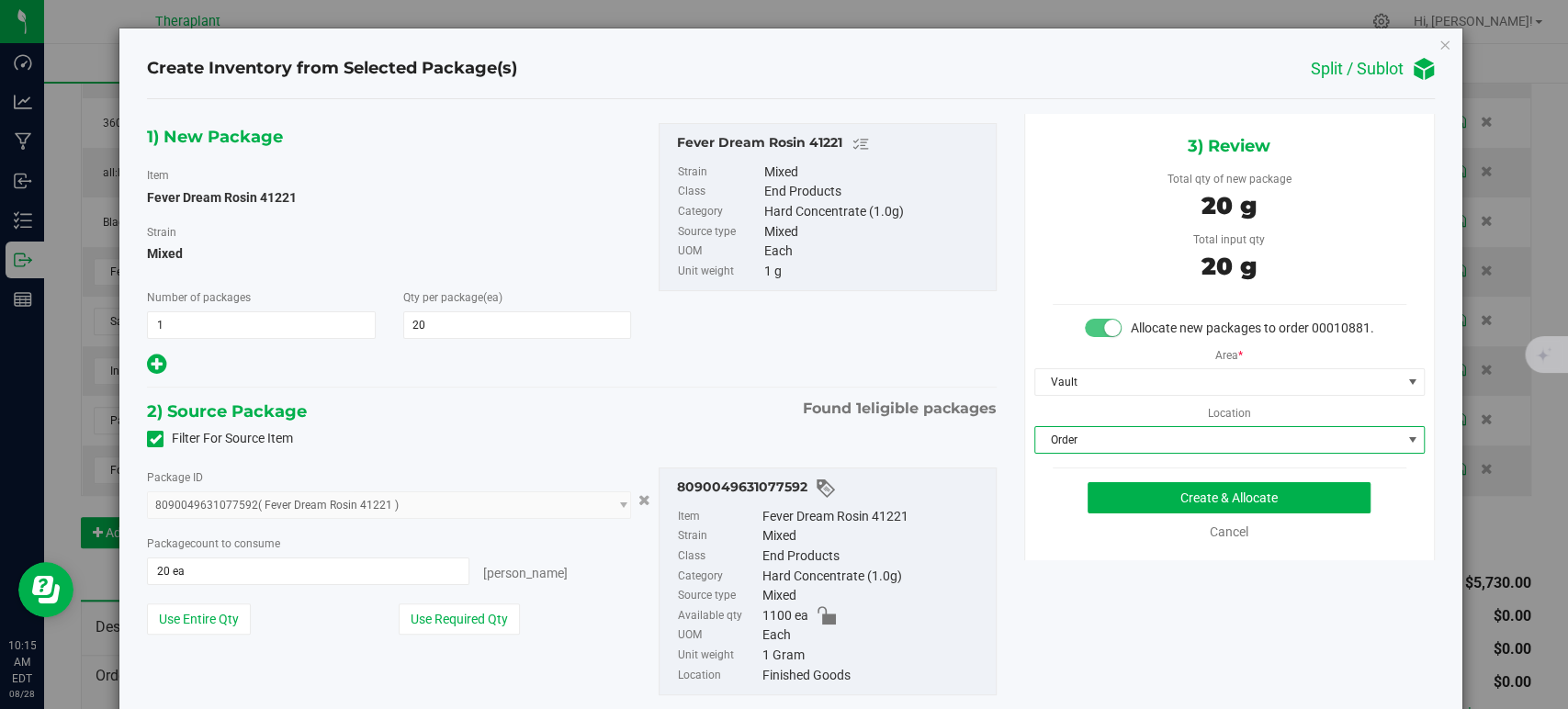
click at [721, 377] on div "1) New Package Item Fever Dream Rosin 41221 Strain Mixed Number of packages 1 1…" at bounding box center [571, 423] width 876 height 620
click at [1160, 513] on button "Create & Allocate" at bounding box center [1229, 498] width 283 height 31
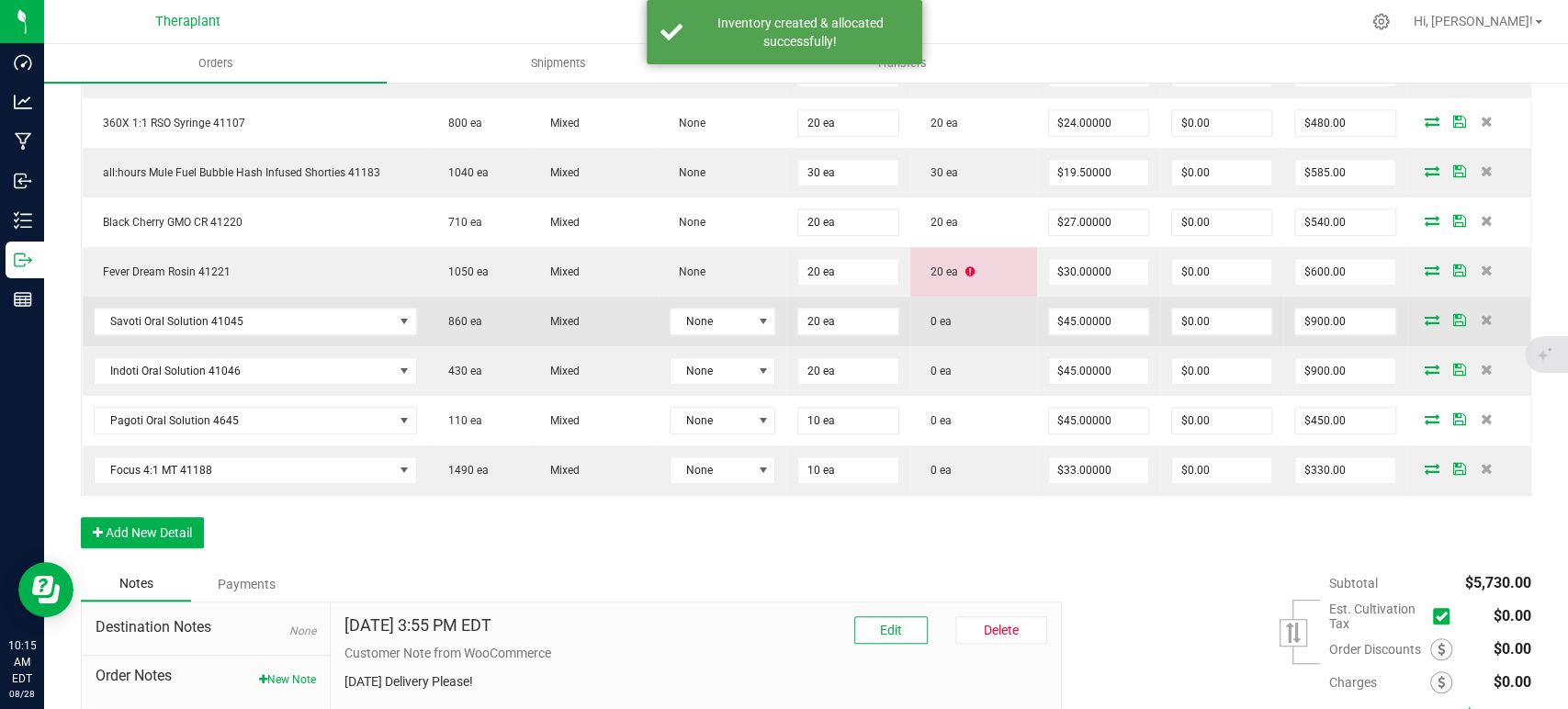
click at [1425, 317] on icon at bounding box center [1432, 320] width 15 height 11
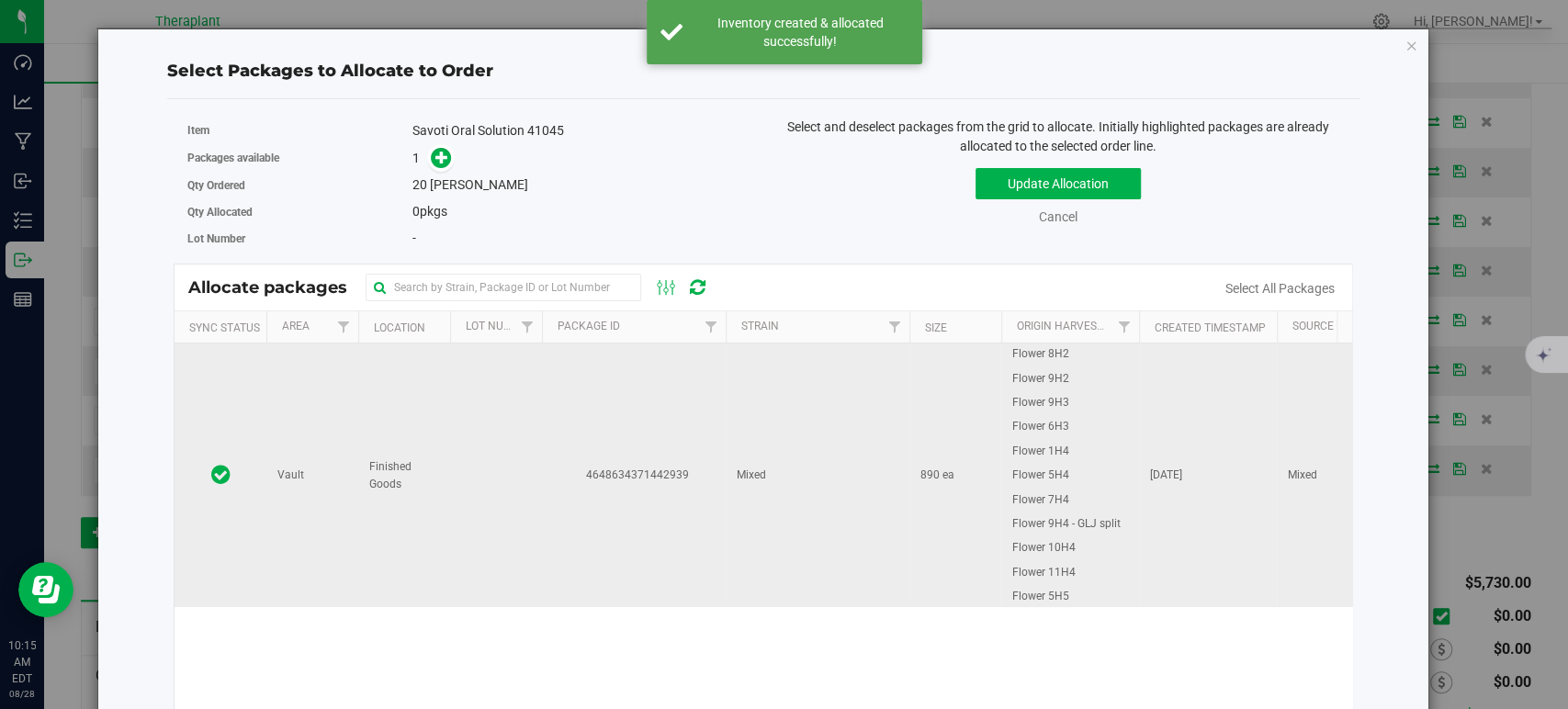
click at [711, 432] on td "4648634371442939" at bounding box center [634, 475] width 184 height 264
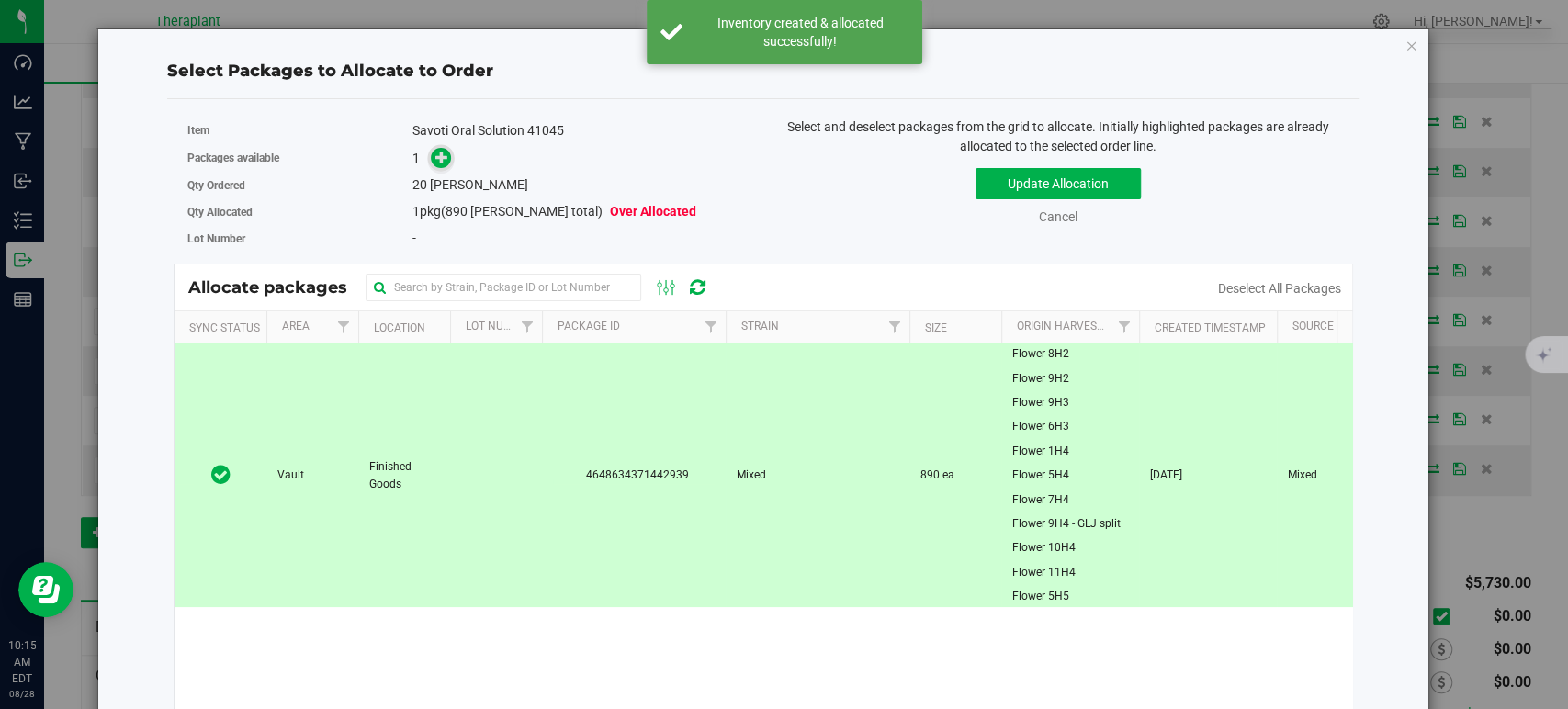
click at [439, 151] on icon at bounding box center [442, 157] width 13 height 13
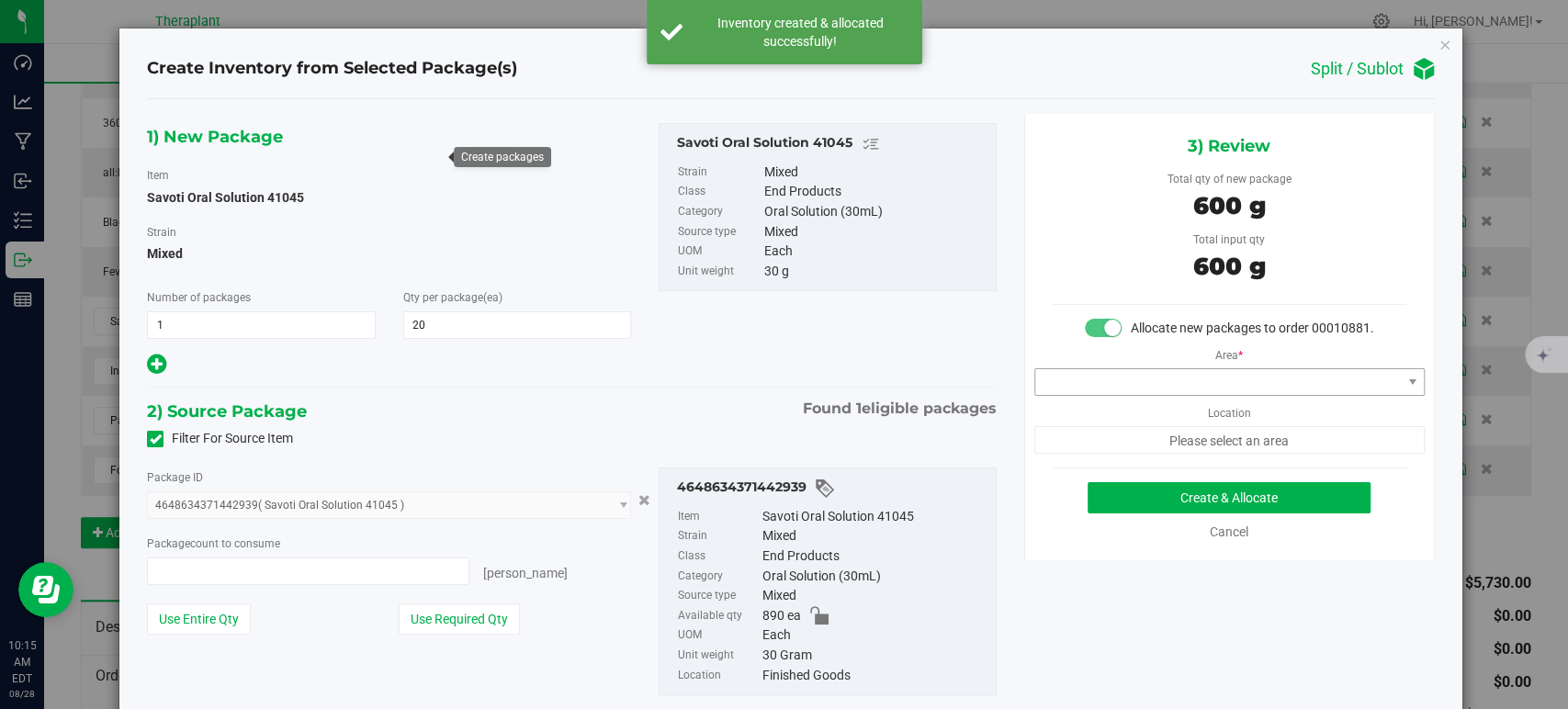
type input "20 ea"
click at [1102, 395] on span at bounding box center [1218, 382] width 366 height 26
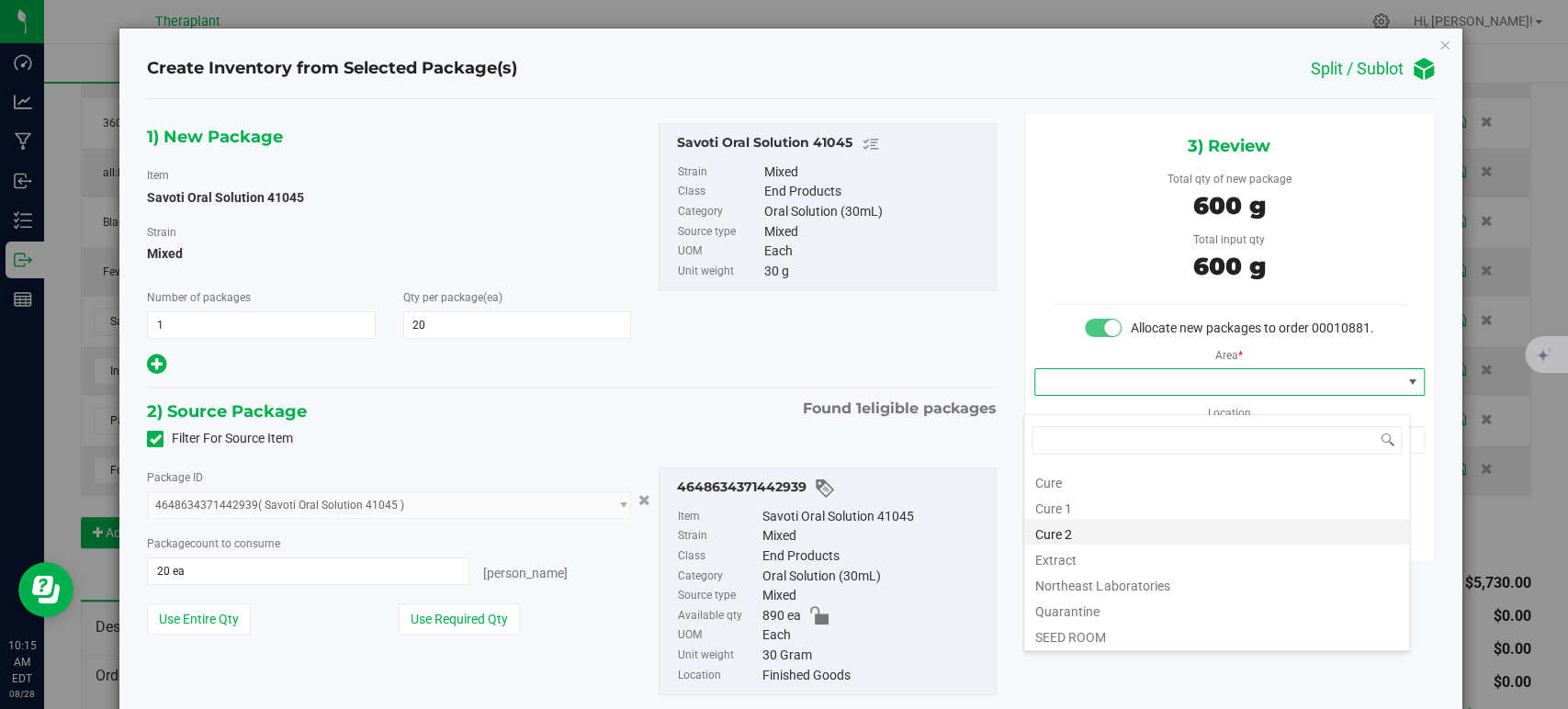
scroll to position [228, 0]
click at [1064, 526] on li "Vault" at bounding box center [1216, 532] width 385 height 26
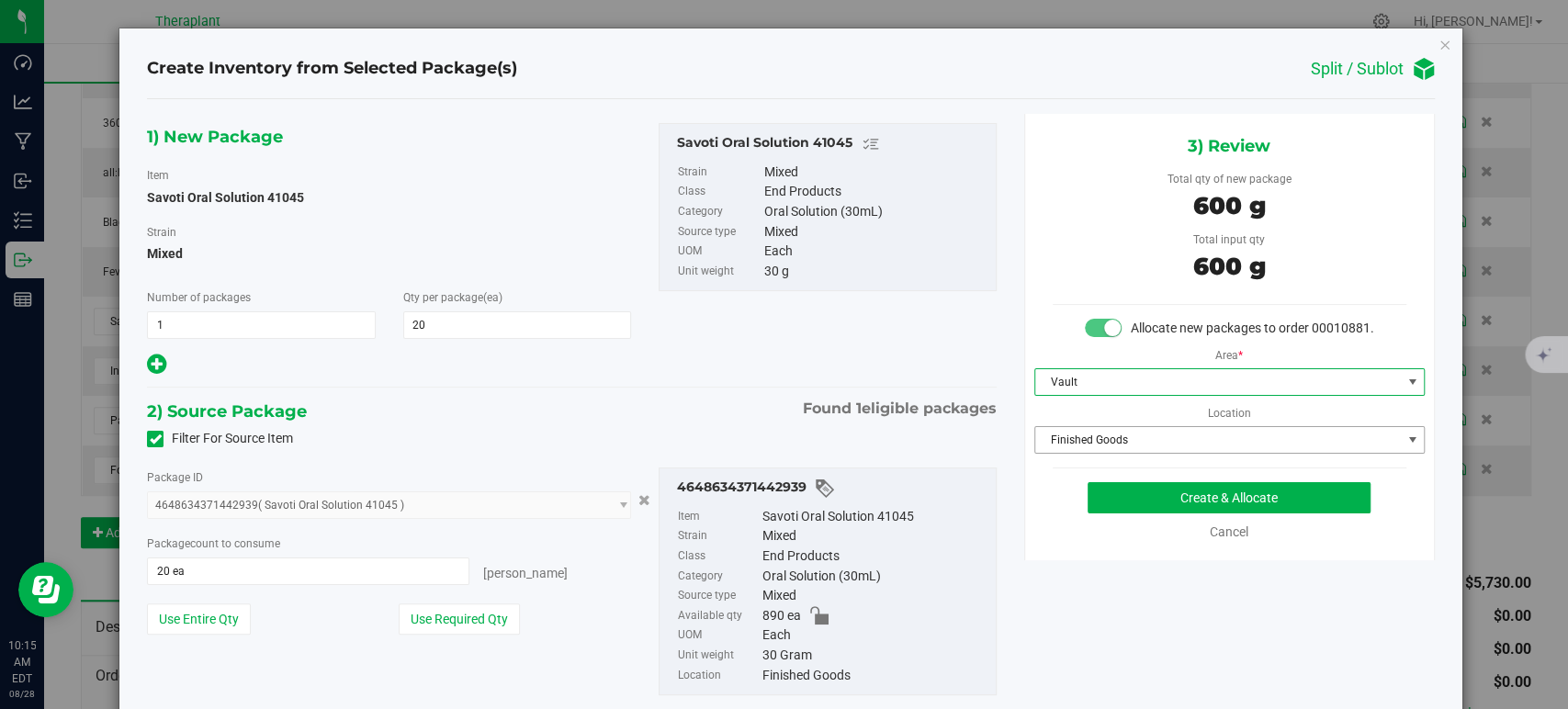
click at [1090, 445] on span "Finished Goods" at bounding box center [1229, 440] width 390 height 28
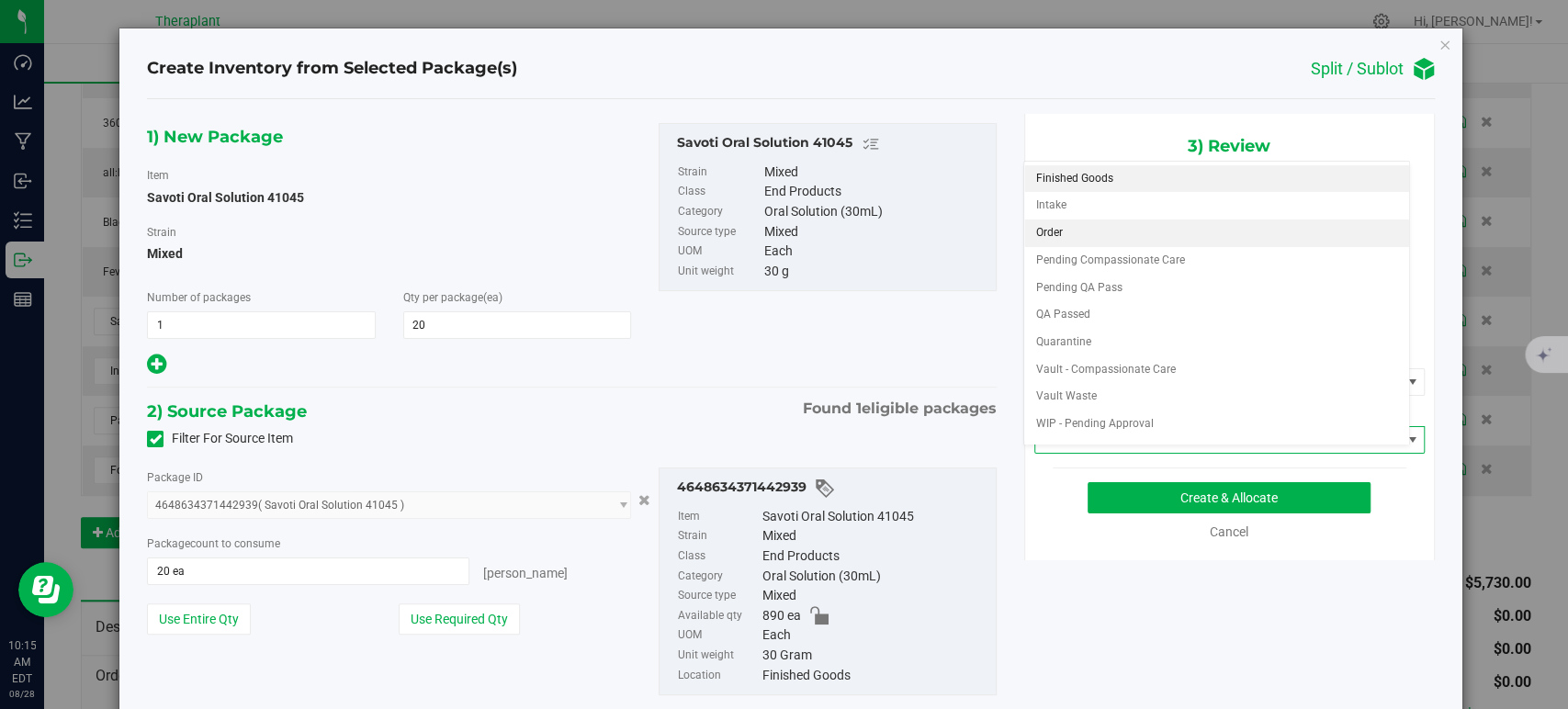
click at [1054, 235] on li "Order" at bounding box center [1216, 233] width 385 height 28
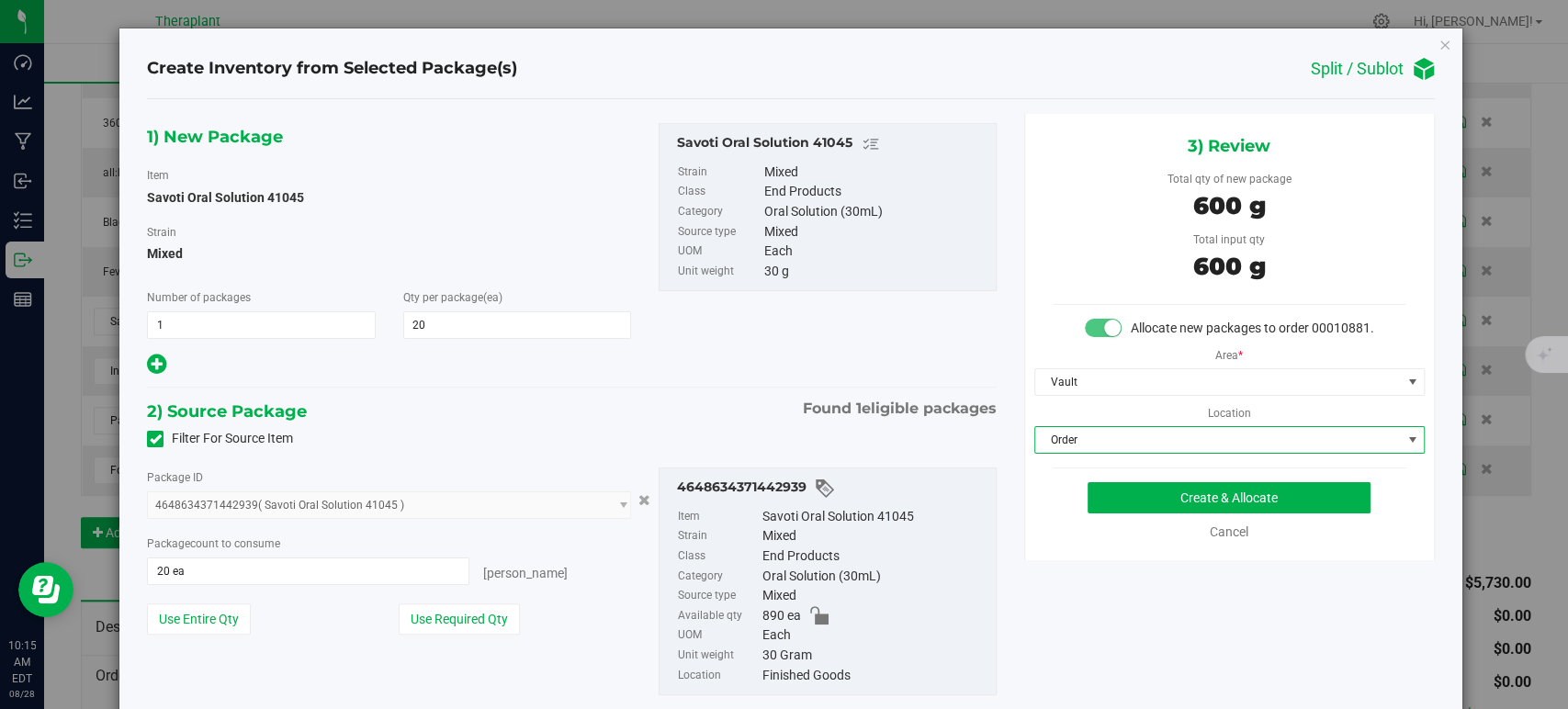
click at [718, 422] on div "2) Source Package Found 1 eligible packages" at bounding box center [571, 411] width 849 height 28
click at [1110, 502] on button "Create & Allocate" at bounding box center [1229, 498] width 283 height 31
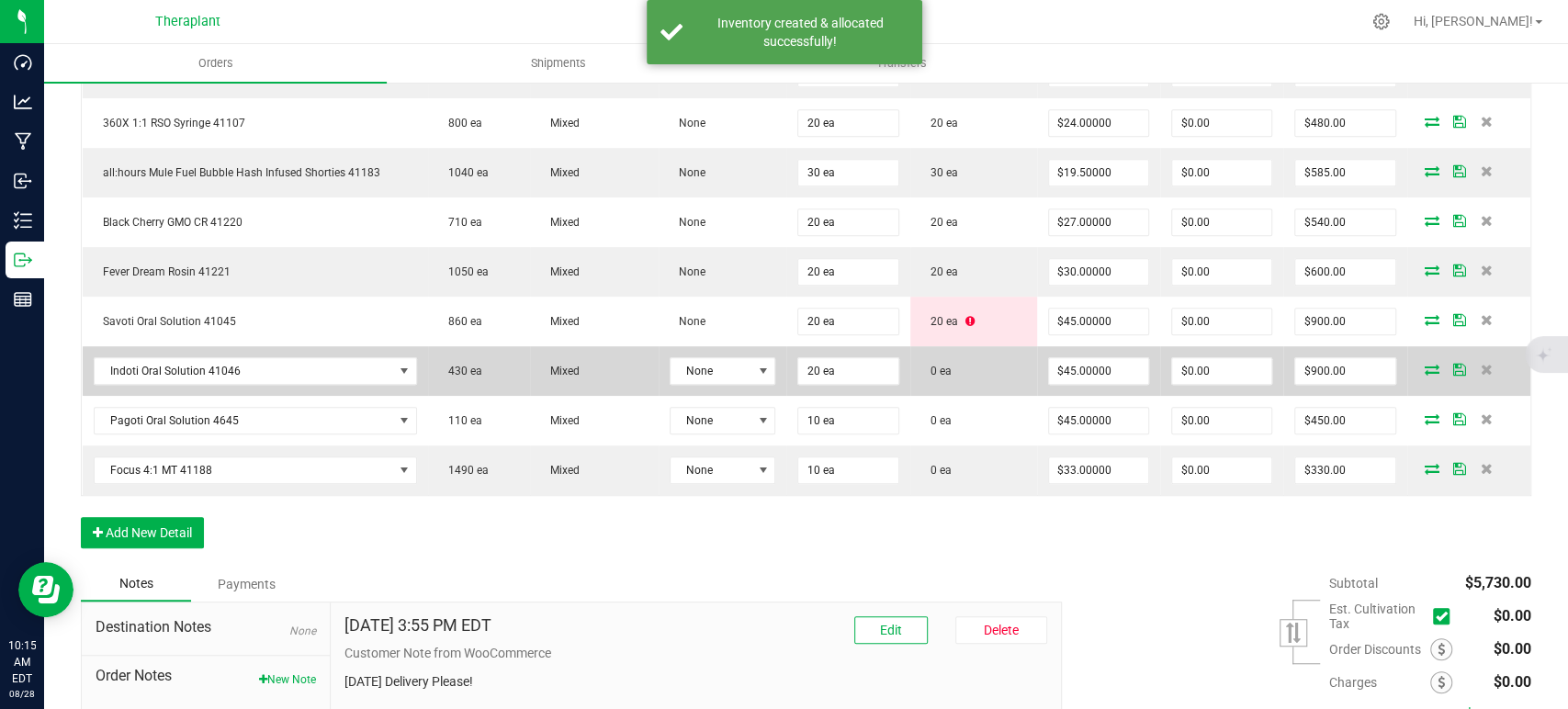
click at [1425, 365] on icon at bounding box center [1432, 369] width 15 height 11
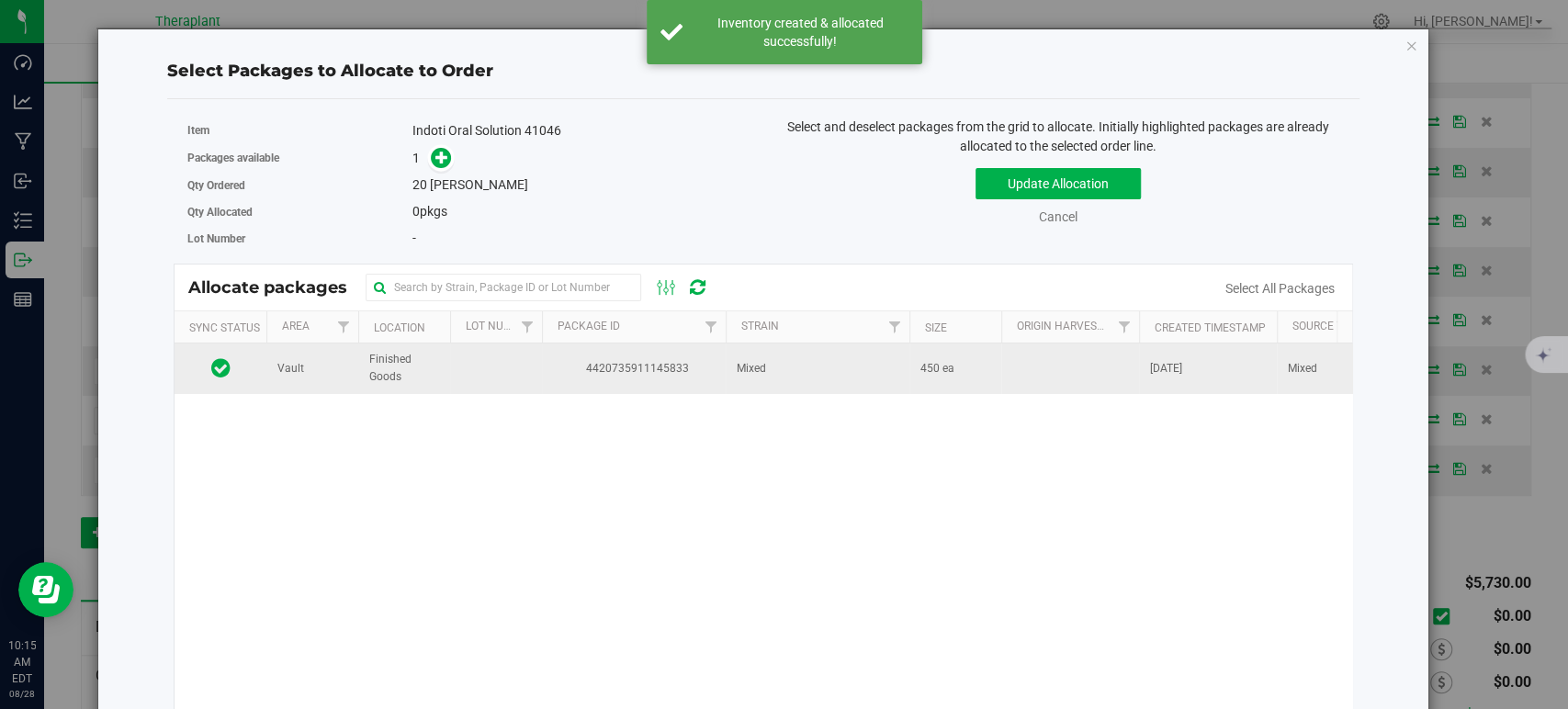
click at [876, 367] on td "Mixed" at bounding box center [818, 368] width 184 height 50
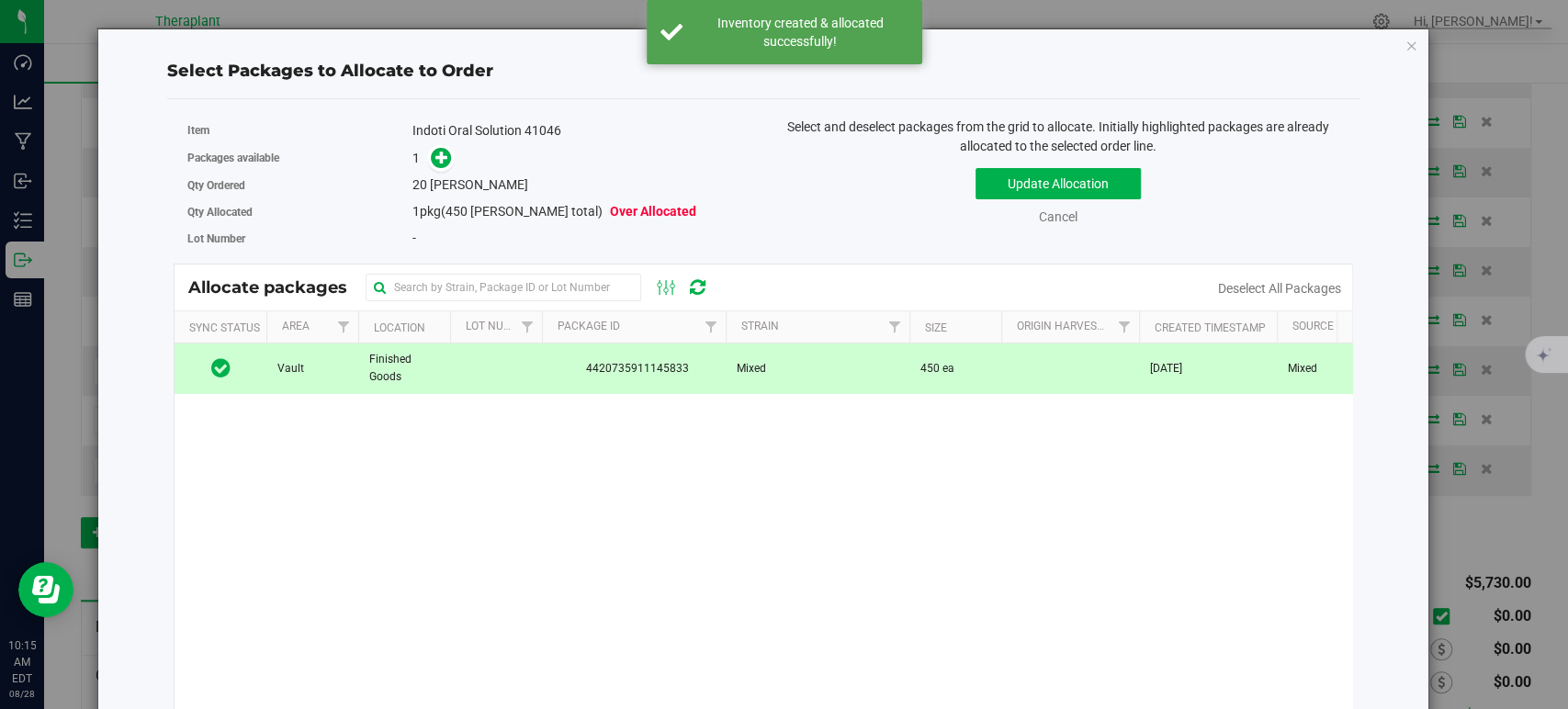
click at [453, 162] on div "1" at bounding box center [581, 158] width 337 height 21
click at [445, 162] on icon at bounding box center [442, 157] width 13 height 13
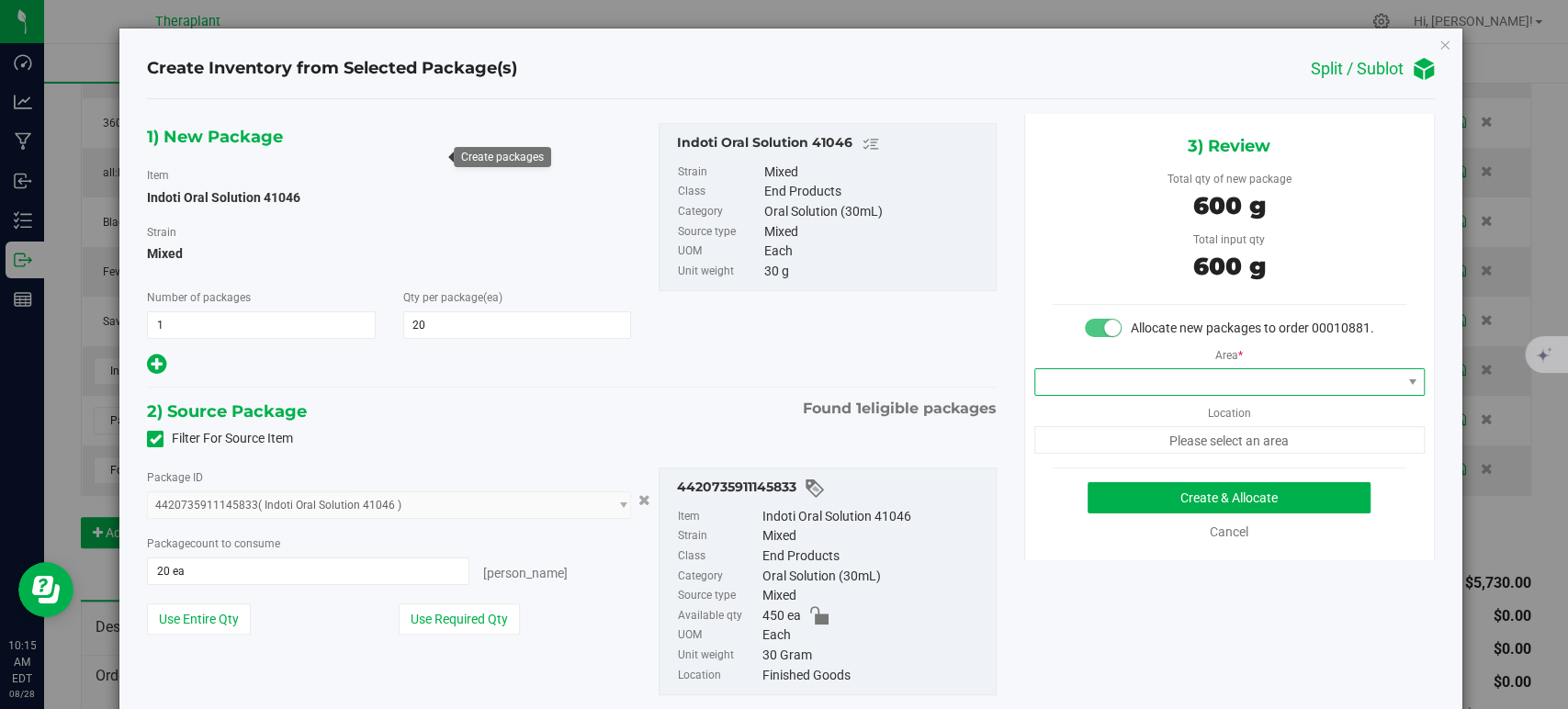
click at [1183, 395] on span at bounding box center [1218, 382] width 366 height 26
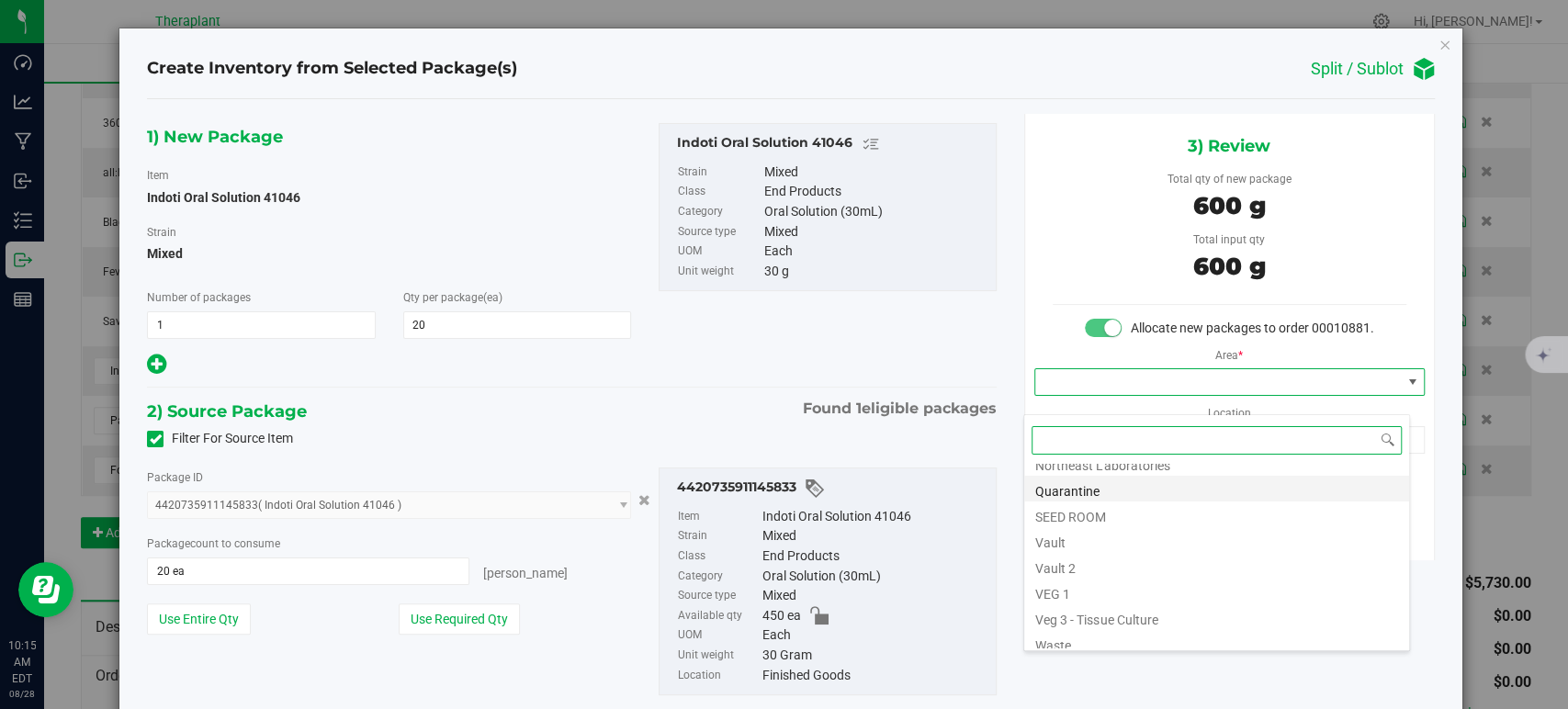
scroll to position [228, 0]
click at [1096, 532] on li "Vault" at bounding box center [1216, 532] width 385 height 26
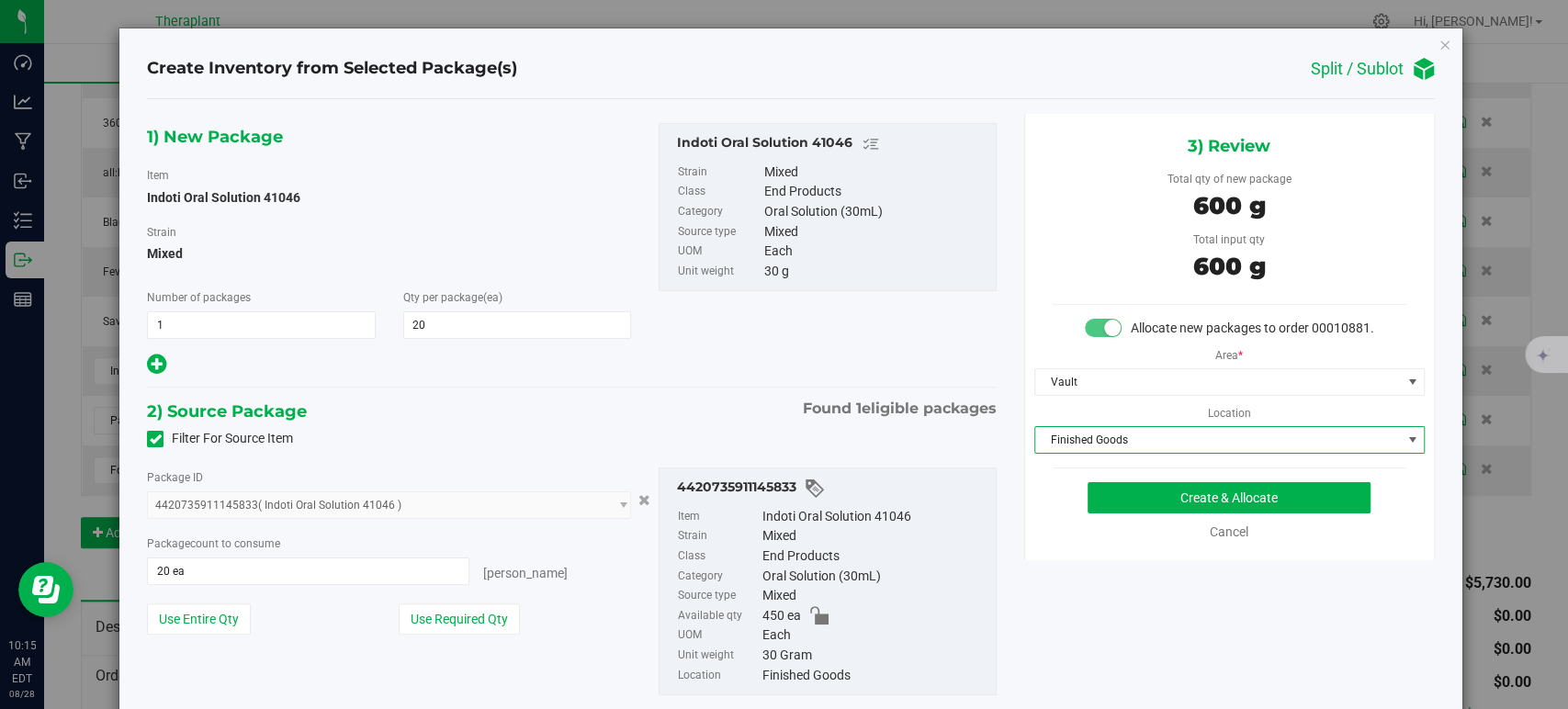
click at [1074, 453] on span "Finished Goods" at bounding box center [1218, 440] width 366 height 26
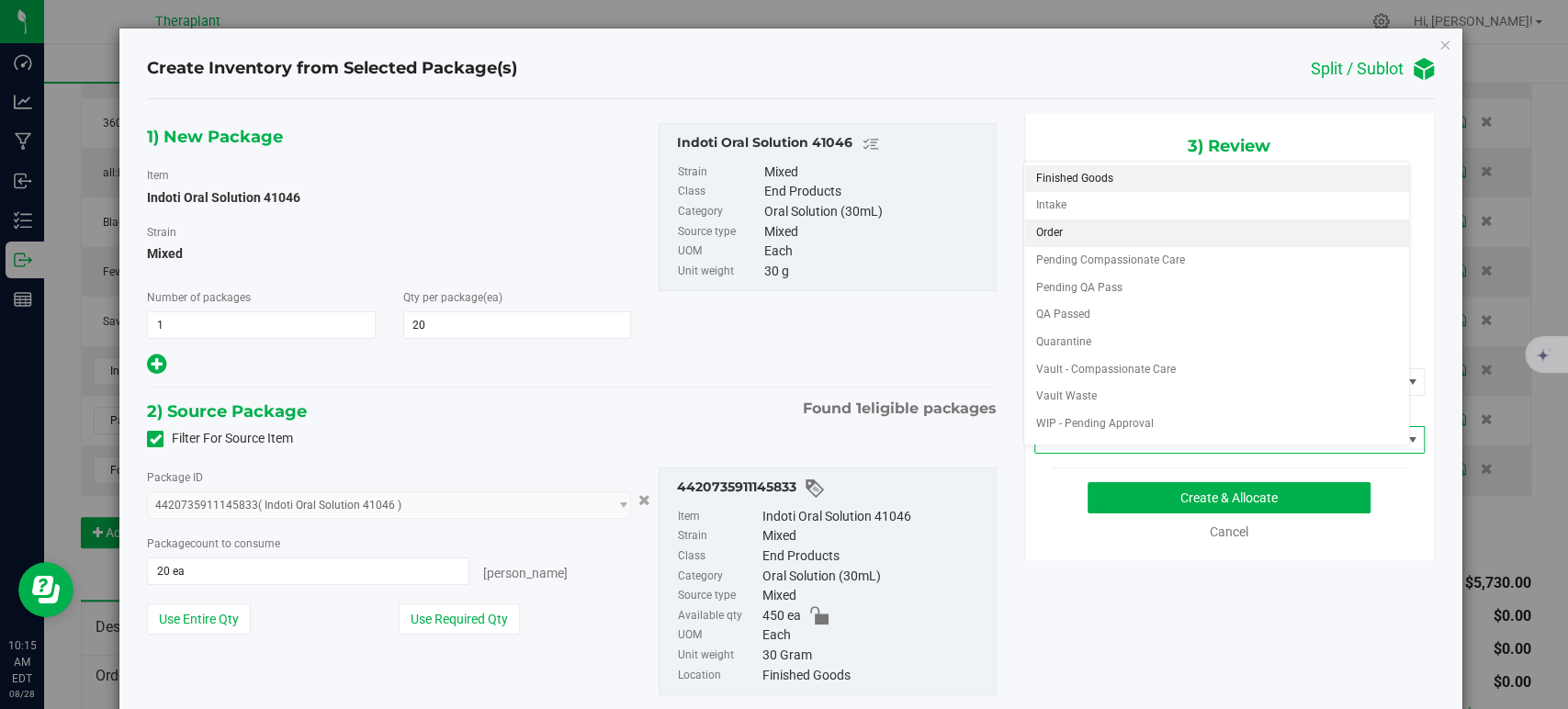
click at [1092, 229] on li "Order" at bounding box center [1216, 233] width 385 height 28
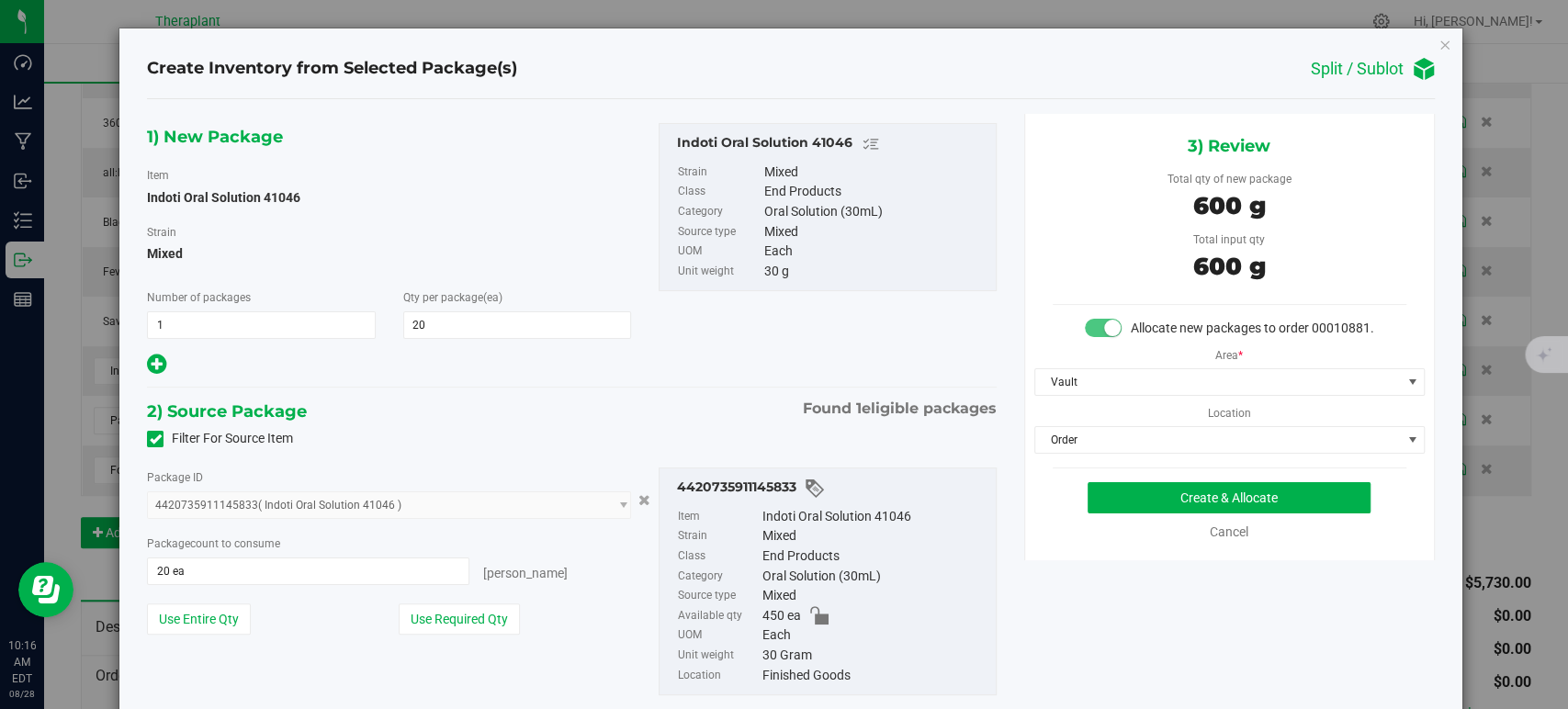
click at [705, 440] on div "Filter For Source Item" at bounding box center [571, 439] width 876 height 28
click at [1171, 513] on button "Create & Allocate" at bounding box center [1229, 498] width 283 height 31
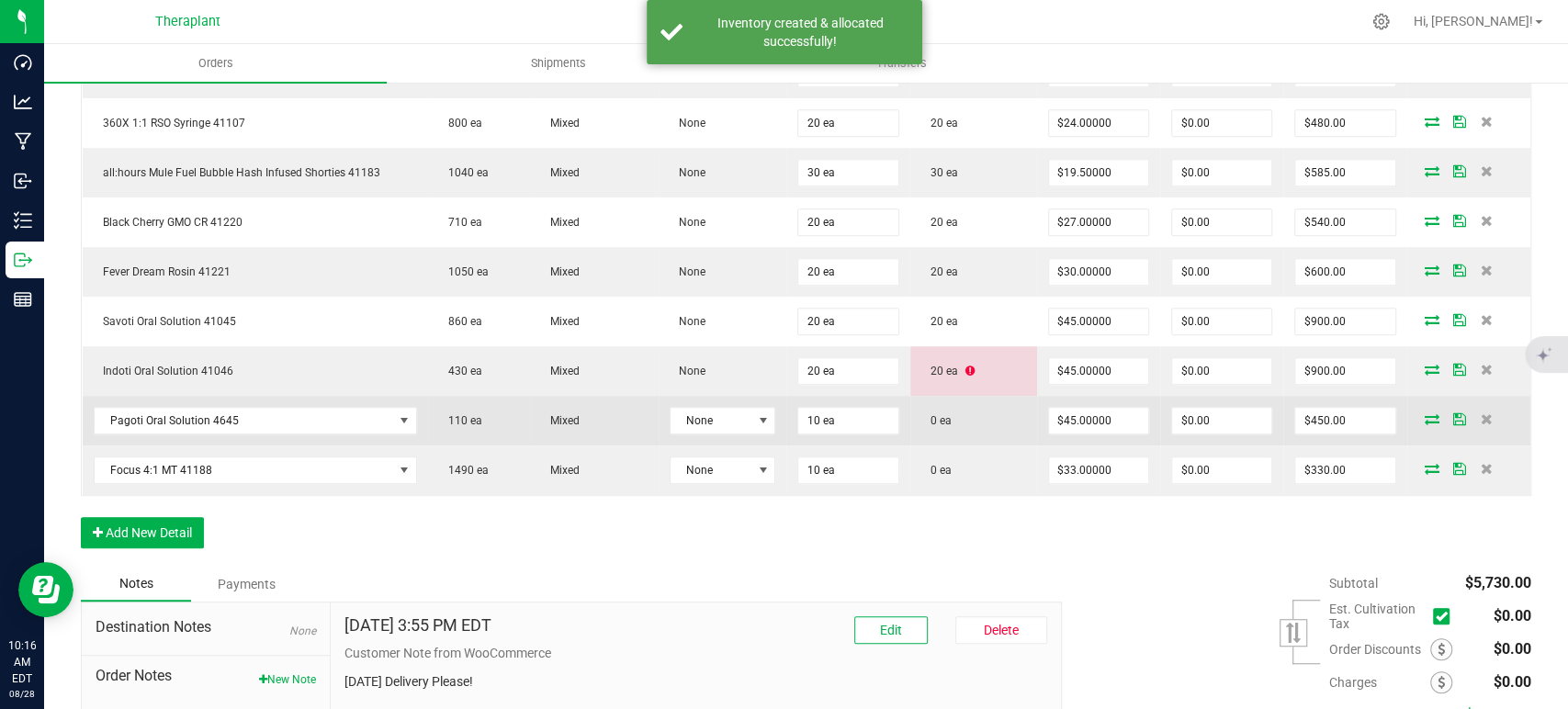
click at [1425, 417] on icon at bounding box center [1432, 419] width 15 height 11
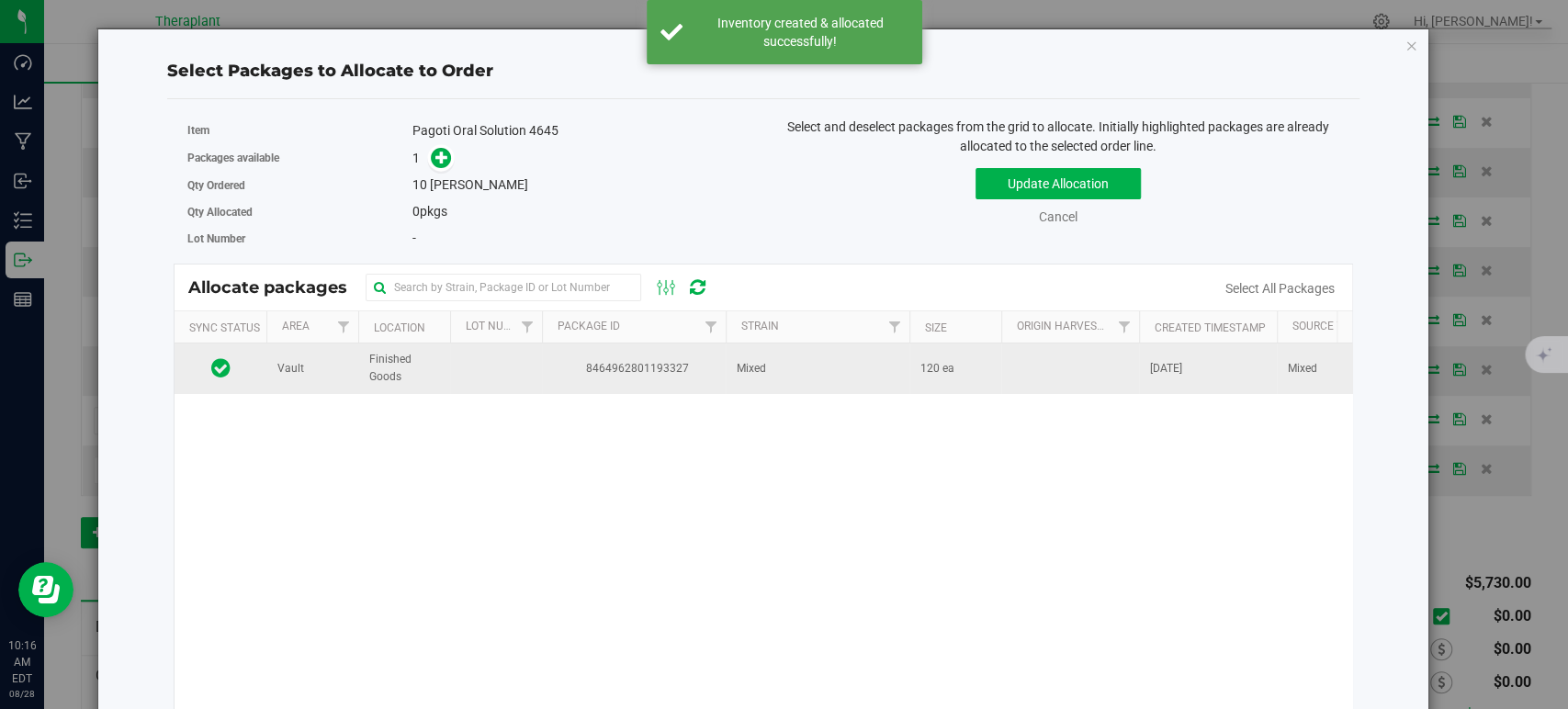
click at [840, 374] on td "Mixed" at bounding box center [818, 368] width 184 height 50
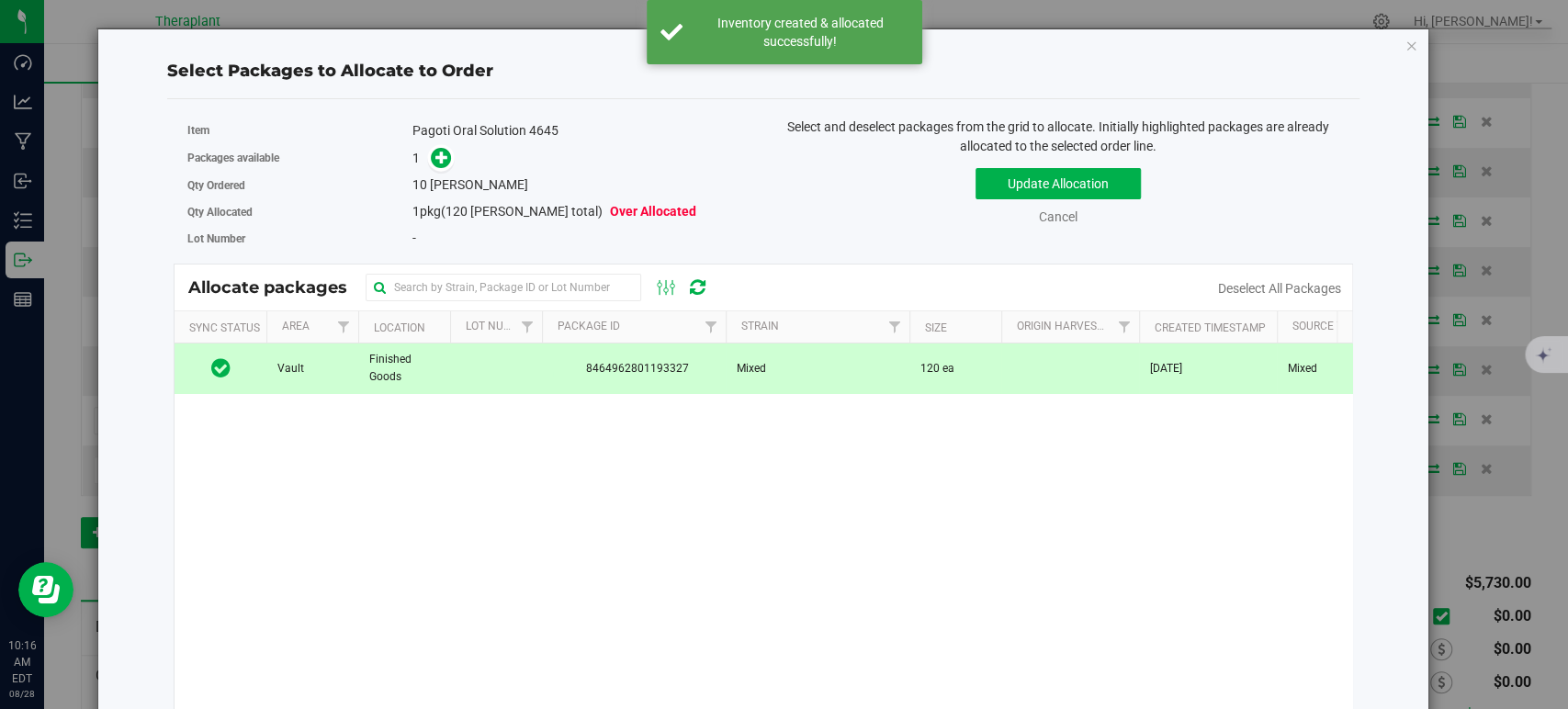
click at [424, 155] on span at bounding box center [437, 158] width 29 height 21
click at [438, 155] on icon at bounding box center [442, 157] width 13 height 13
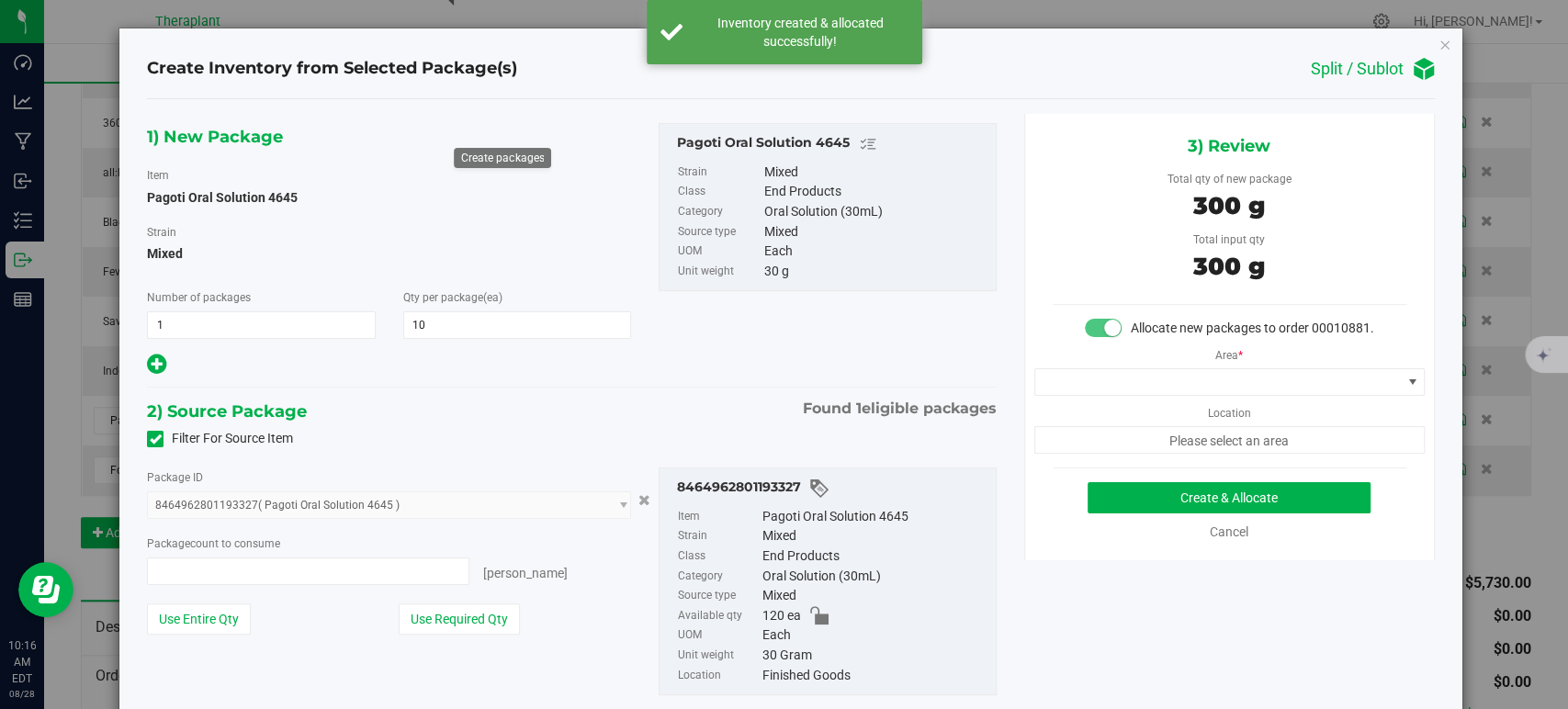
type input "10 ea"
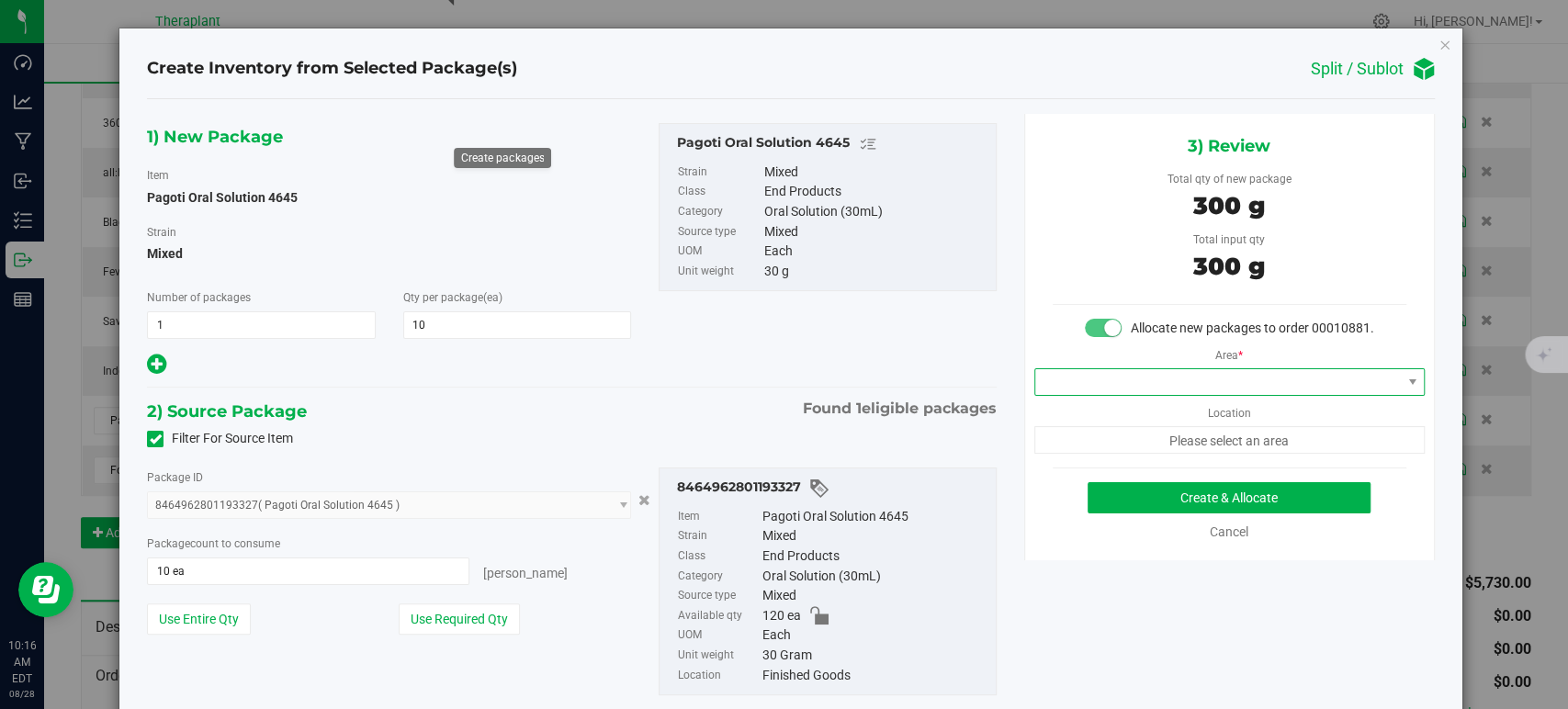
click at [1103, 395] on span at bounding box center [1218, 382] width 366 height 26
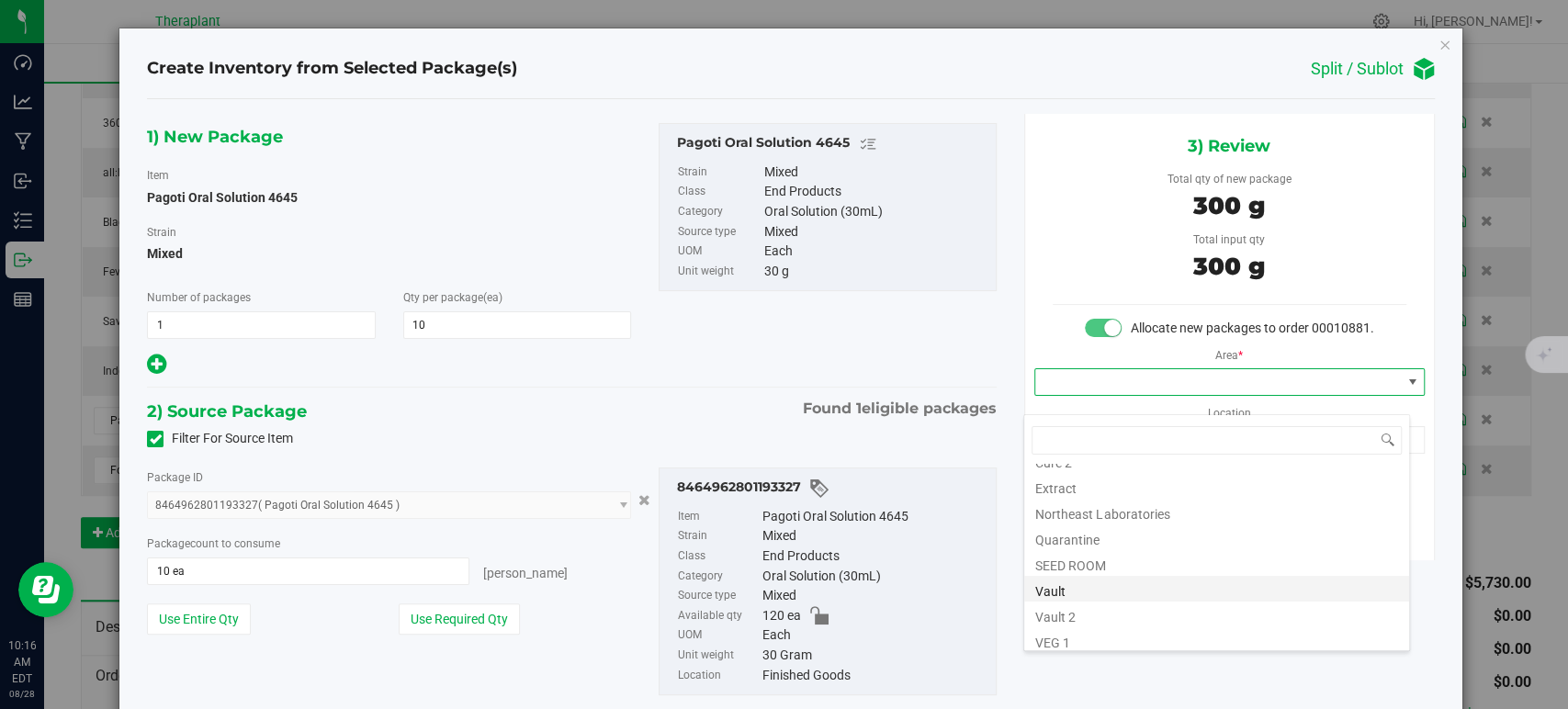
scroll to position [228, 0]
drag, startPoint x: 1107, startPoint y: 525, endPoint x: 1097, endPoint y: 510, distance: 18.0
click at [1105, 526] on li "Vault" at bounding box center [1216, 532] width 385 height 26
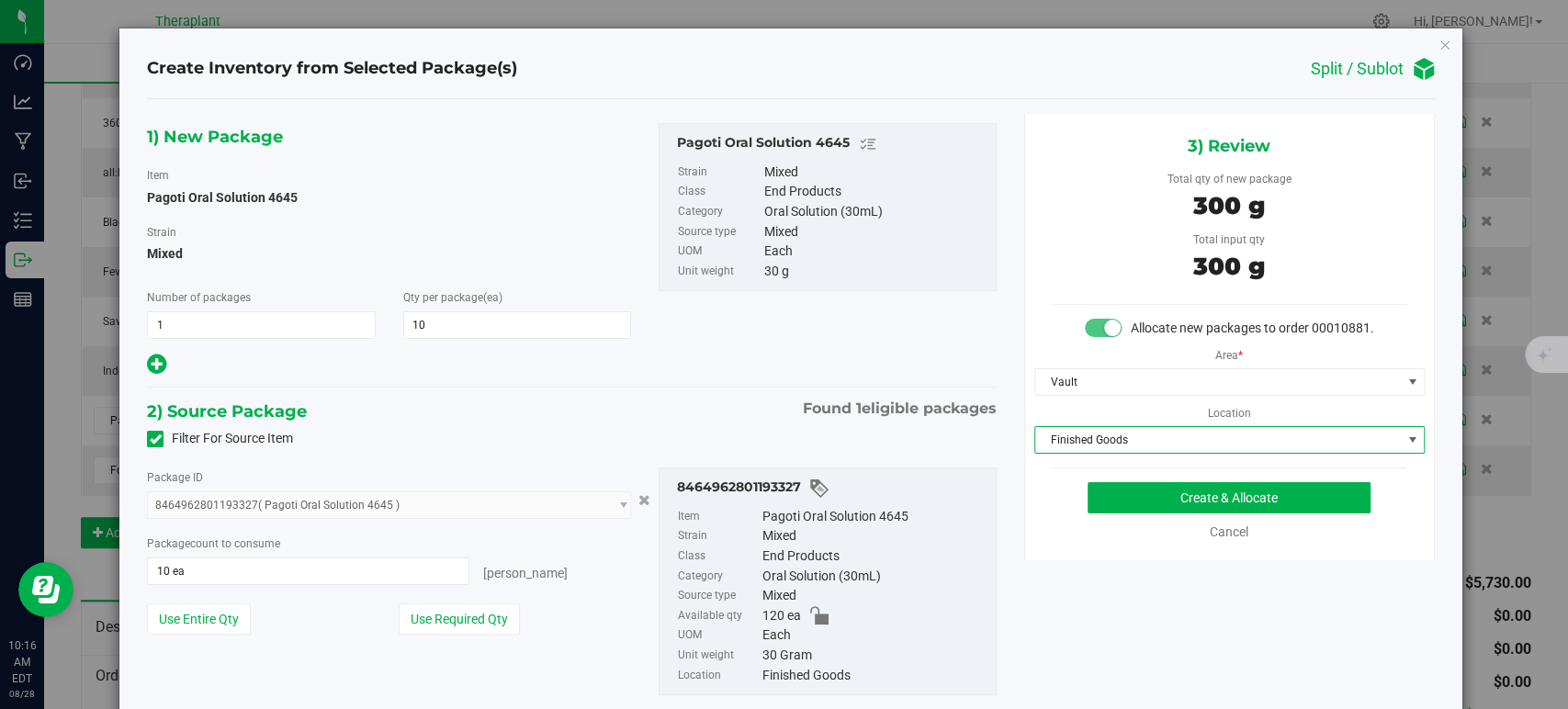
click at [1067, 453] on span "Finished Goods" at bounding box center [1218, 440] width 366 height 26
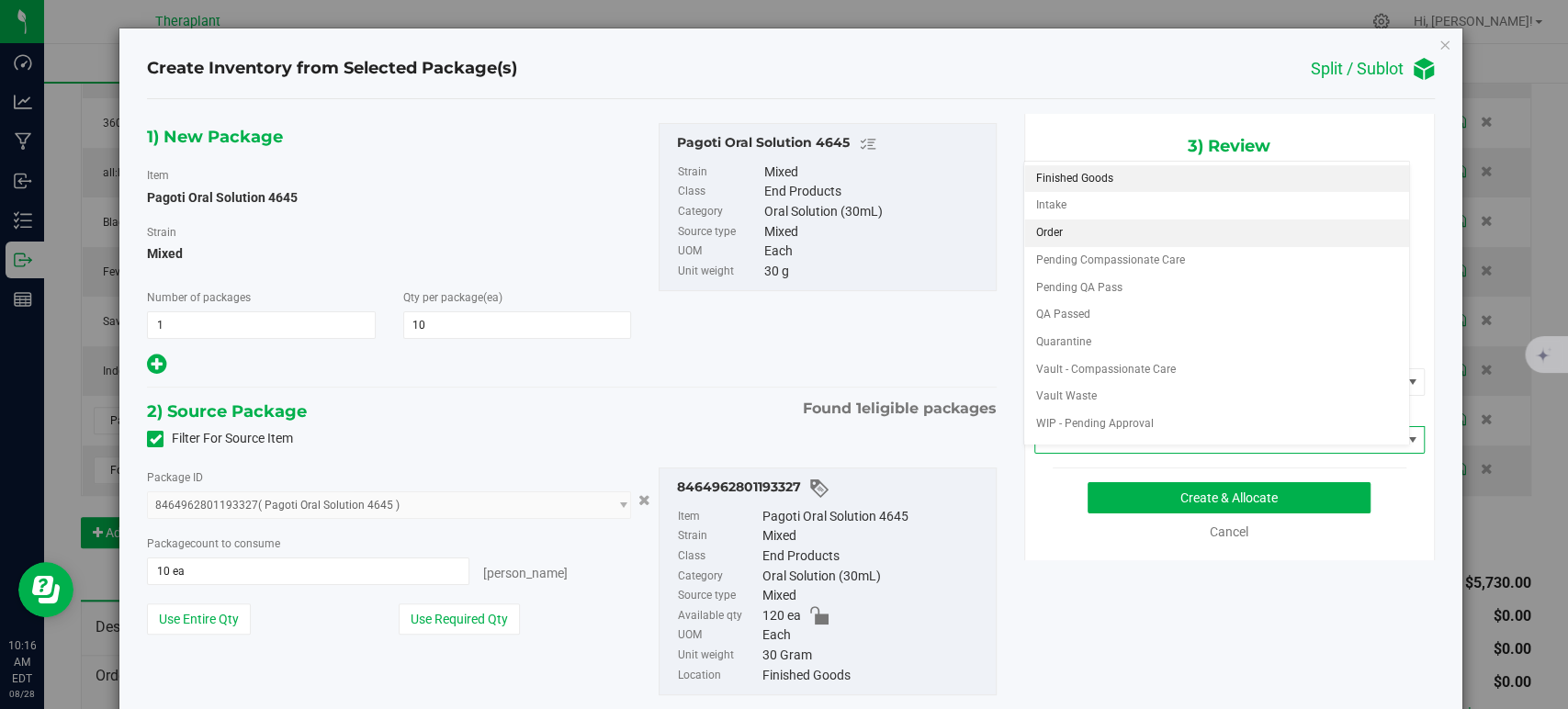
click at [1077, 229] on li "Order" at bounding box center [1216, 233] width 385 height 28
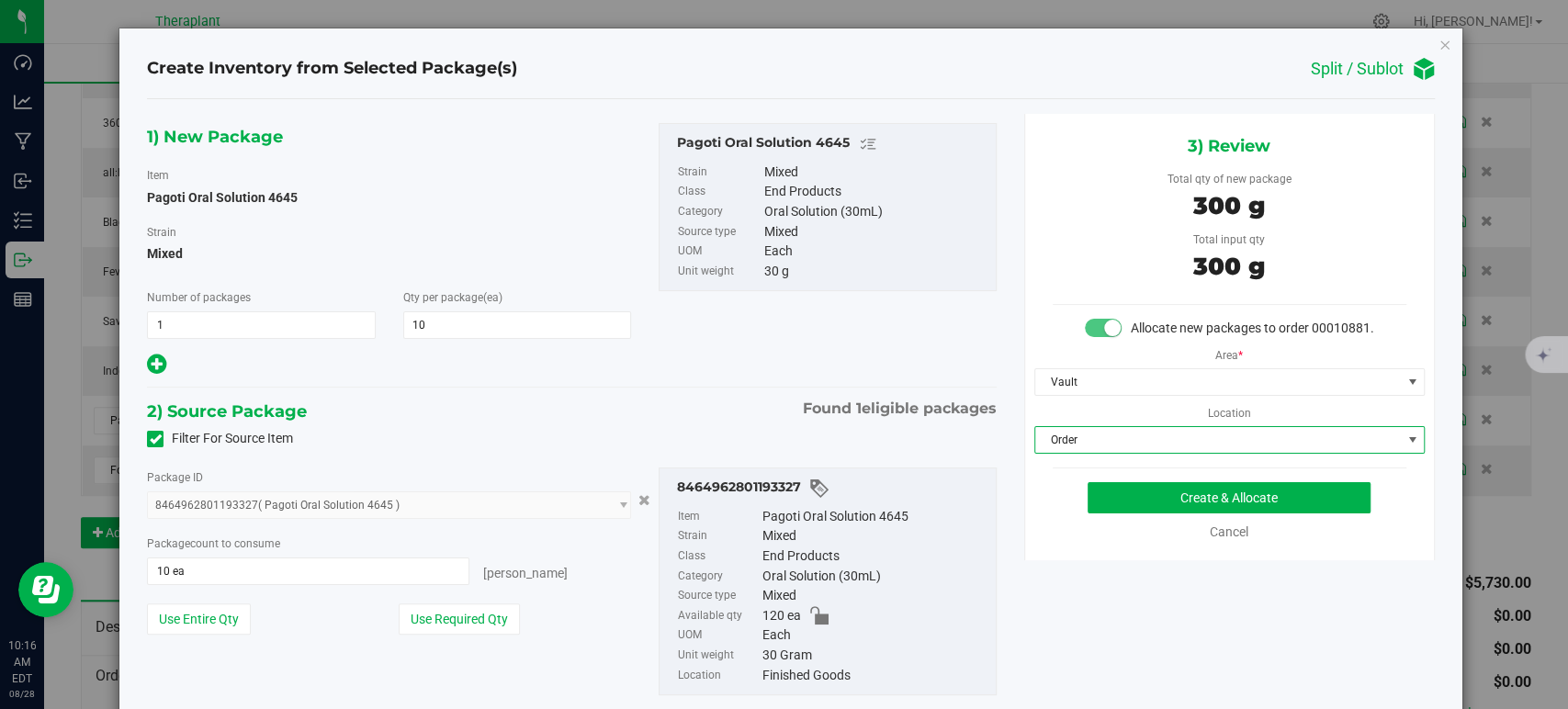
click at [752, 371] on div "1) New Package Item Pagoti Oral Solution 4645 Strain Mixed Number of packages 1…" at bounding box center [571, 250] width 876 height 254
click at [1165, 505] on button "Create & Allocate" at bounding box center [1229, 498] width 283 height 31
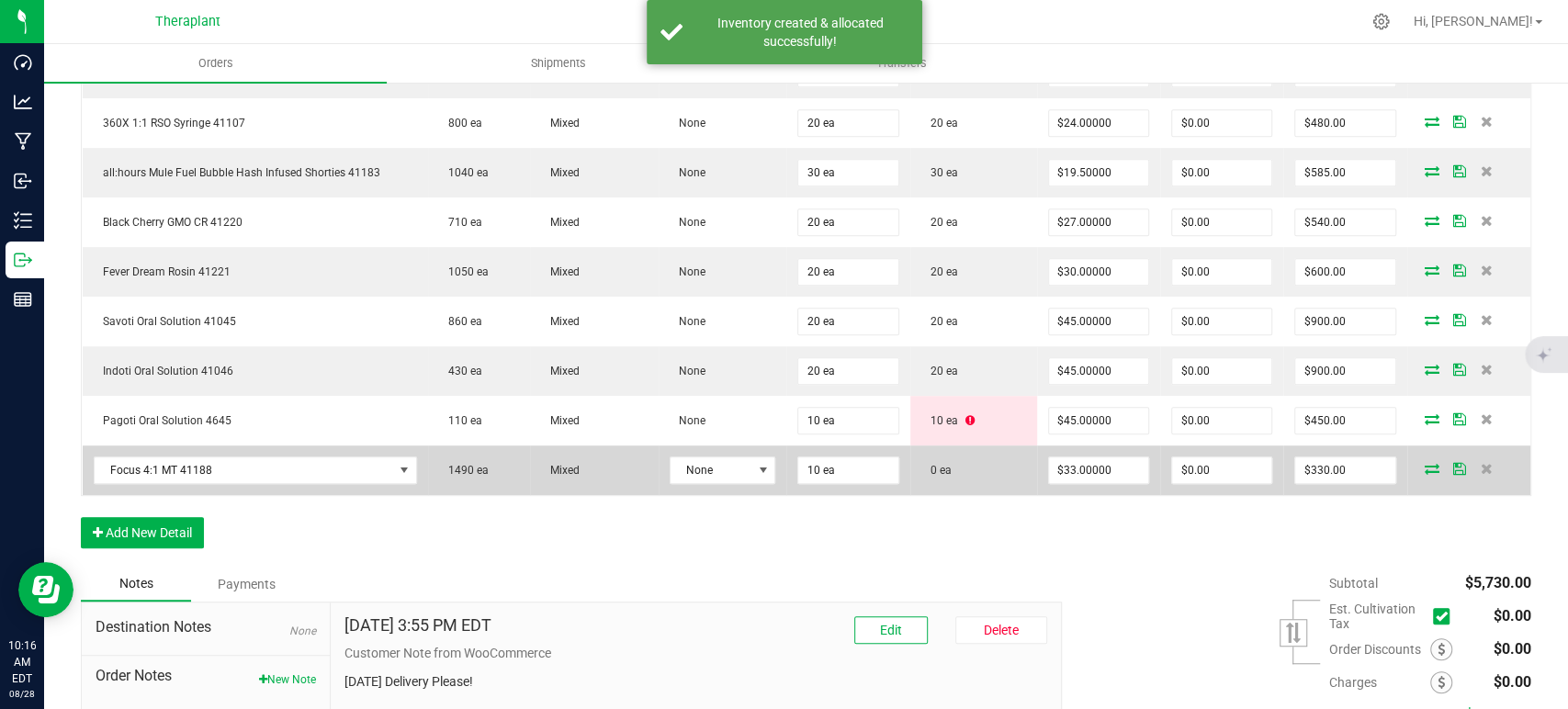
click at [1425, 464] on icon at bounding box center [1432, 468] width 15 height 11
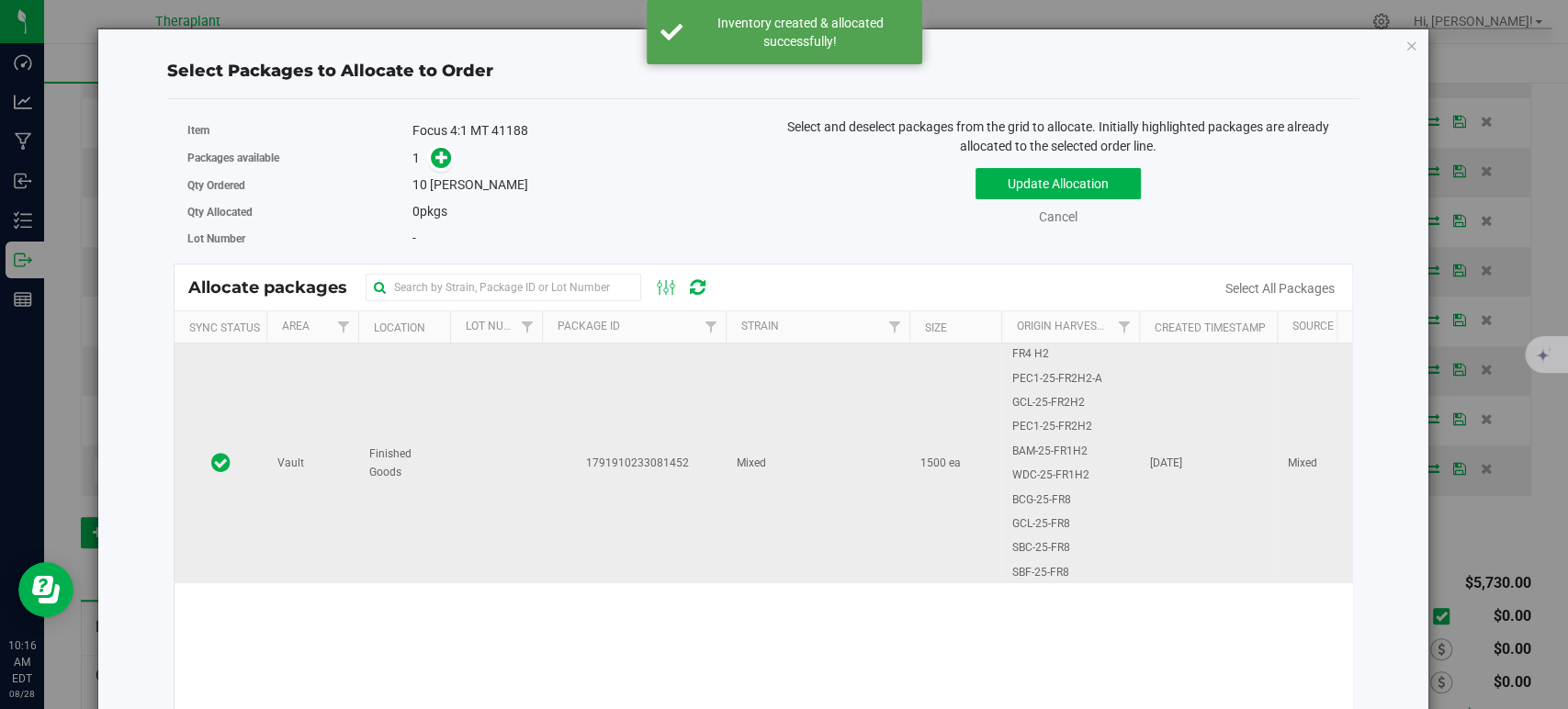
click at [986, 422] on td "1500 ea" at bounding box center [955, 463] width 92 height 240
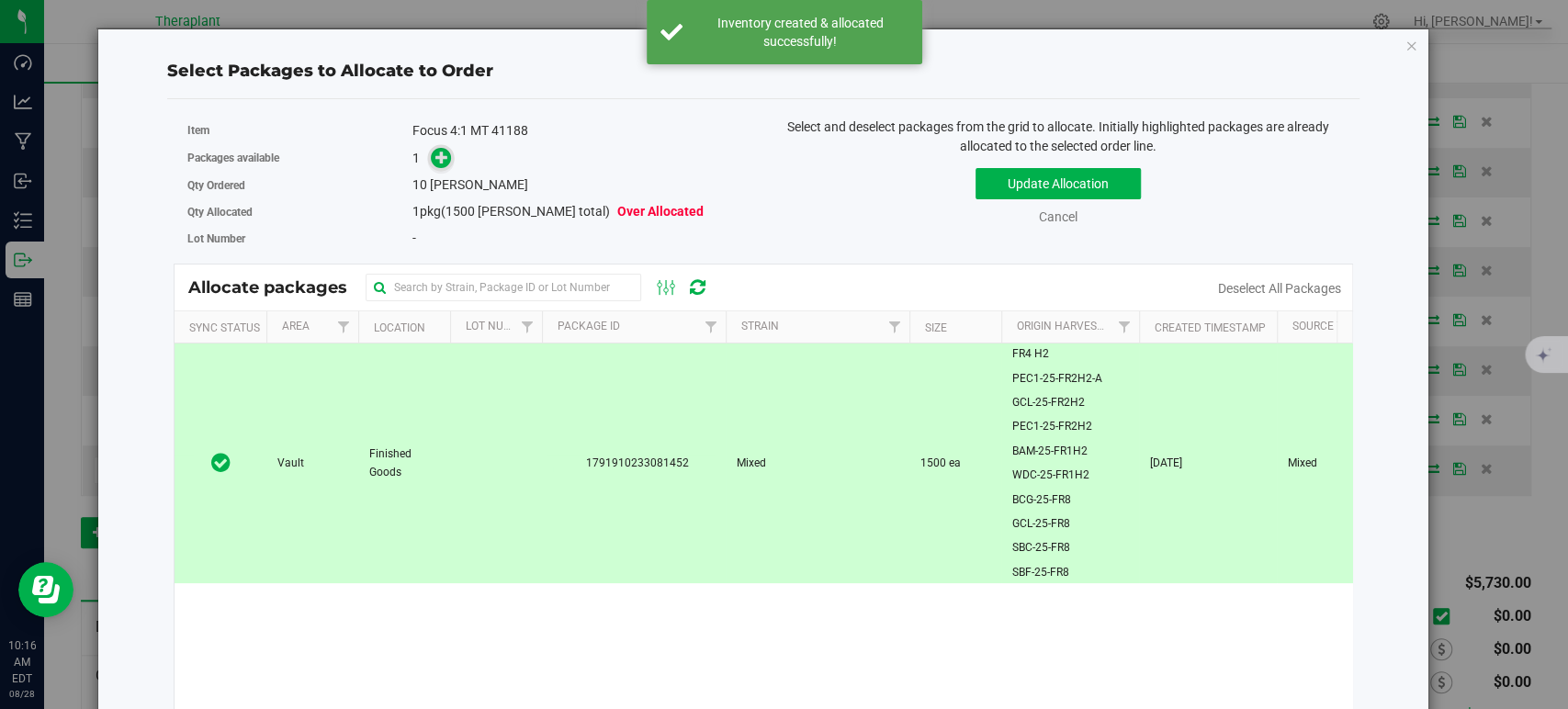
click at [441, 160] on icon at bounding box center [442, 157] width 13 height 13
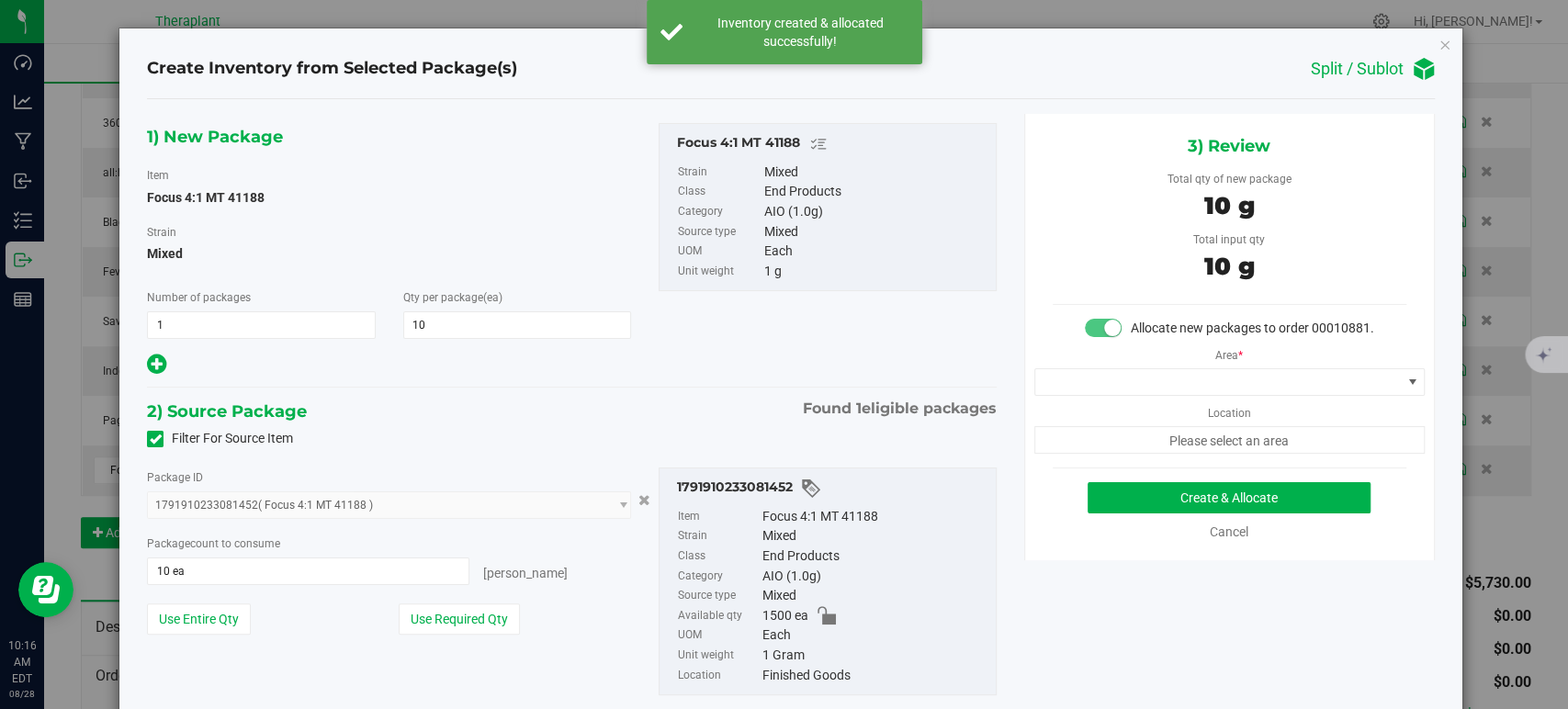
click at [1068, 382] on div "Area * Location Please select an area" at bounding box center [1229, 396] width 409 height 116
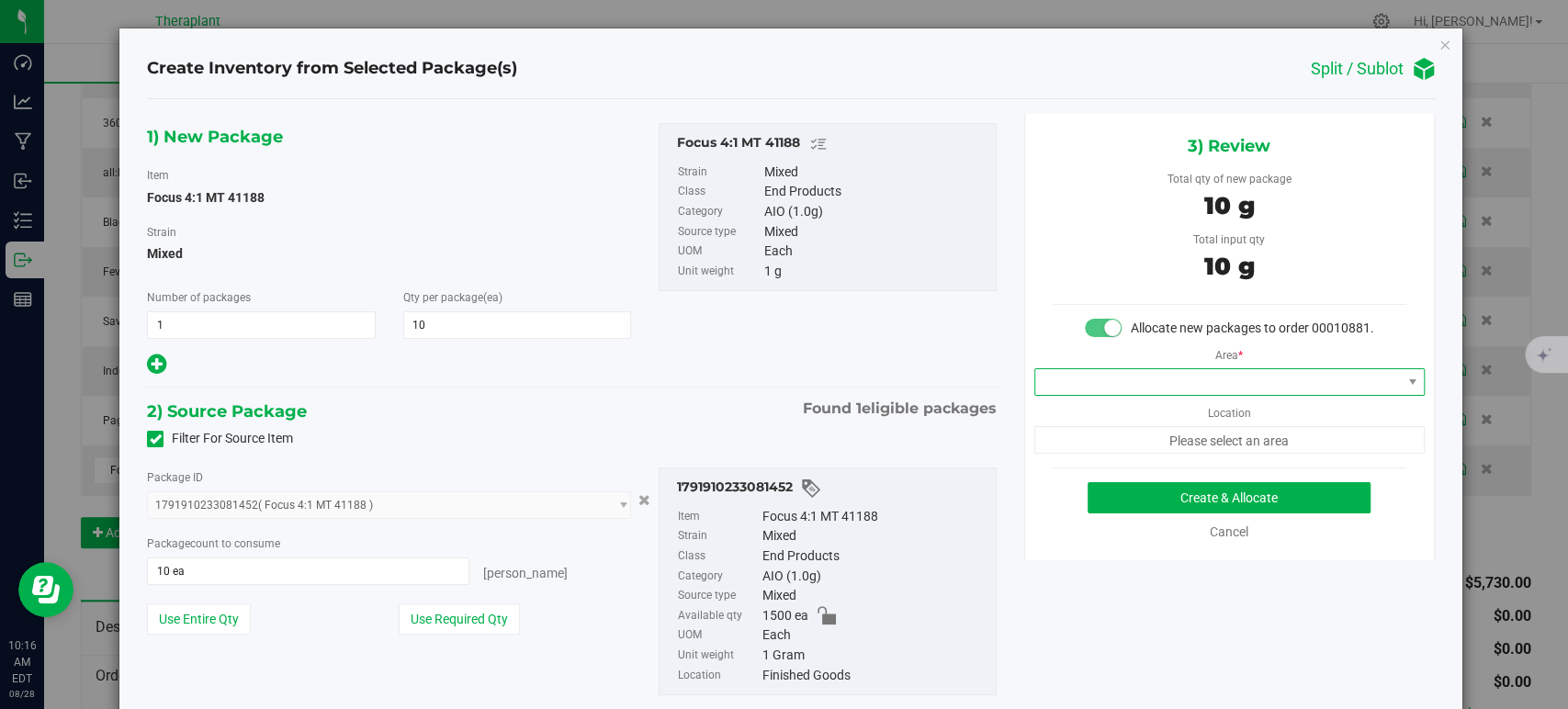
click at [1072, 391] on span at bounding box center [1218, 382] width 366 height 26
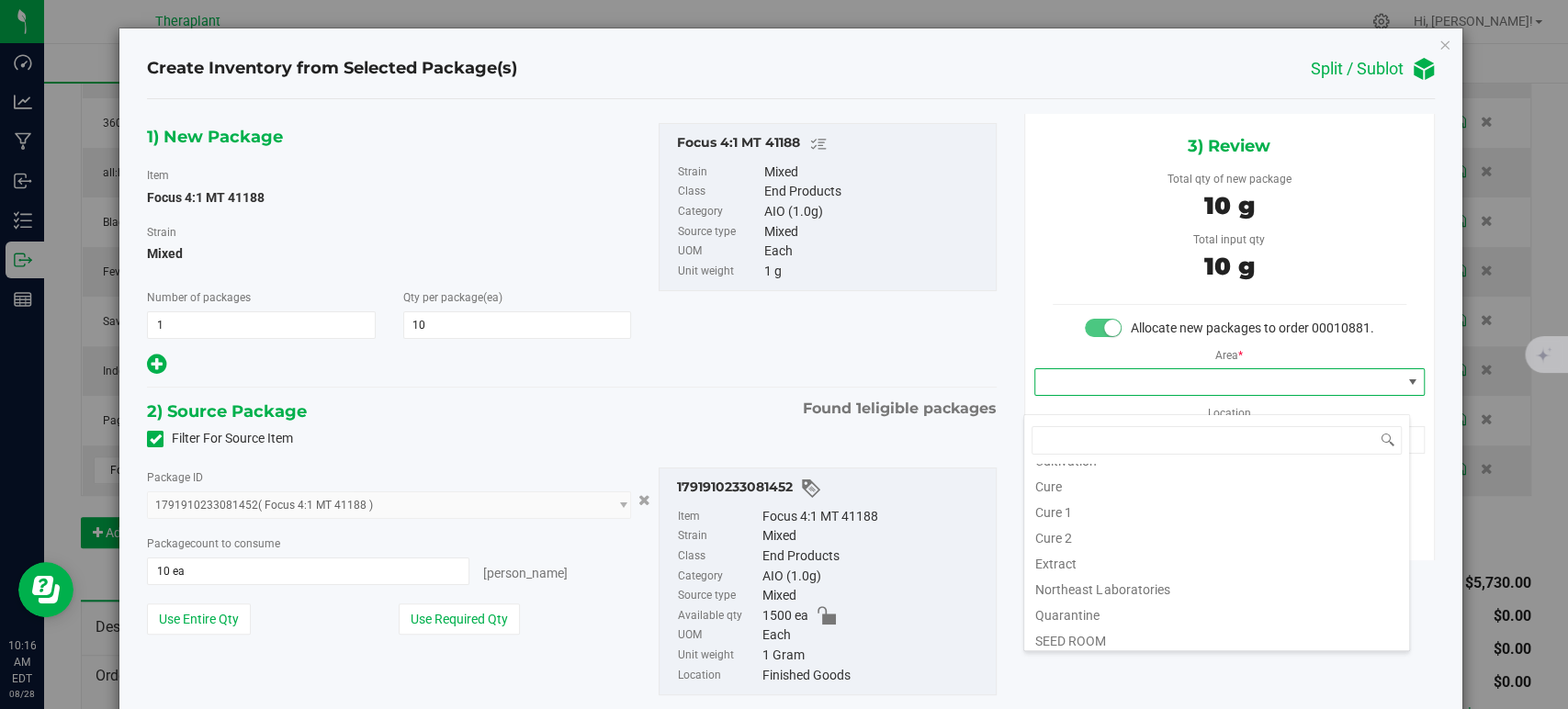
scroll to position [228, 0]
click at [1122, 532] on li "Vault" at bounding box center [1216, 532] width 385 height 26
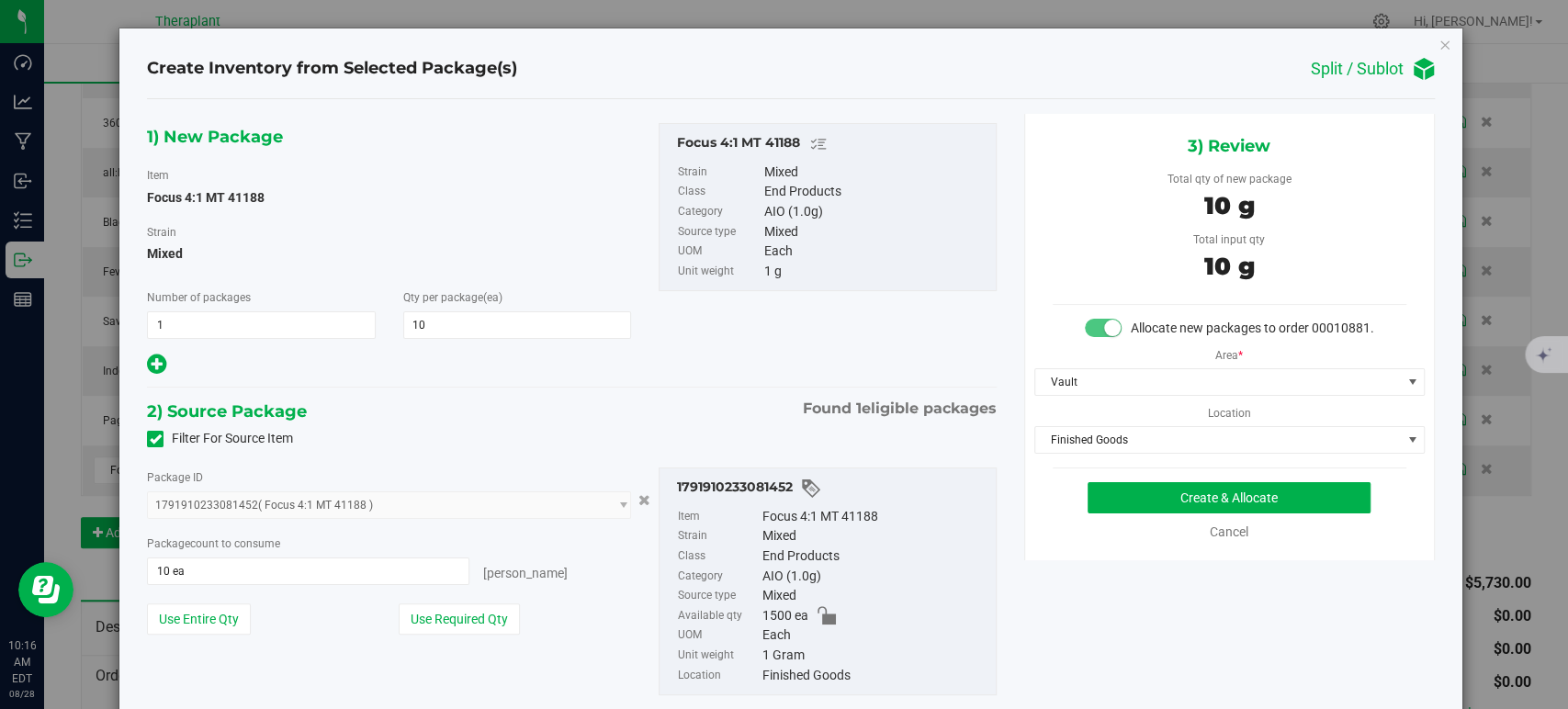
click at [1100, 443] on div "Area * Vault Location Finished Goods Finished Goods Intake Order Pending Compas…" at bounding box center [1229, 396] width 409 height 116
click at [1097, 453] on span "Finished Goods" at bounding box center [1218, 440] width 366 height 26
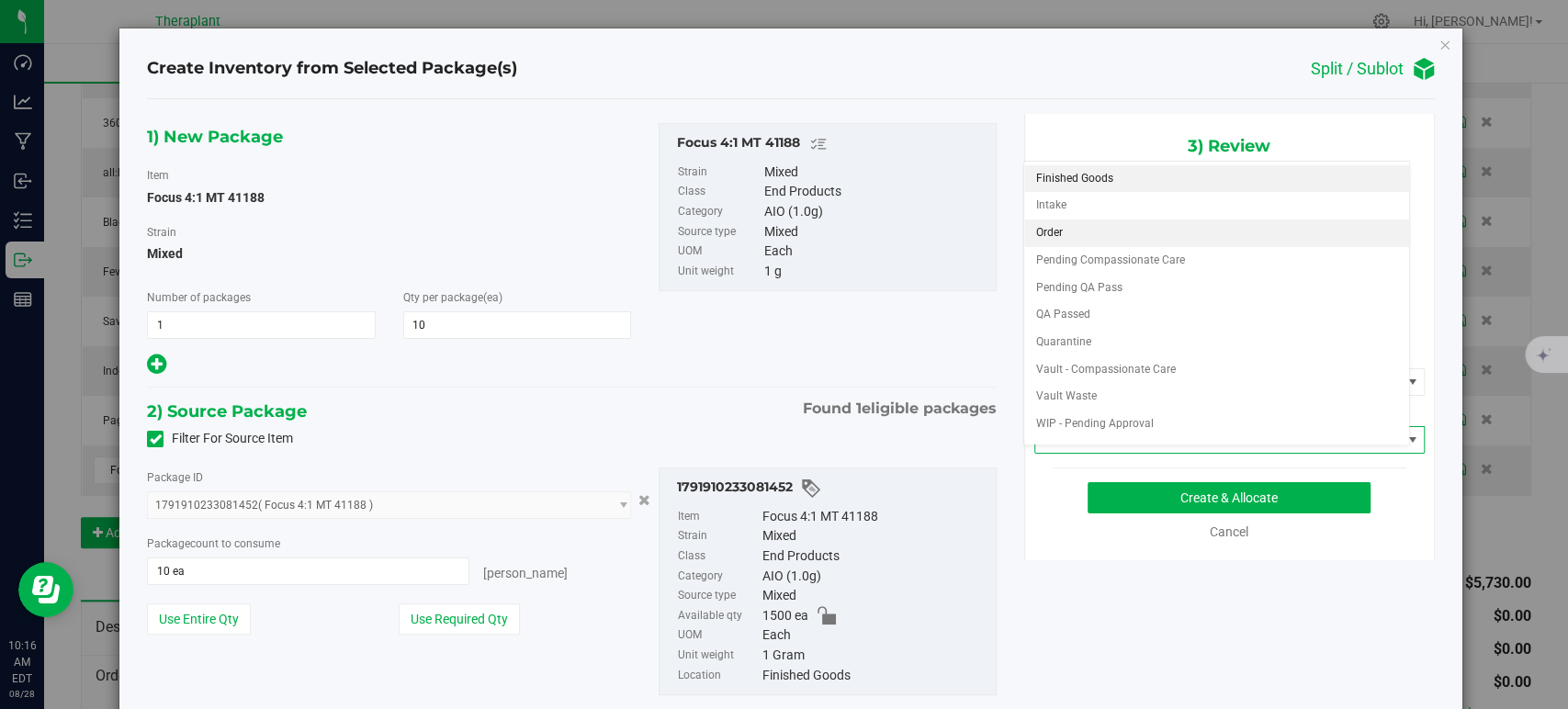
click at [1057, 240] on li "Order" at bounding box center [1216, 233] width 385 height 28
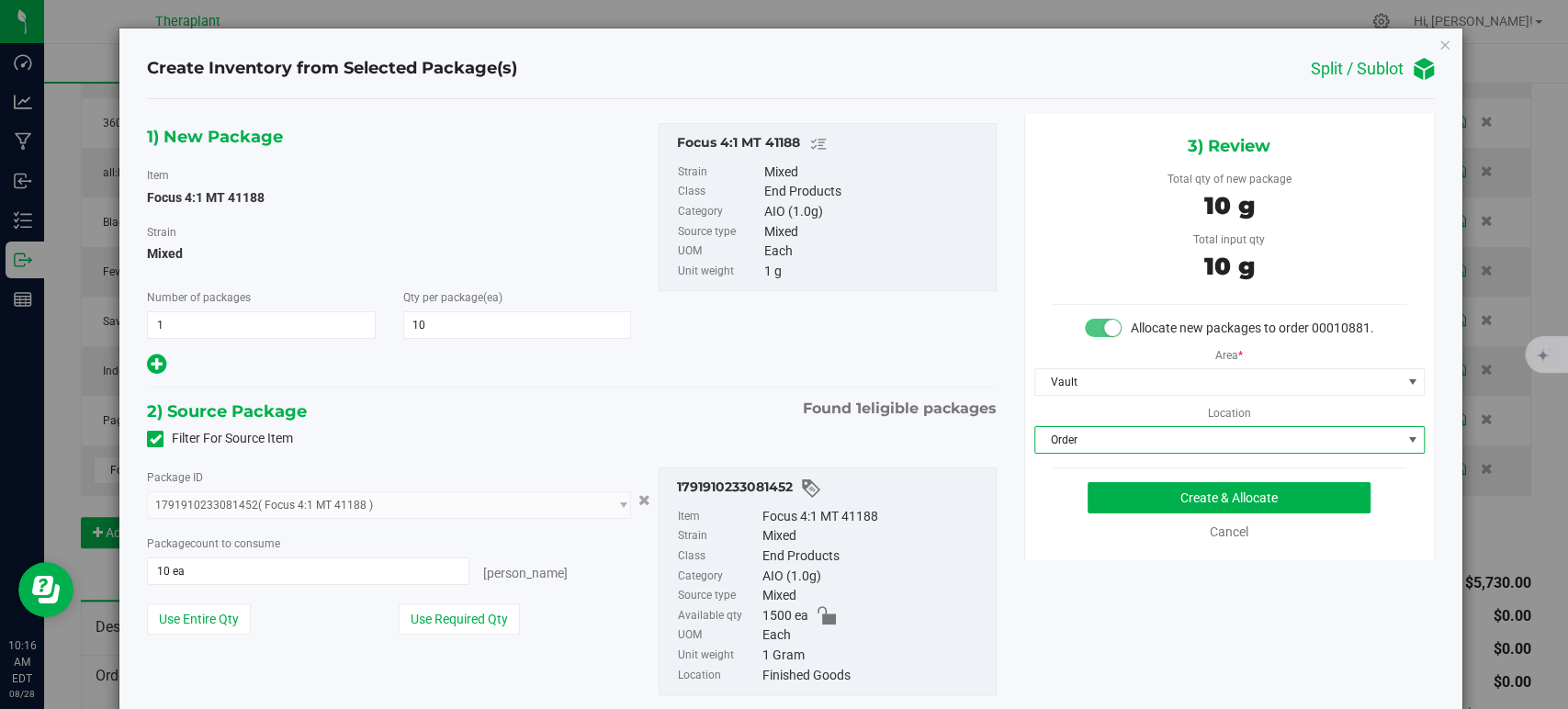
click at [705, 371] on div "1) New Package Item Focus 4:1 MT 41188 Strain Mixed Number of packages 1 1 Qty …" at bounding box center [571, 250] width 876 height 254
click at [1162, 513] on button "Create & Allocate" at bounding box center [1229, 498] width 283 height 31
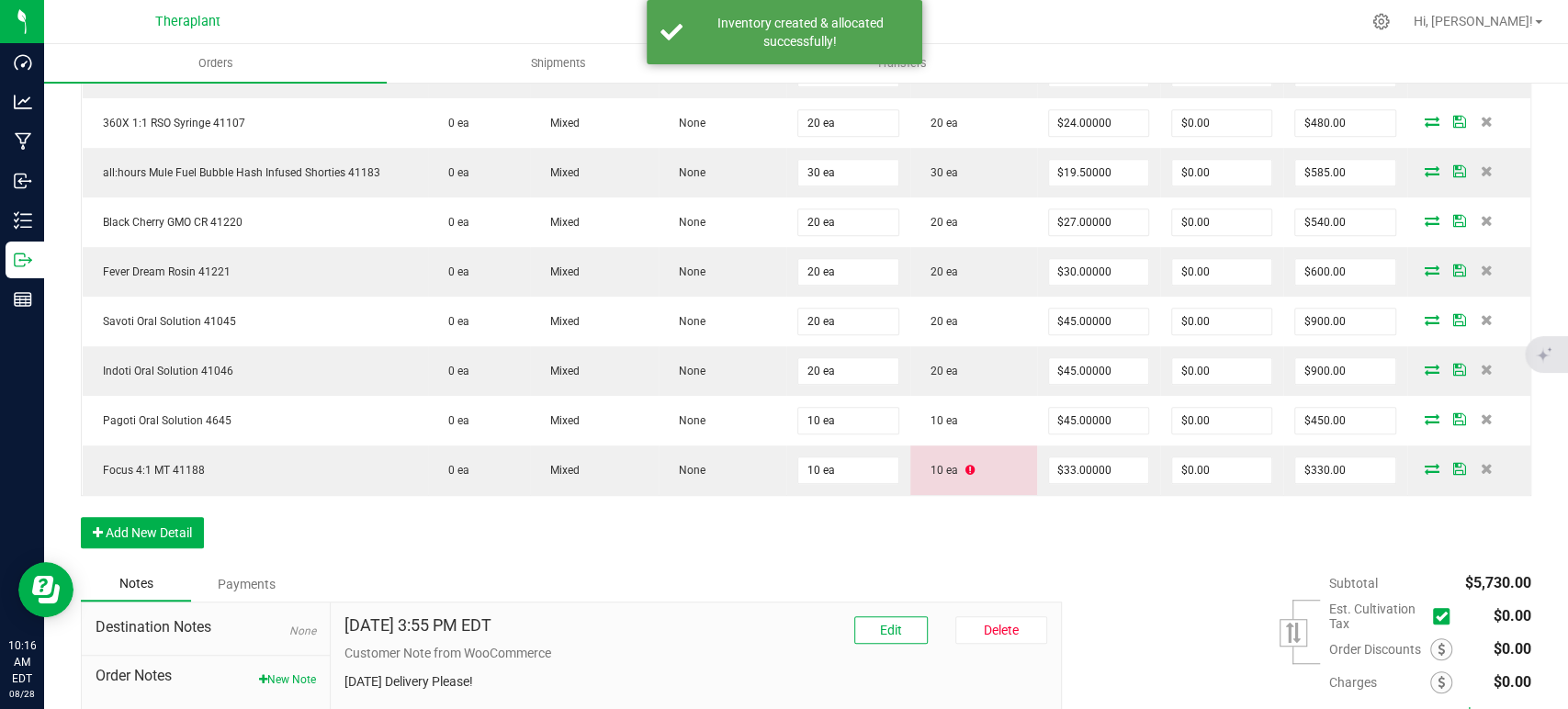
click at [980, 539] on div "Order Details Print All Labels Item Sellable Strain Lot Number Qty Ordered Qty …" at bounding box center [806, 242] width 1450 height 649
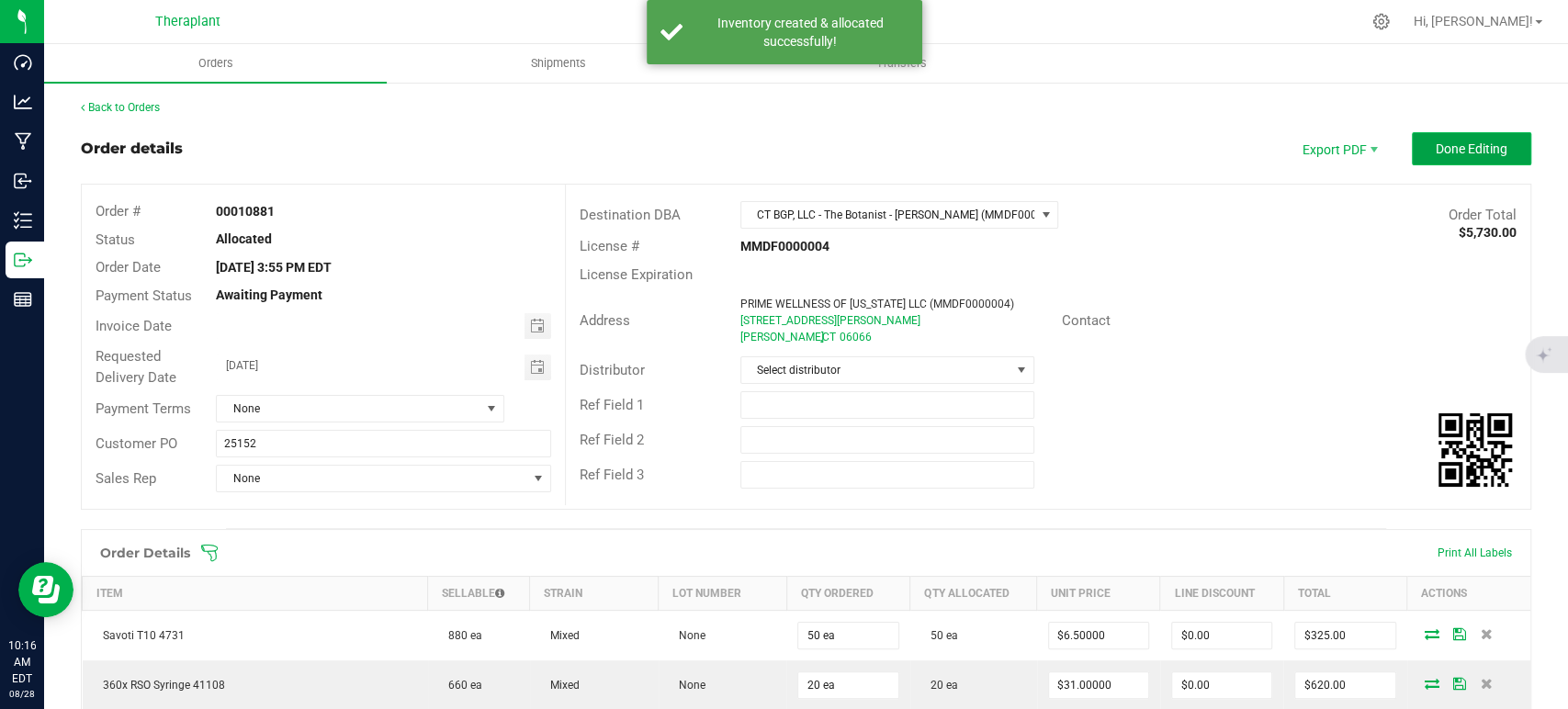
click at [1470, 162] on button "Done Editing" at bounding box center [1472, 149] width 119 height 33
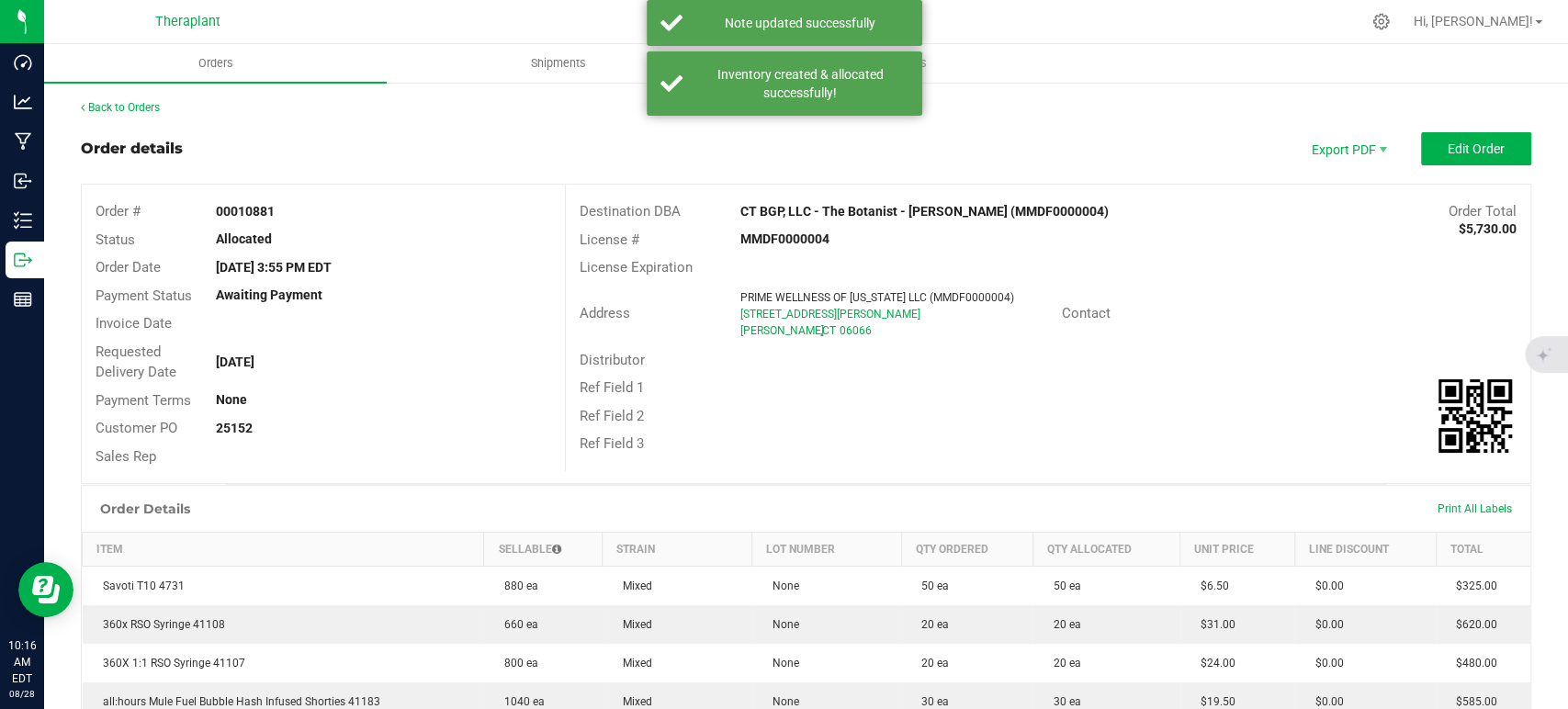
click at [109, 100] on div "Back to Orders" at bounding box center [806, 107] width 1450 height 17
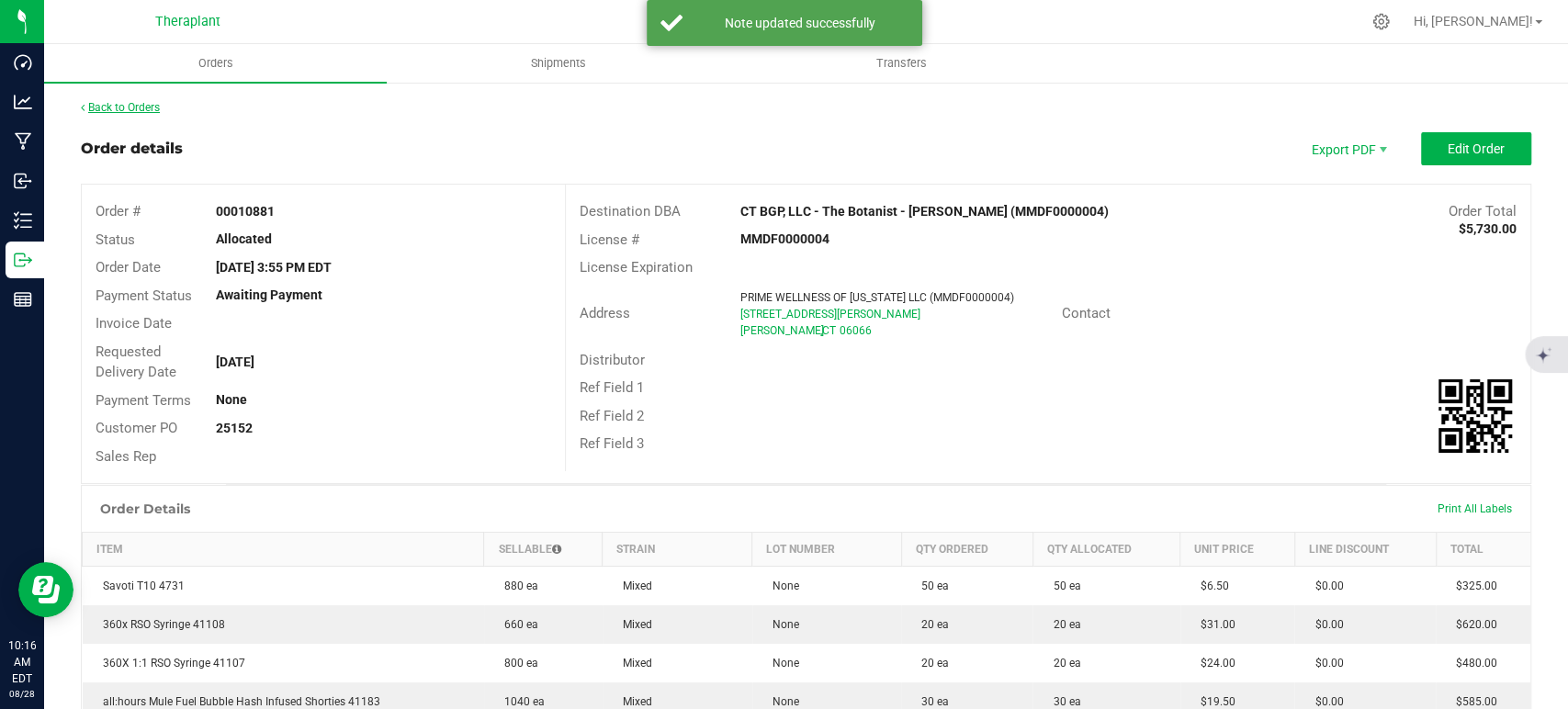
click at [109, 101] on link "Back to Orders" at bounding box center [120, 107] width 79 height 13
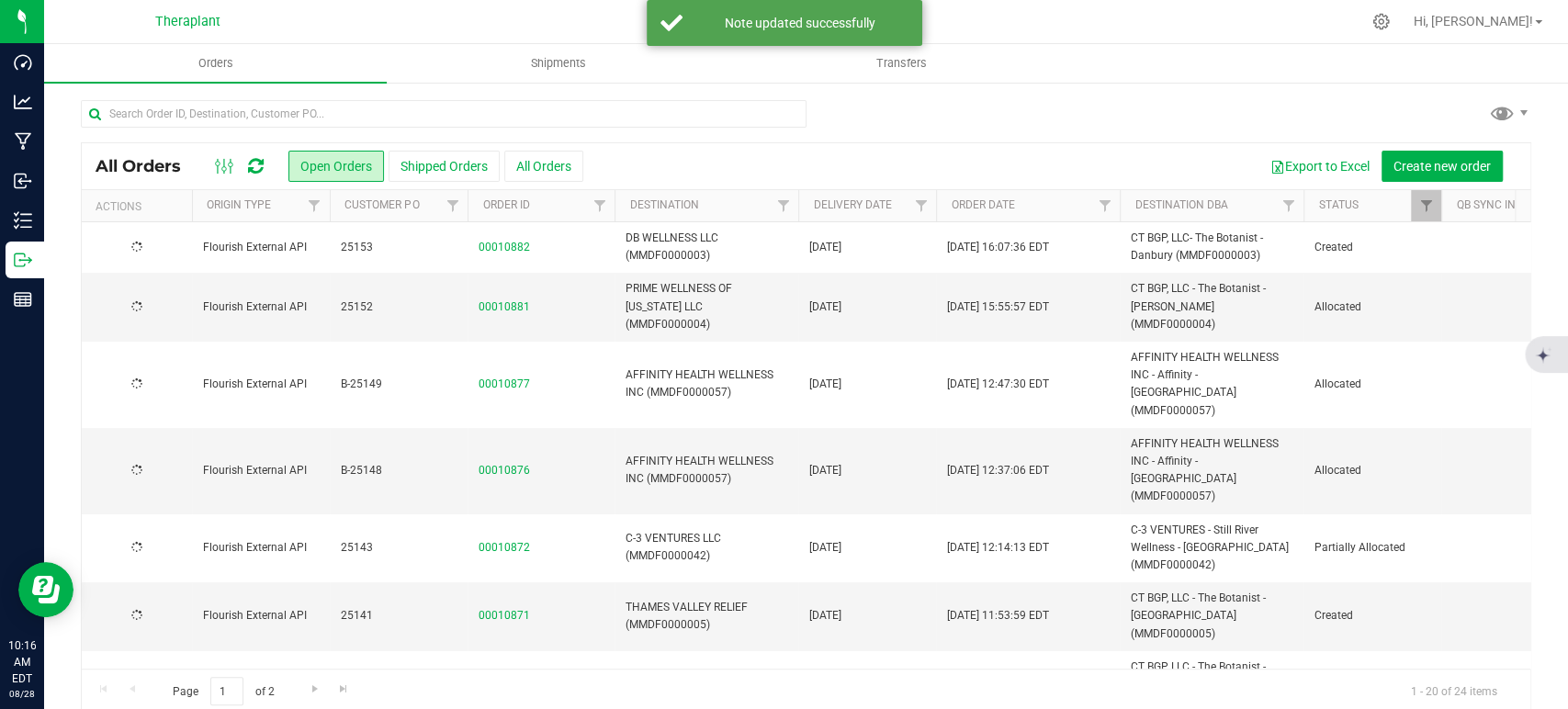
click at [261, 166] on icon at bounding box center [255, 166] width 16 height 18
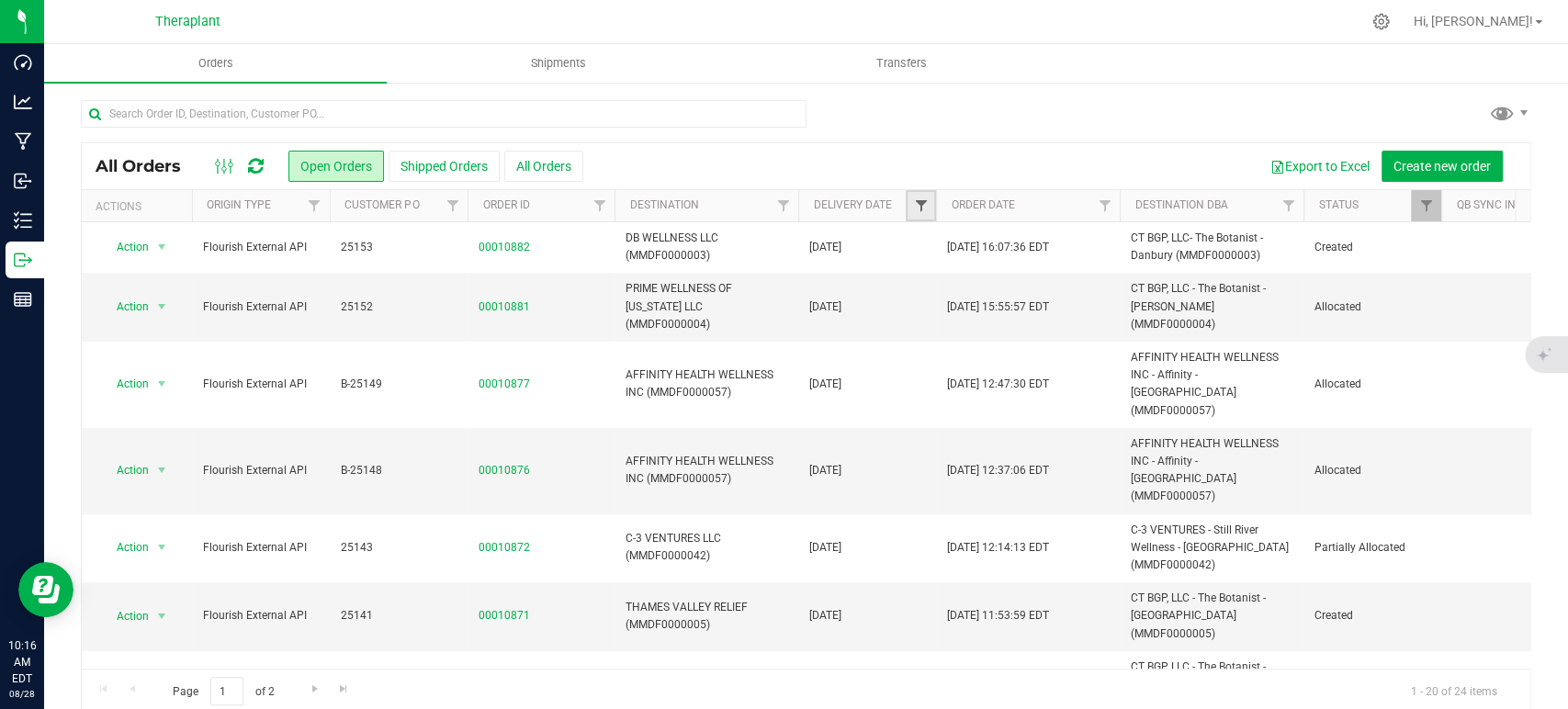
click at [913, 201] on span "Filter" at bounding box center [920, 206] width 15 height 15
click at [1087, 314] on span "select" at bounding box center [1091, 317] width 15 height 15
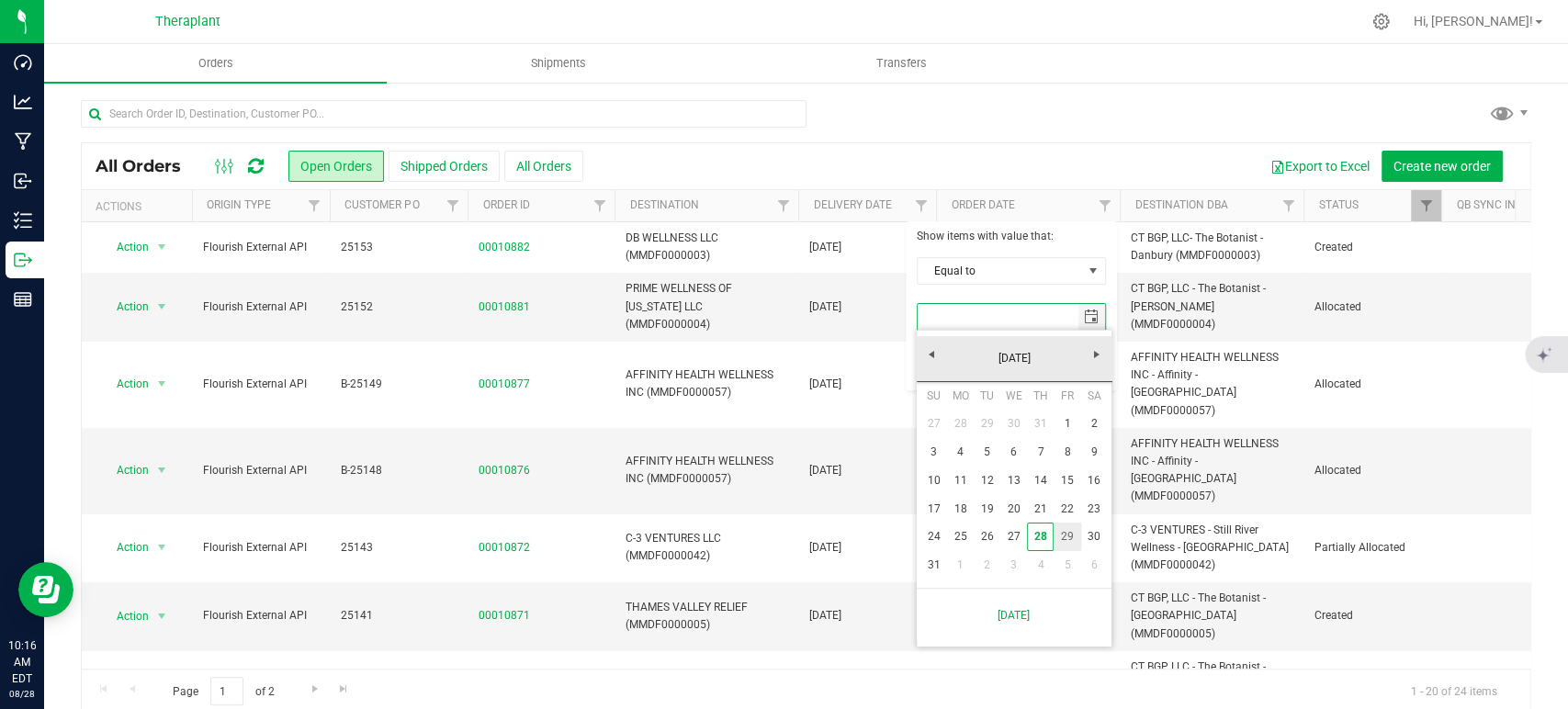
click at [1061, 532] on link "29" at bounding box center [1066, 536] width 27 height 28
type input "[DATE]"
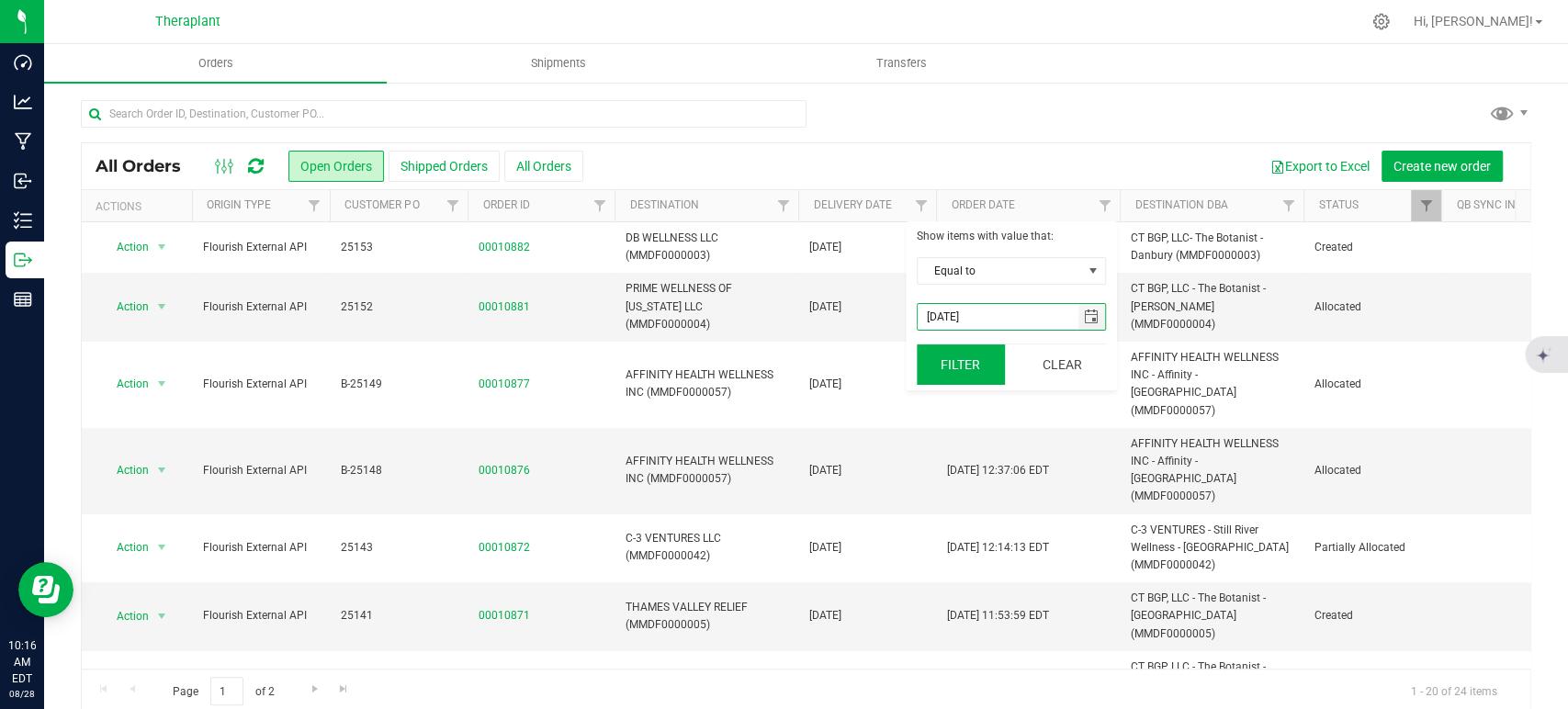
click at [982, 361] on button "Filter" at bounding box center [961, 365] width 88 height 40
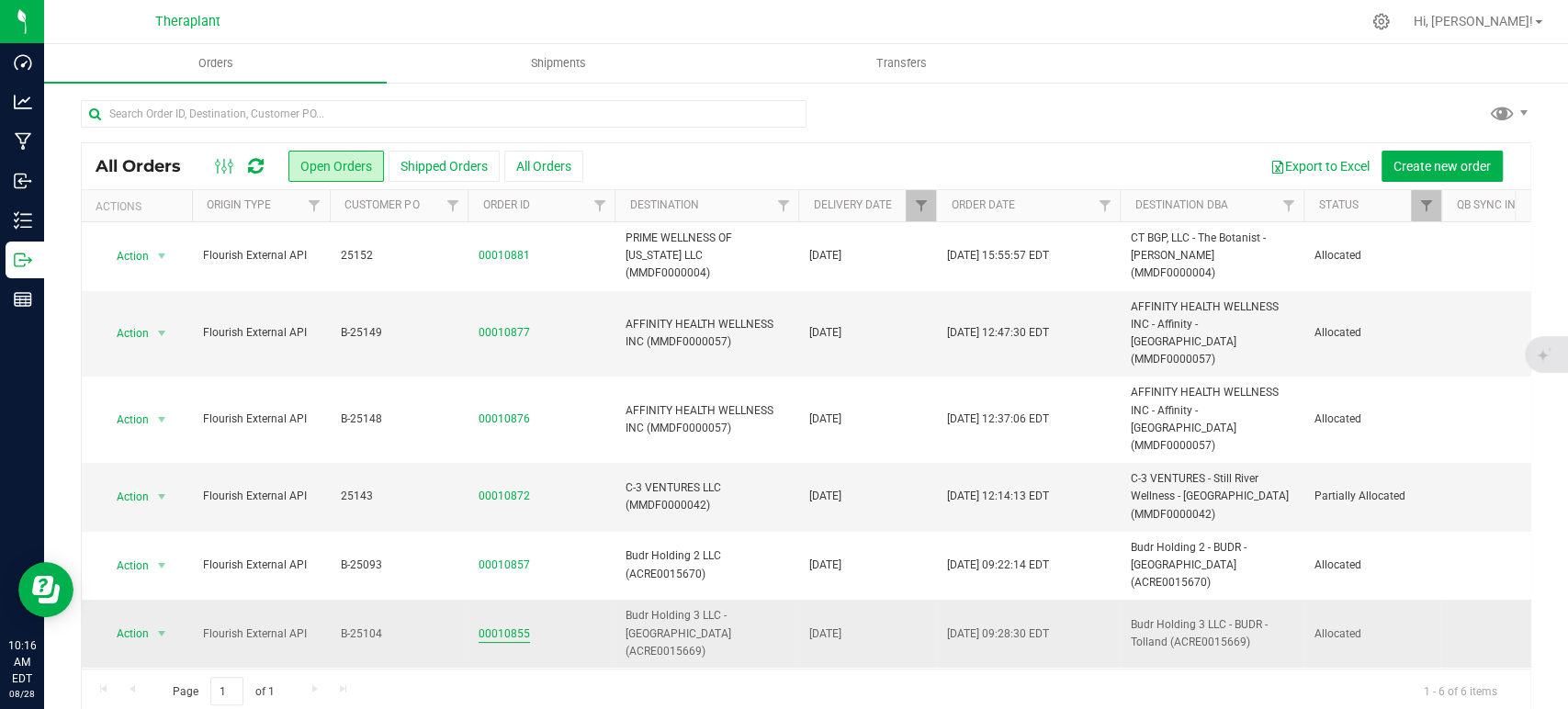
click at [502, 625] on link "00010855" at bounding box center [504, 634] width 51 height 17
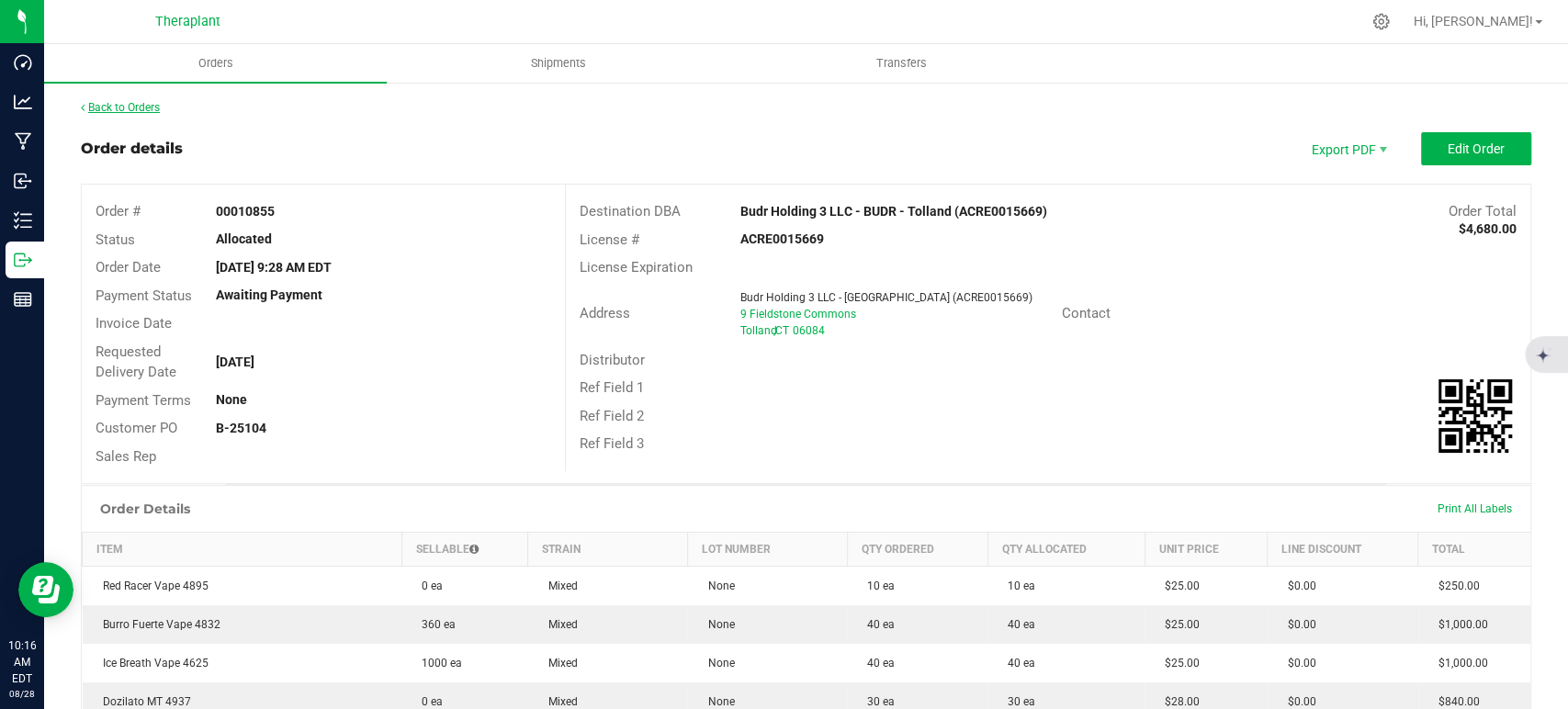
click at [152, 108] on link "Back to Orders" at bounding box center [120, 107] width 79 height 13
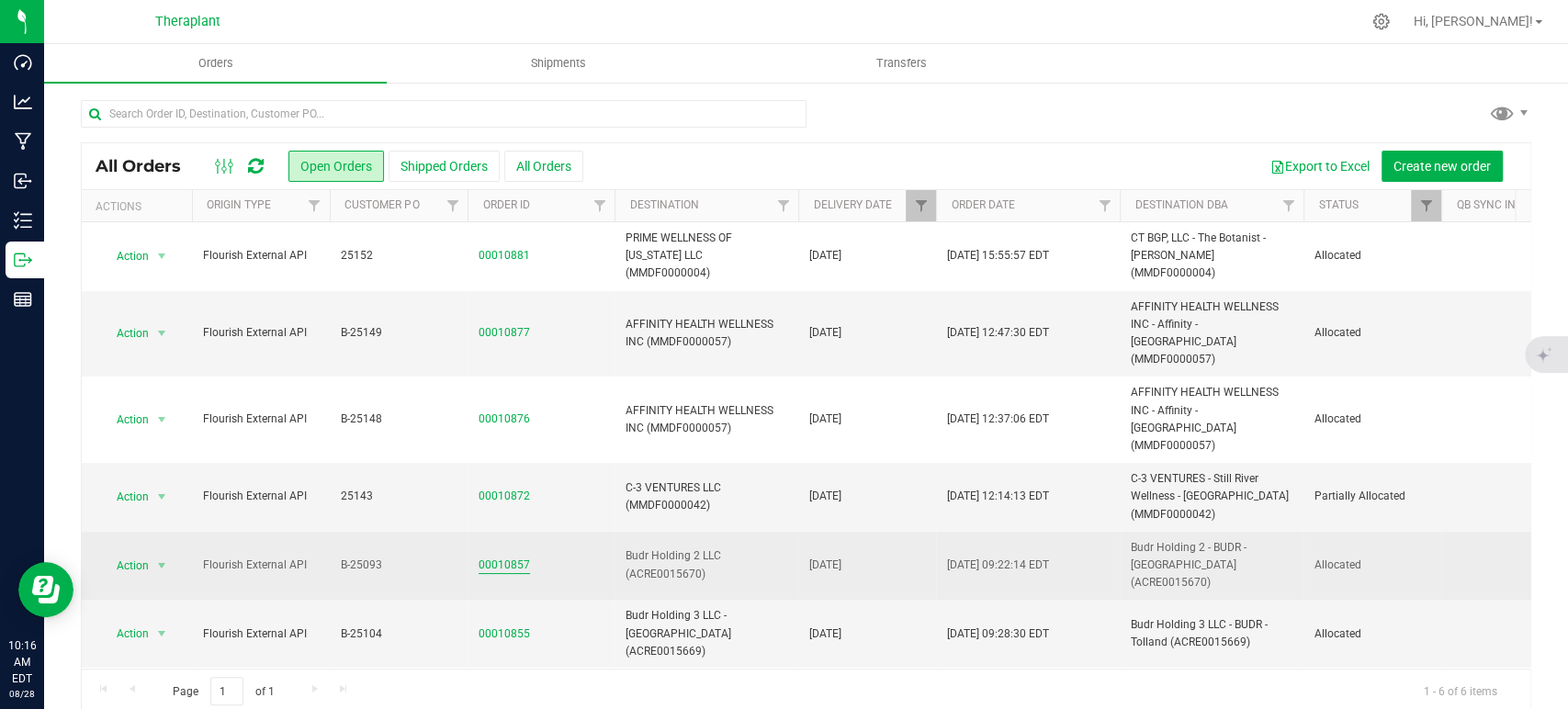
click at [514, 557] on link "00010857" at bounding box center [504, 565] width 51 height 17
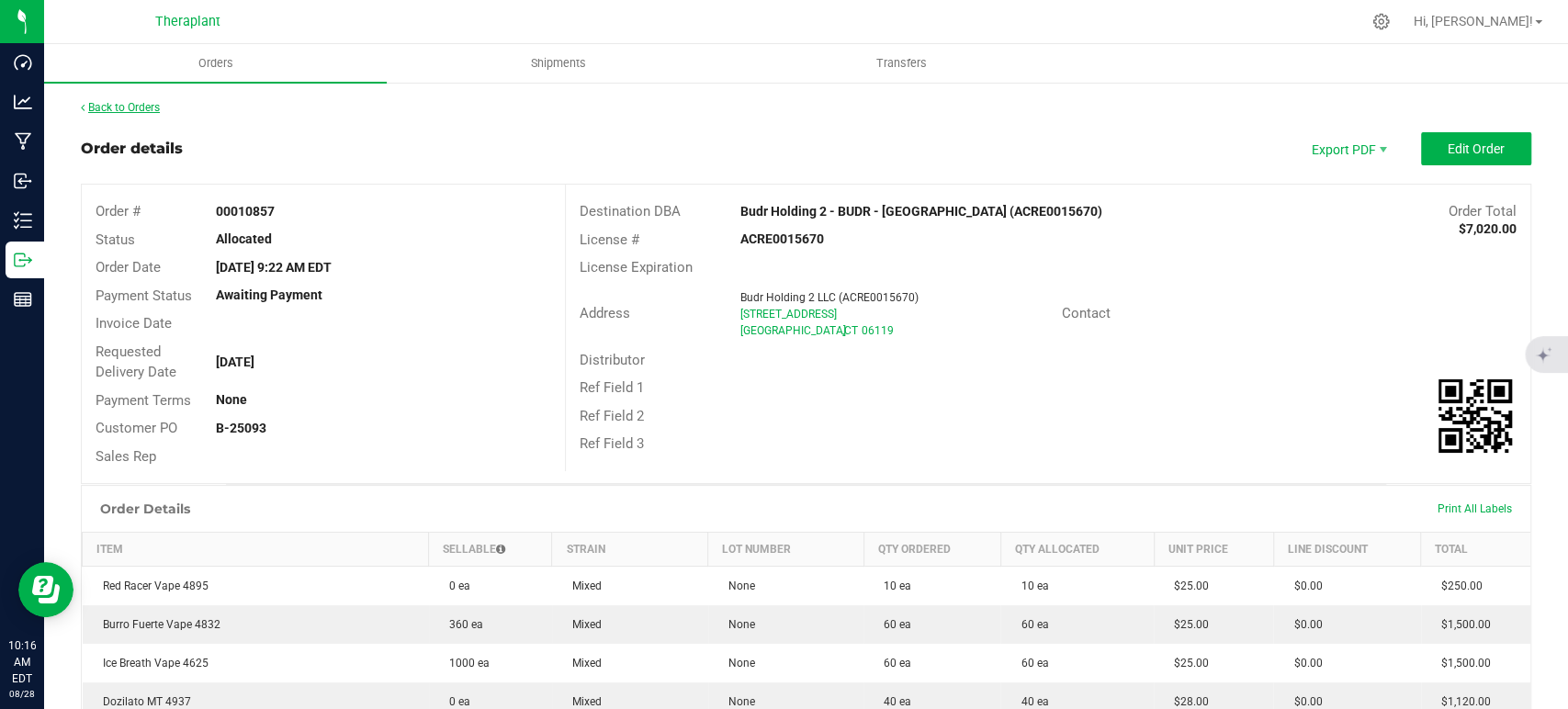
click at [135, 104] on link "Back to Orders" at bounding box center [120, 107] width 79 height 13
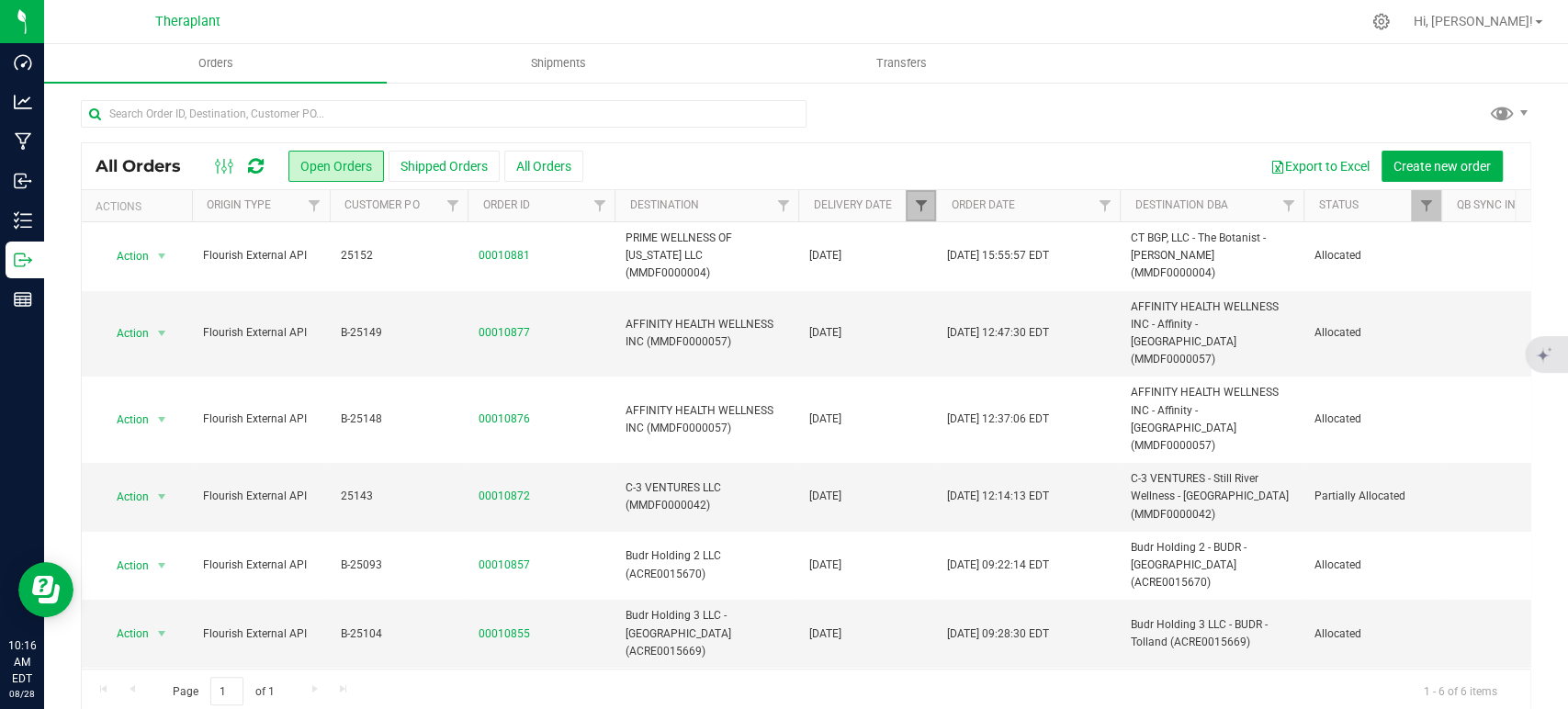
drag, startPoint x: 909, startPoint y: 195, endPoint x: 919, endPoint y: 200, distance: 11.2
click at [910, 195] on link "Filter" at bounding box center [920, 206] width 30 height 31
click at [1068, 368] on button "Clear" at bounding box center [1062, 365] width 88 height 40
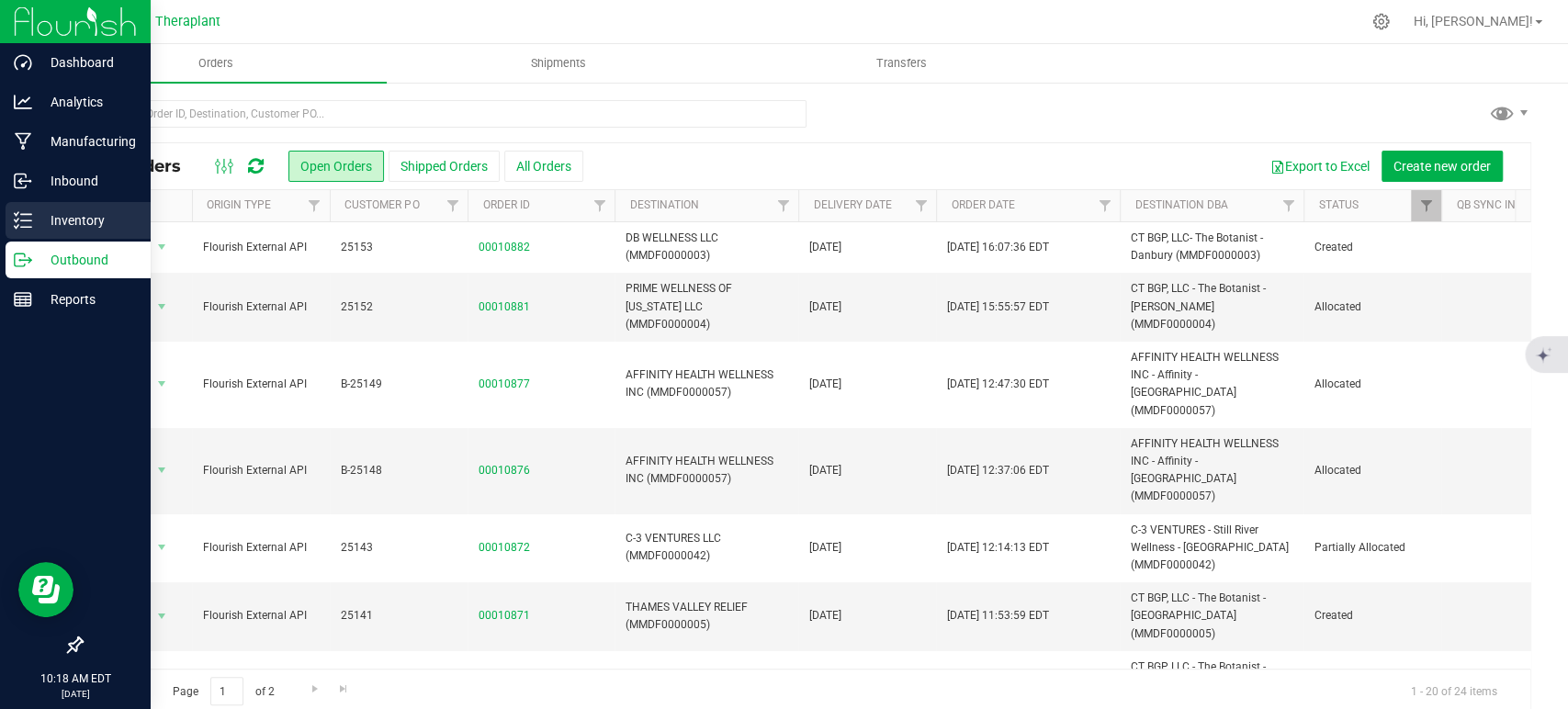
click at [28, 211] on div "Inventory" at bounding box center [78, 220] width 145 height 37
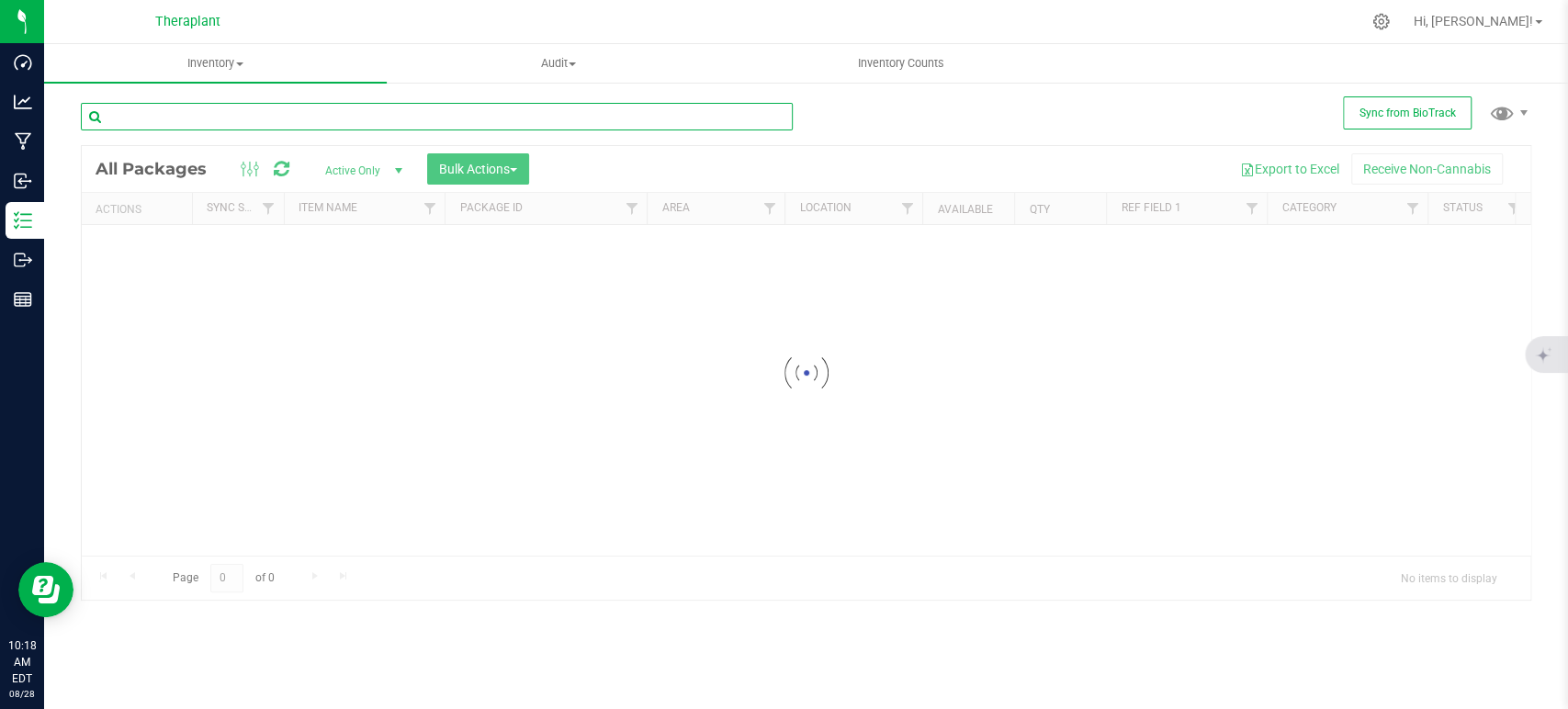
click at [277, 111] on input "text" at bounding box center [436, 117] width 712 height 28
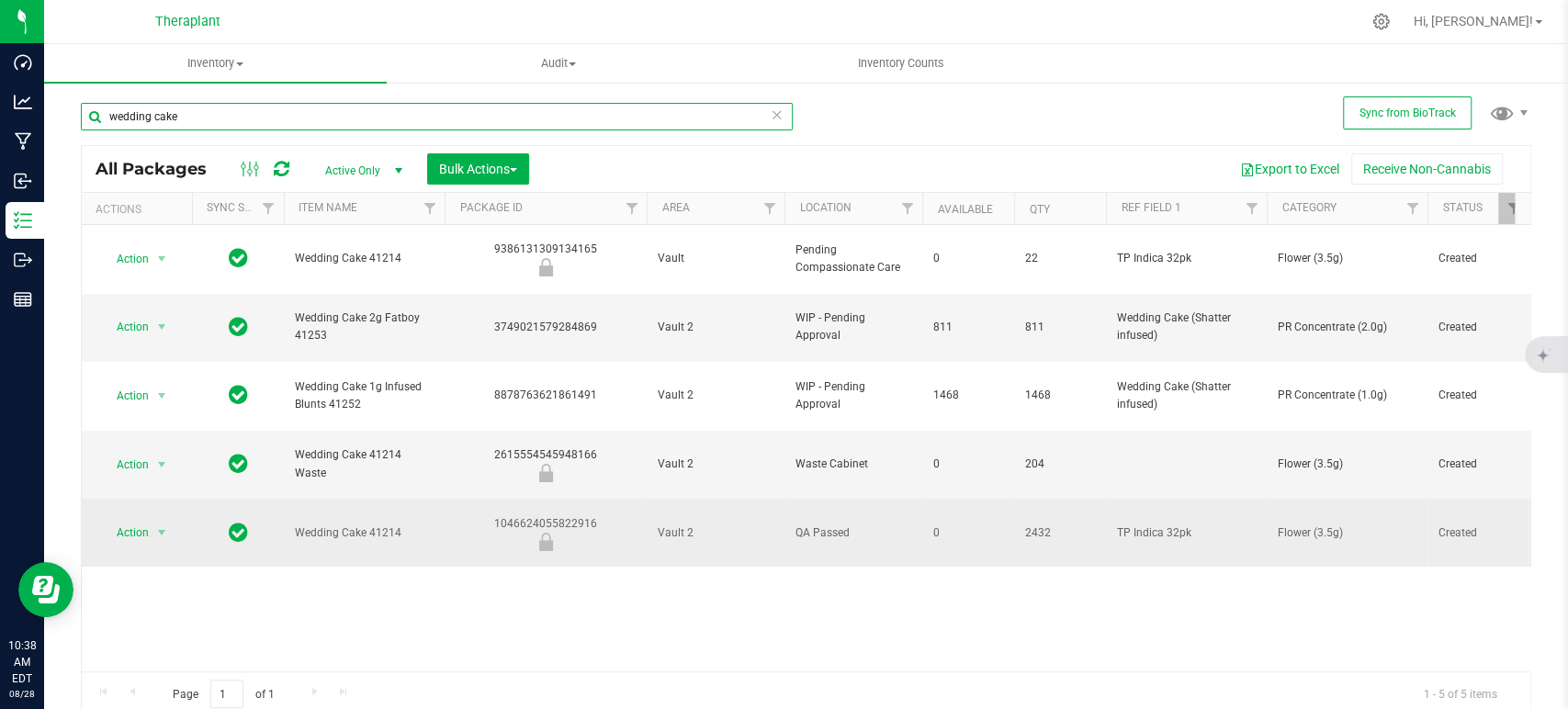
type input "wedding cake"
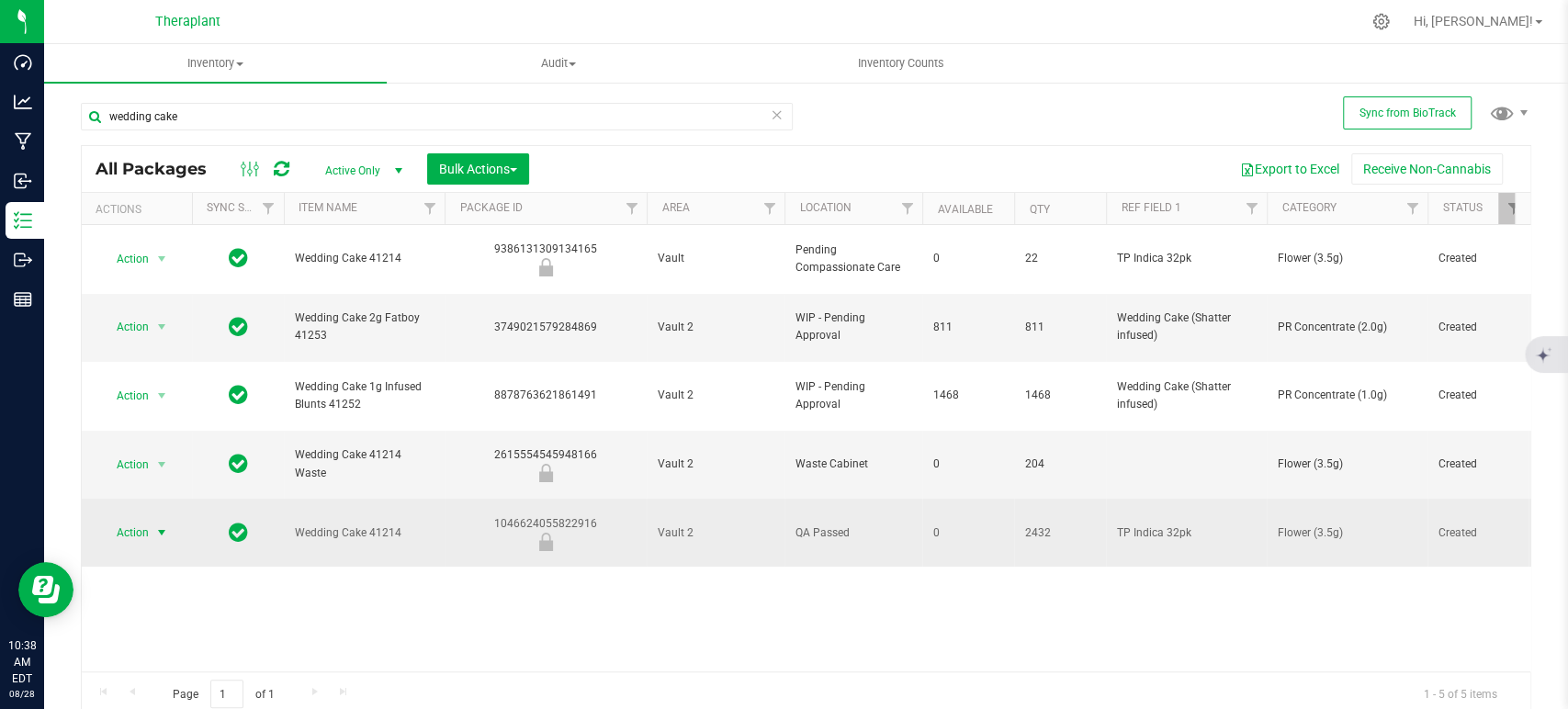
click at [171, 520] on span "select" at bounding box center [162, 533] width 23 height 26
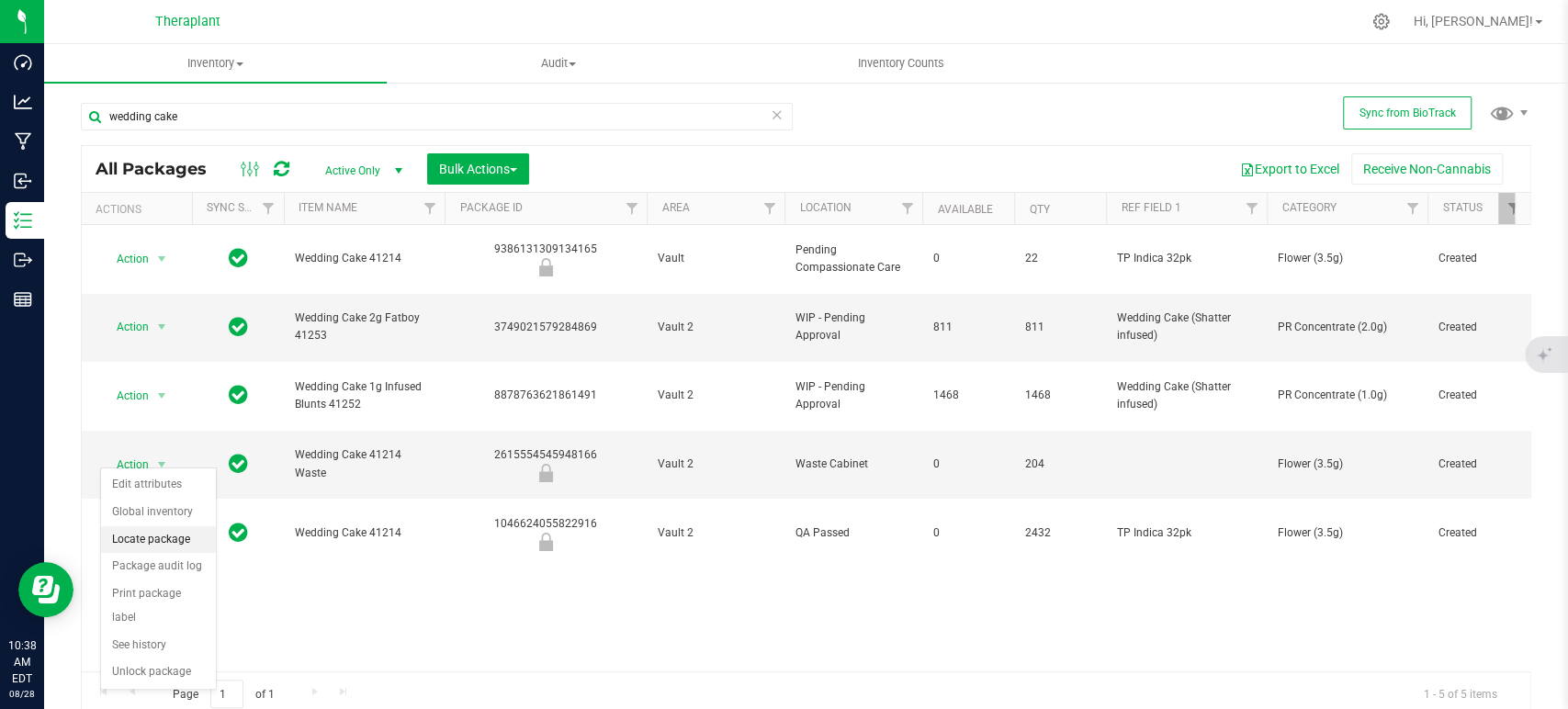
click at [165, 534] on li "Locate package" at bounding box center [158, 540] width 115 height 28
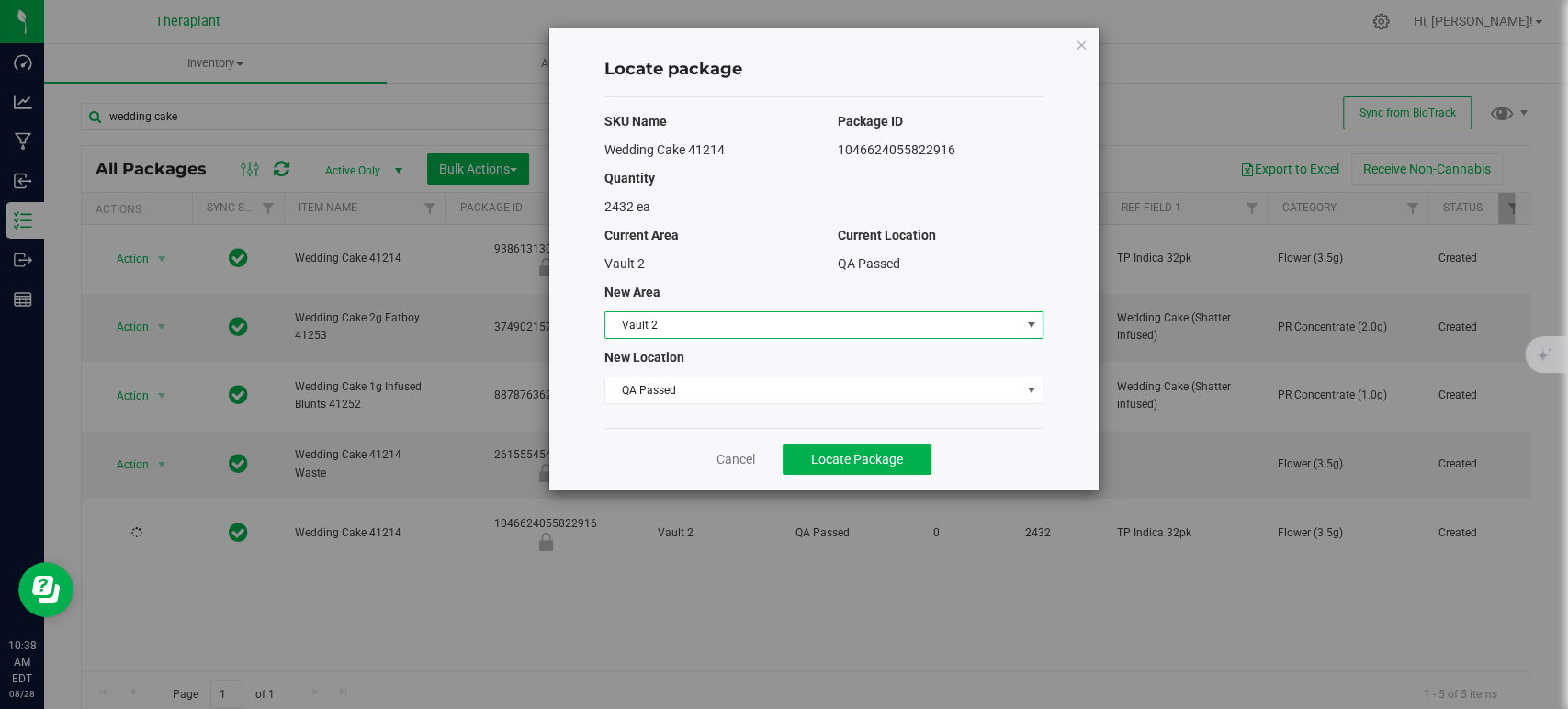
click at [666, 319] on span "Vault 2" at bounding box center [812, 325] width 414 height 26
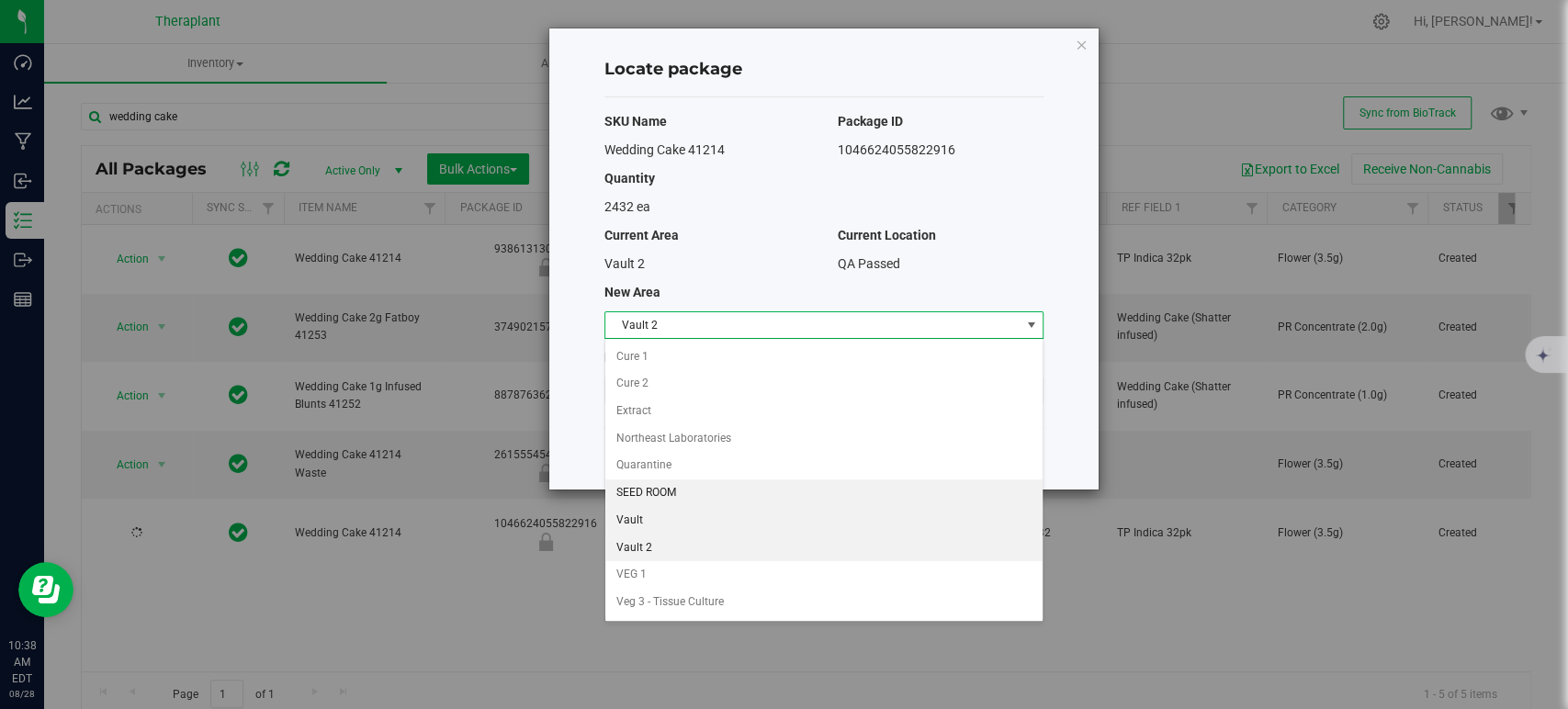
scroll to position [157, 0]
click at [679, 497] on li "Vault" at bounding box center [824, 500] width 437 height 28
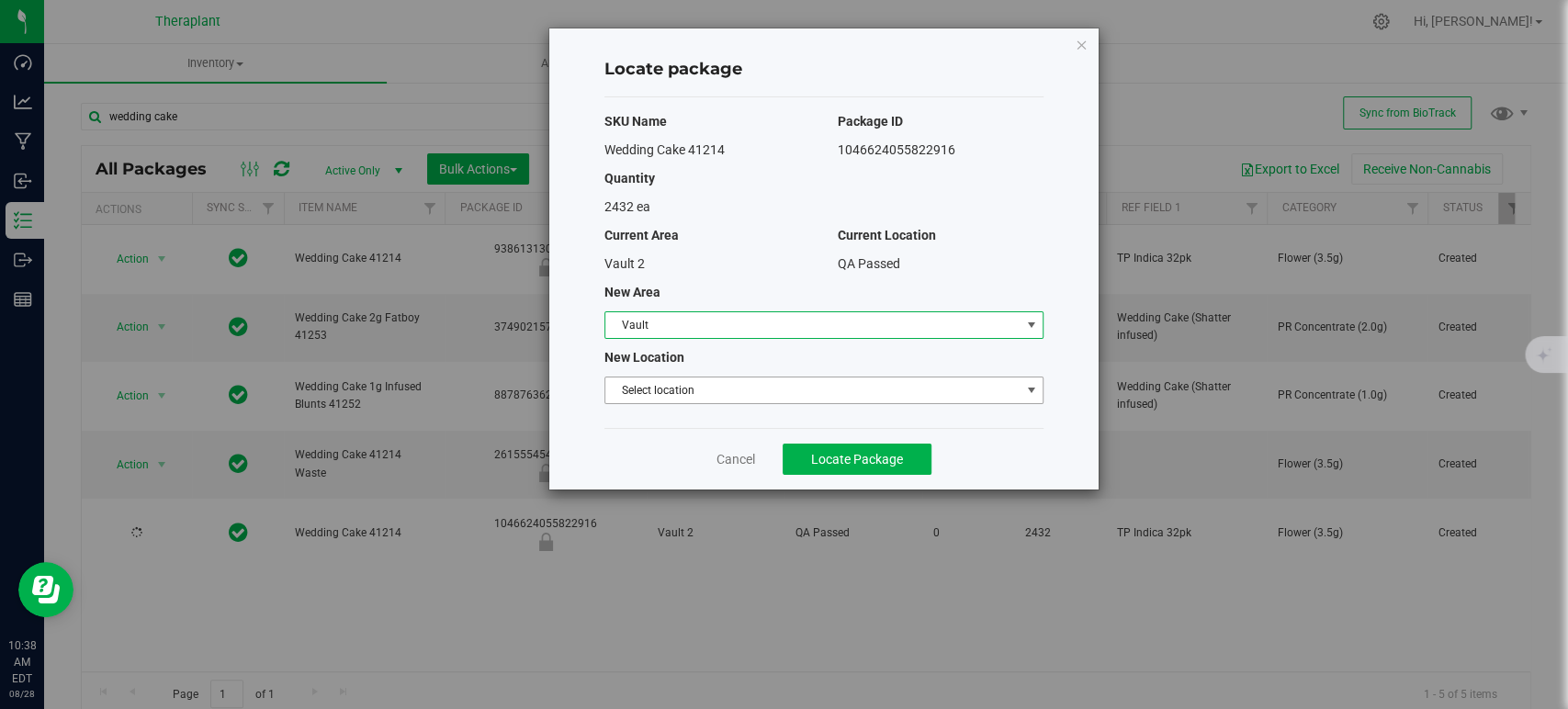
click at [719, 377] on span "Select location" at bounding box center [812, 390] width 414 height 26
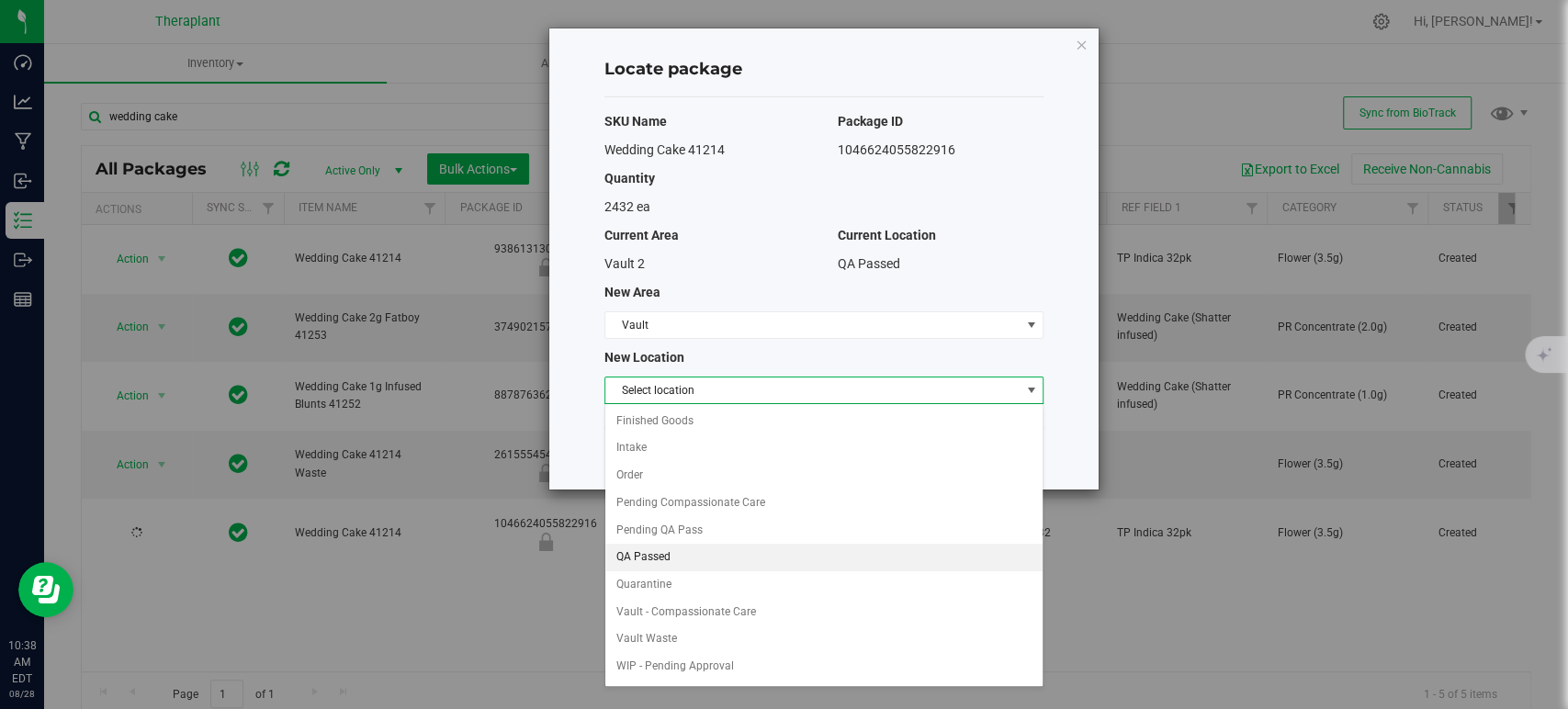
click at [677, 548] on li "QA Passed" at bounding box center [824, 557] width 437 height 28
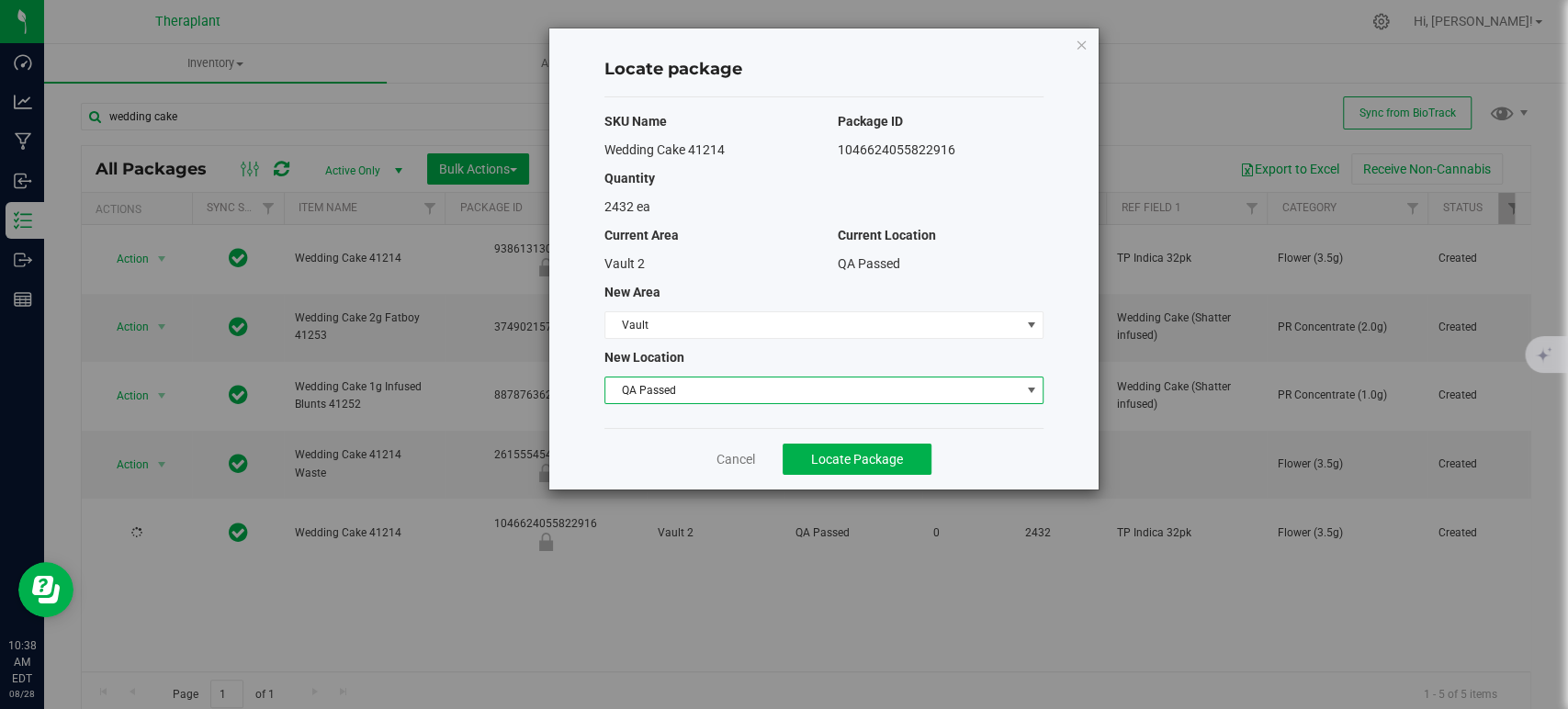
click at [1003, 270] on div "QA Passed" at bounding box center [941, 264] width 233 height 19
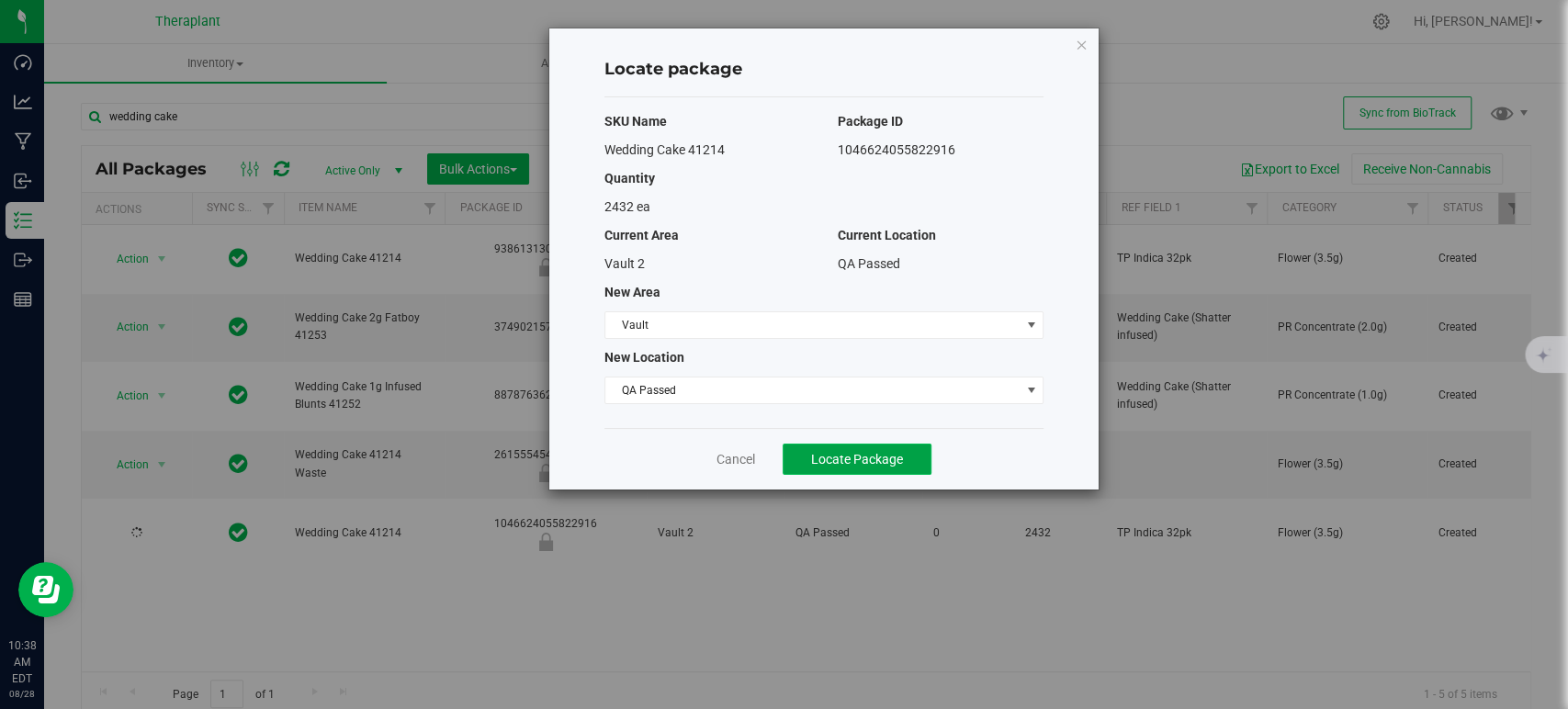
click at [852, 461] on span "Locate Package" at bounding box center [857, 459] width 92 height 15
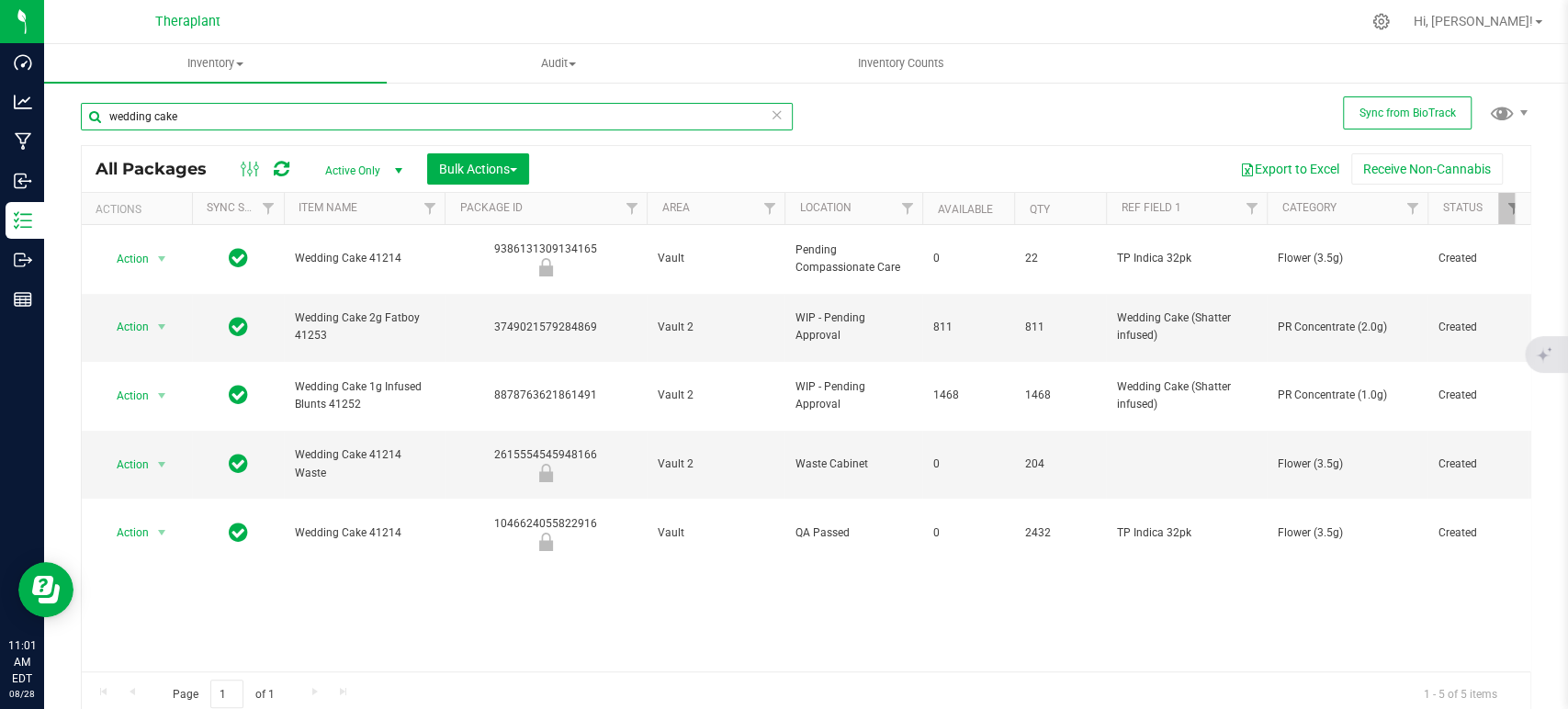
click at [590, 125] on input "wedding cake" at bounding box center [436, 117] width 712 height 28
click at [590, 124] on input "wedding cake" at bounding box center [436, 117] width 712 height 28
click at [590, 123] on input "wedding cake" at bounding box center [436, 117] width 712 height 28
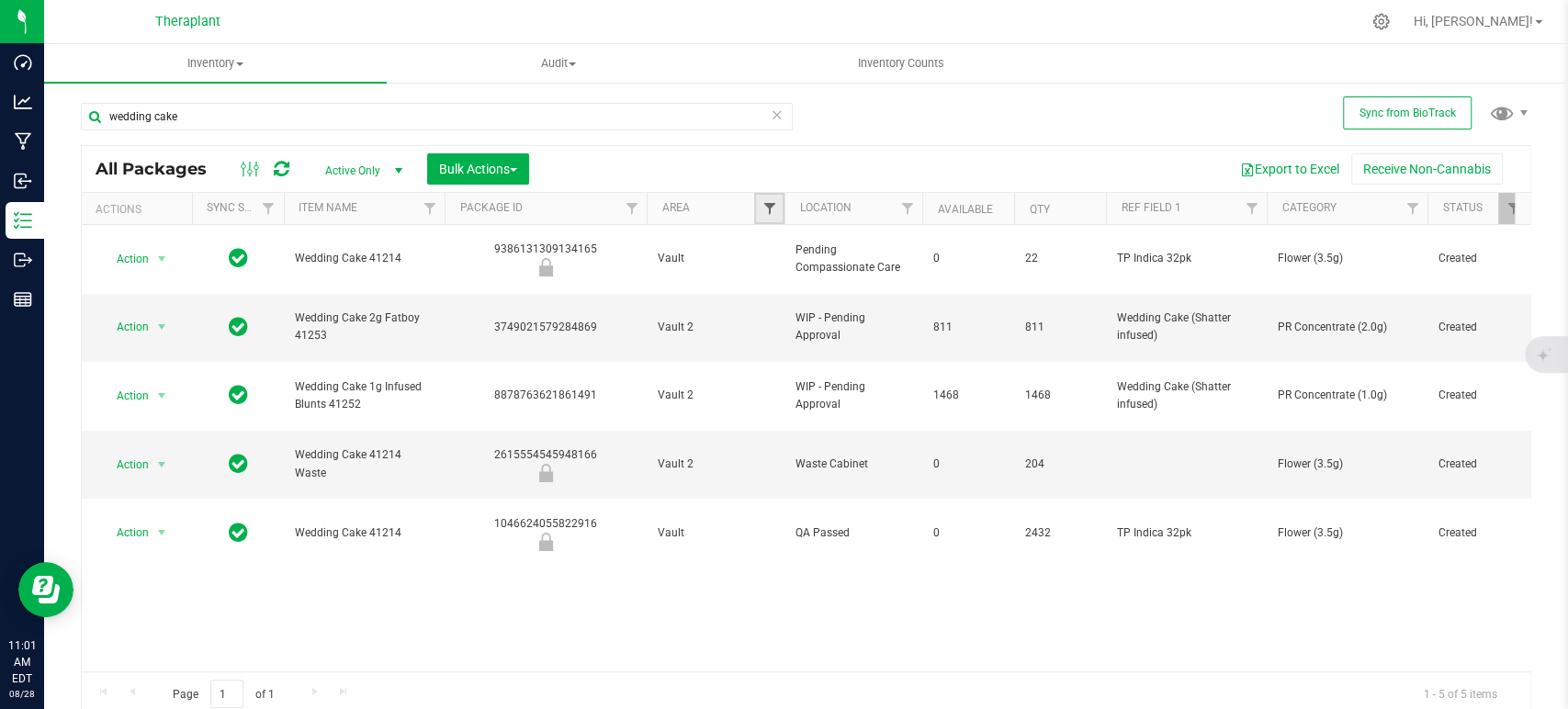
click at [767, 211] on span "Filter" at bounding box center [769, 208] width 15 height 15
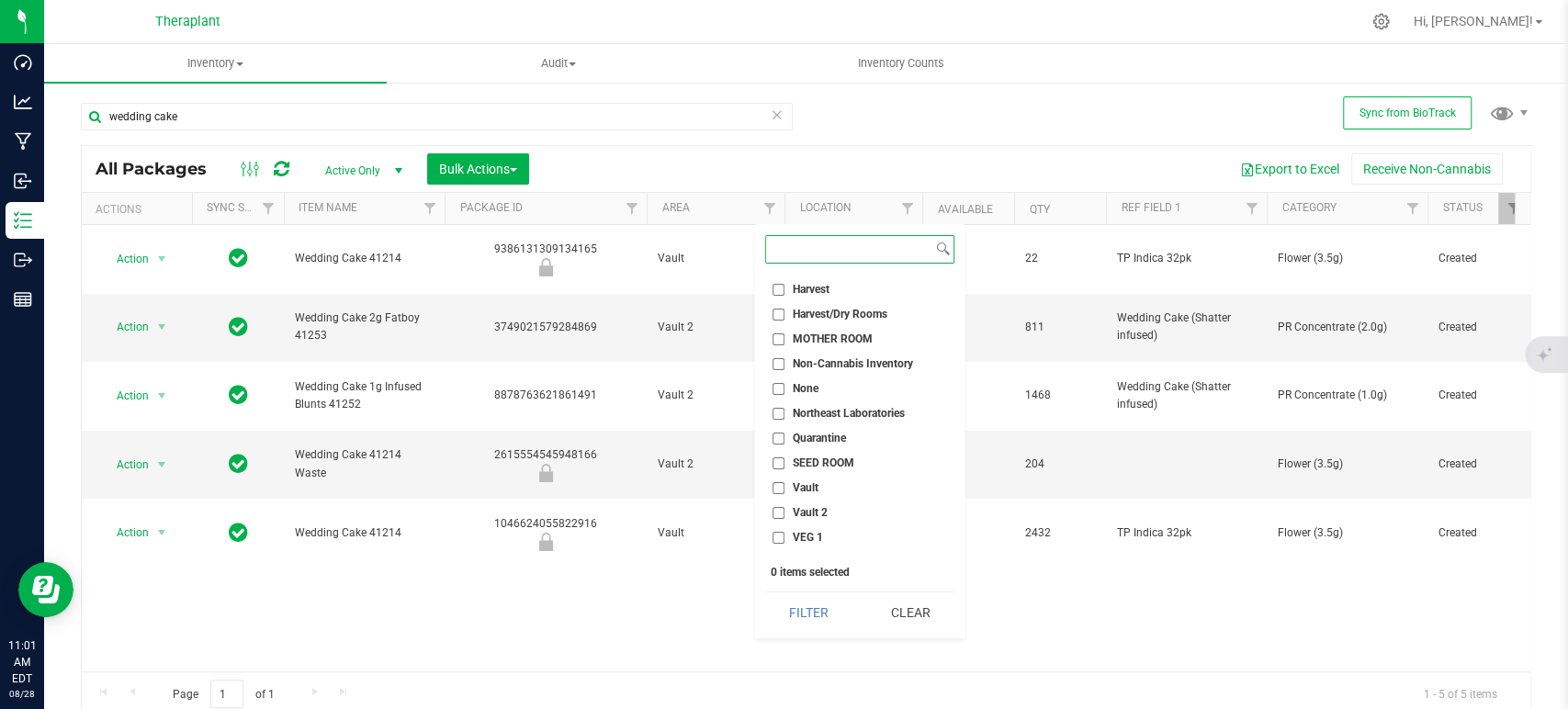
scroll to position [735, 0]
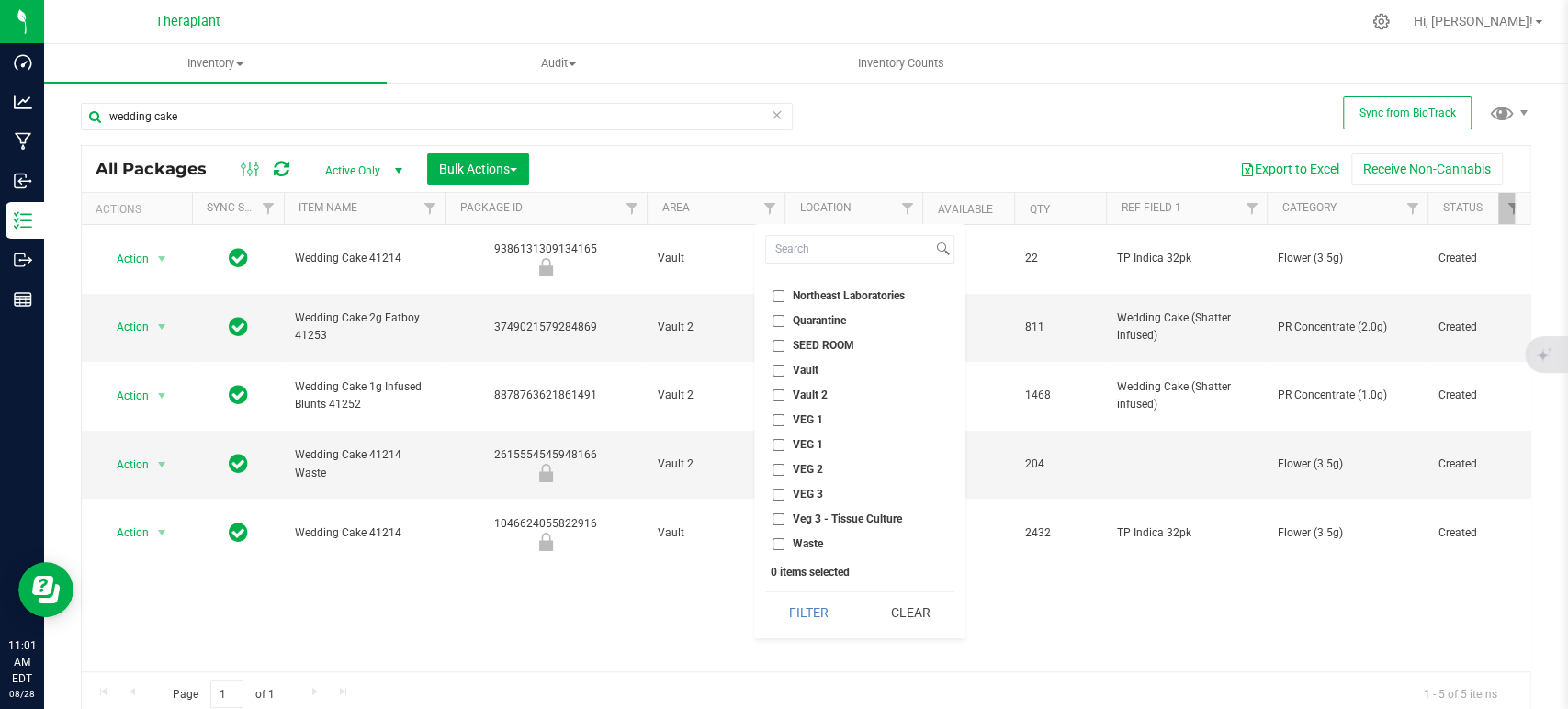
click at [787, 391] on label "Vault 2" at bounding box center [800, 395] width 55 height 12
click at [784, 391] on input "Vault 2" at bounding box center [778, 395] width 12 height 12
checkbox input "true"
click at [832, 625] on button "Filter" at bounding box center [809, 613] width 88 height 40
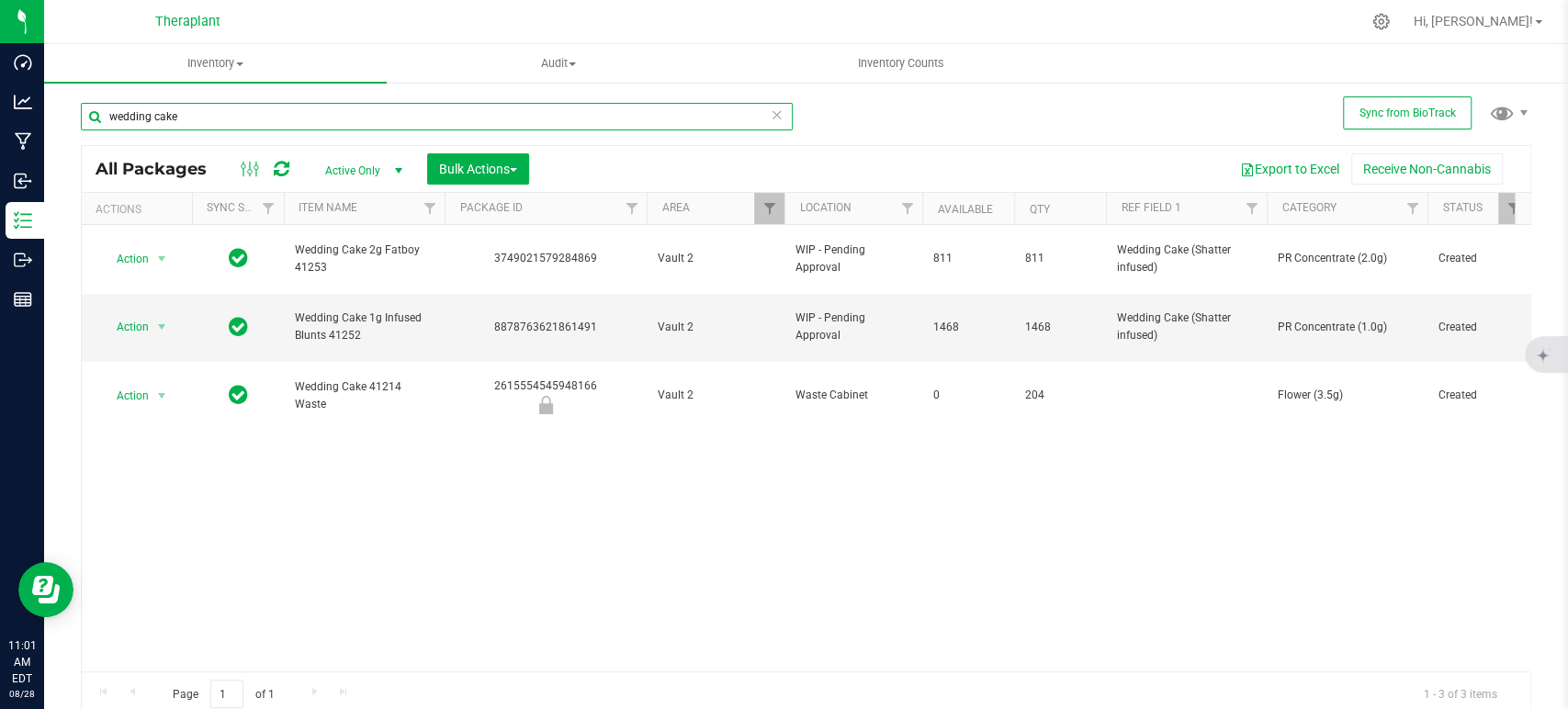
click at [213, 118] on input "wedding cake" at bounding box center [436, 117] width 712 height 28
type input "w"
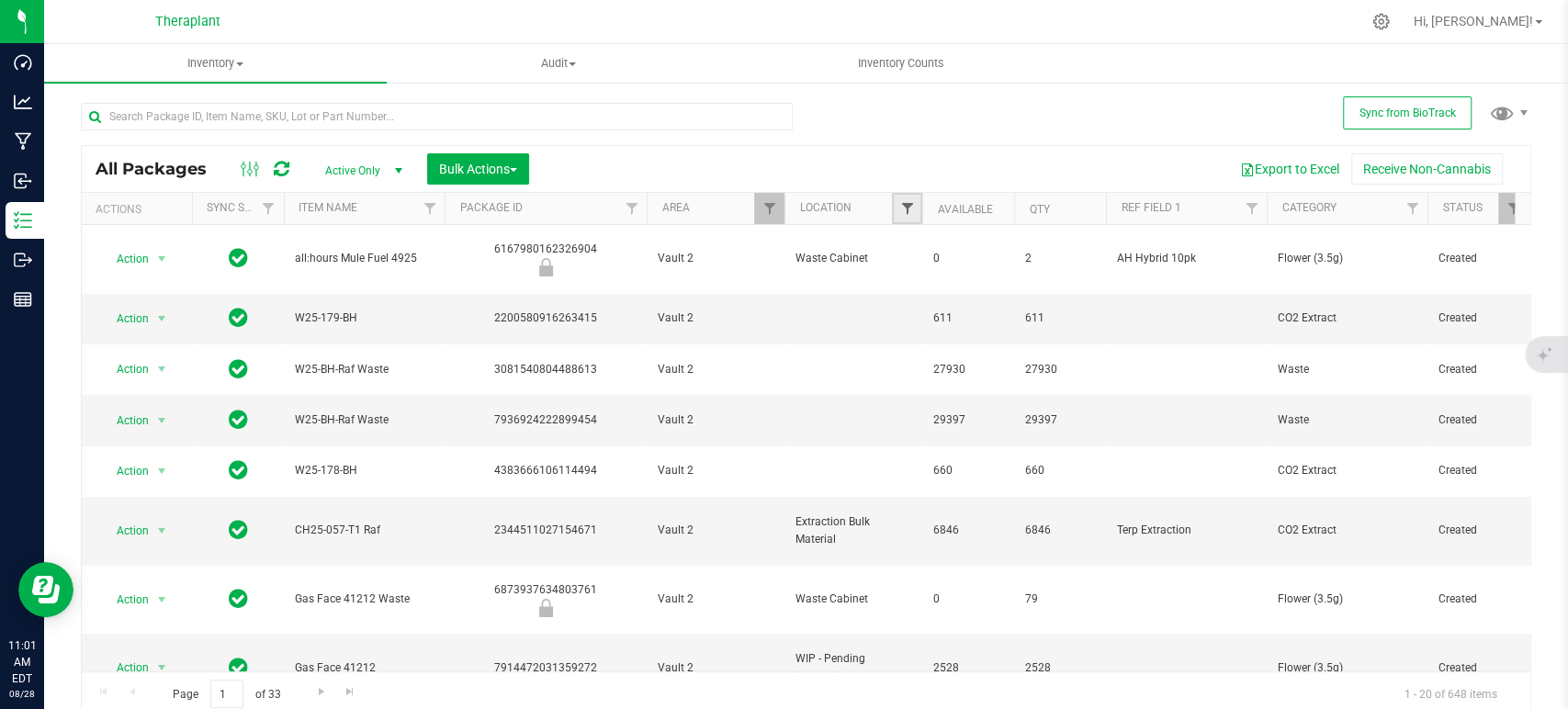
drag, startPoint x: 904, startPoint y: 208, endPoint x: 912, endPoint y: 212, distance: 8.9
click at [904, 208] on span "Filter" at bounding box center [907, 208] width 15 height 15
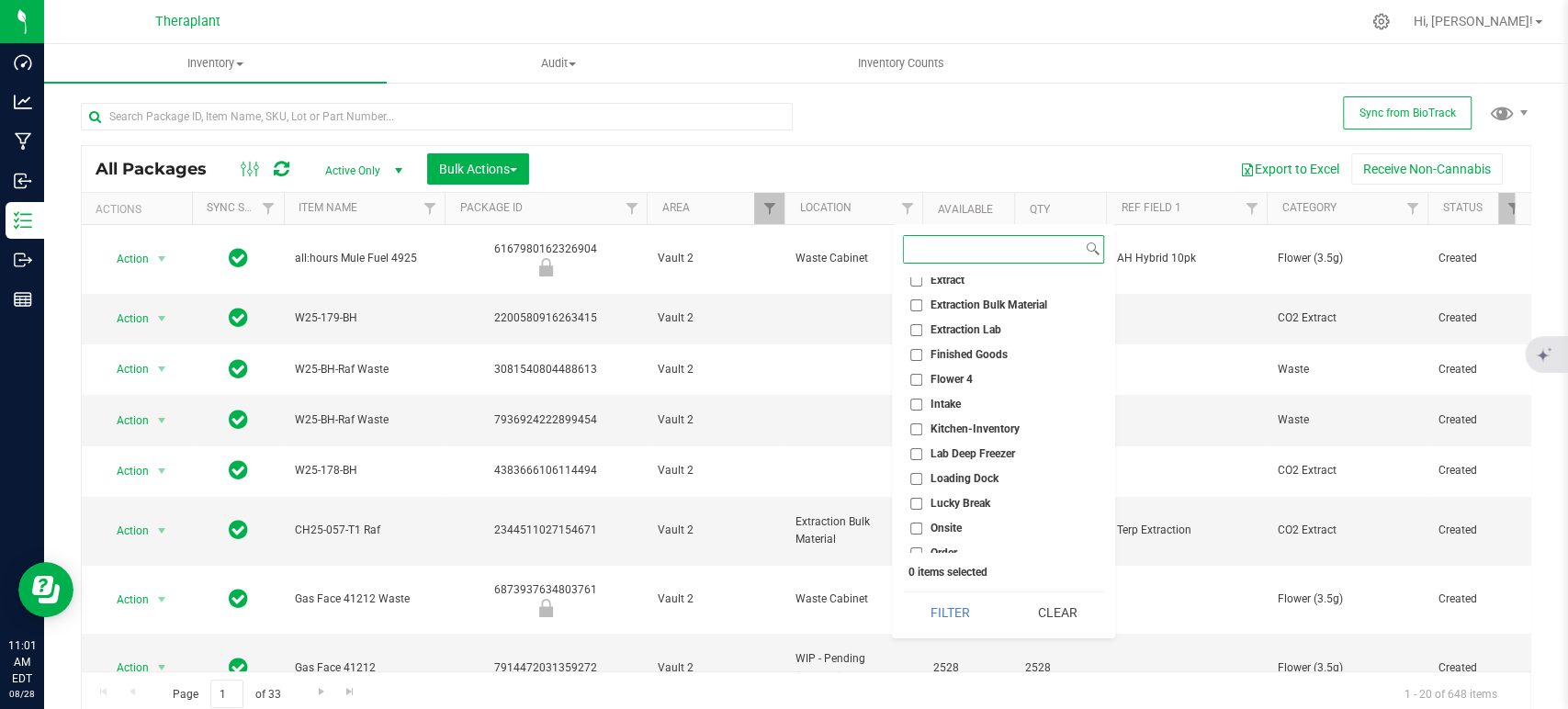
scroll to position [172, 0]
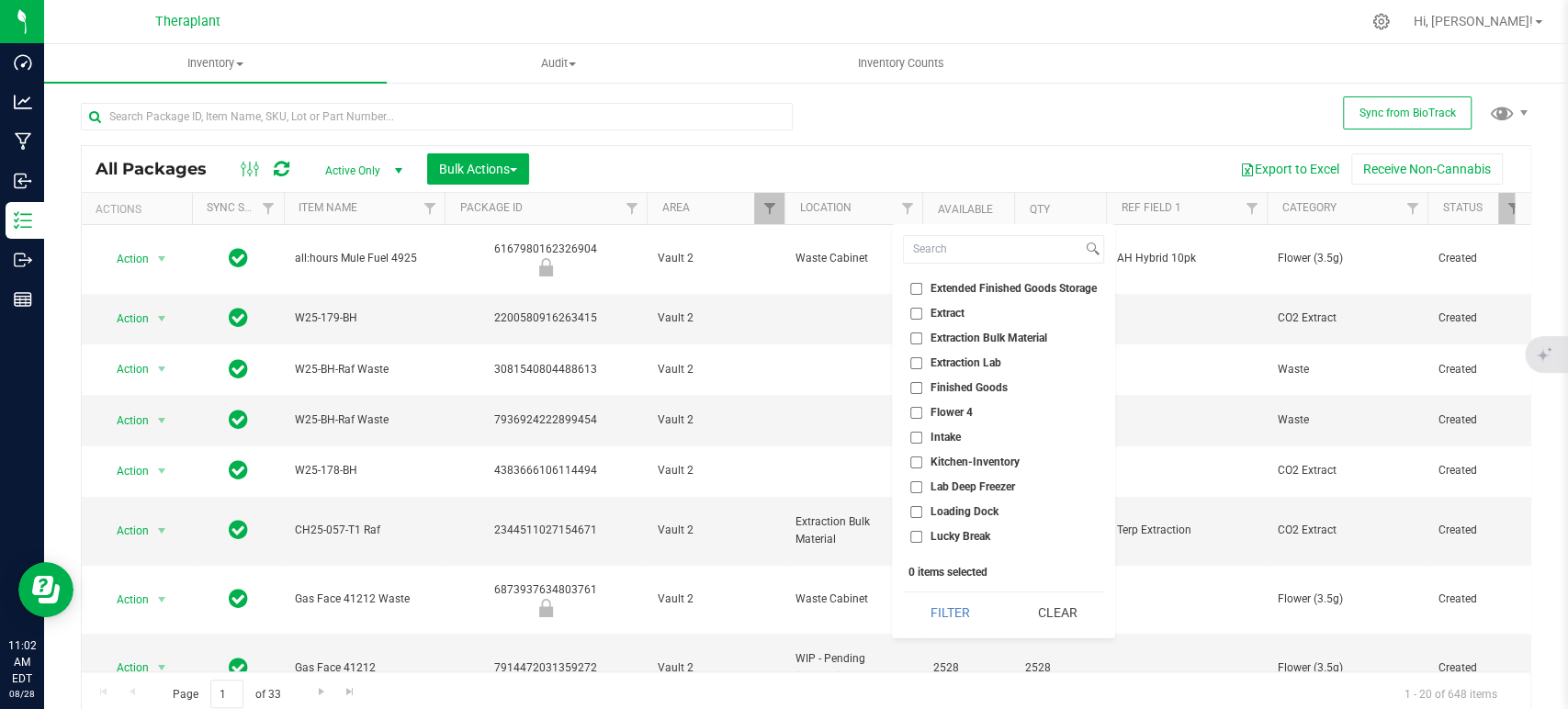
click at [997, 286] on span "Extended Finished Goods Storage" at bounding box center [1013, 288] width 166 height 11
click at [922, 286] on input "Extended Finished Goods Storage" at bounding box center [916, 288] width 12 height 12
checkbox input "true"
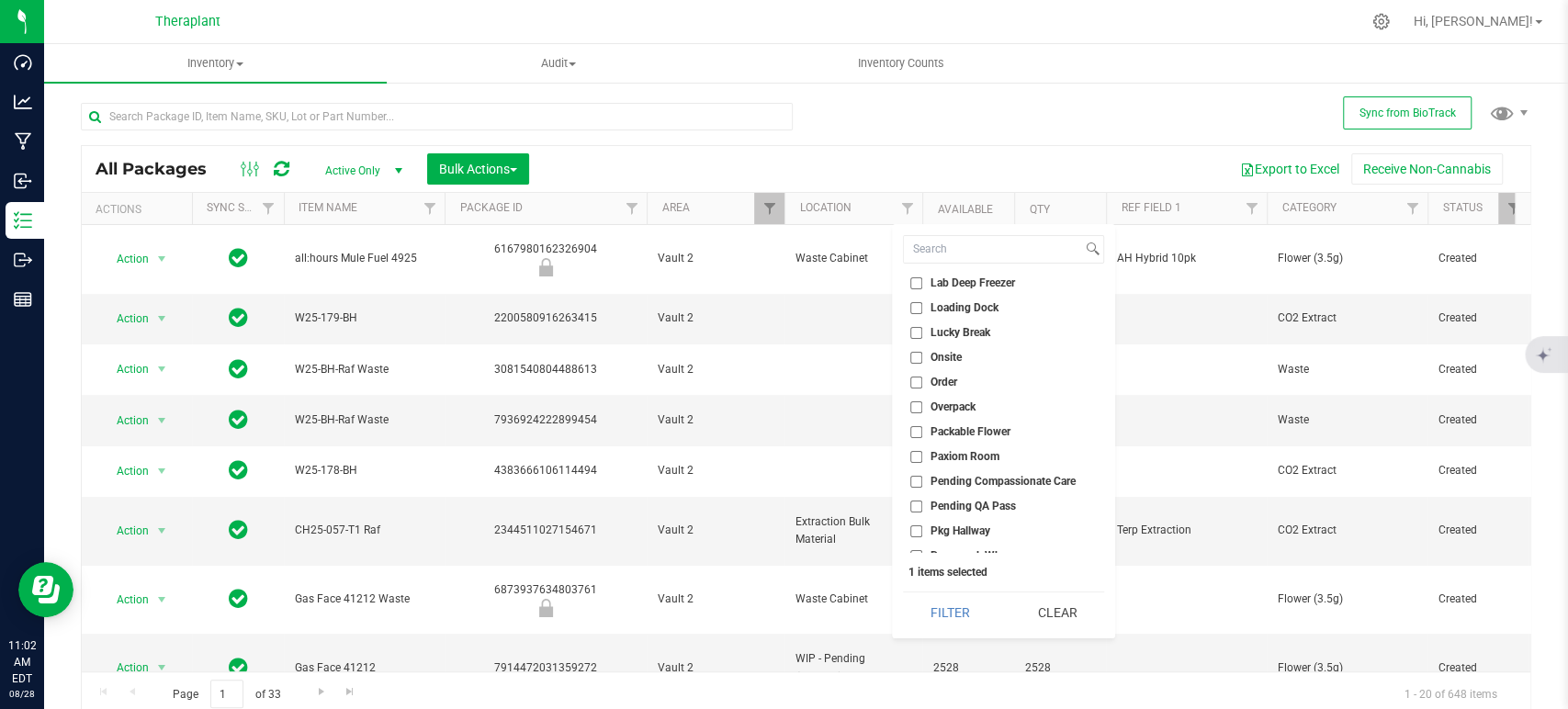
scroll to position [478, 0]
click at [964, 494] on li "QA Passed" at bounding box center [1003, 503] width 201 height 19
click at [942, 511] on li "QA Passed" at bounding box center [1003, 503] width 201 height 19
click at [913, 501] on input "QA Passed" at bounding box center [916, 503] width 12 height 12
checkbox input "true"
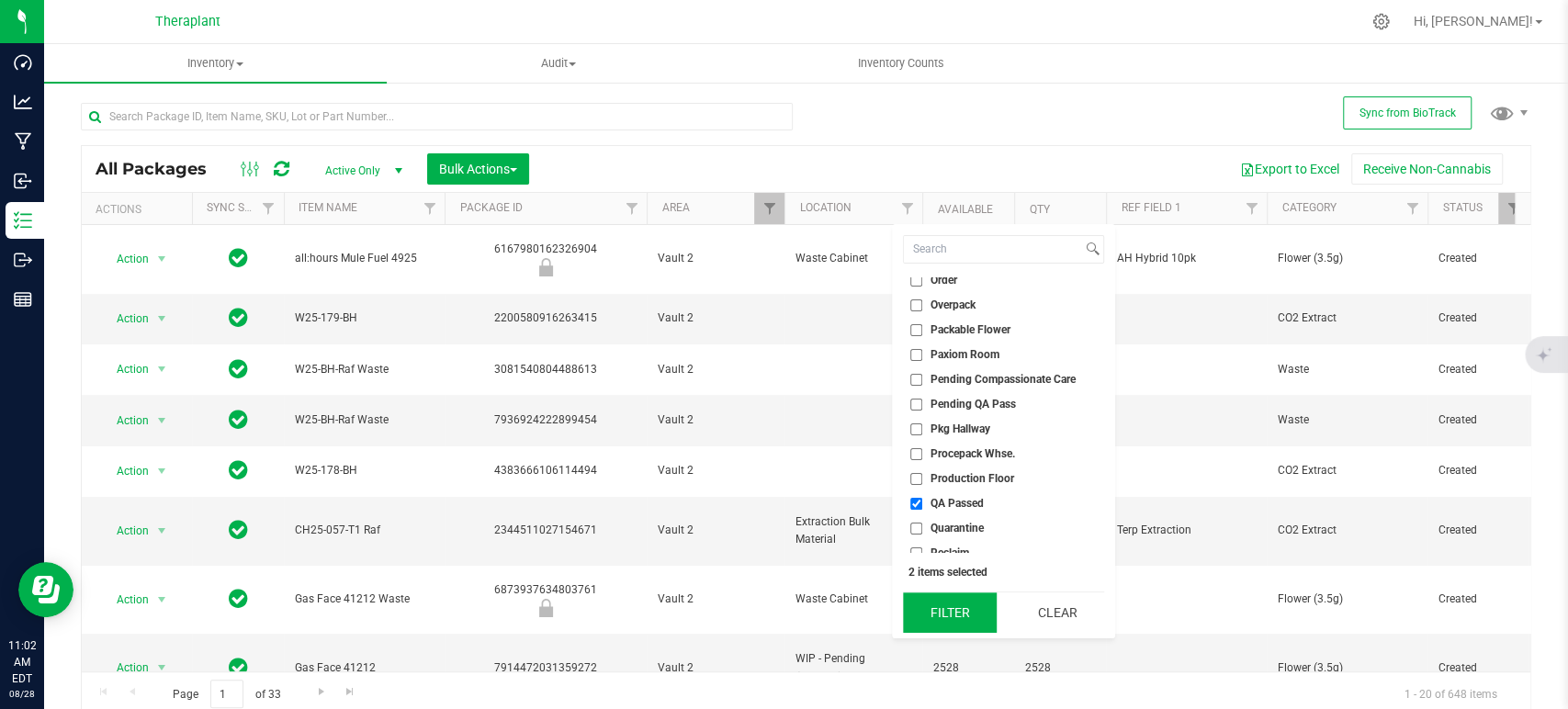
click at [941, 622] on button "Filter" at bounding box center [950, 613] width 94 height 40
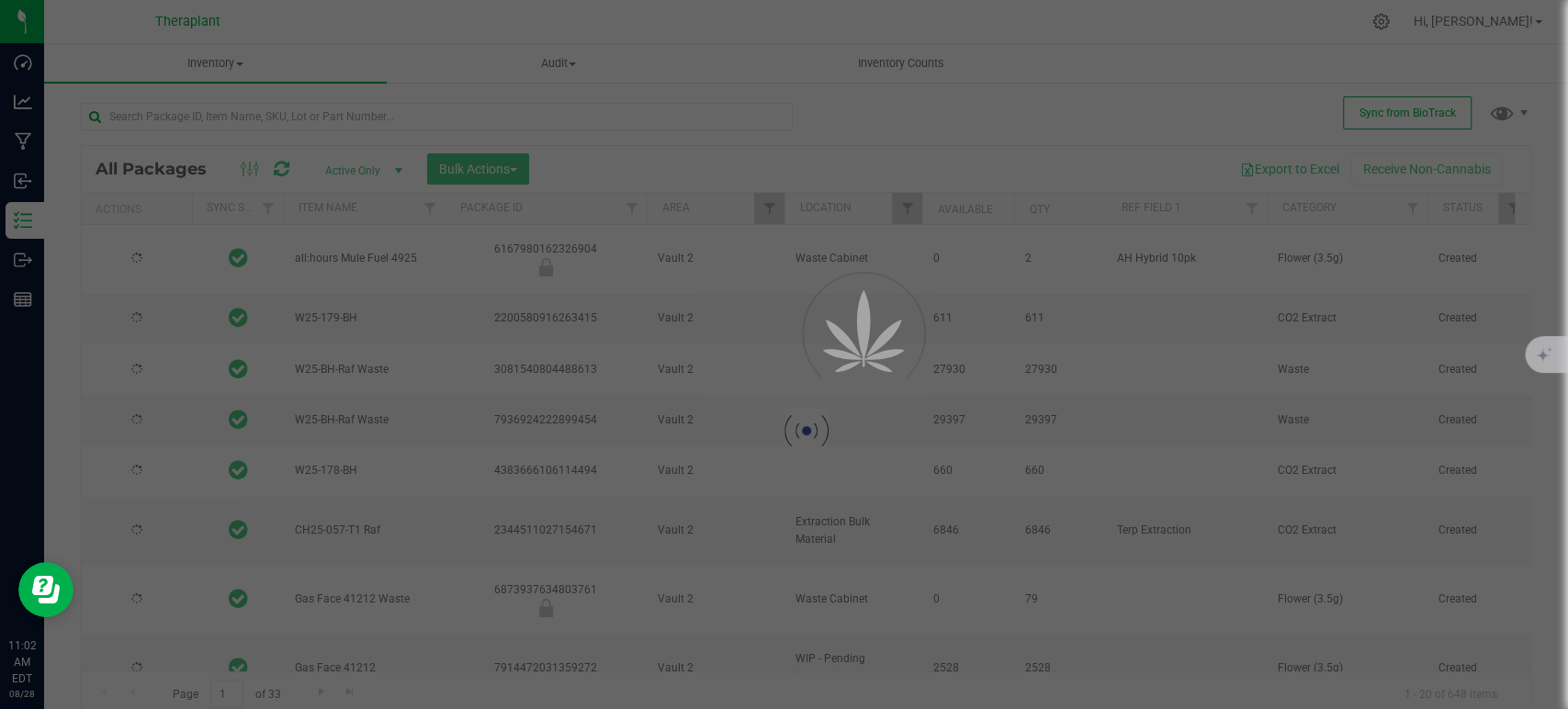
type input "[DATE]"
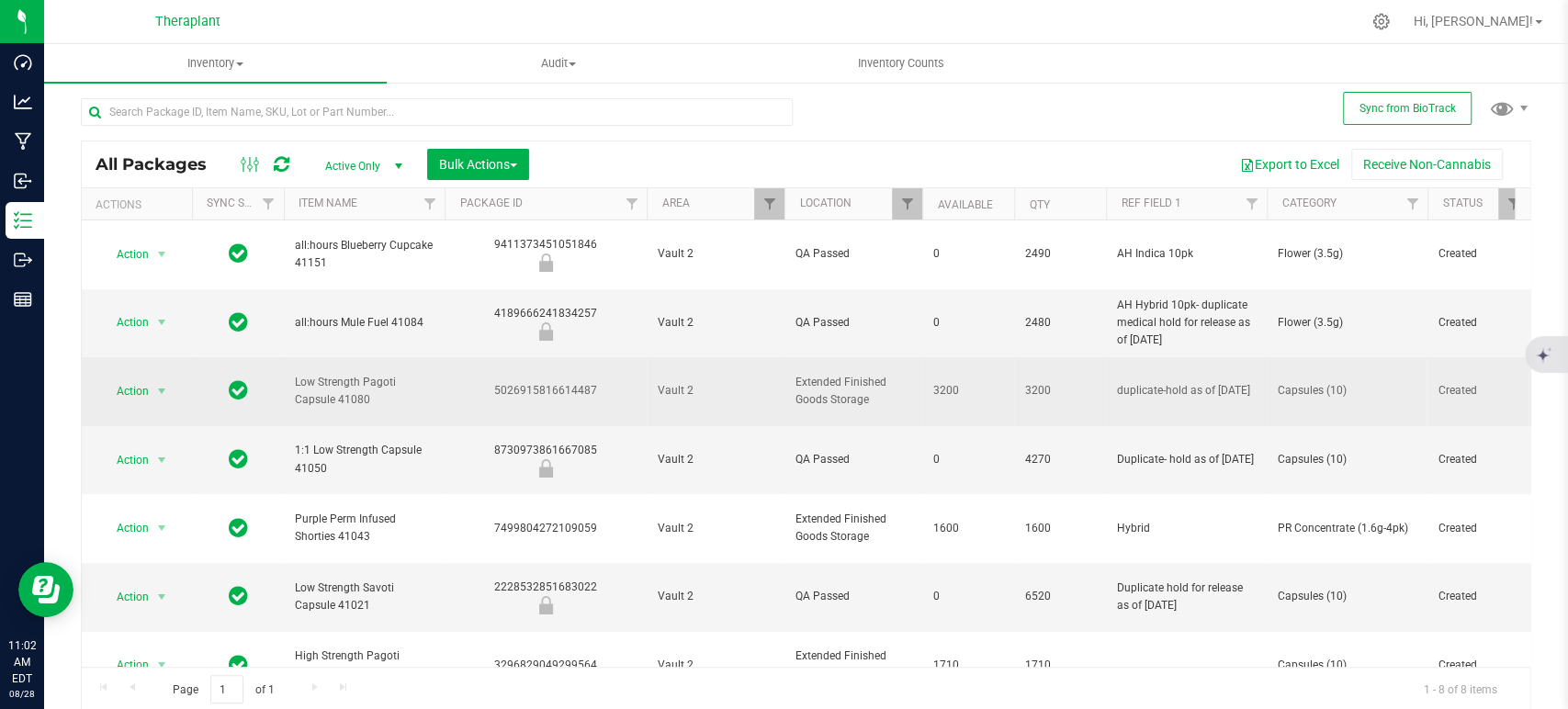
scroll to position [6, 0]
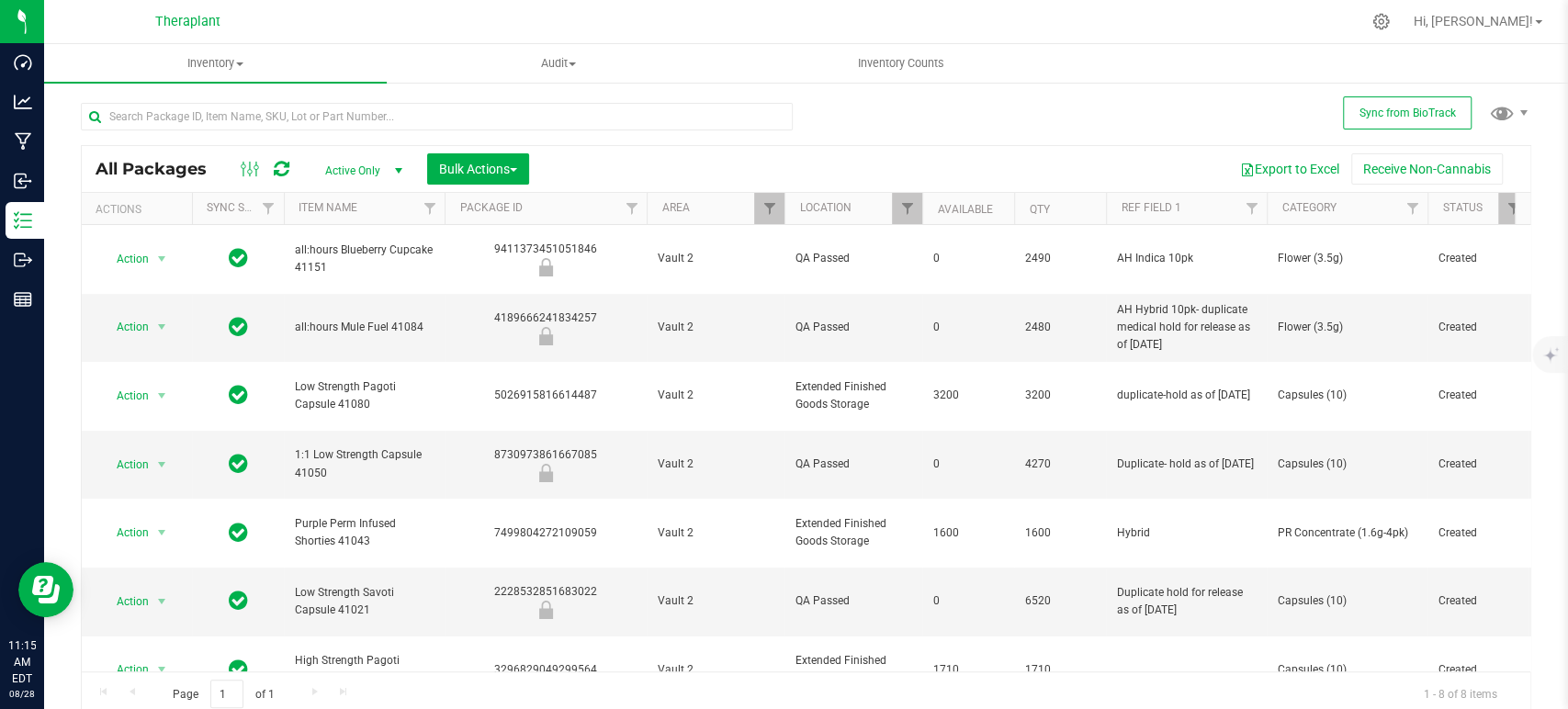
click at [281, 160] on icon at bounding box center [281, 169] width 16 height 18
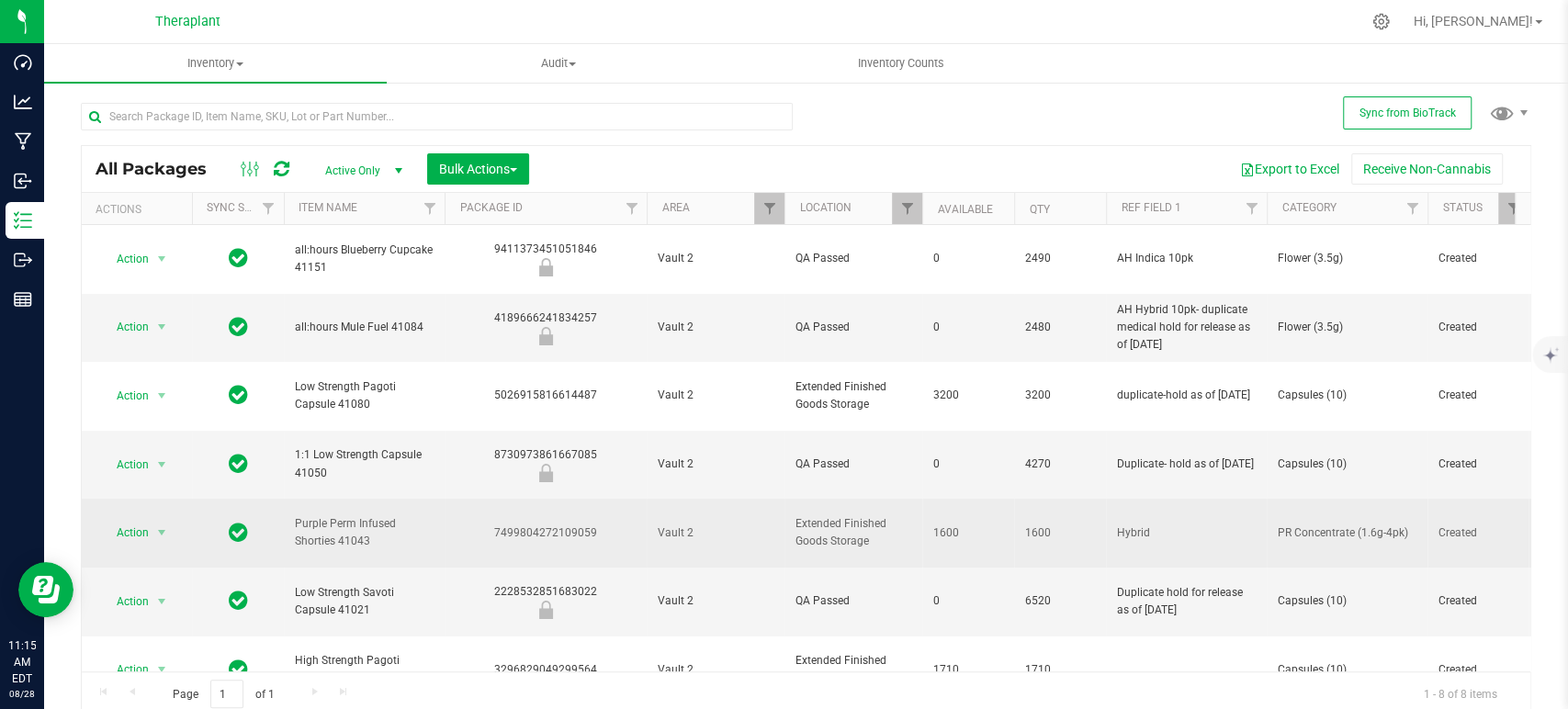
scroll to position [6, 0]
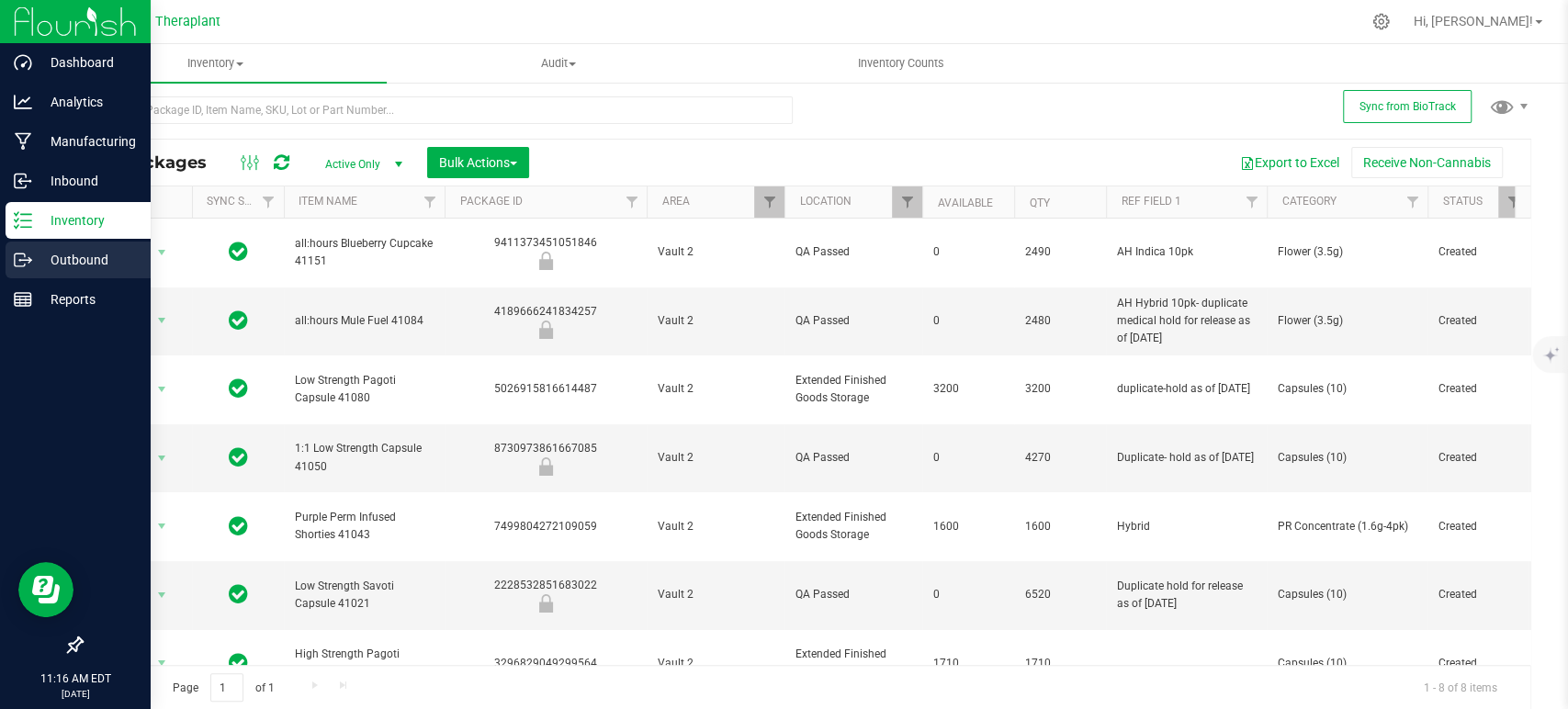
click at [44, 252] on p "Outbound" at bounding box center [87, 260] width 110 height 22
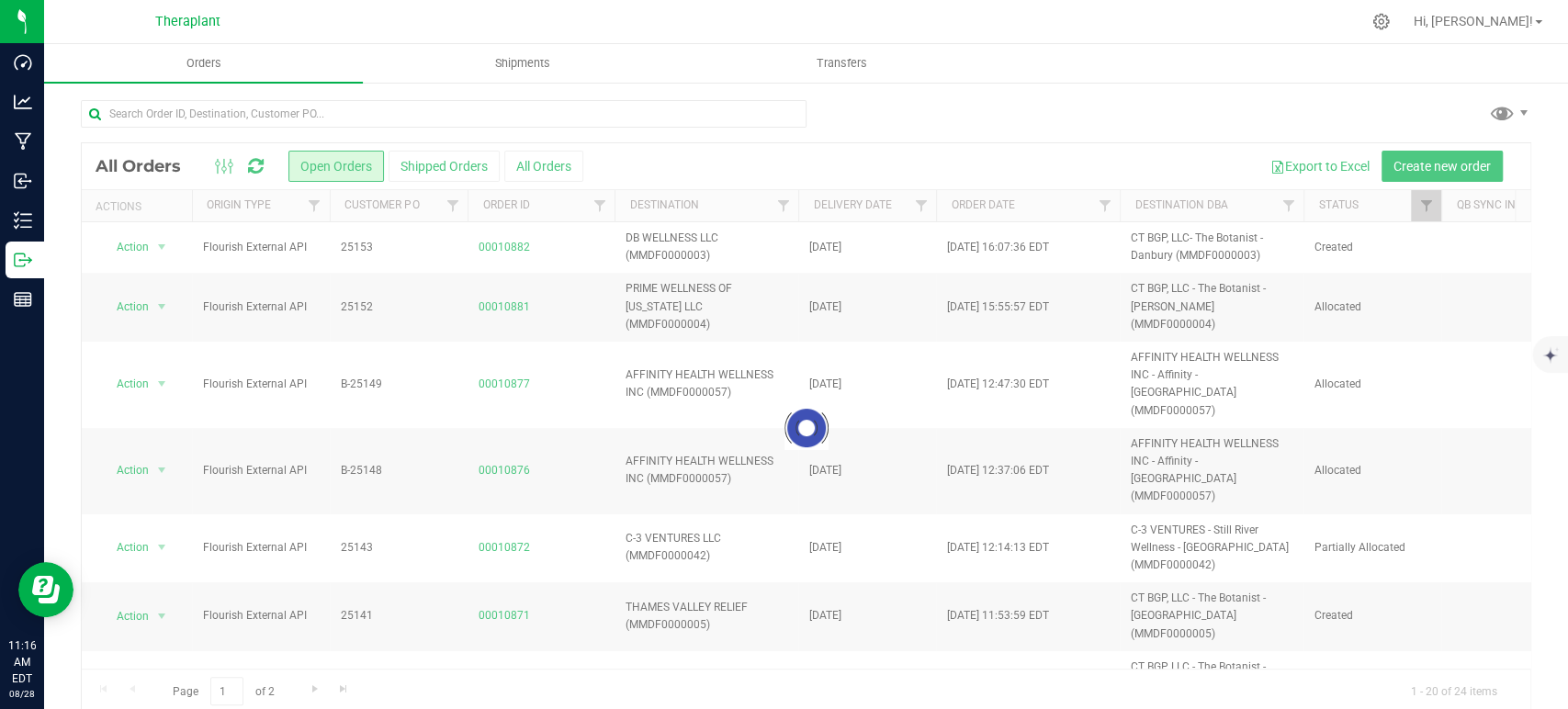
click at [261, 165] on icon at bounding box center [255, 166] width 16 height 18
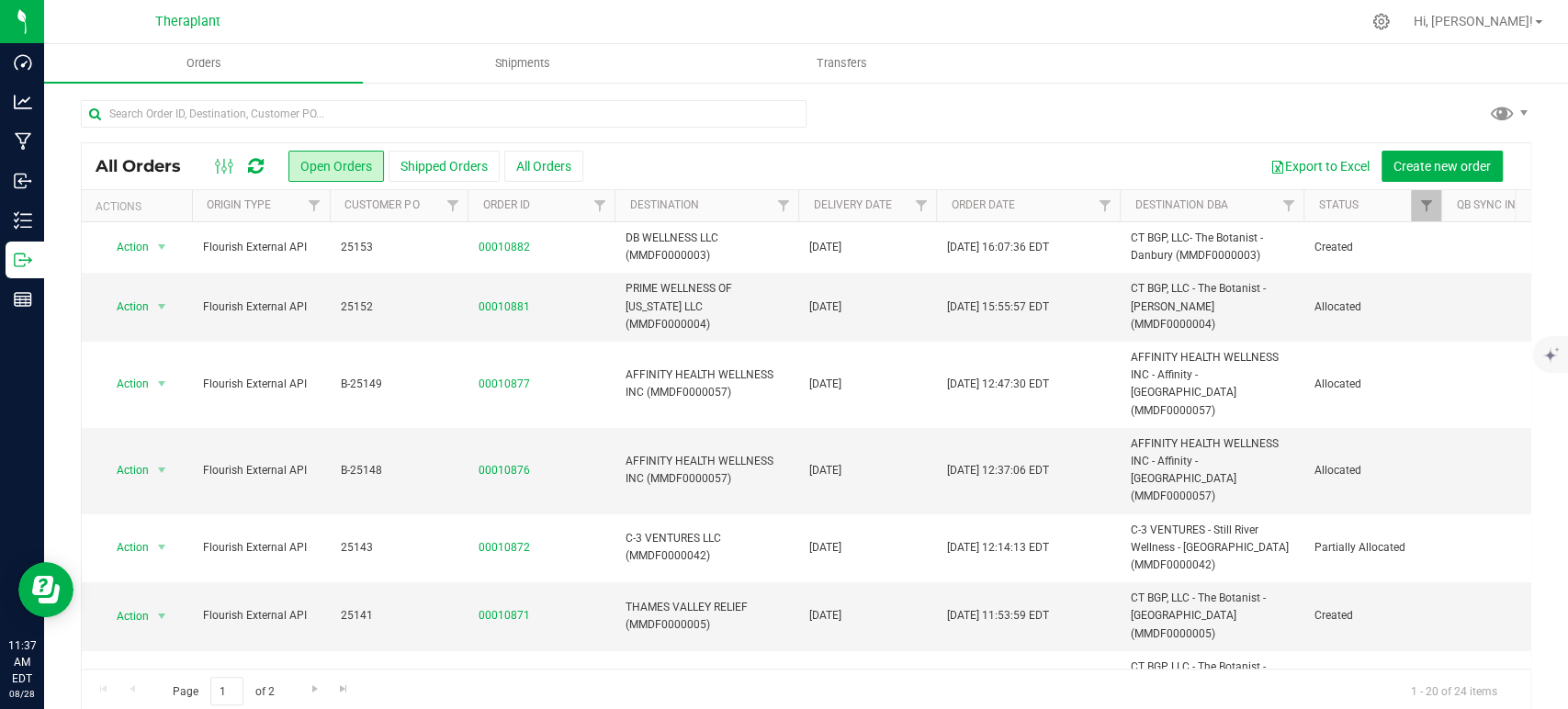
click at [261, 167] on icon at bounding box center [255, 166] width 16 height 18
click at [919, 198] on span "Filter" at bounding box center [920, 206] width 15 height 15
click at [1086, 318] on span "select" at bounding box center [1091, 317] width 15 height 15
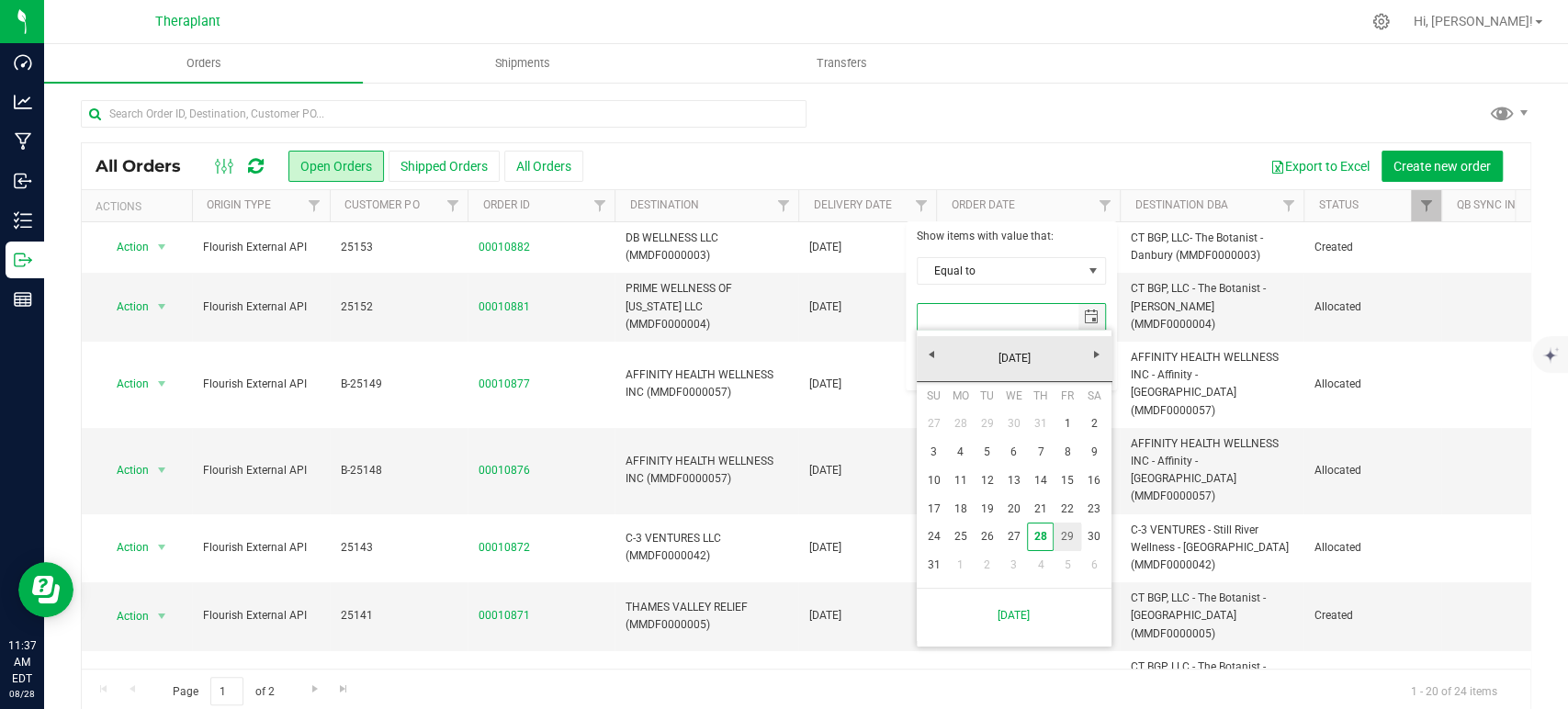
click at [1061, 535] on link "29" at bounding box center [1066, 536] width 27 height 28
type input "[DATE]"
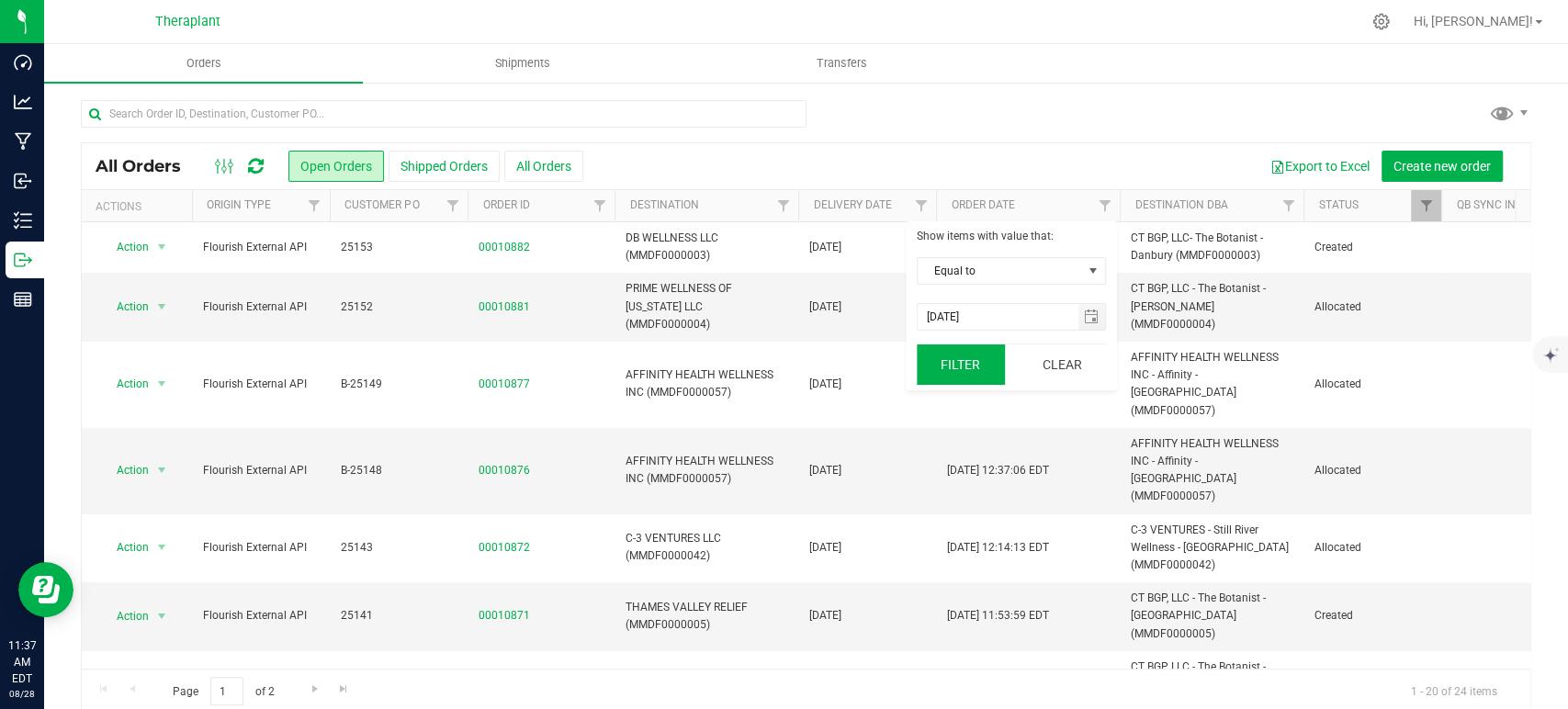
click at [980, 362] on button "Filter" at bounding box center [961, 365] width 88 height 40
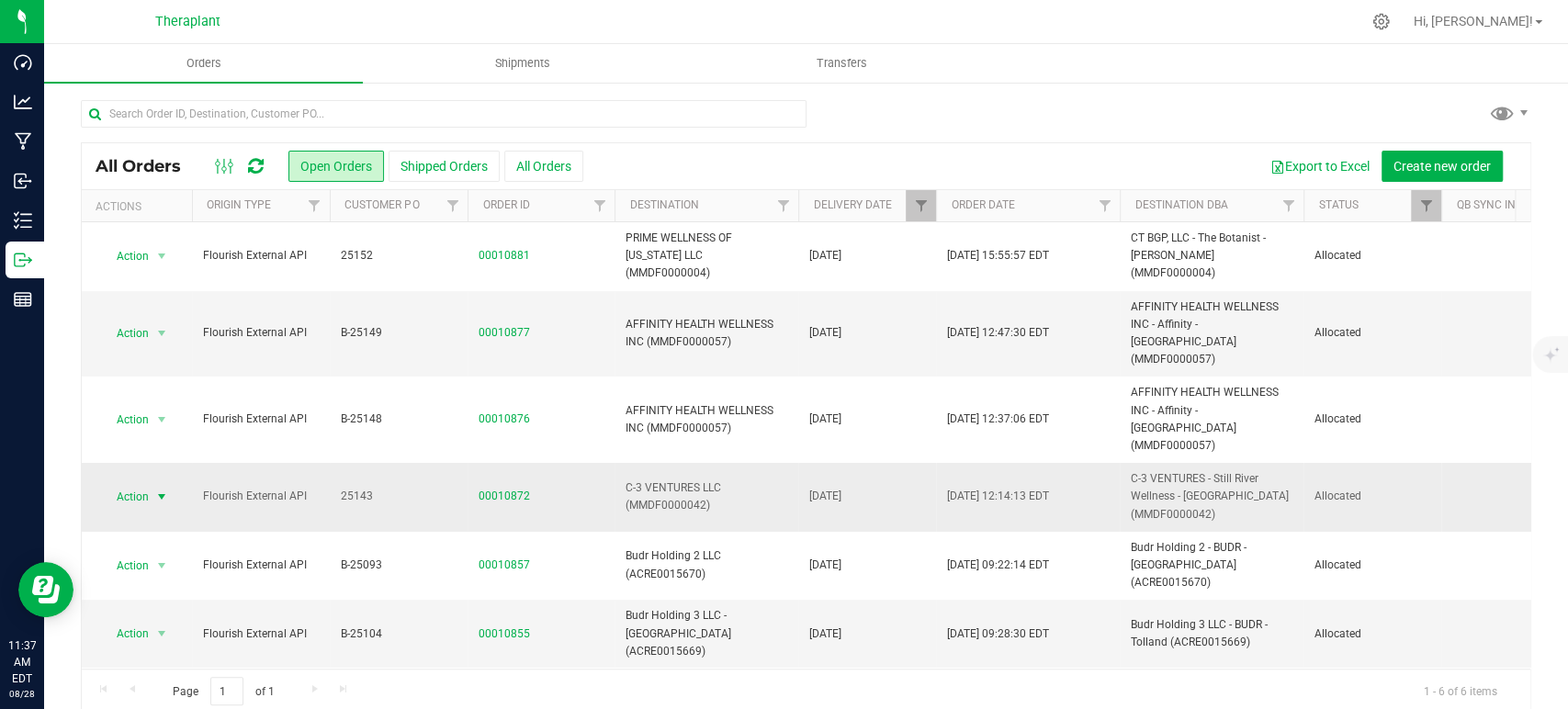
click at [132, 484] on span "Action" at bounding box center [125, 497] width 50 height 26
click at [147, 415] on li "Print invoice" at bounding box center [170, 429] width 138 height 28
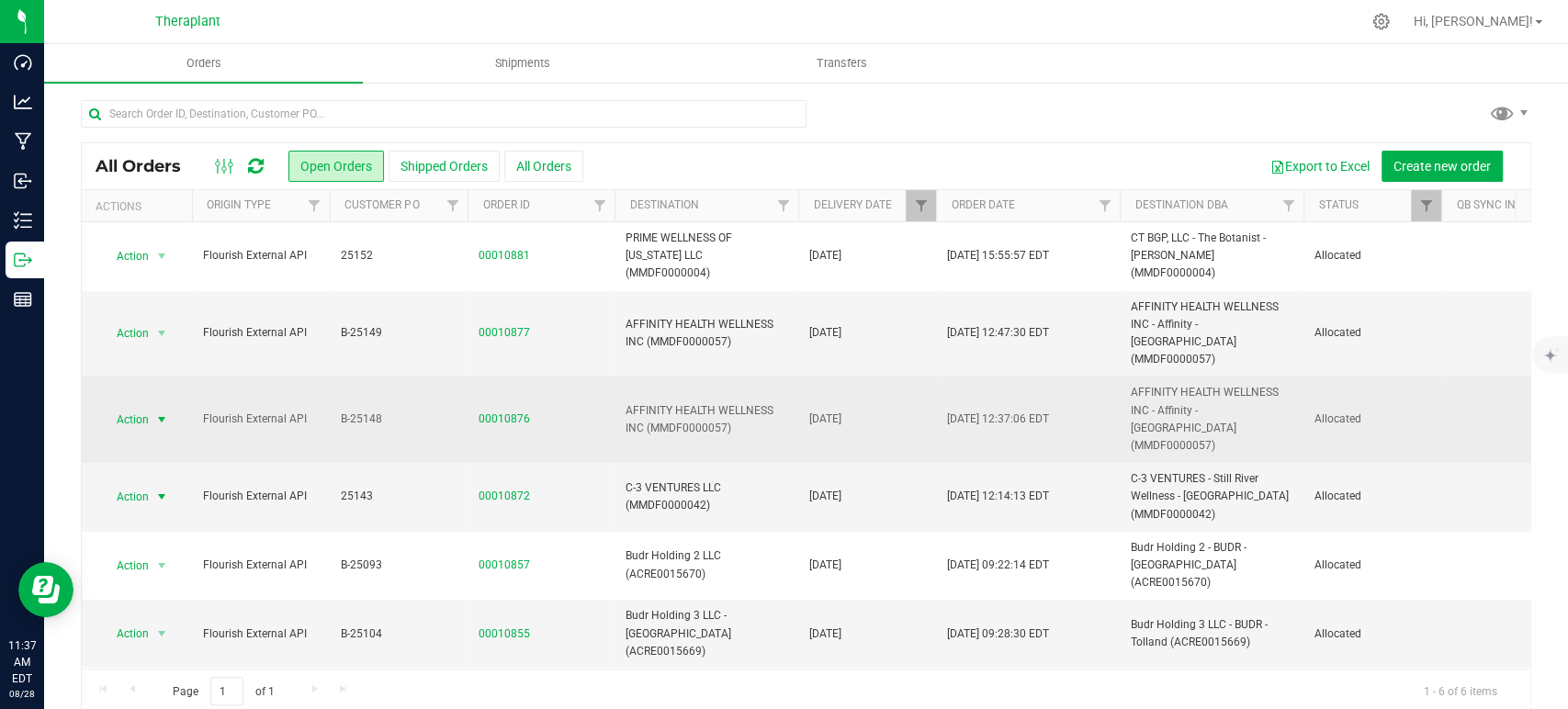
click at [152, 407] on span "select" at bounding box center [162, 420] width 23 height 26
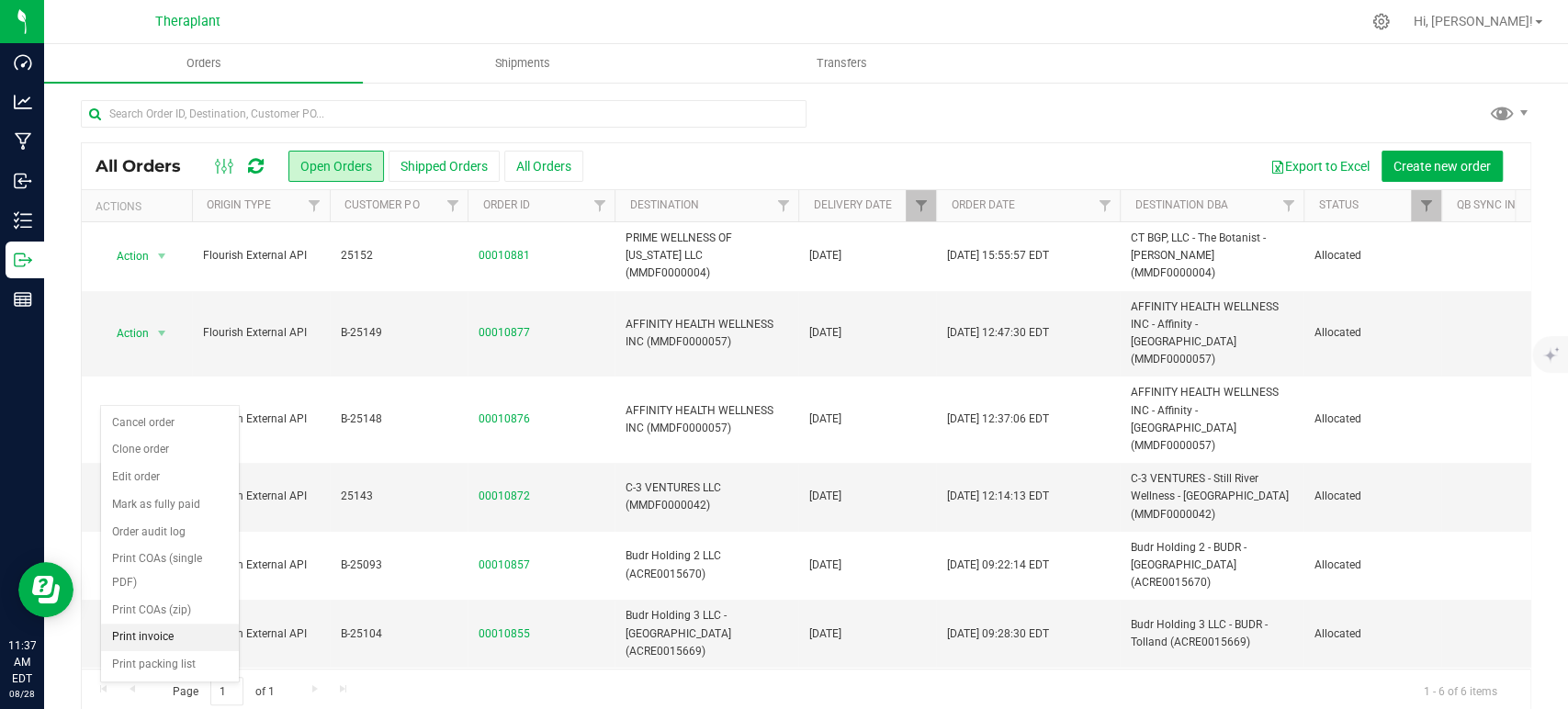
click at [154, 624] on li "Print invoice" at bounding box center [170, 637] width 138 height 28
click at [144, 328] on span "Action" at bounding box center [125, 333] width 50 height 26
click at [160, 556] on li "Print invoice" at bounding box center [170, 569] width 138 height 28
click at [919, 208] on span "Filter" at bounding box center [920, 206] width 15 height 15
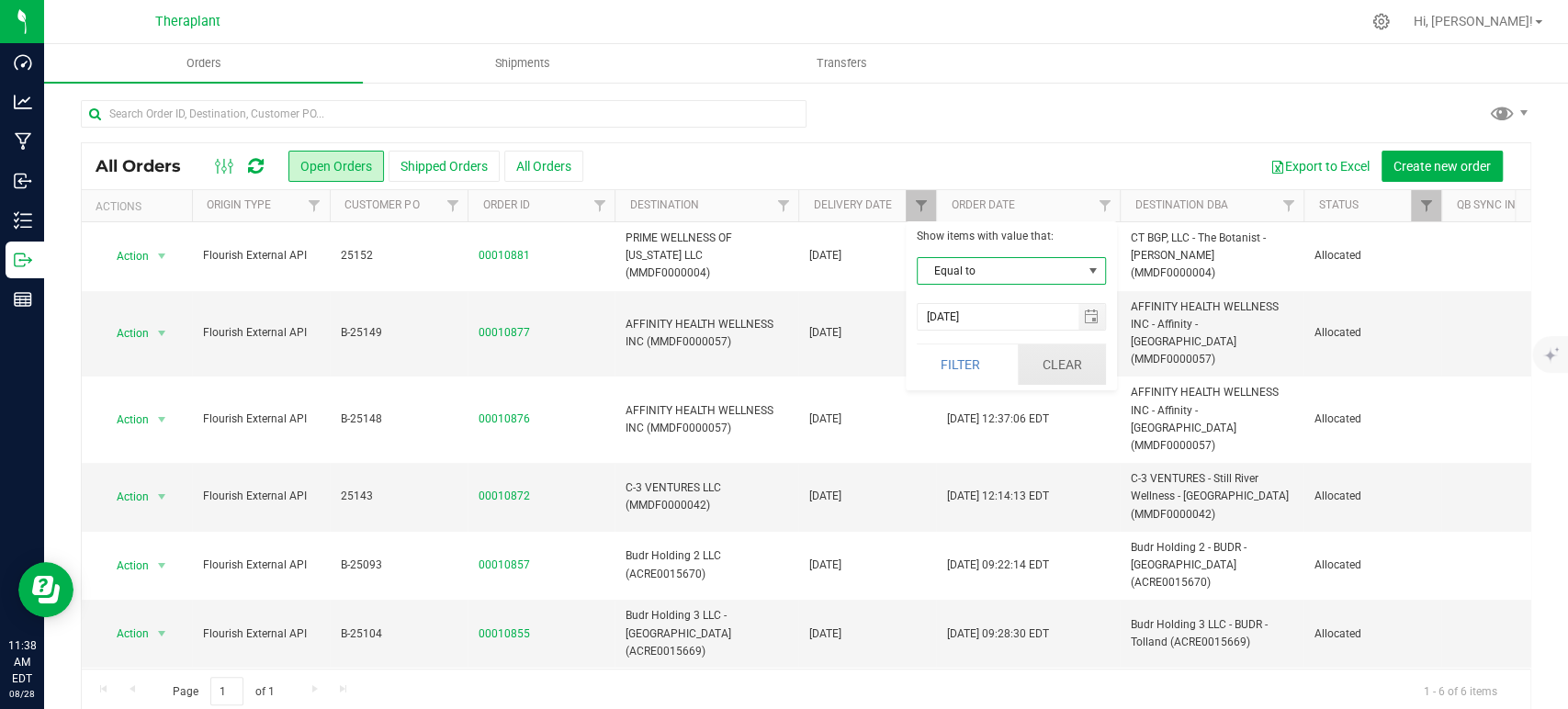
click at [1058, 366] on button "Clear" at bounding box center [1062, 365] width 88 height 40
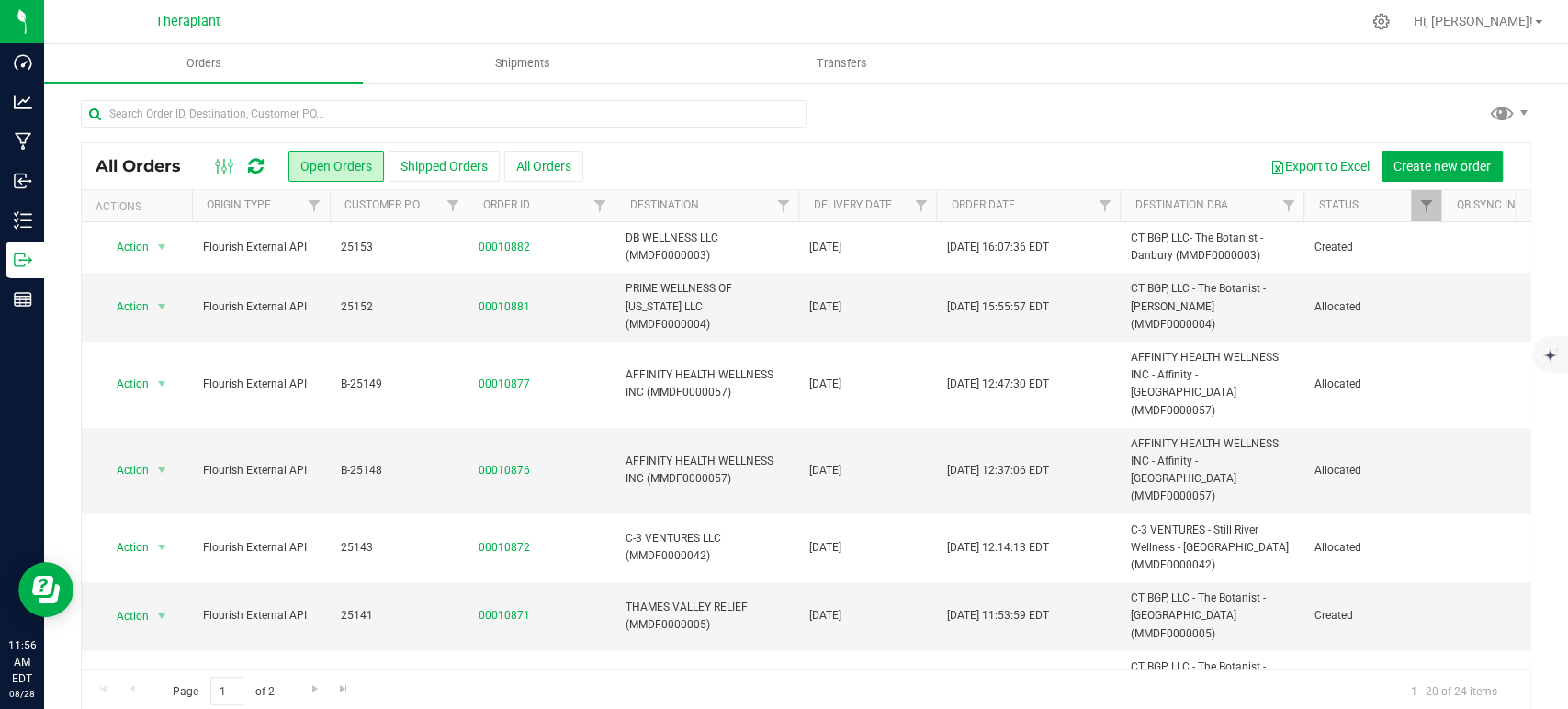
click at [255, 170] on icon at bounding box center [255, 166] width 16 height 18
click at [262, 168] on icon at bounding box center [255, 166] width 16 height 18
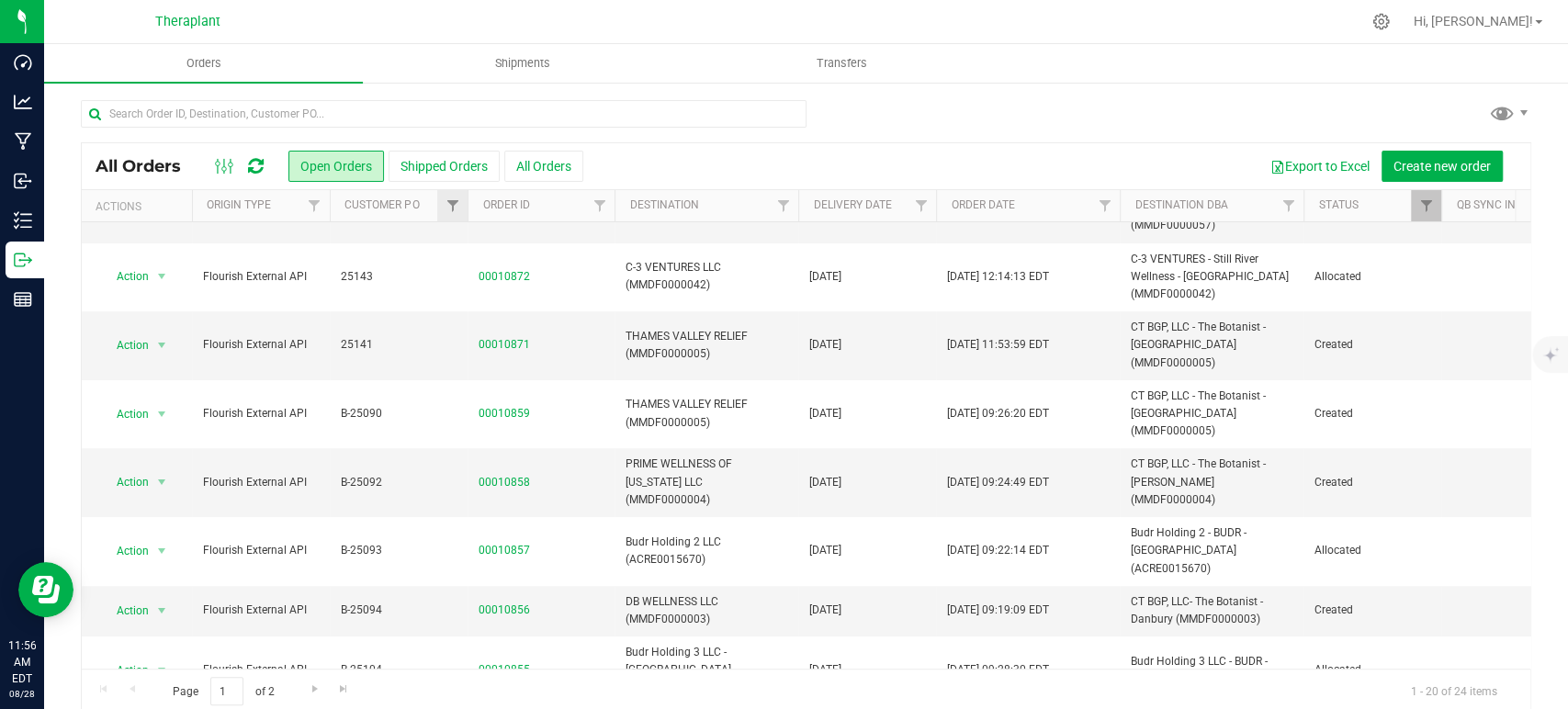
scroll to position [306, 0]
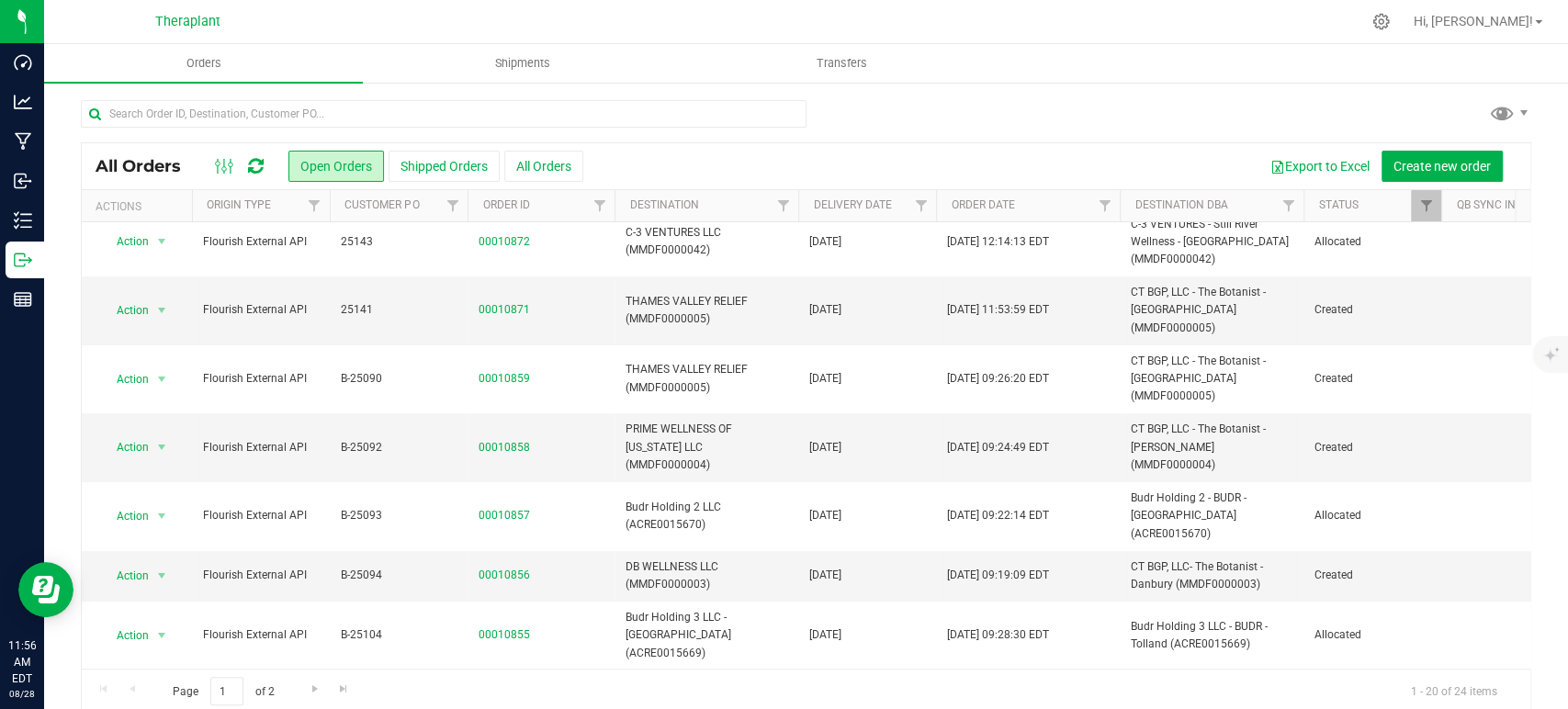
click at [254, 163] on icon at bounding box center [255, 166] width 16 height 18
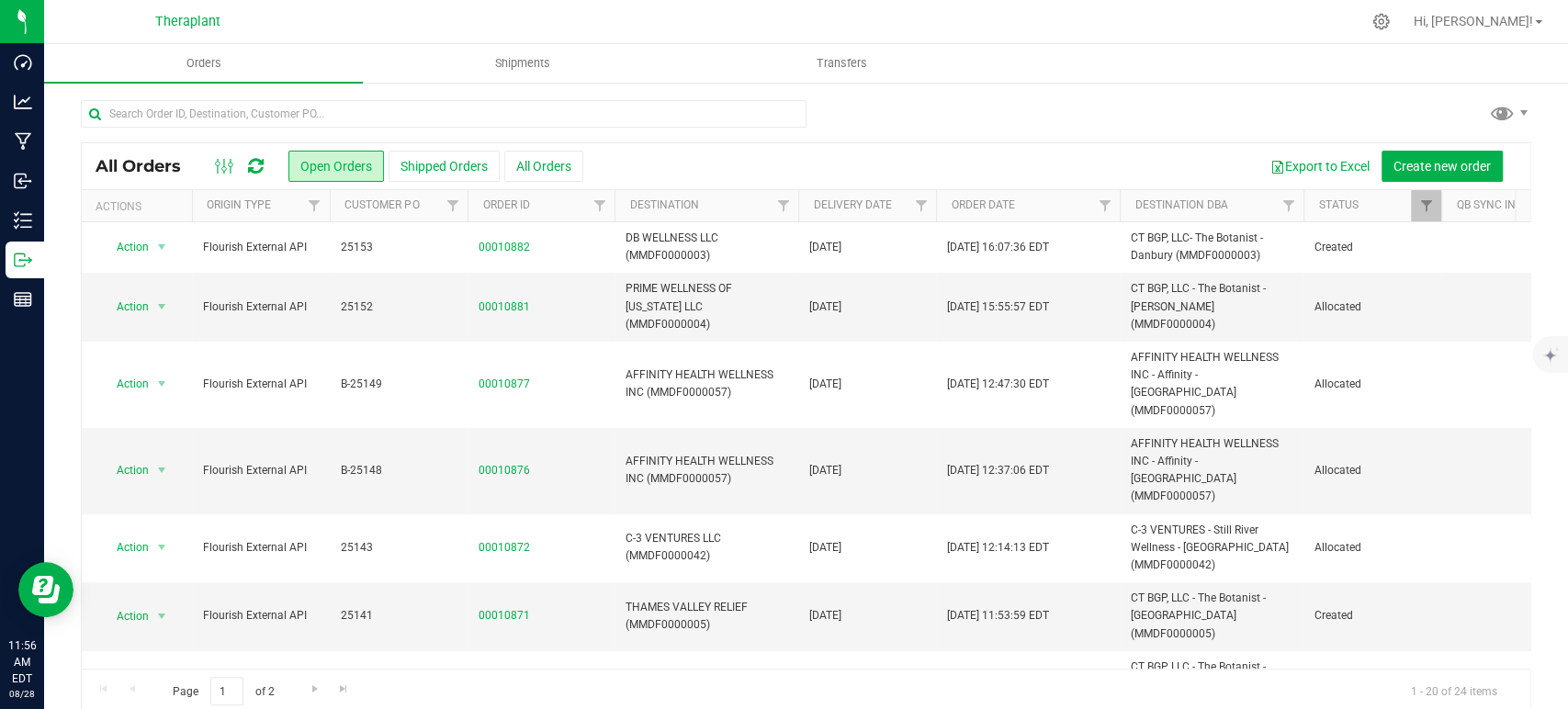
click at [258, 164] on icon at bounding box center [255, 166] width 16 height 18
click at [257, 158] on icon at bounding box center [255, 166] width 16 height 18
click at [258, 163] on icon at bounding box center [255, 166] width 16 height 18
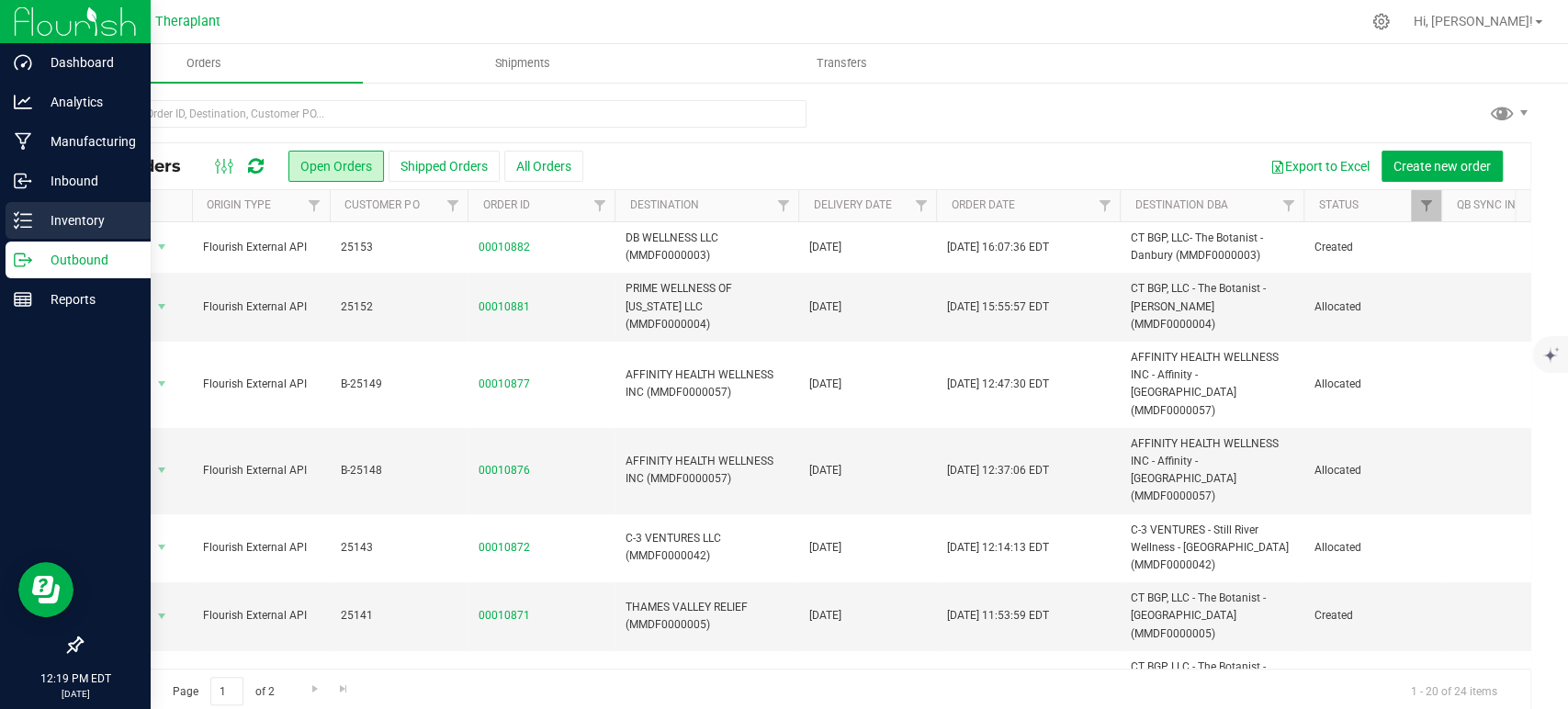
click at [91, 217] on p "Inventory" at bounding box center [87, 220] width 110 height 22
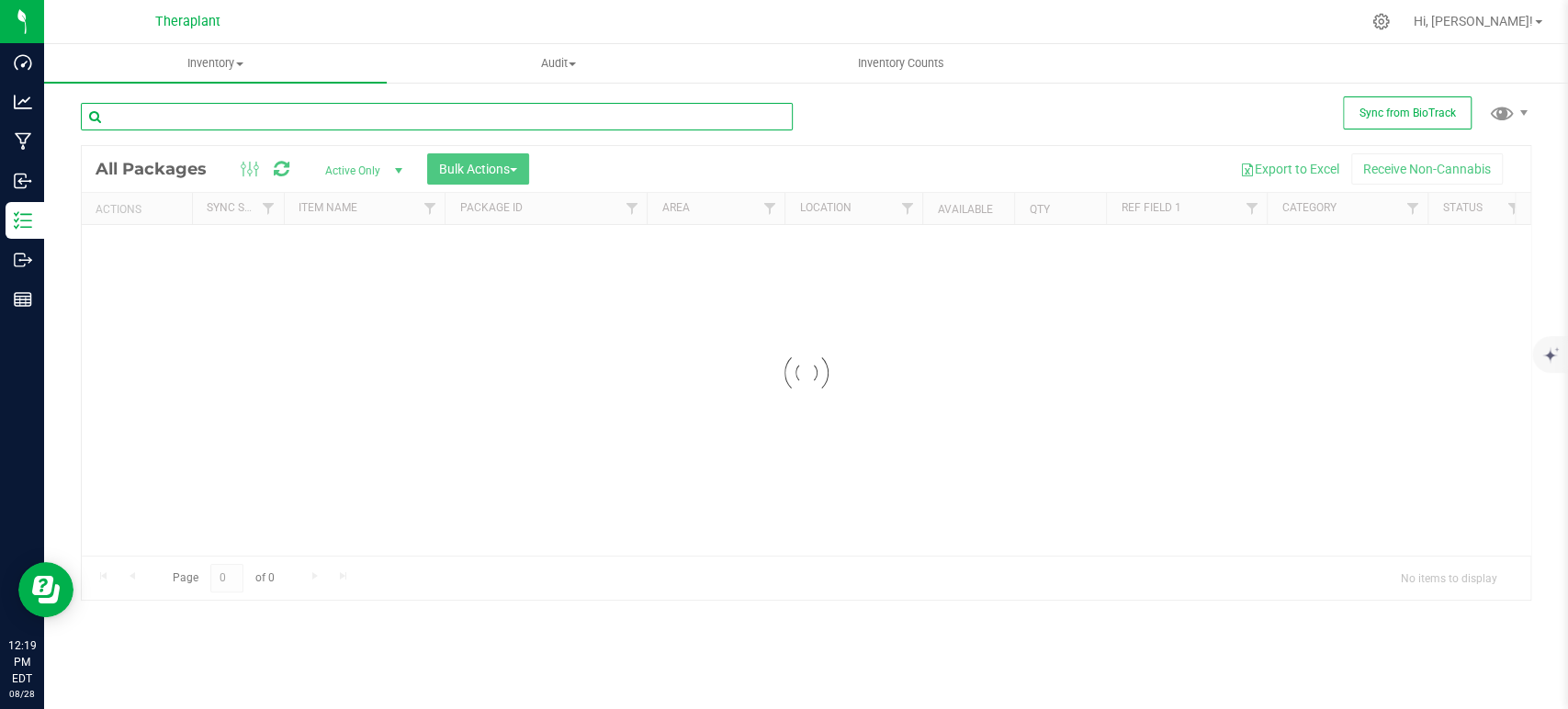
click at [211, 118] on input "text" at bounding box center [436, 117] width 712 height 28
type input "4980"
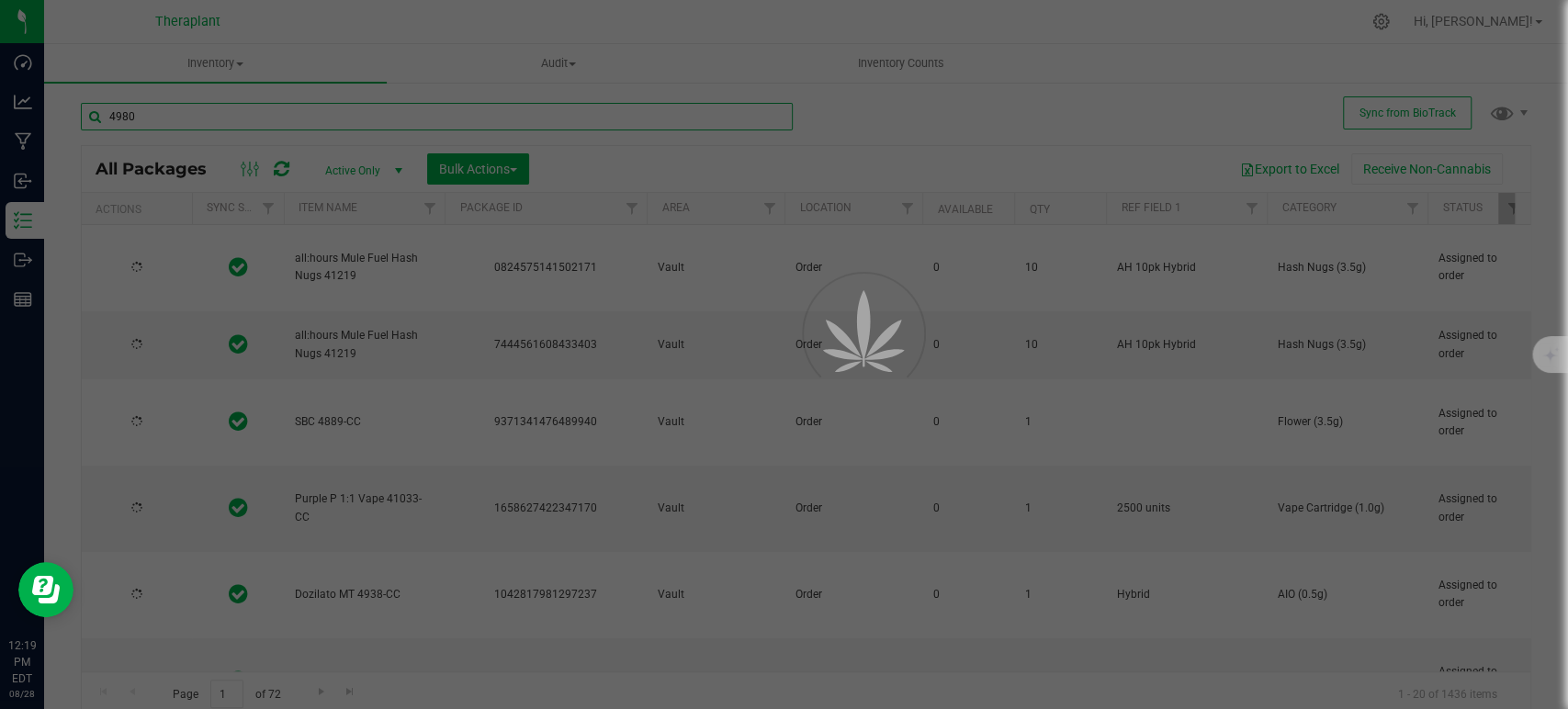
type input "[DATE]"
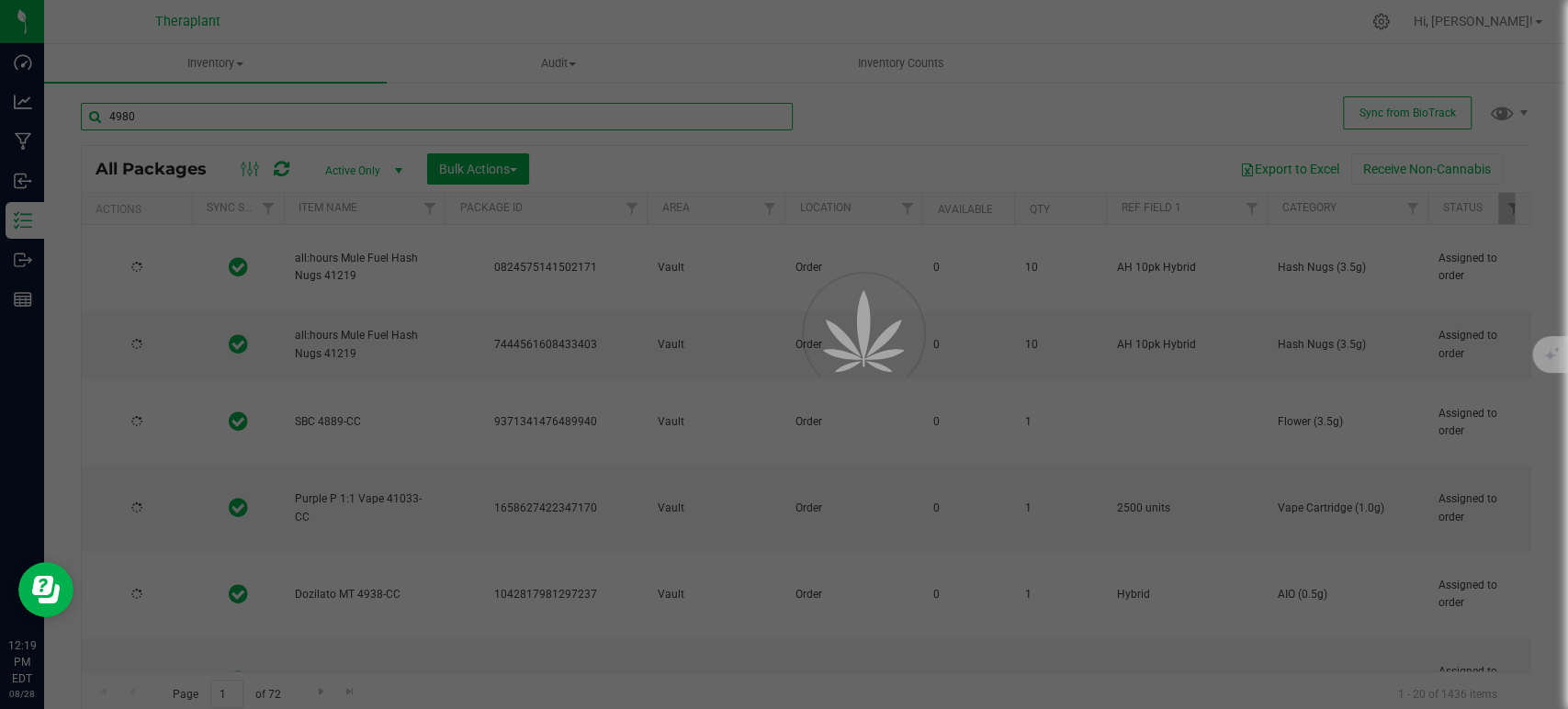
type input "[DATE]"
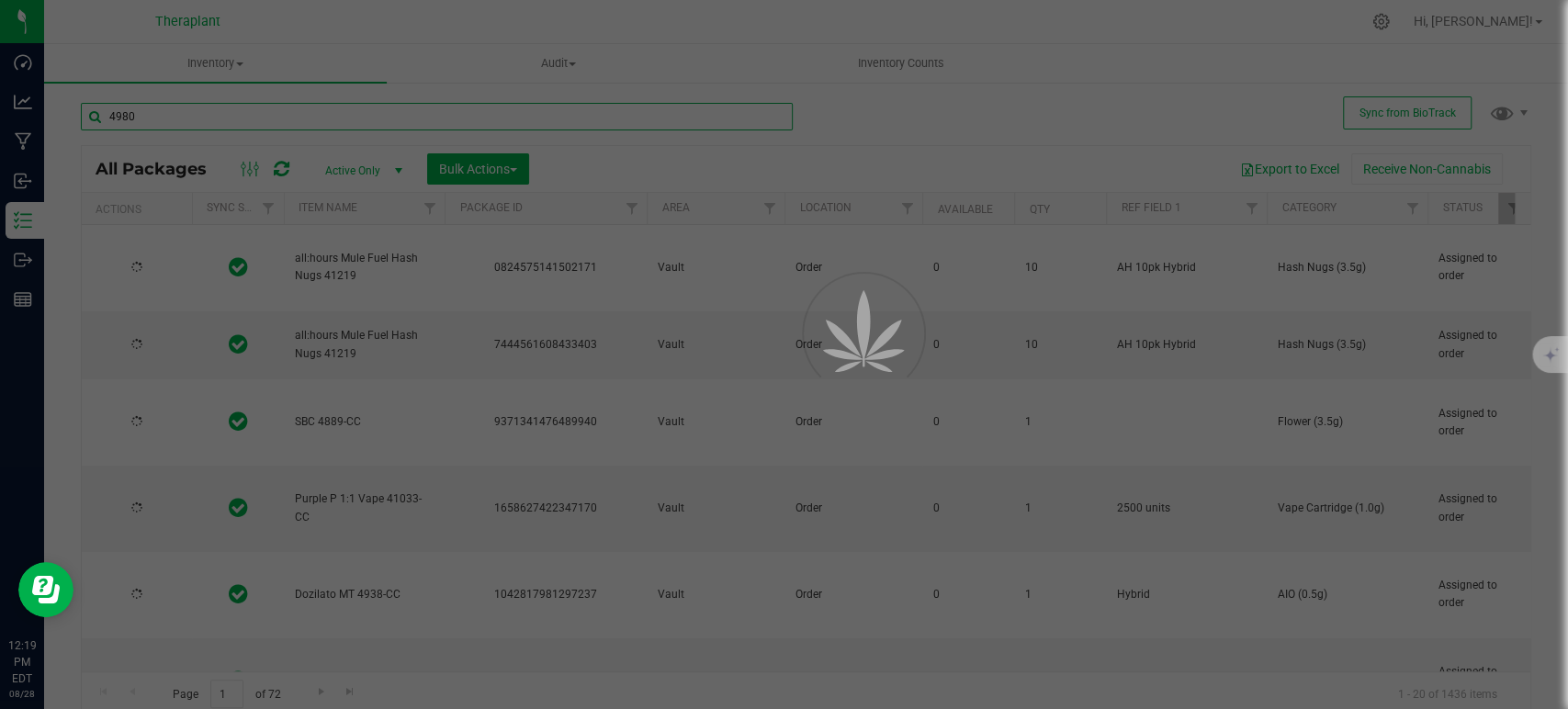
type input "[DATE]"
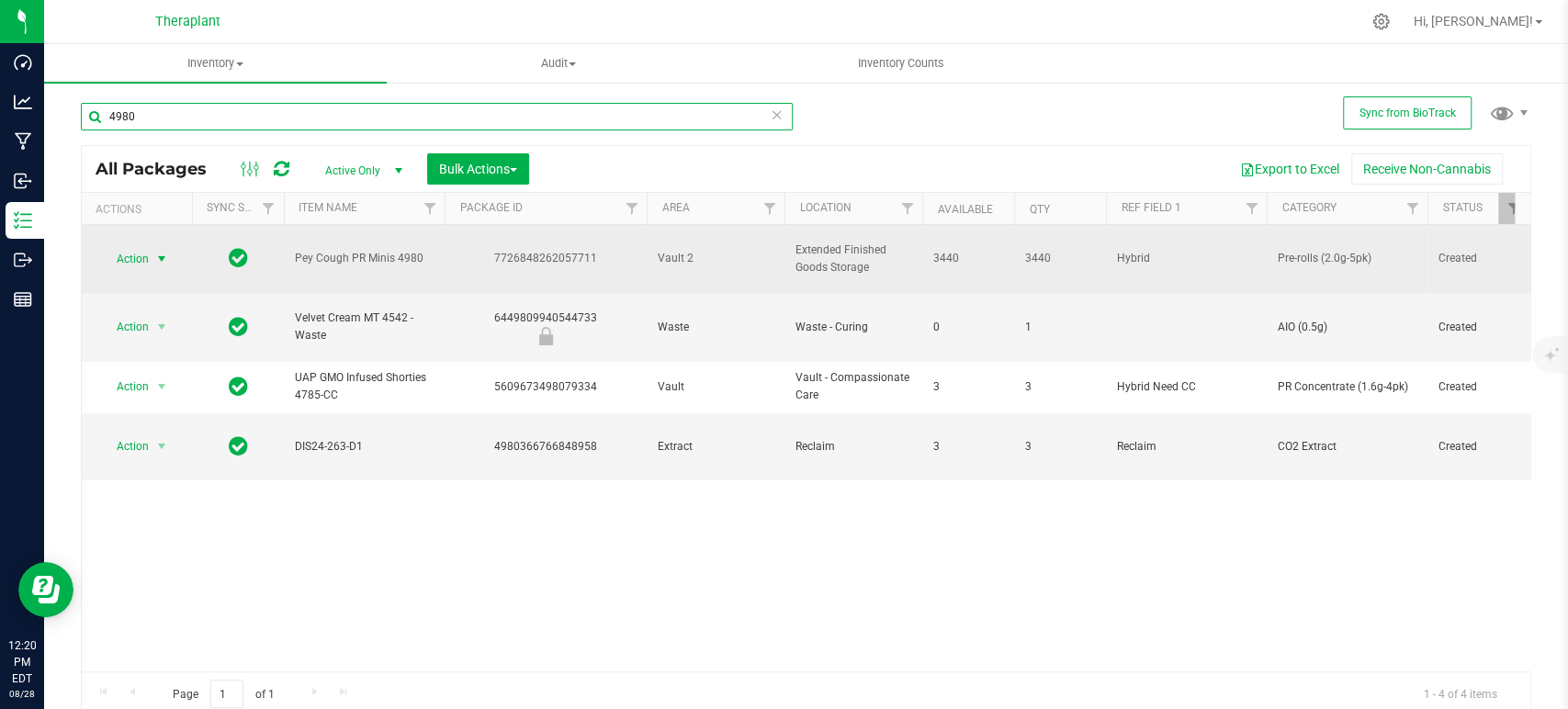
type input "4980"
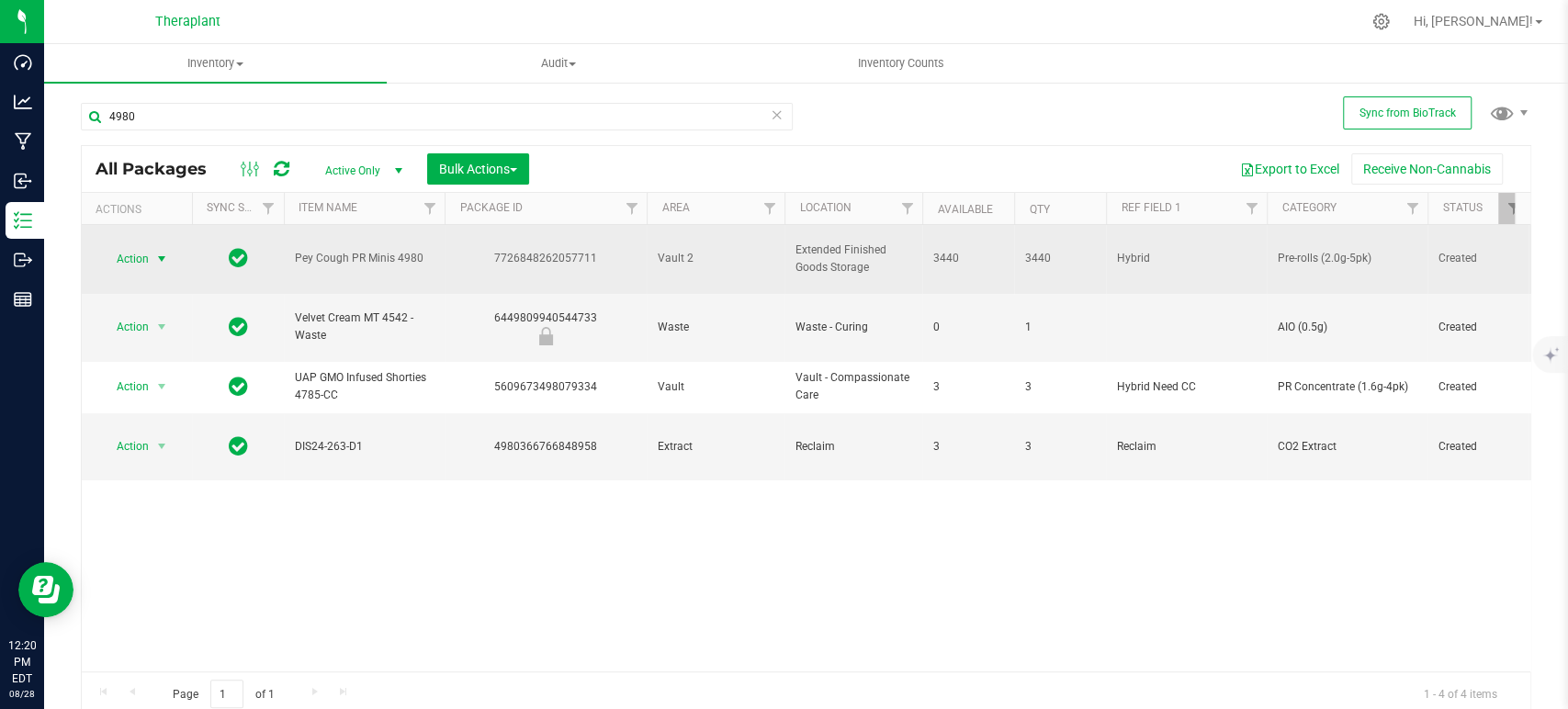
click at [145, 246] on span "Action" at bounding box center [125, 259] width 50 height 26
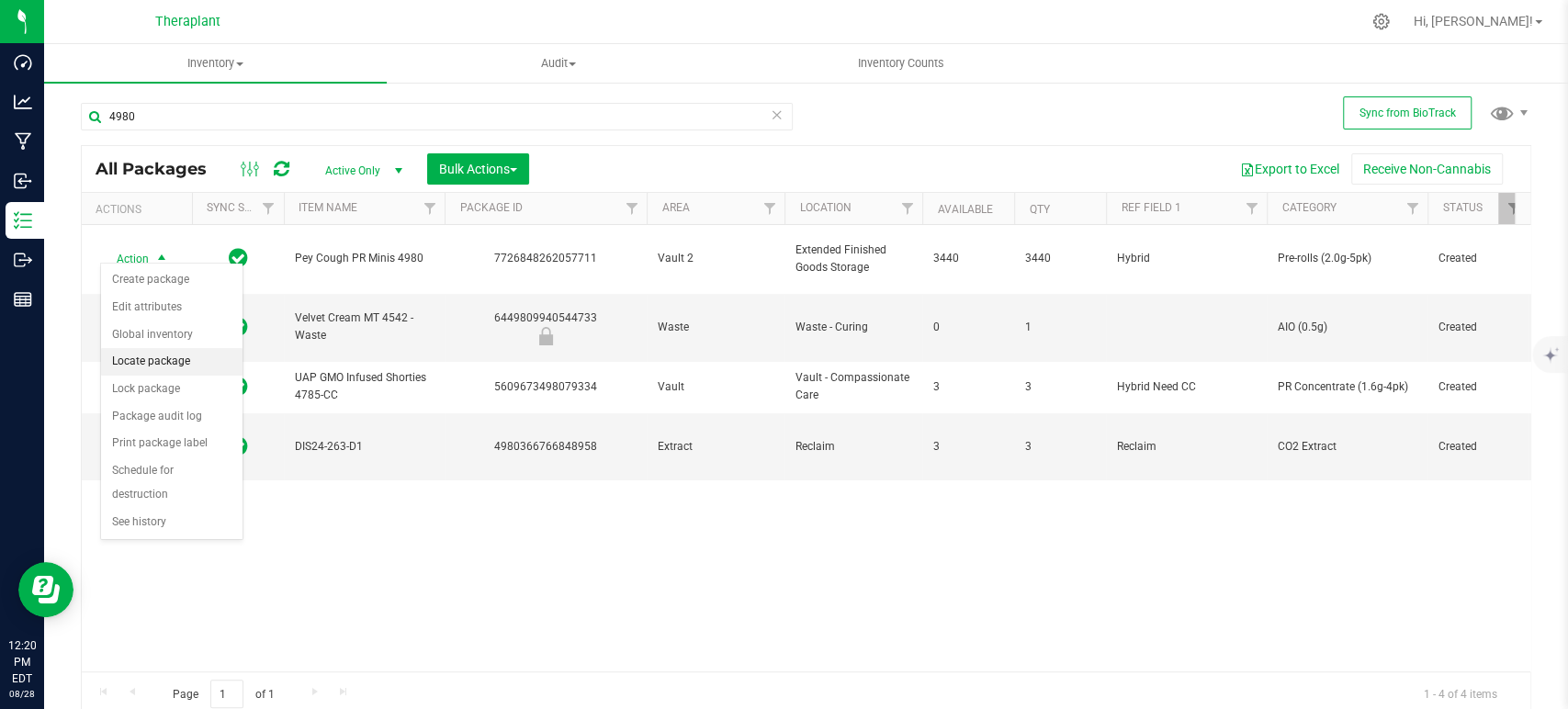
click at [162, 363] on li "Locate package" at bounding box center [172, 362] width 141 height 28
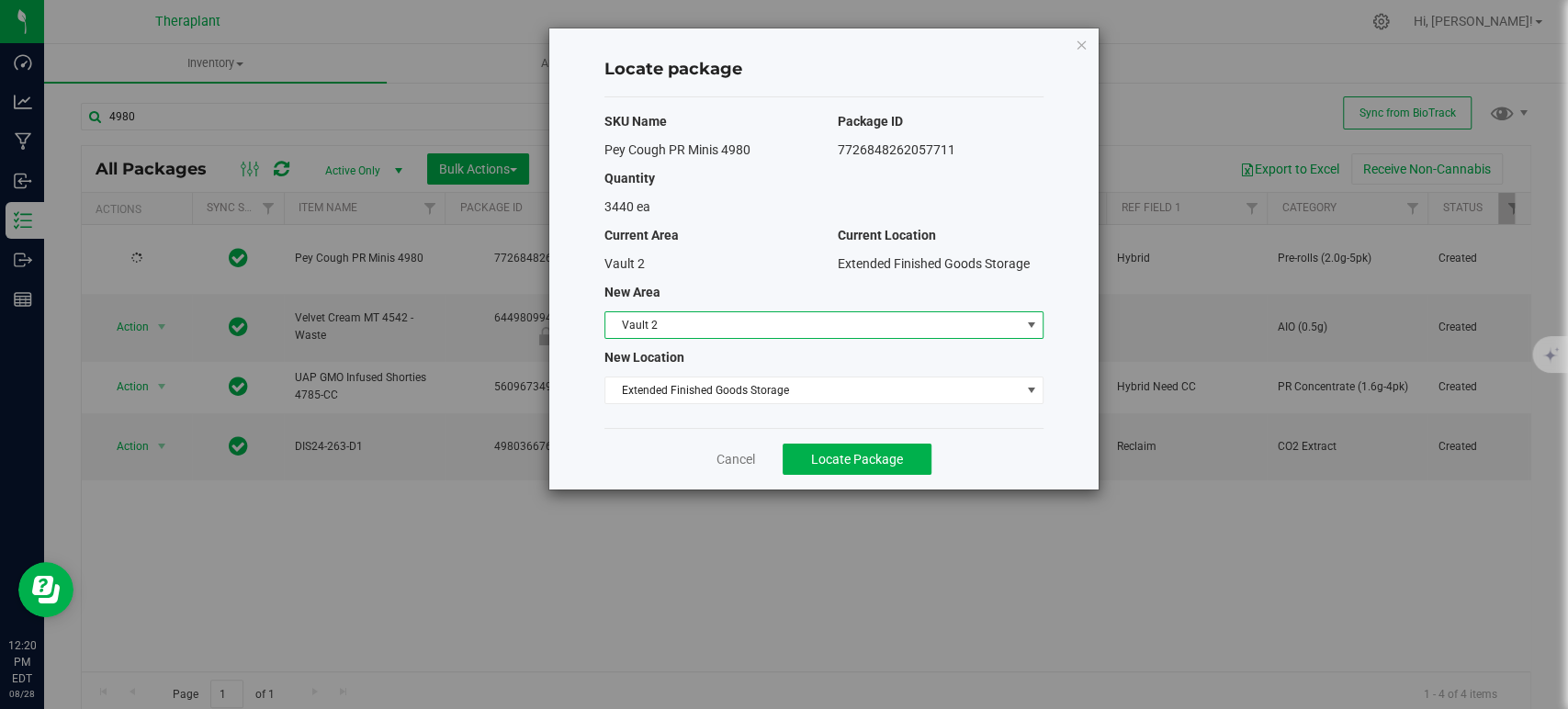
click at [688, 321] on span "Vault 2" at bounding box center [812, 325] width 414 height 26
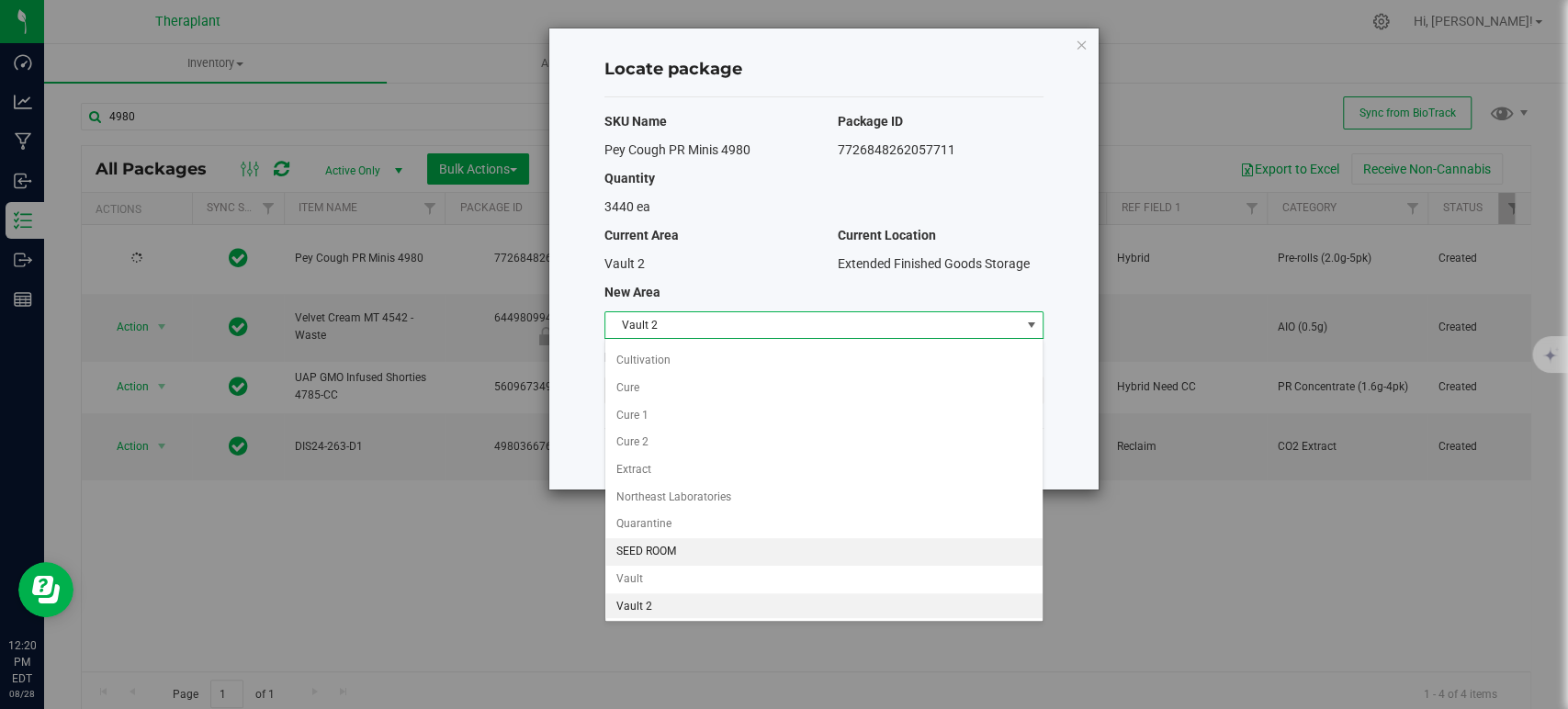
scroll to position [157, 0]
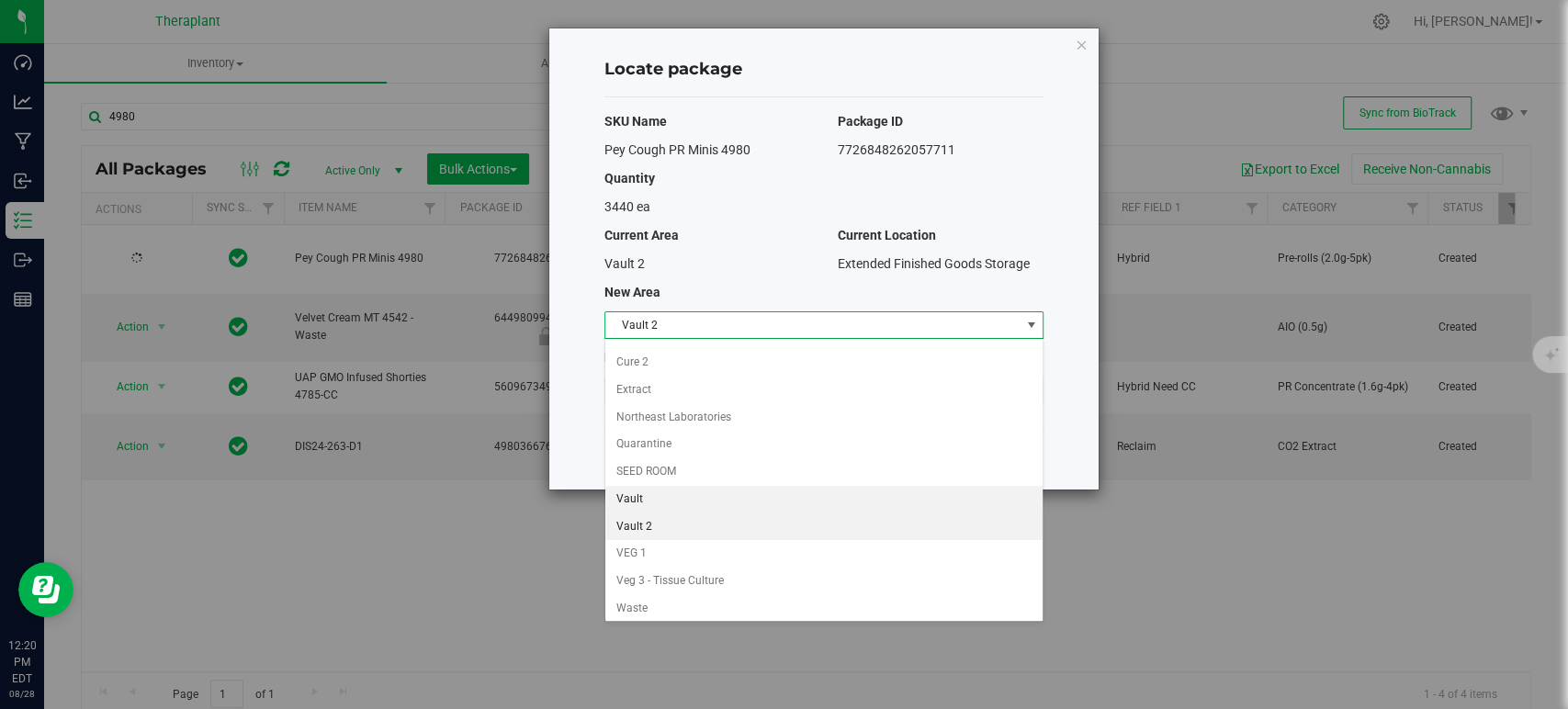
click at [679, 508] on li "Vault" at bounding box center [824, 500] width 437 height 28
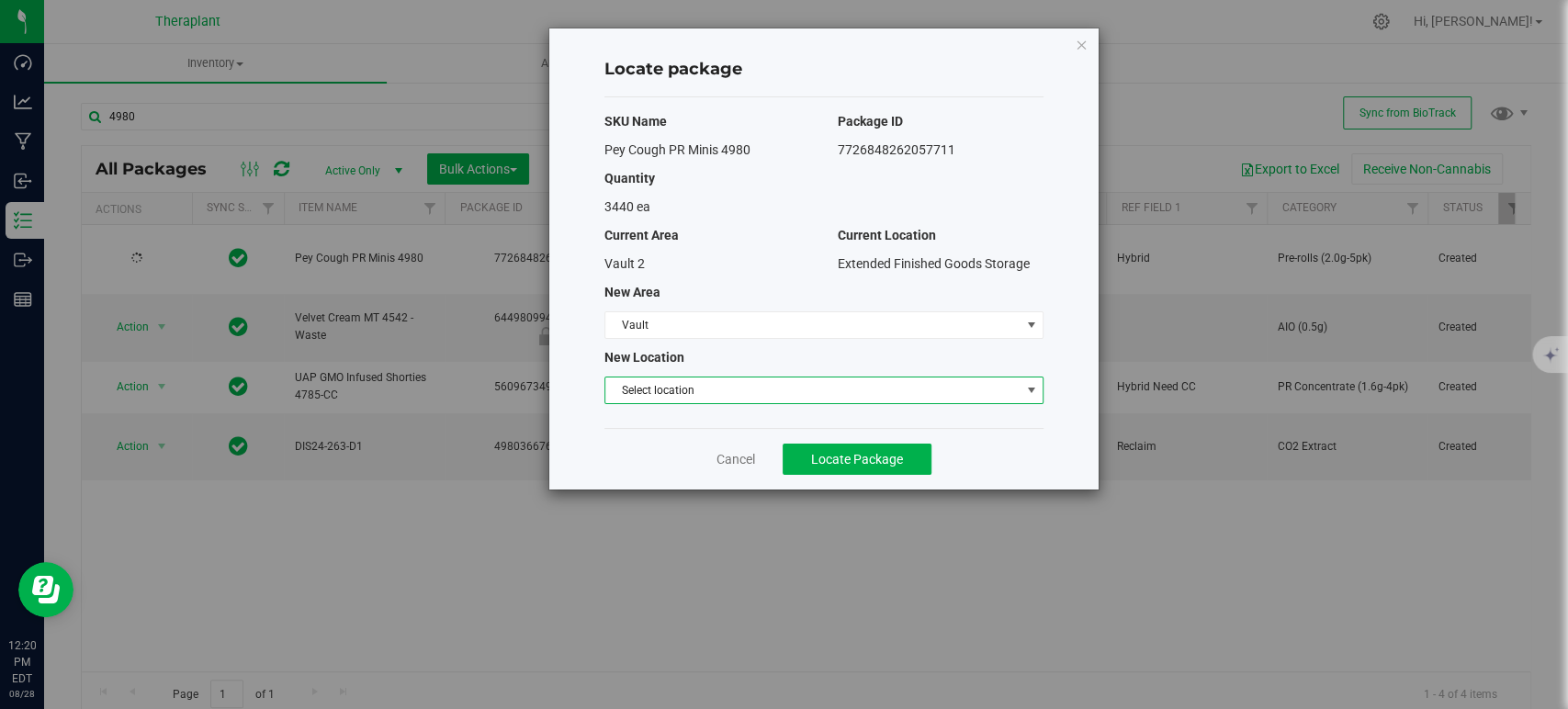
click at [659, 387] on span "Select location" at bounding box center [812, 390] width 414 height 26
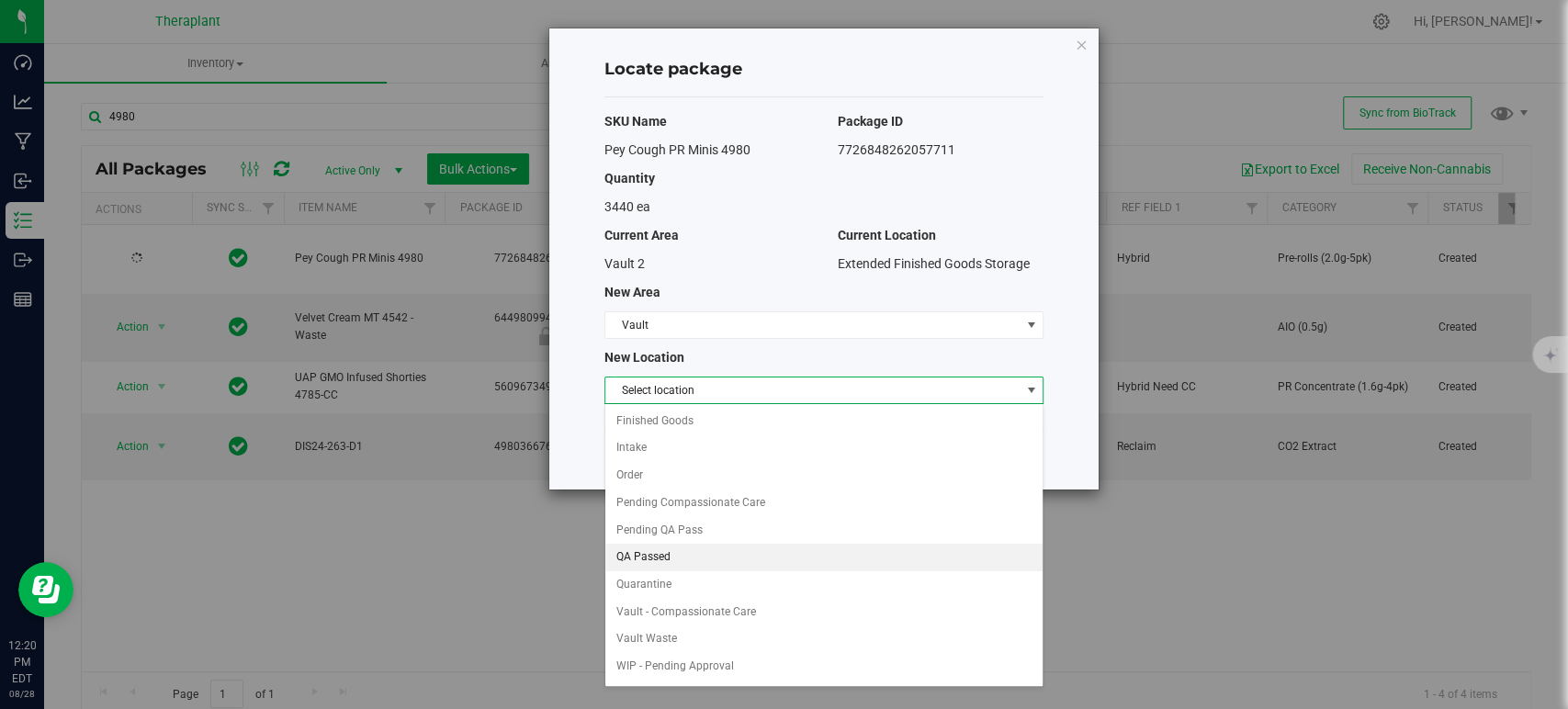
click at [671, 551] on li "QA Passed" at bounding box center [824, 557] width 437 height 28
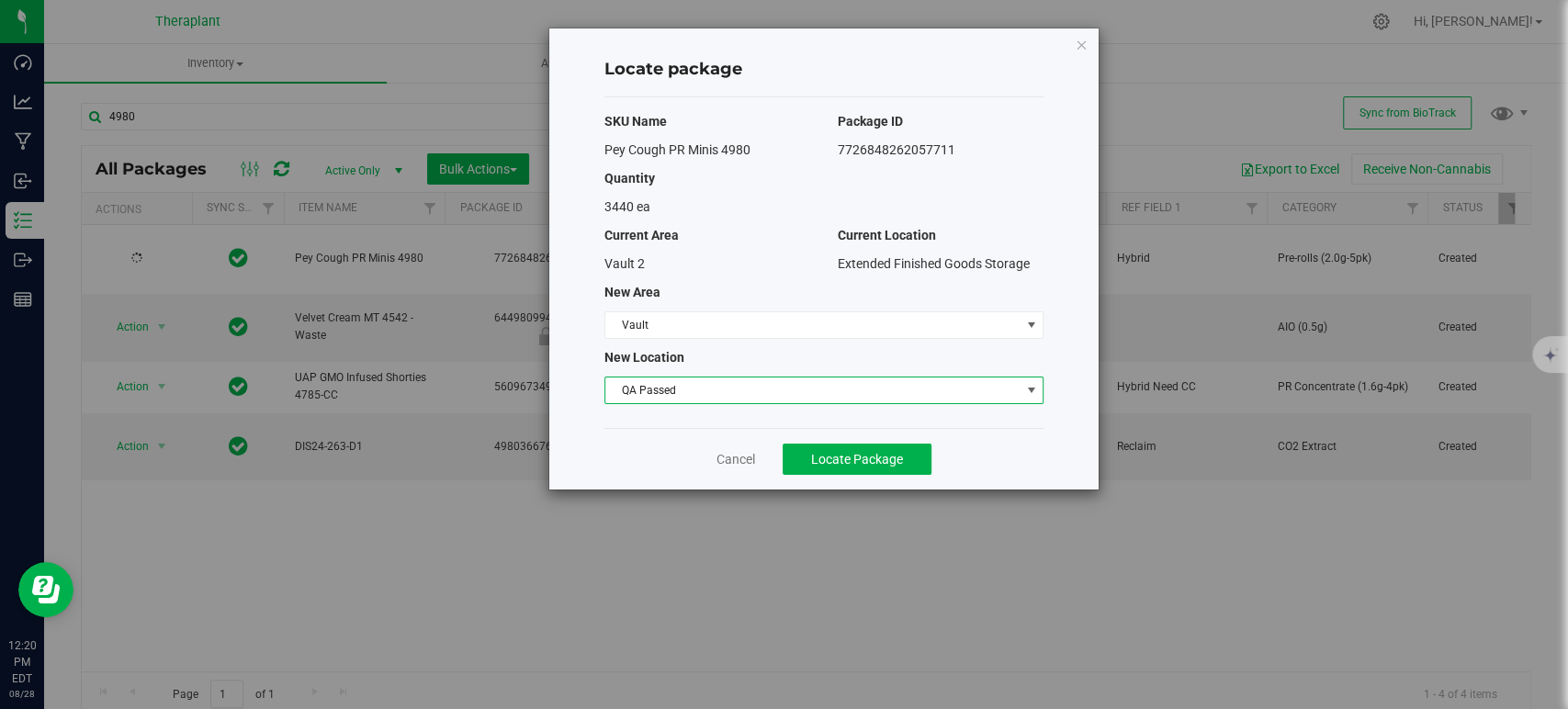
click at [768, 395] on span "QA Passed" at bounding box center [812, 390] width 414 height 26
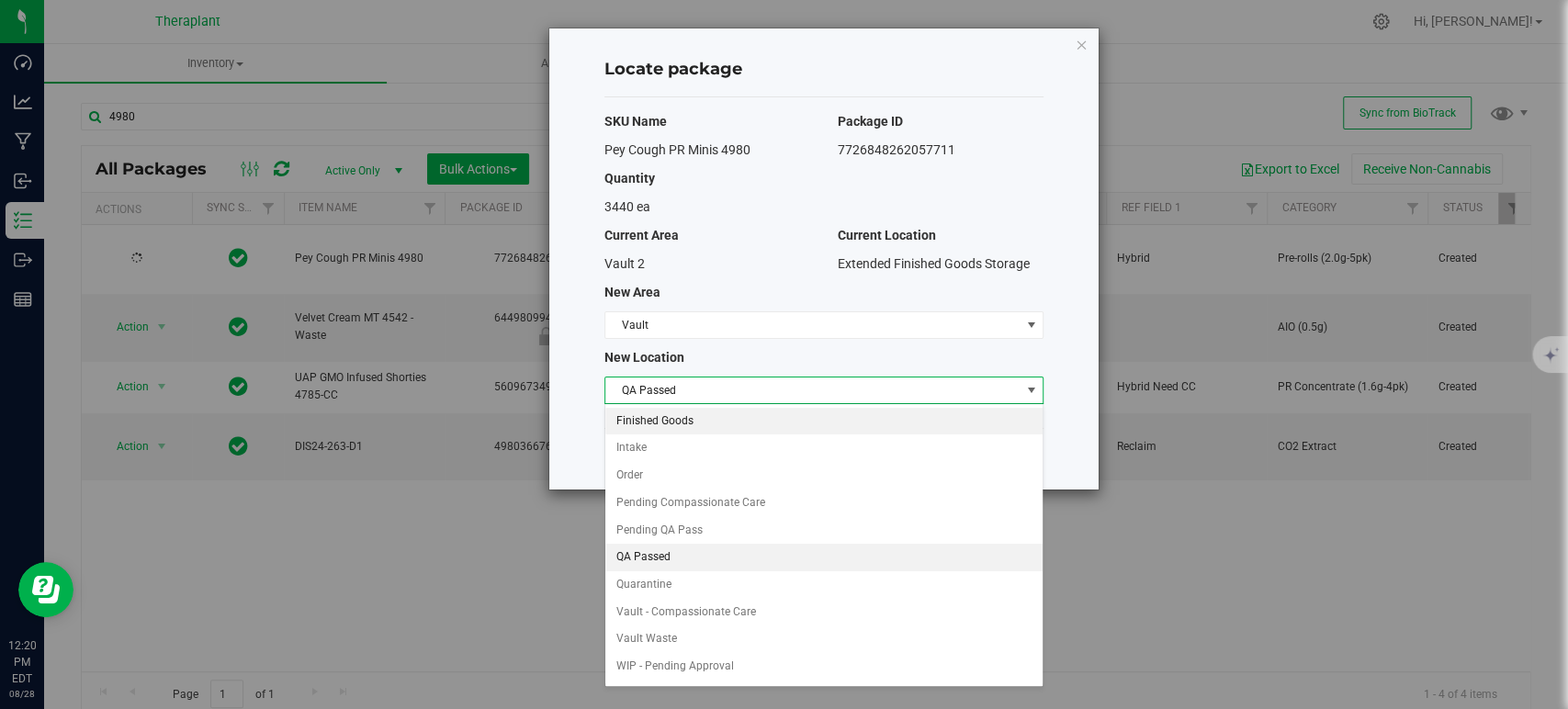
click at [682, 422] on li "Finished Goods" at bounding box center [824, 422] width 437 height 28
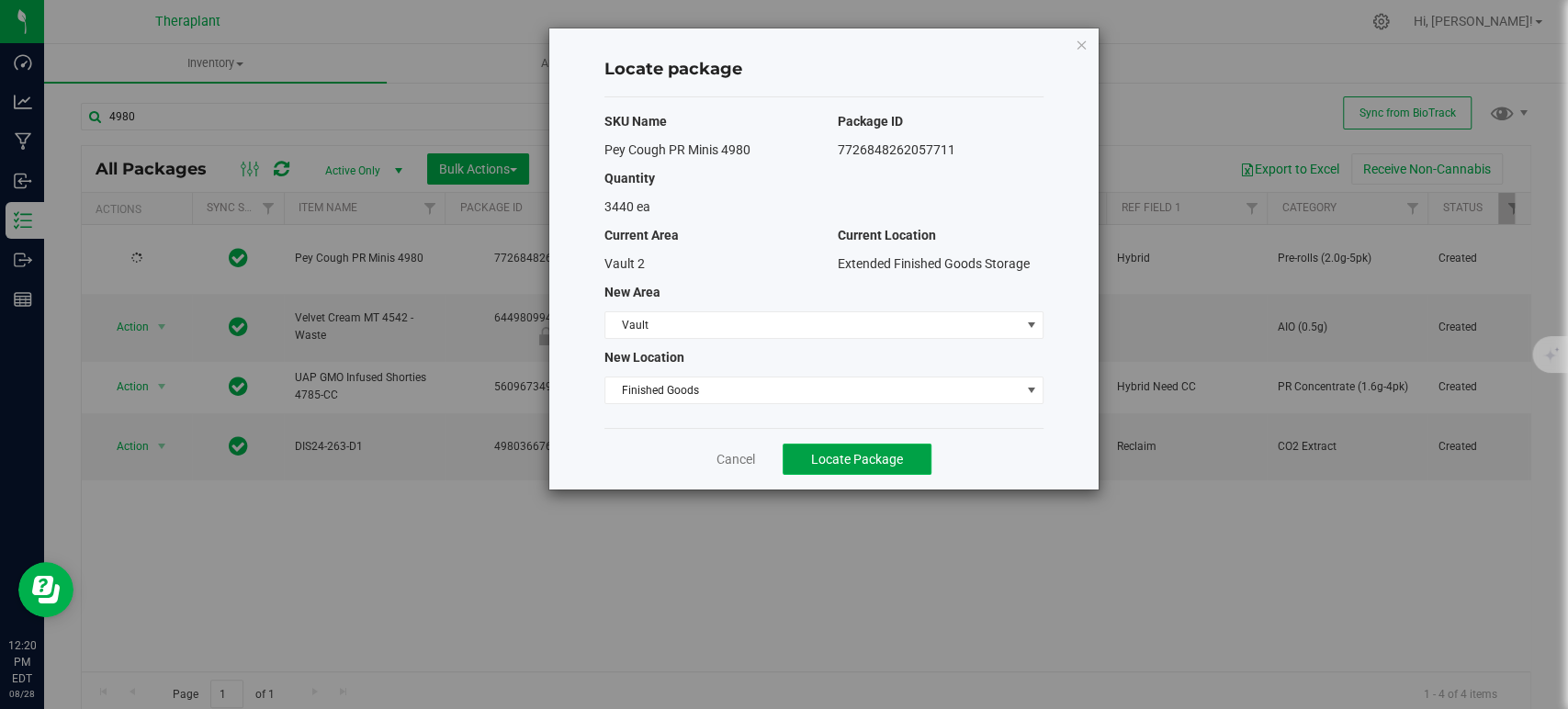
click at [840, 446] on button "Locate Package" at bounding box center [857, 459] width 149 height 31
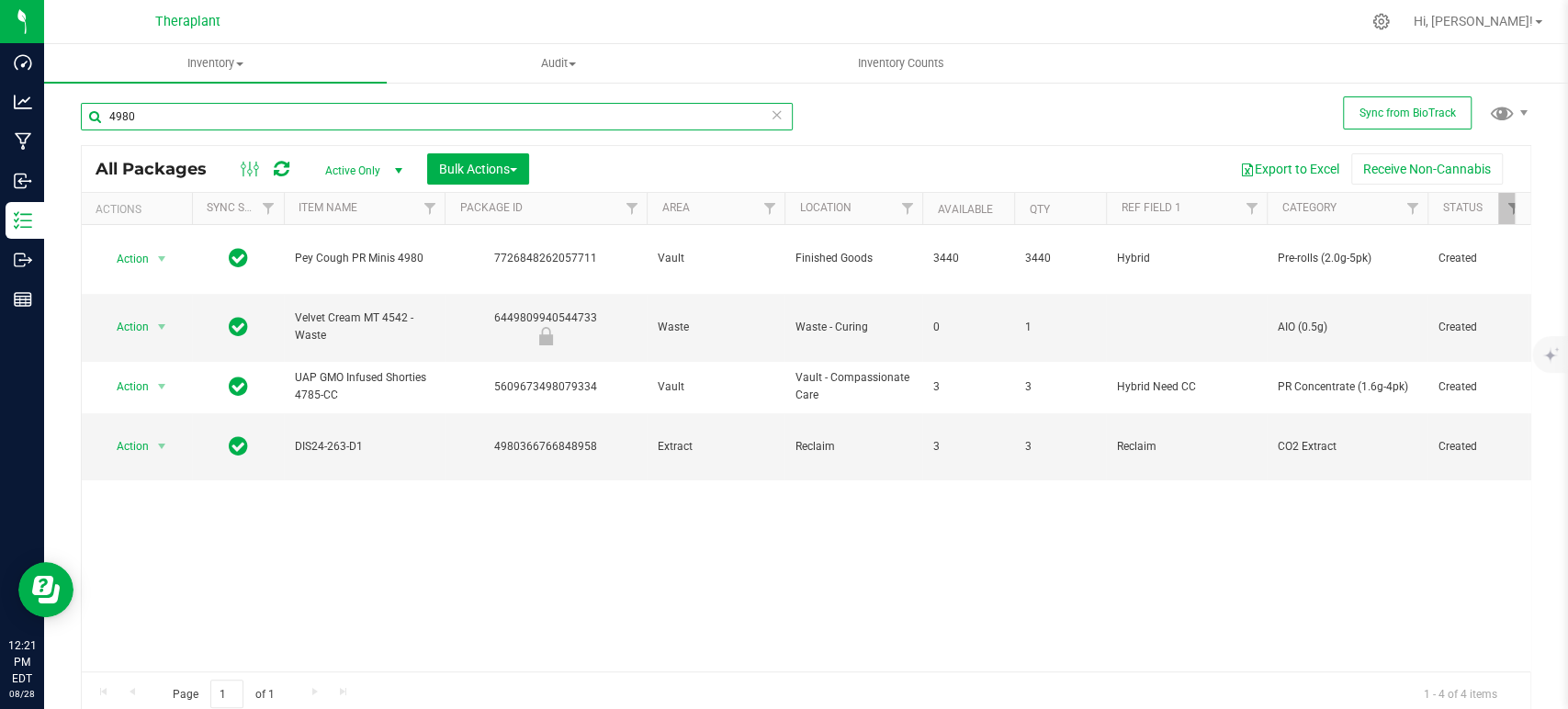
click at [556, 129] on input "4980" at bounding box center [436, 117] width 712 height 28
click at [555, 127] on input "4980" at bounding box center [436, 117] width 712 height 28
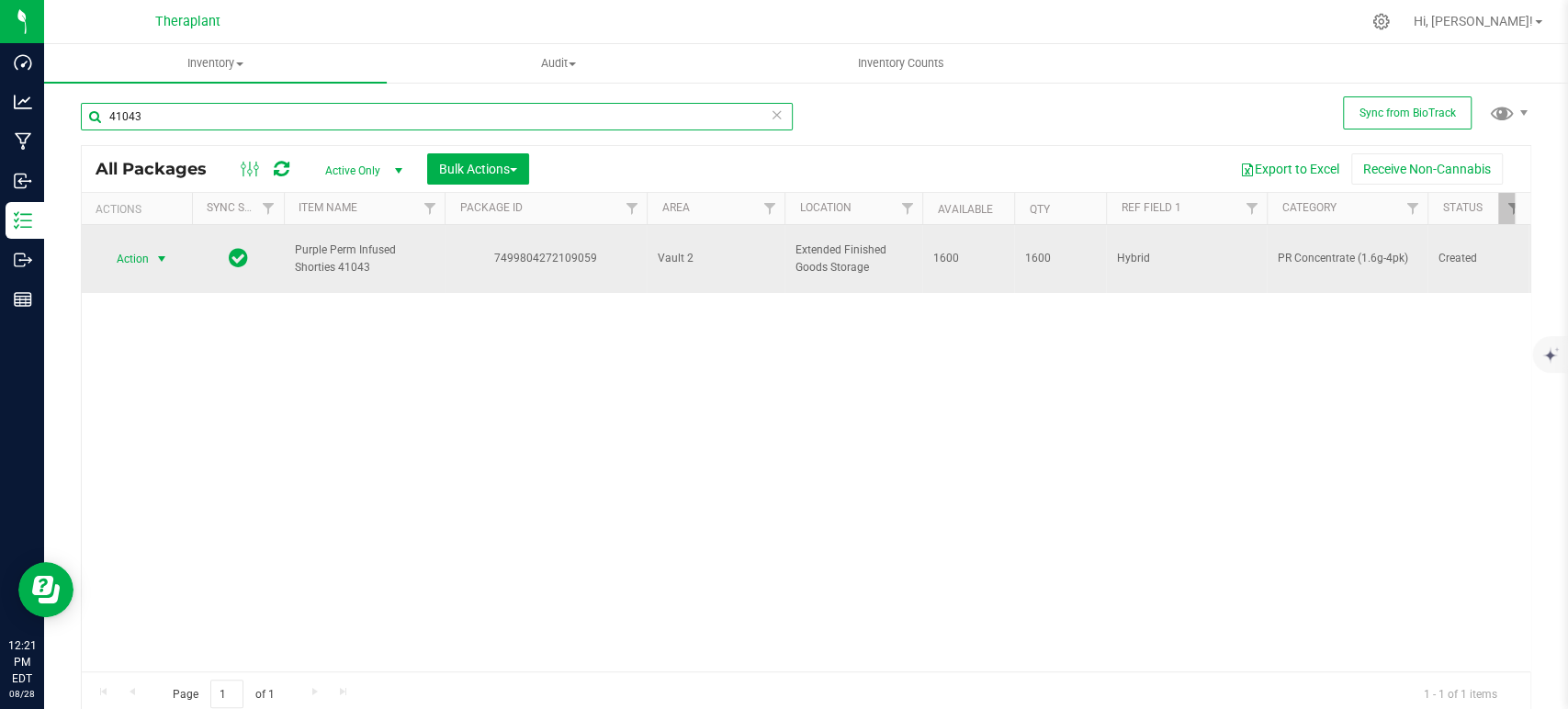
type input "41043"
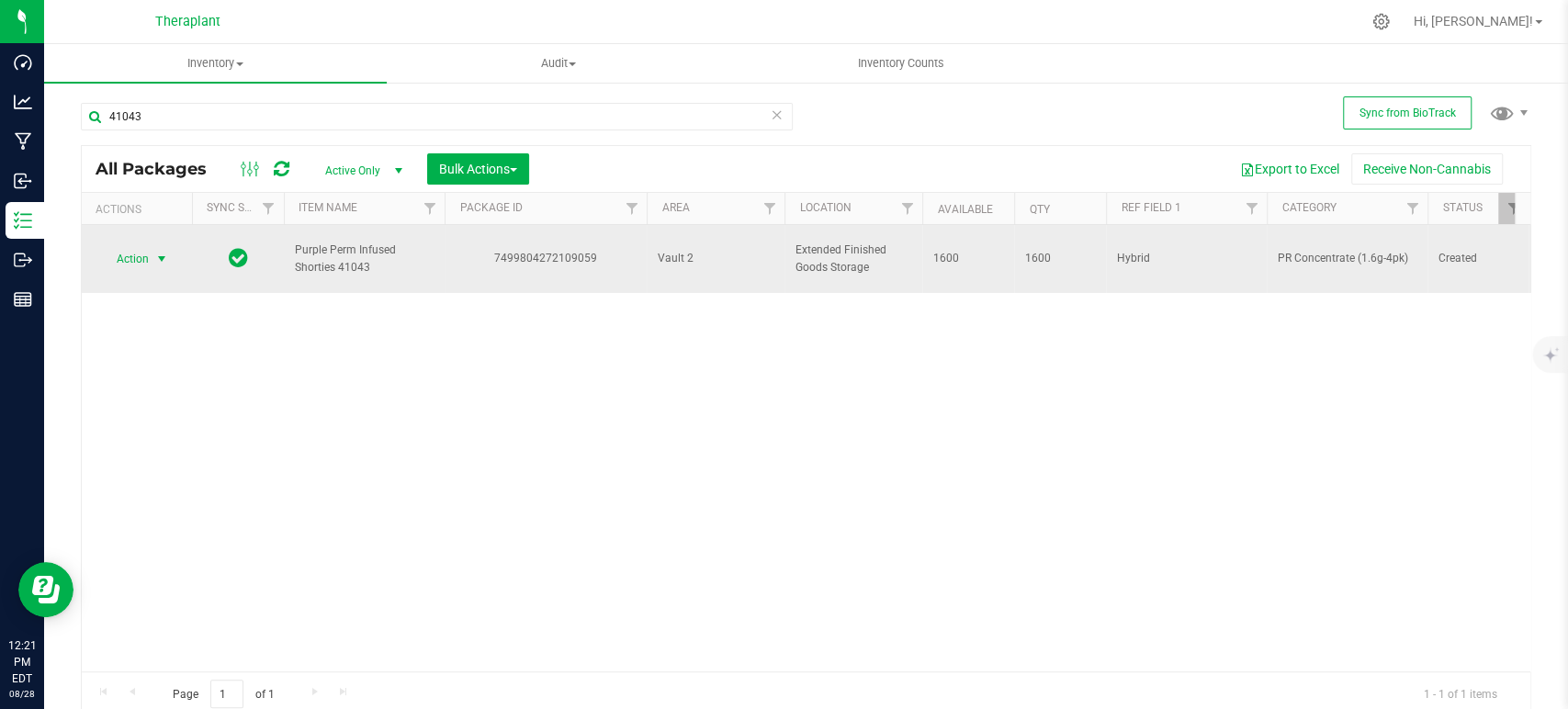
click at [139, 252] on span "Action" at bounding box center [125, 259] width 50 height 26
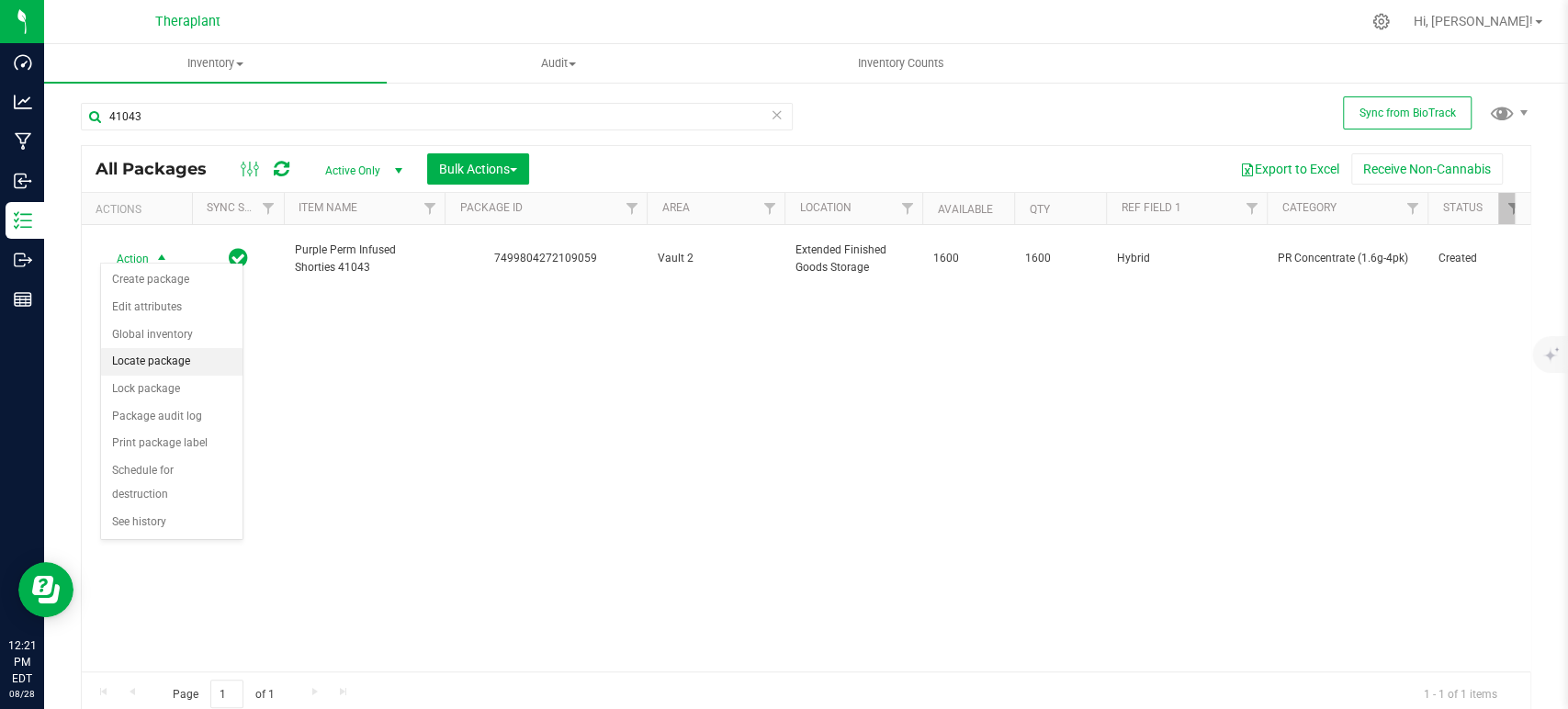
click at [165, 362] on li "Locate package" at bounding box center [172, 362] width 141 height 28
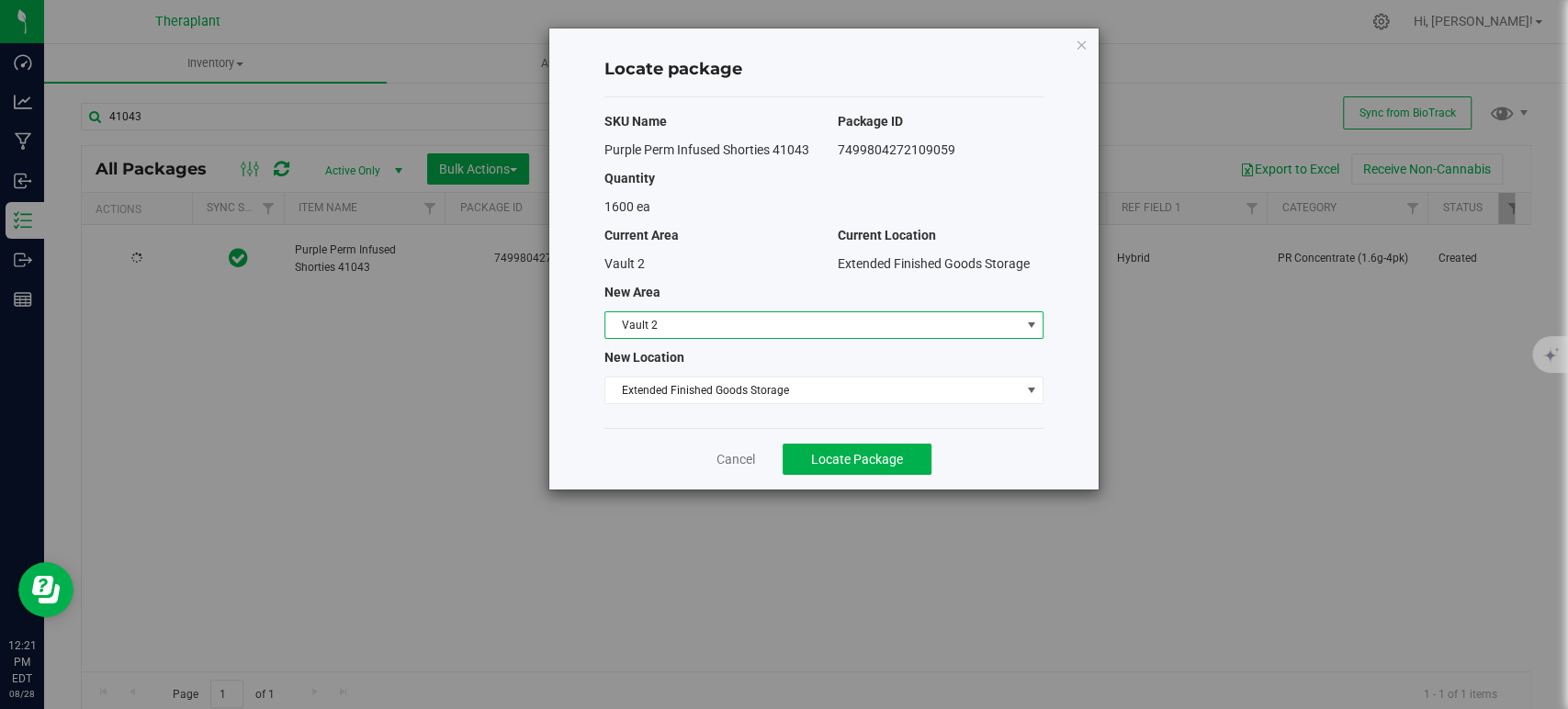
click at [782, 331] on span "Vault 2" at bounding box center [812, 325] width 414 height 26
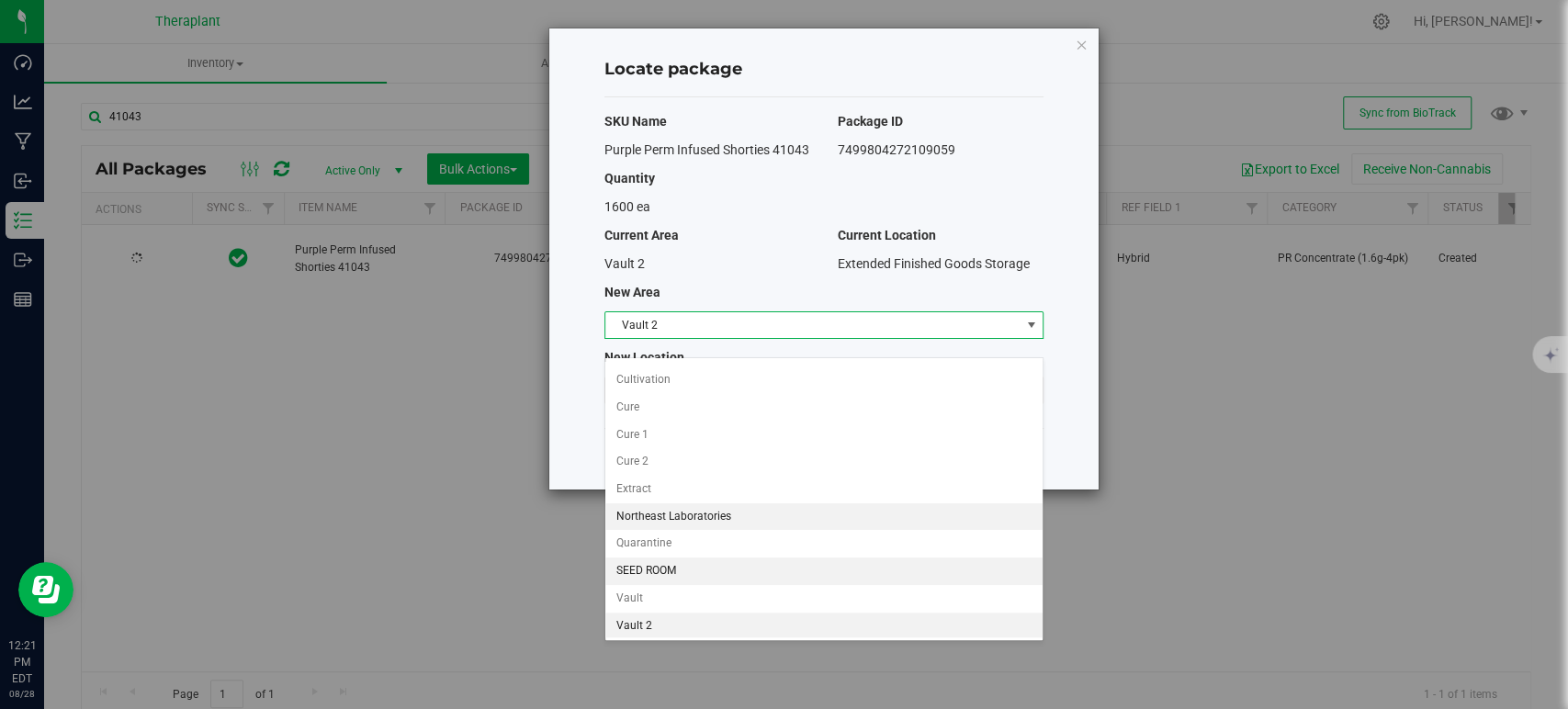
scroll to position [157, 0]
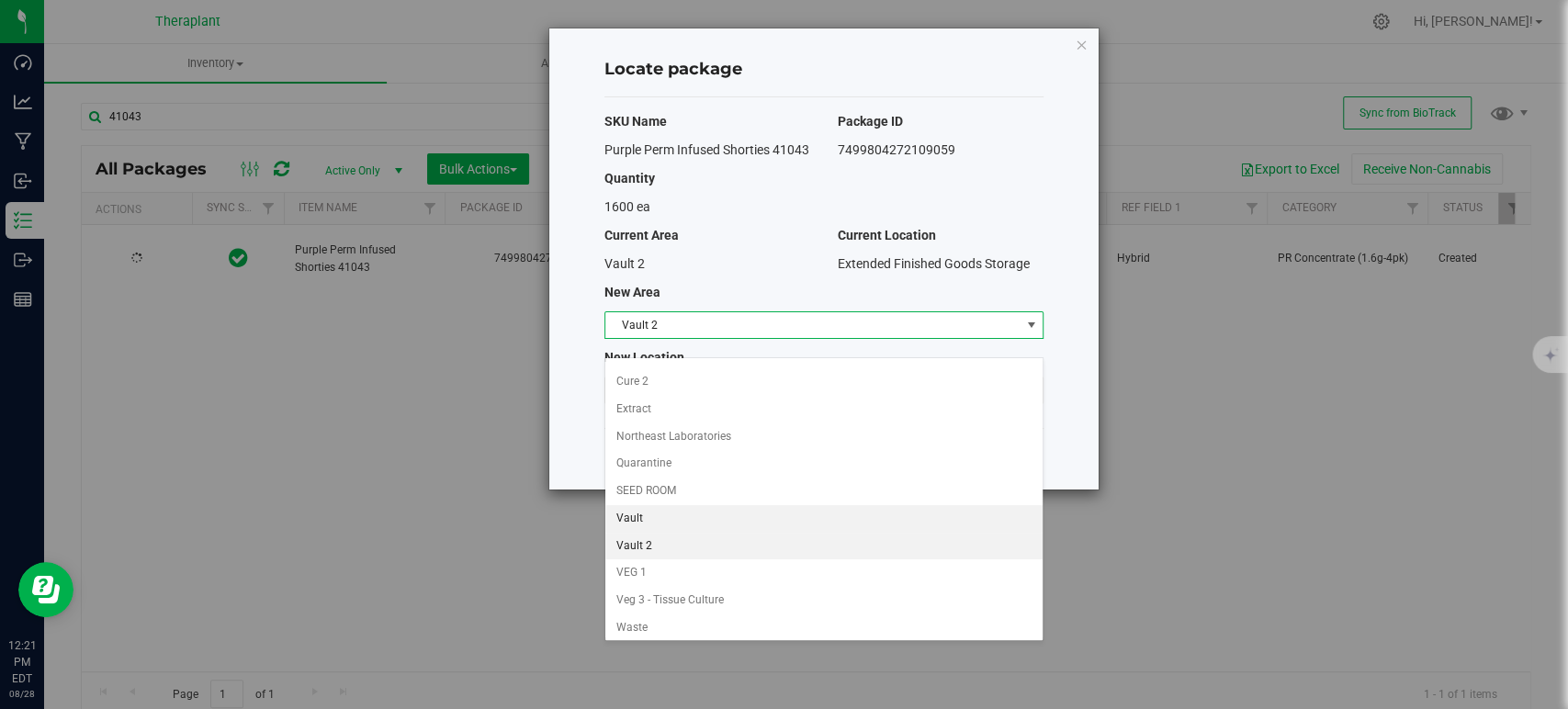
click at [647, 513] on li "Vault" at bounding box center [824, 519] width 437 height 28
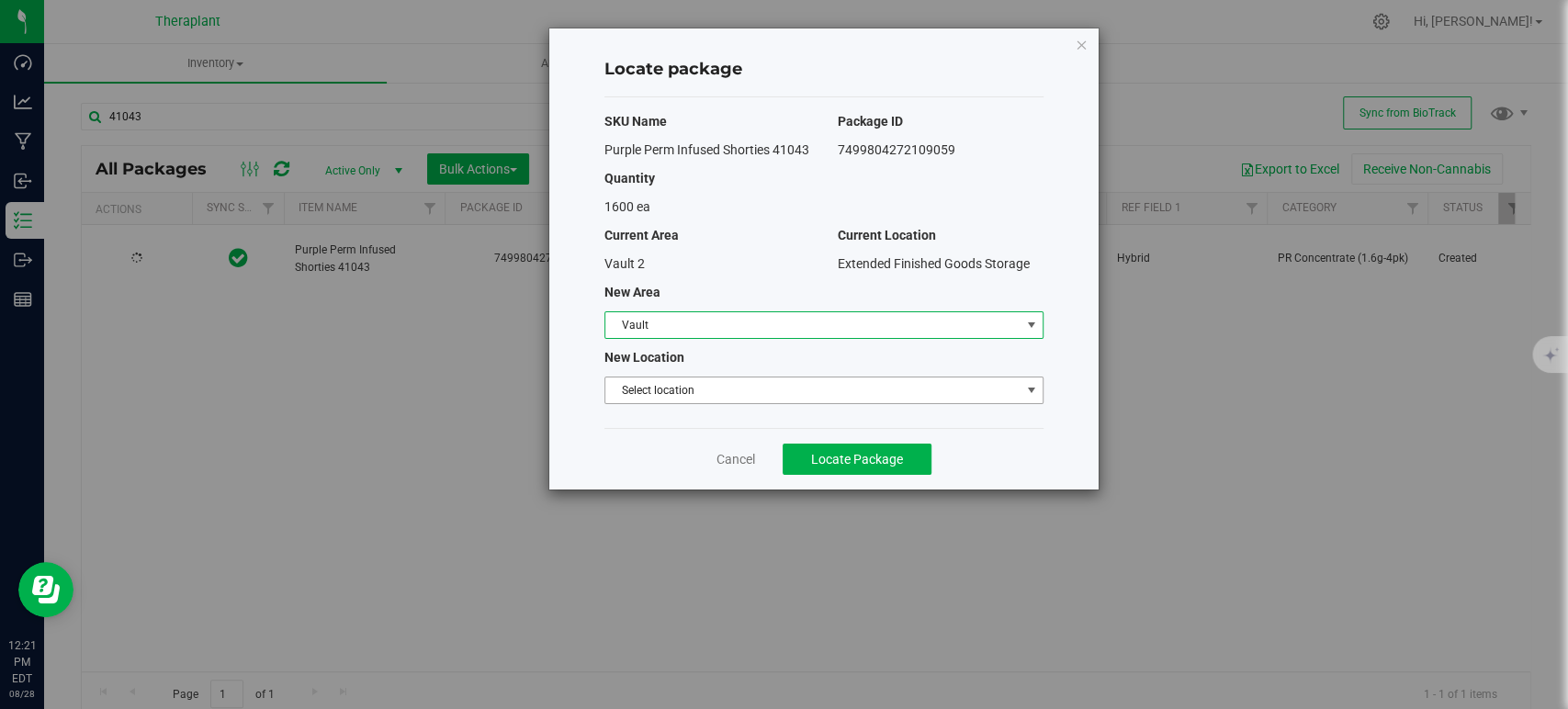
click at [729, 403] on span "Select location" at bounding box center [812, 390] width 414 height 26
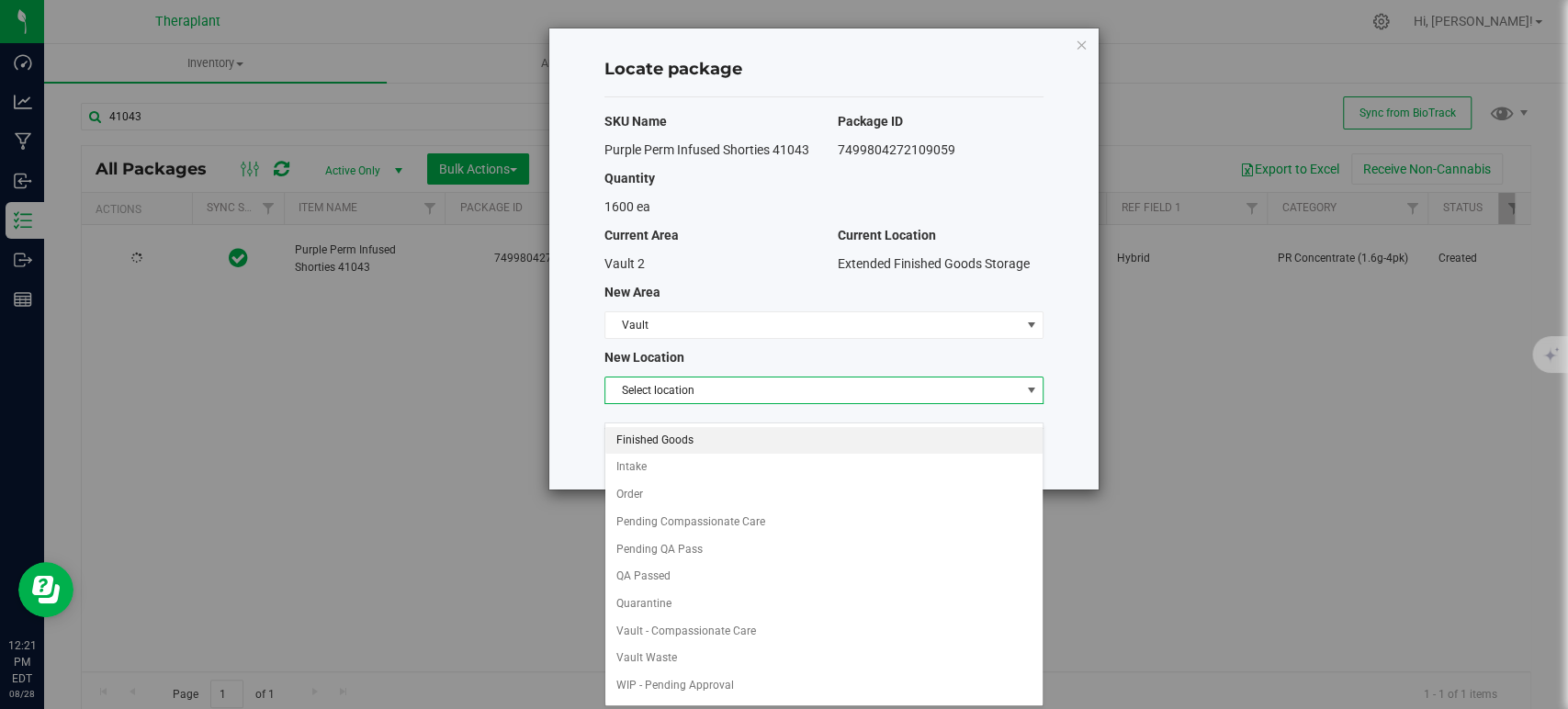
click at [685, 443] on li "Finished Goods" at bounding box center [824, 441] width 437 height 28
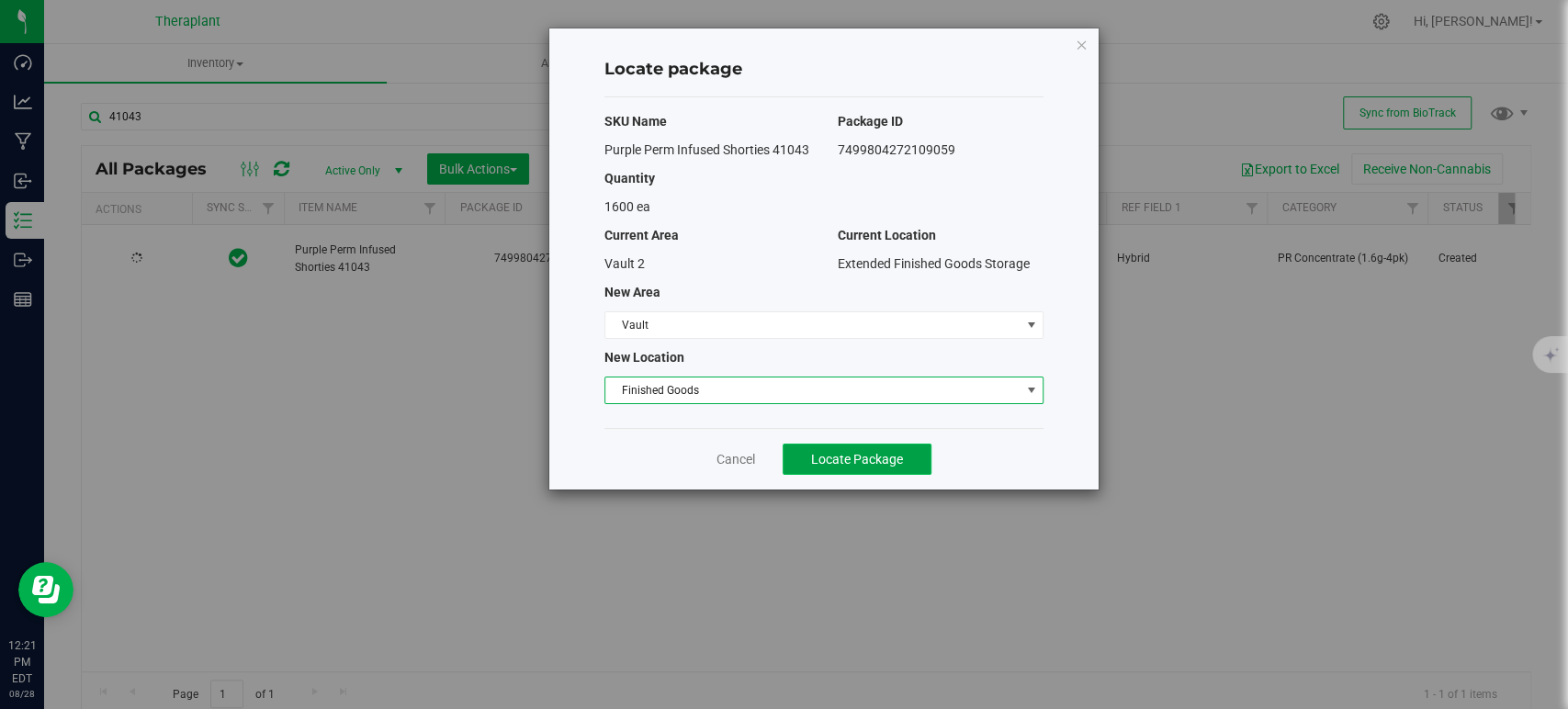
click at [897, 467] on span "Locate Package" at bounding box center [857, 459] width 92 height 15
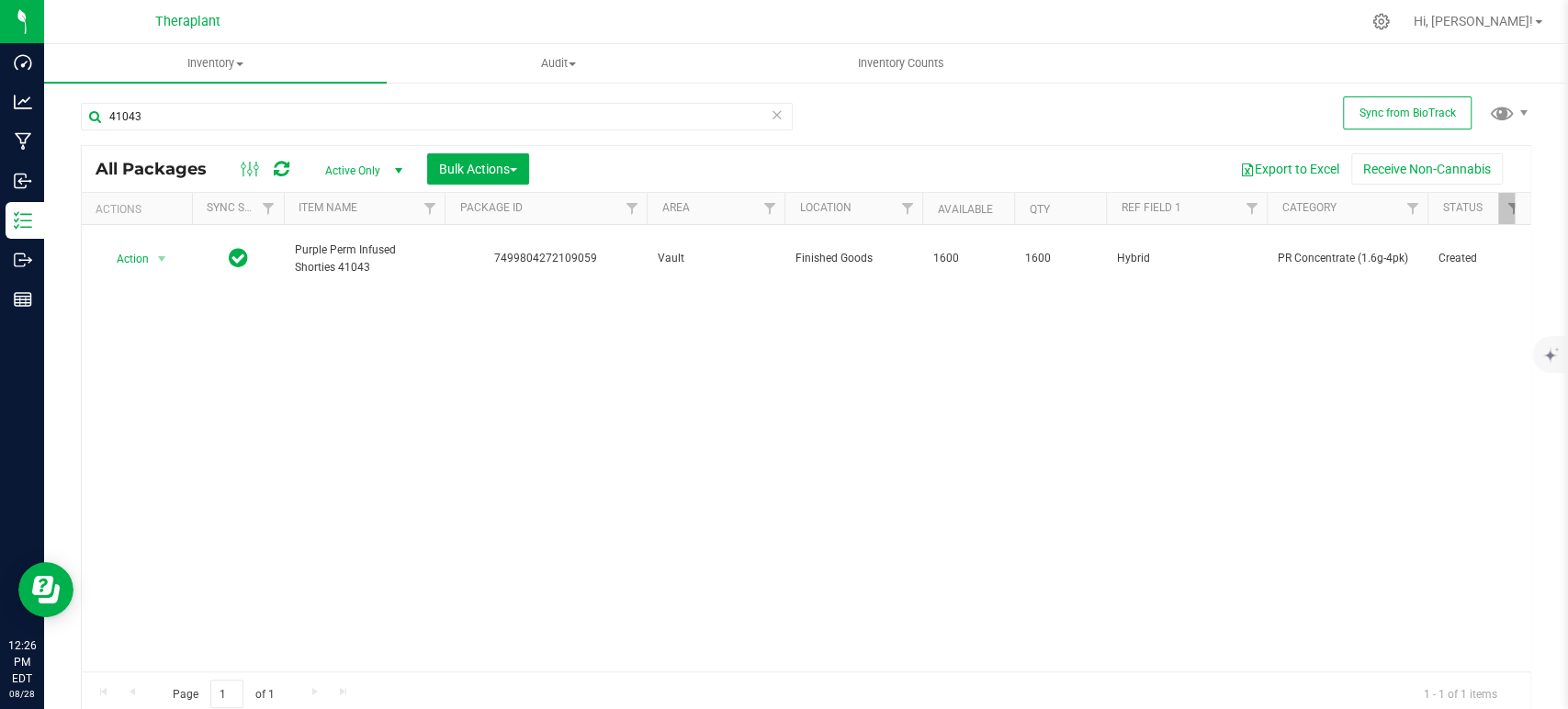
click at [771, 114] on icon at bounding box center [777, 114] width 13 height 22
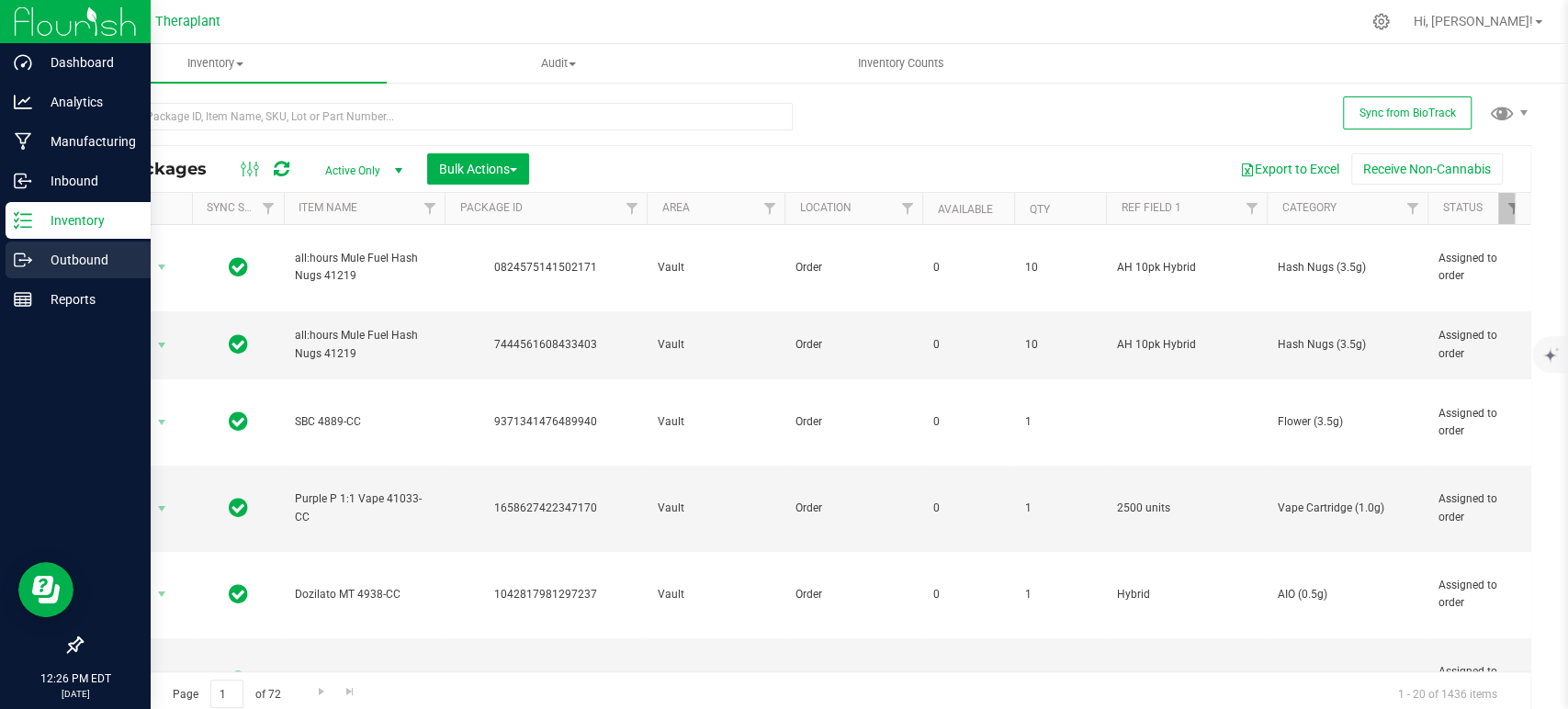
click at [76, 261] on p "Outbound" at bounding box center [87, 260] width 110 height 22
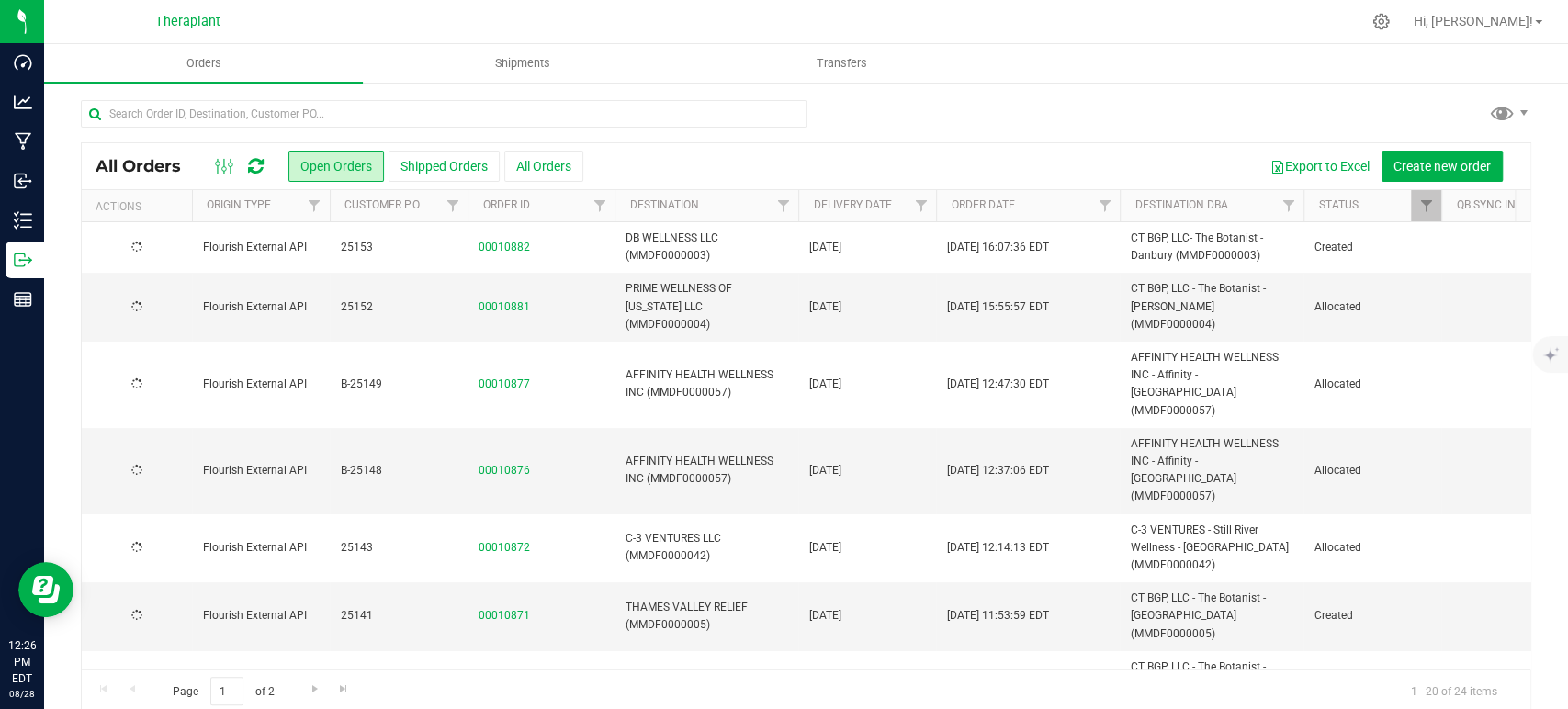
click at [256, 164] on icon at bounding box center [255, 166] width 16 height 18
click at [253, 163] on icon at bounding box center [255, 166] width 16 height 18
click at [259, 165] on icon at bounding box center [255, 166] width 16 height 18
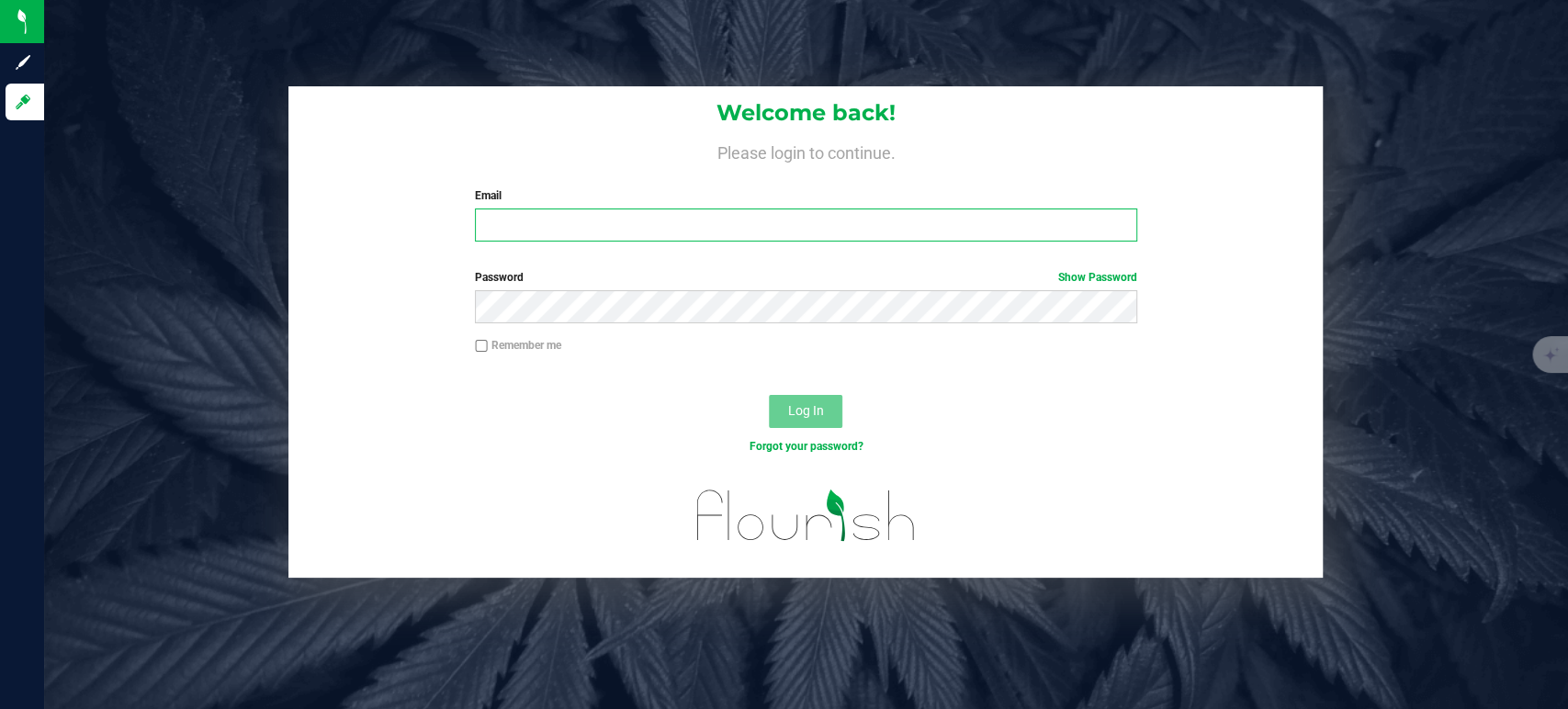
type input "[PERSON_NAME][EMAIL_ADDRESS][DOMAIN_NAME]"
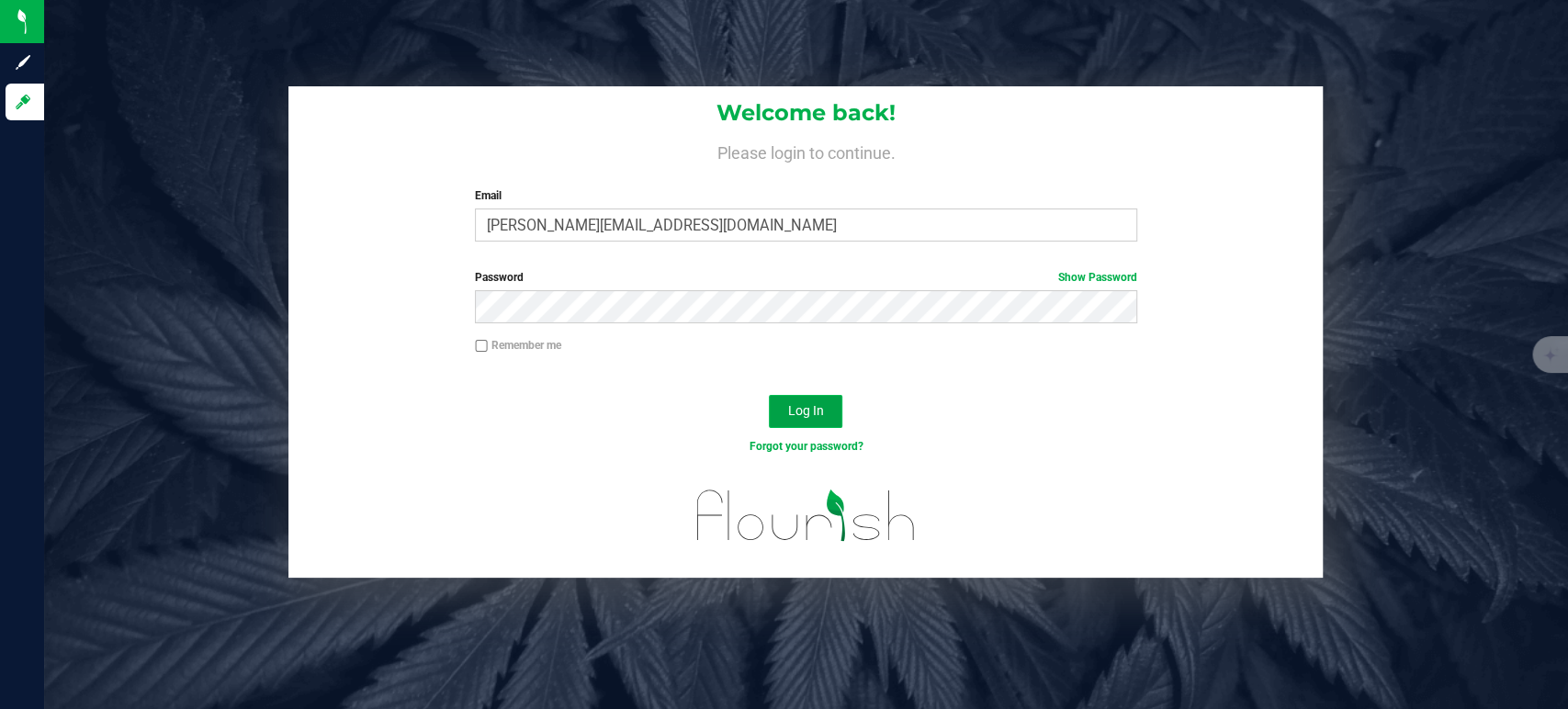
click at [783, 416] on button "Log In" at bounding box center [806, 411] width 73 height 33
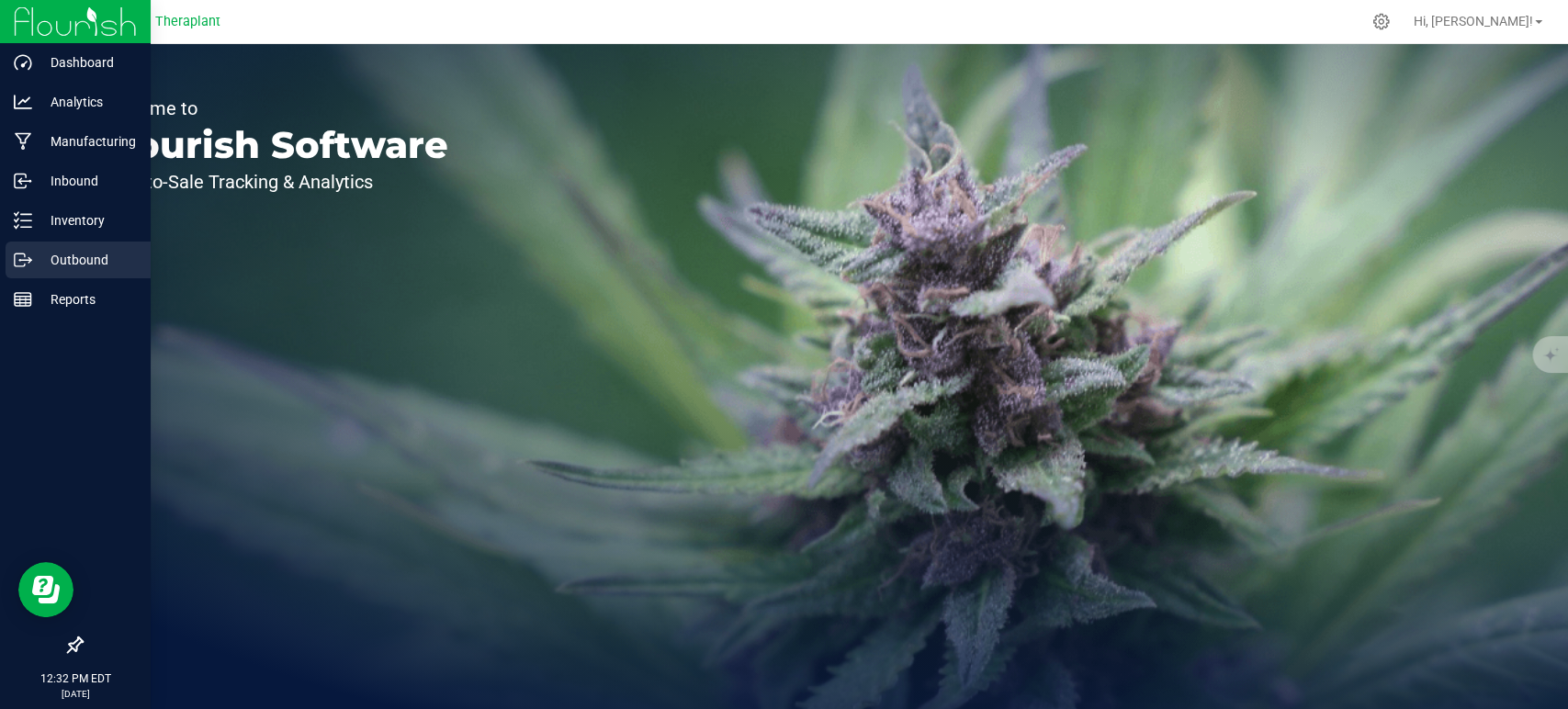
click at [100, 259] on p "Outbound" at bounding box center [87, 260] width 110 height 22
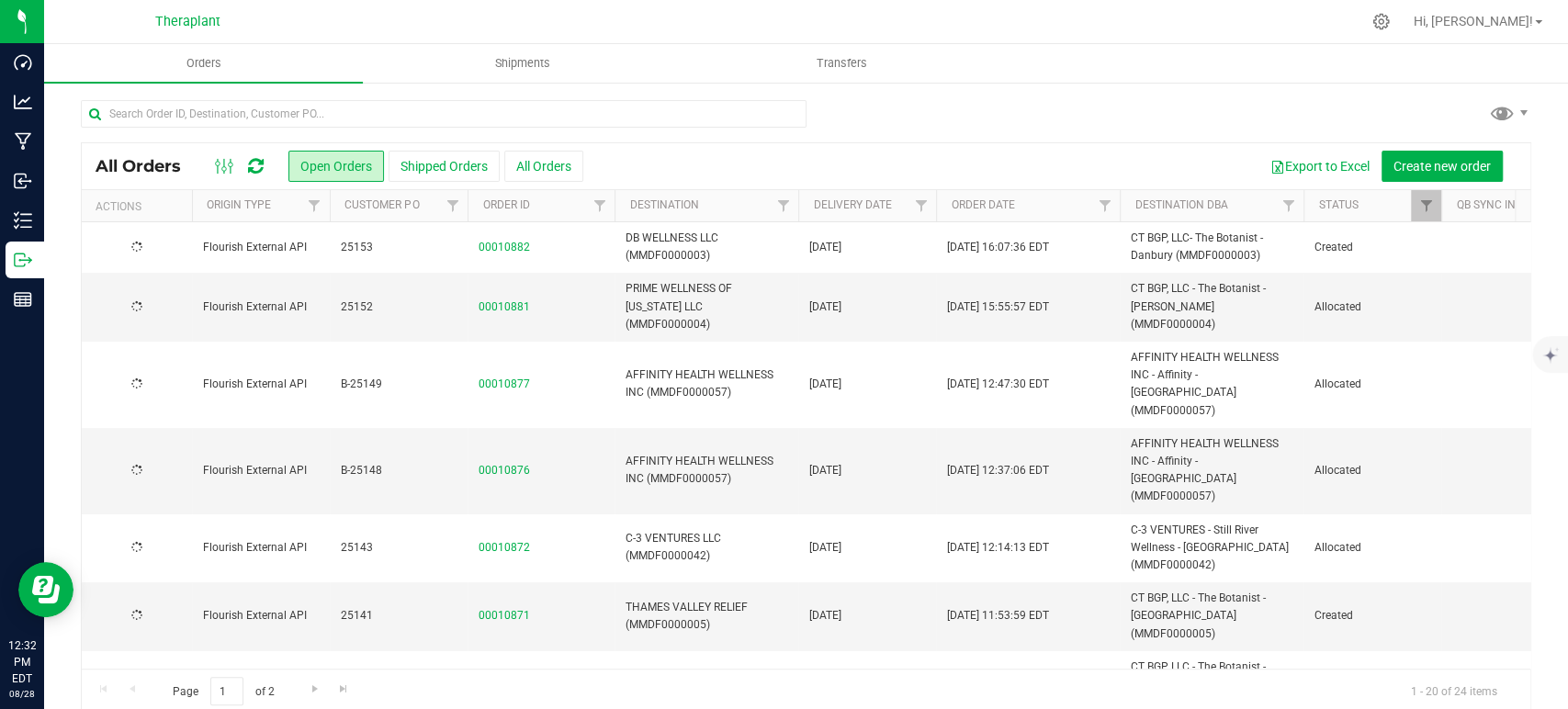
click at [257, 163] on icon at bounding box center [255, 166] width 16 height 18
click at [258, 169] on icon at bounding box center [255, 166] width 16 height 18
click at [262, 166] on icon at bounding box center [255, 166] width 16 height 18
click at [261, 161] on icon at bounding box center [255, 166] width 16 height 18
click at [260, 158] on icon at bounding box center [255, 166] width 22 height 20
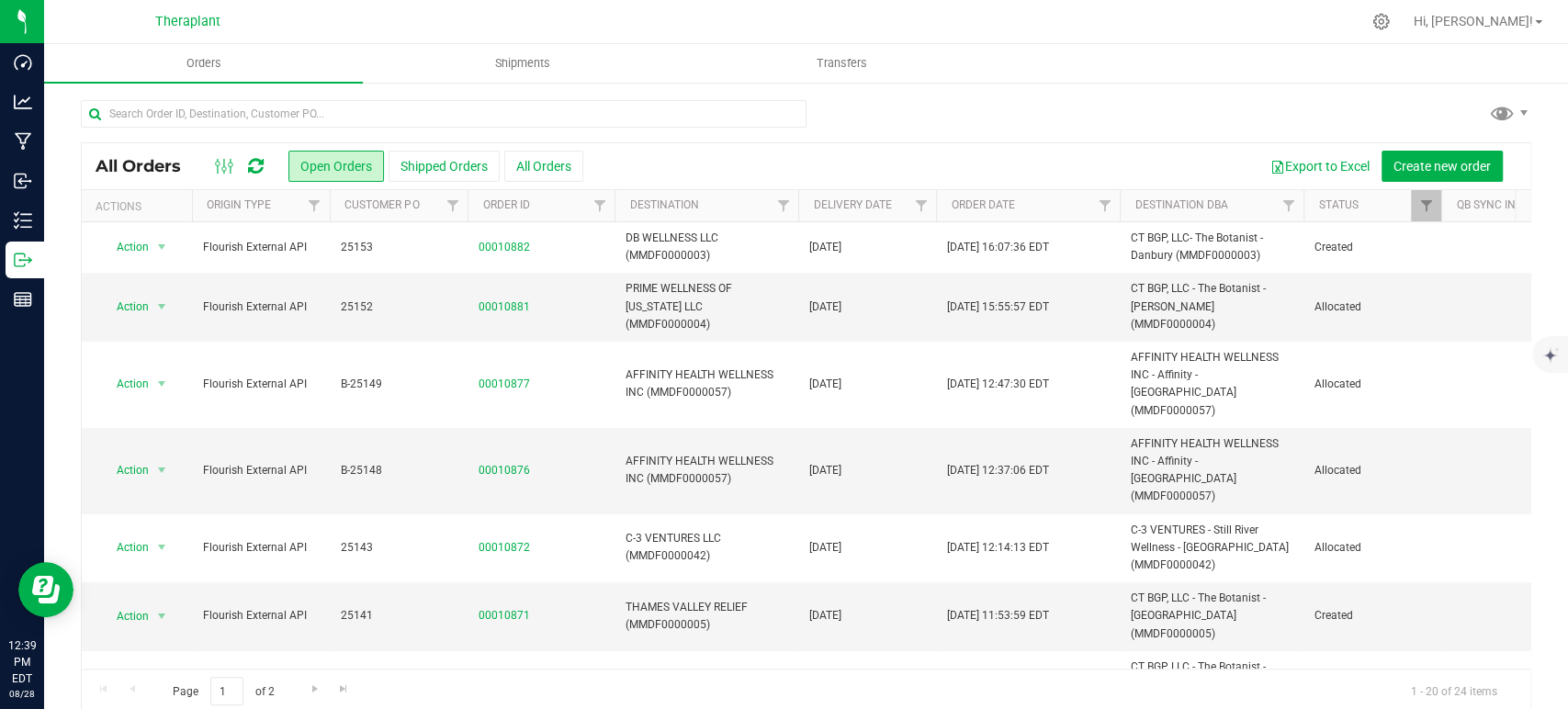
click at [262, 172] on icon at bounding box center [255, 166] width 16 height 18
click at [258, 166] on icon at bounding box center [255, 166] width 16 height 18
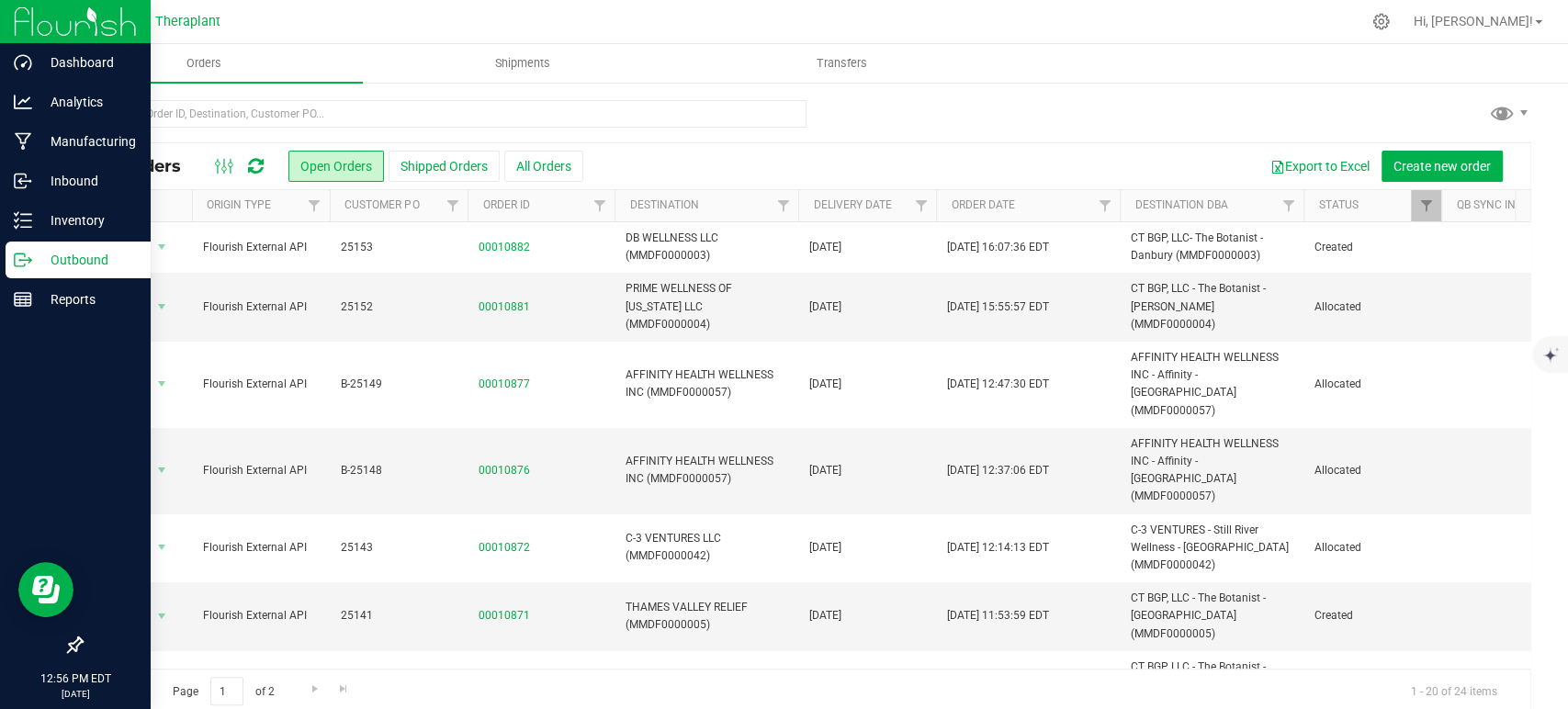
click at [83, 255] on p "Outbound" at bounding box center [87, 260] width 110 height 22
